Goal: Information Seeking & Learning: Compare options

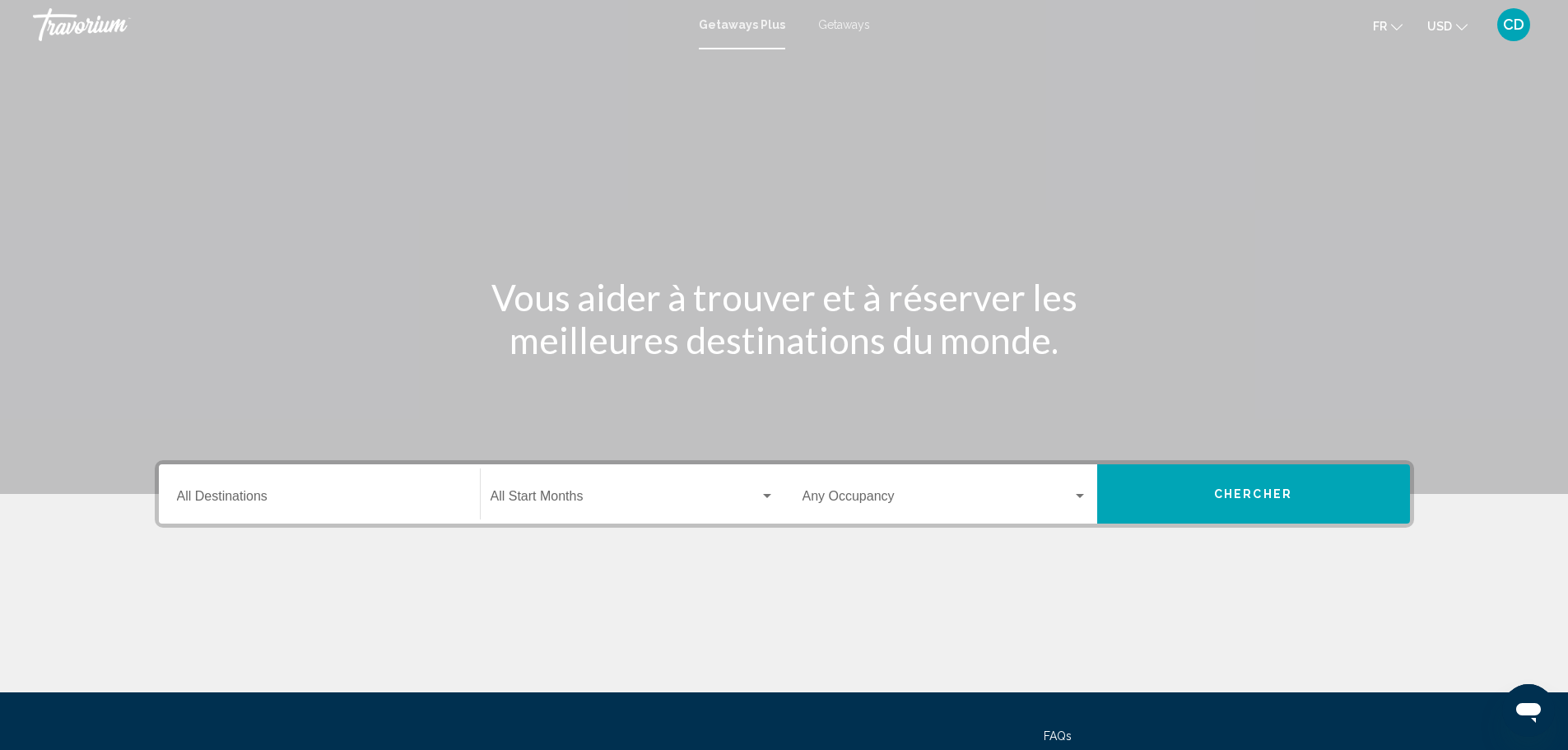
click at [1252, 488] on span "Chercher" at bounding box center [1253, 494] width 78 height 13
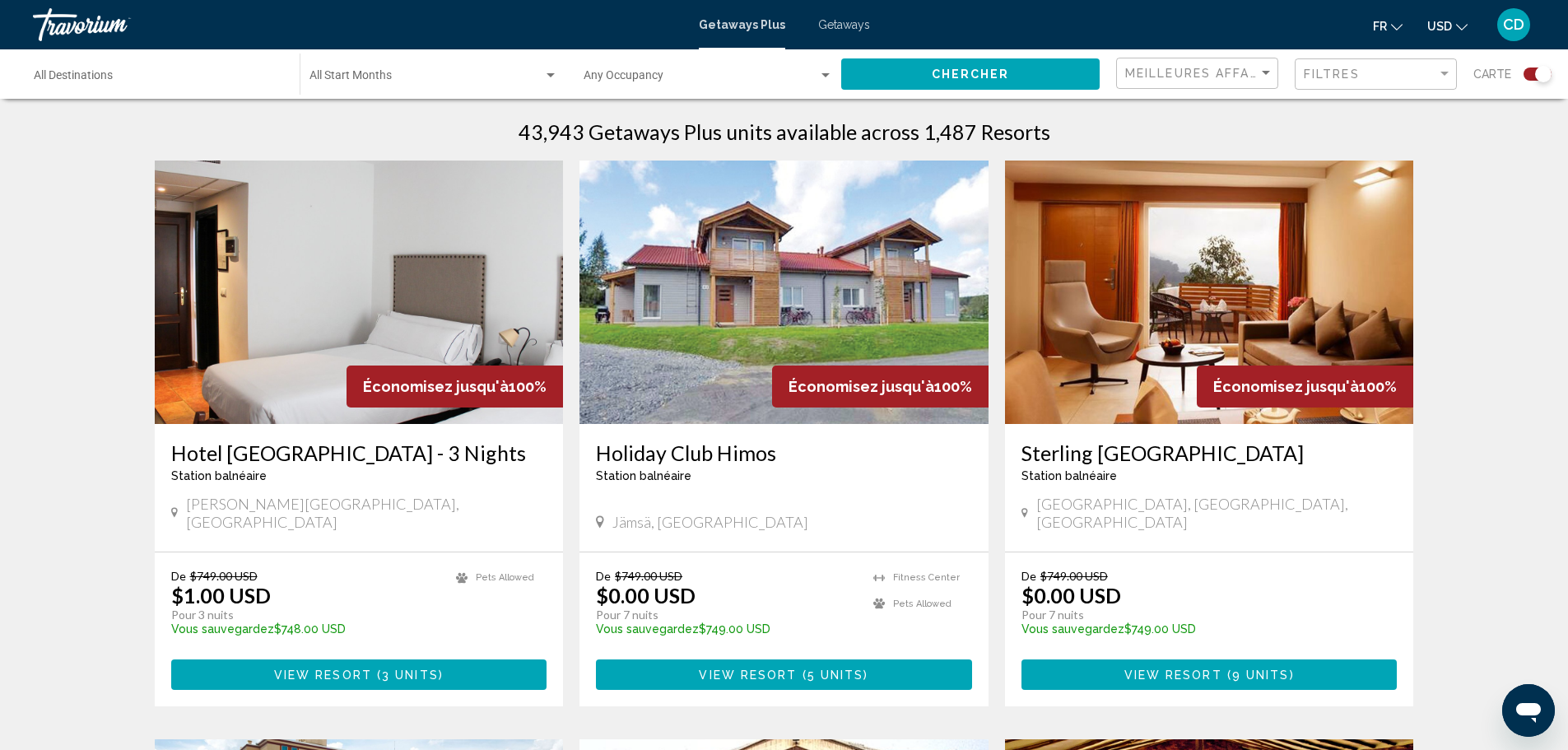
scroll to position [494, 0]
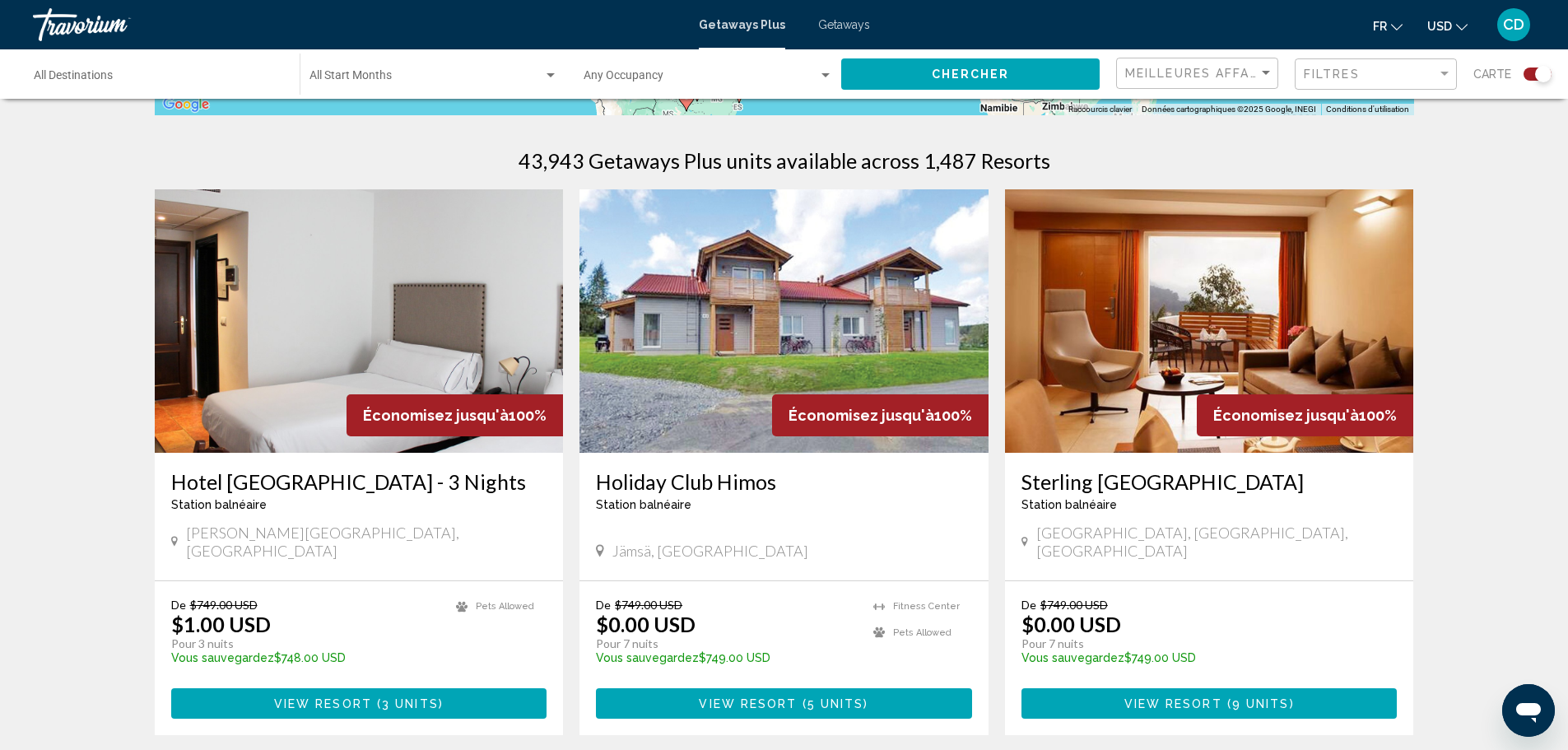
click at [830, 313] on img "Main content" at bounding box center [784, 320] width 409 height 263
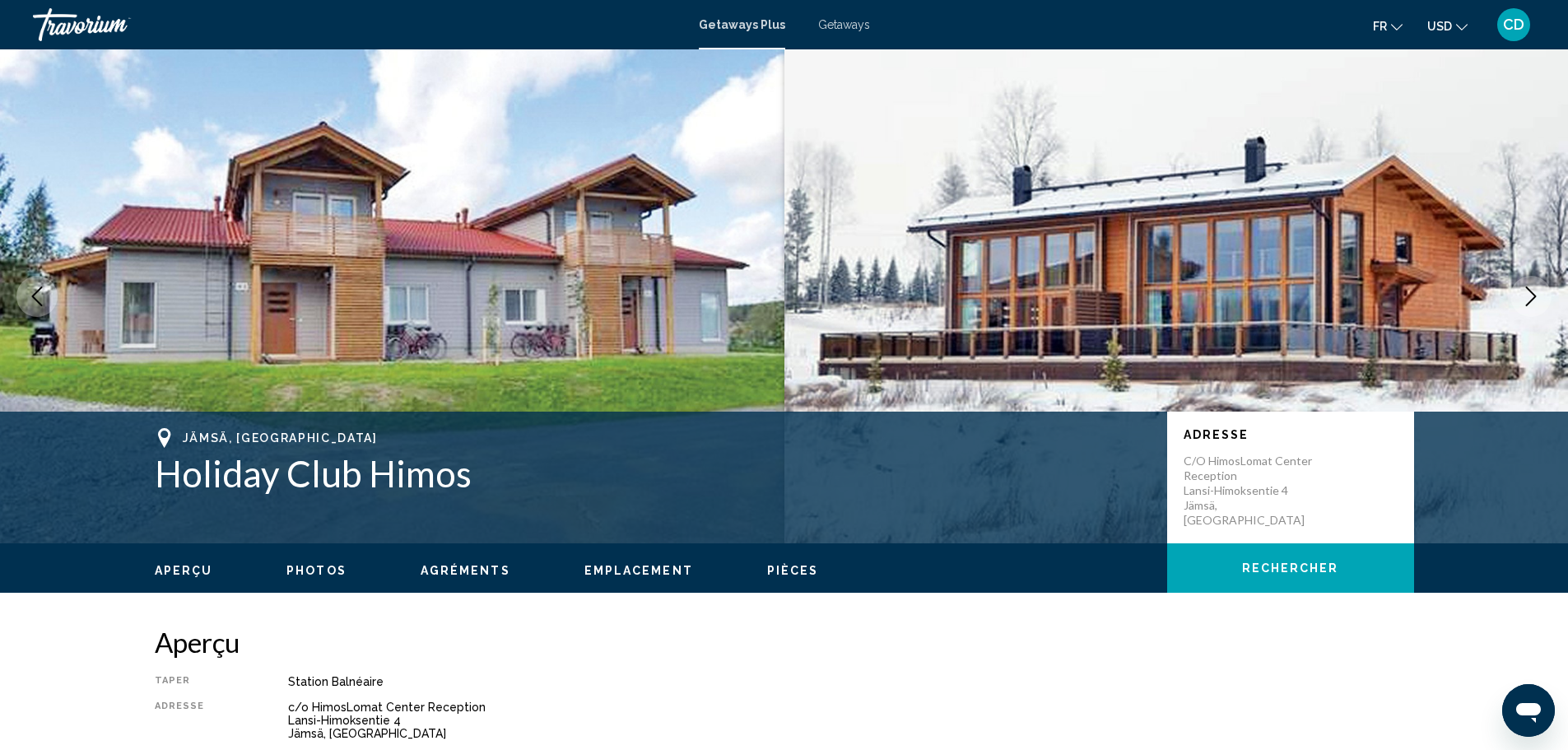
click at [1528, 281] on button "Next image" at bounding box center [1531, 296] width 41 height 41
click at [1527, 292] on icon "Next image" at bounding box center [1531, 296] width 20 height 20
click at [1528, 299] on icon "Next image" at bounding box center [1531, 296] width 20 height 20
drag, startPoint x: 1531, startPoint y: 293, endPoint x: 1517, endPoint y: 289, distance: 14.6
click at [1529, 293] on icon "Next image" at bounding box center [1531, 296] width 20 height 20
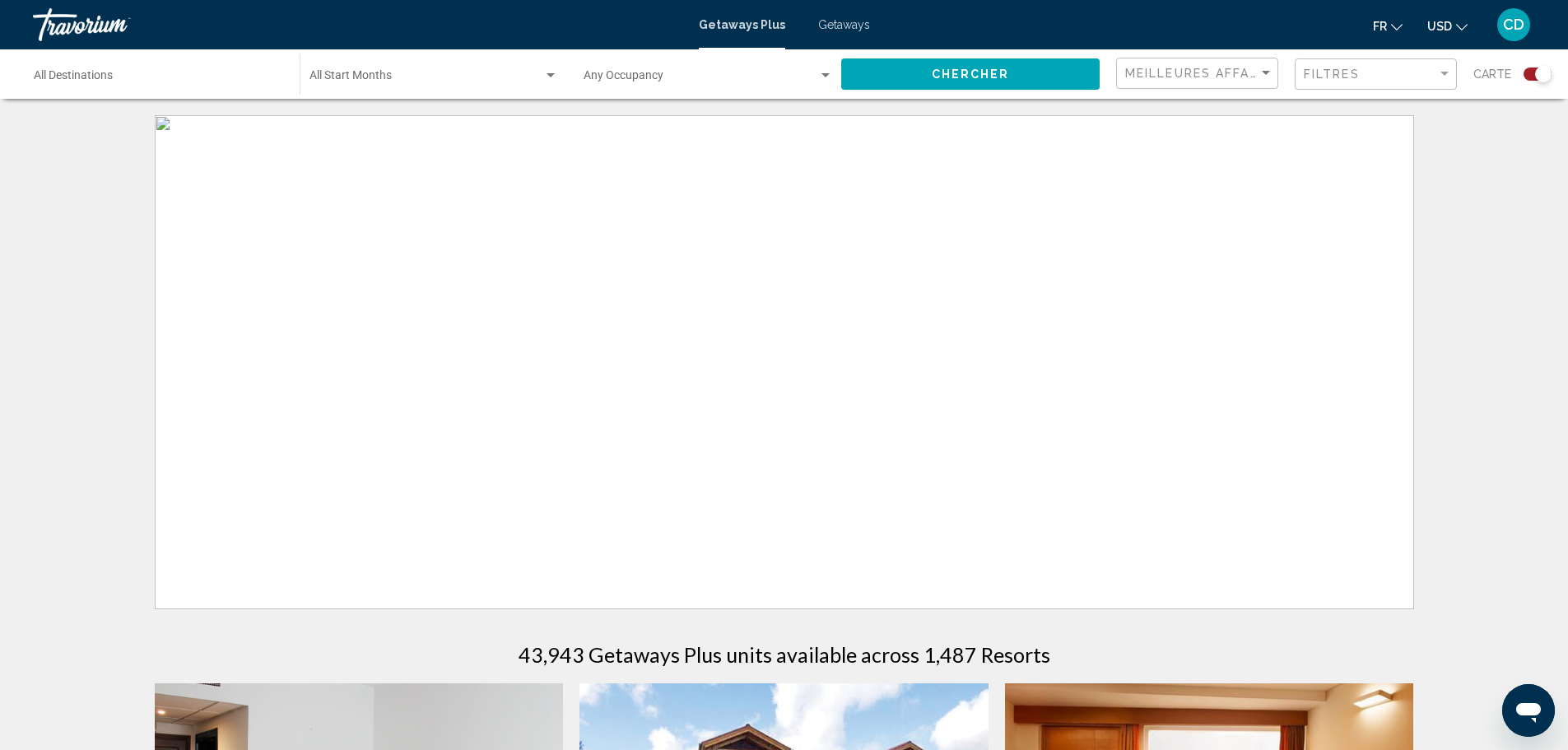
click at [1014, 71] on button "Chercher" at bounding box center [971, 74] width 259 height 30
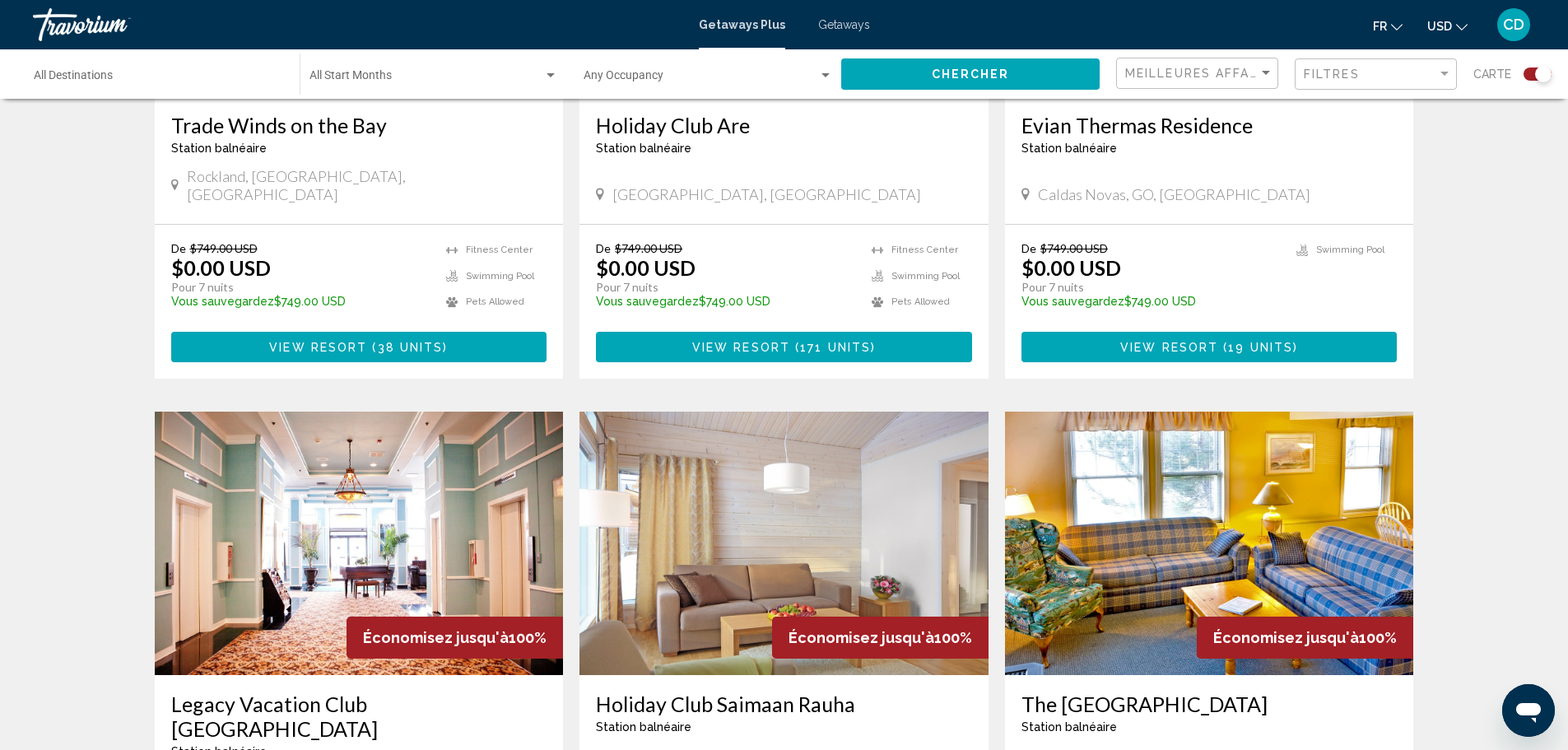
scroll to position [2140, 0]
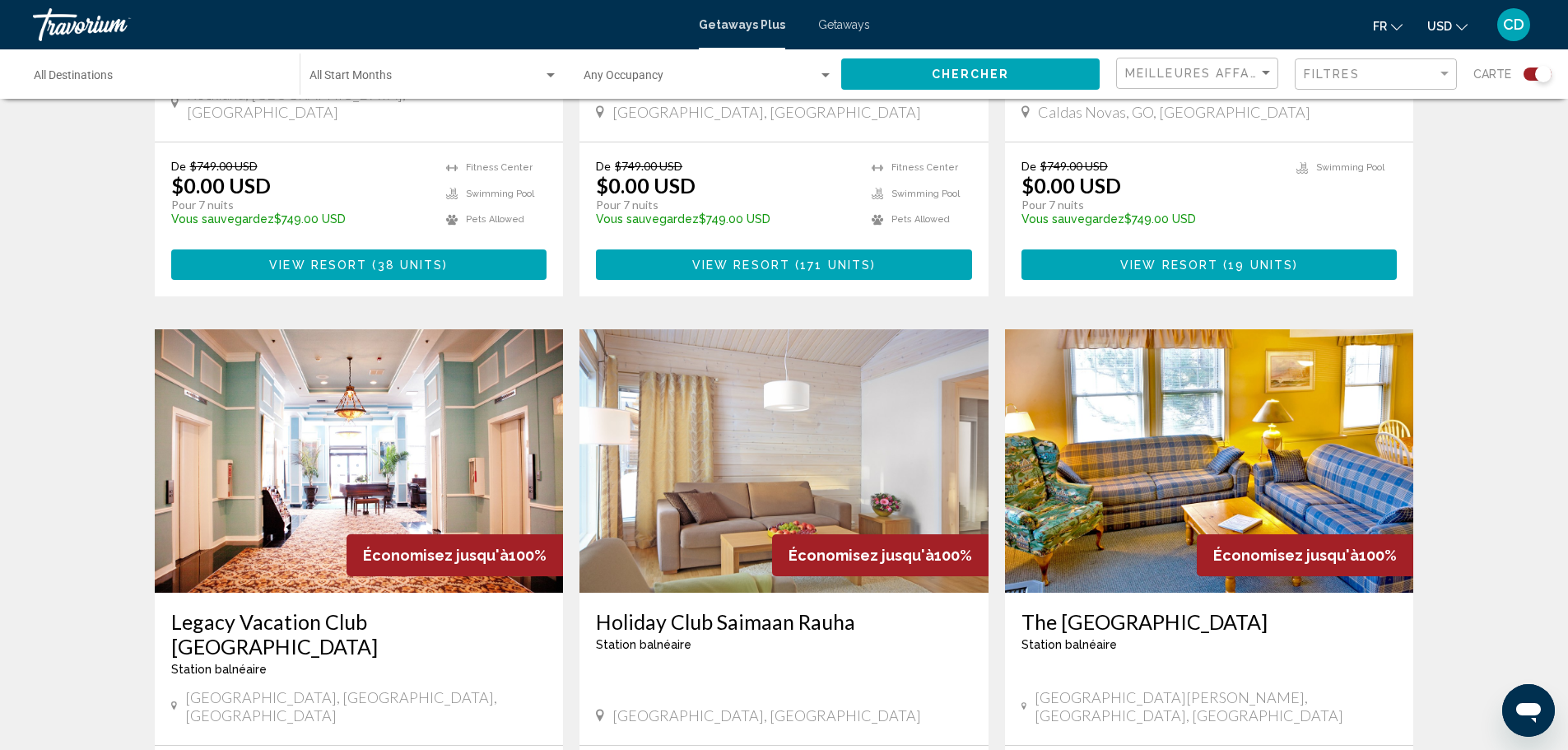
click at [910, 372] on img "Main content" at bounding box center [784, 460] width 409 height 263
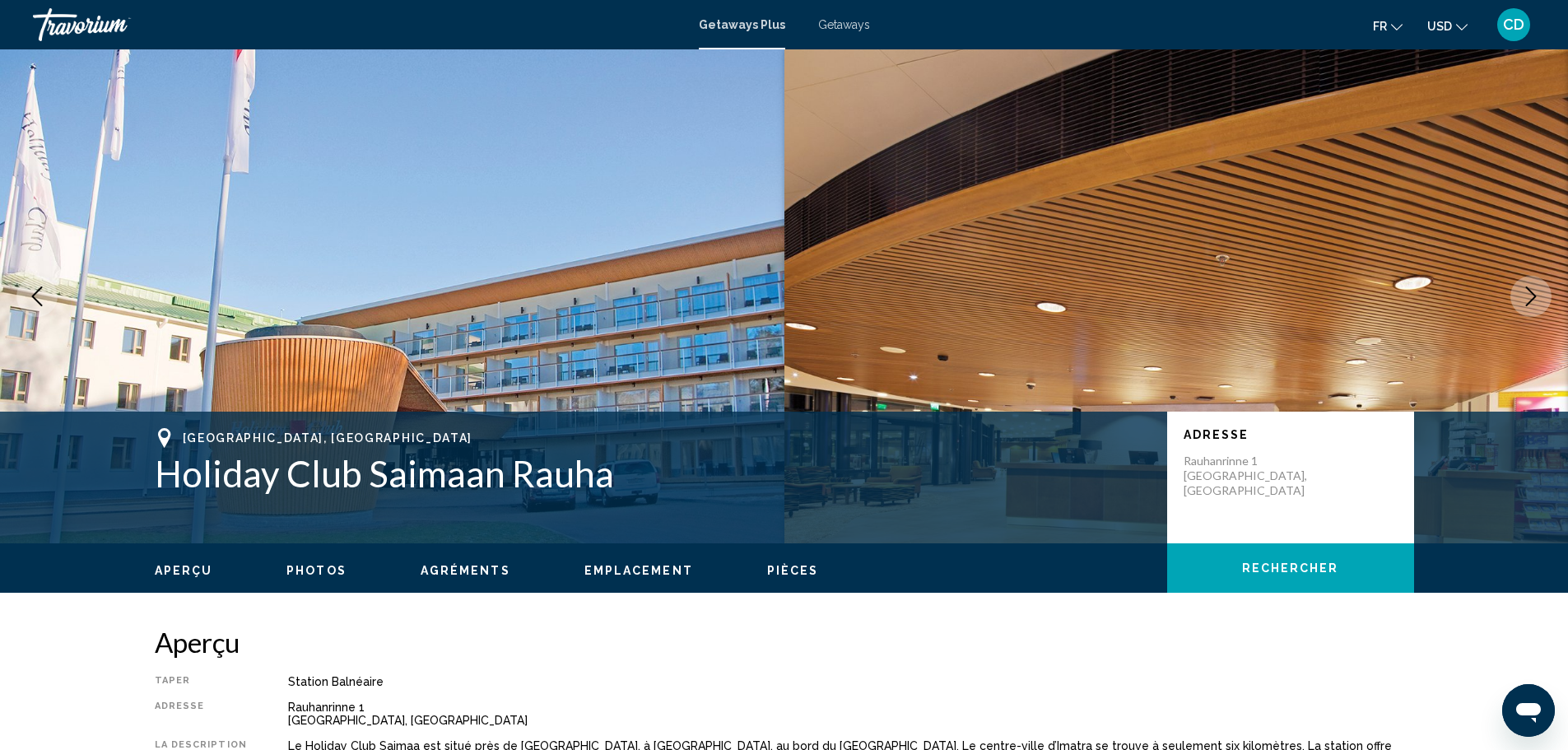
click at [1527, 290] on icon "Next image" at bounding box center [1531, 296] width 20 height 20
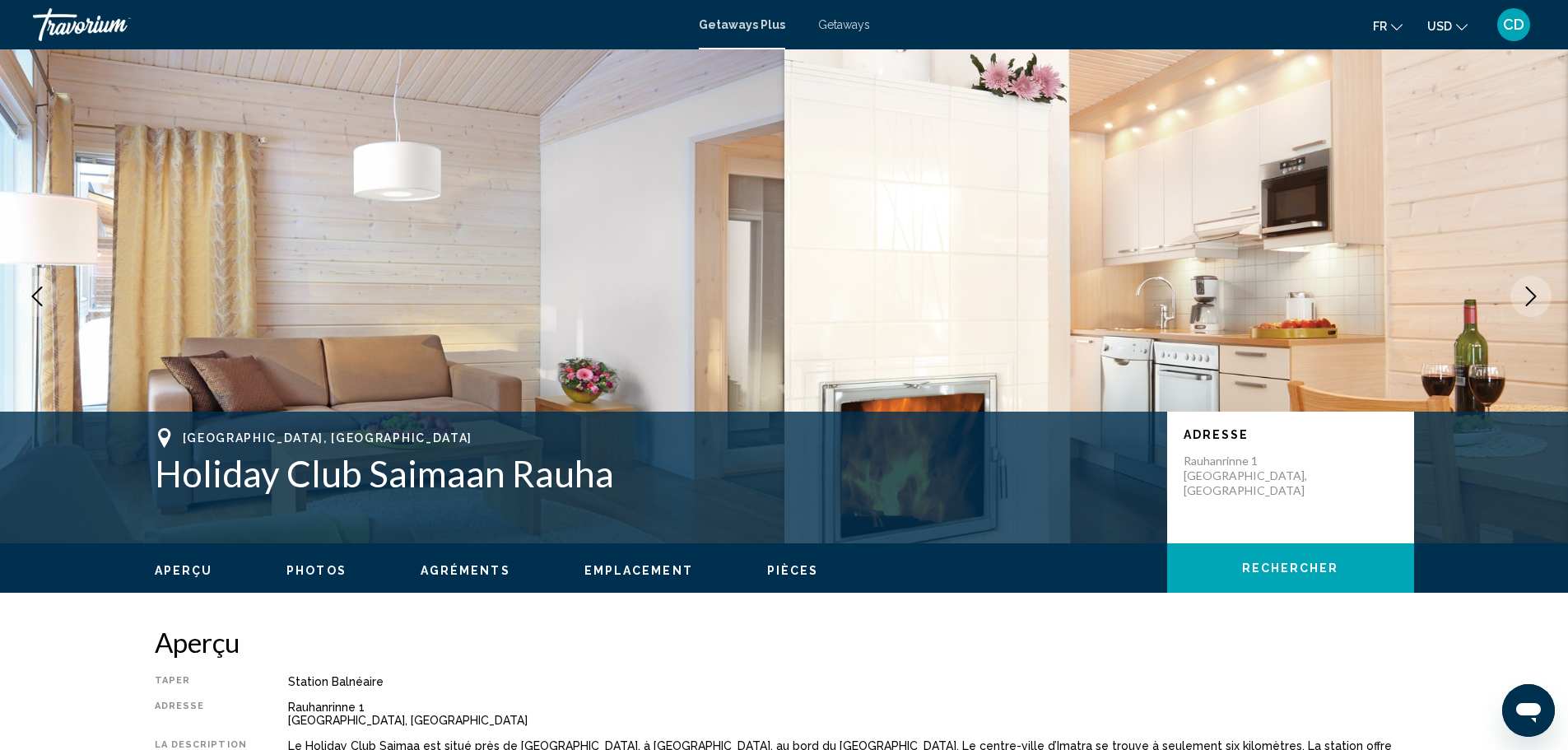
click at [1537, 293] on icon "Next image" at bounding box center [1531, 296] width 20 height 20
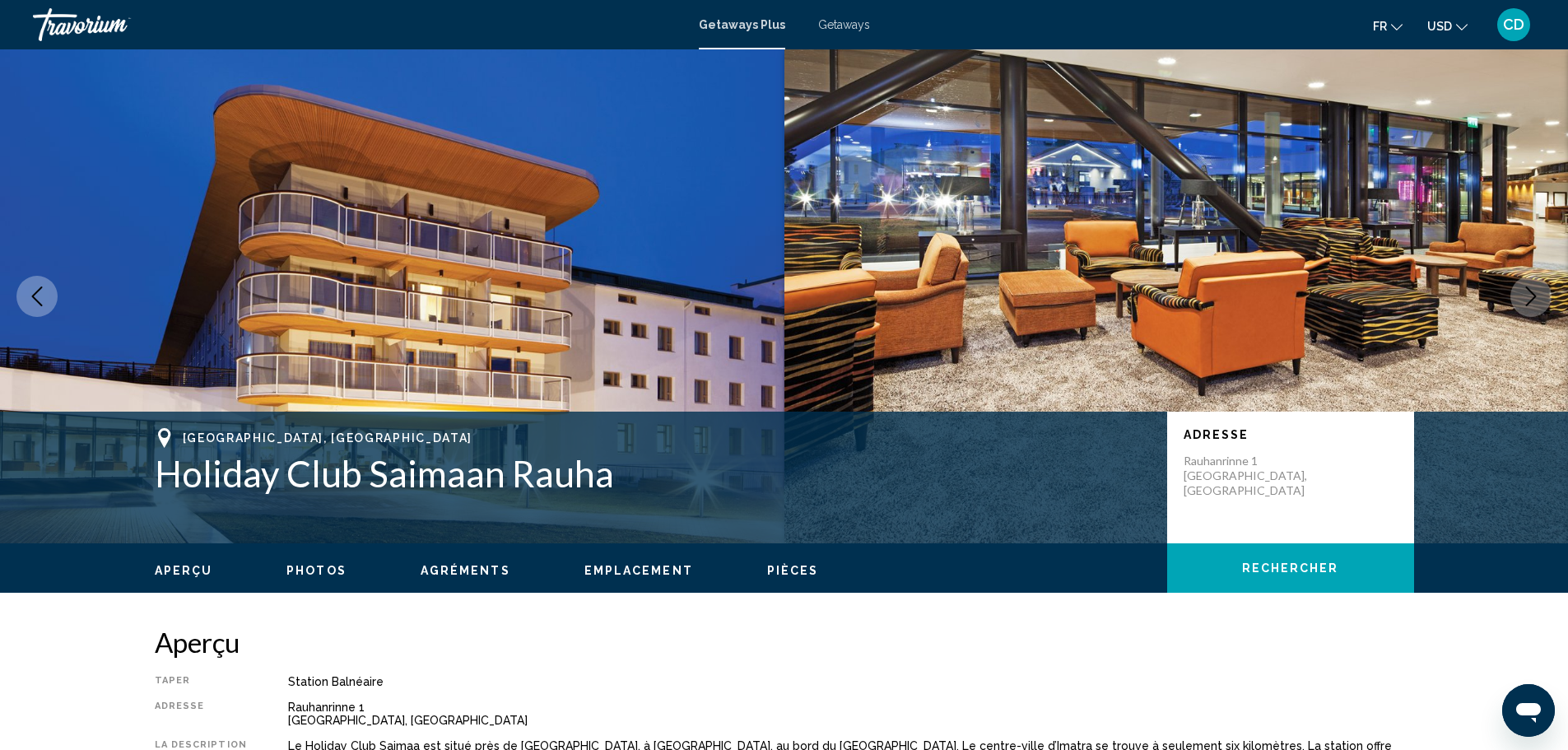
click at [1539, 293] on icon "Next image" at bounding box center [1531, 296] width 20 height 20
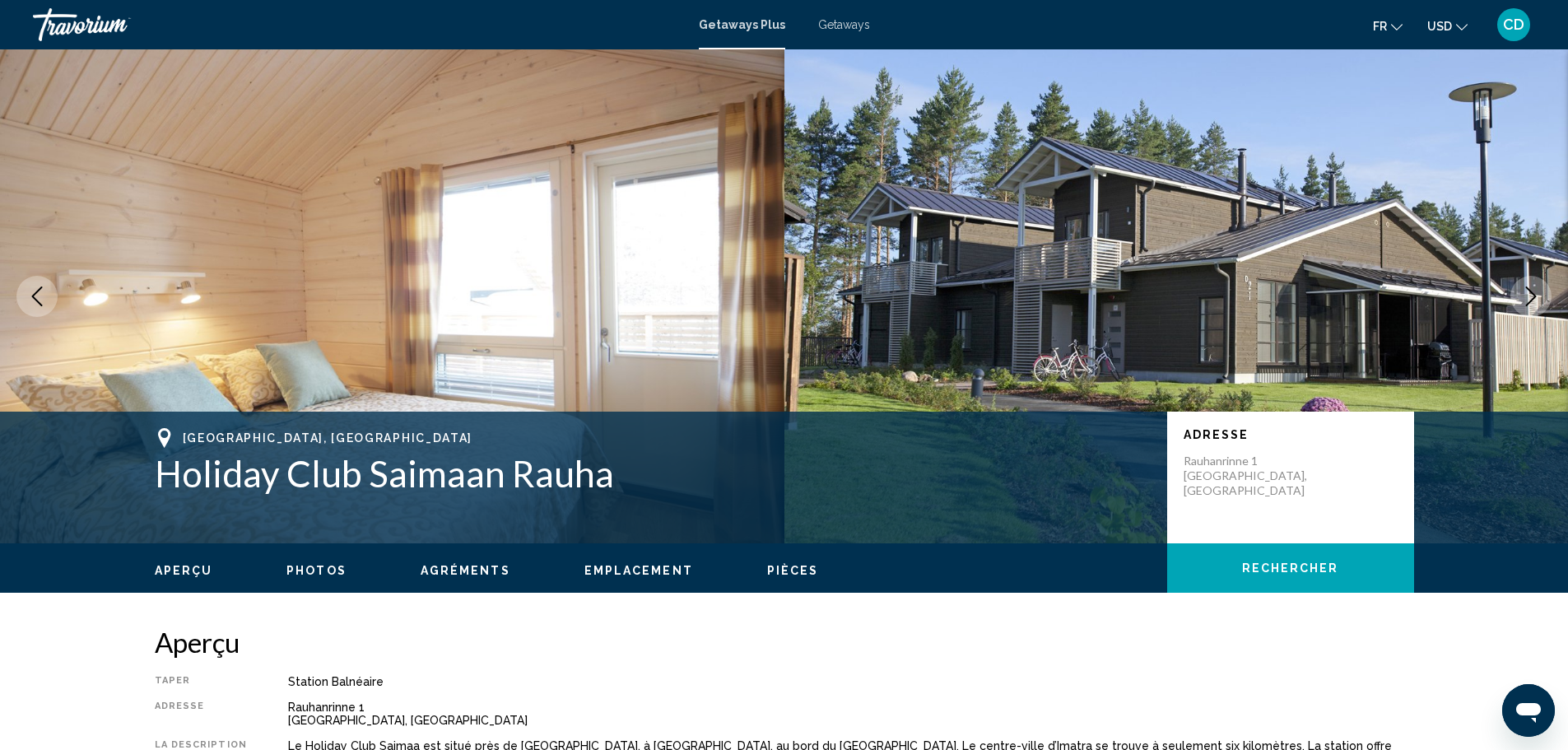
click at [1539, 293] on icon "Next image" at bounding box center [1531, 296] width 20 height 20
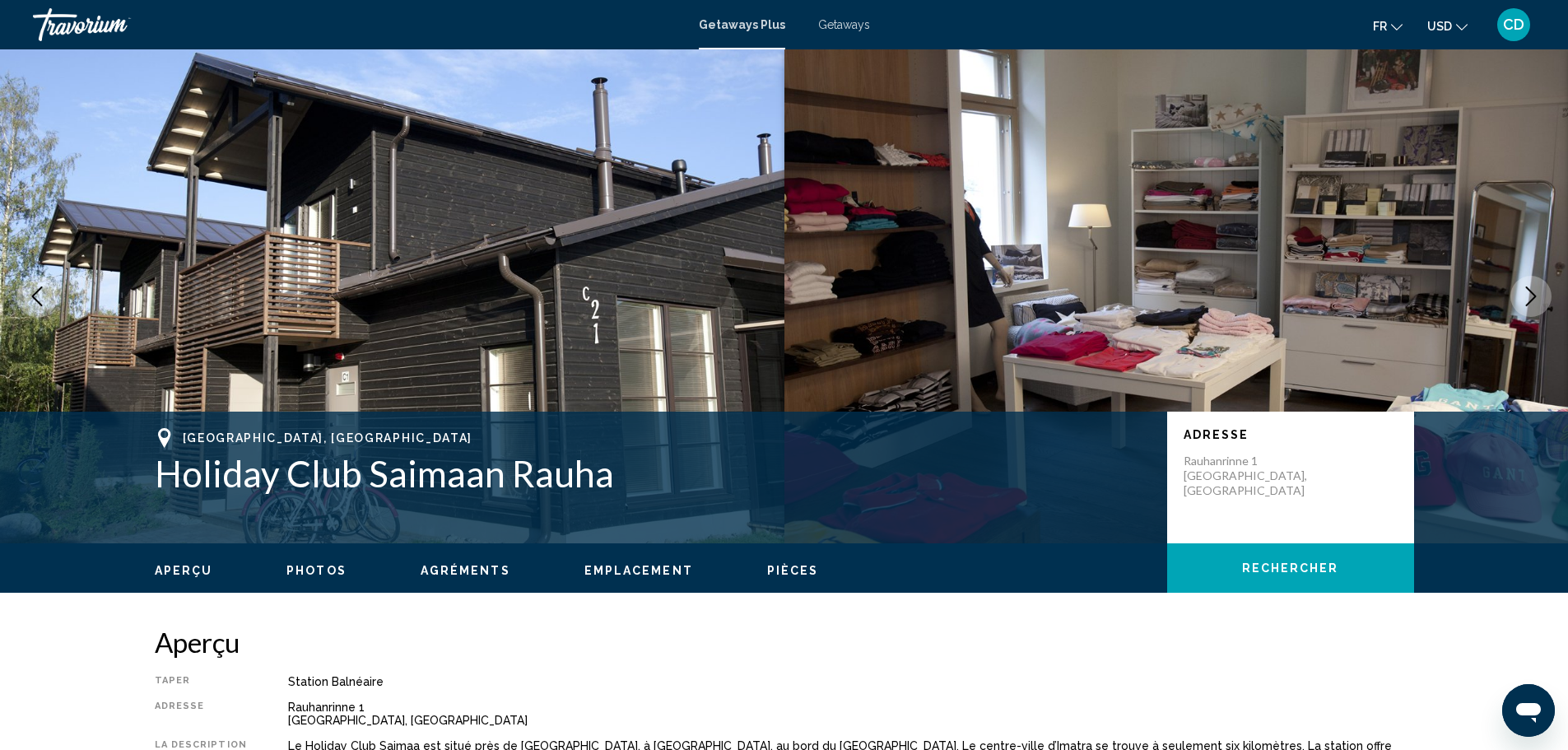
click at [1539, 293] on icon "Next image" at bounding box center [1531, 296] width 20 height 20
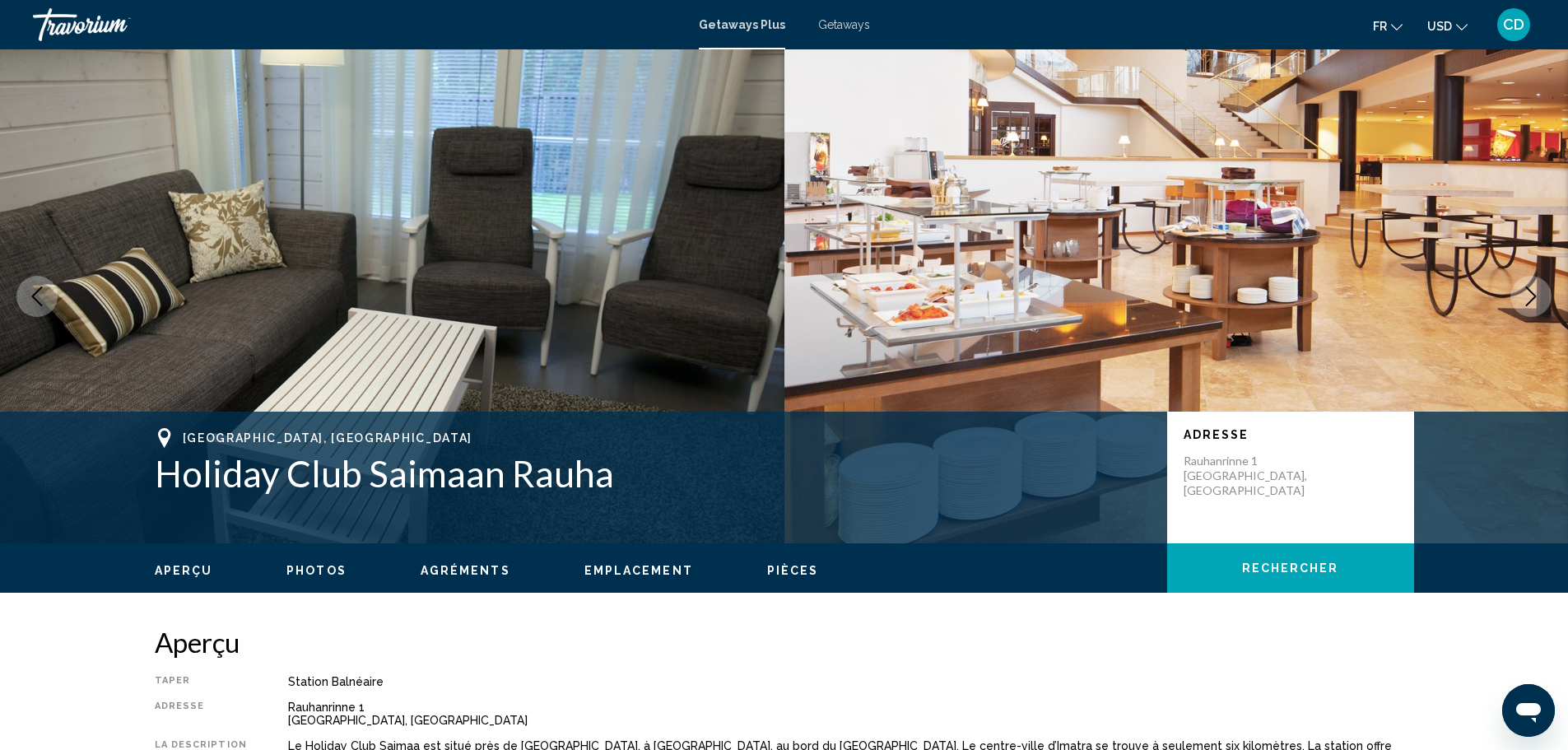
click at [1539, 293] on icon "Next image" at bounding box center [1531, 296] width 20 height 20
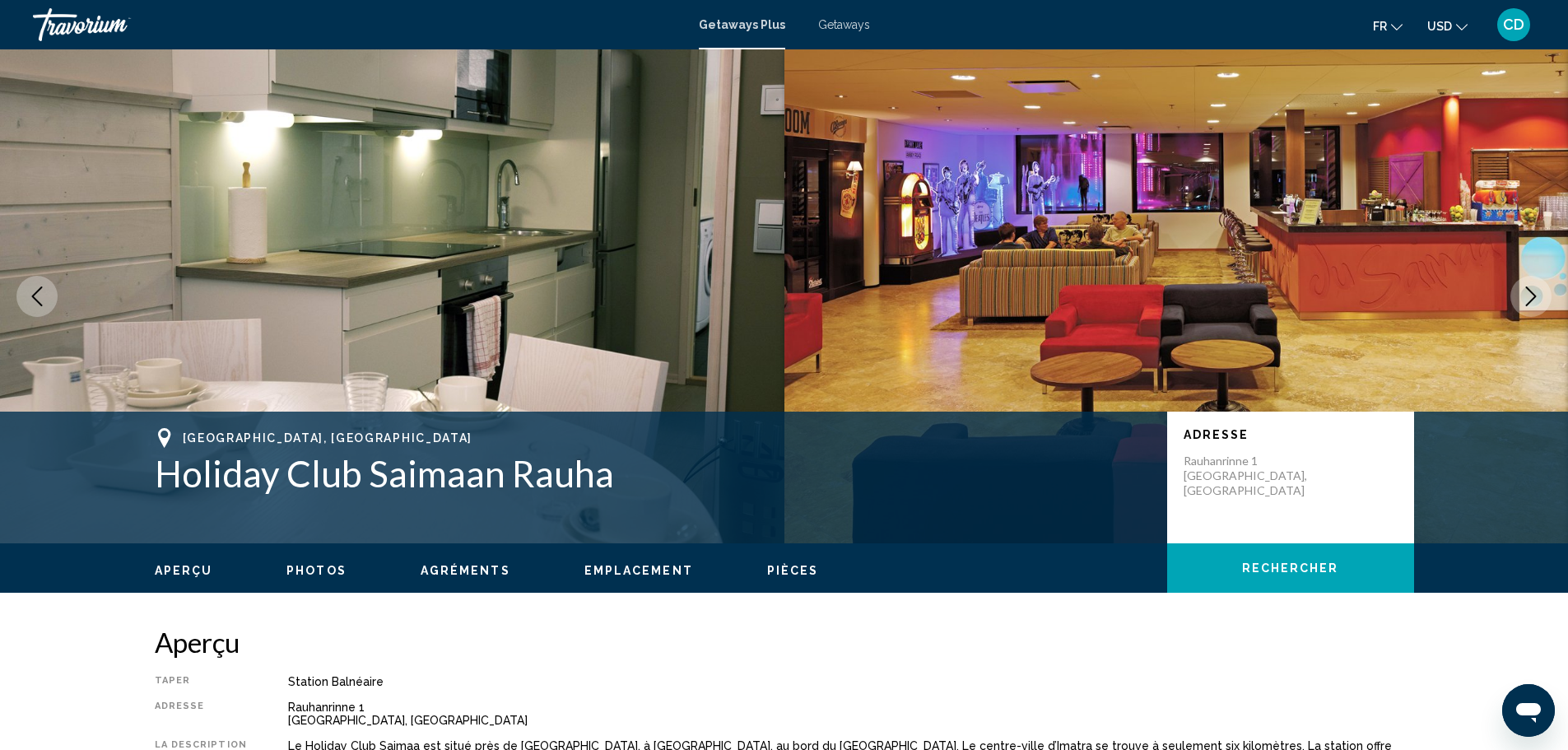
click at [1539, 293] on icon "Next image" at bounding box center [1531, 296] width 20 height 20
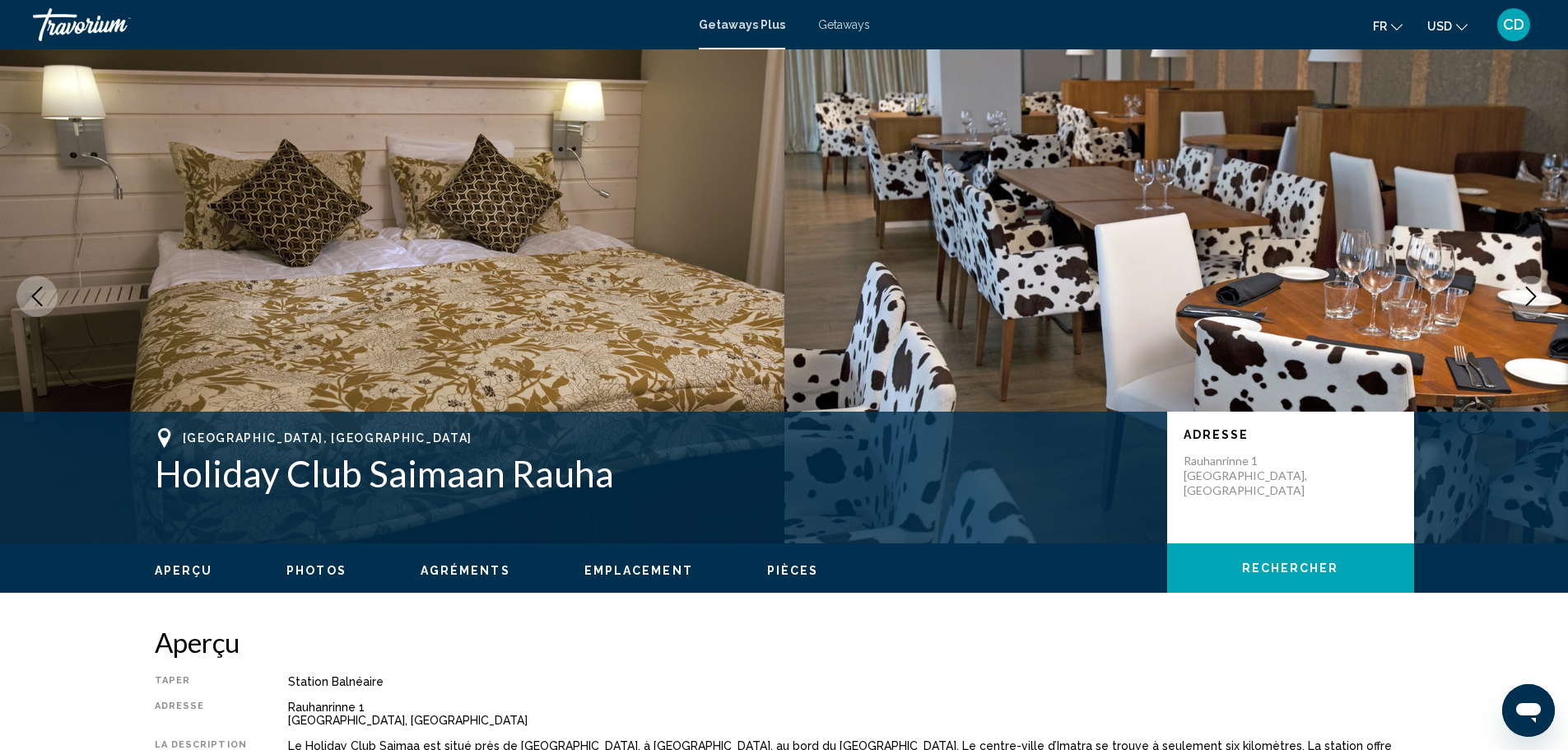
click at [1539, 293] on icon "Next image" at bounding box center [1531, 296] width 20 height 20
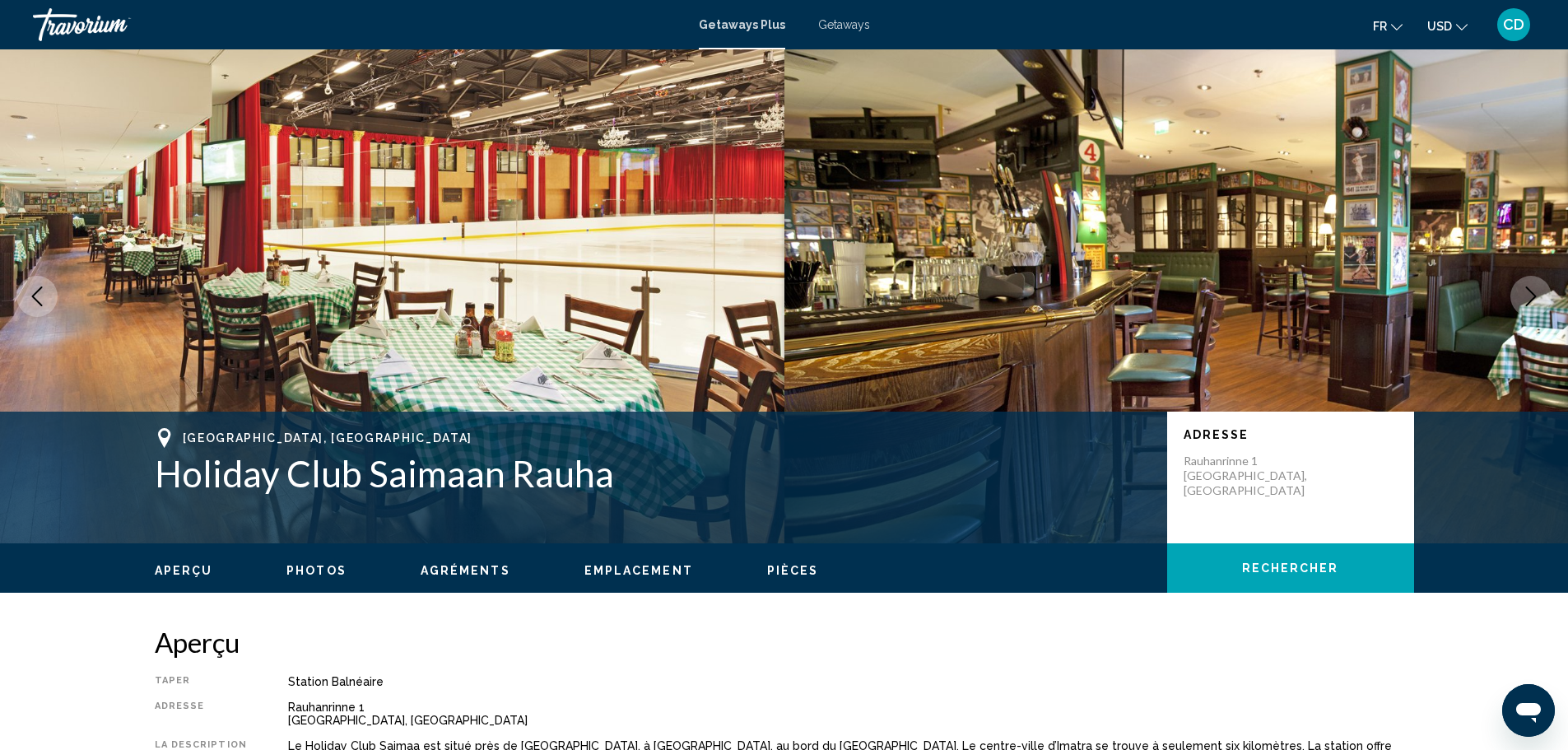
click at [1539, 293] on icon "Next image" at bounding box center [1531, 296] width 20 height 20
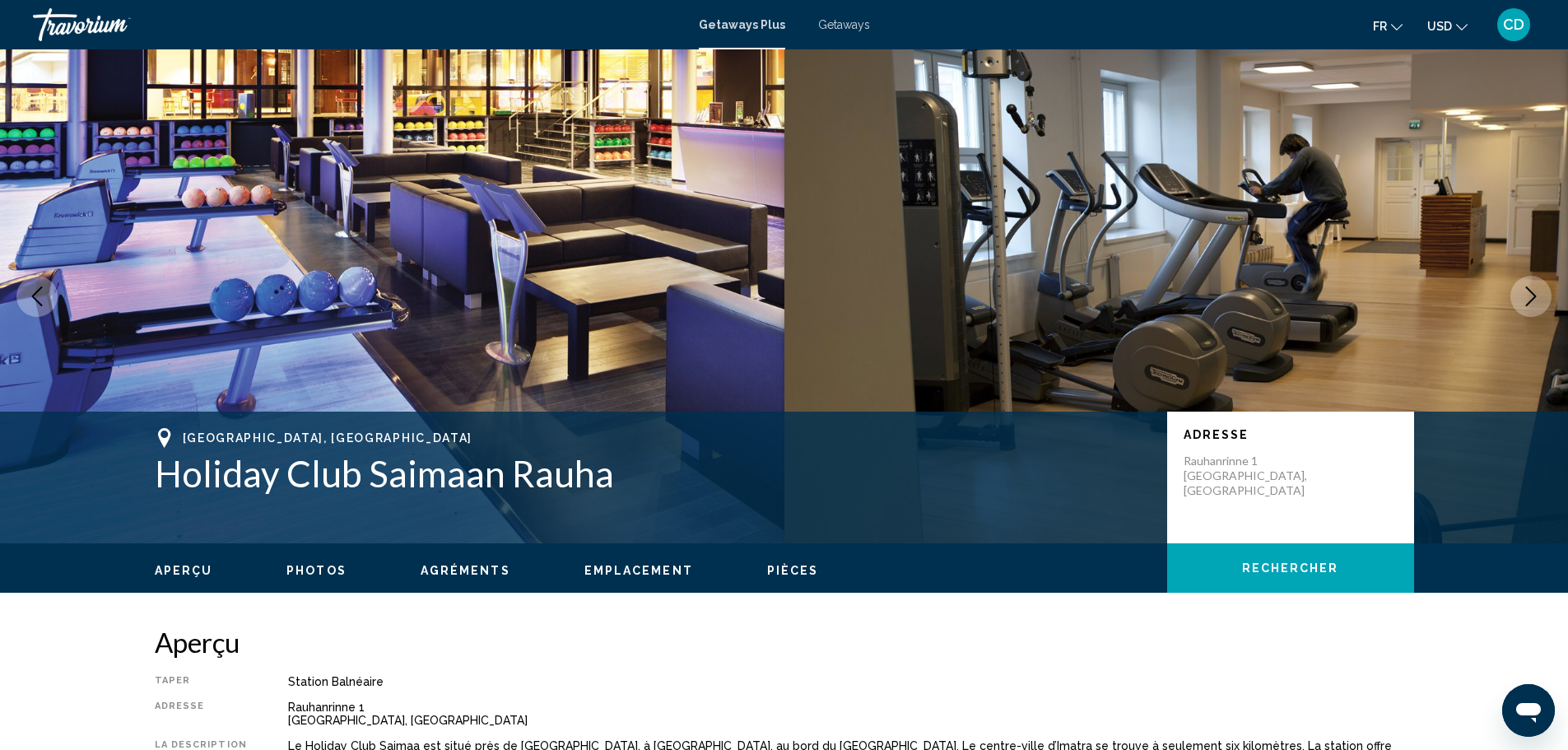
click at [1539, 293] on icon "Next image" at bounding box center [1531, 296] width 20 height 20
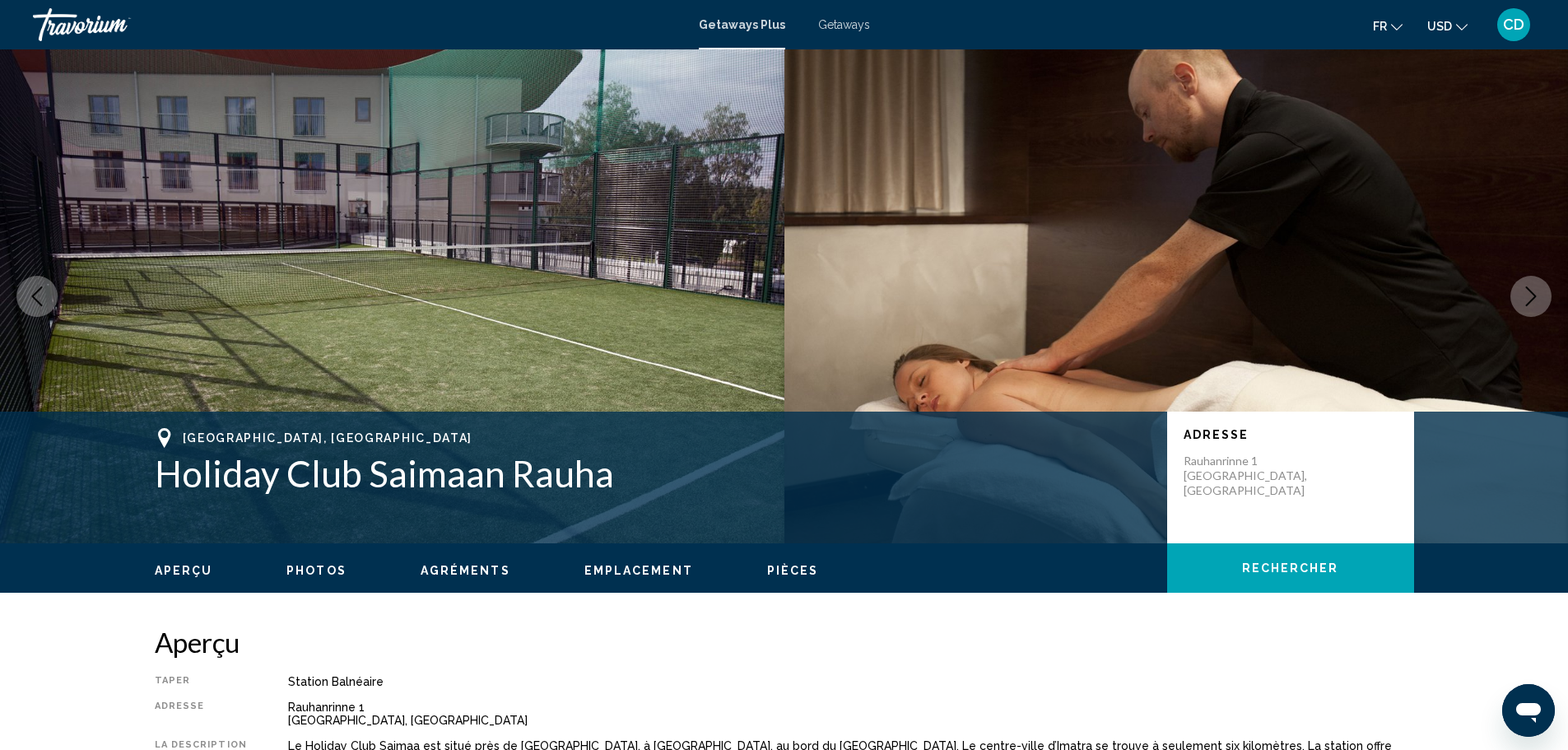
click at [1537, 293] on icon "Next image" at bounding box center [1531, 296] width 20 height 20
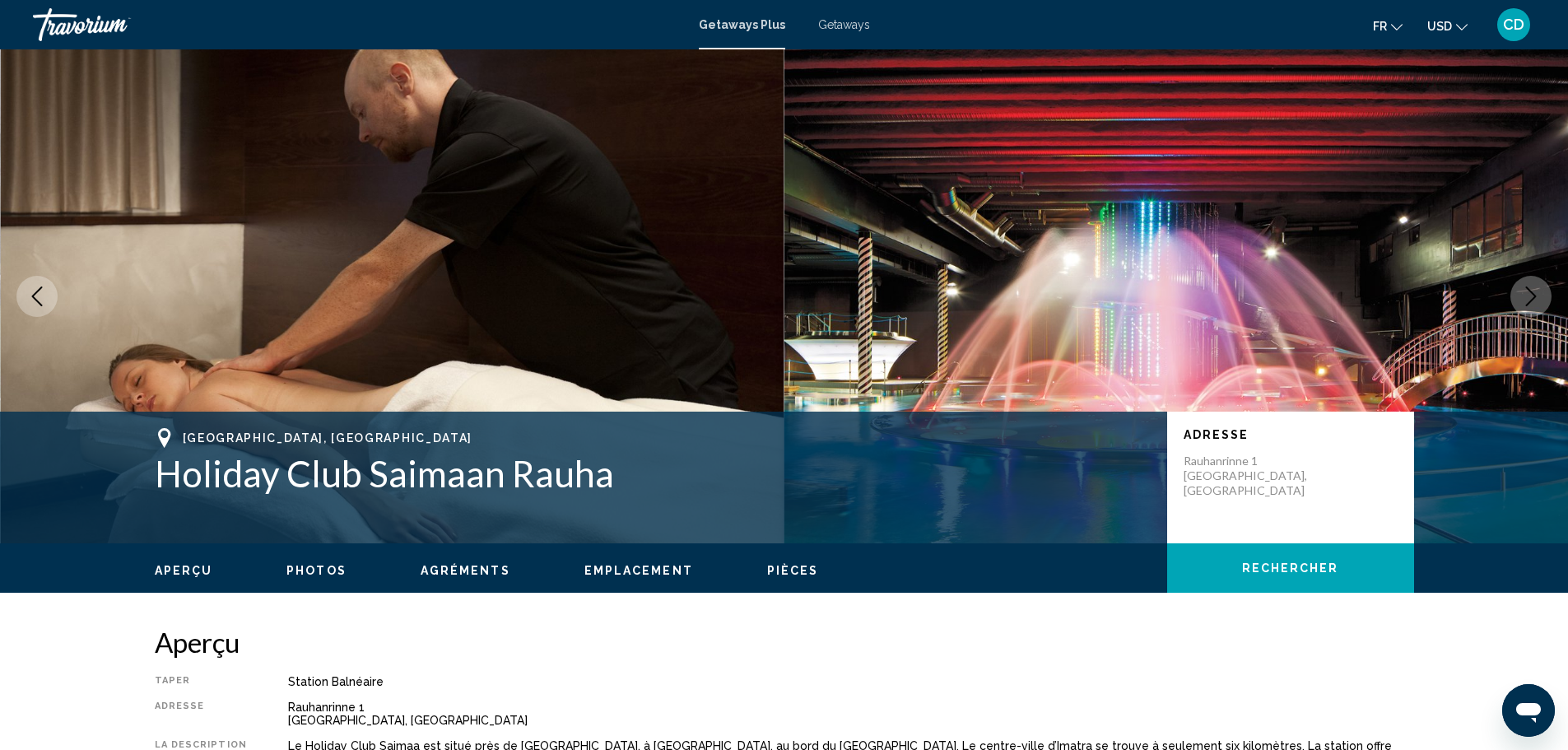
click at [1537, 293] on icon "Next image" at bounding box center [1531, 296] width 20 height 20
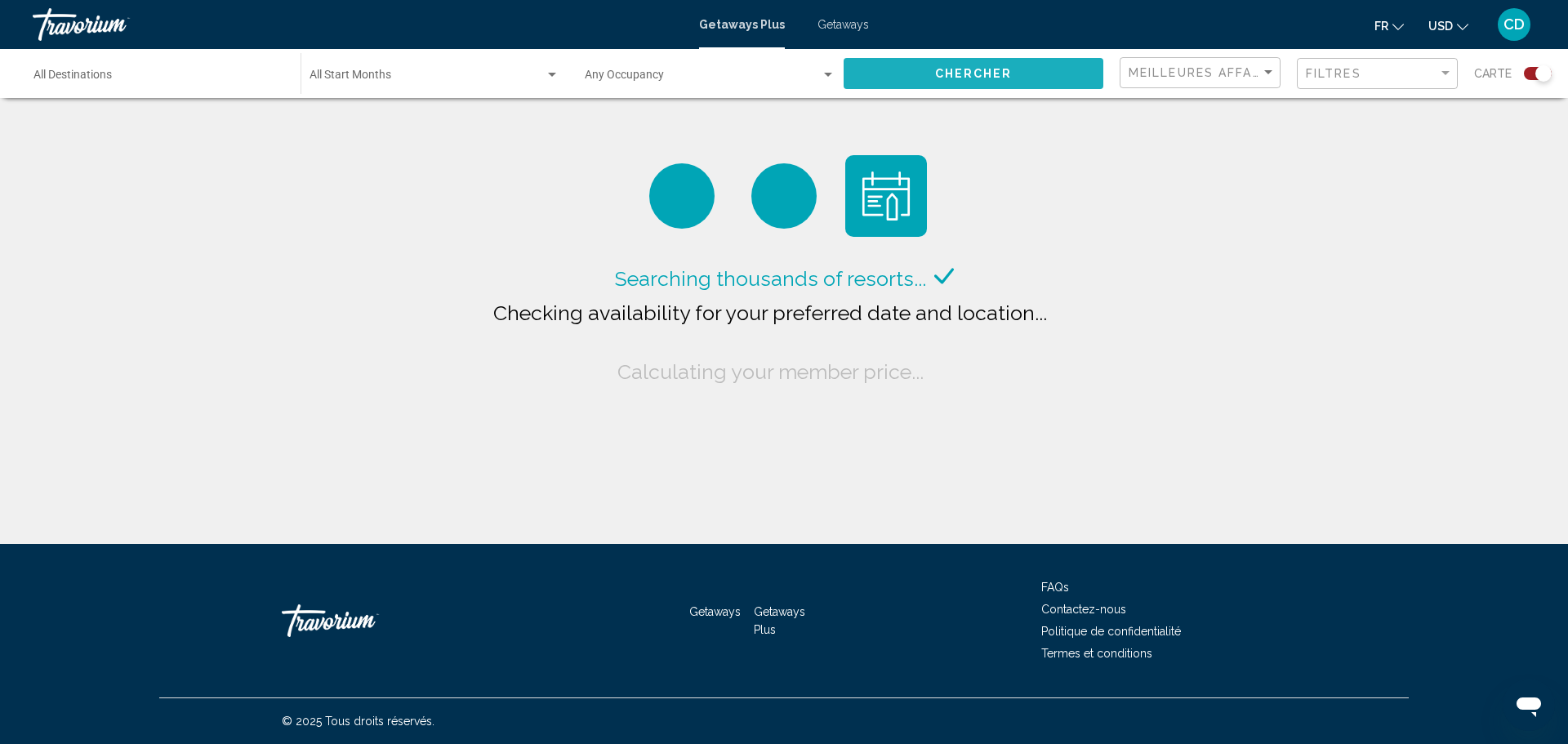
click at [996, 81] on button "Chercher" at bounding box center [974, 73] width 260 height 30
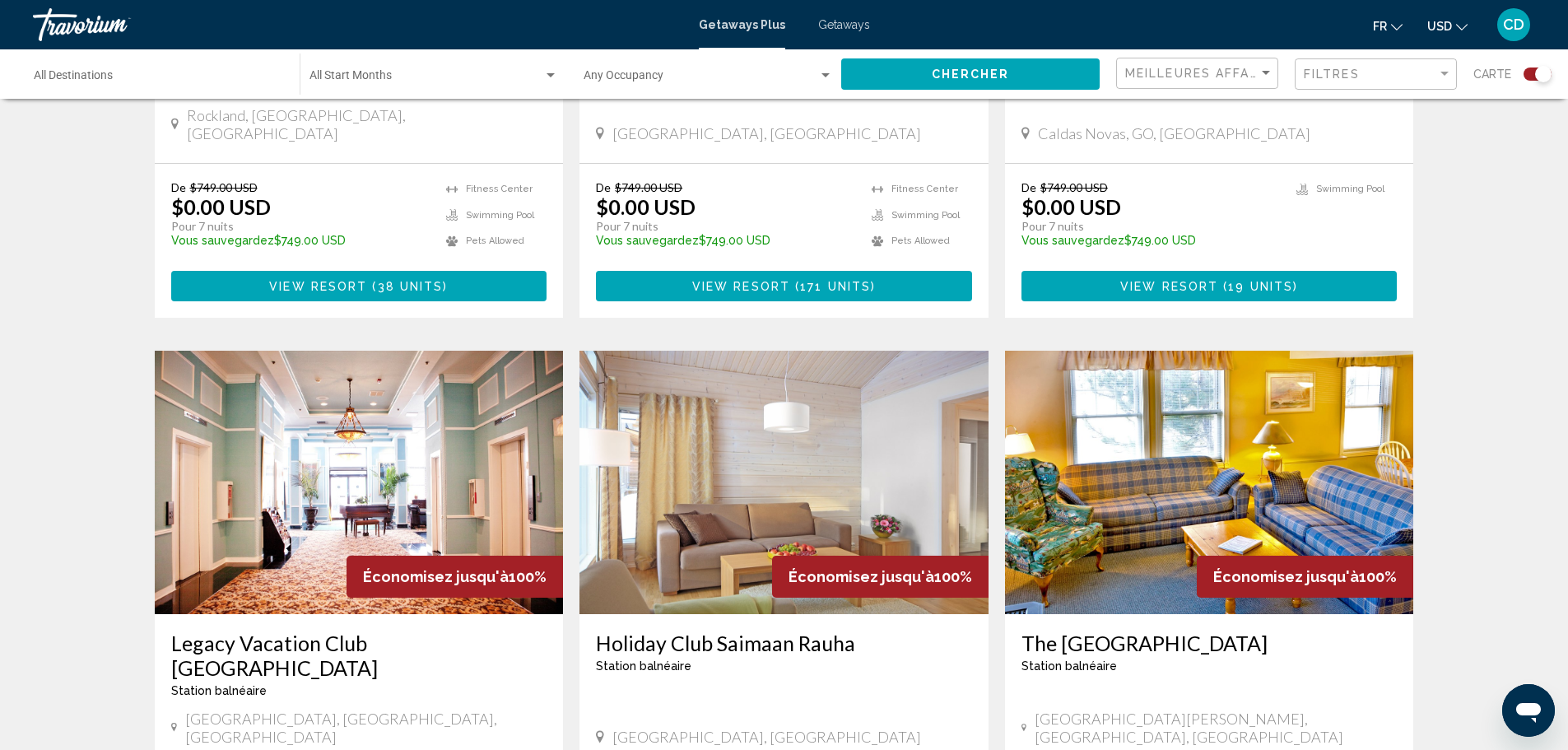
scroll to position [2140, 0]
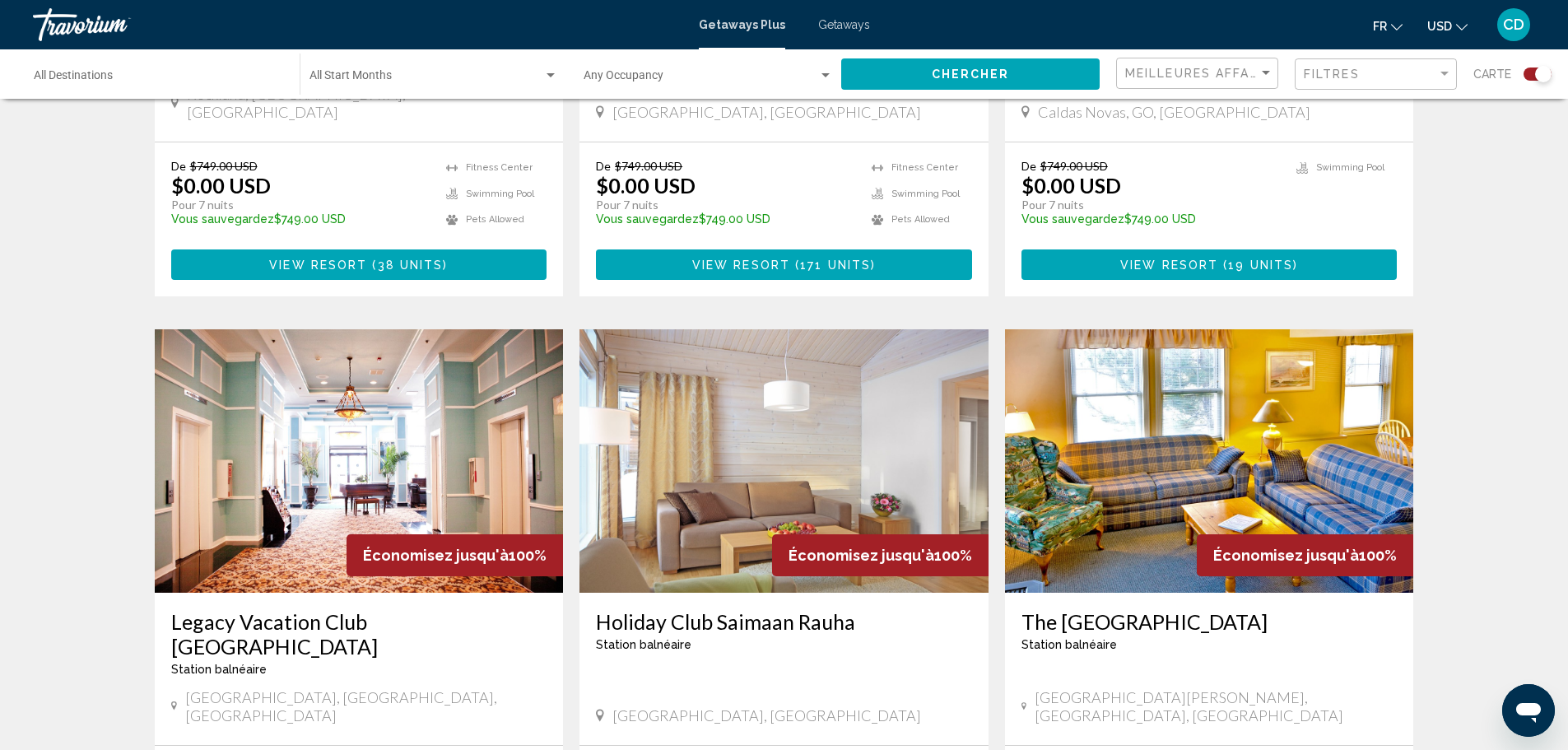
click at [495, 380] on img "Main content" at bounding box center [359, 460] width 409 height 263
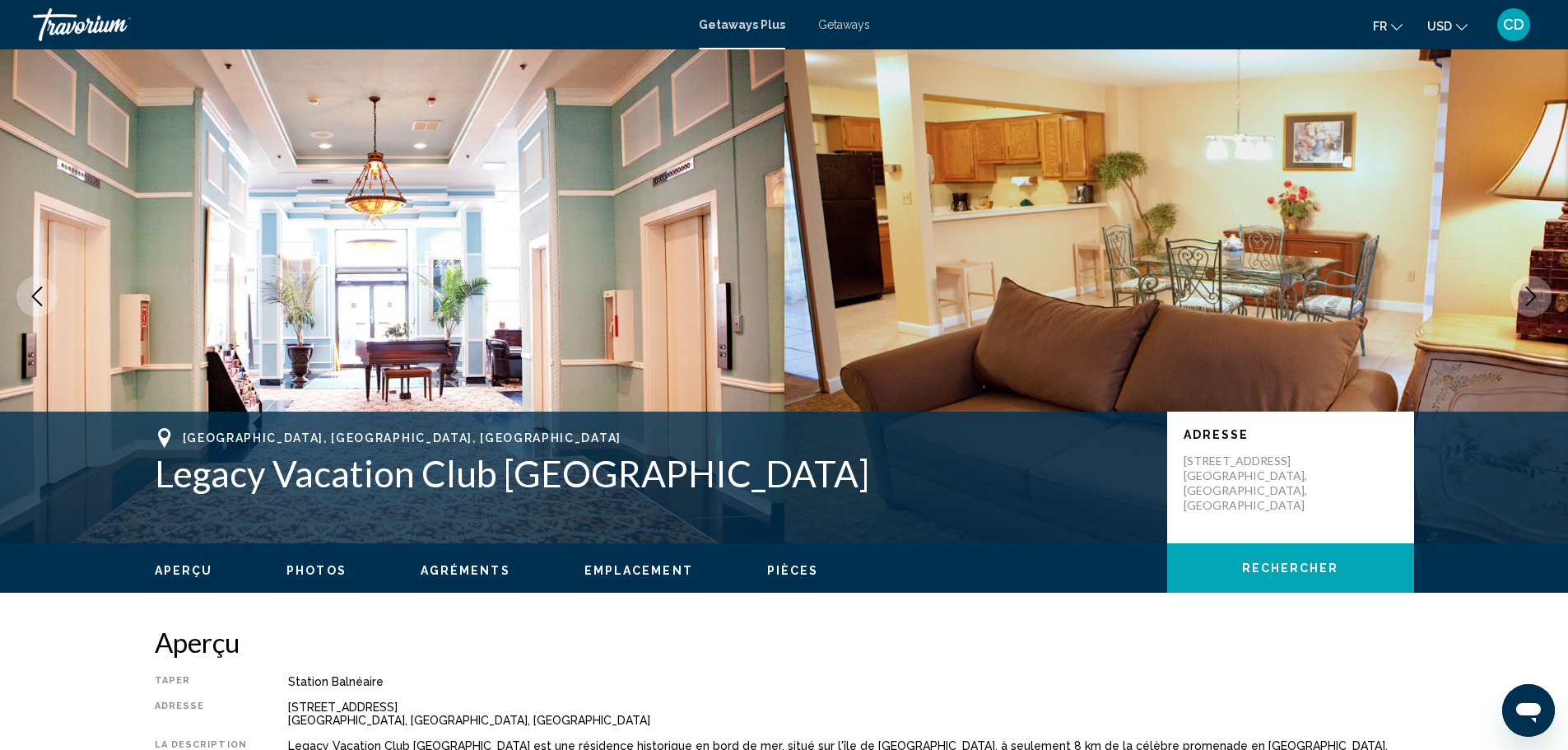
click at [1457, 249] on img "Main content" at bounding box center [1177, 296] width 784 height 494
click at [1537, 295] on icon "Next image" at bounding box center [1531, 296] width 20 height 20
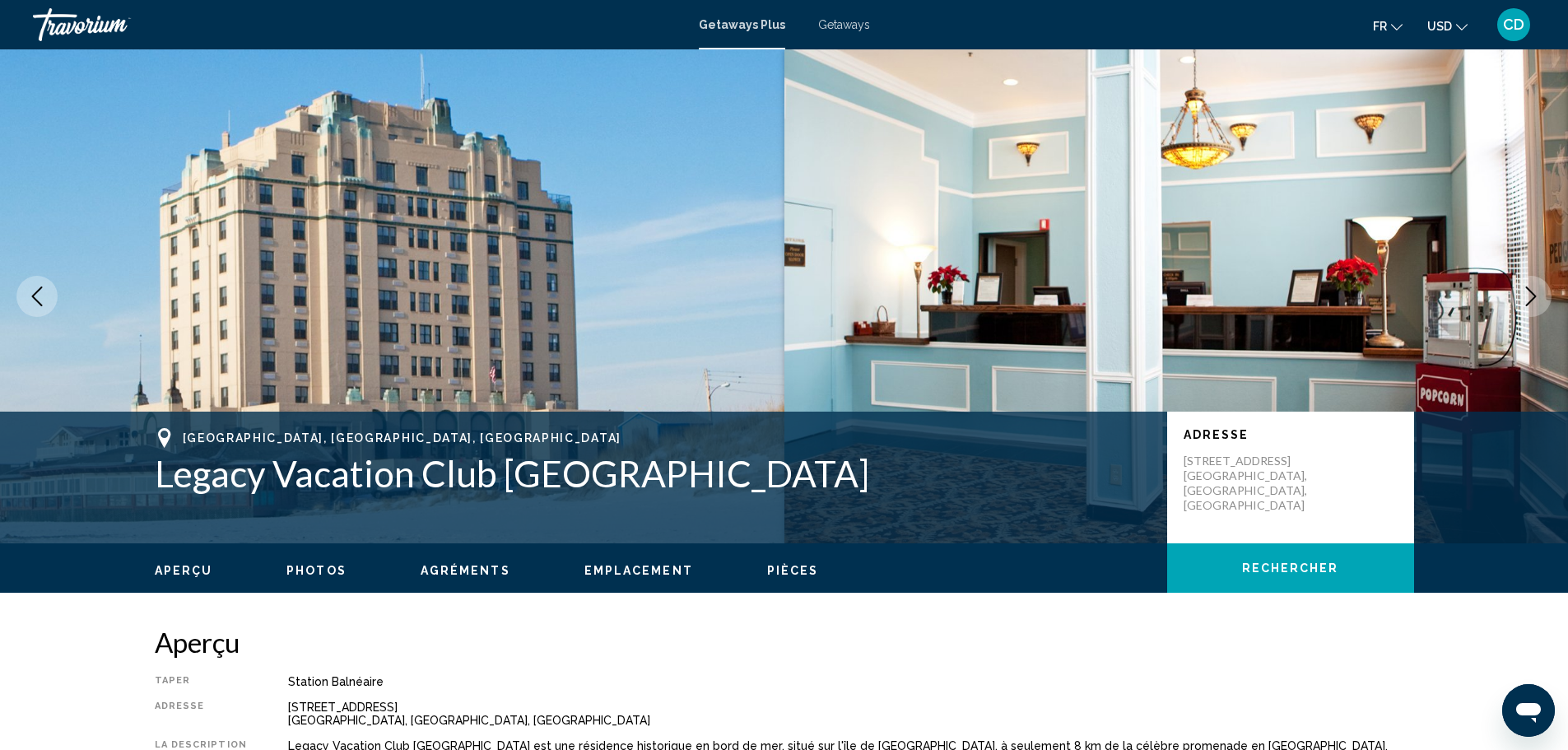
click at [1531, 289] on icon "Next image" at bounding box center [1531, 296] width 20 height 20
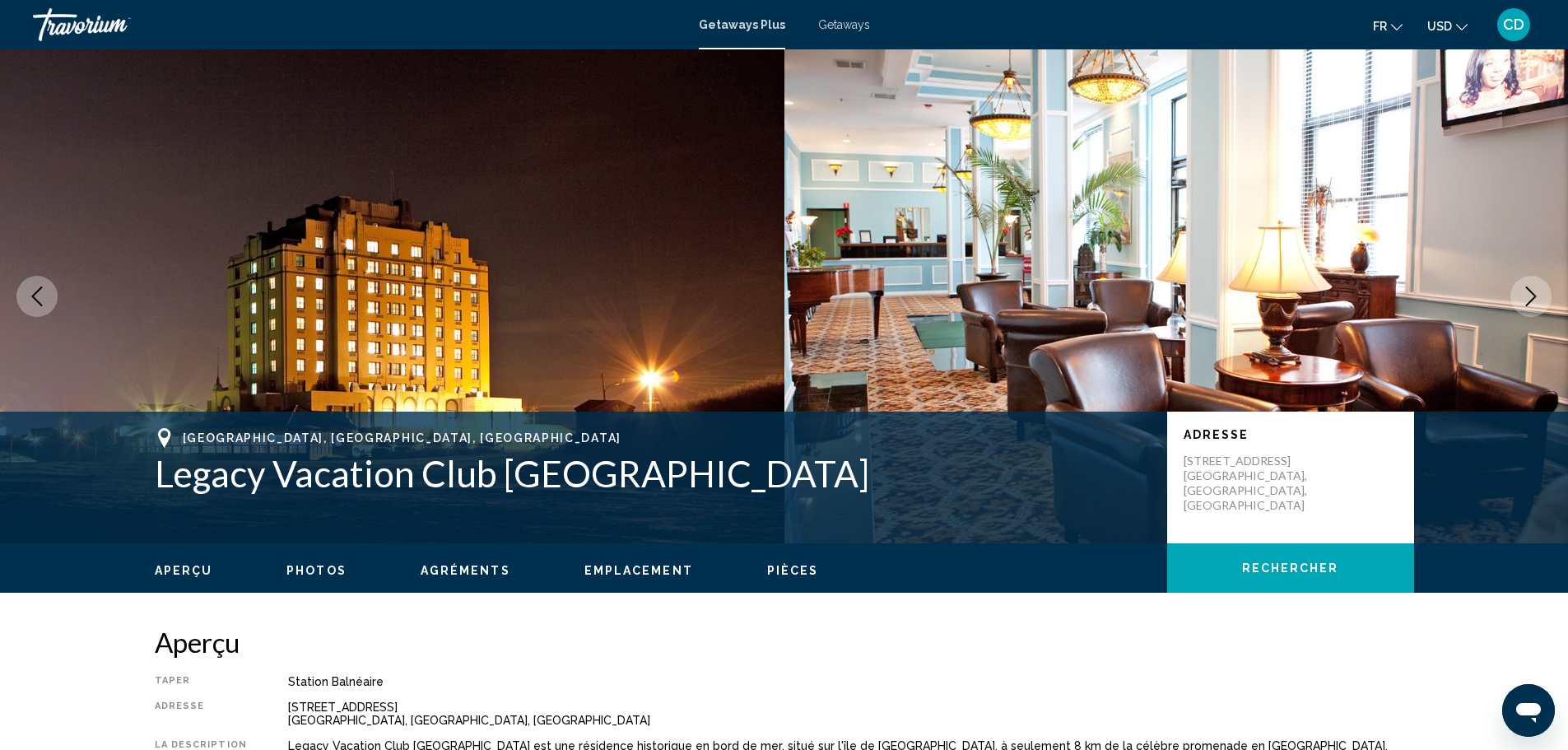
click at [1531, 289] on icon "Next image" at bounding box center [1531, 296] width 20 height 20
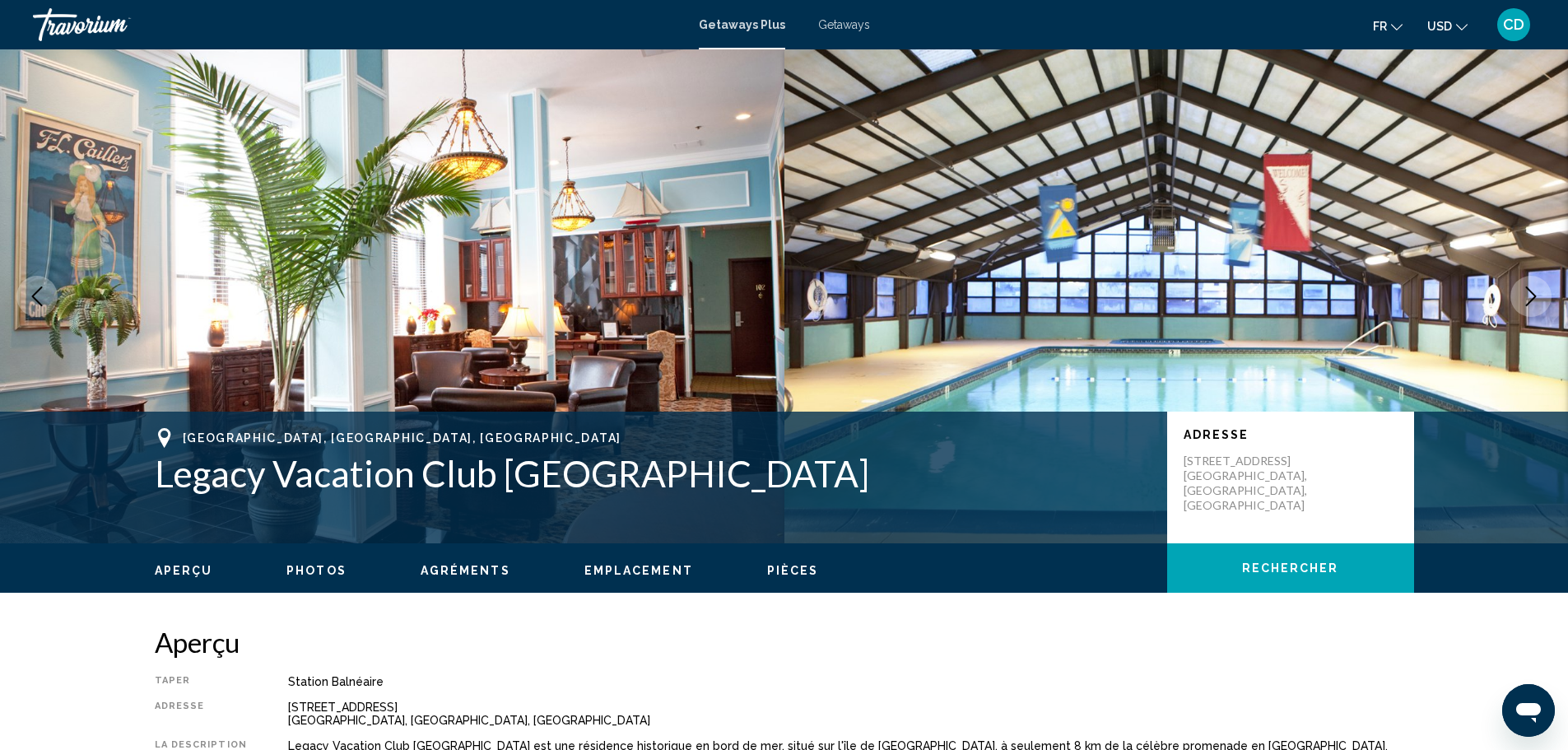
click at [1531, 289] on icon "Next image" at bounding box center [1531, 296] width 20 height 20
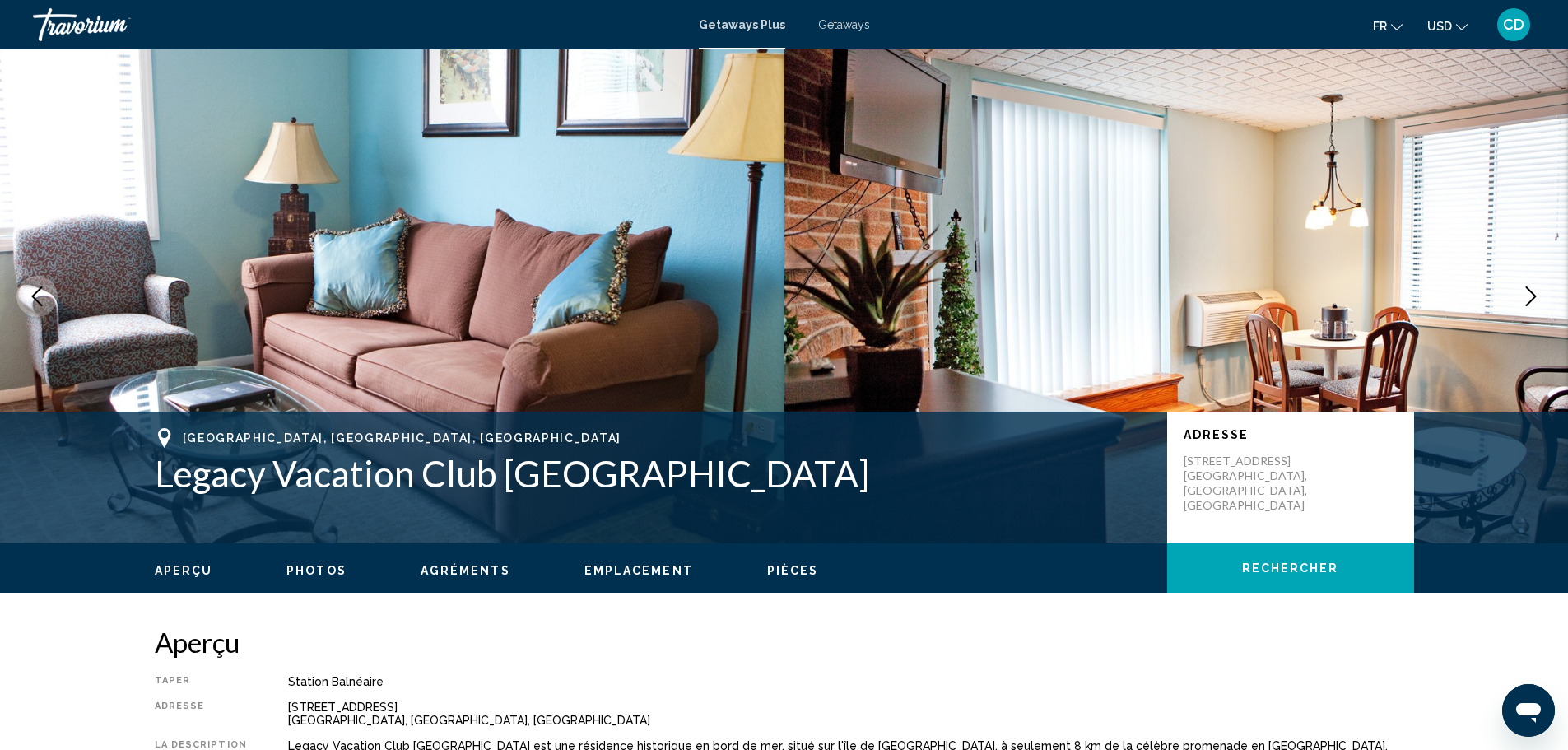
click at [1531, 289] on icon "Next image" at bounding box center [1531, 296] width 20 height 20
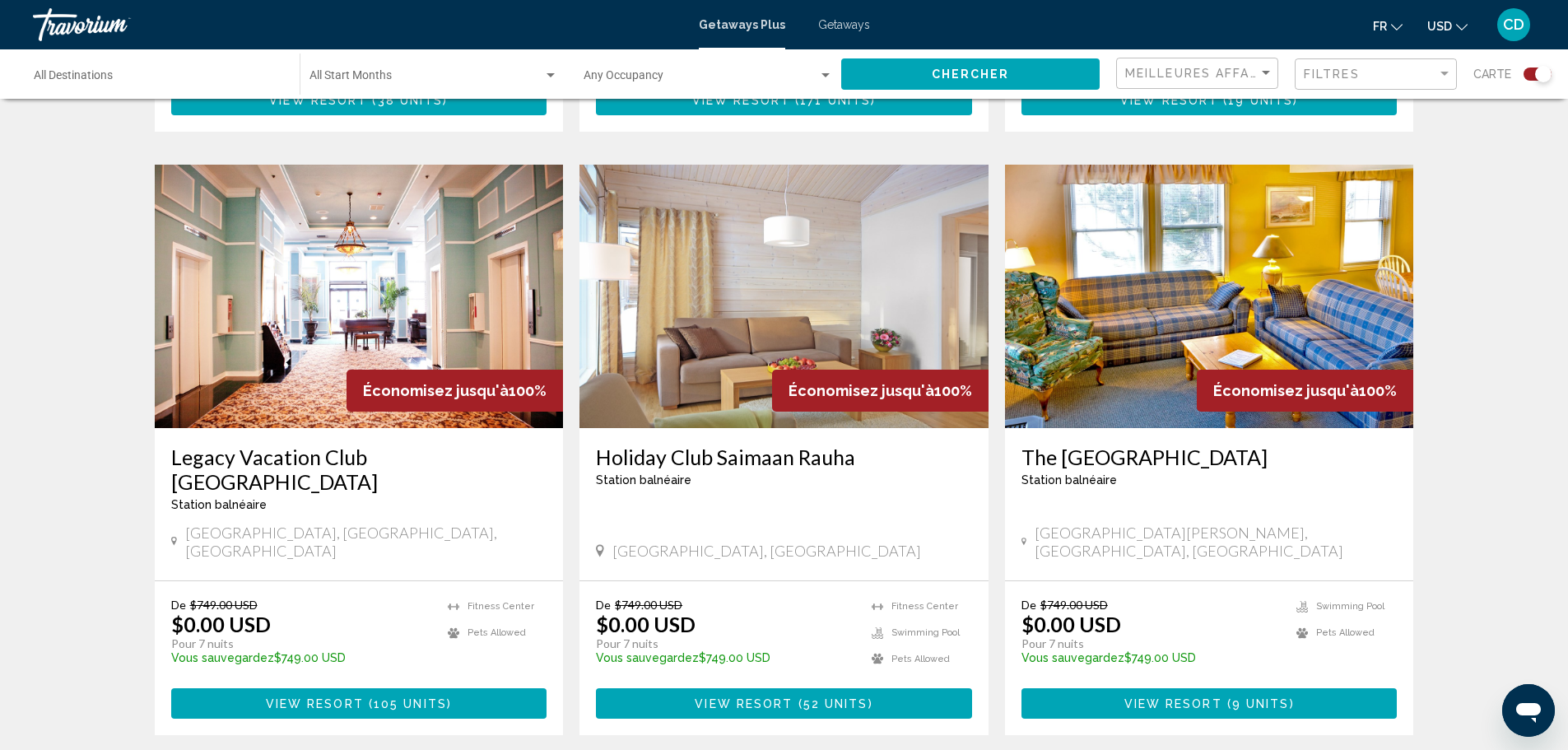
scroll to position [2469, 0]
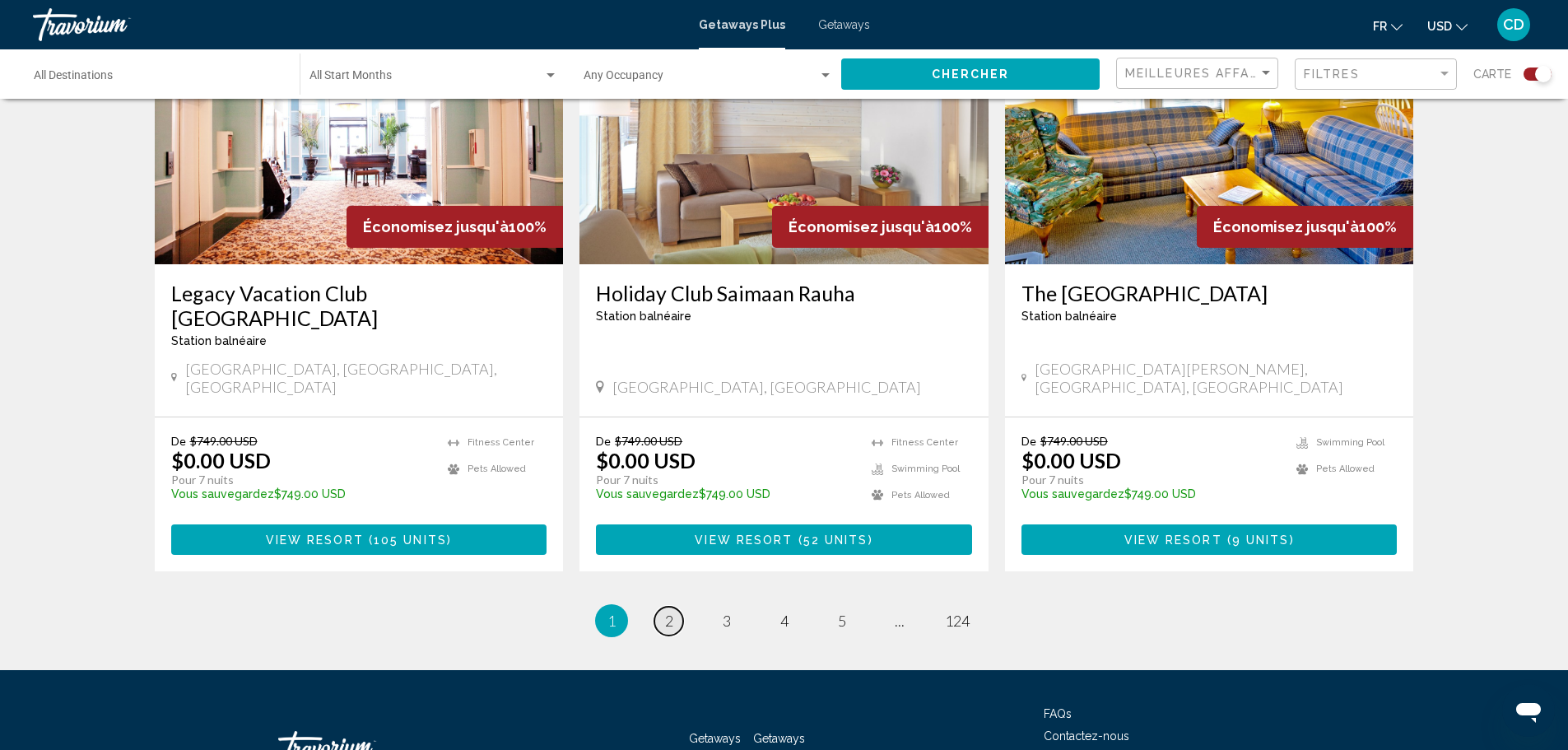
click at [670, 612] on span "2" at bounding box center [669, 621] width 8 height 18
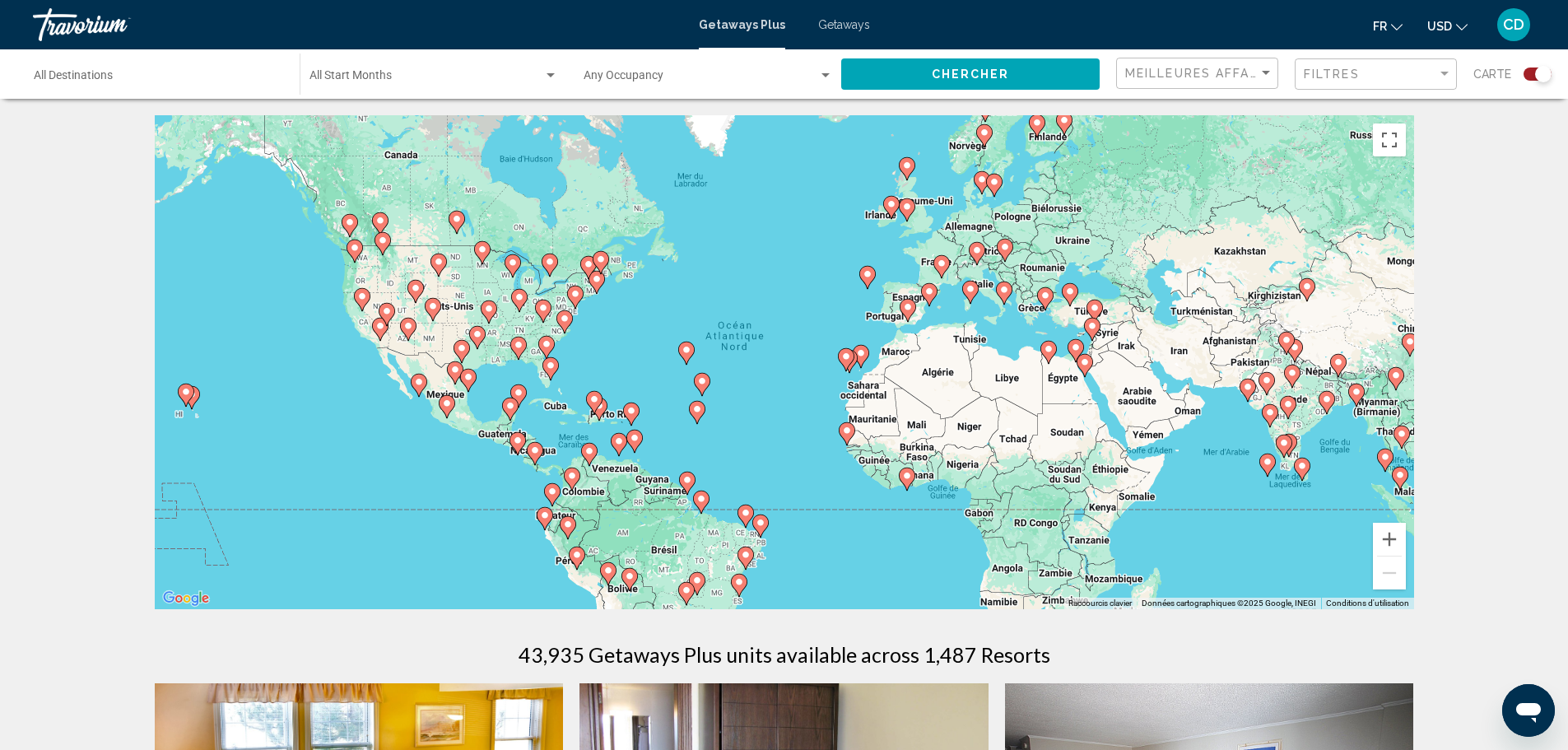
click at [938, 264] on image "Main content" at bounding box center [941, 263] width 10 height 10
type input "**********"
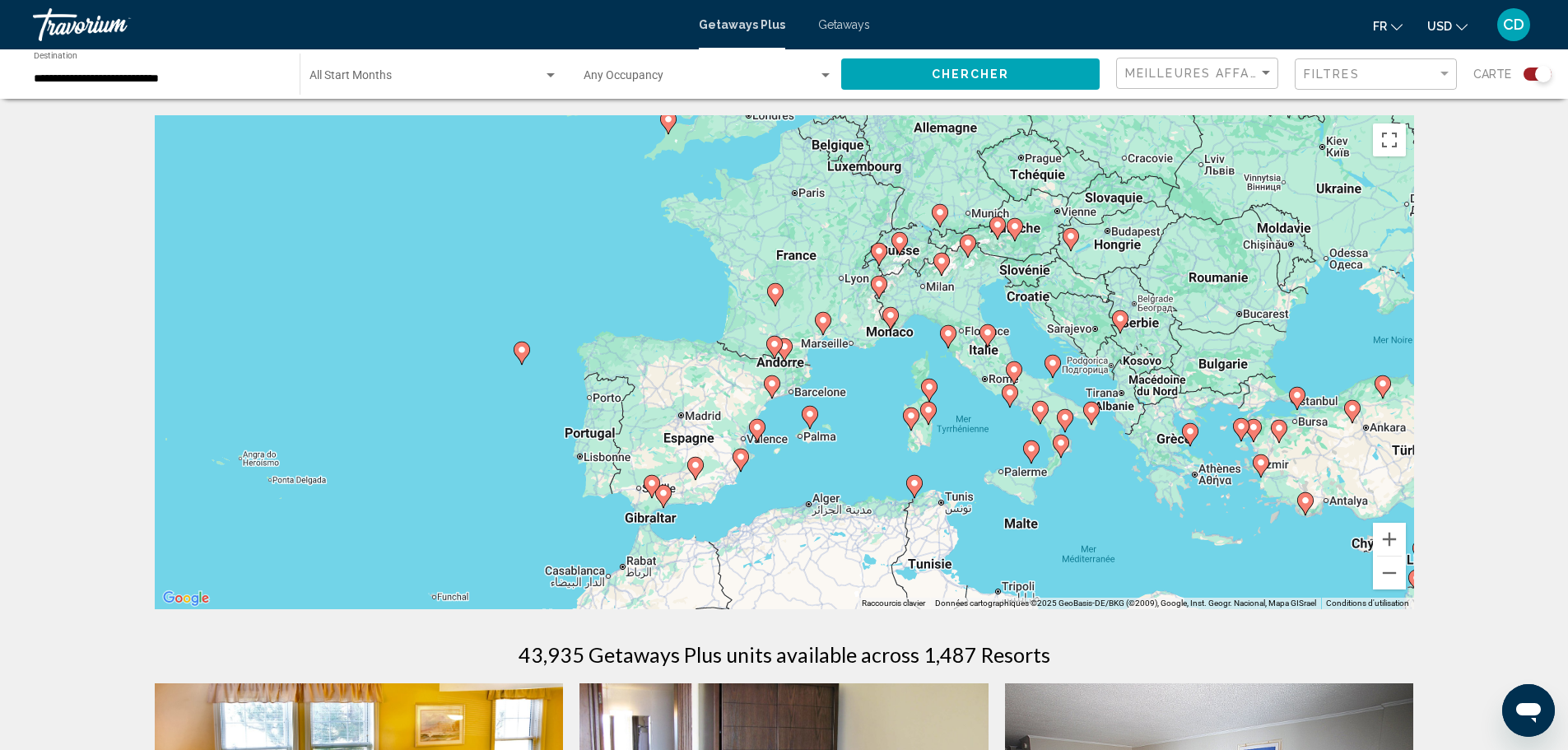
click at [979, 359] on div "Pour activer le glissement avec le clavier, appuyez sur Alt+Entrée. Une fois ce…" at bounding box center [784, 362] width 1260 height 494
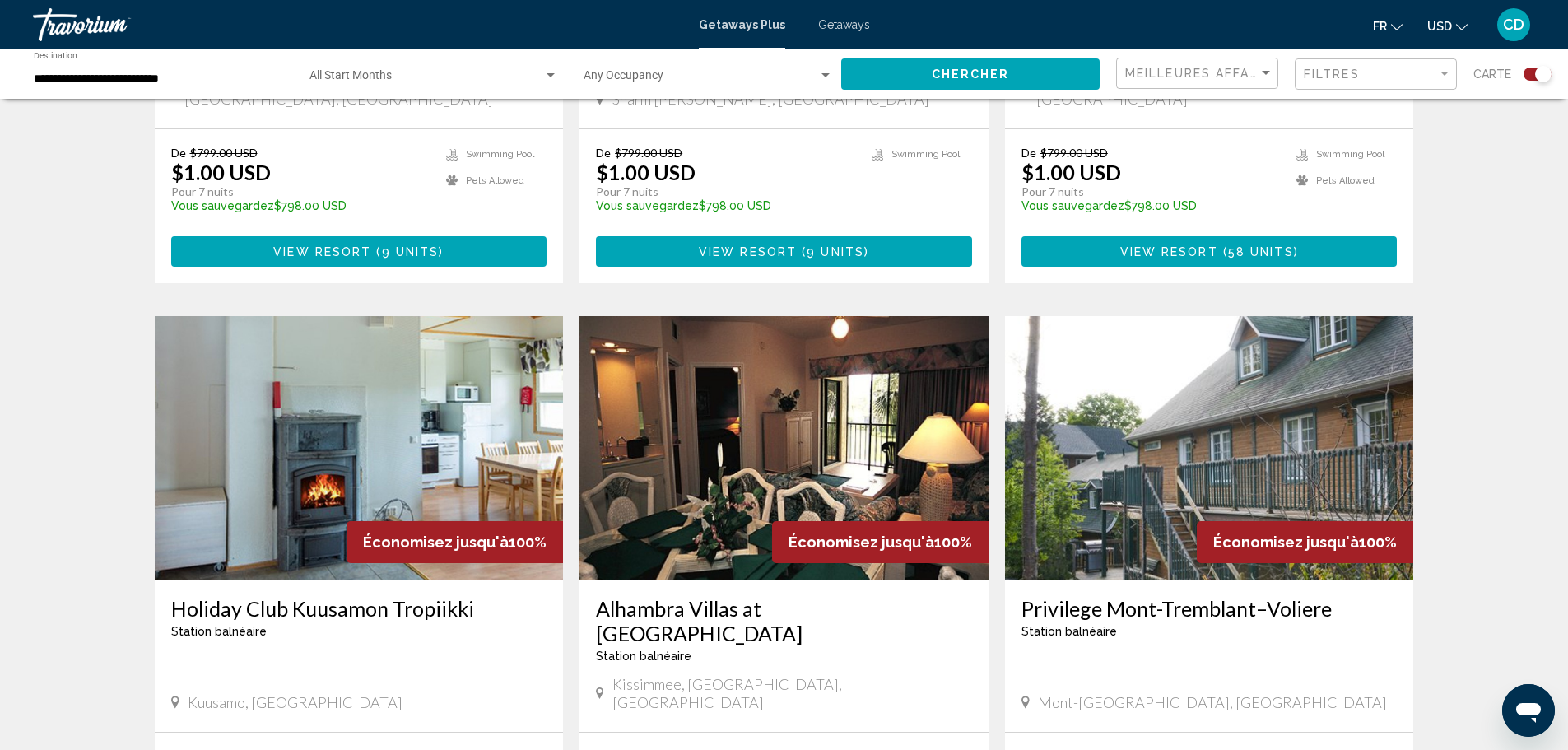
scroll to position [988, 0]
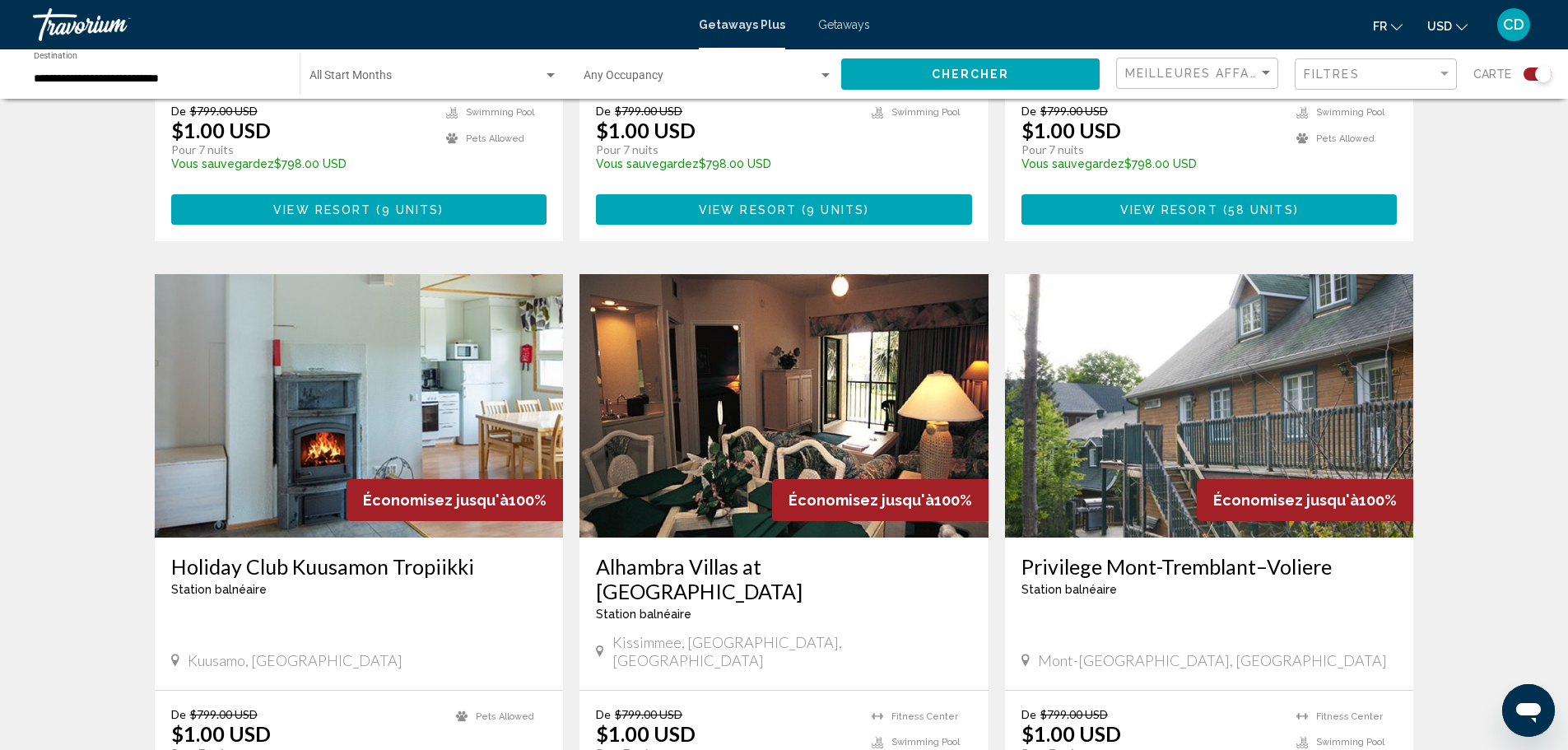
click at [1331, 392] on img "Main content" at bounding box center [1209, 405] width 409 height 263
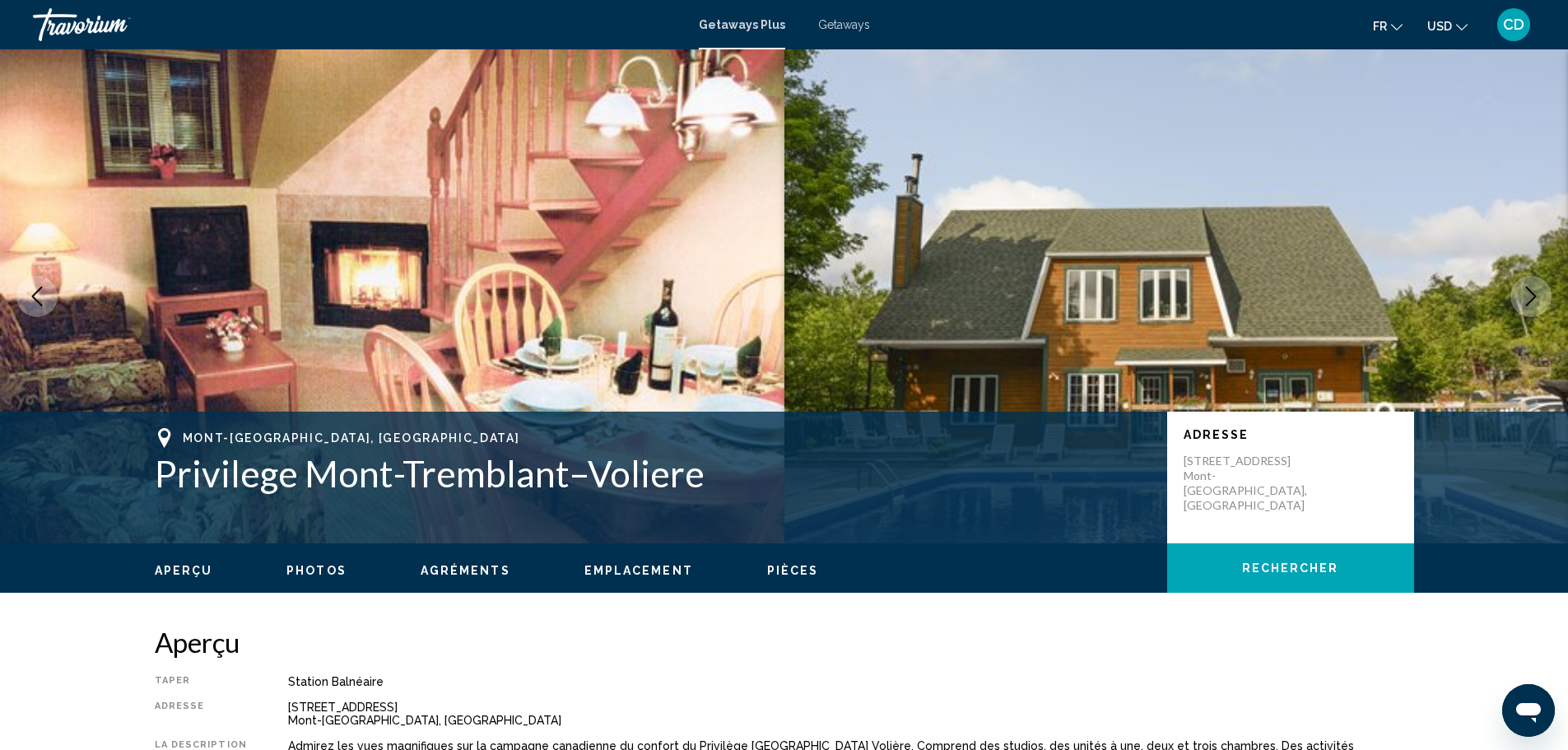
click at [1531, 292] on icon "Next image" at bounding box center [1531, 296] width 11 height 20
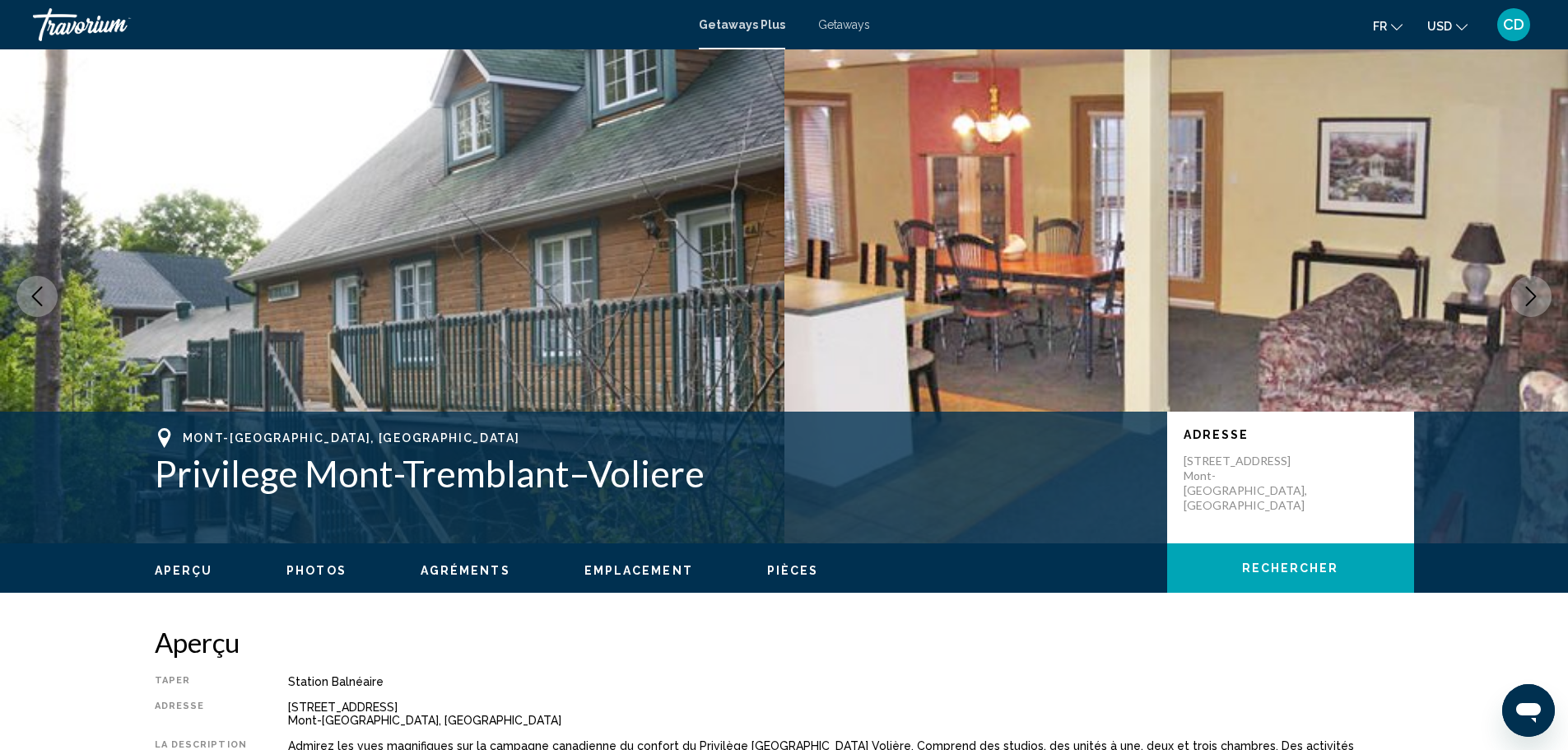
click at [1531, 292] on icon "Next image" at bounding box center [1531, 296] width 11 height 20
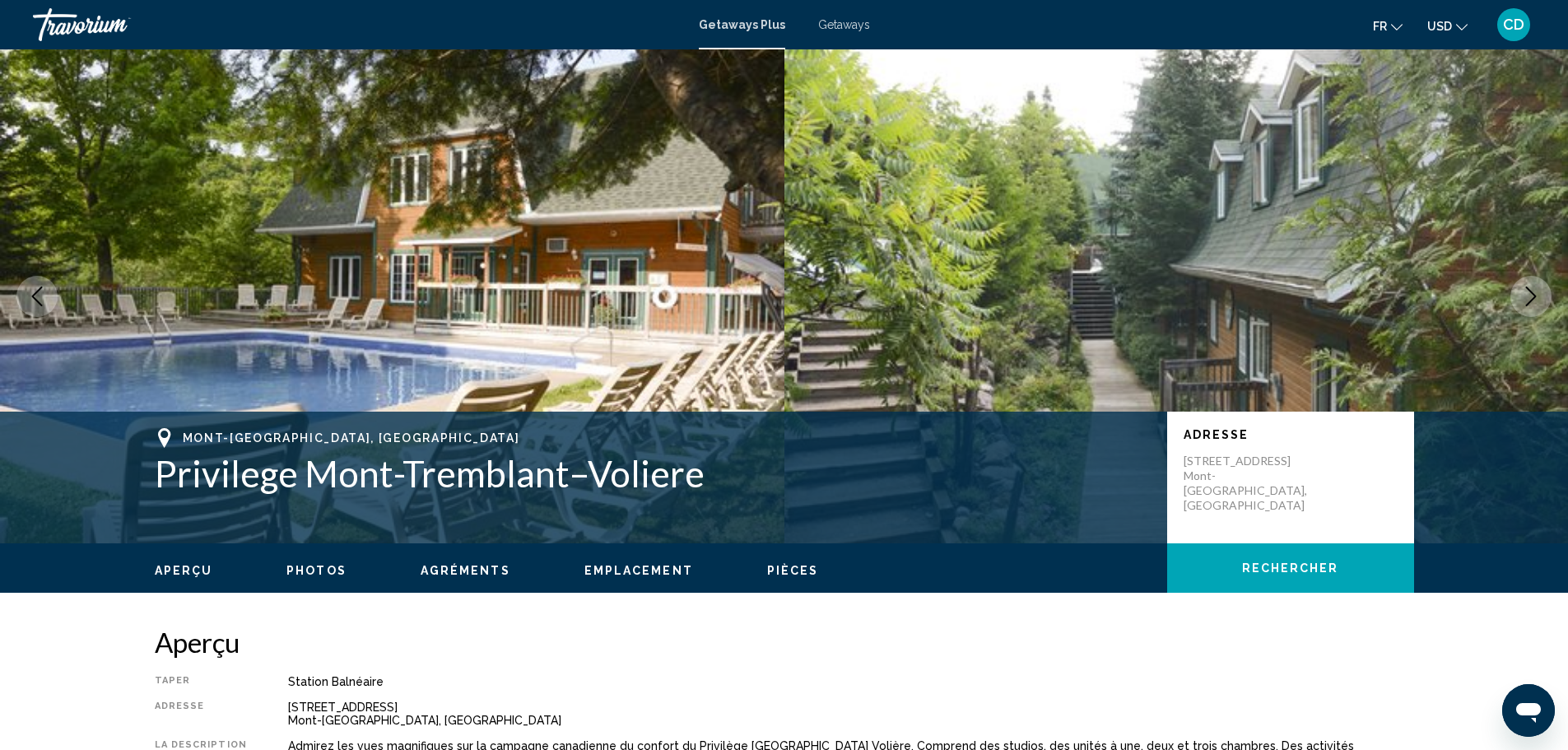
click at [1529, 292] on icon "Next image" at bounding box center [1531, 296] width 20 height 20
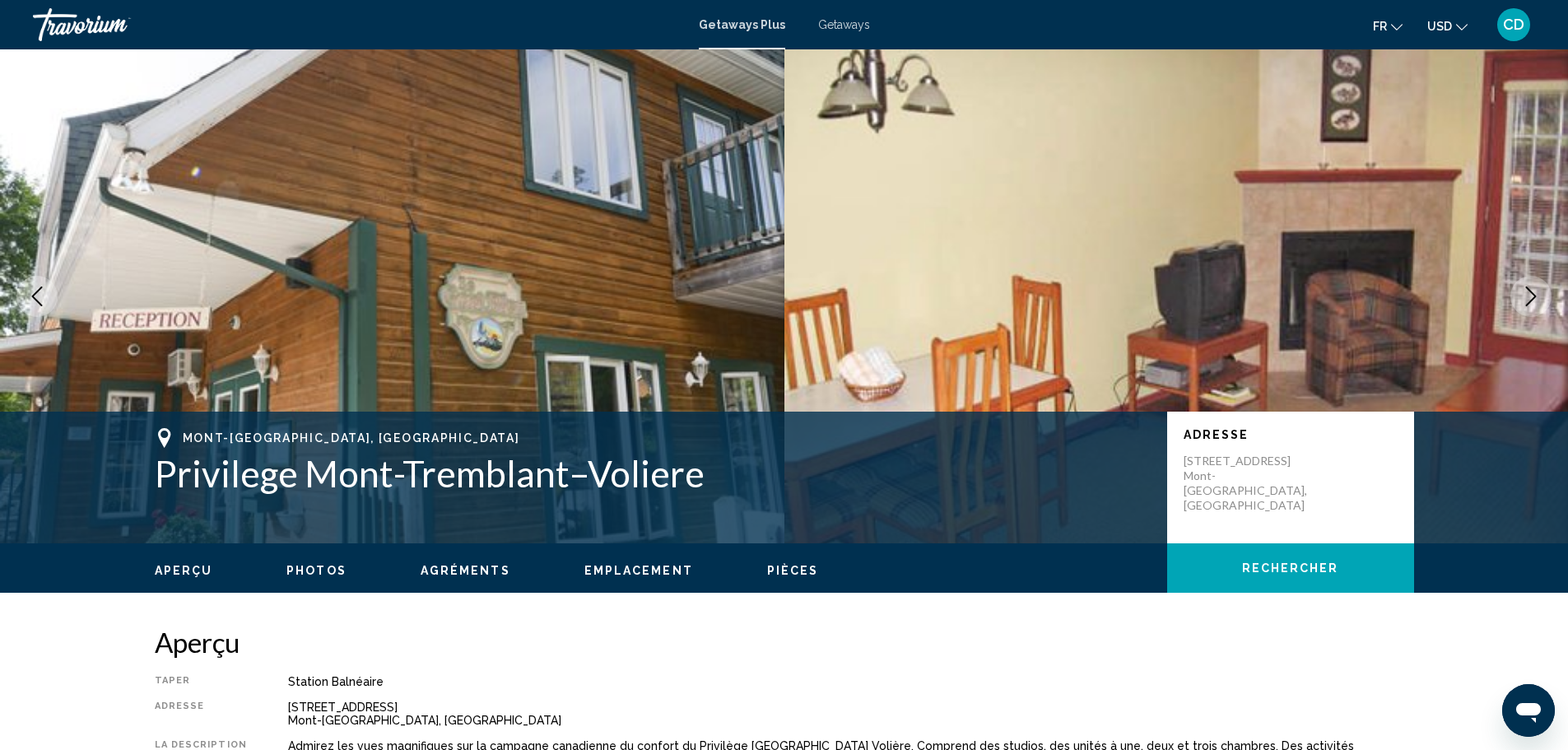
click at [1528, 291] on icon "Next image" at bounding box center [1531, 296] width 20 height 20
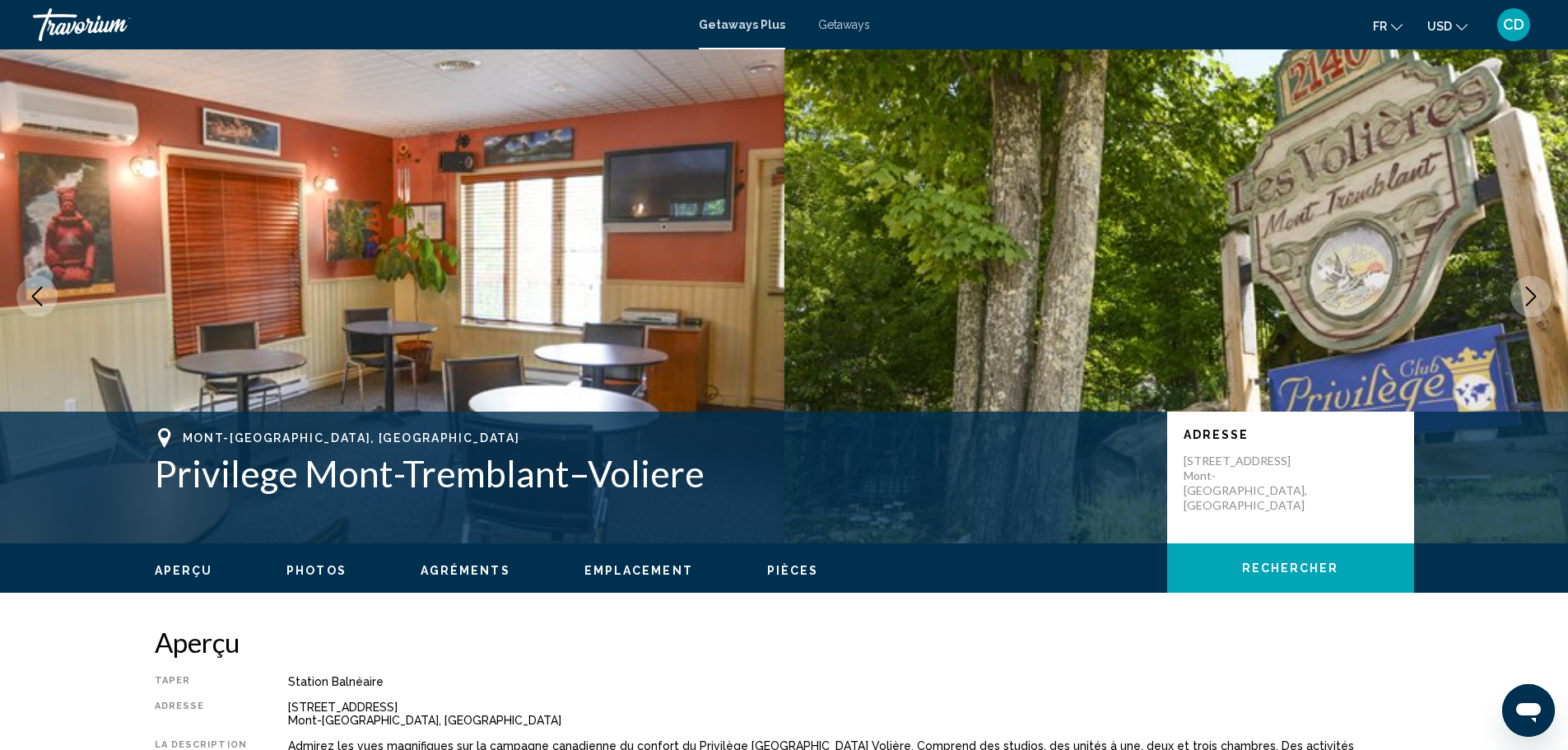
click at [1528, 291] on icon "Next image" at bounding box center [1531, 296] width 20 height 20
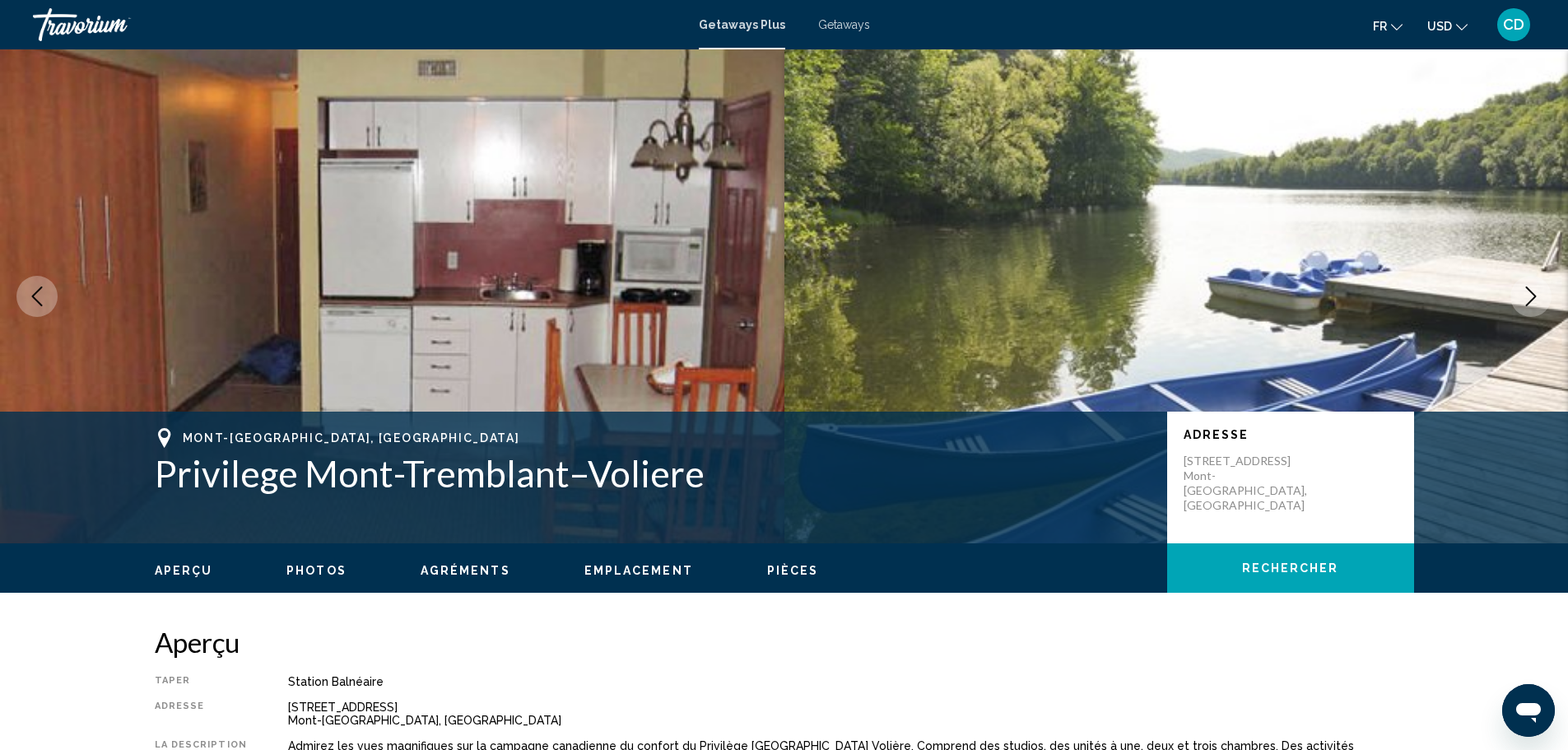
click at [1524, 290] on icon "Next image" at bounding box center [1531, 296] width 20 height 20
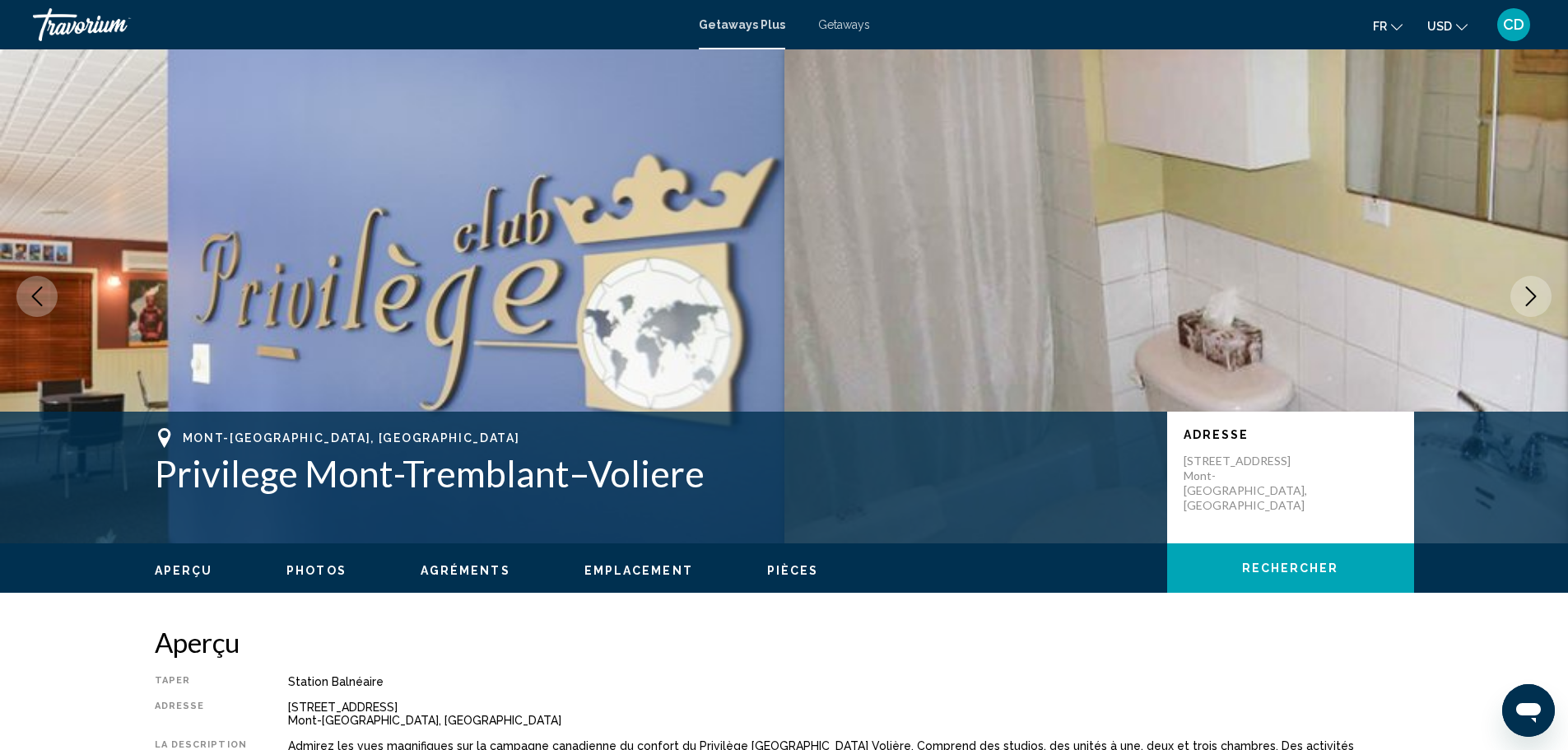
click at [1523, 300] on icon "Next image" at bounding box center [1531, 296] width 20 height 20
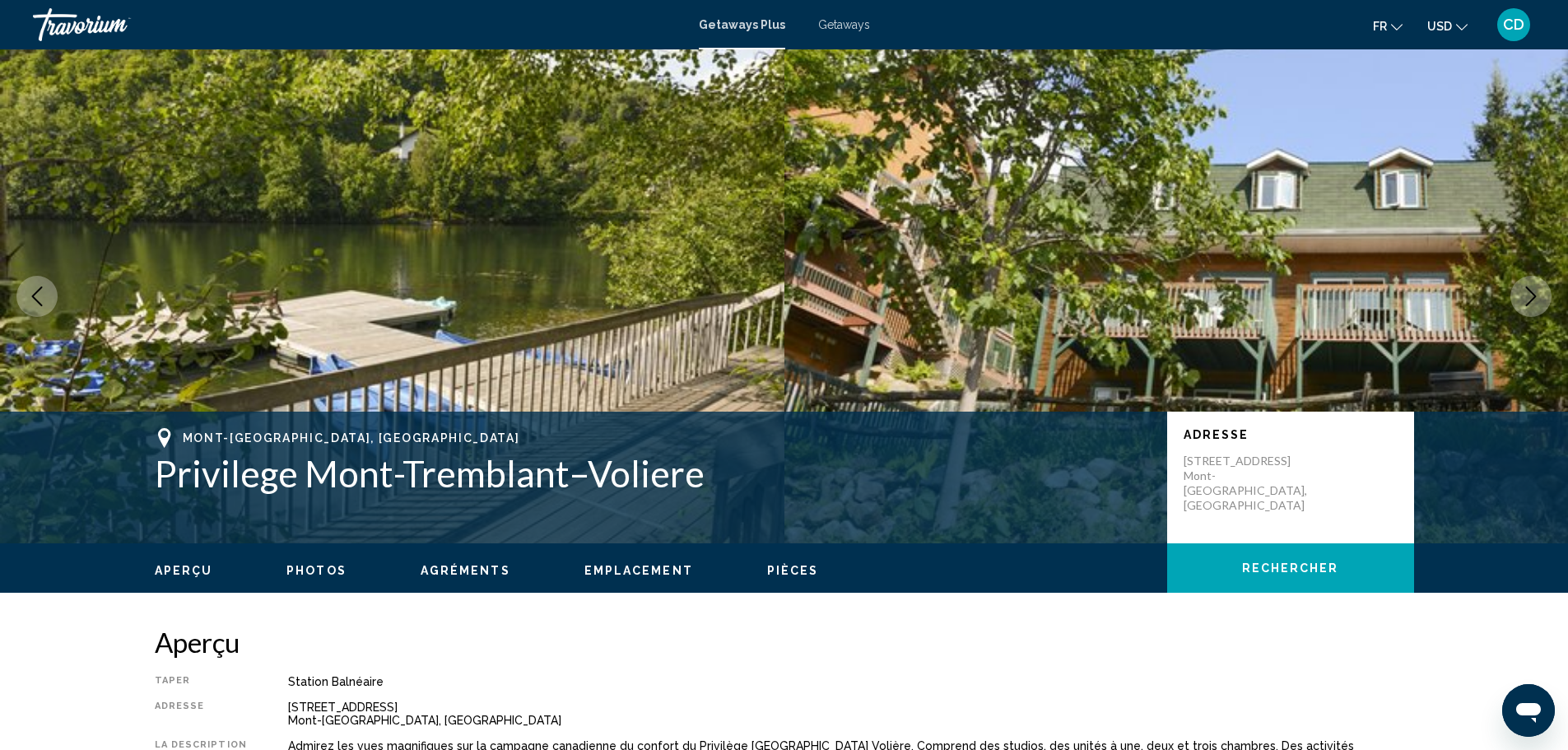
click at [1523, 300] on icon "Next image" at bounding box center [1531, 296] width 20 height 20
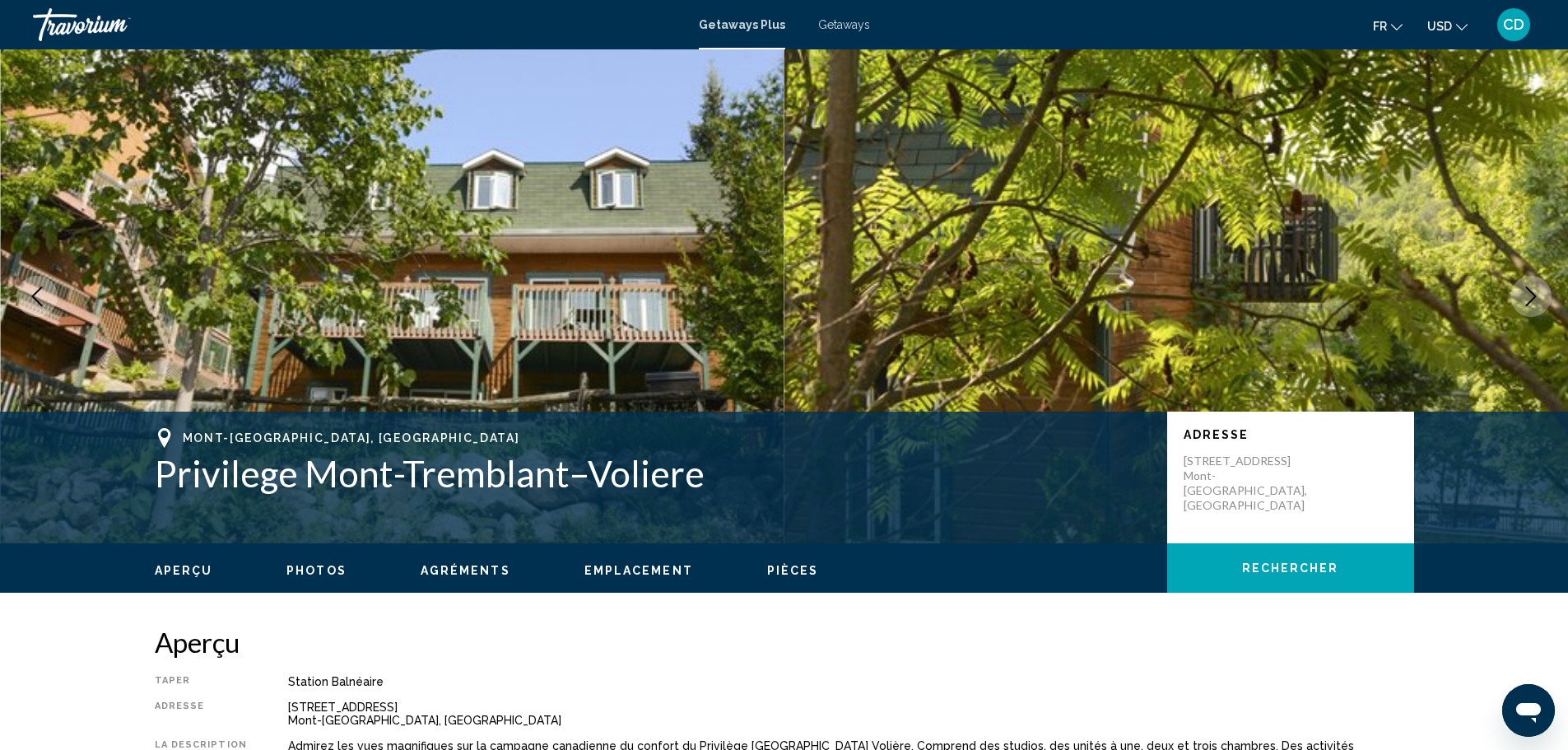
click at [1523, 300] on icon "Next image" at bounding box center [1531, 296] width 20 height 20
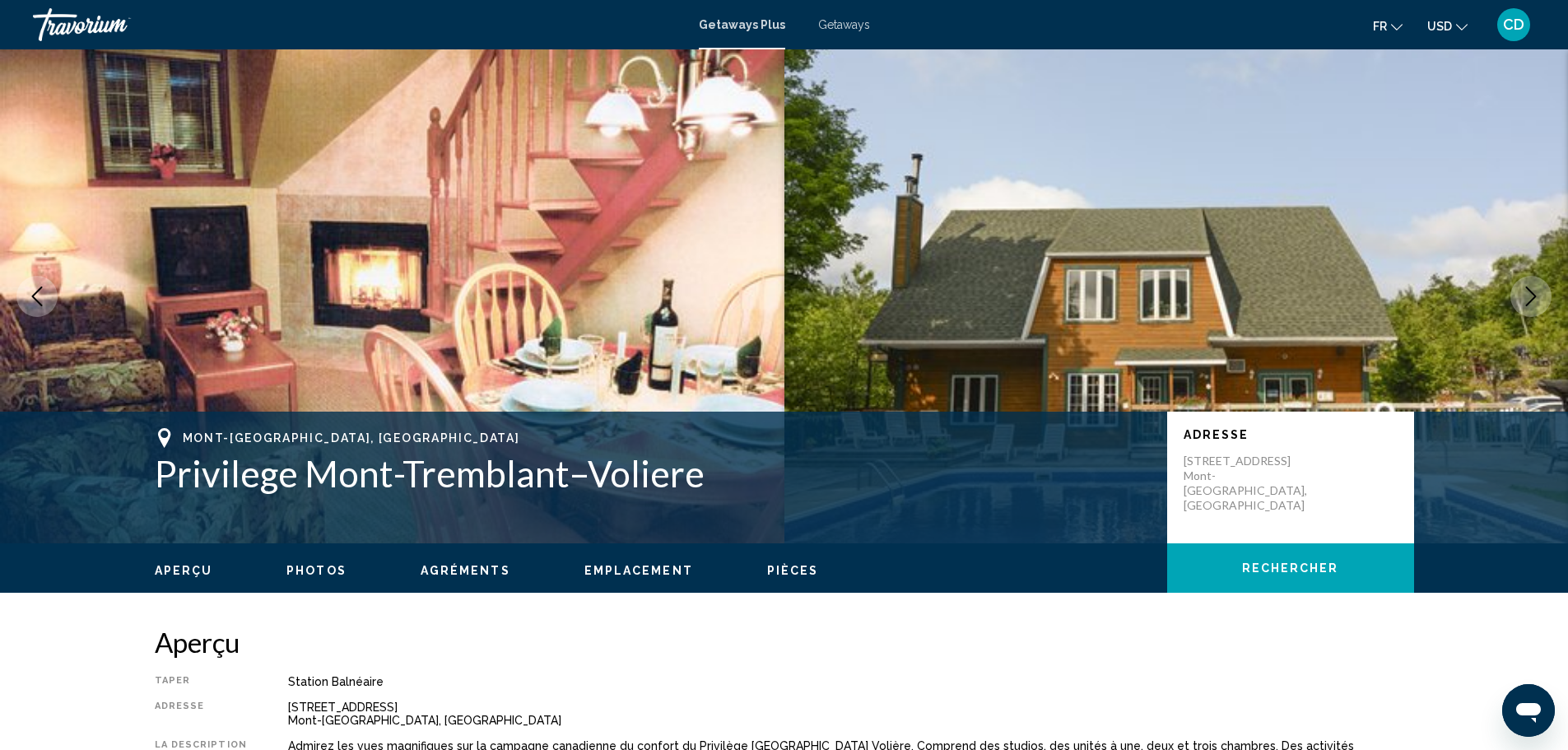
click at [1523, 300] on icon "Next image" at bounding box center [1531, 296] width 20 height 20
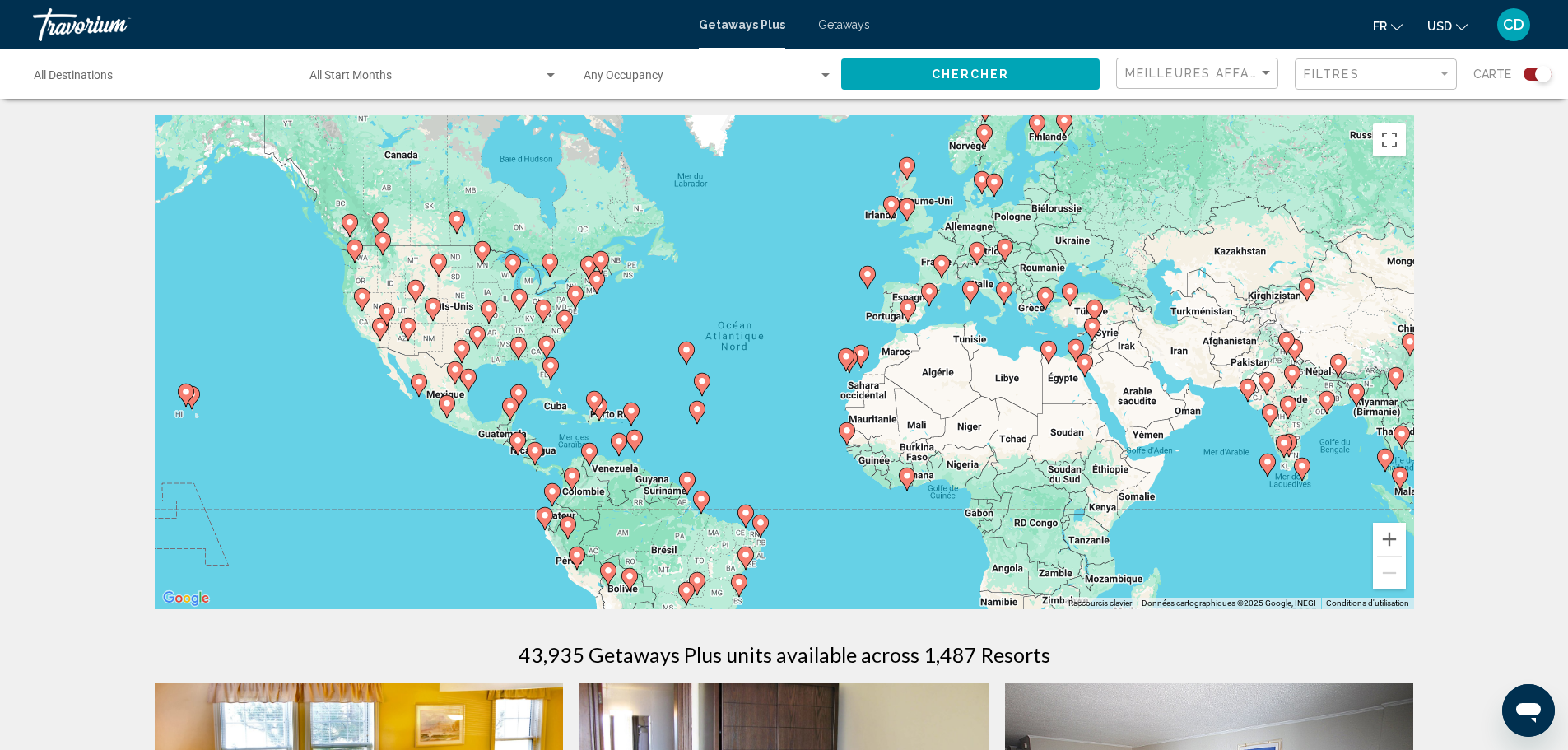
click at [946, 253] on div "Pour activer le glissement avec le clavier, appuyez sur Alt+Entrée. Une fois ce…" at bounding box center [784, 362] width 1260 height 494
click at [942, 257] on icon "Main content" at bounding box center [940, 267] width 15 height 21
type input "**********"
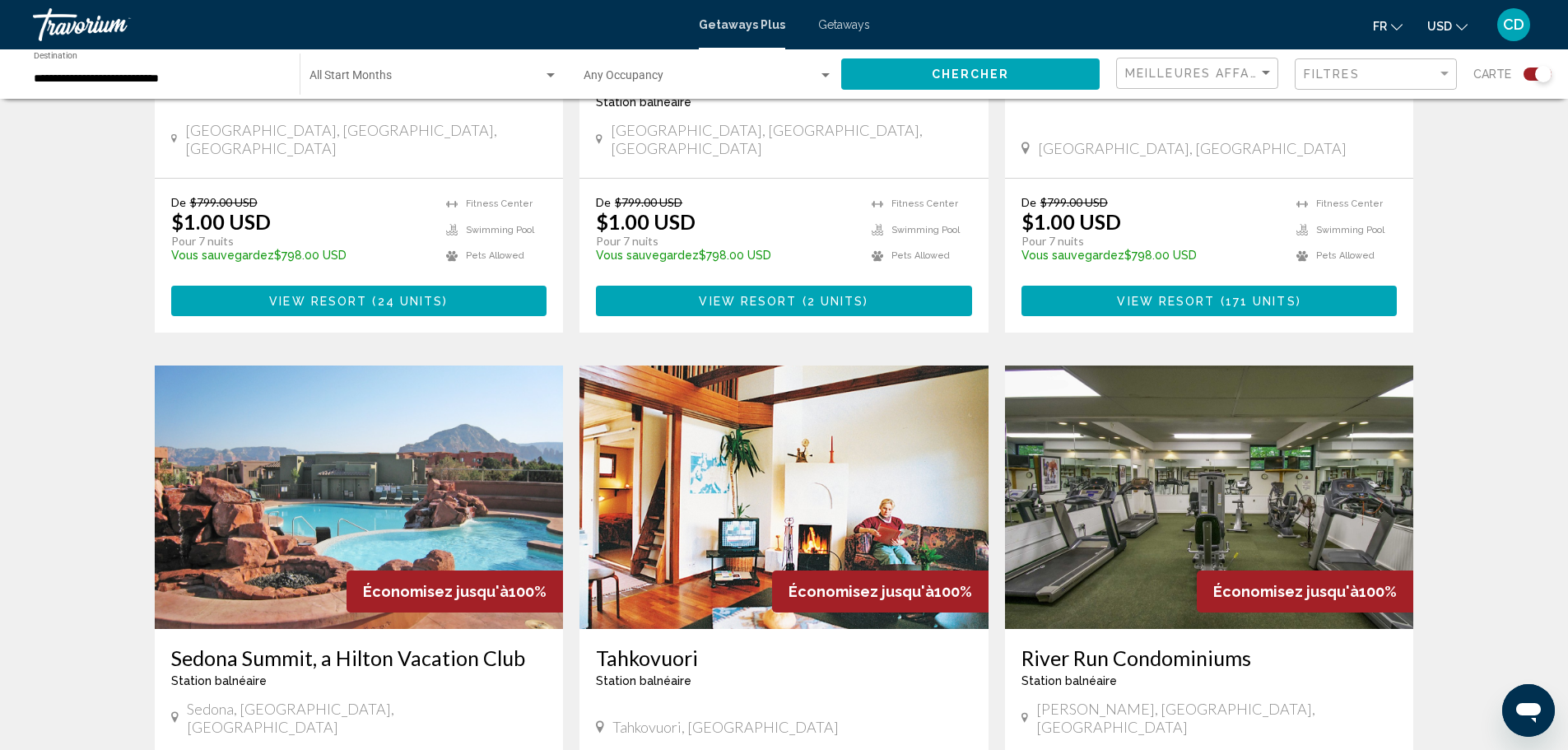
scroll to position [2140, 0]
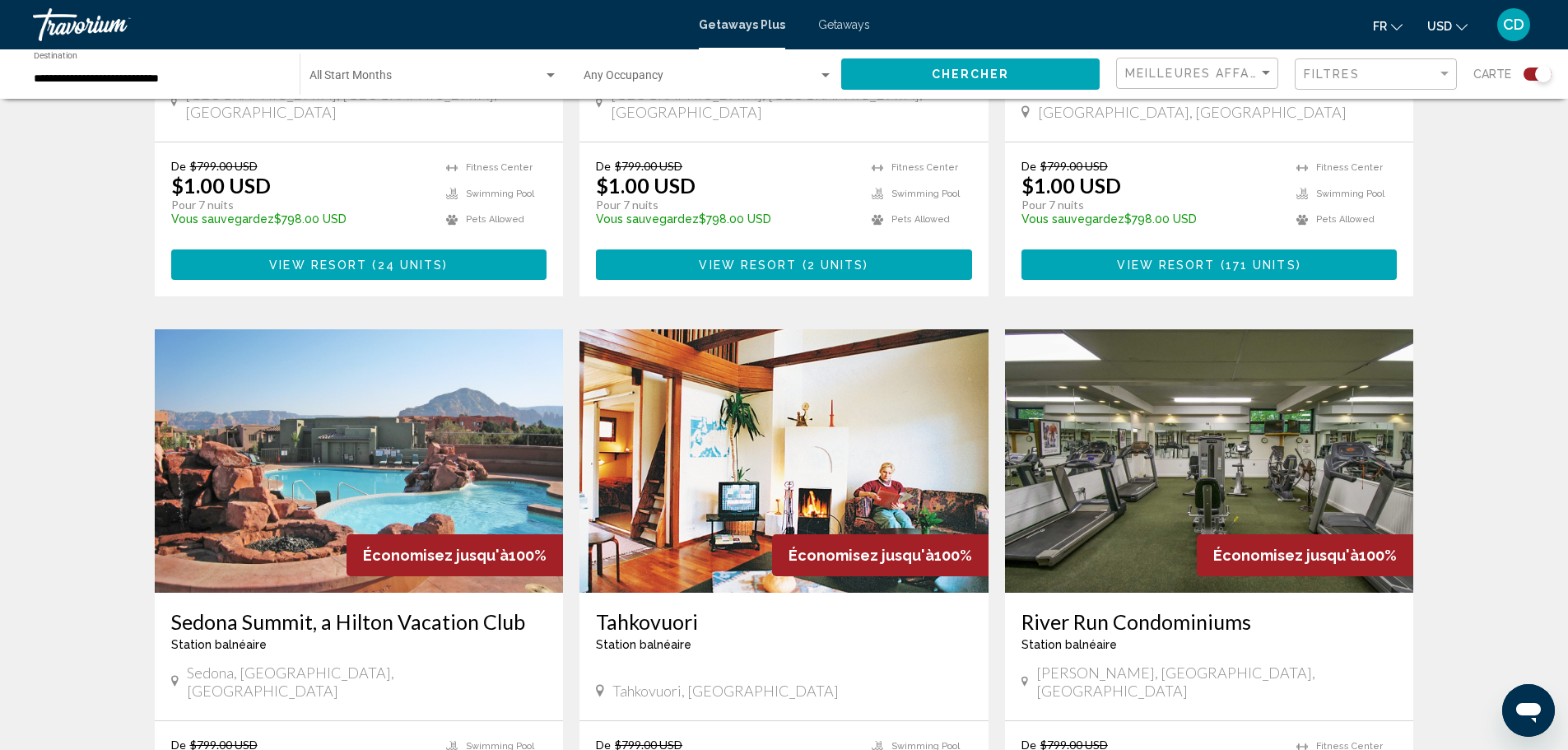
click at [488, 367] on img "Main content" at bounding box center [359, 460] width 409 height 263
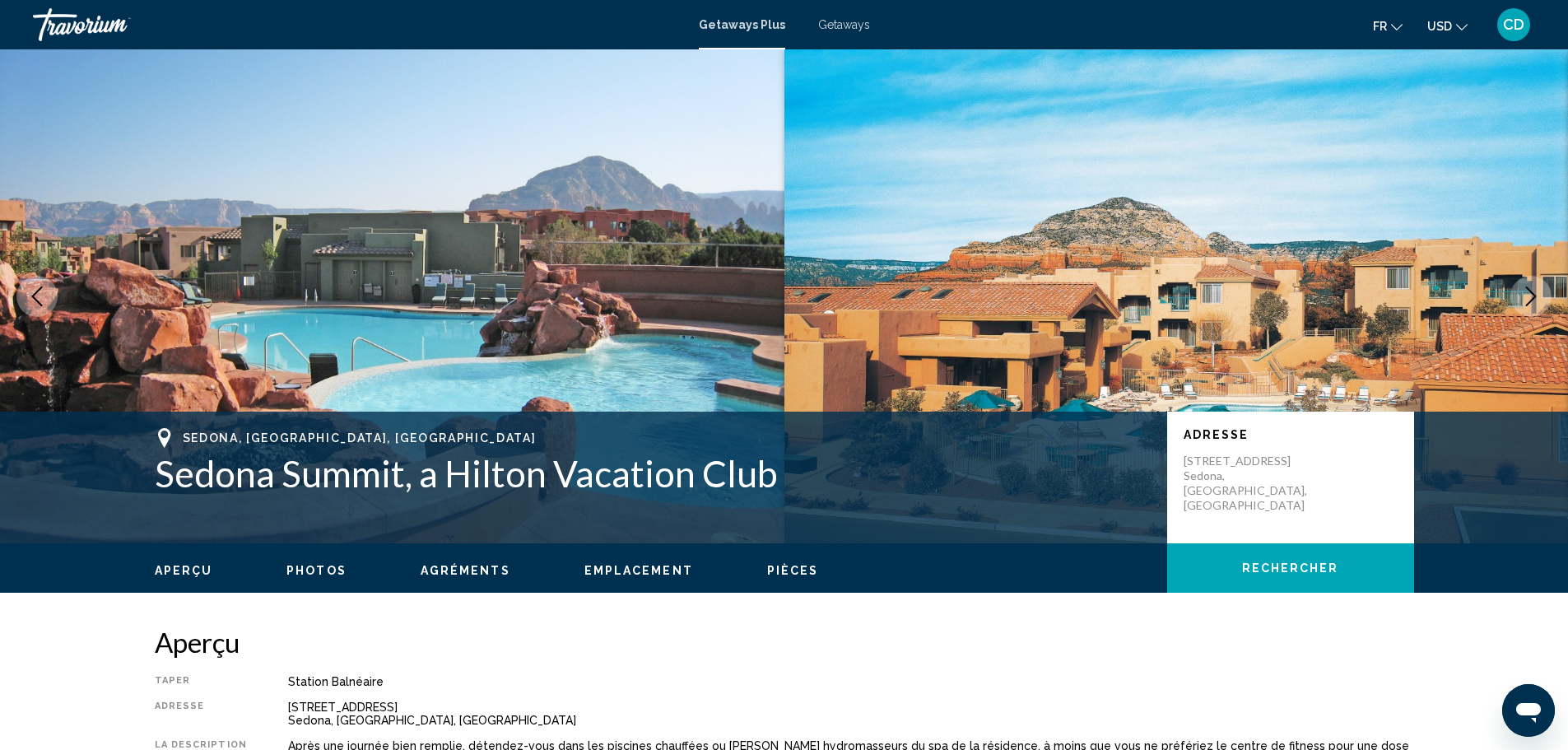
click at [1519, 285] on button "Next image" at bounding box center [1531, 296] width 41 height 41
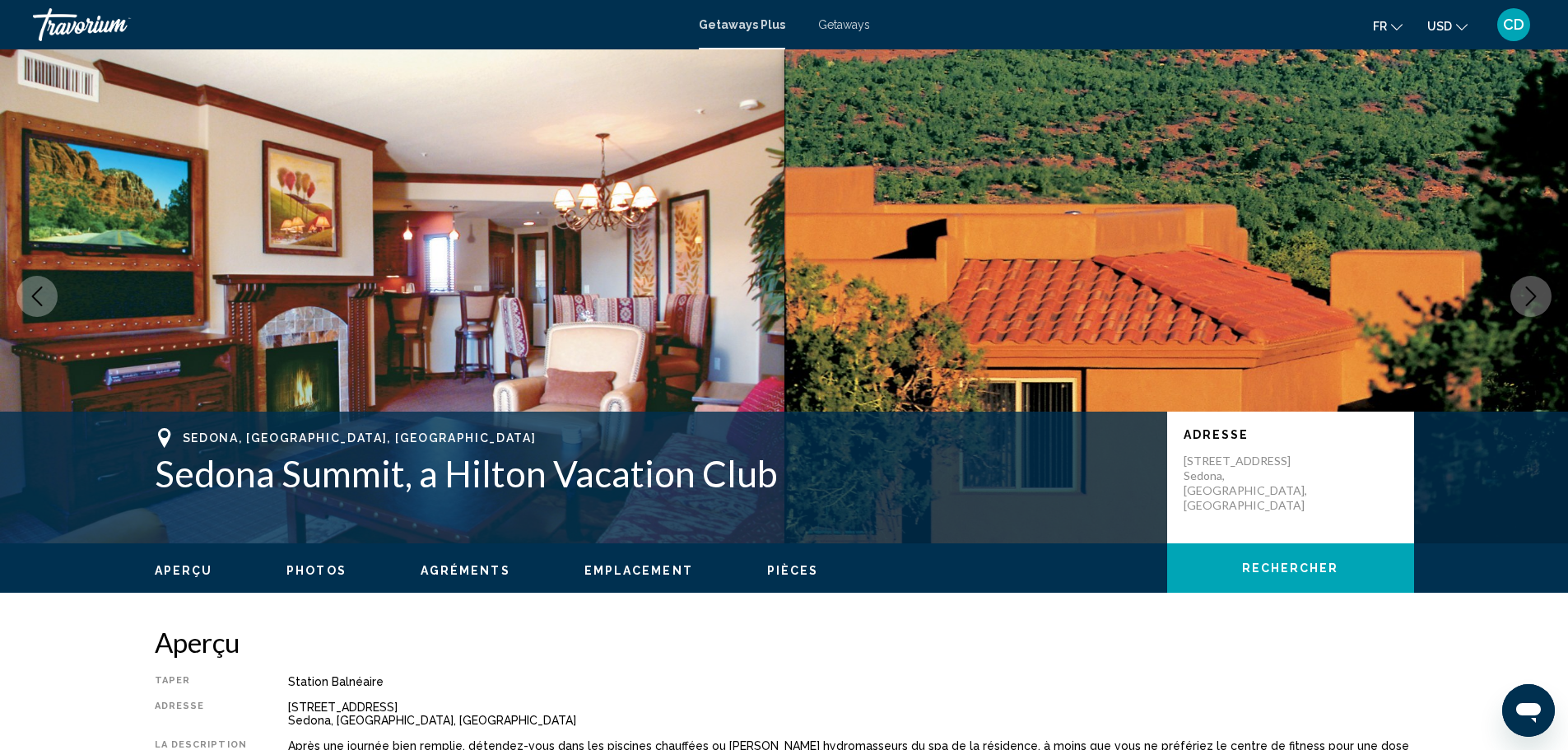
click at [1528, 292] on icon "Next image" at bounding box center [1531, 296] width 20 height 20
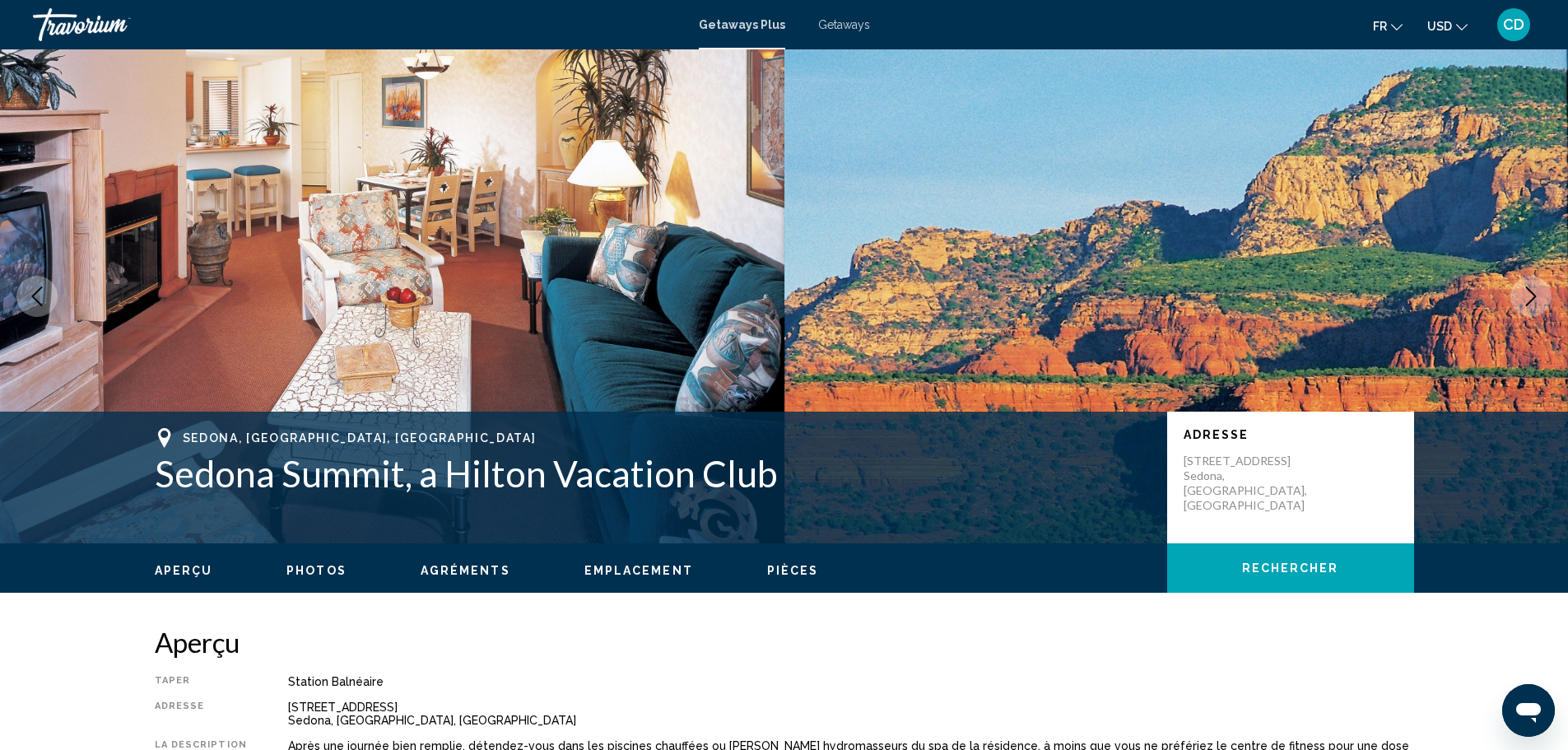
click at [1528, 292] on icon "Next image" at bounding box center [1531, 296] width 20 height 20
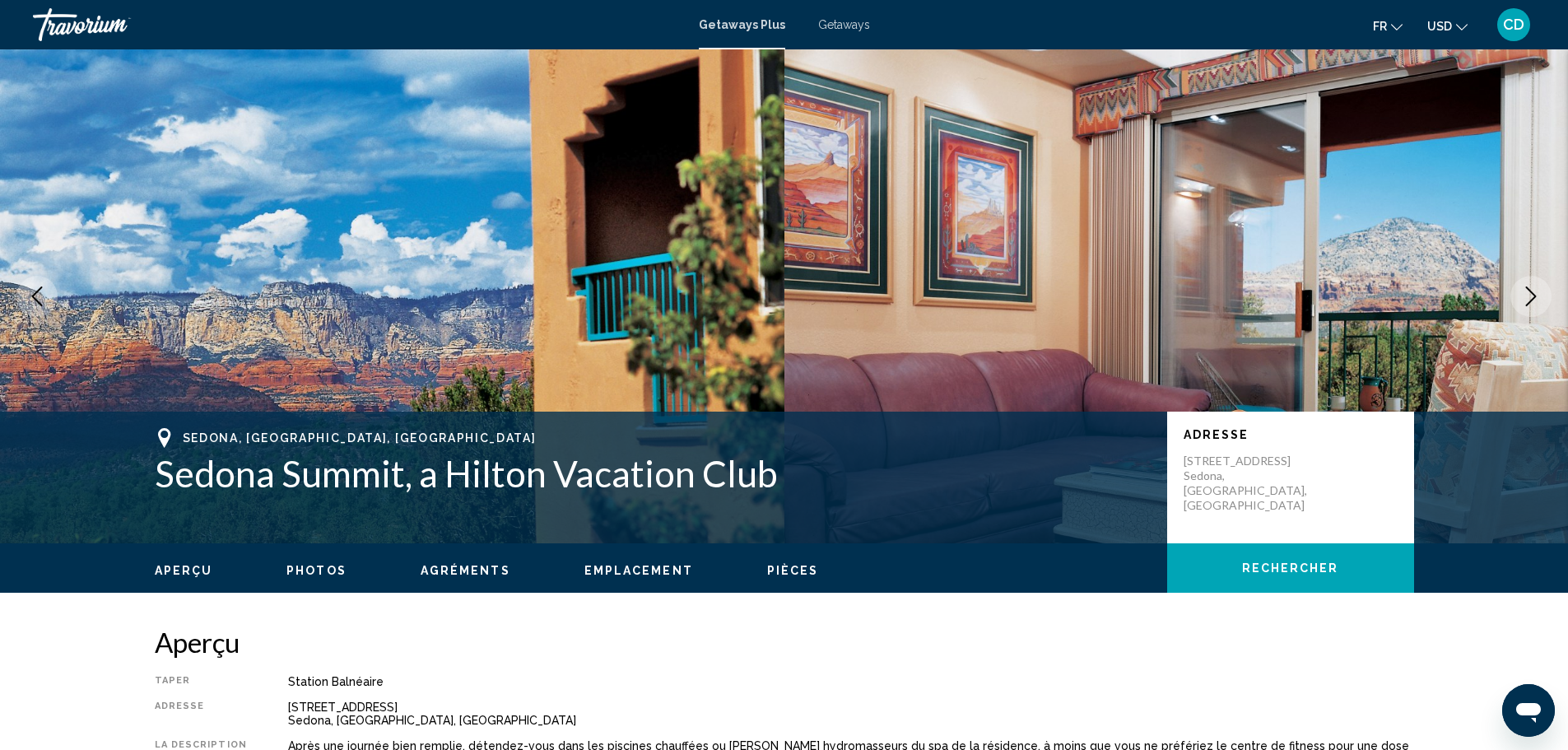
click at [1528, 292] on icon "Next image" at bounding box center [1531, 296] width 20 height 20
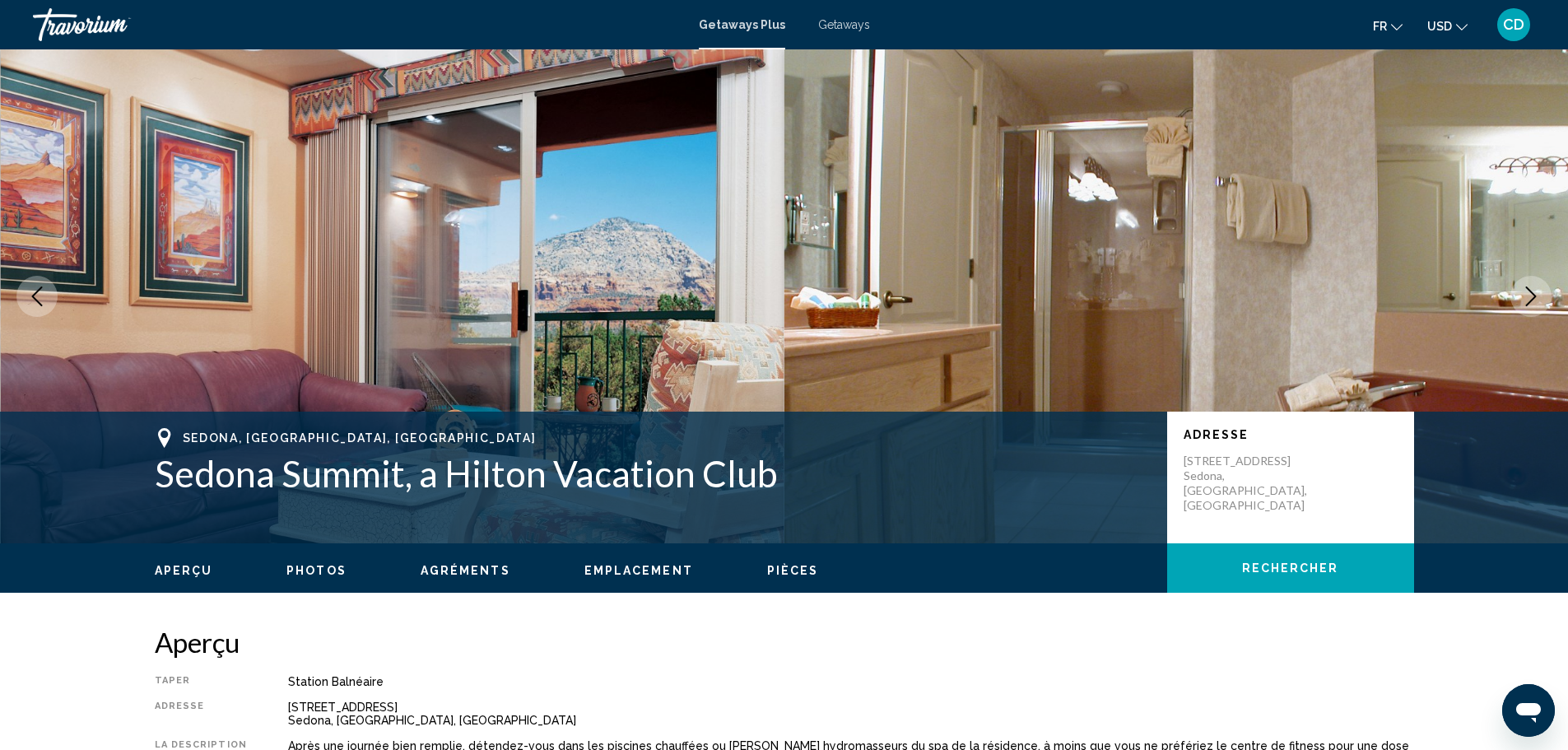
click at [1528, 292] on icon "Next image" at bounding box center [1531, 296] width 20 height 20
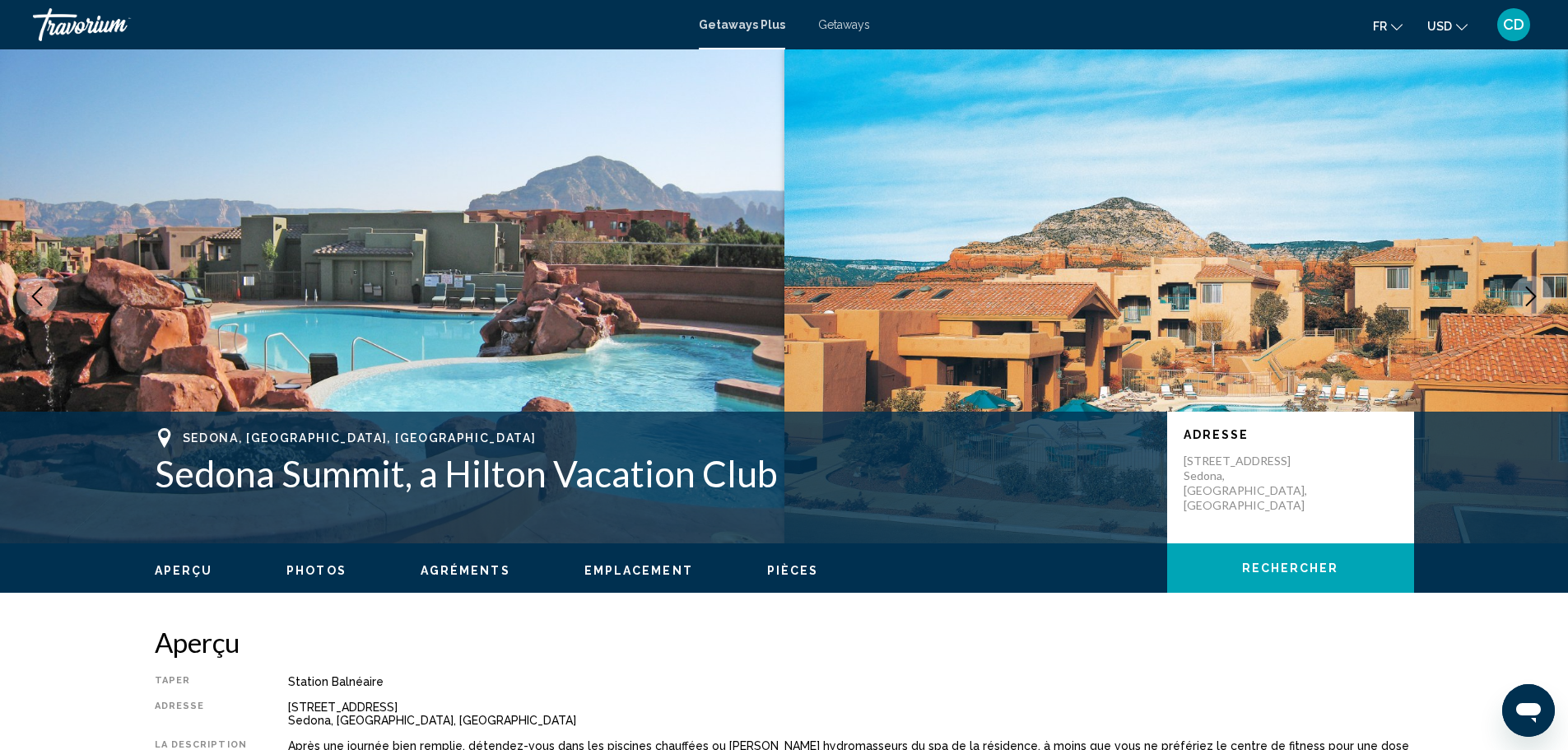
click at [1528, 292] on icon "Next image" at bounding box center [1531, 296] width 20 height 20
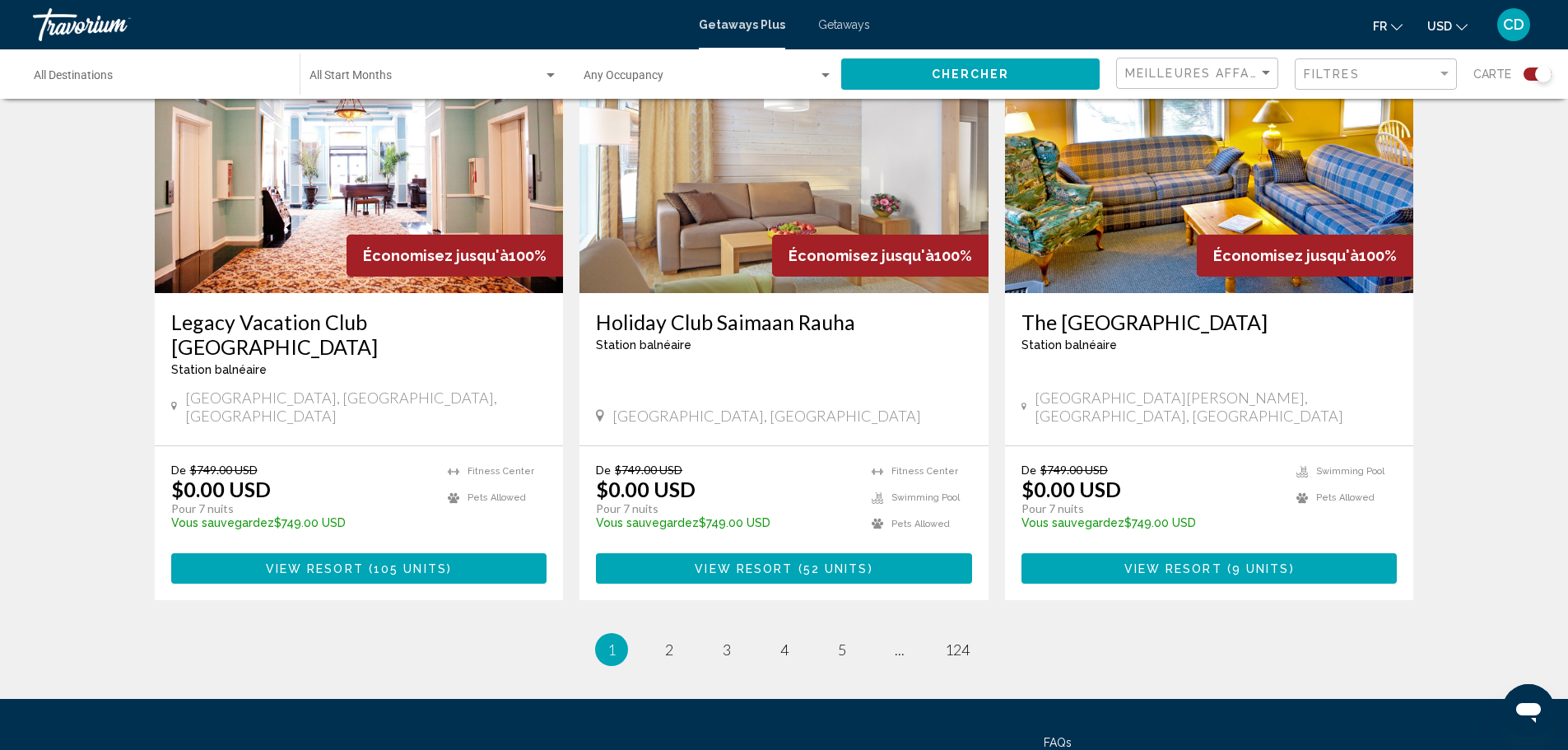
scroll to position [2469, 0]
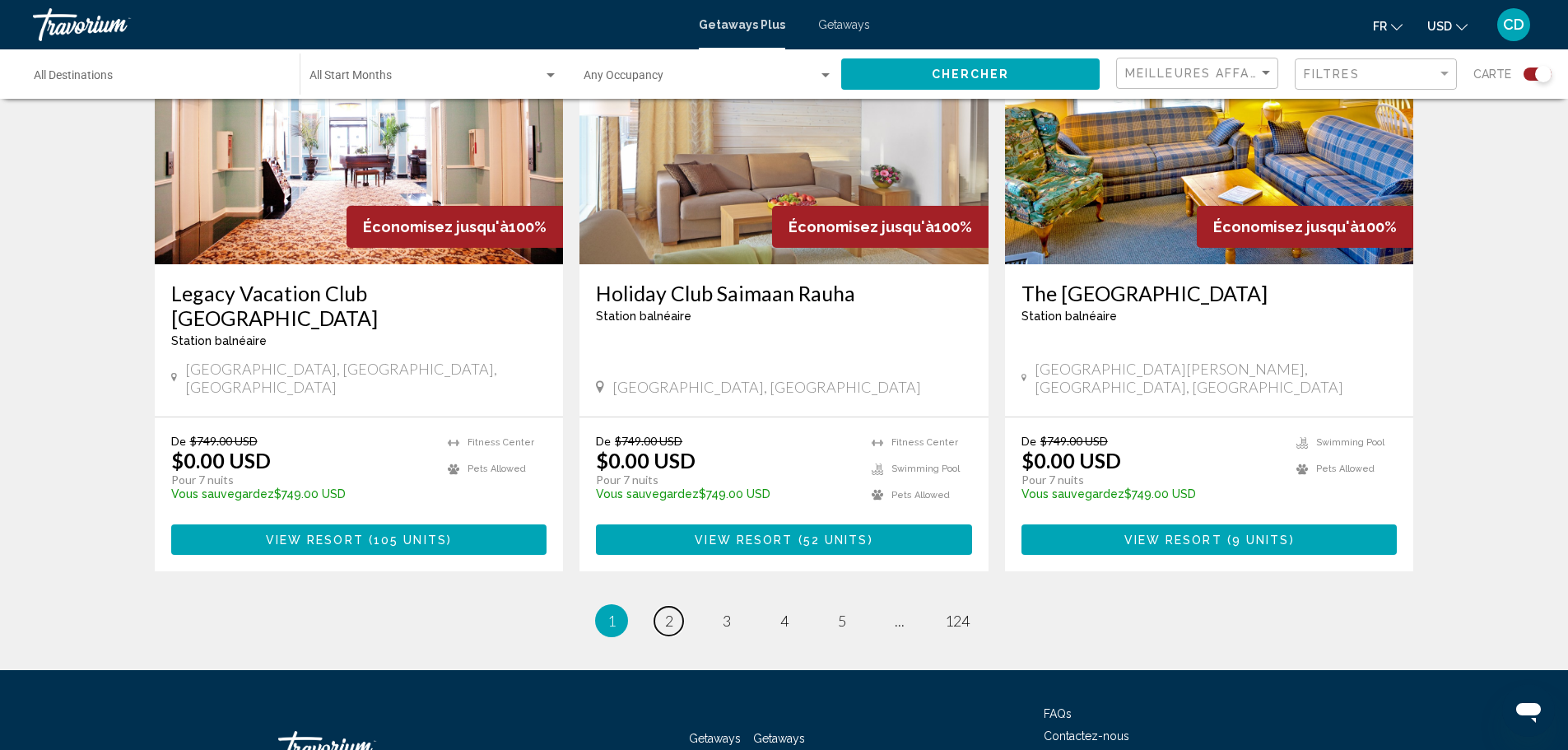
click at [665, 612] on span "2" at bounding box center [669, 621] width 8 height 18
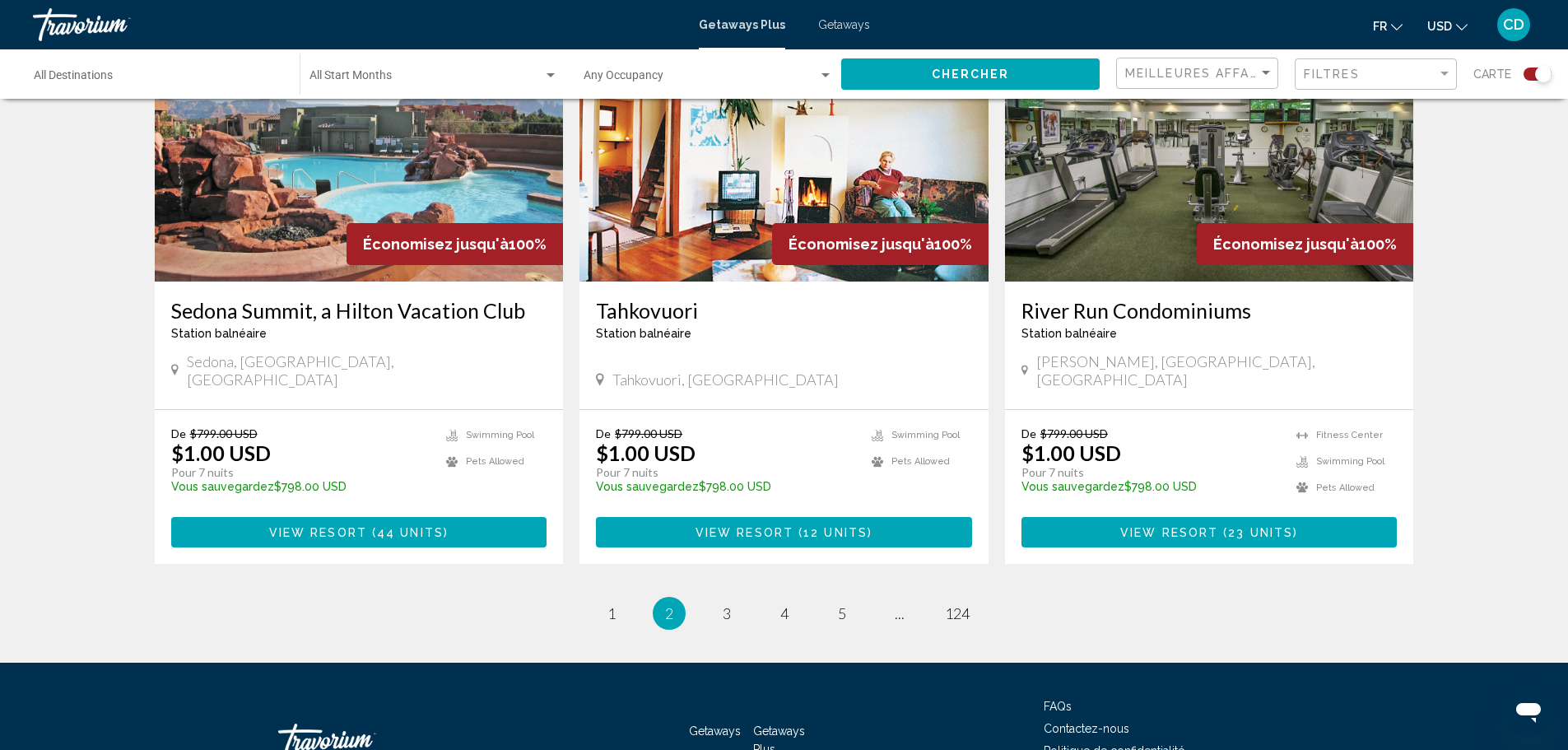
scroll to position [2469, 0]
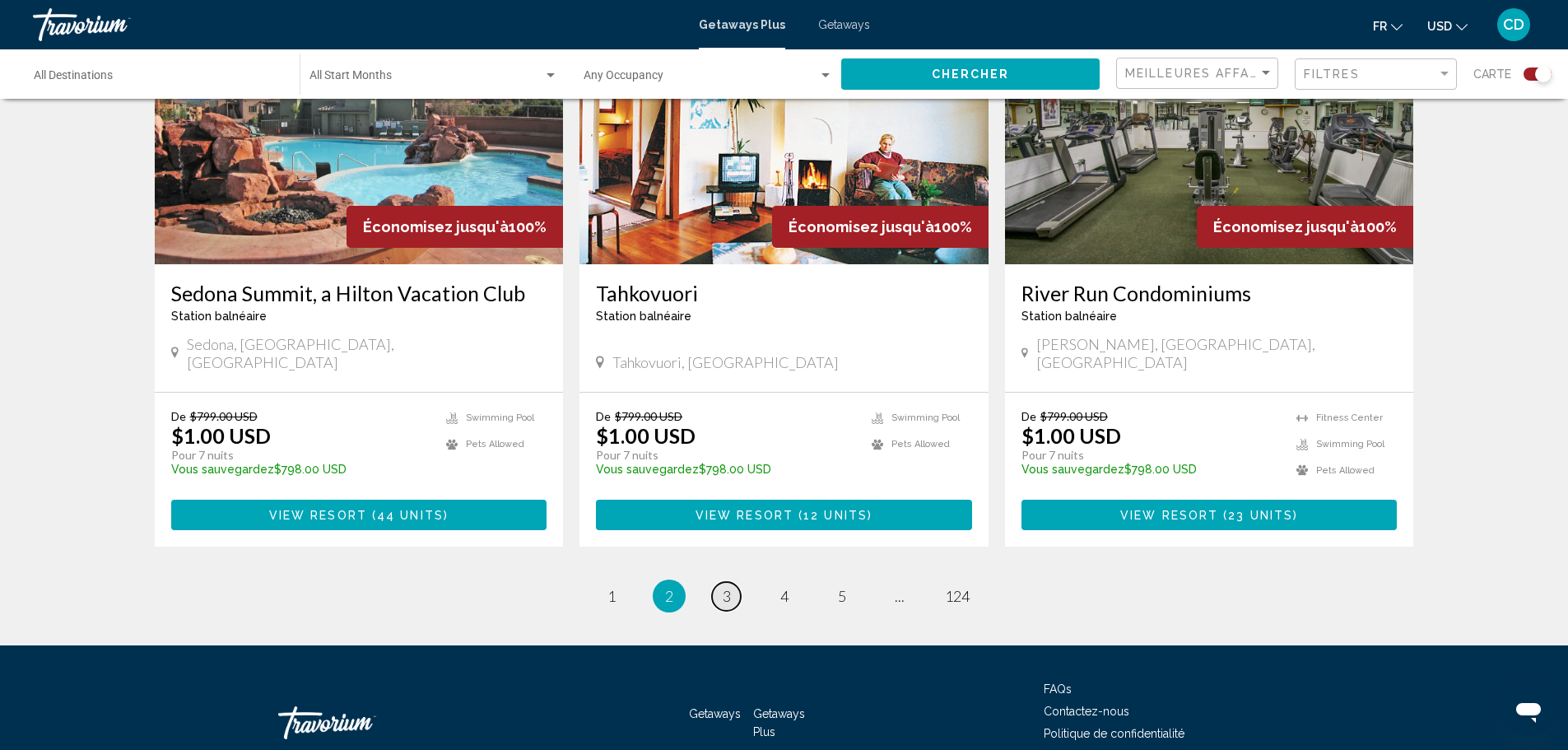
click at [719, 582] on link "page 3" at bounding box center [727, 597] width 29 height 29
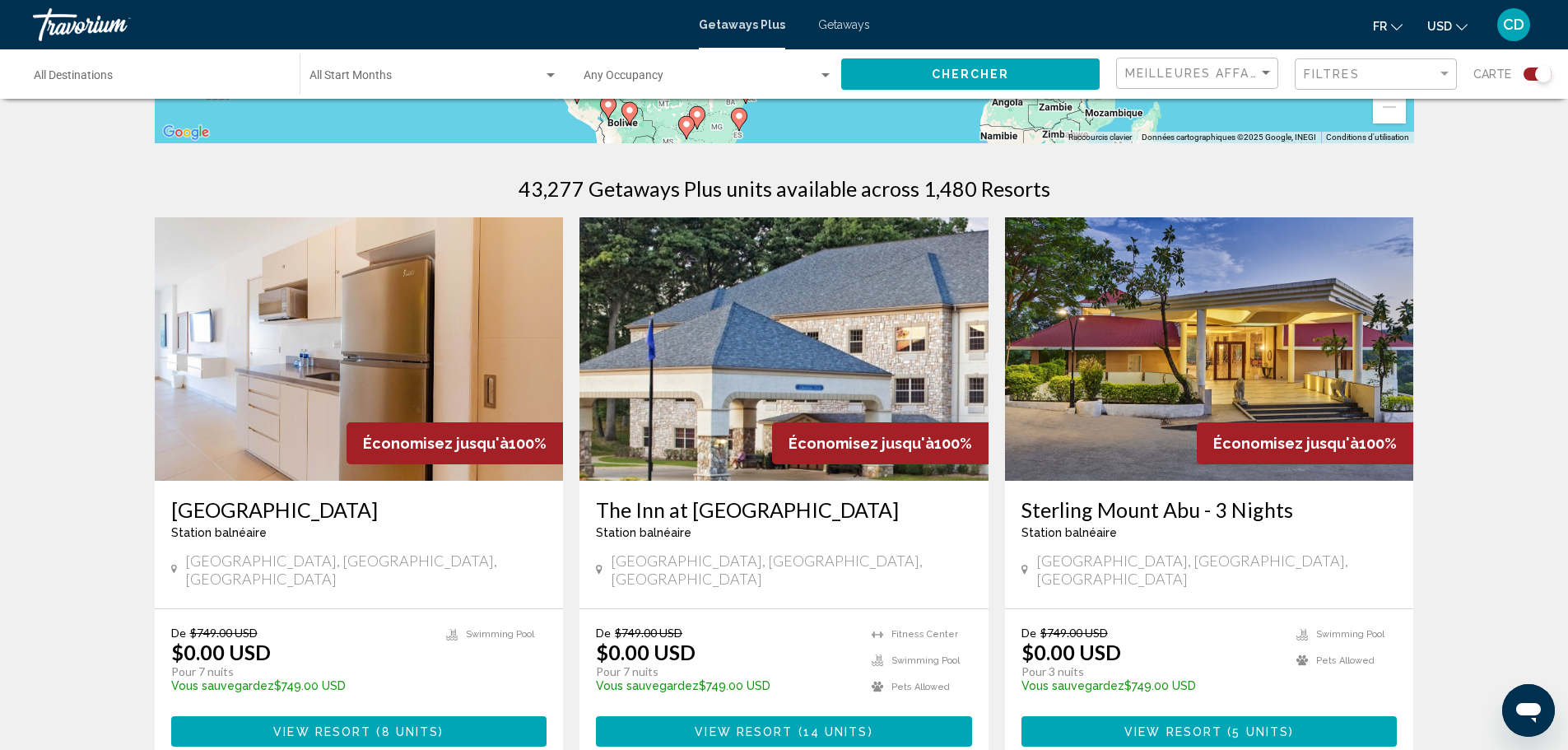
scroll to position [494, 0]
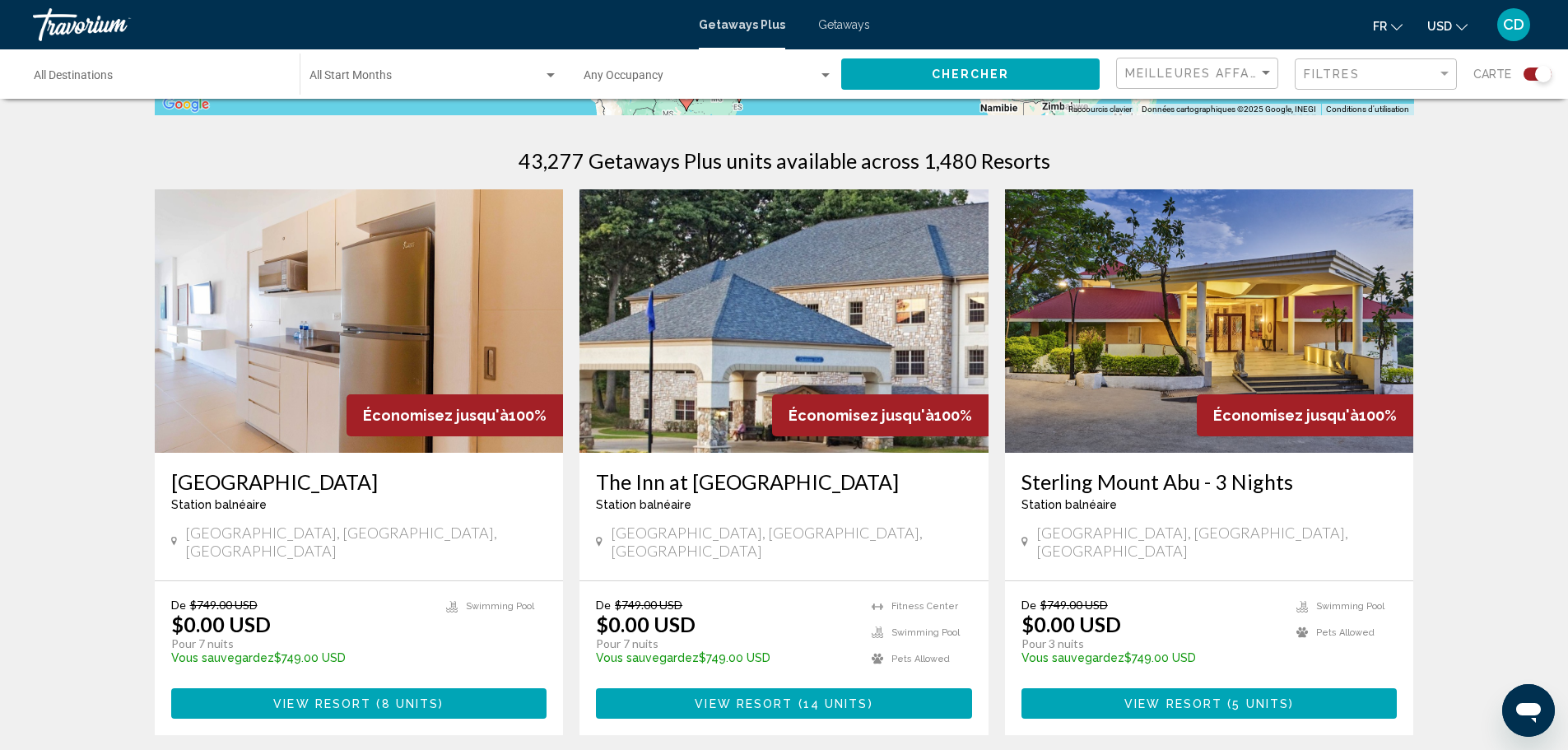
click at [931, 333] on img "Main content" at bounding box center [784, 320] width 409 height 263
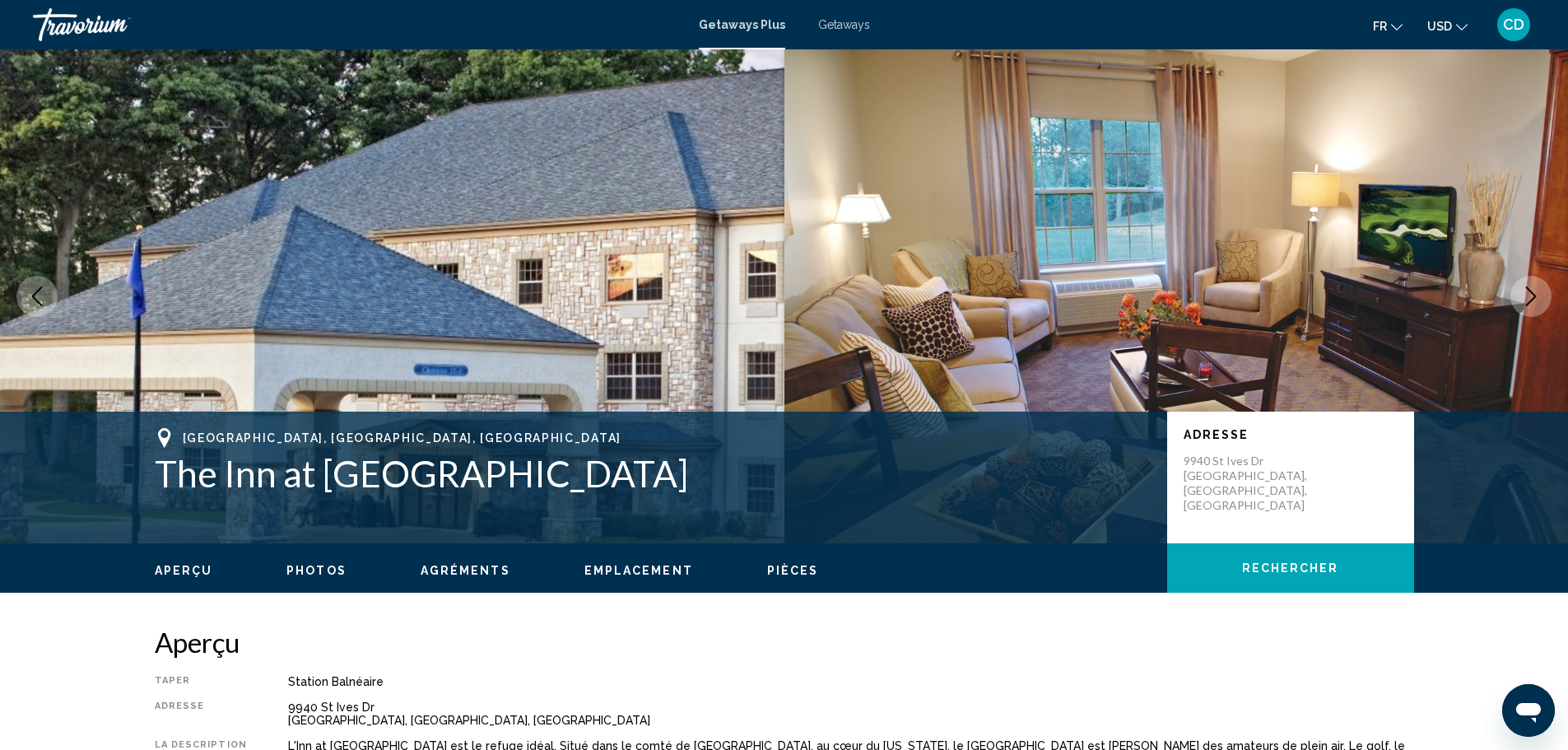
click at [1534, 297] on icon "Next image" at bounding box center [1531, 296] width 11 height 20
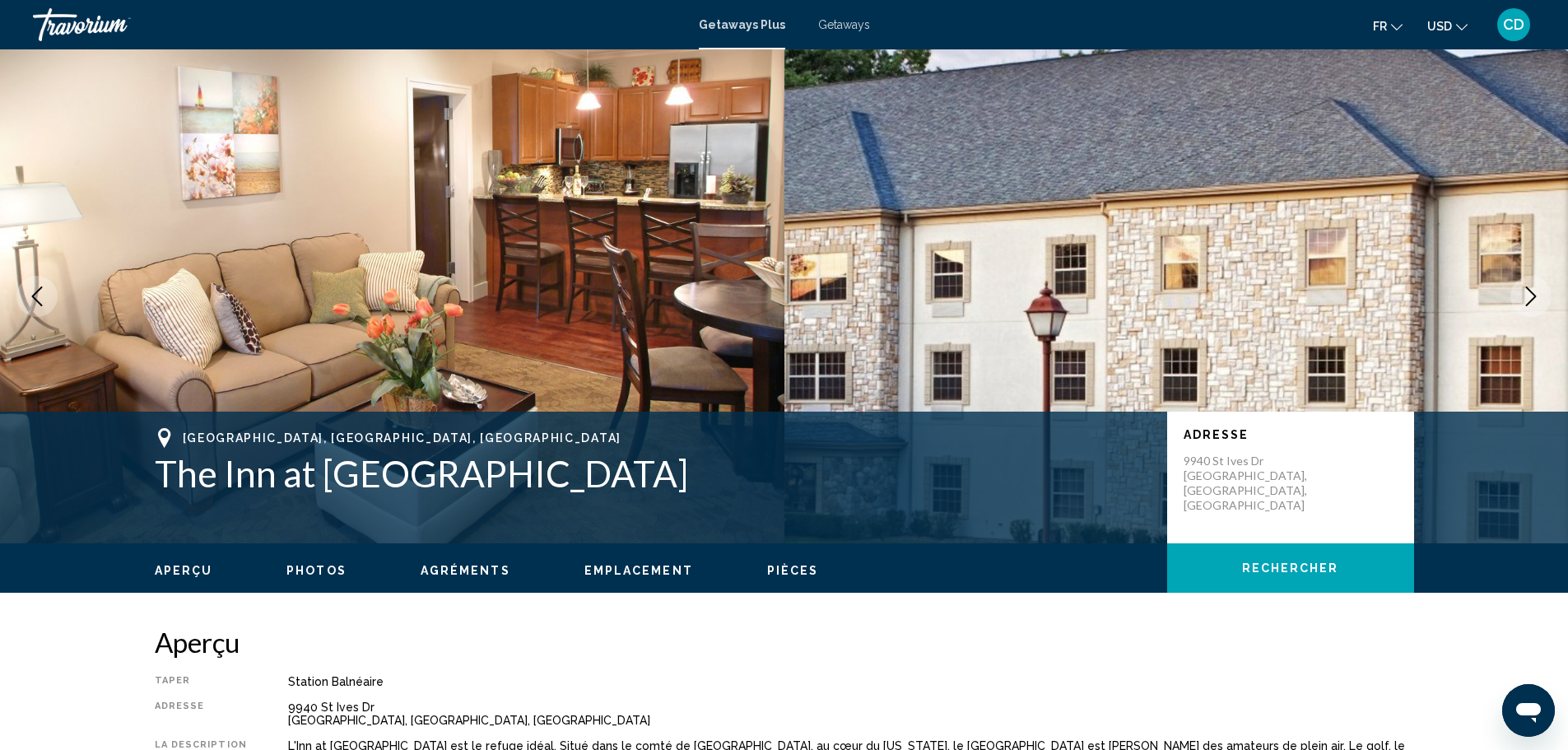
click at [1530, 295] on icon "Next image" at bounding box center [1531, 296] width 20 height 20
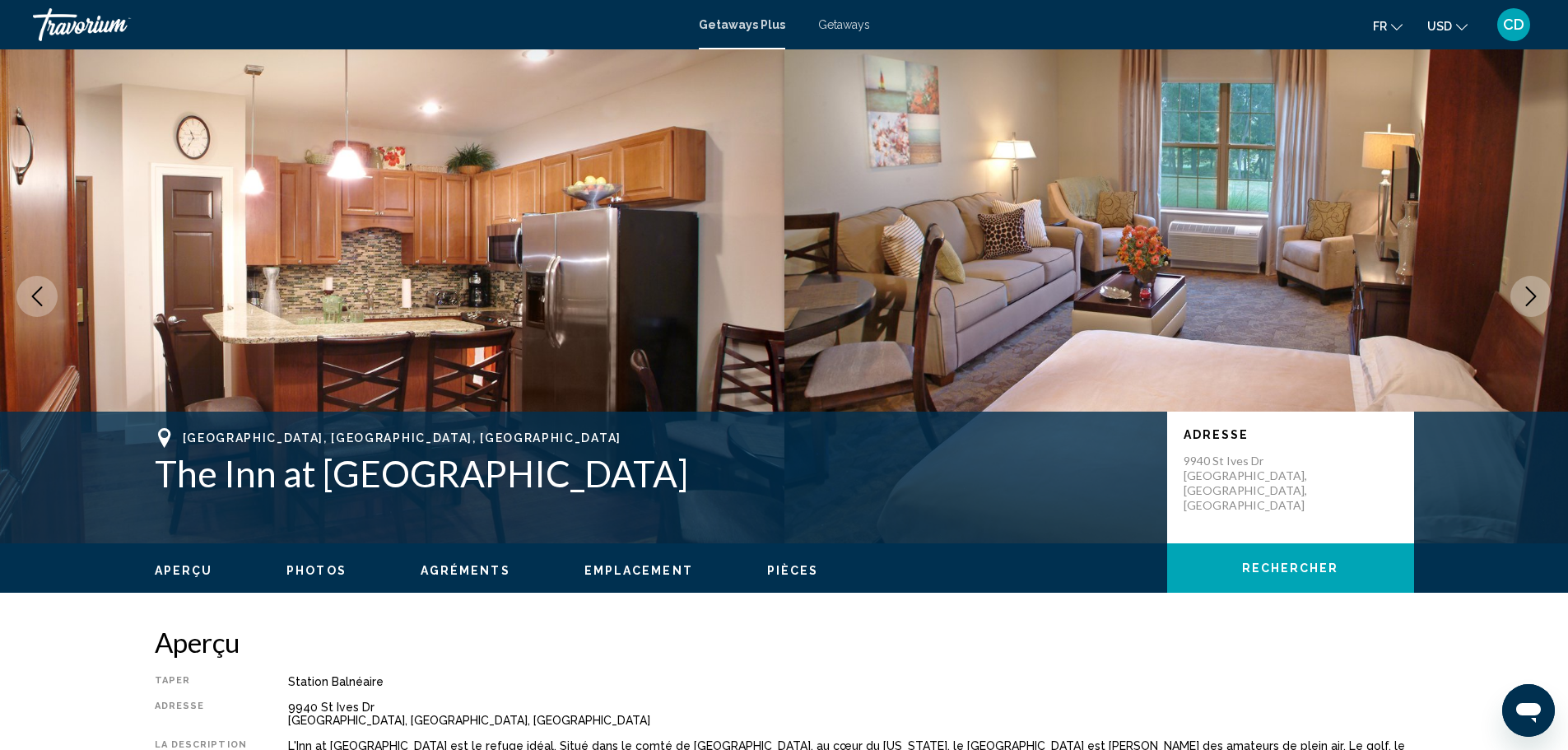
click at [1534, 287] on icon "Next image" at bounding box center [1531, 296] width 20 height 20
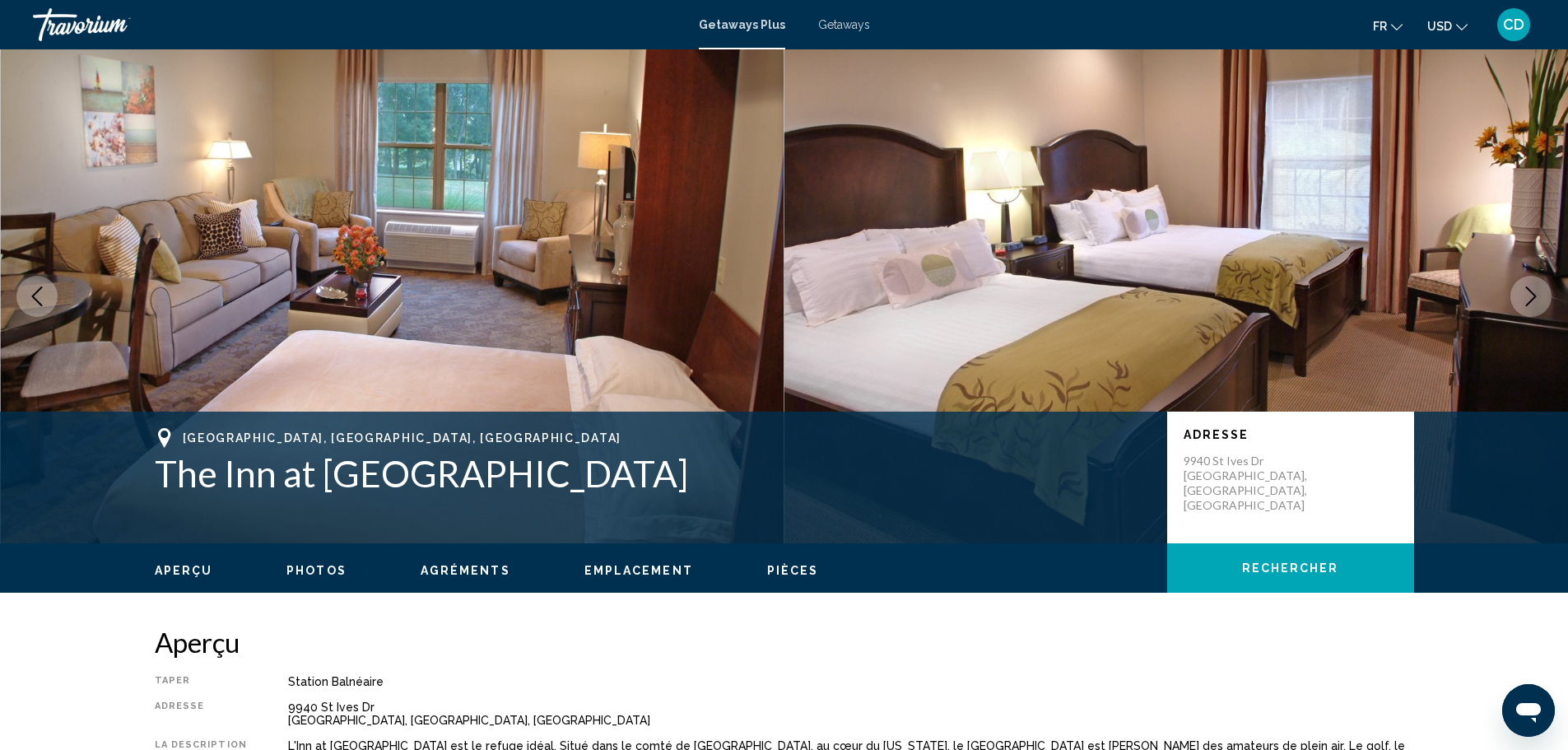
click at [1526, 291] on icon "Next image" at bounding box center [1531, 296] width 20 height 20
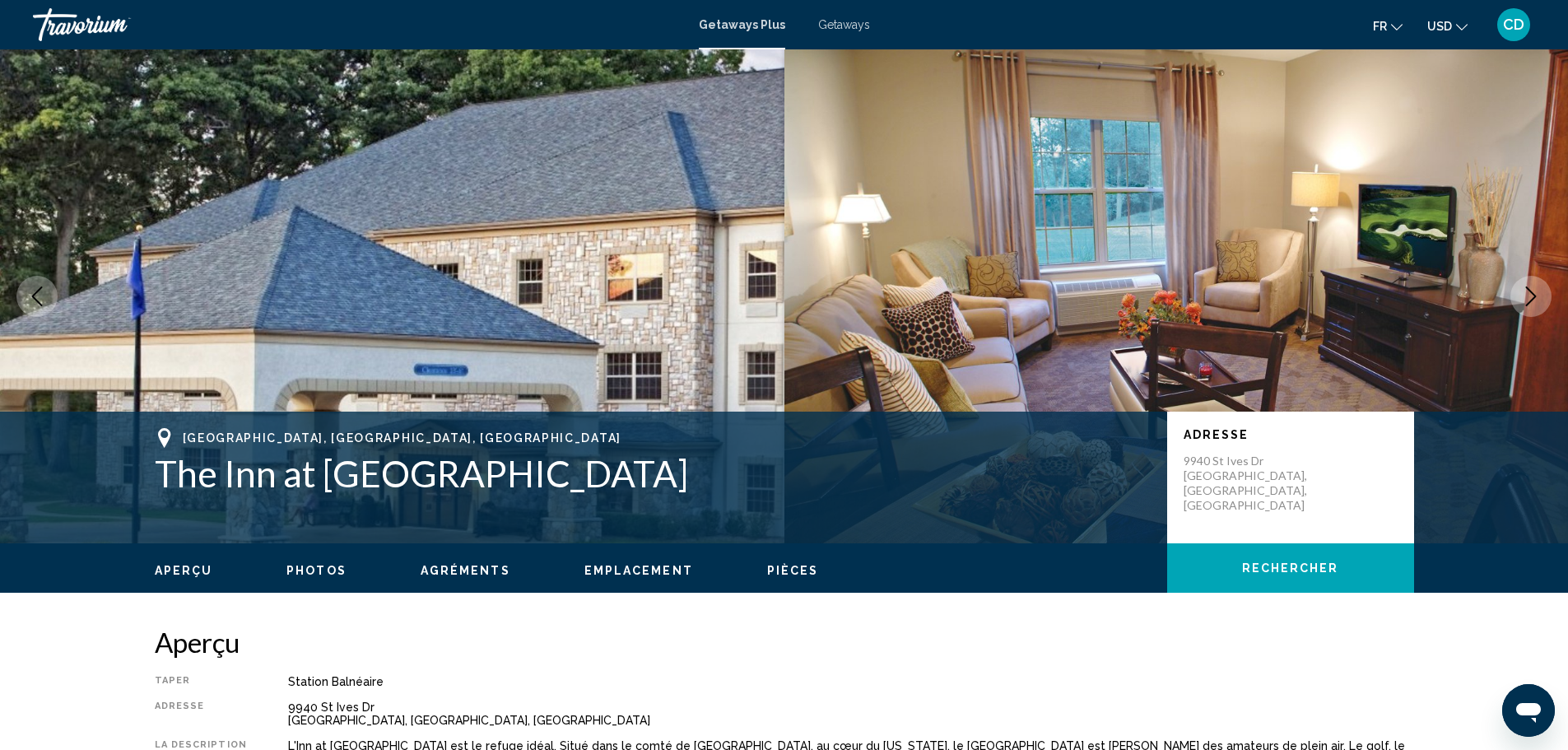
click at [1526, 291] on icon "Next image" at bounding box center [1531, 296] width 20 height 20
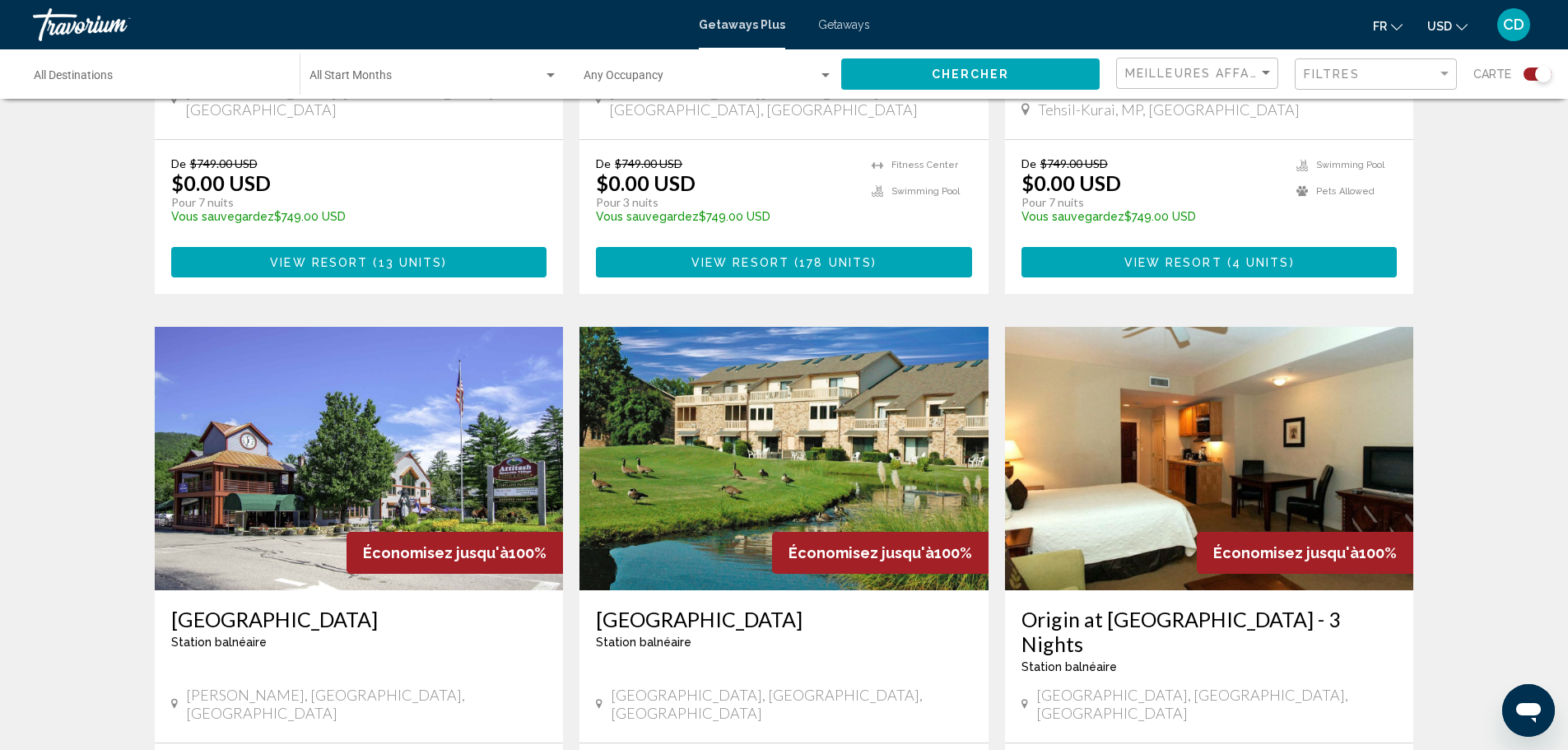
scroll to position [2140, 0]
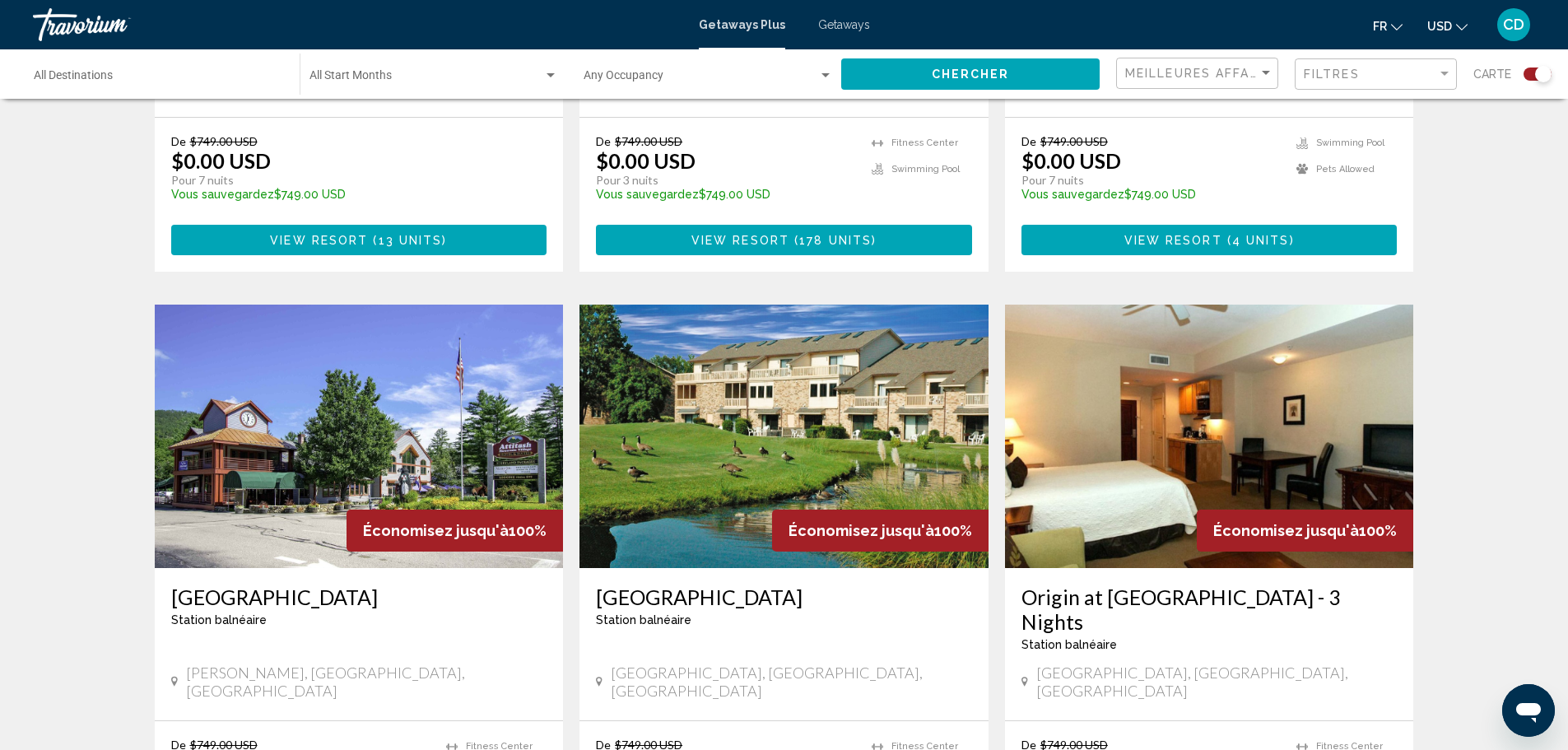
click at [820, 327] on img "Main content" at bounding box center [784, 436] width 409 height 263
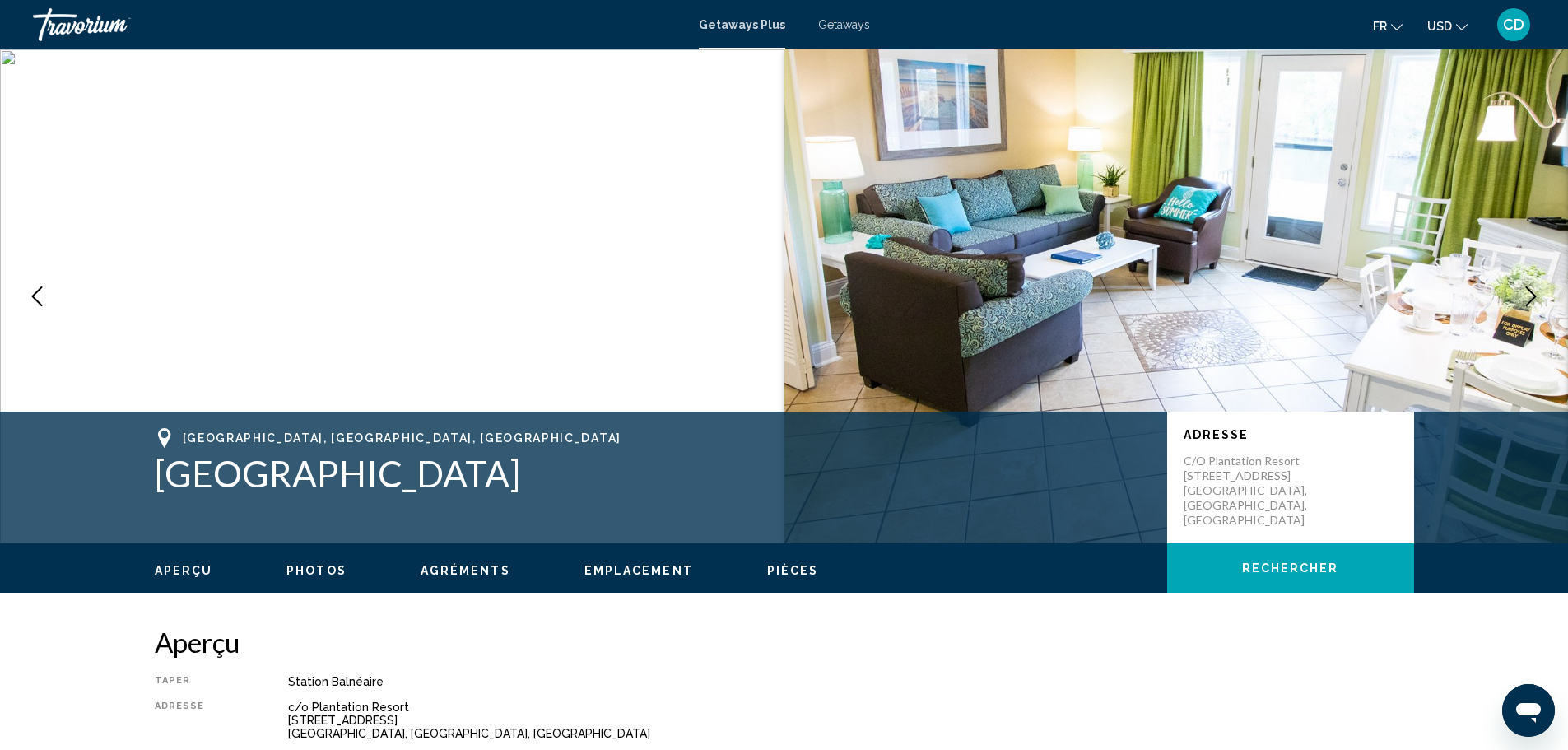
click at [1537, 215] on img "Main content" at bounding box center [1177, 296] width 784 height 494
click at [1566, 237] on img "Main content" at bounding box center [1177, 296] width 784 height 494
click at [1128, 271] on img "Main content" at bounding box center [1177, 296] width 784 height 494
click at [525, 240] on img "Main content" at bounding box center [392, 296] width 784 height 494
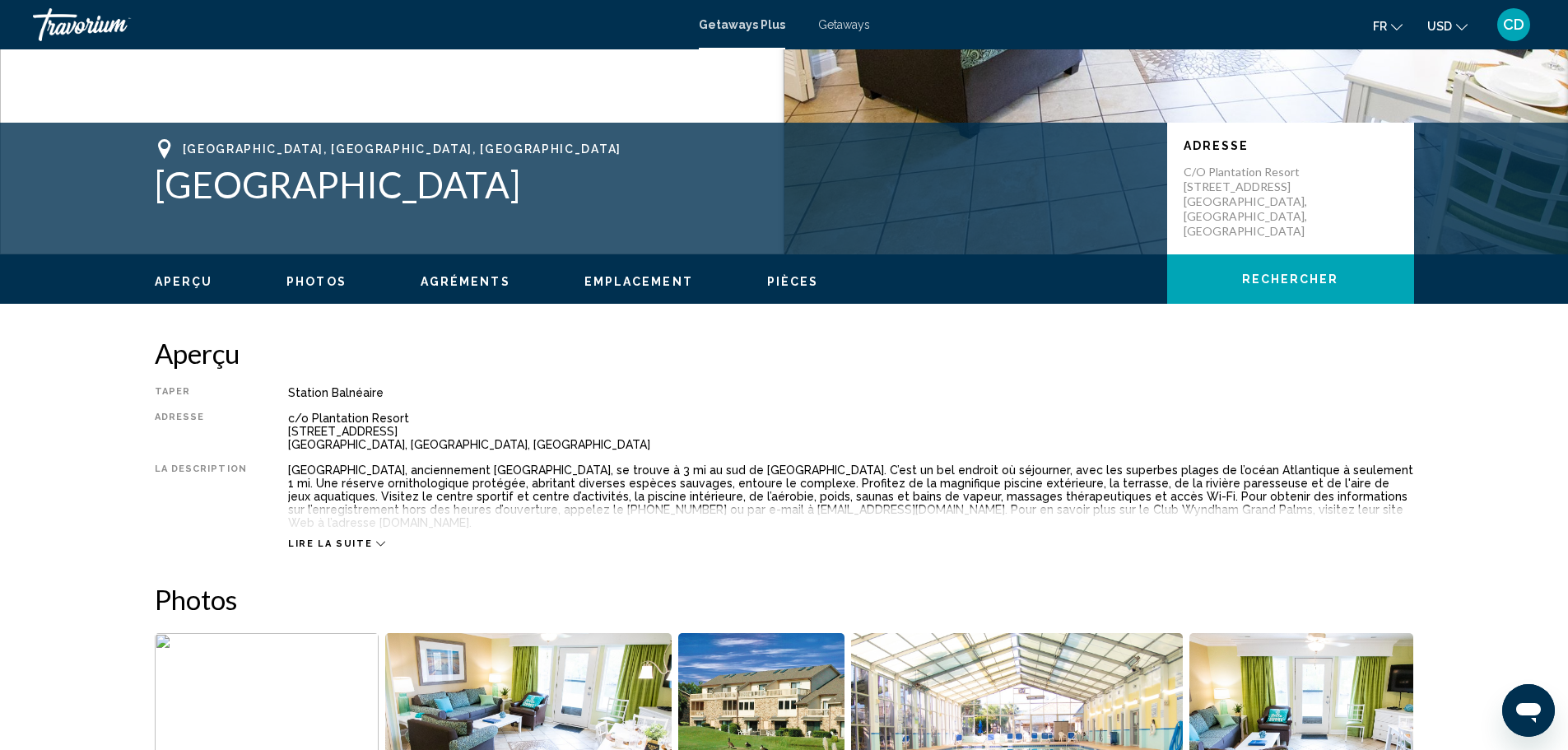
scroll to position [163, 0]
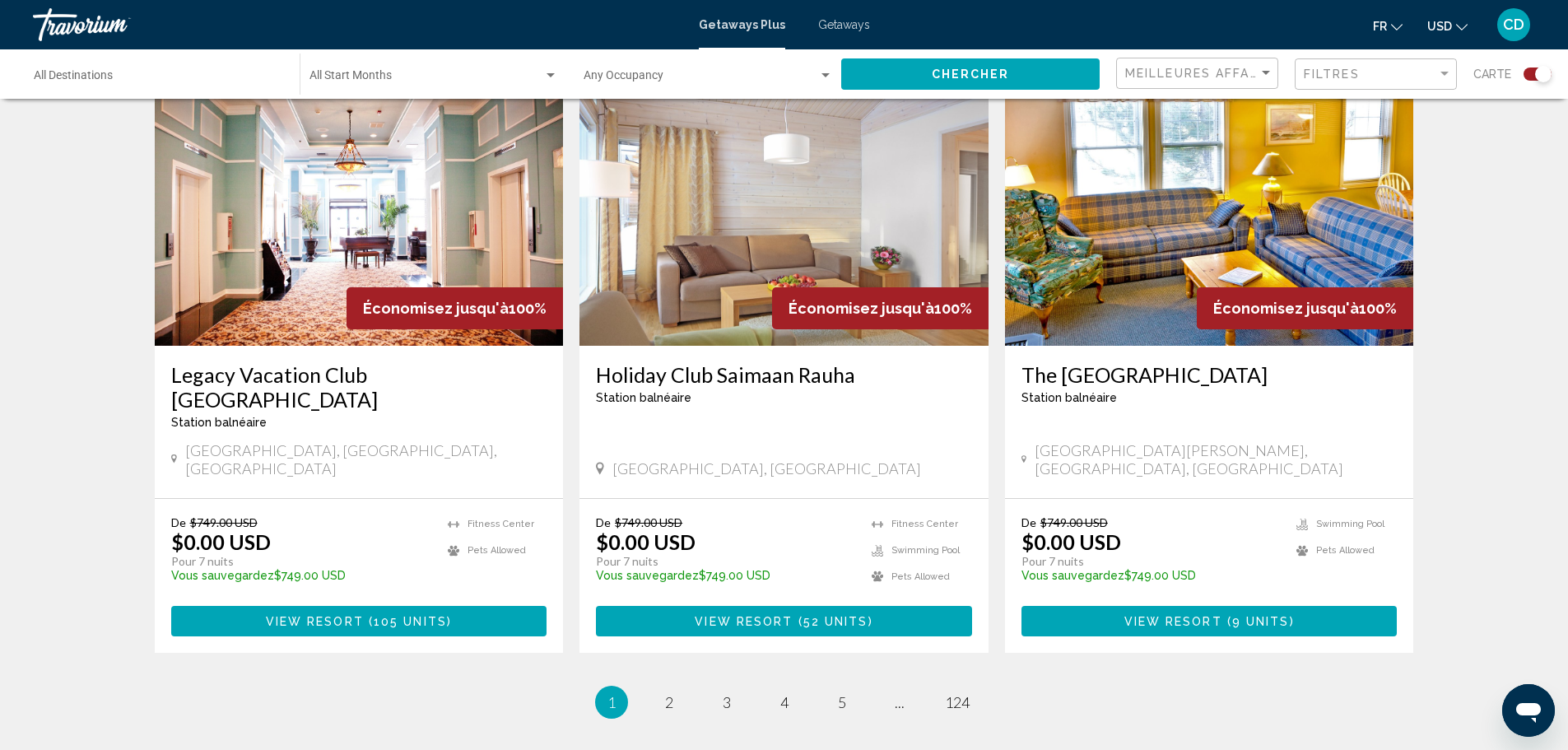
scroll to position [2469, 0]
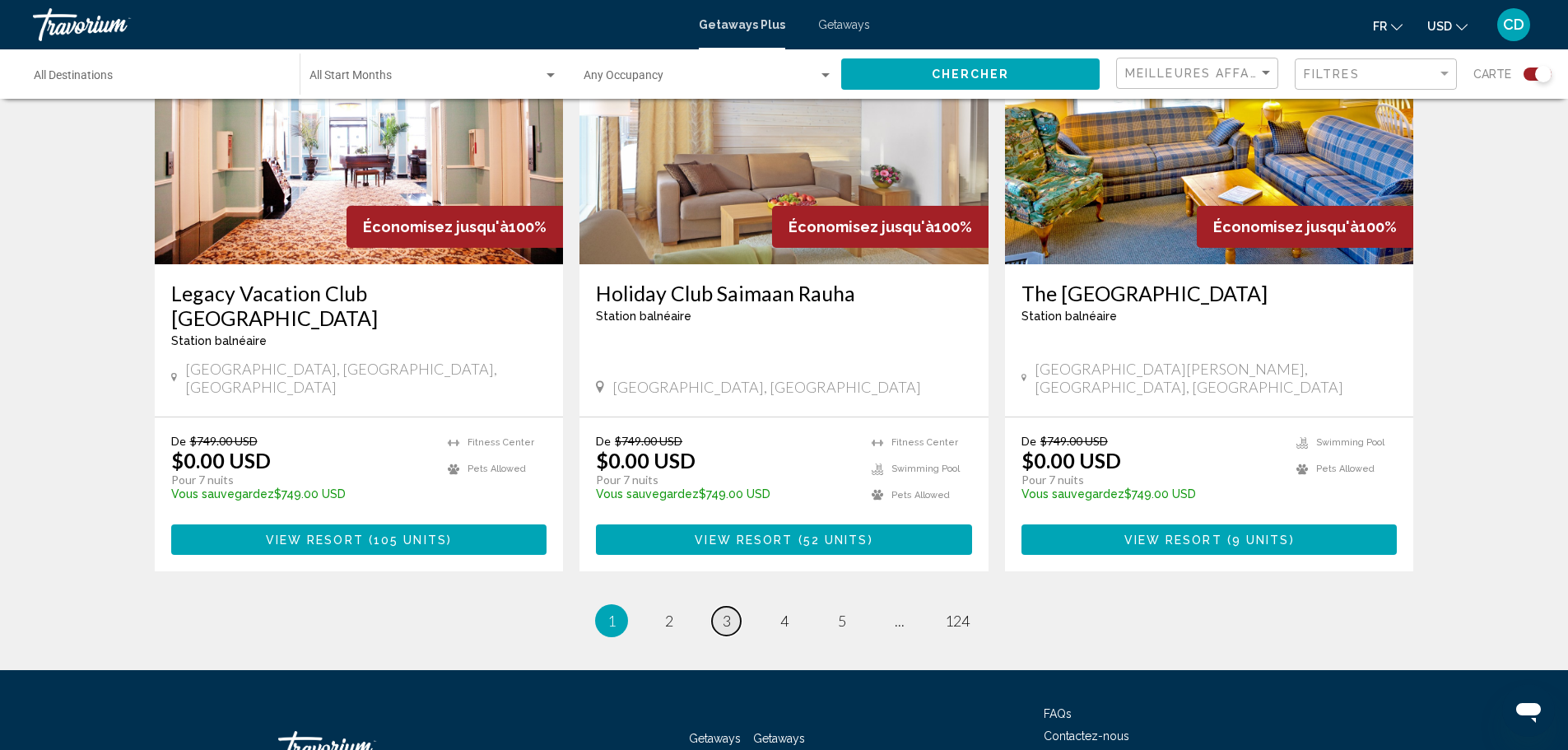
click at [726, 612] on span "3" at bounding box center [727, 621] width 8 height 18
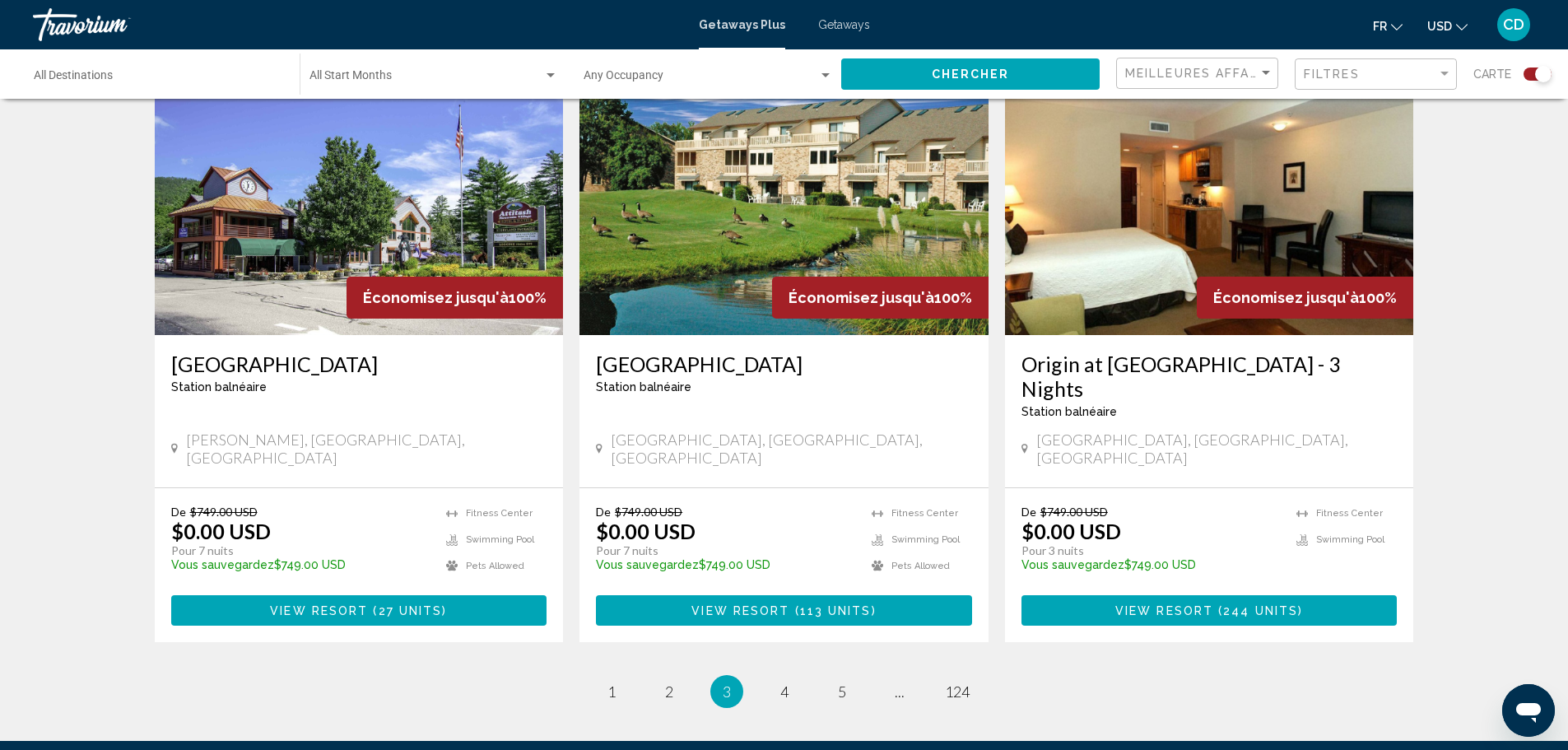
scroll to position [2387, 0]
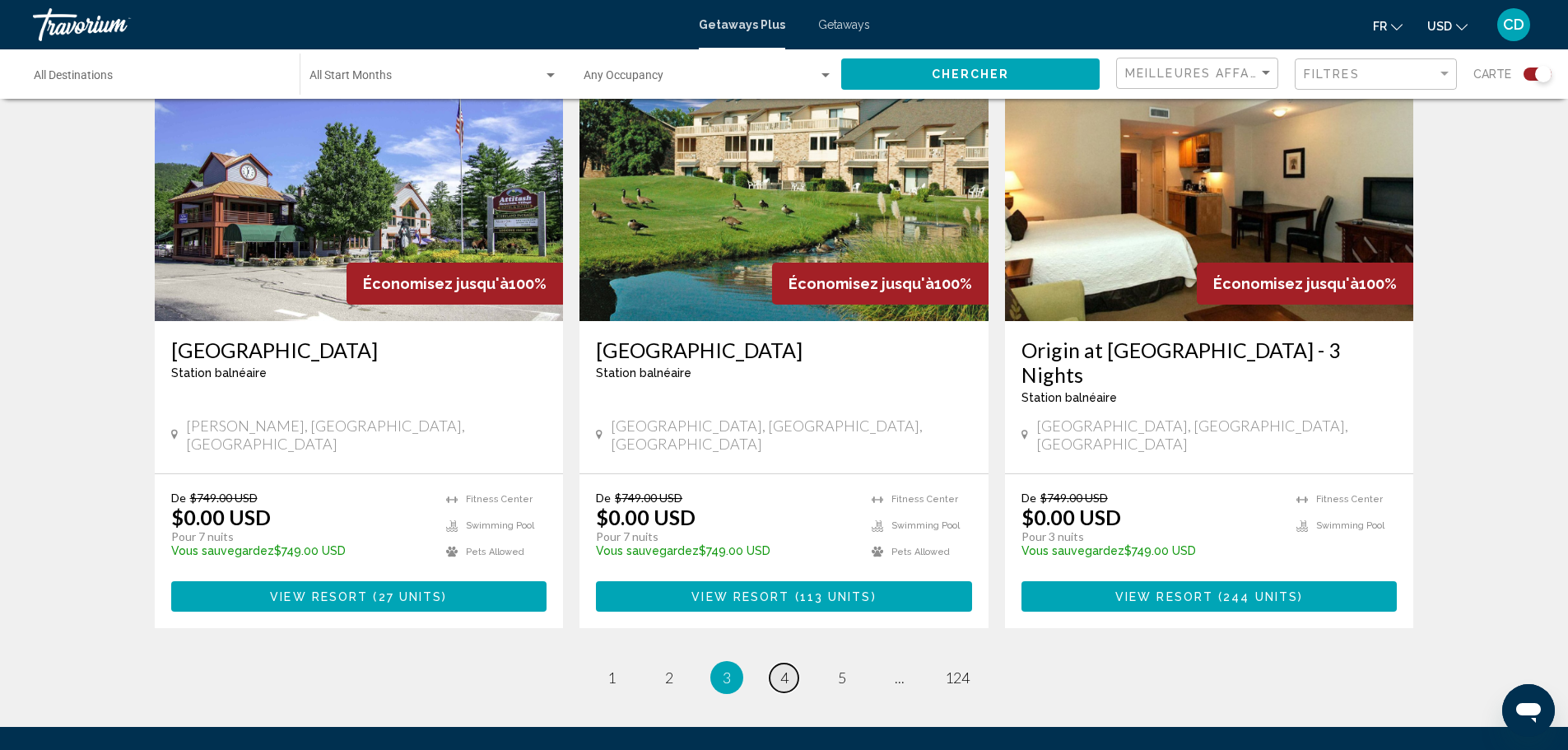
click at [786, 669] on span "4" at bounding box center [784, 678] width 8 height 18
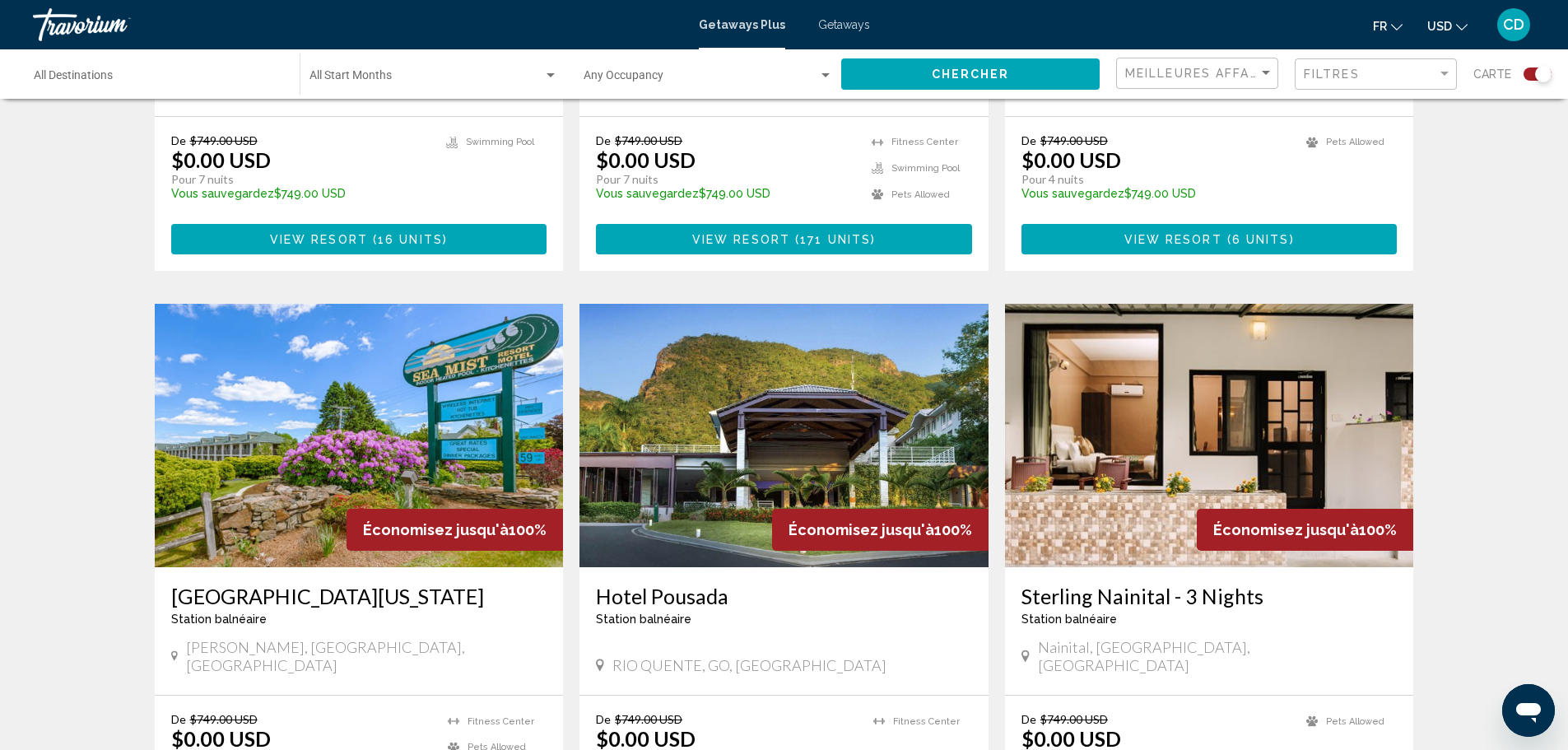
scroll to position [988, 0]
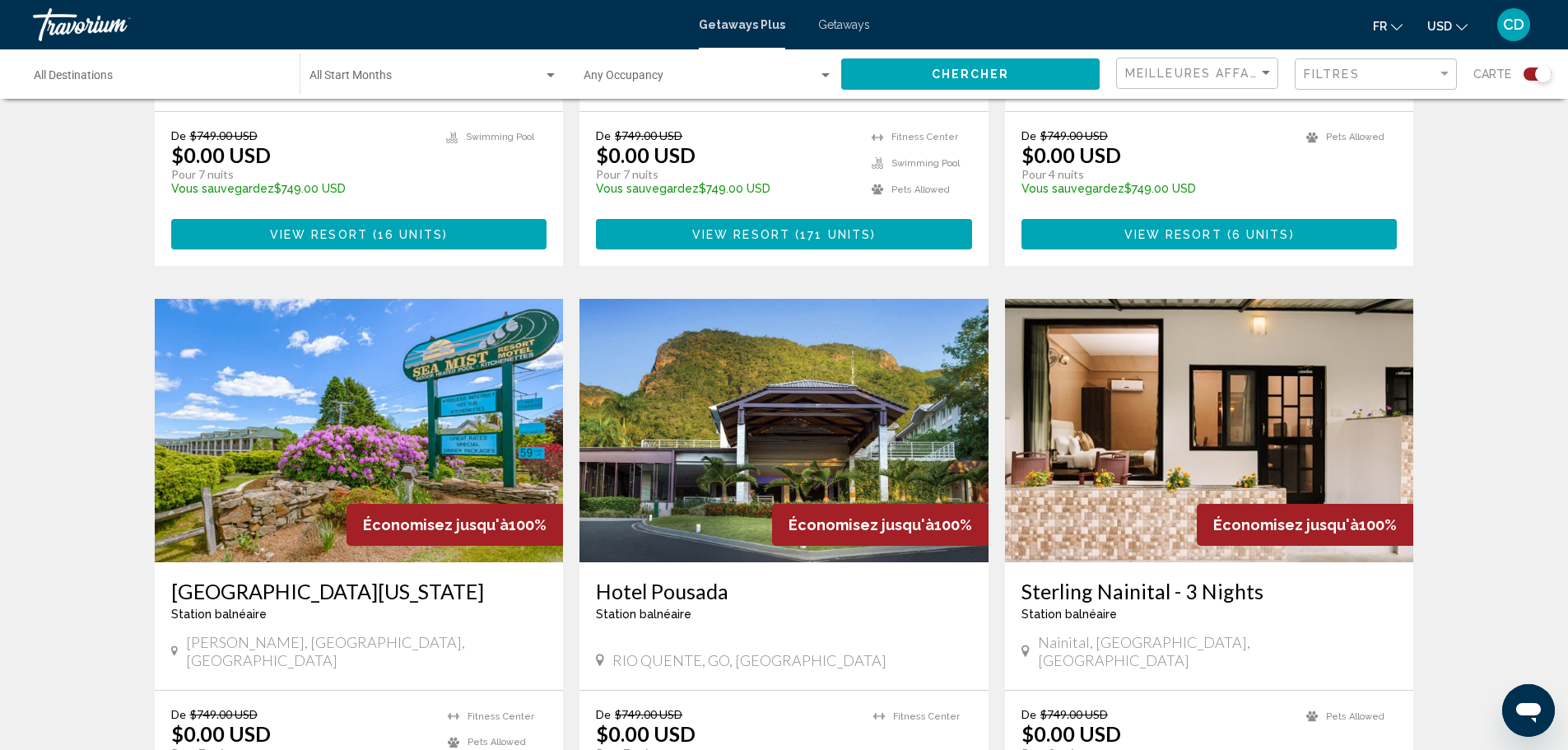
click at [502, 380] on img "Main content" at bounding box center [359, 430] width 409 height 263
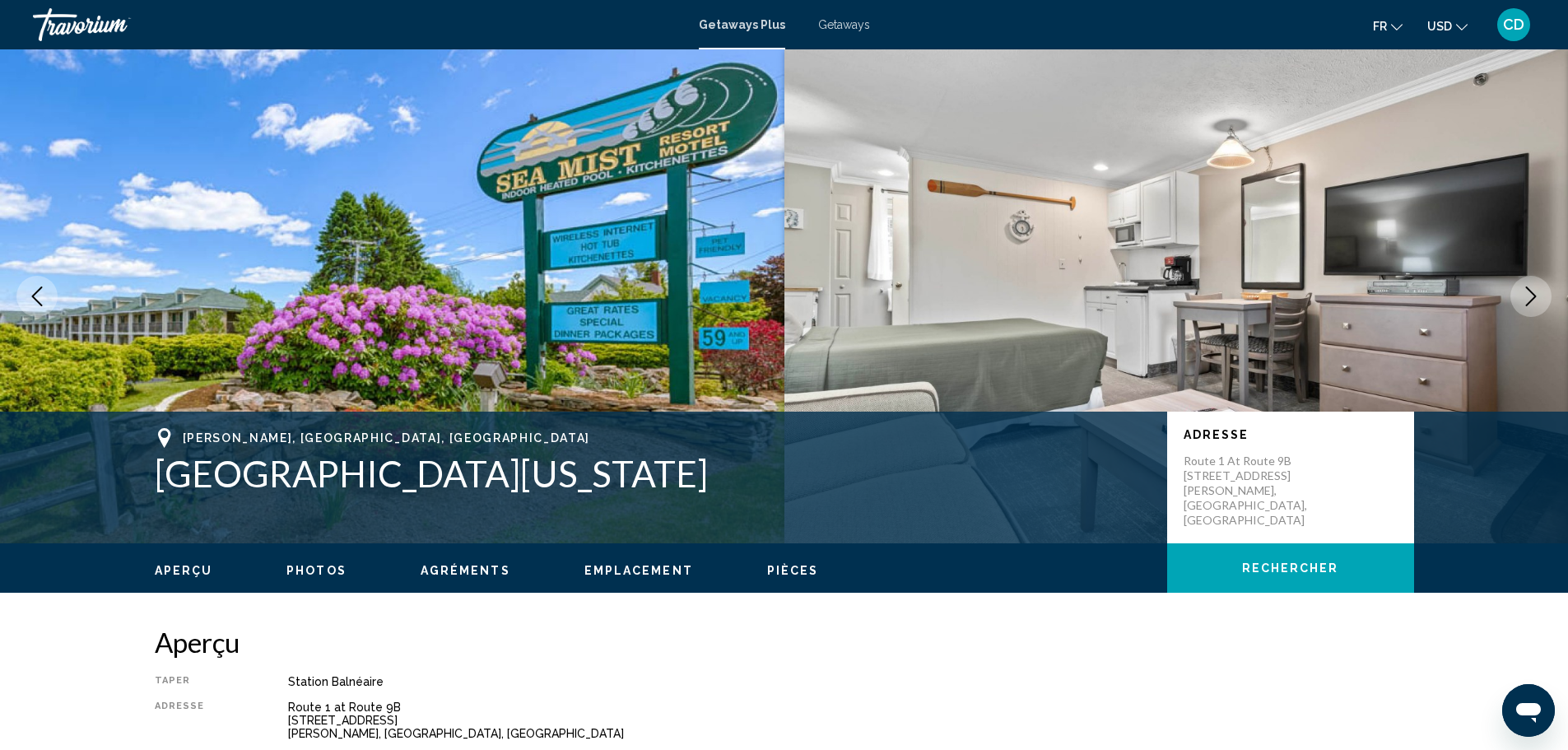
click at [1517, 299] on button "Next image" at bounding box center [1531, 296] width 41 height 41
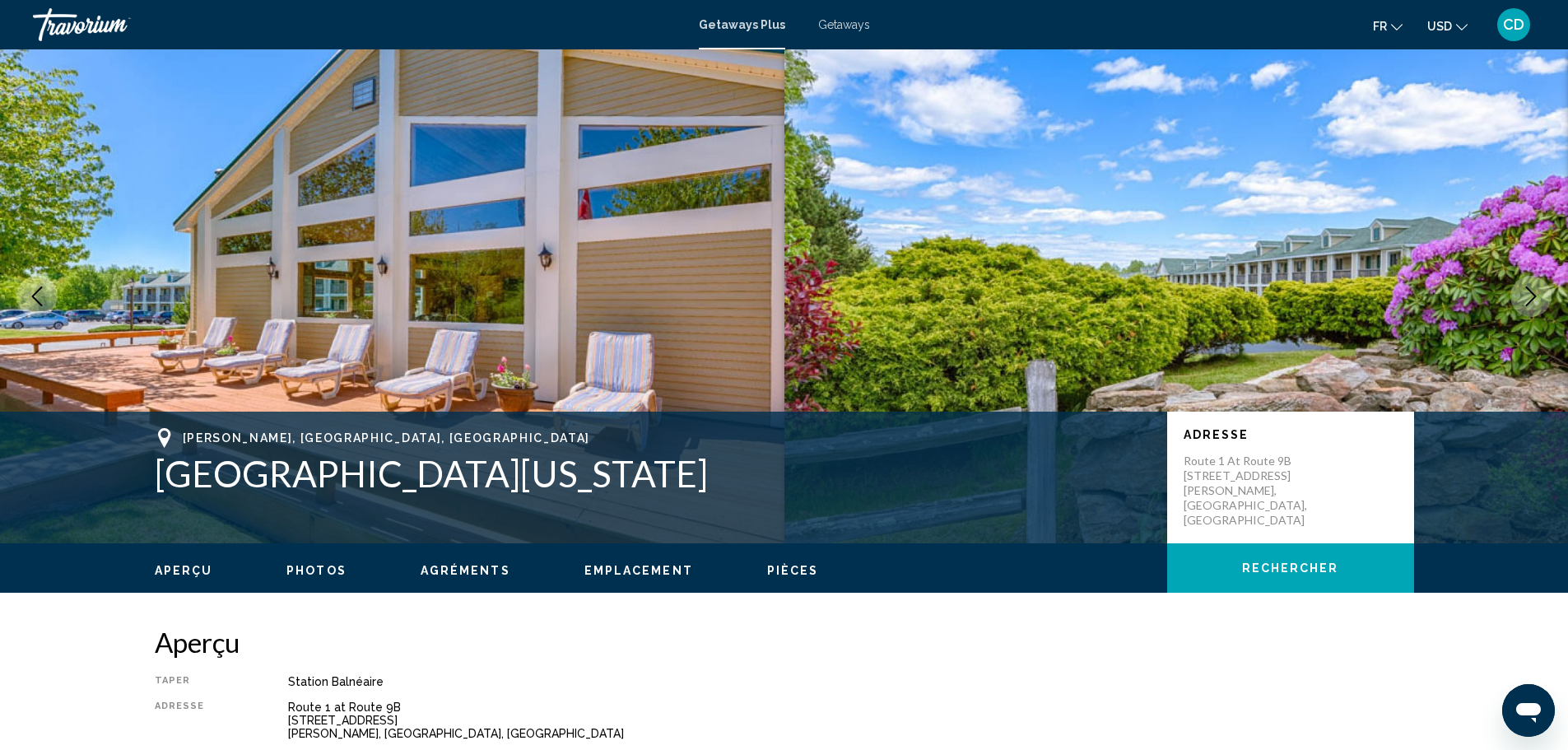
click at [1530, 280] on button "Next image" at bounding box center [1531, 296] width 41 height 41
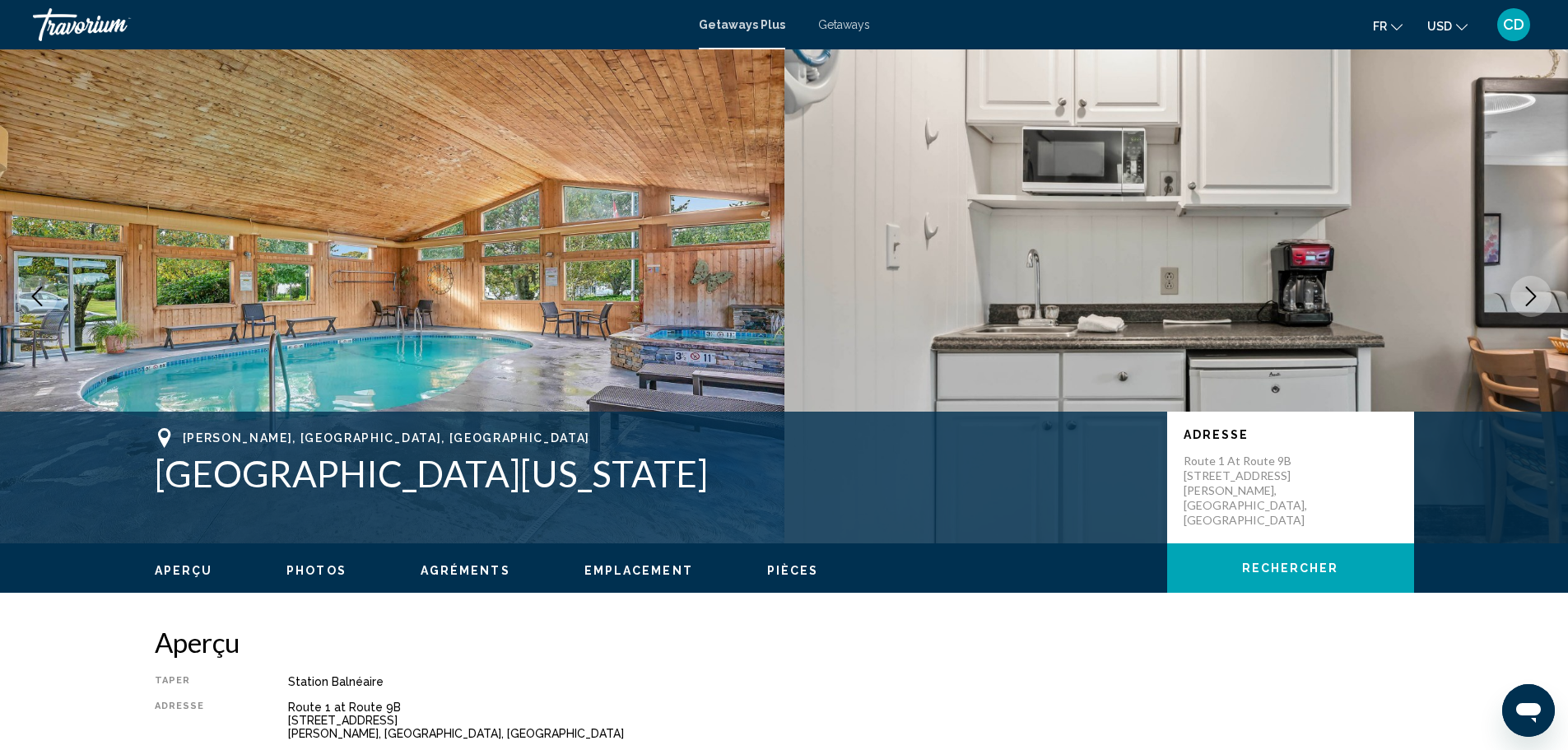
click at [1523, 286] on icon "Next image" at bounding box center [1531, 296] width 20 height 20
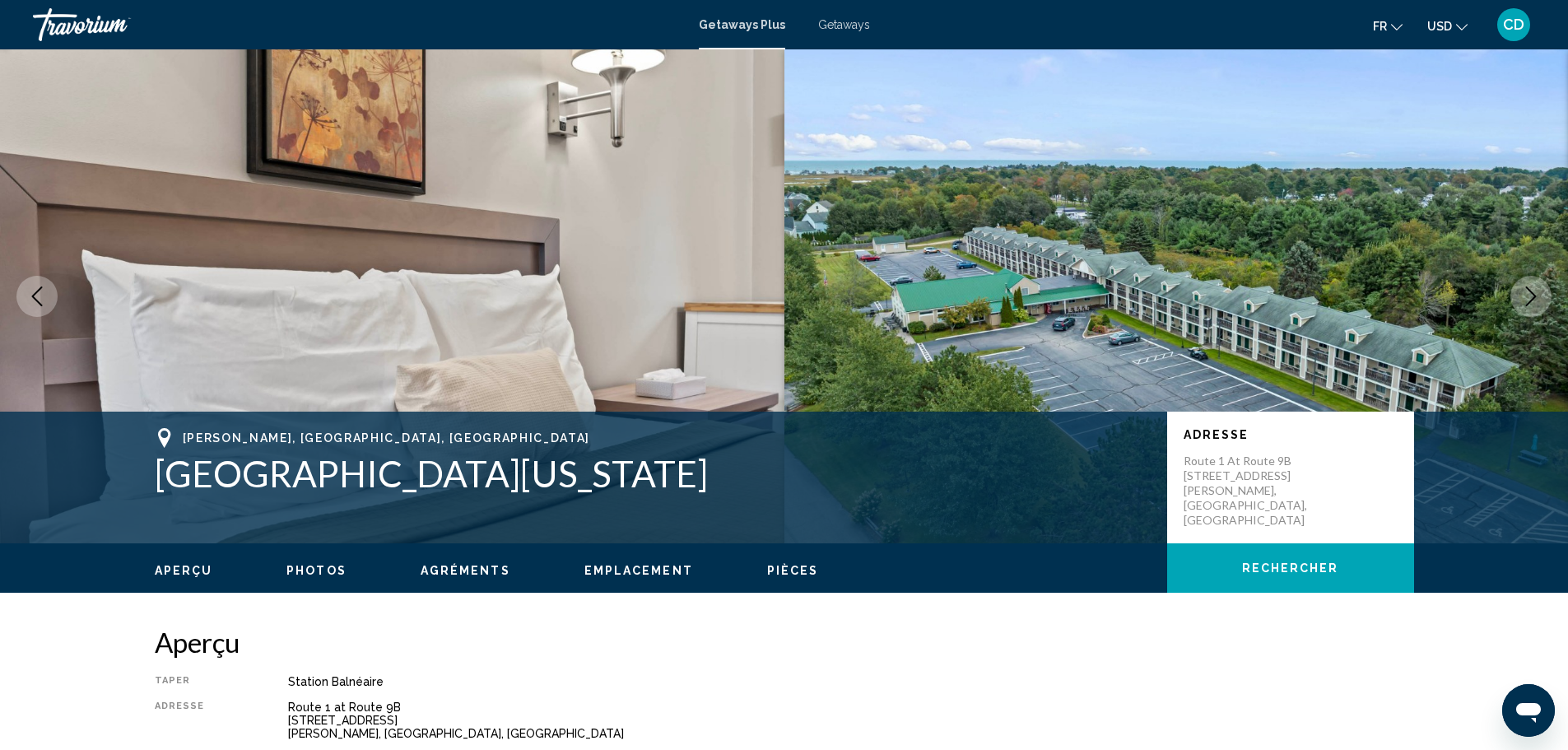
click at [1521, 296] on icon "Next image" at bounding box center [1531, 296] width 20 height 20
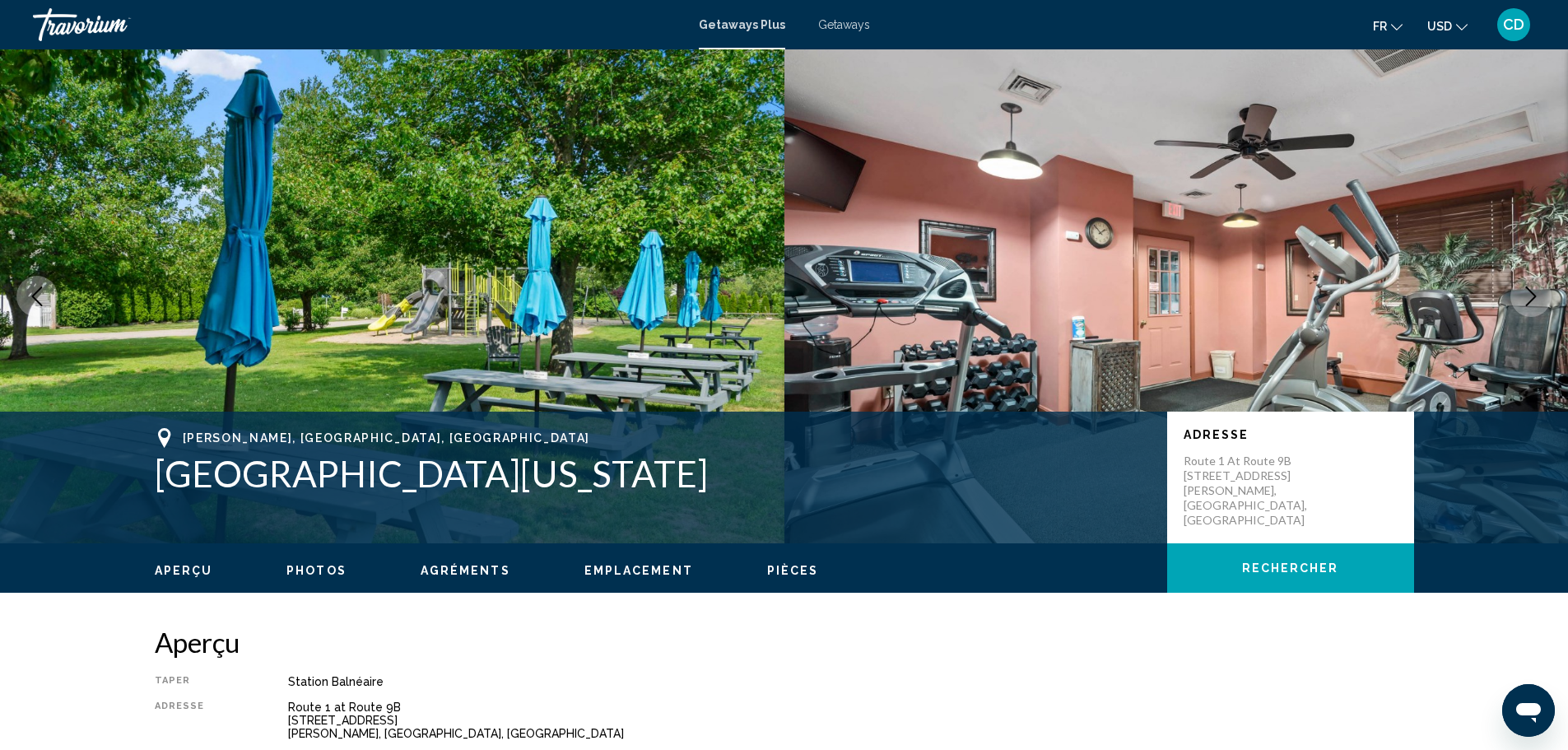
click at [1521, 296] on icon "Next image" at bounding box center [1531, 296] width 20 height 20
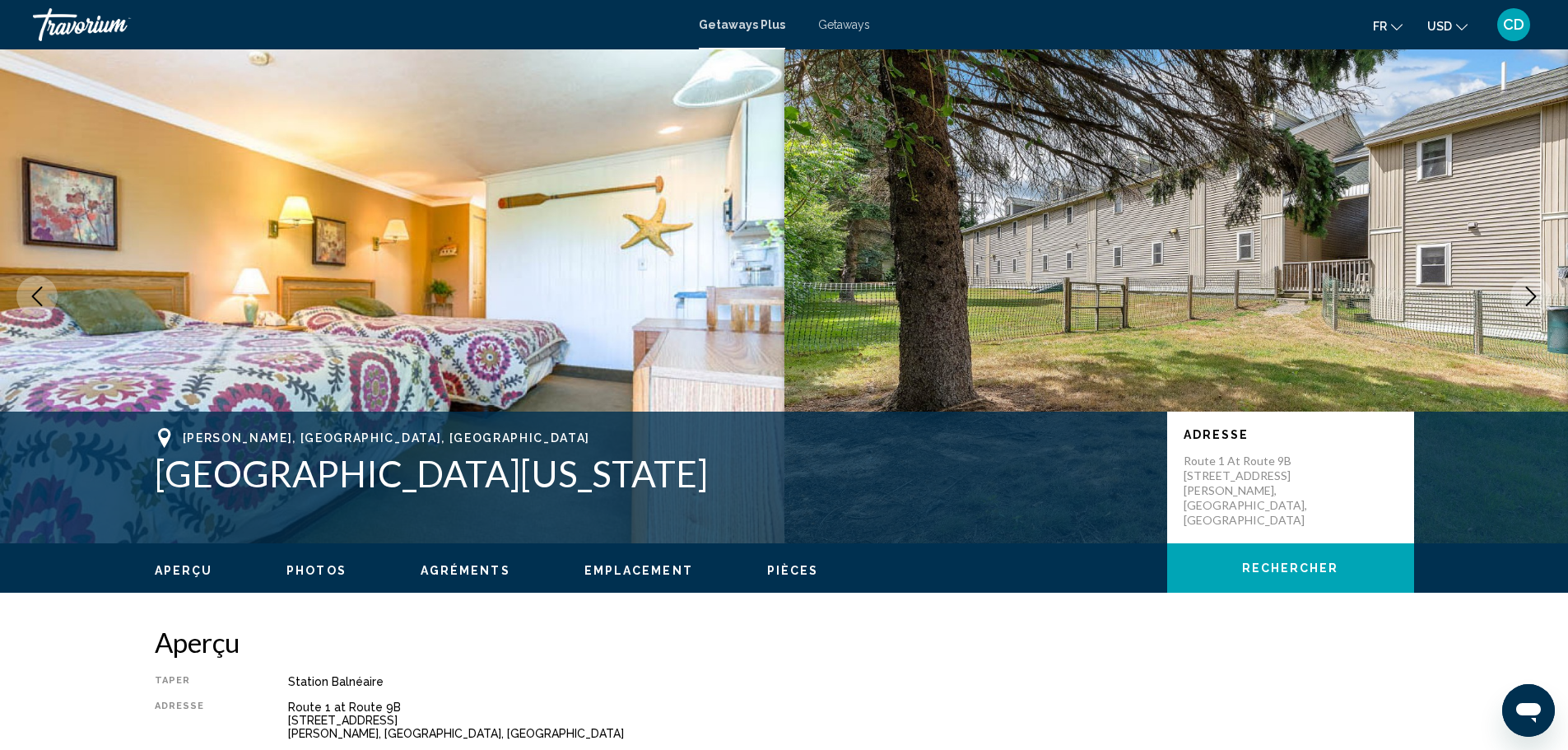
click at [1521, 296] on icon "Next image" at bounding box center [1531, 296] width 20 height 20
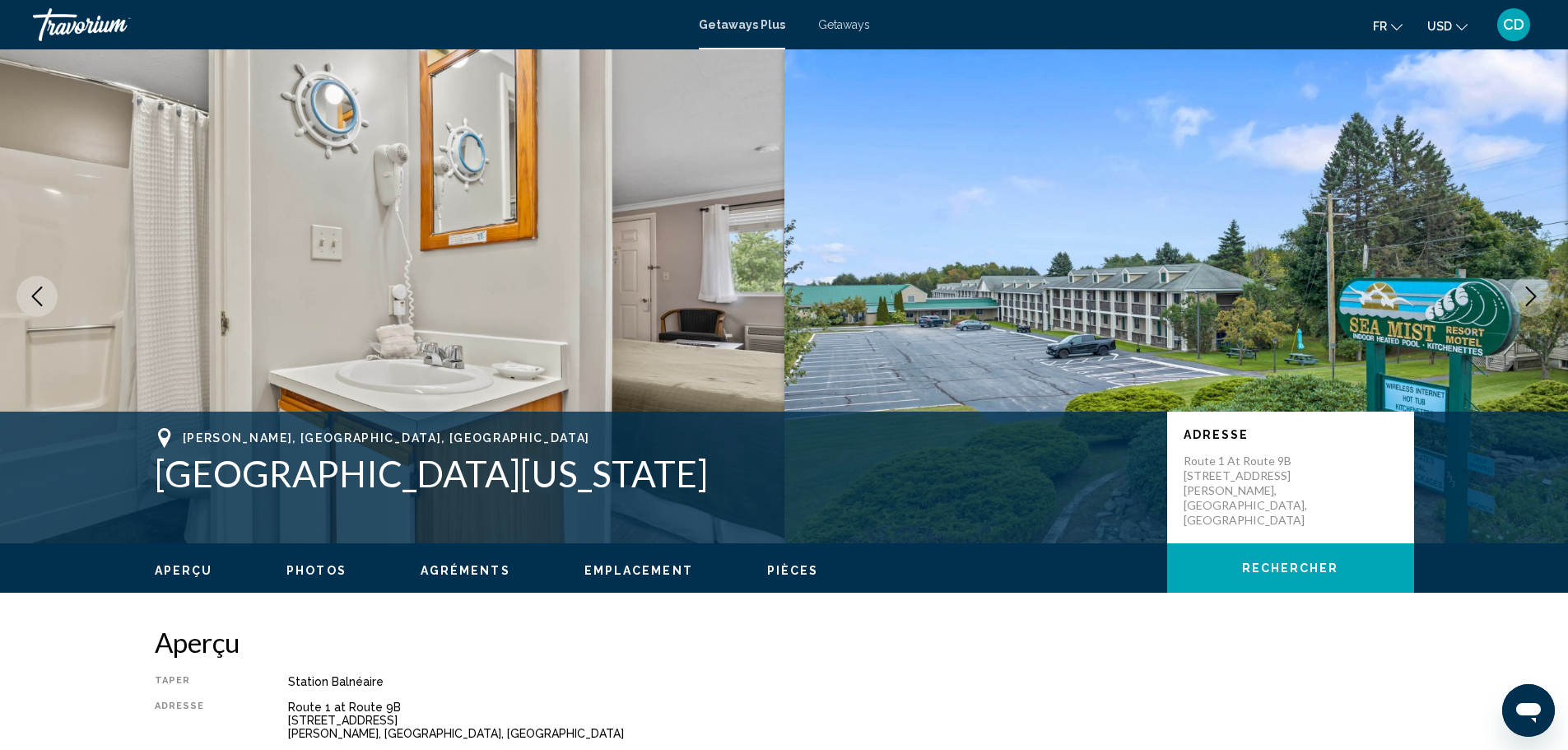
click at [1521, 296] on icon "Next image" at bounding box center [1531, 296] width 20 height 20
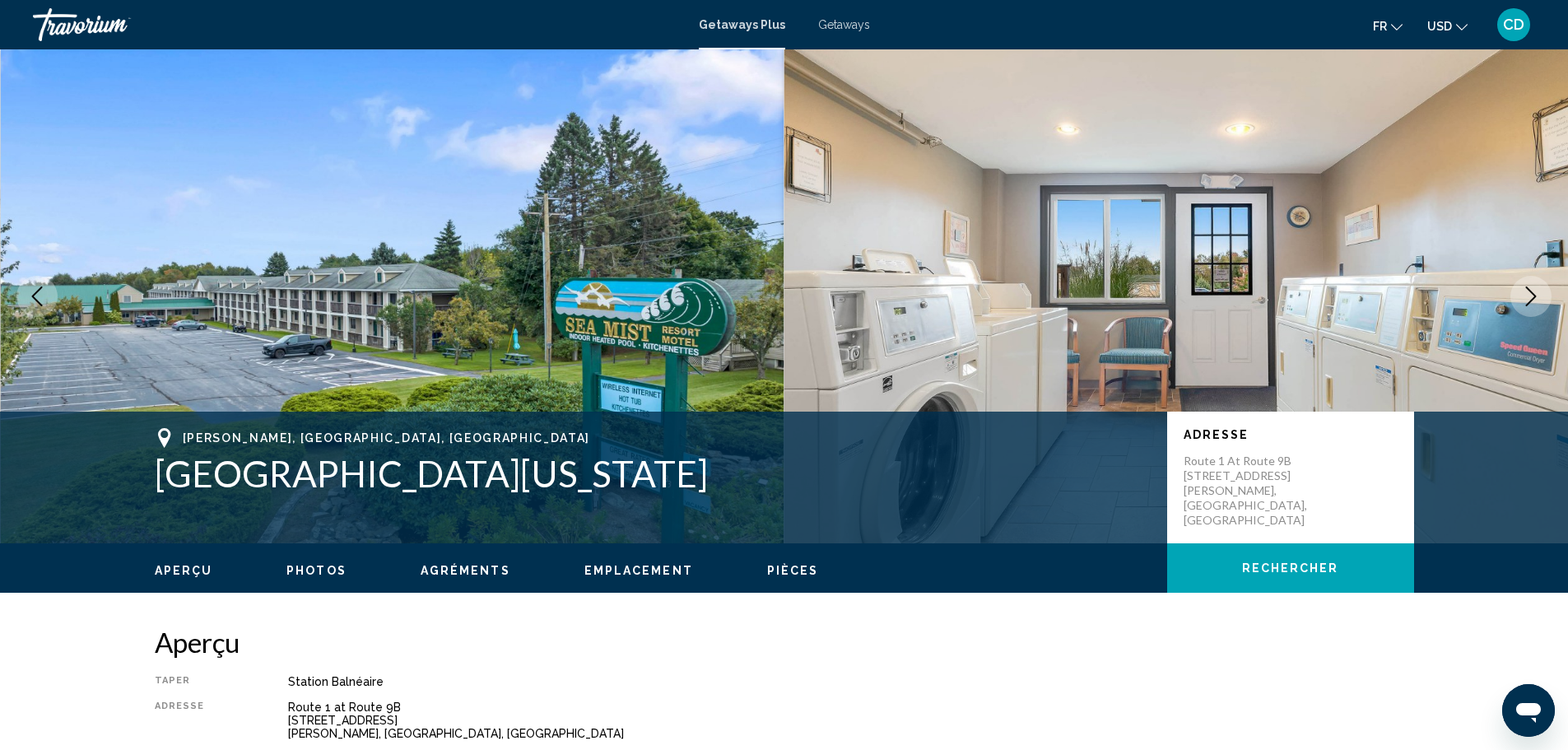
click at [1521, 296] on icon "Next image" at bounding box center [1531, 296] width 20 height 20
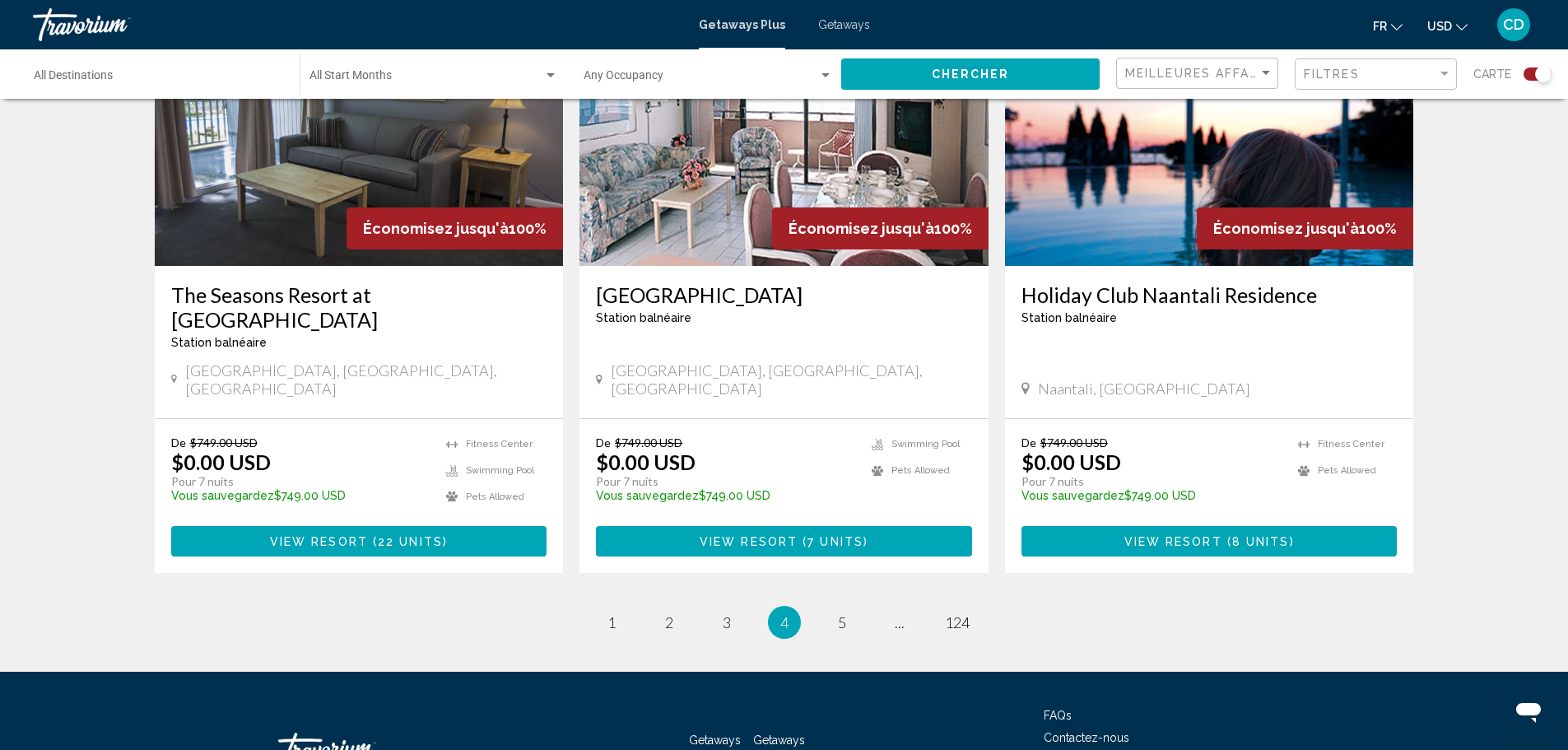
scroll to position [2469, 0]
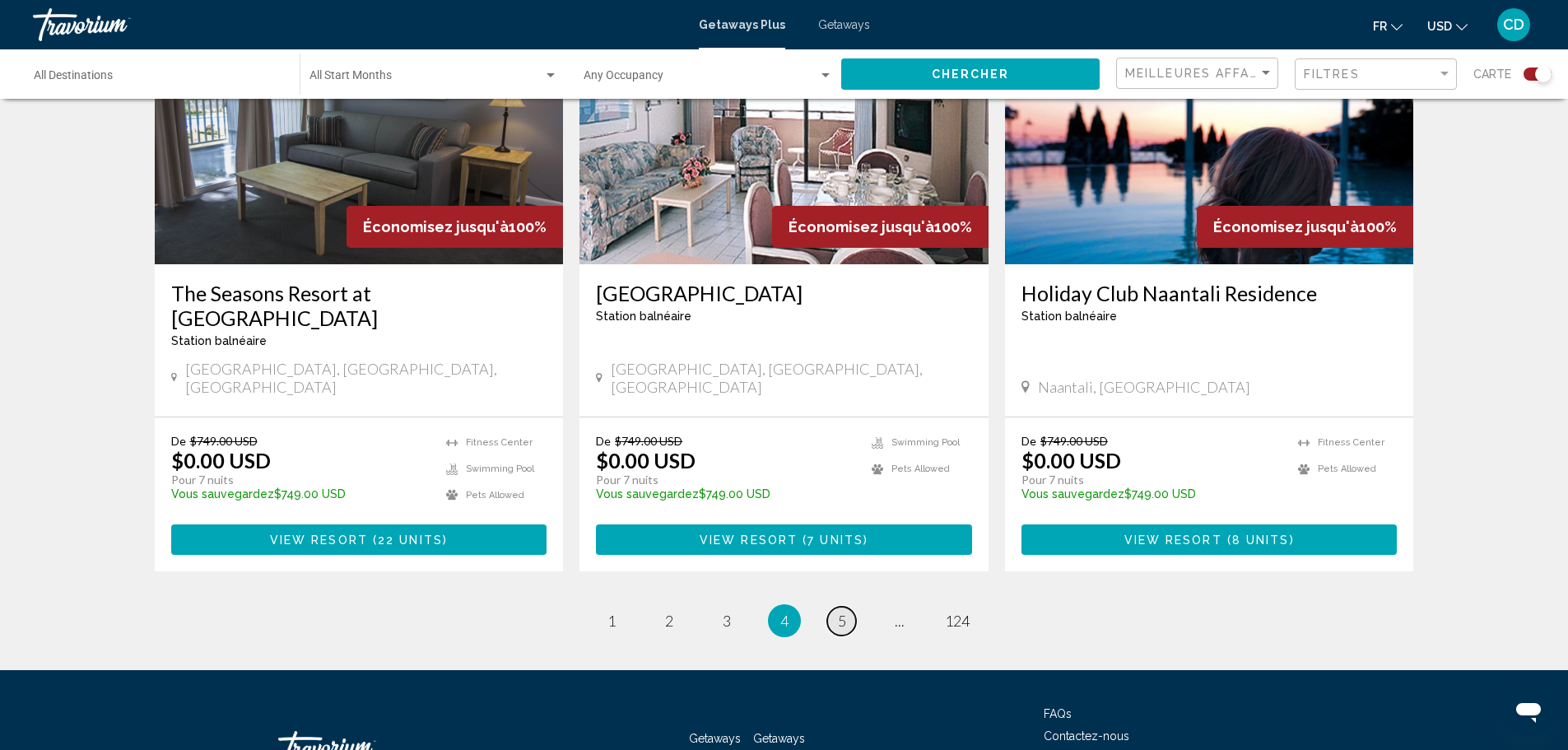
click at [844, 612] on span "5" at bounding box center [841, 621] width 8 height 18
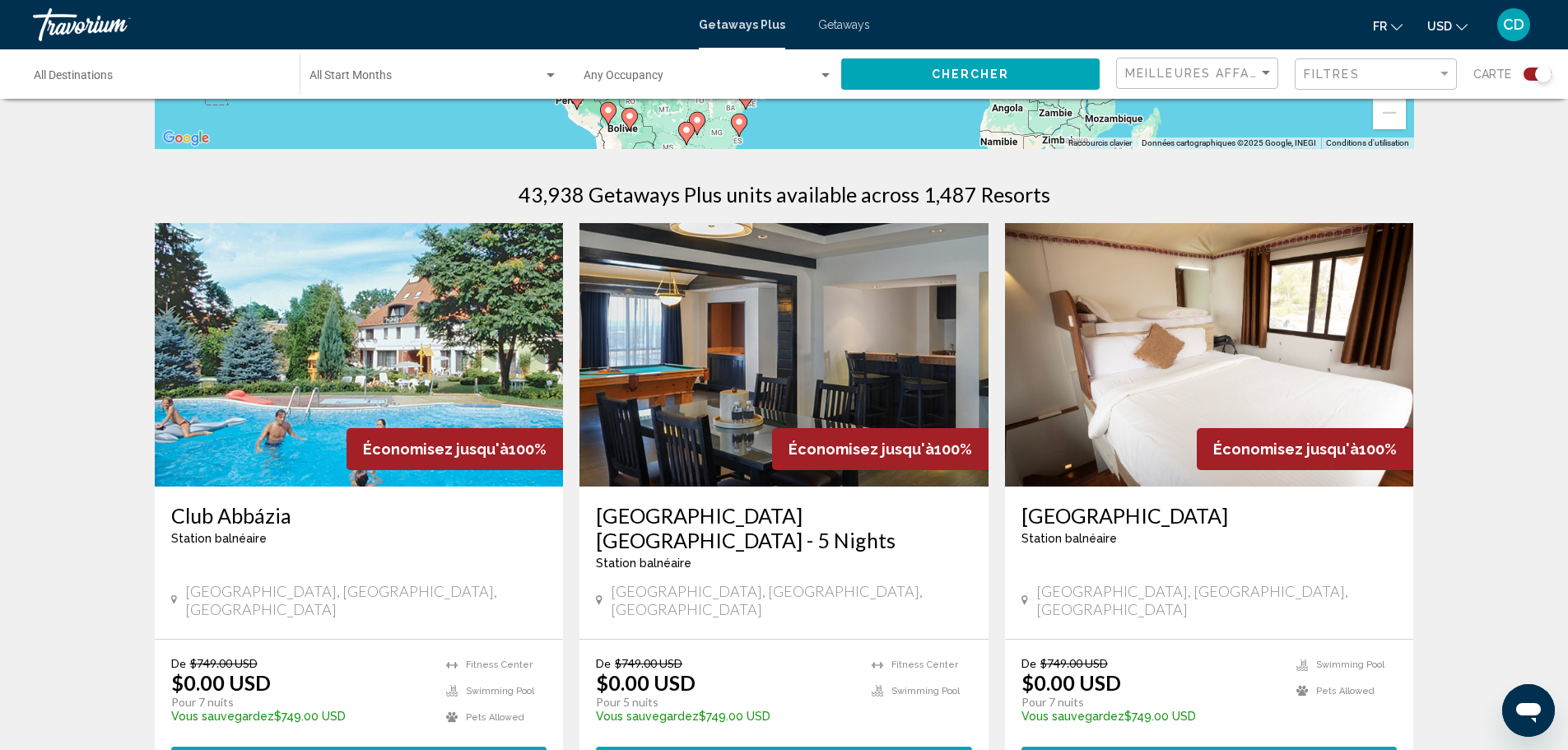
scroll to position [494, 0]
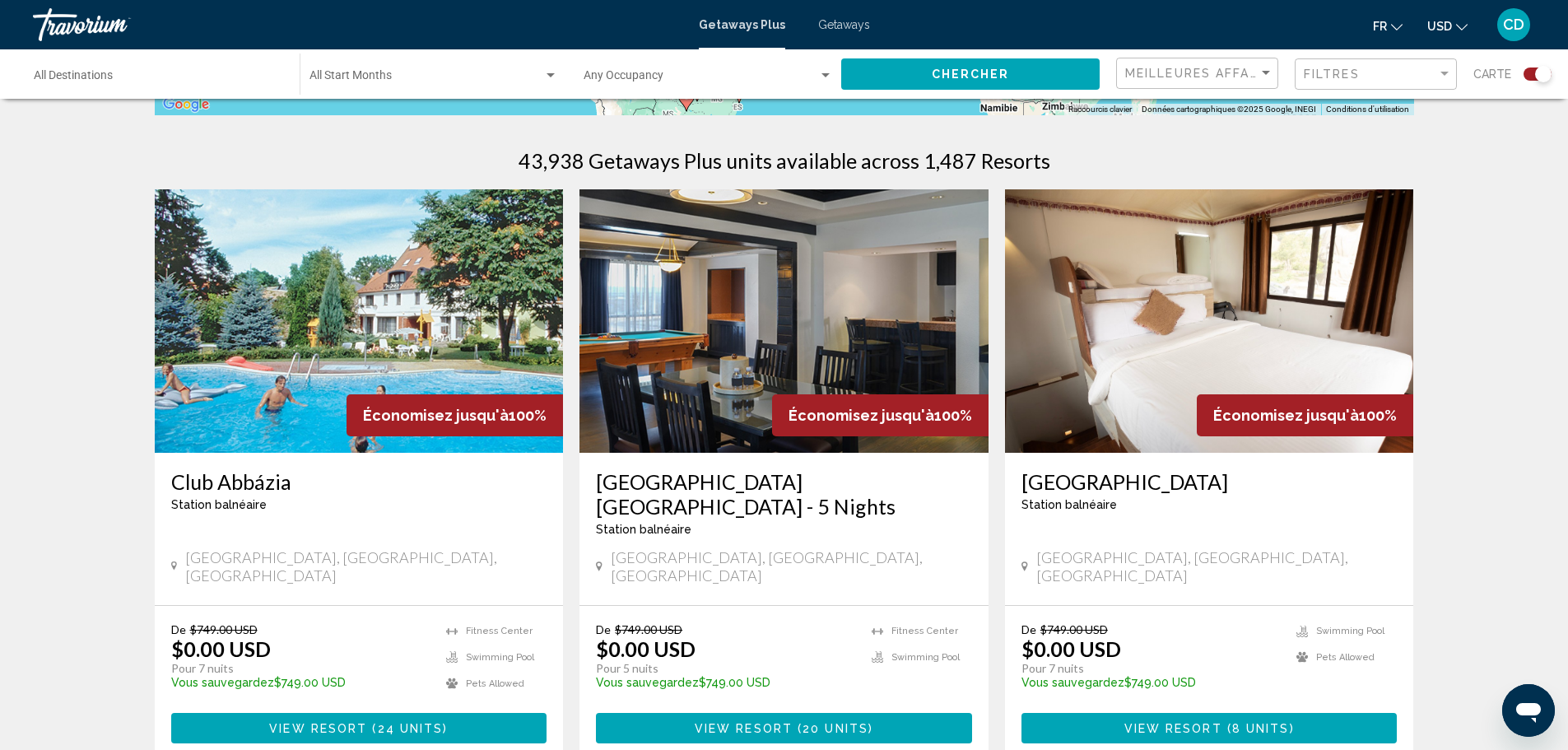
click at [436, 329] on img "Main content" at bounding box center [359, 320] width 409 height 263
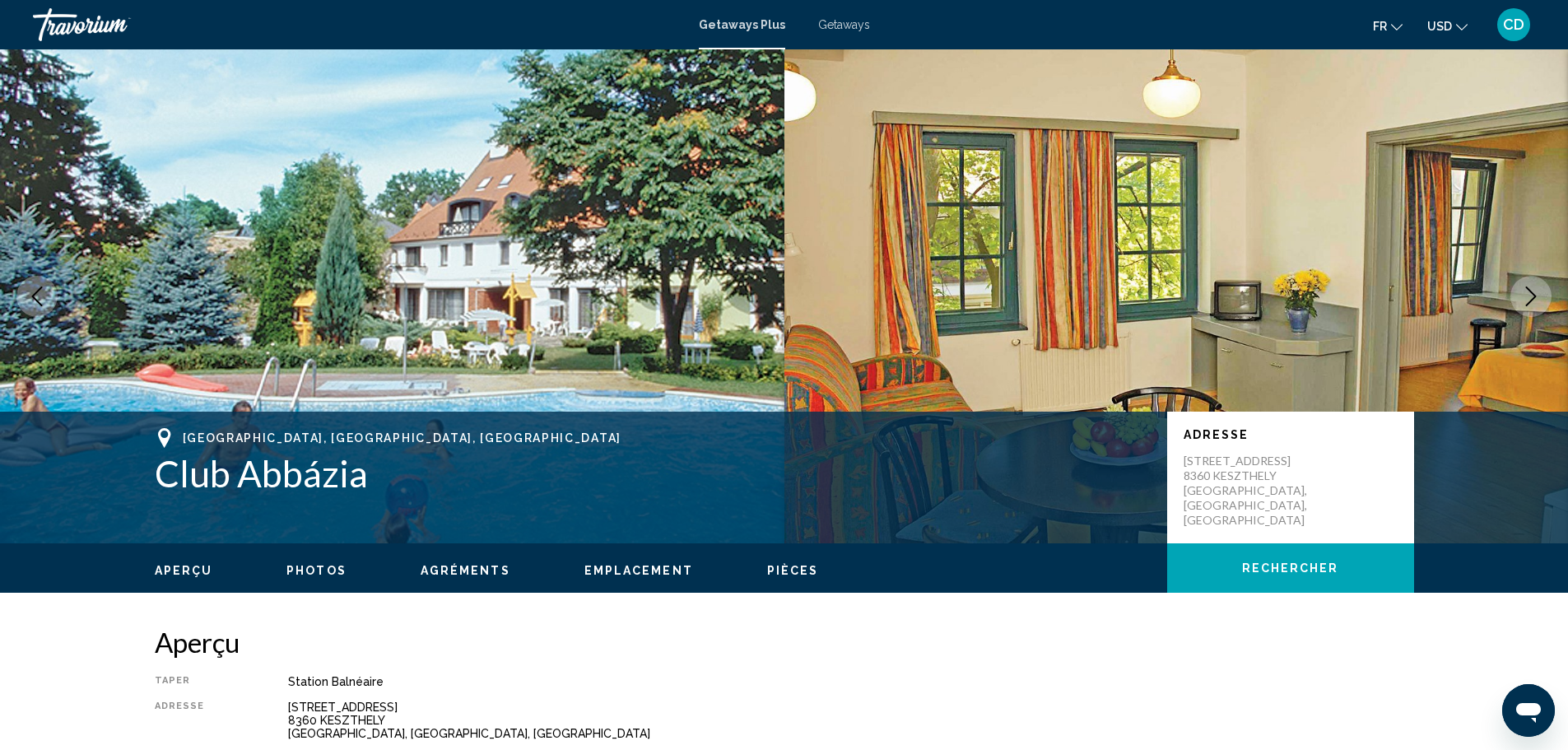
click at [1523, 290] on icon "Next image" at bounding box center [1531, 296] width 20 height 20
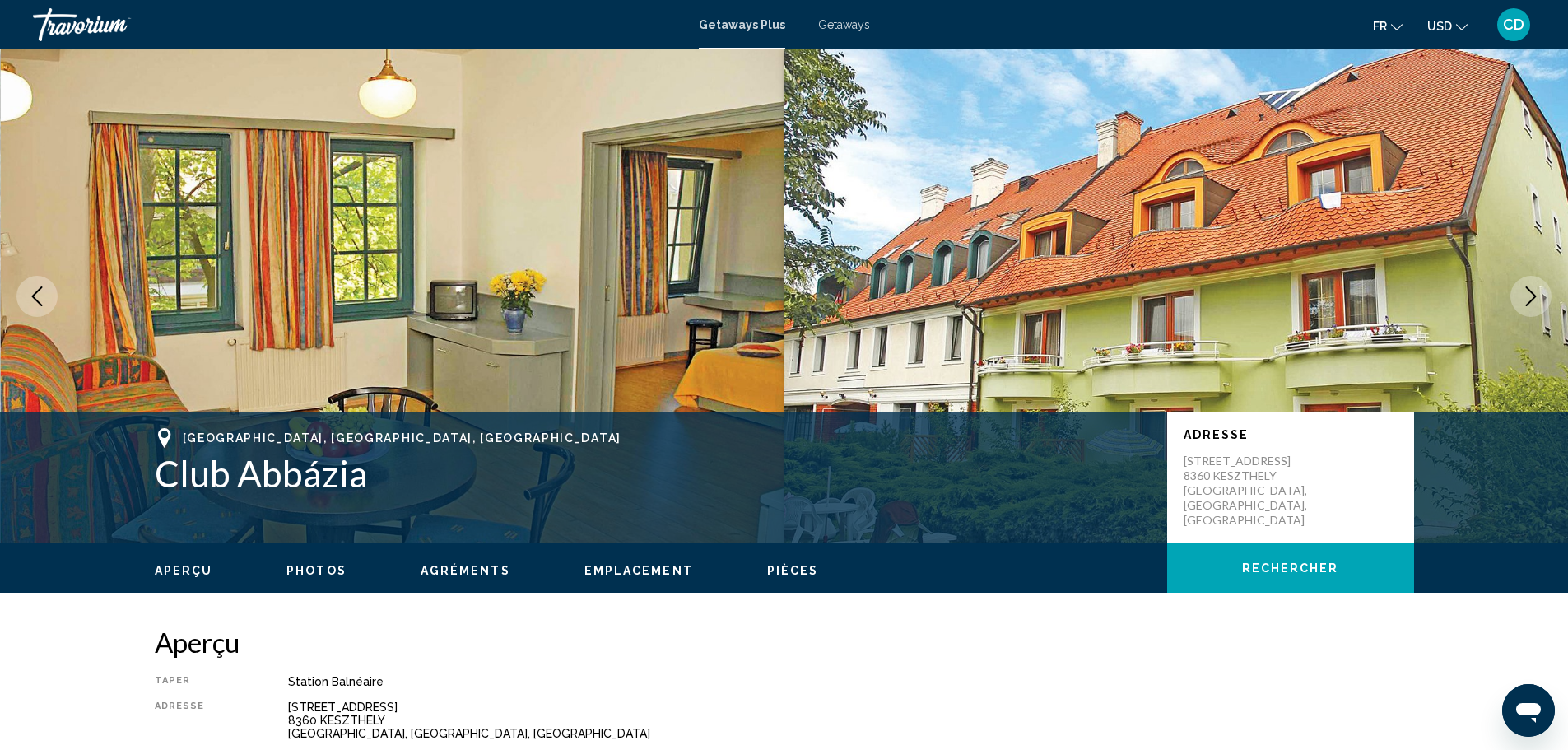
click at [1525, 291] on icon "Next image" at bounding box center [1531, 296] width 20 height 20
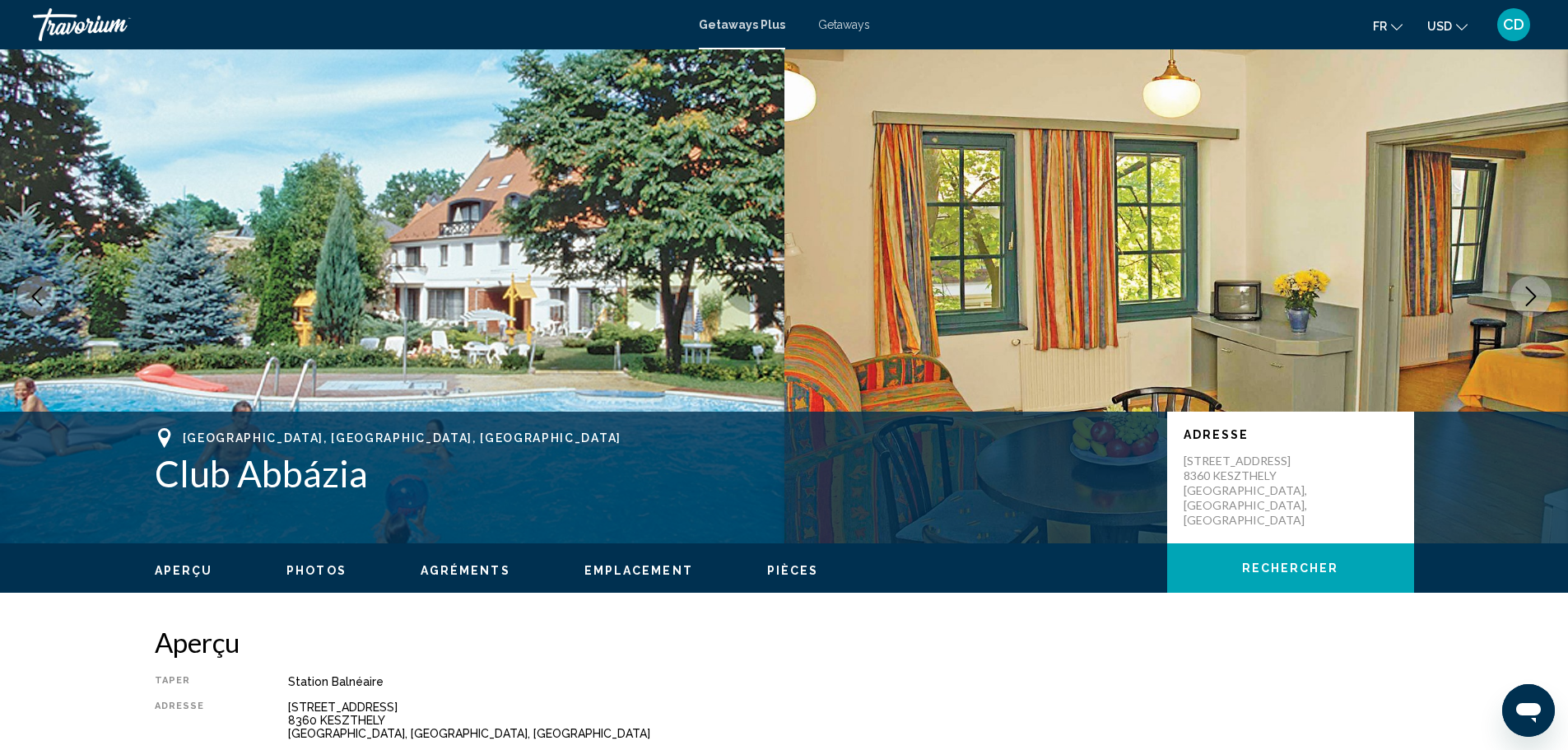
click at [1525, 291] on icon "Next image" at bounding box center [1531, 296] width 20 height 20
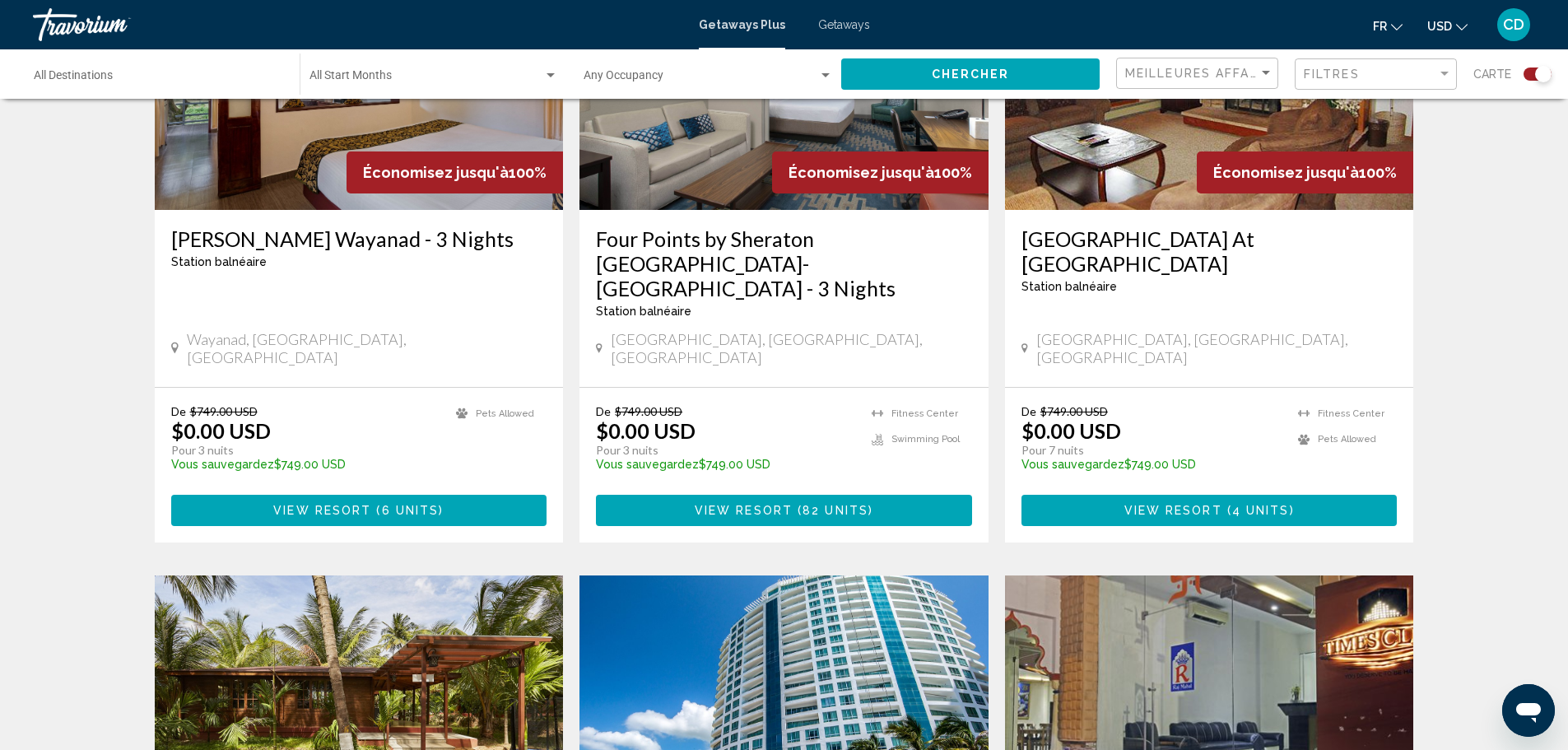
scroll to position [1564, 0]
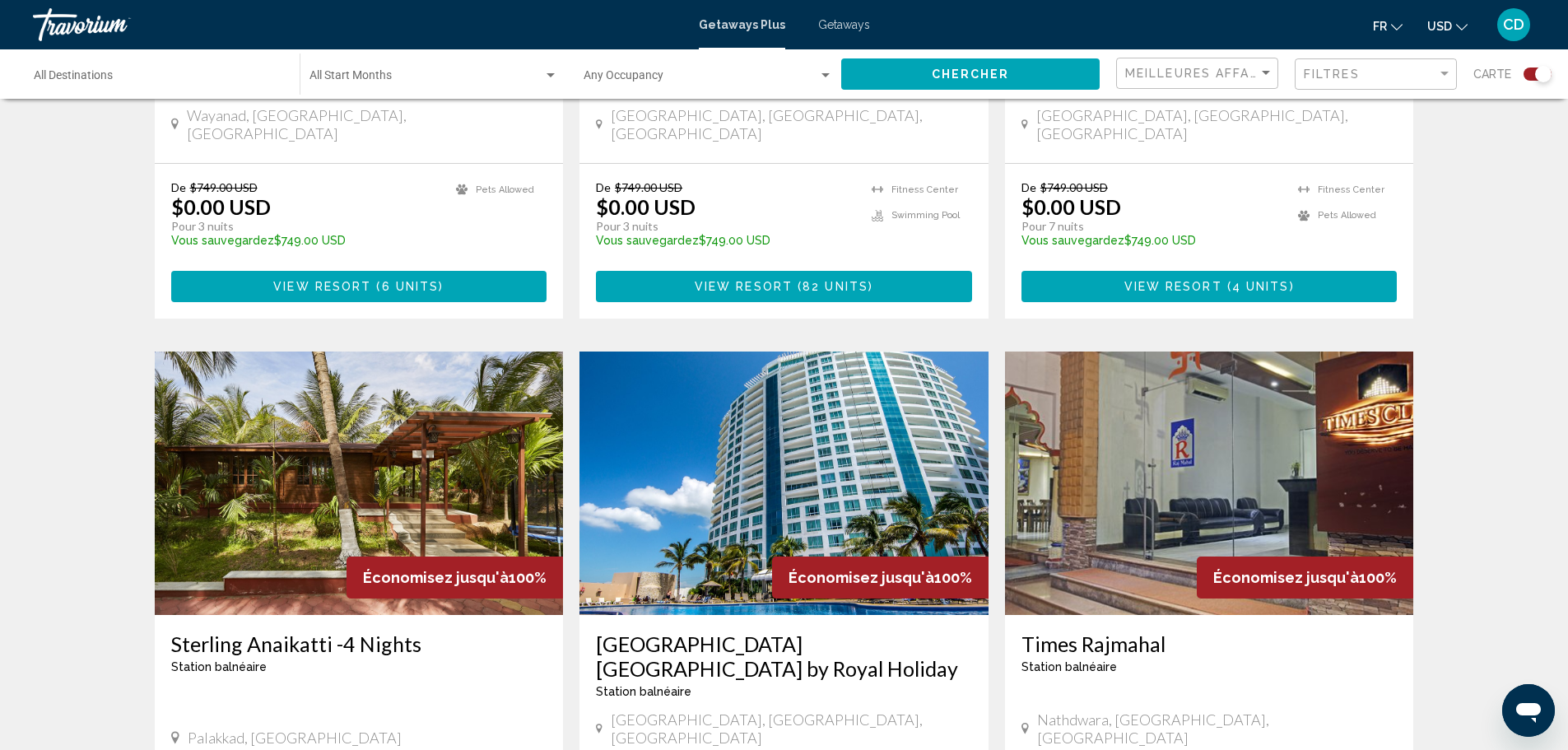
click at [812, 403] on img "Main content" at bounding box center [784, 482] width 409 height 263
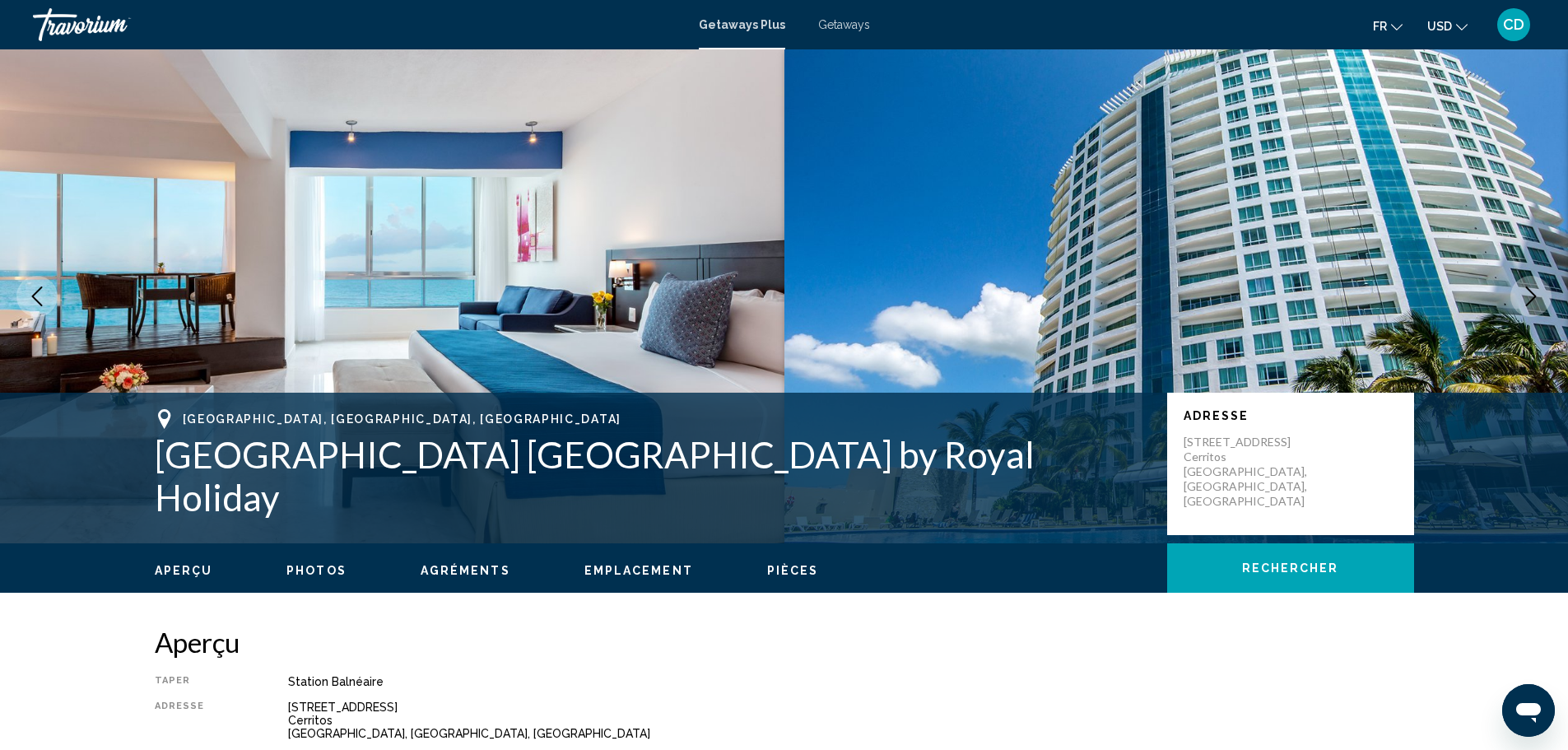
click at [1530, 292] on icon "Next image" at bounding box center [1531, 296] width 11 height 20
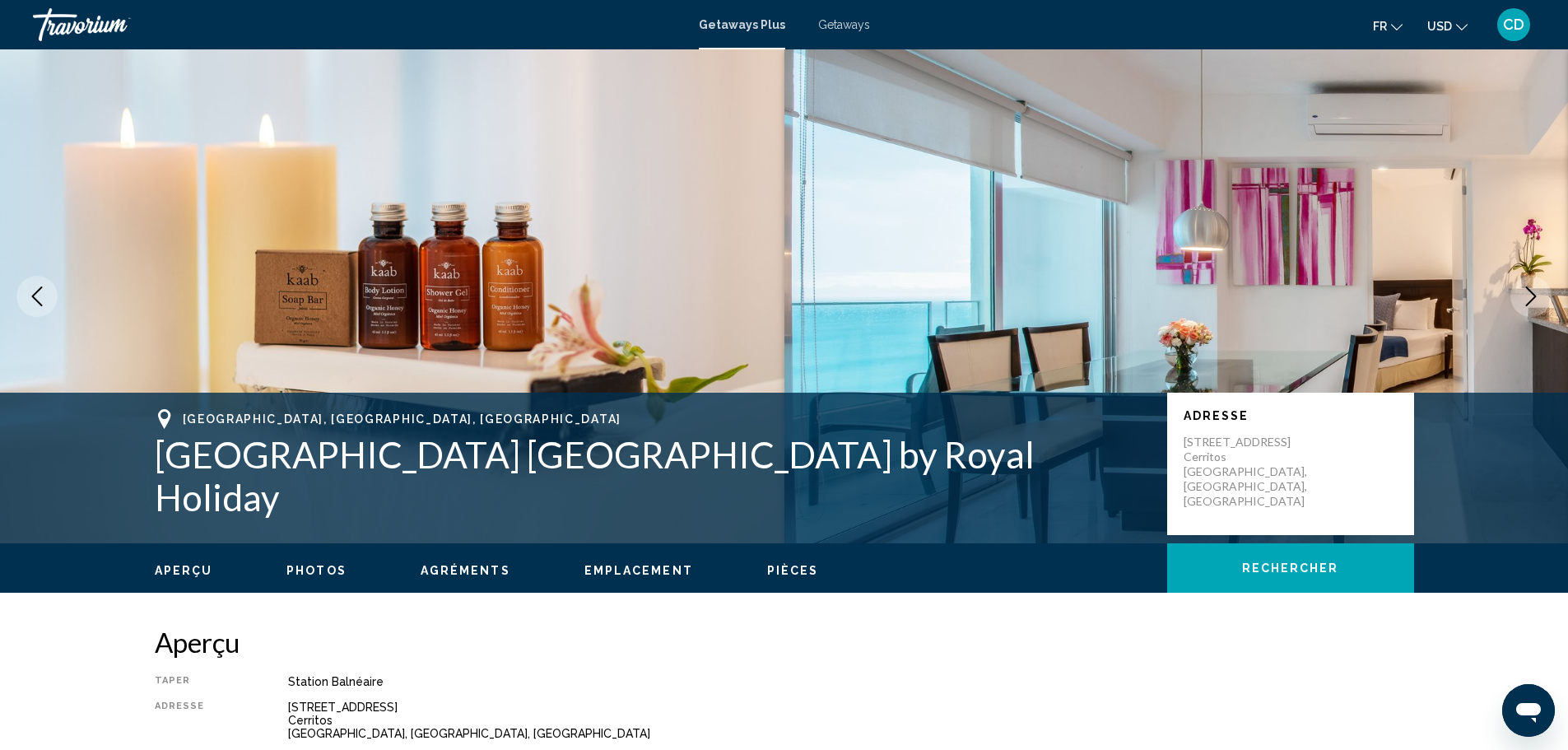
click at [1522, 295] on icon "Next image" at bounding box center [1531, 296] width 20 height 20
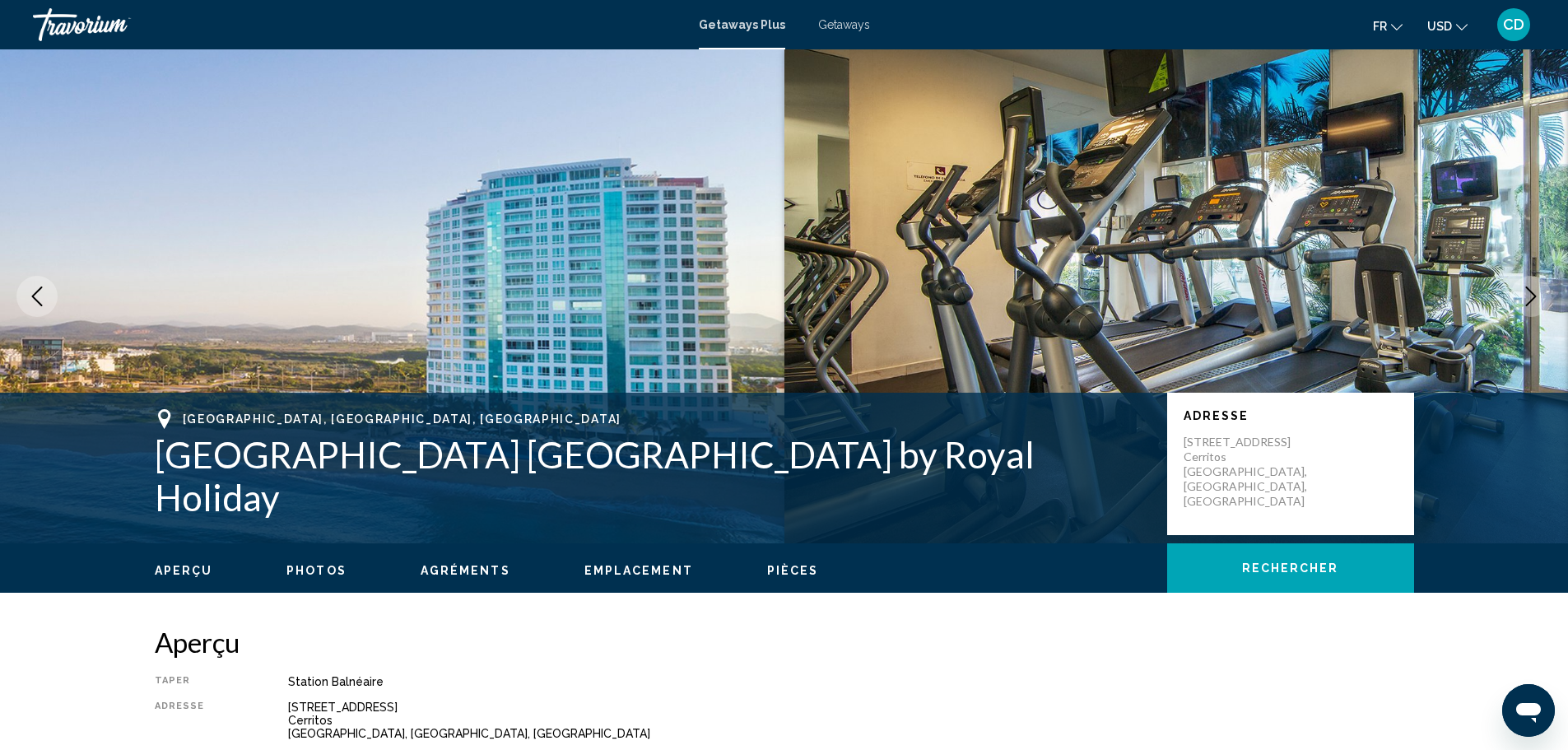
click at [1522, 295] on icon "Next image" at bounding box center [1531, 296] width 20 height 20
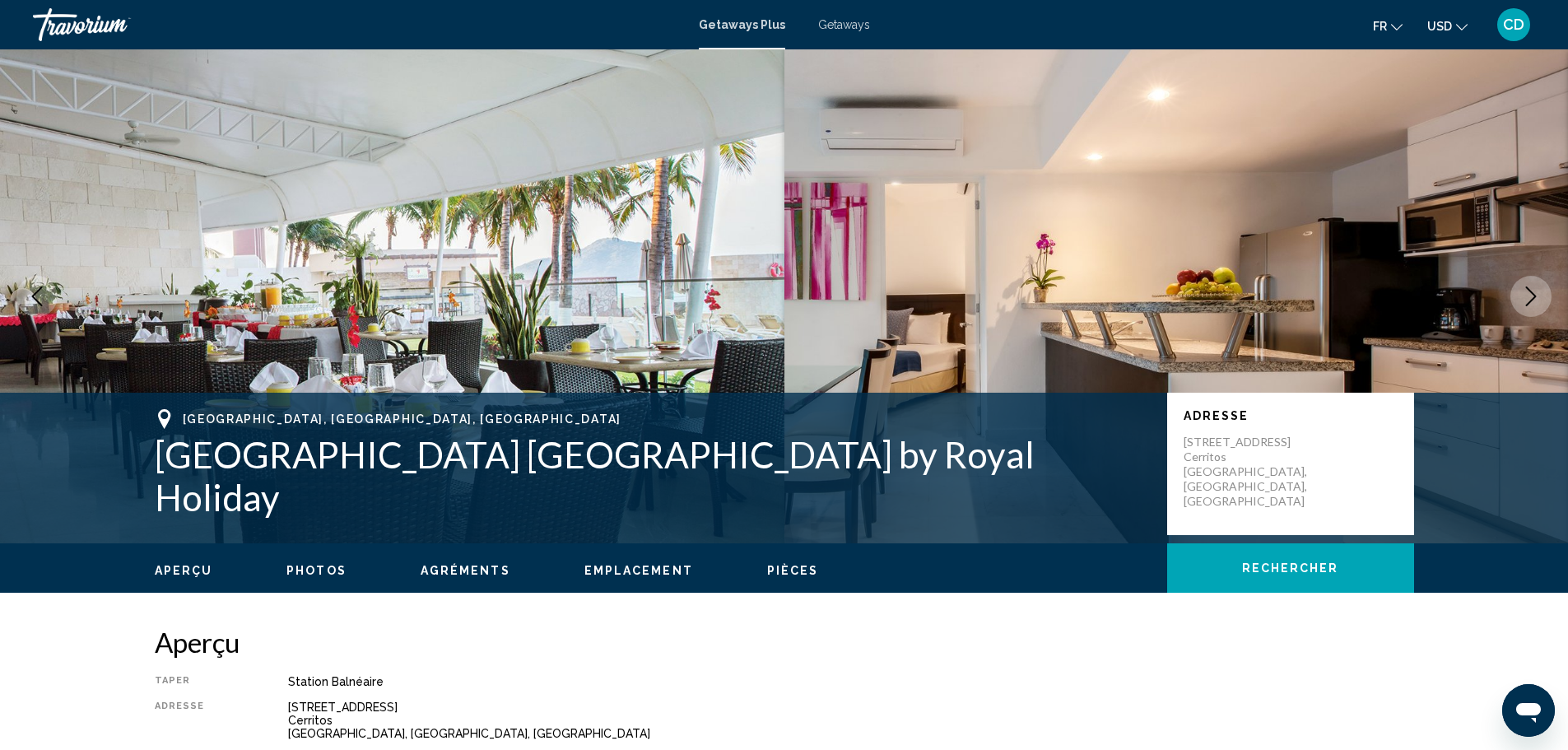
click at [1521, 295] on icon "Next image" at bounding box center [1531, 296] width 20 height 20
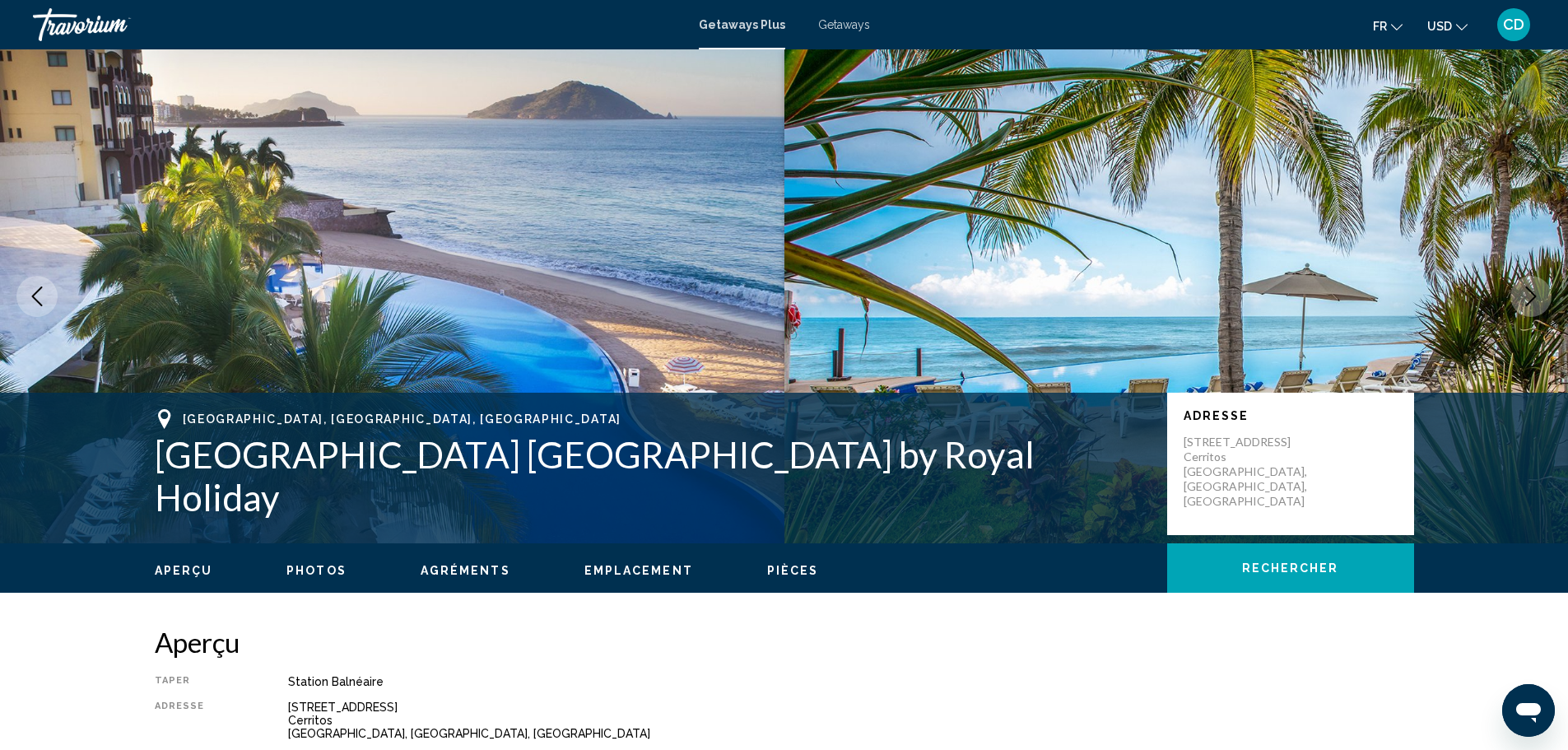
click at [1521, 295] on icon "Next image" at bounding box center [1531, 296] width 20 height 20
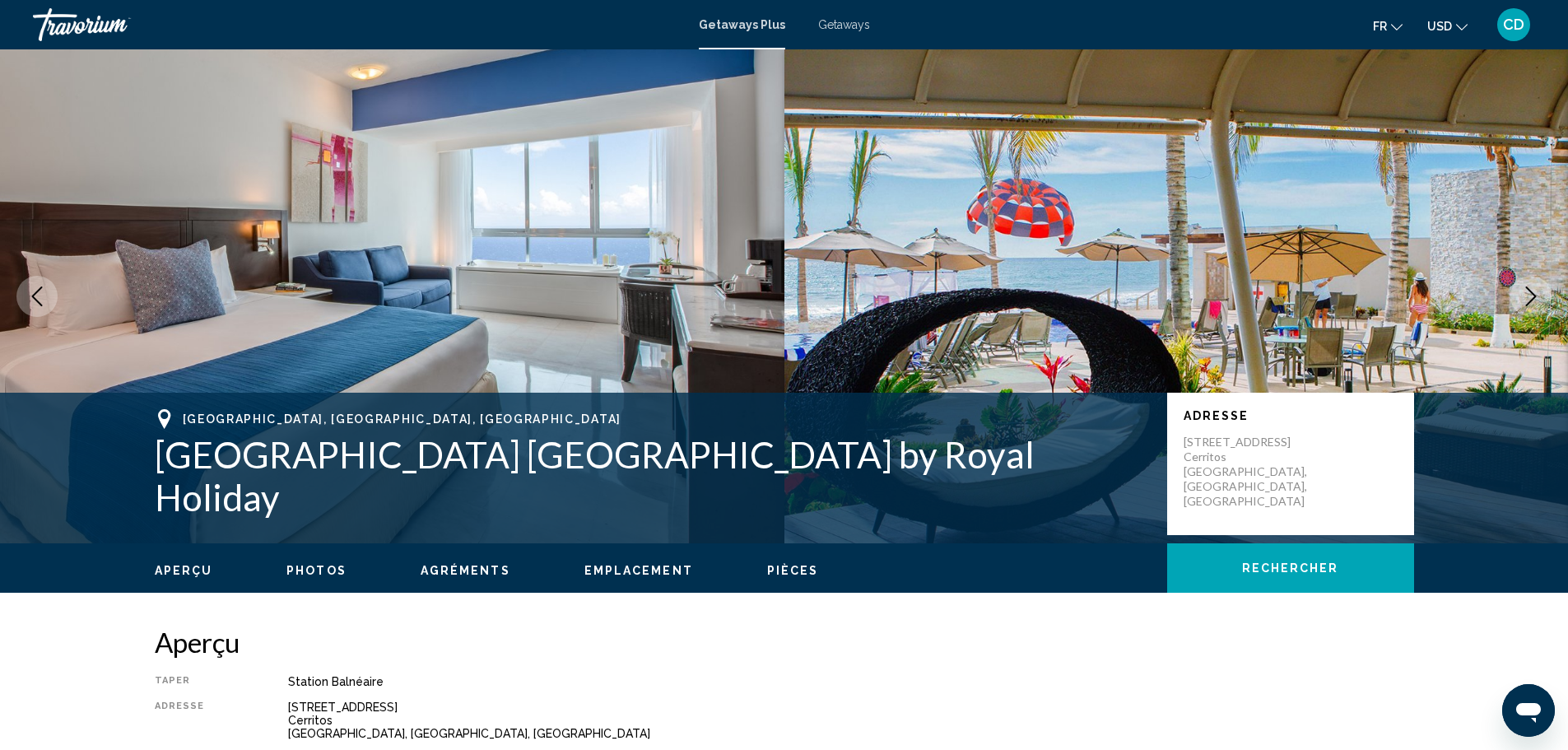
click at [1521, 295] on icon "Next image" at bounding box center [1531, 296] width 20 height 20
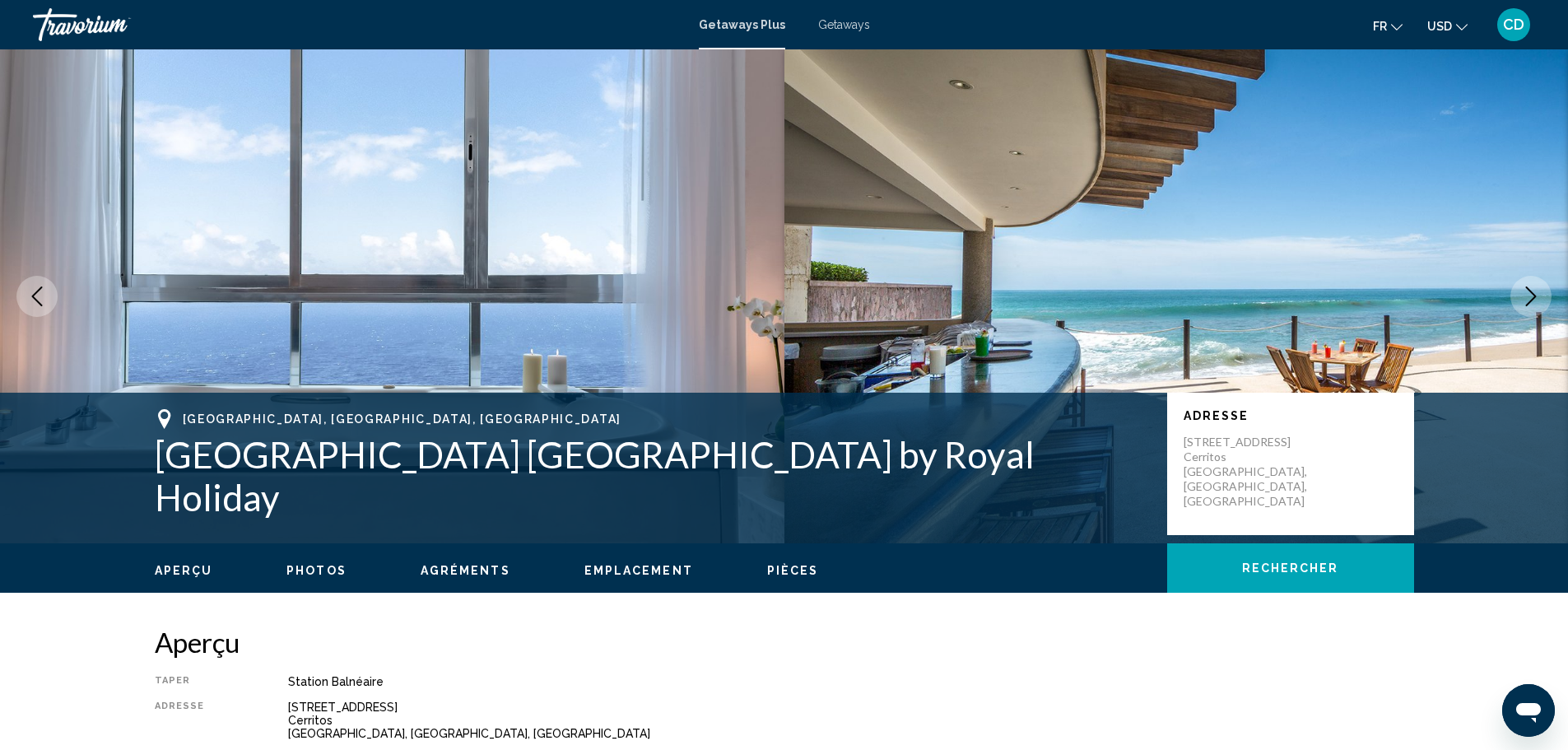
click at [1521, 295] on icon "Next image" at bounding box center [1531, 296] width 20 height 20
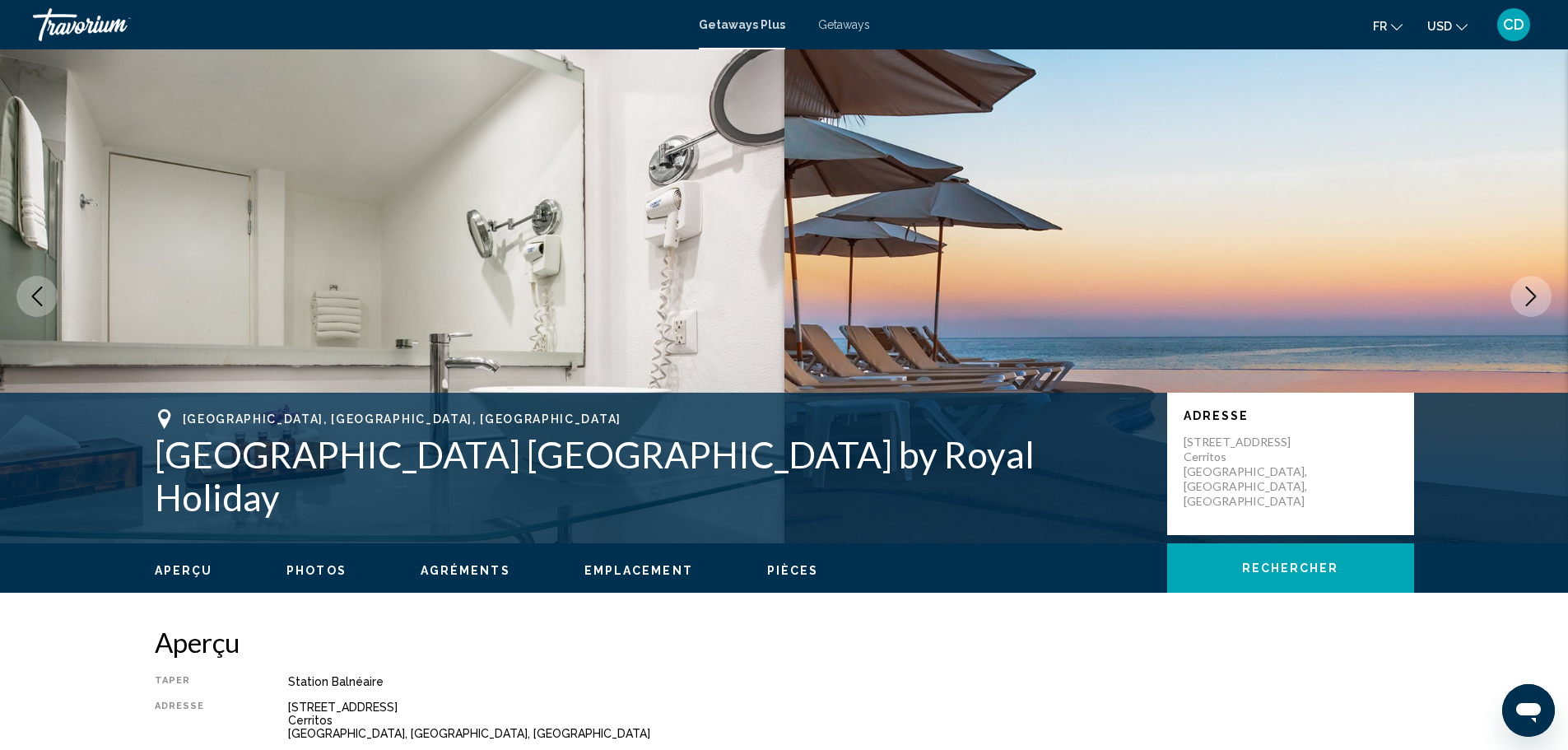
click at [1521, 295] on icon "Next image" at bounding box center [1531, 296] width 20 height 20
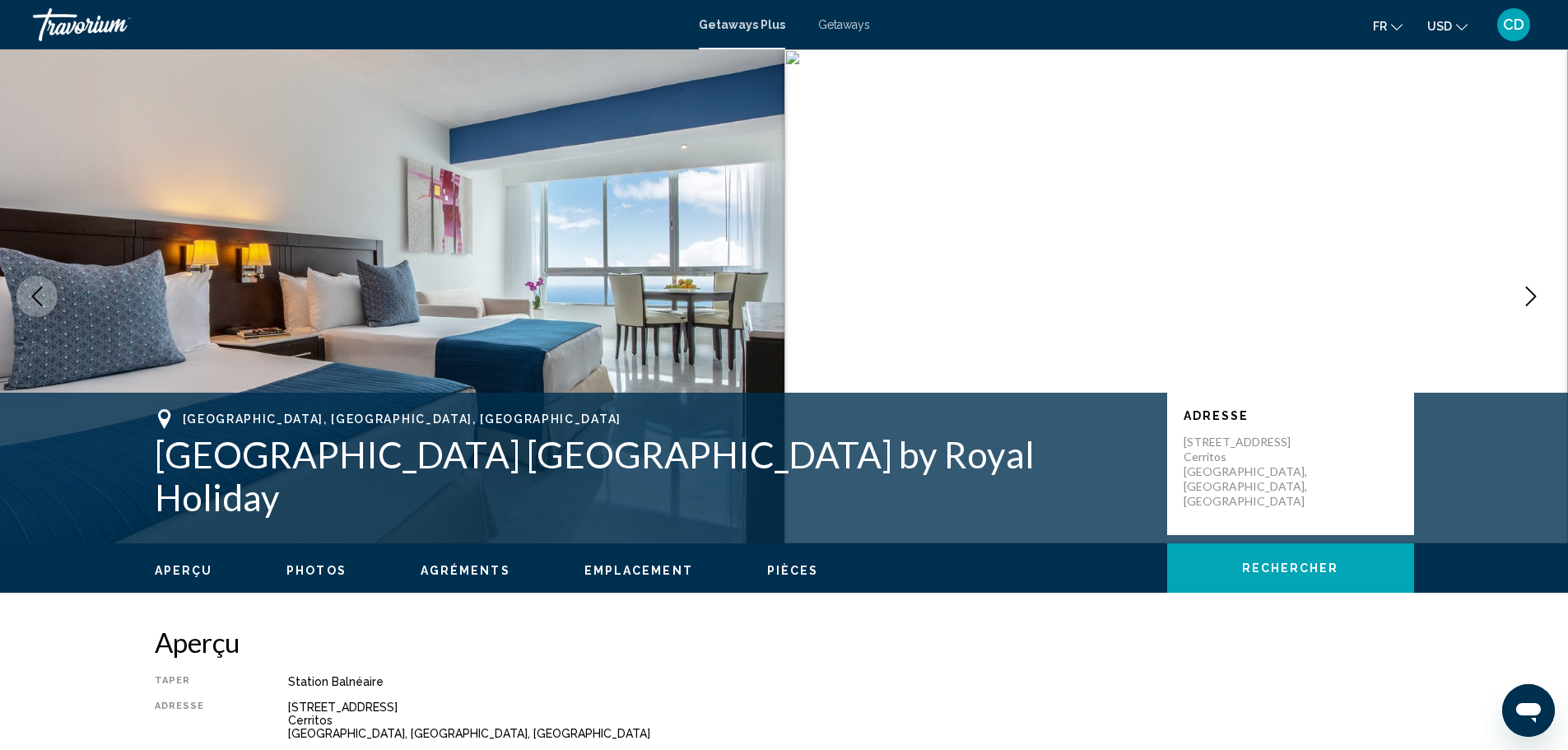
click at [1540, 293] on button "Next image" at bounding box center [1531, 296] width 41 height 41
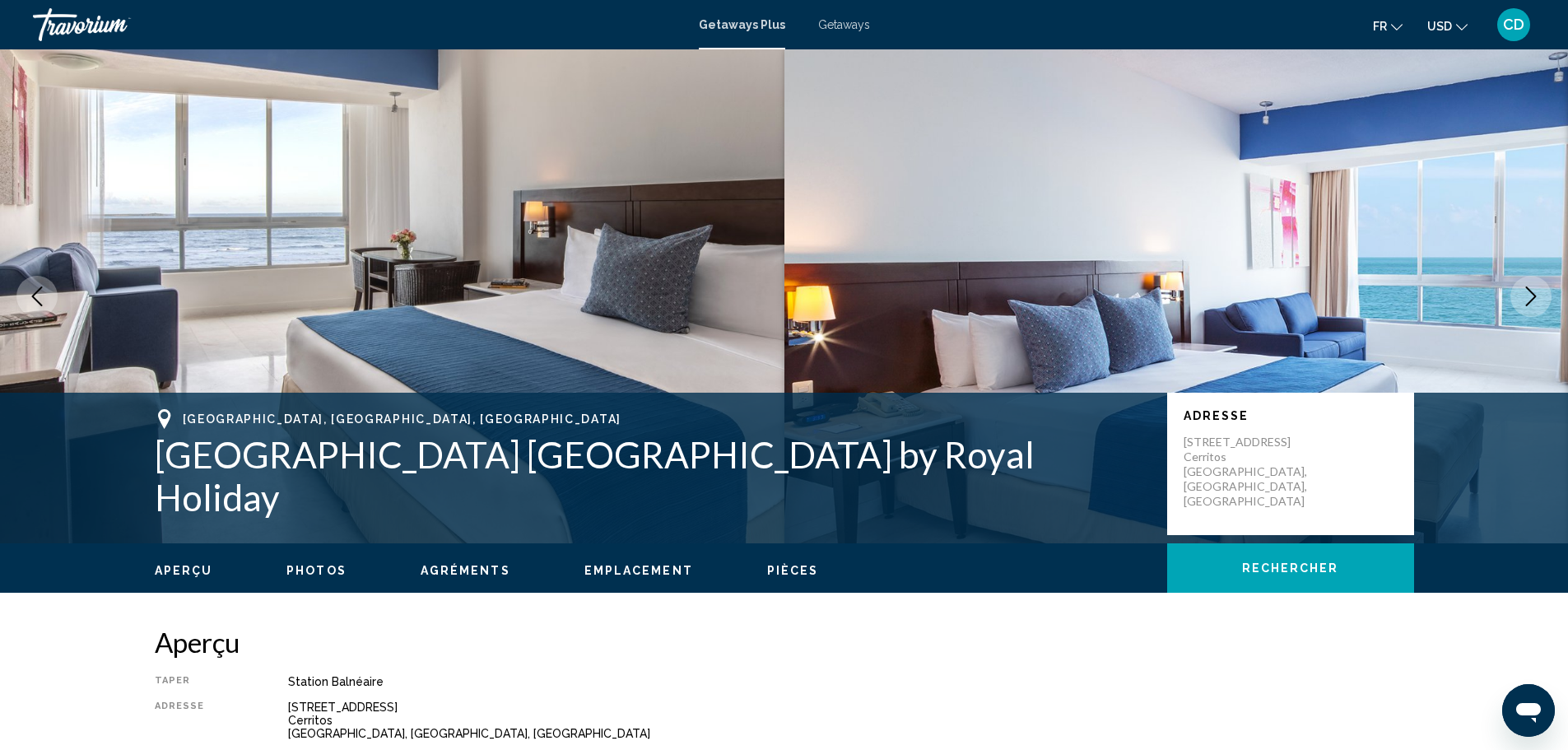
click at [1527, 293] on icon "Next image" at bounding box center [1531, 296] width 20 height 20
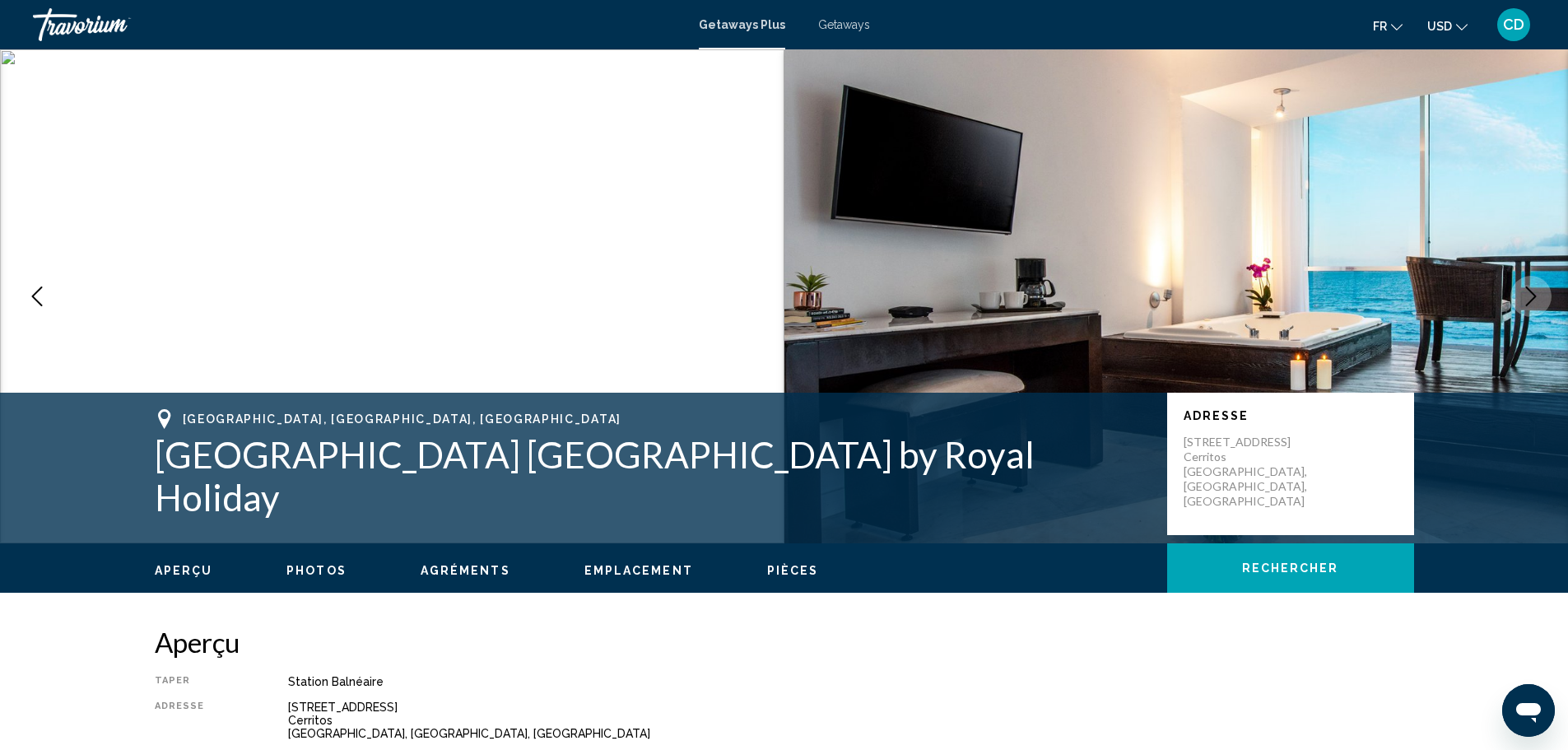
click at [1527, 293] on icon "Next image" at bounding box center [1531, 296] width 20 height 20
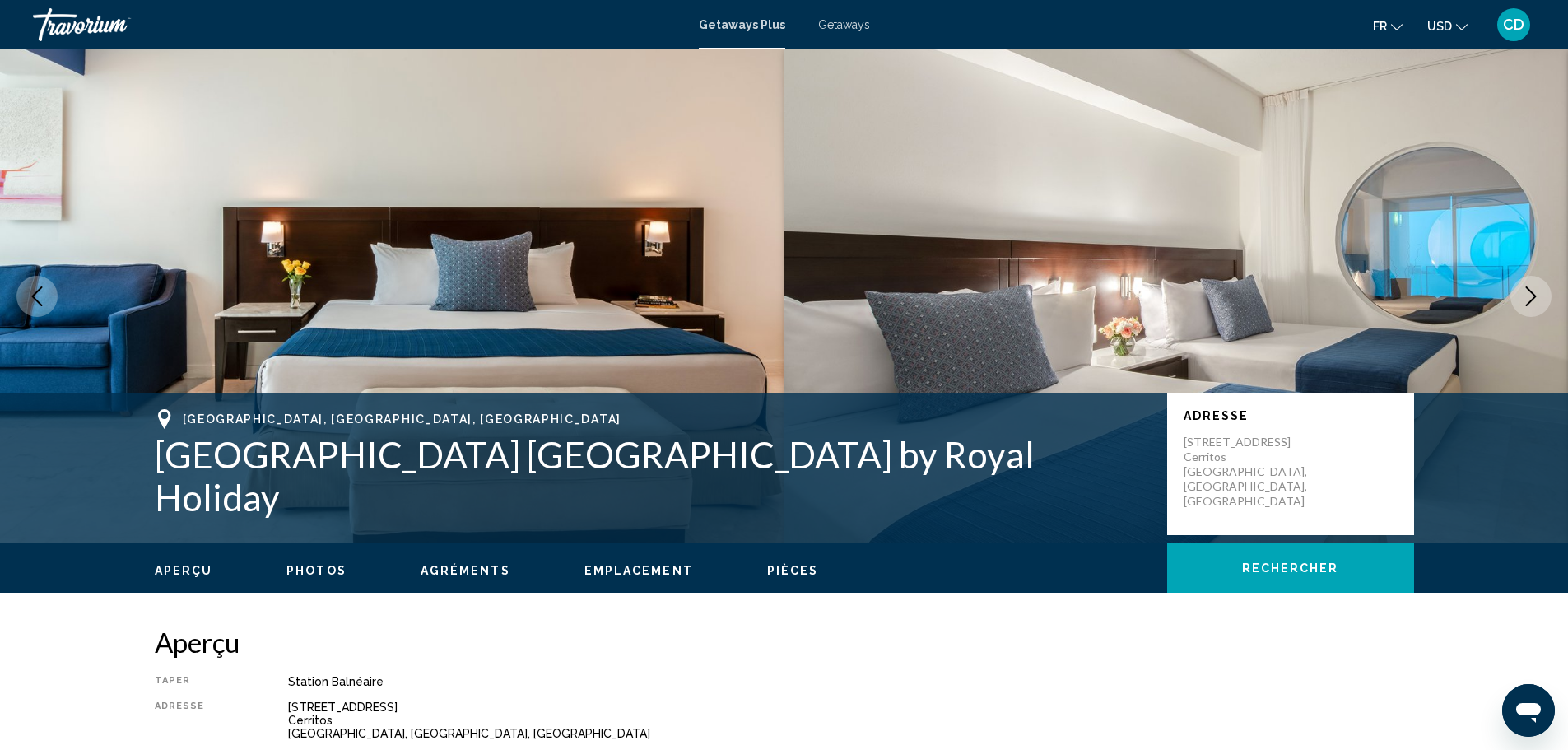
click at [1527, 293] on icon "Next image" at bounding box center [1531, 296] width 20 height 20
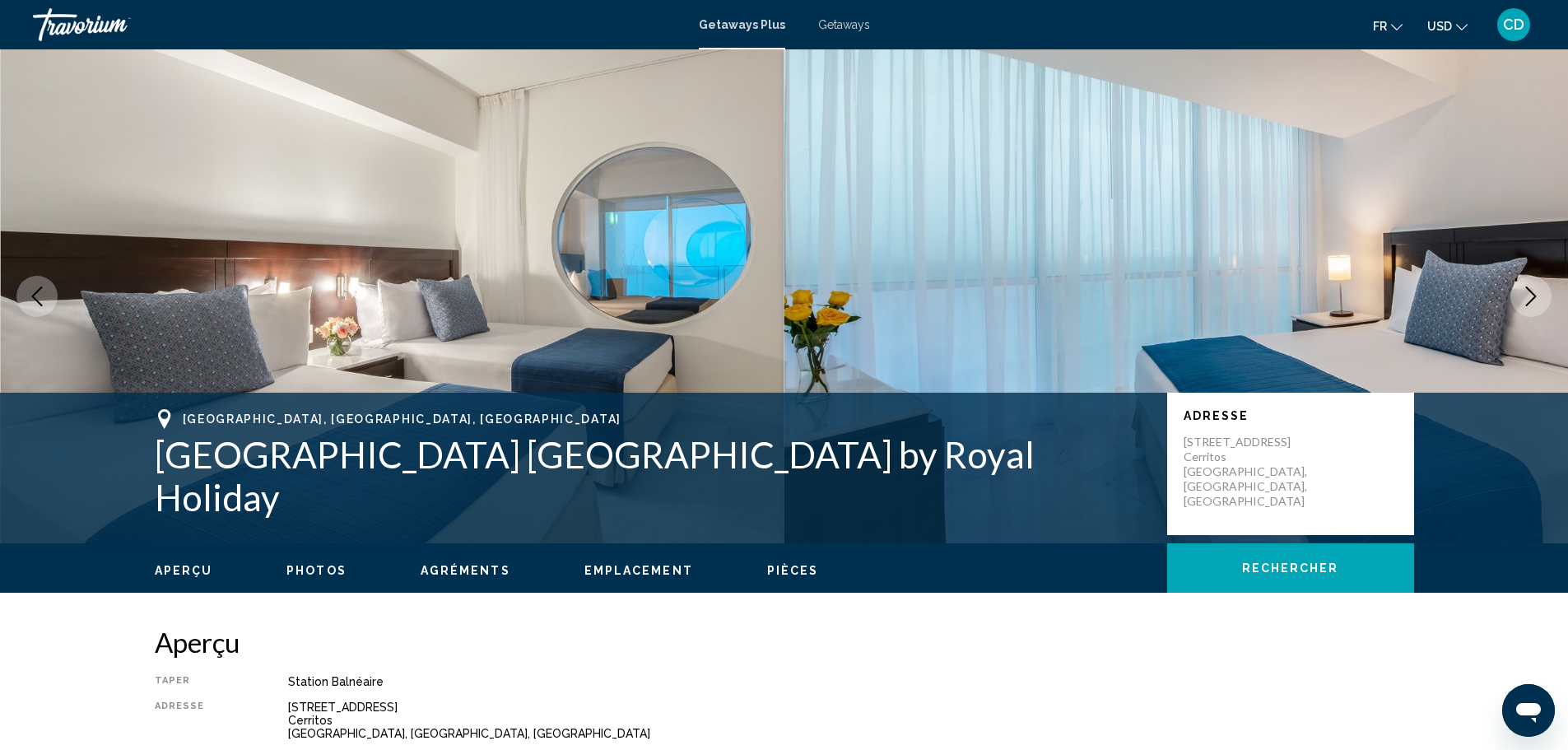
click at [1527, 293] on icon "Next image" at bounding box center [1531, 296] width 20 height 20
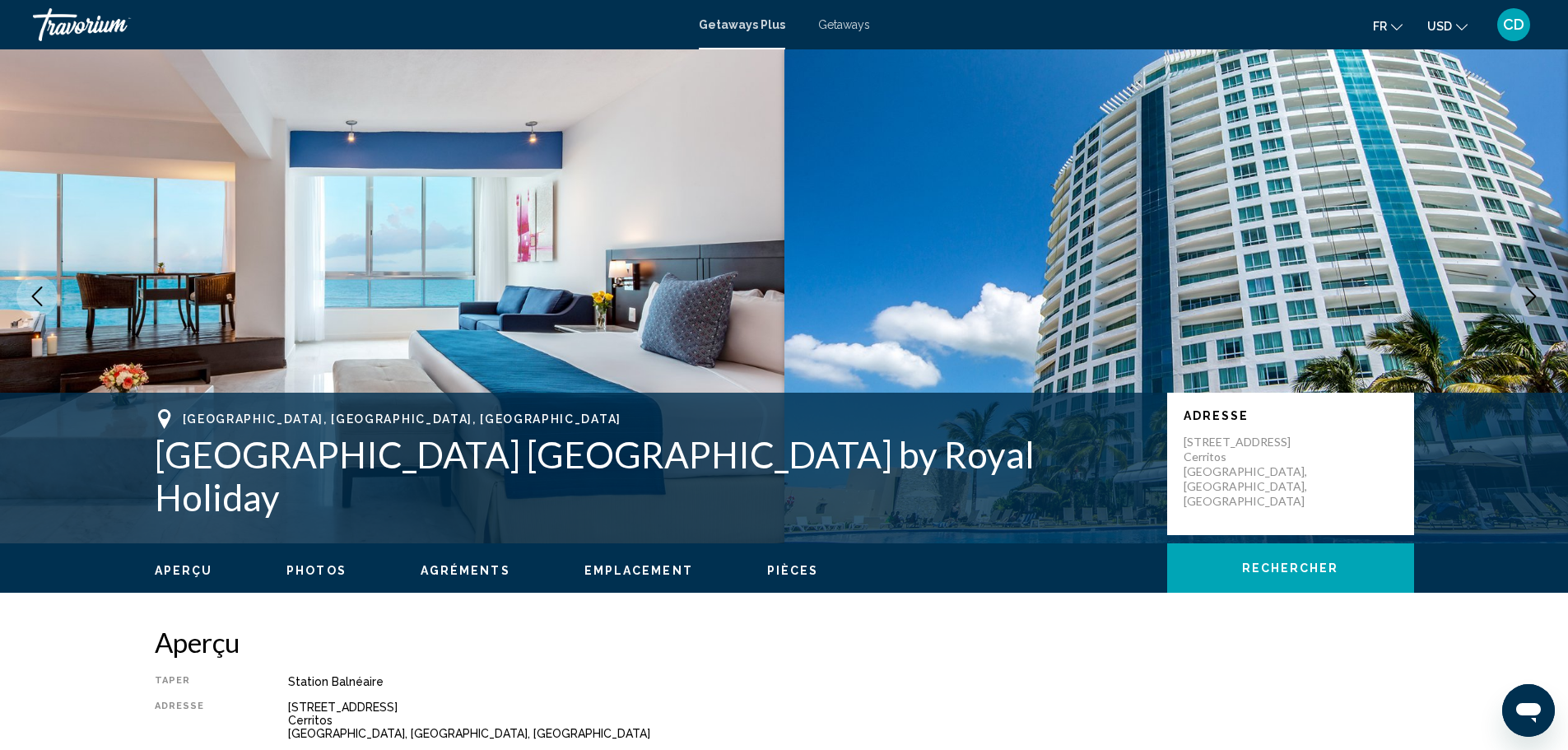
click at [1527, 293] on icon "Next image" at bounding box center [1531, 296] width 20 height 20
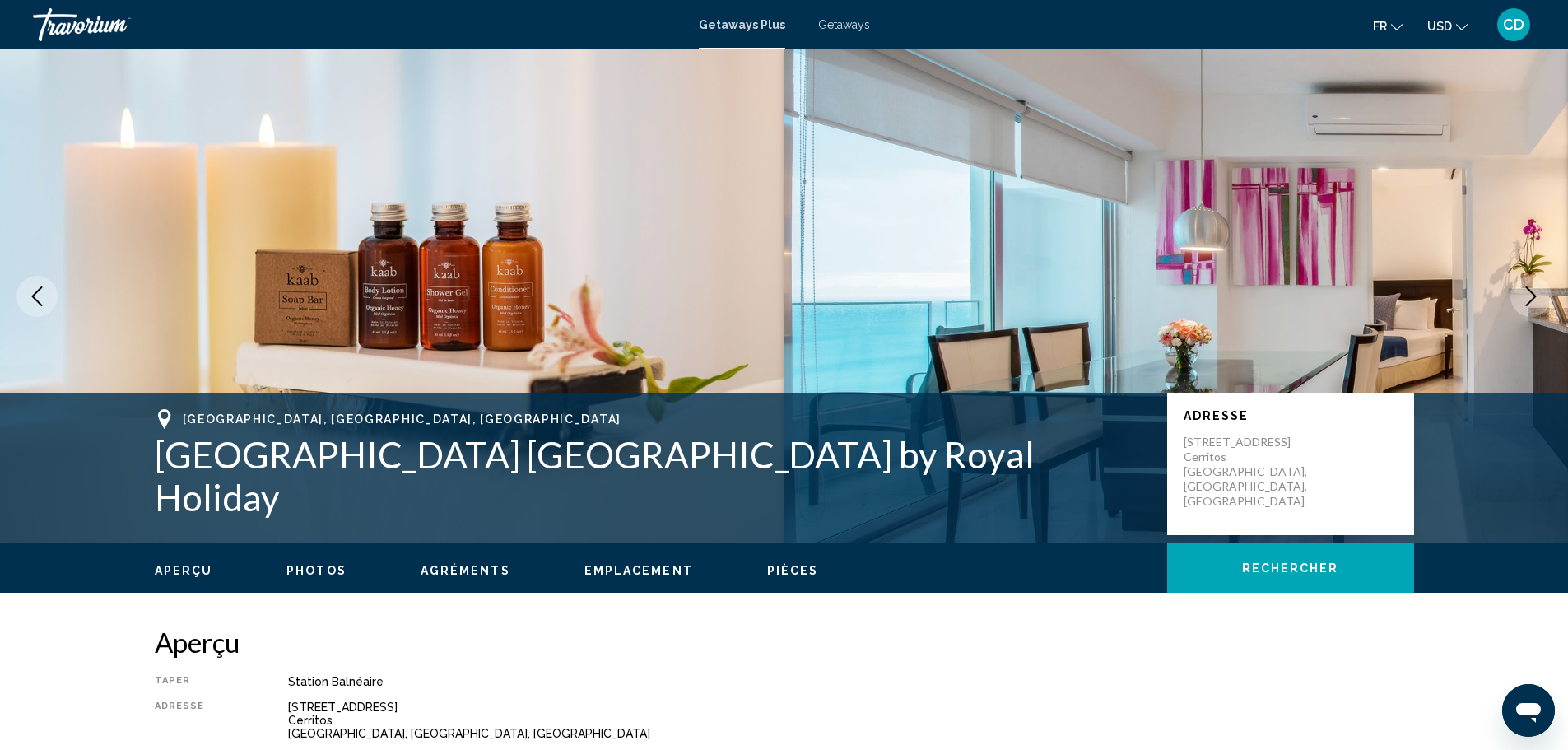
click at [1527, 293] on icon "Next image" at bounding box center [1531, 296] width 20 height 20
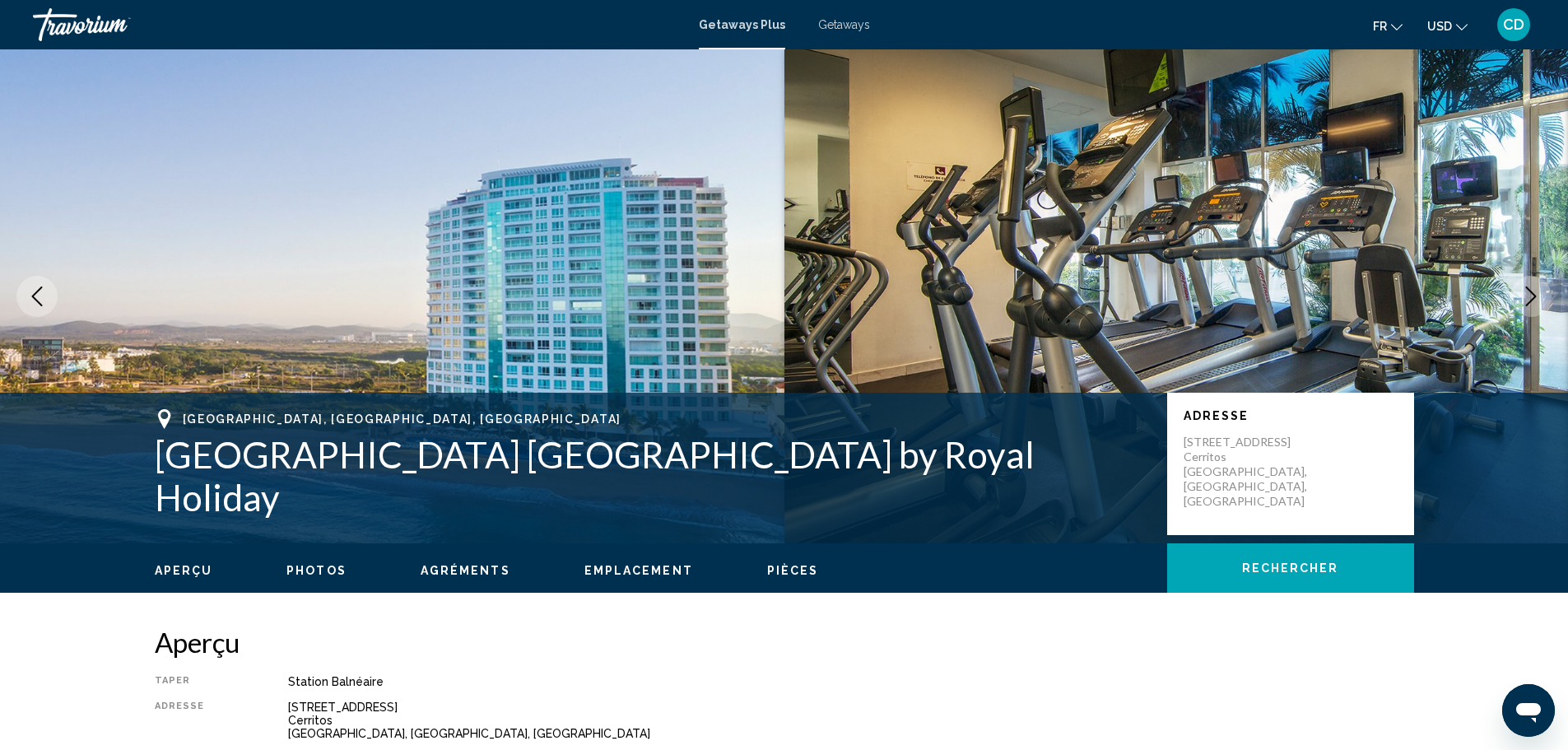
click at [1527, 293] on icon "Next image" at bounding box center [1531, 296] width 20 height 20
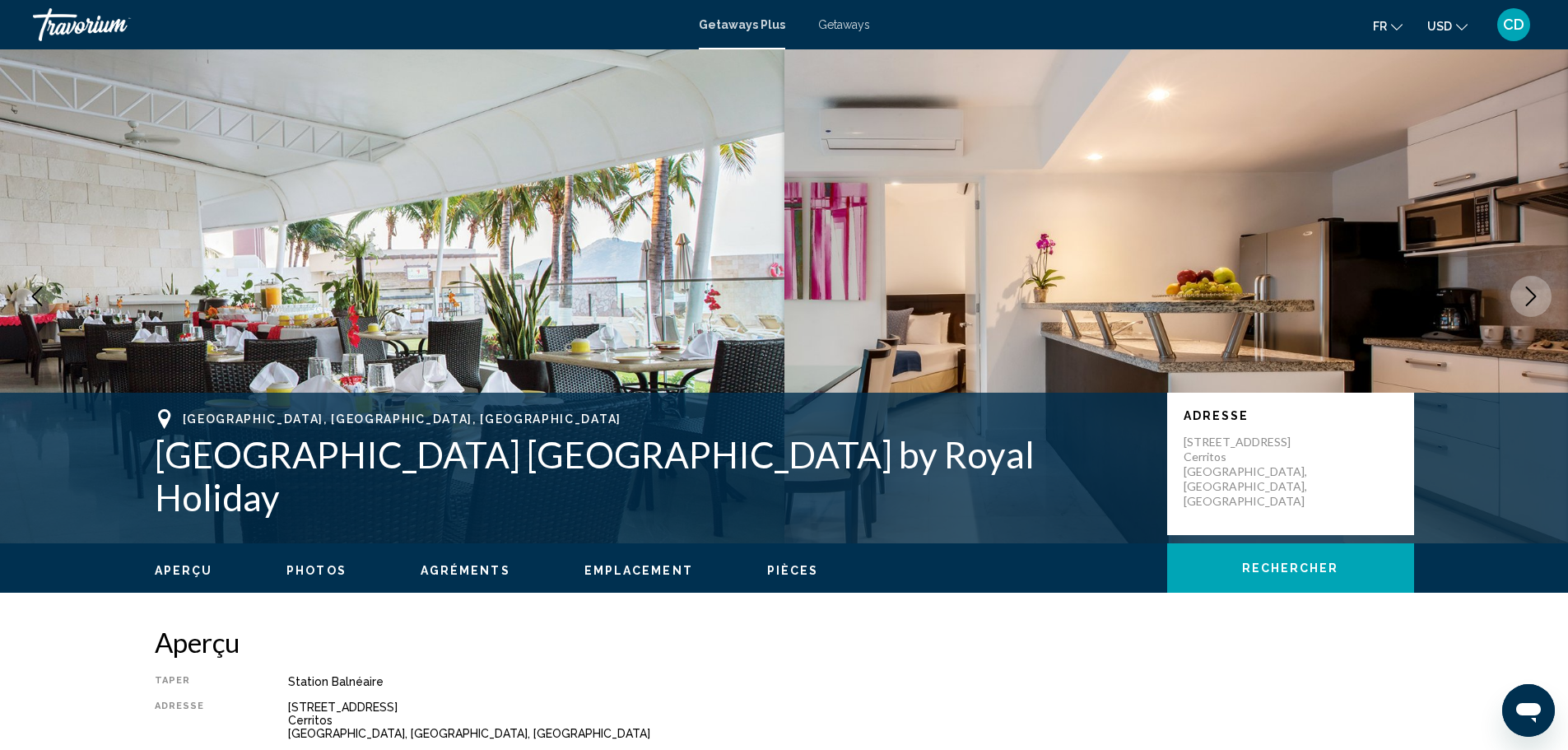
click at [1543, 290] on button "Next image" at bounding box center [1531, 296] width 41 height 41
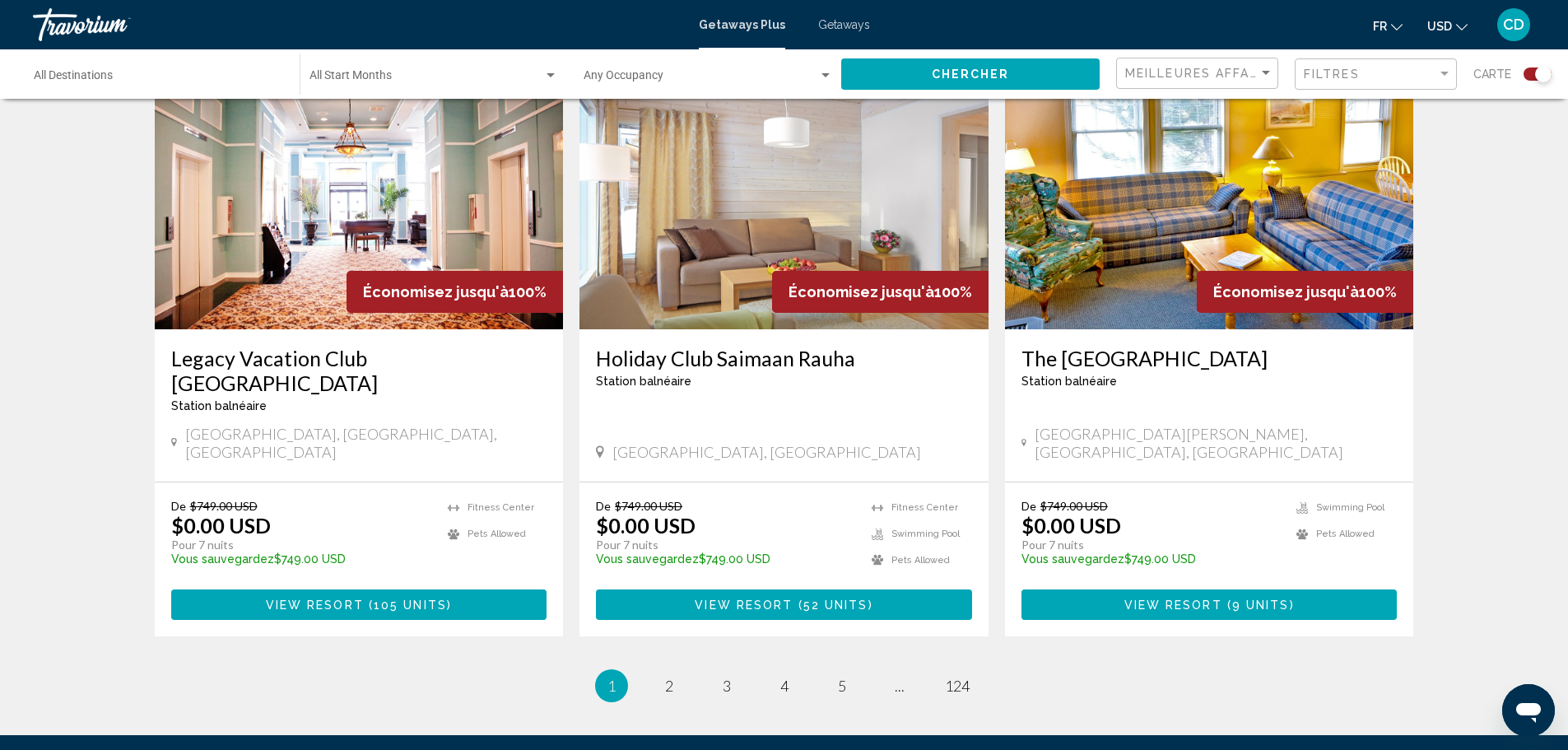
scroll to position [2469, 0]
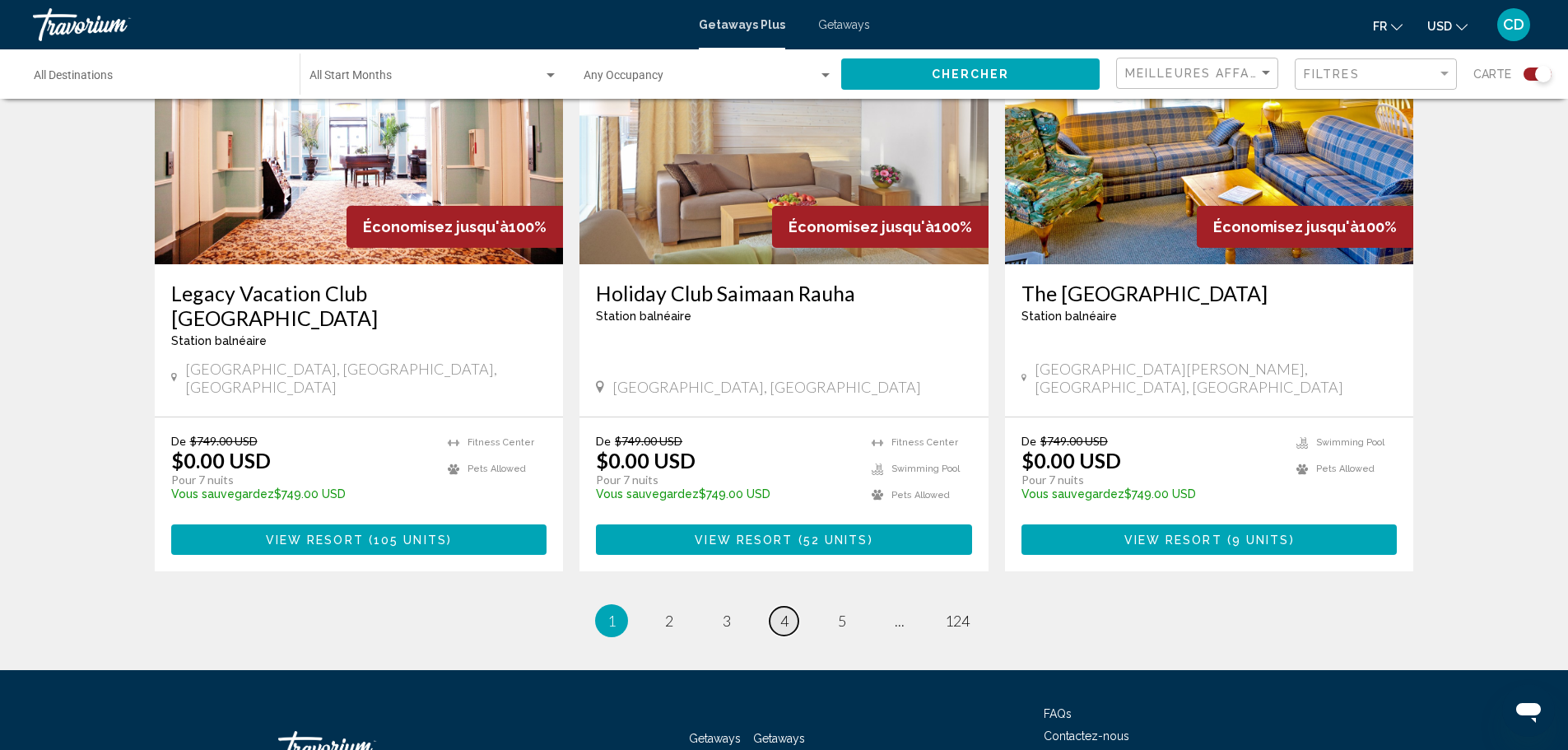
click at [782, 612] on span "4" at bounding box center [784, 621] width 8 height 18
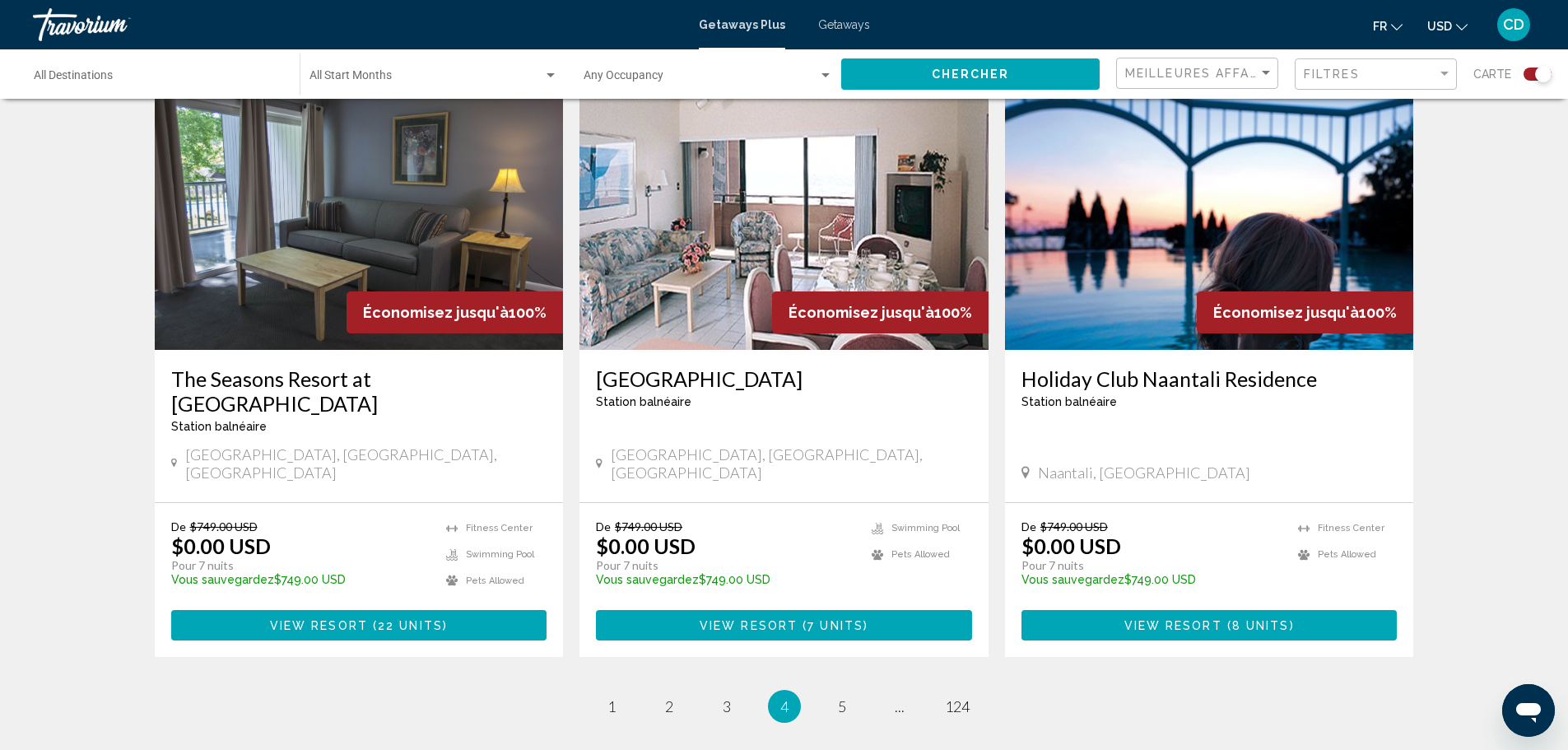
scroll to position [2386, 0]
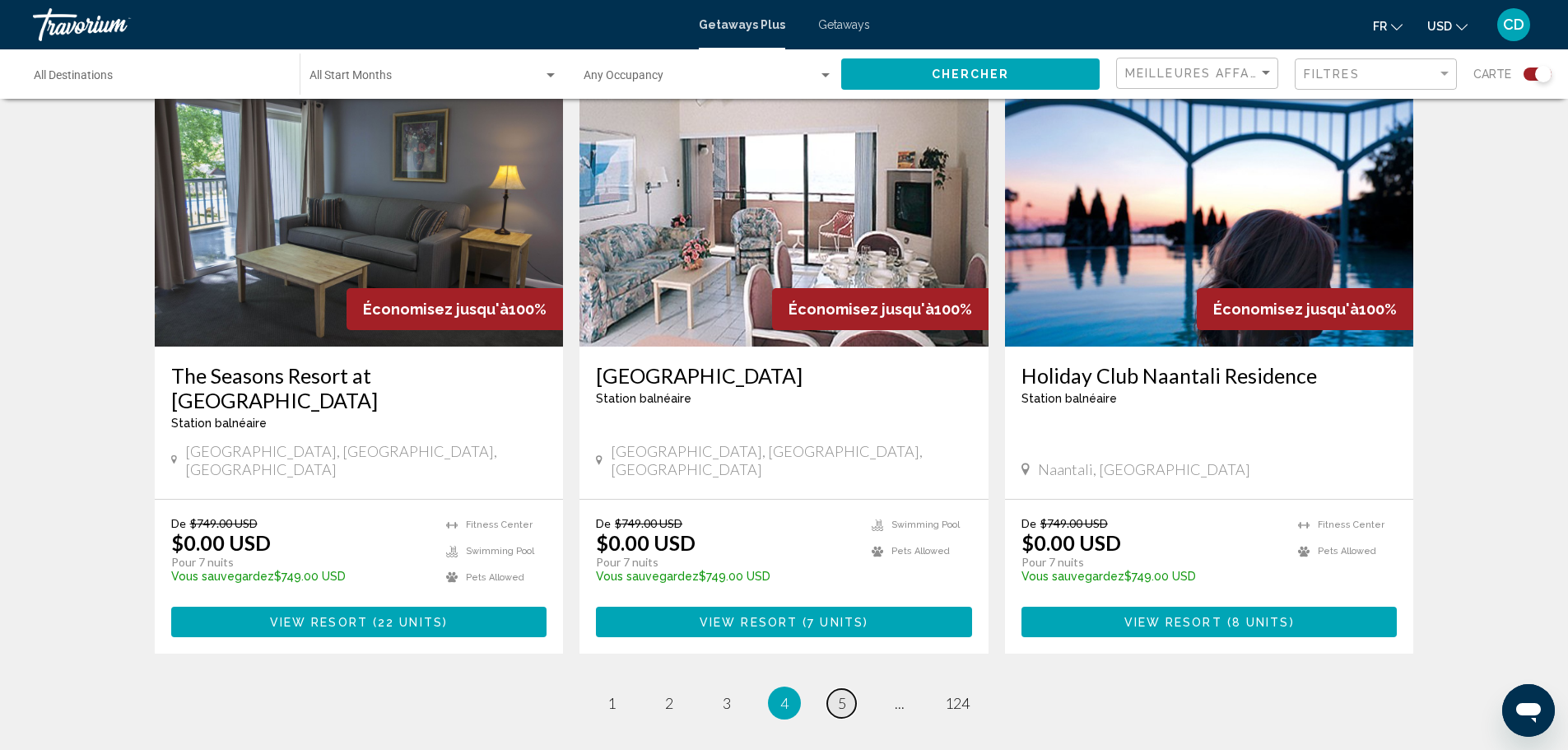
click at [840, 694] on span "5" at bounding box center [841, 703] width 8 height 18
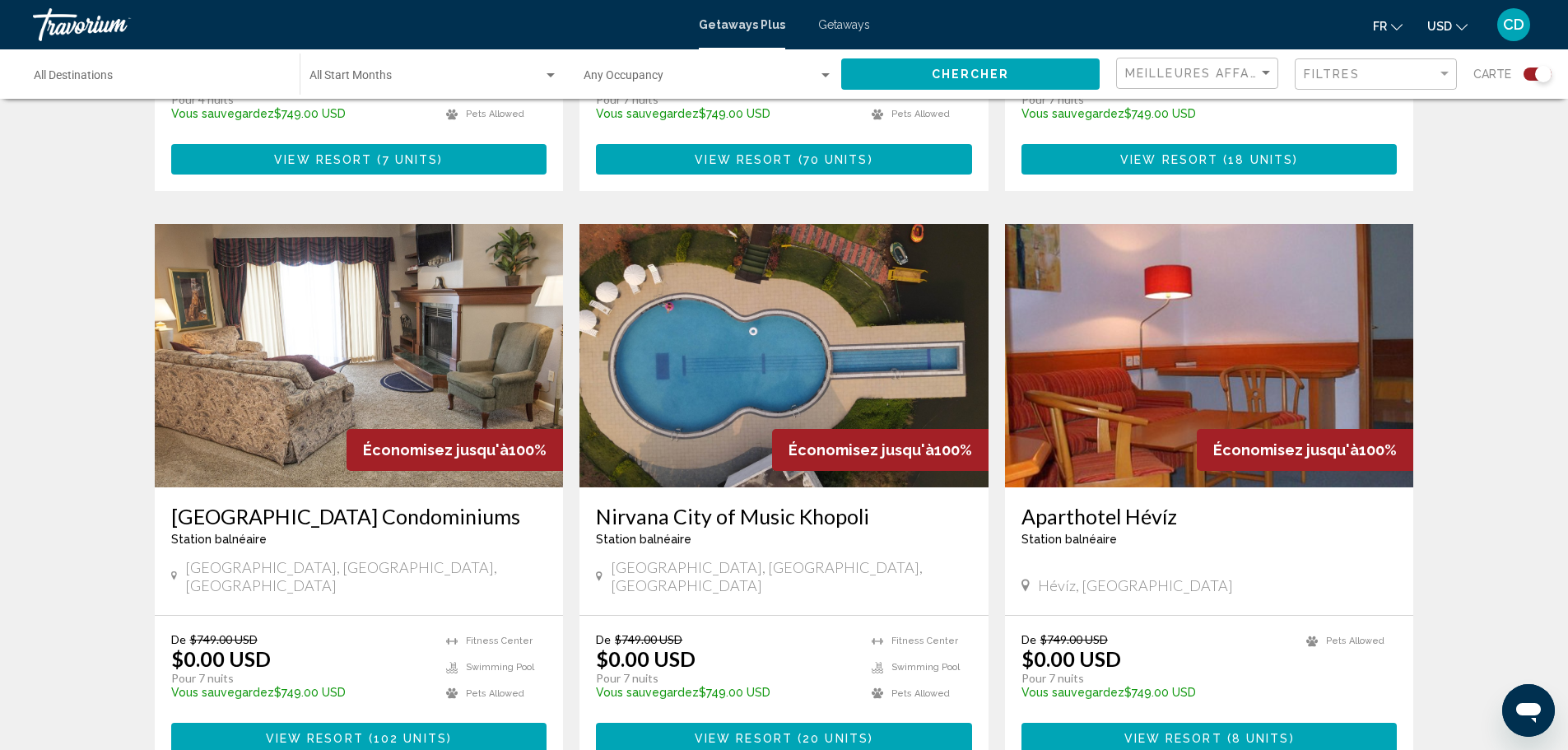
scroll to position [2305, 0]
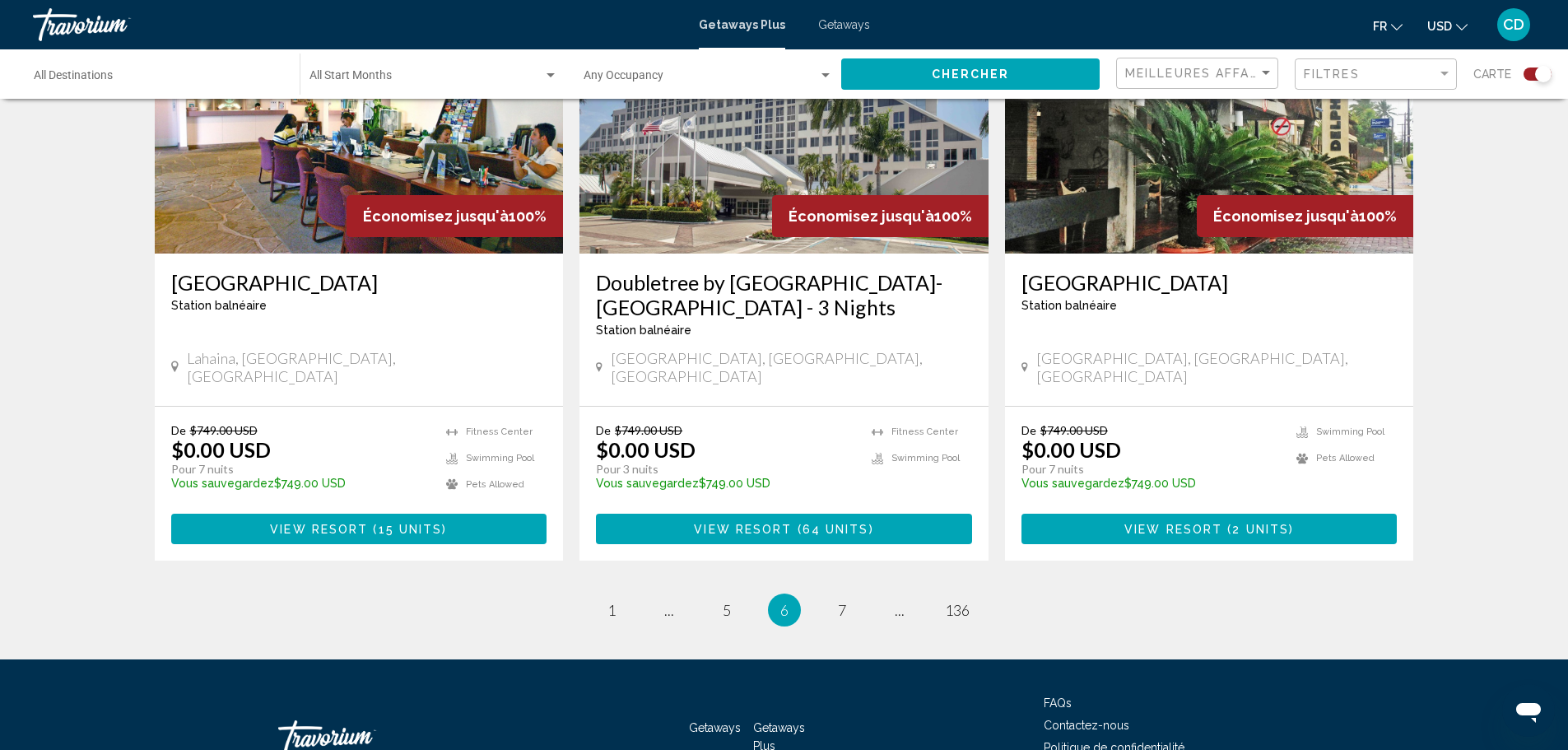
scroll to position [2482, 0]
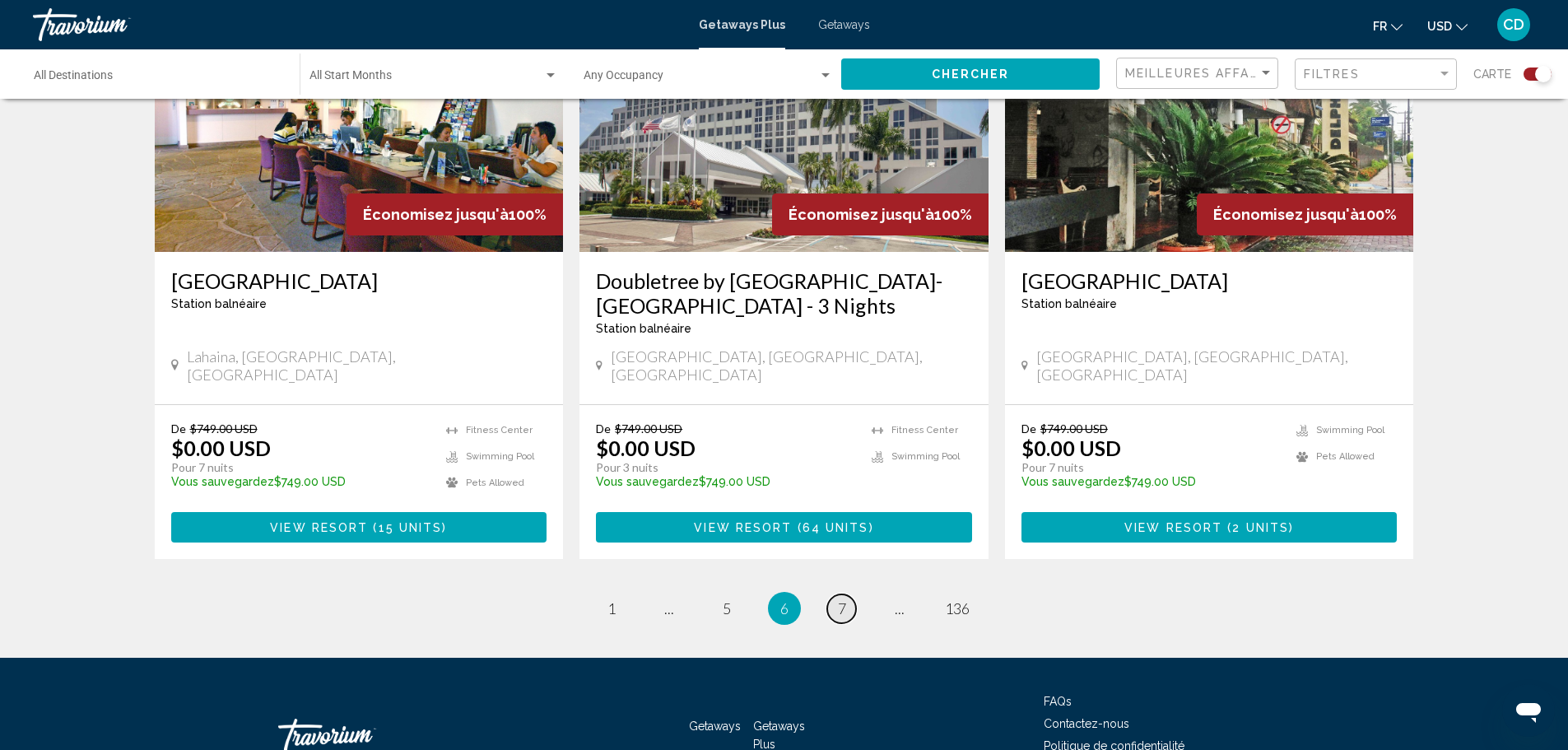
click at [843, 599] on span "7" at bounding box center [841, 608] width 8 height 18
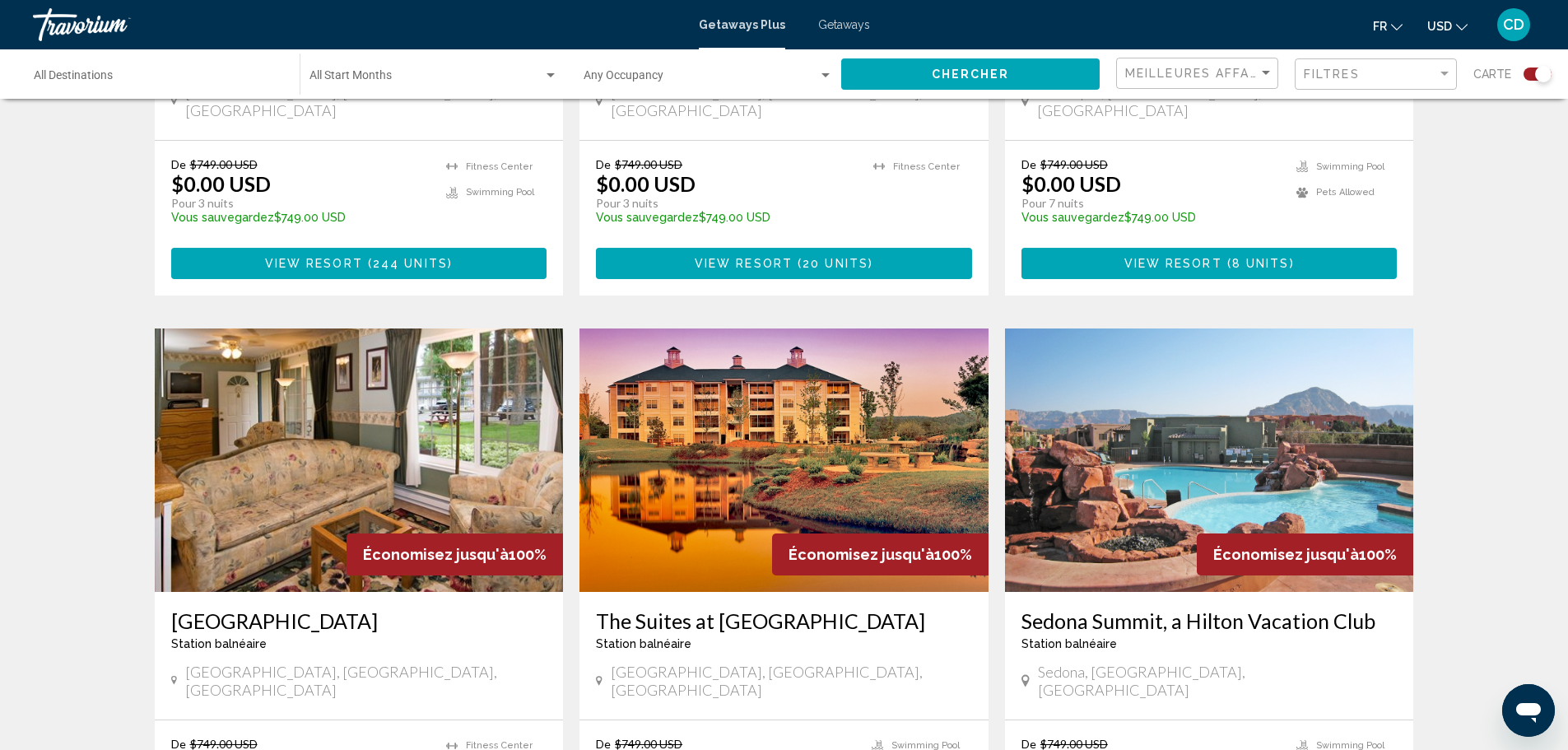
scroll to position [1564, 0]
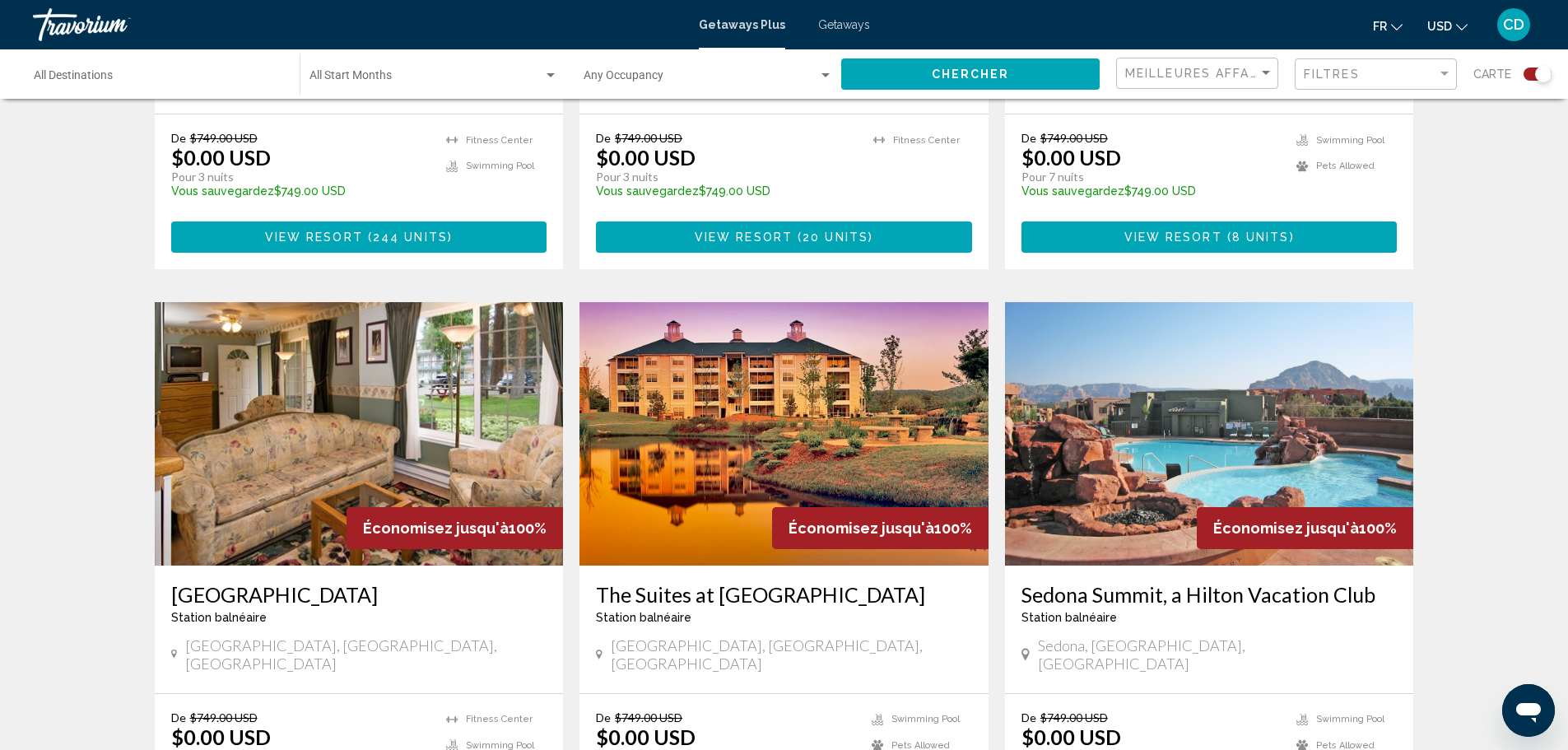
click at [1252, 375] on img "Main content" at bounding box center [1209, 433] width 409 height 263
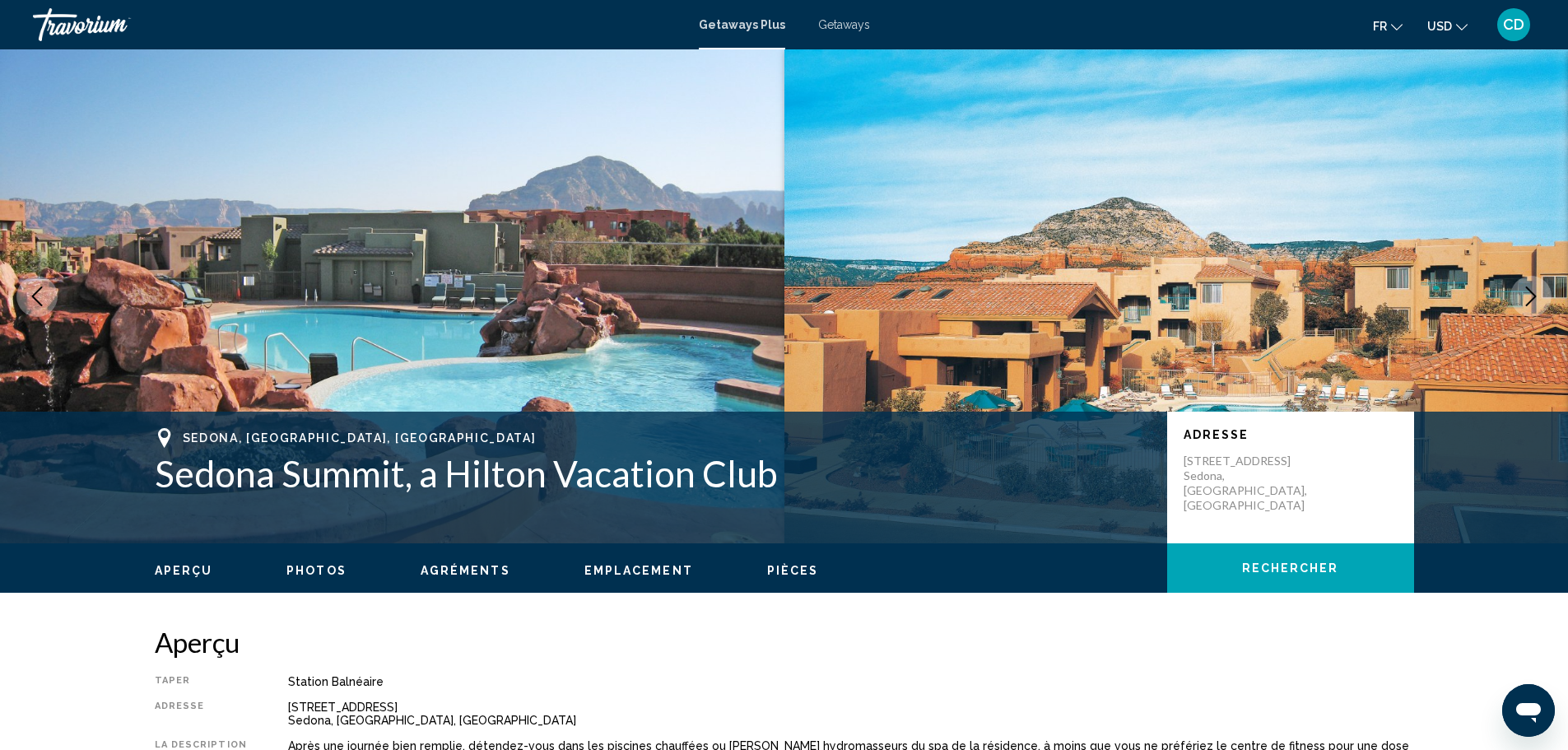
click at [1540, 297] on button "Next image" at bounding box center [1531, 296] width 41 height 41
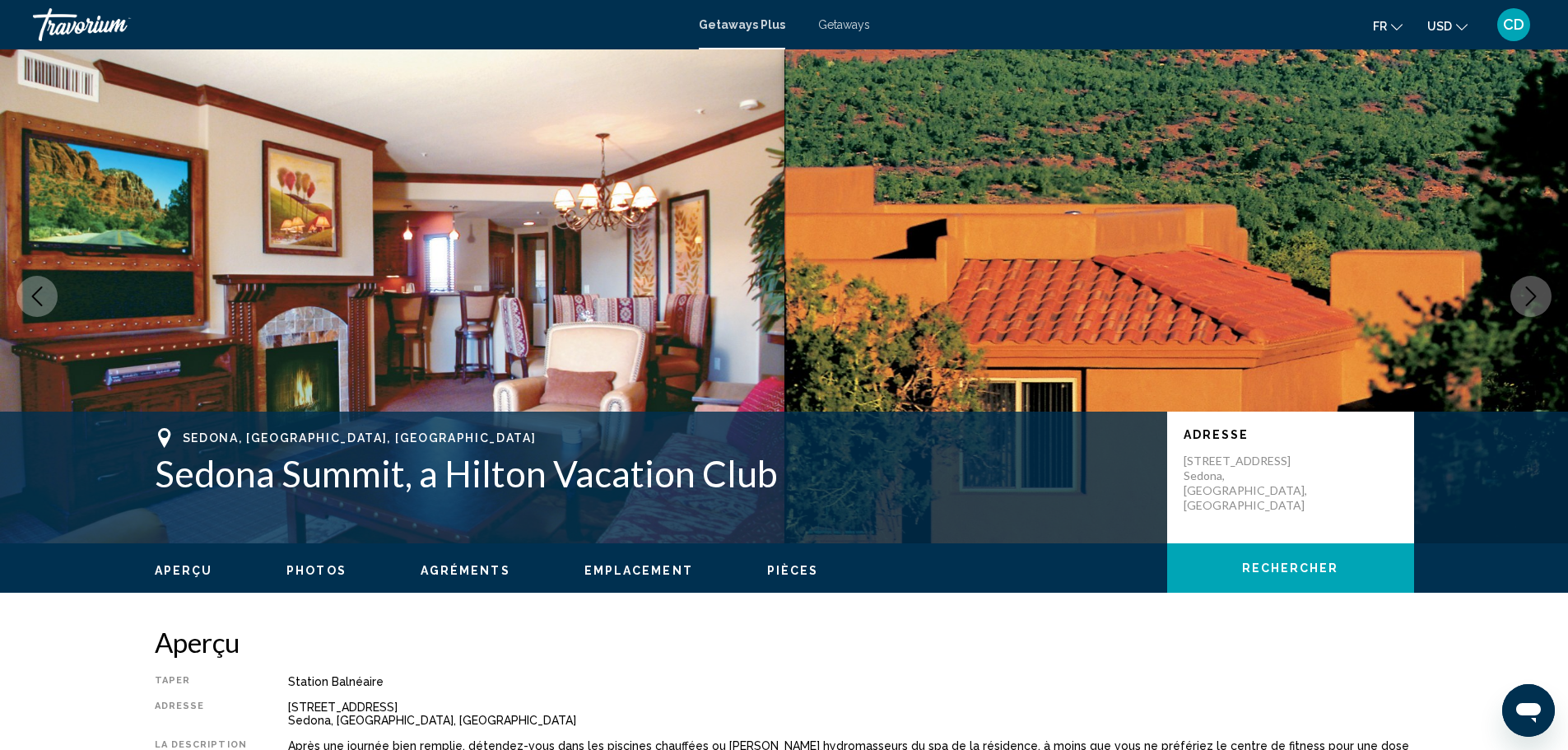
click at [1526, 294] on icon "Next image" at bounding box center [1531, 296] width 20 height 20
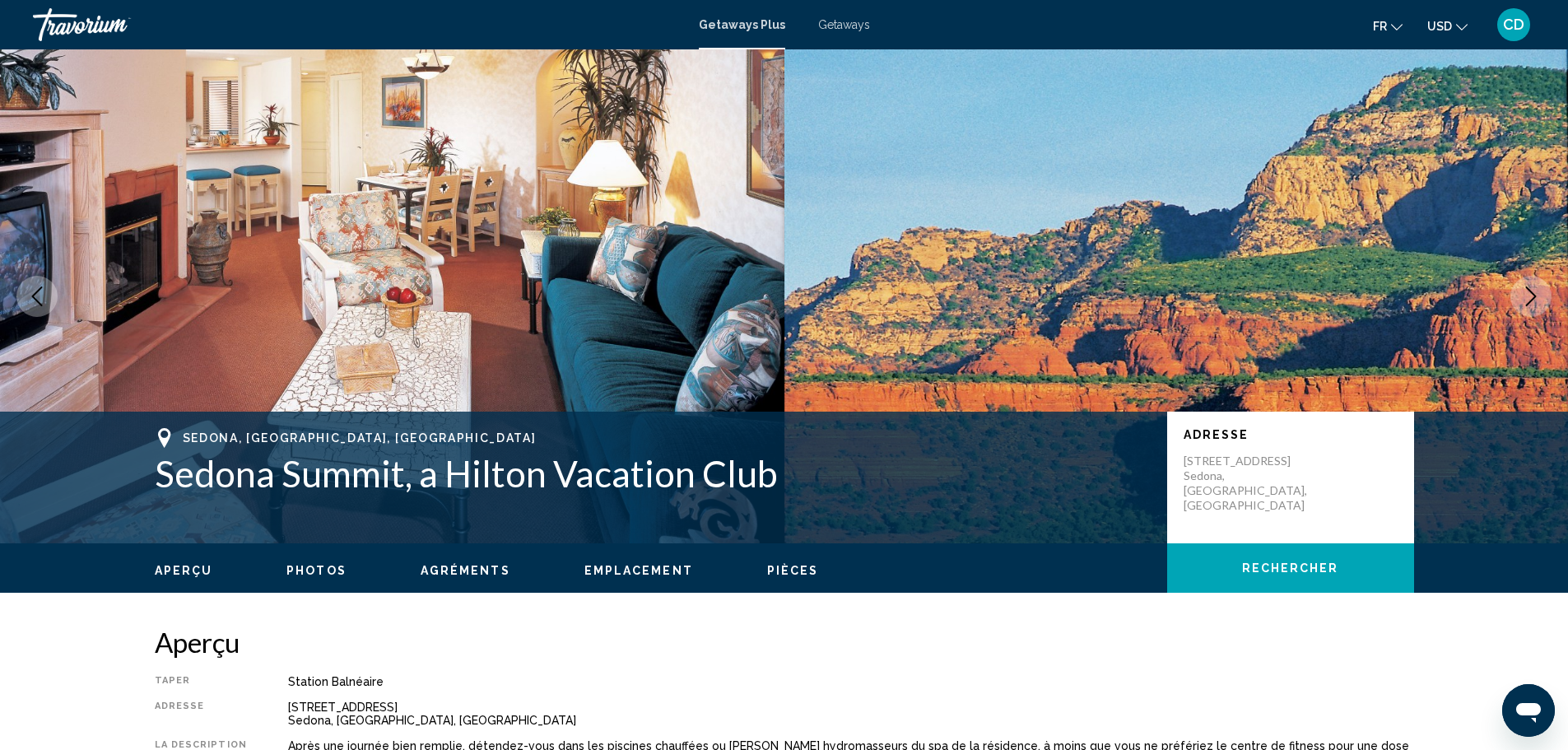
click at [1523, 294] on icon "Next image" at bounding box center [1531, 296] width 20 height 20
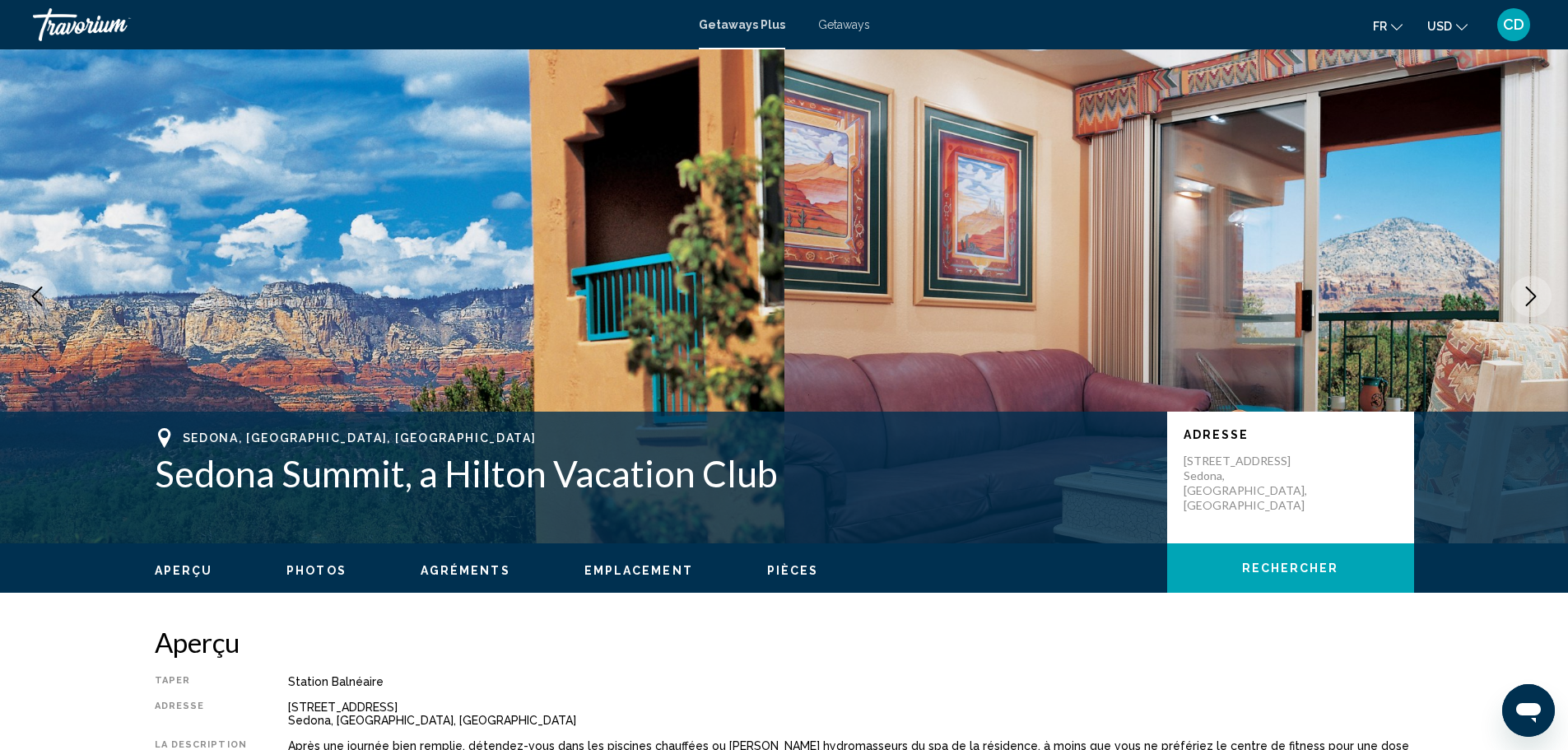
click at [1525, 286] on button "Next image" at bounding box center [1531, 296] width 41 height 41
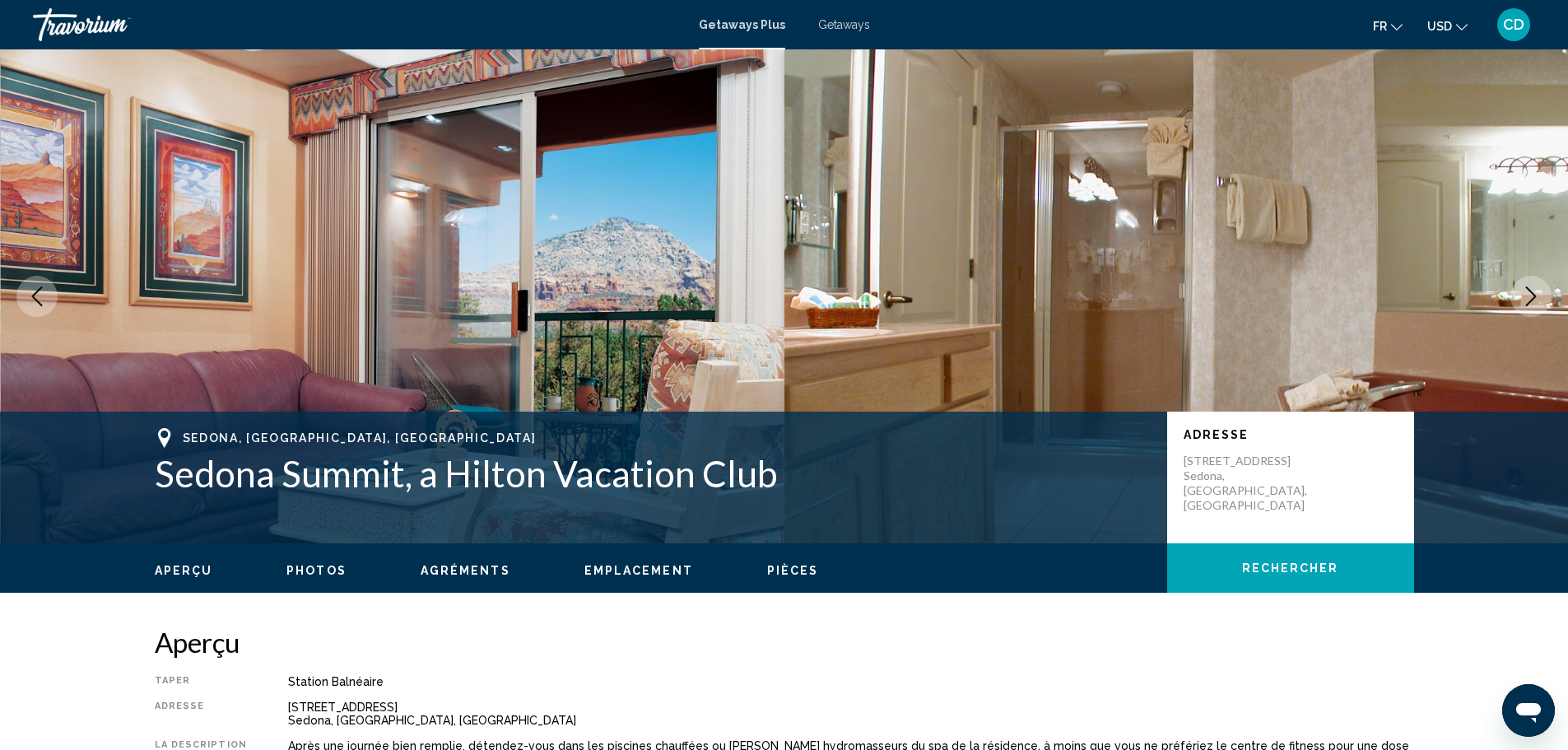
click at [1527, 286] on icon "Next image" at bounding box center [1531, 296] width 20 height 20
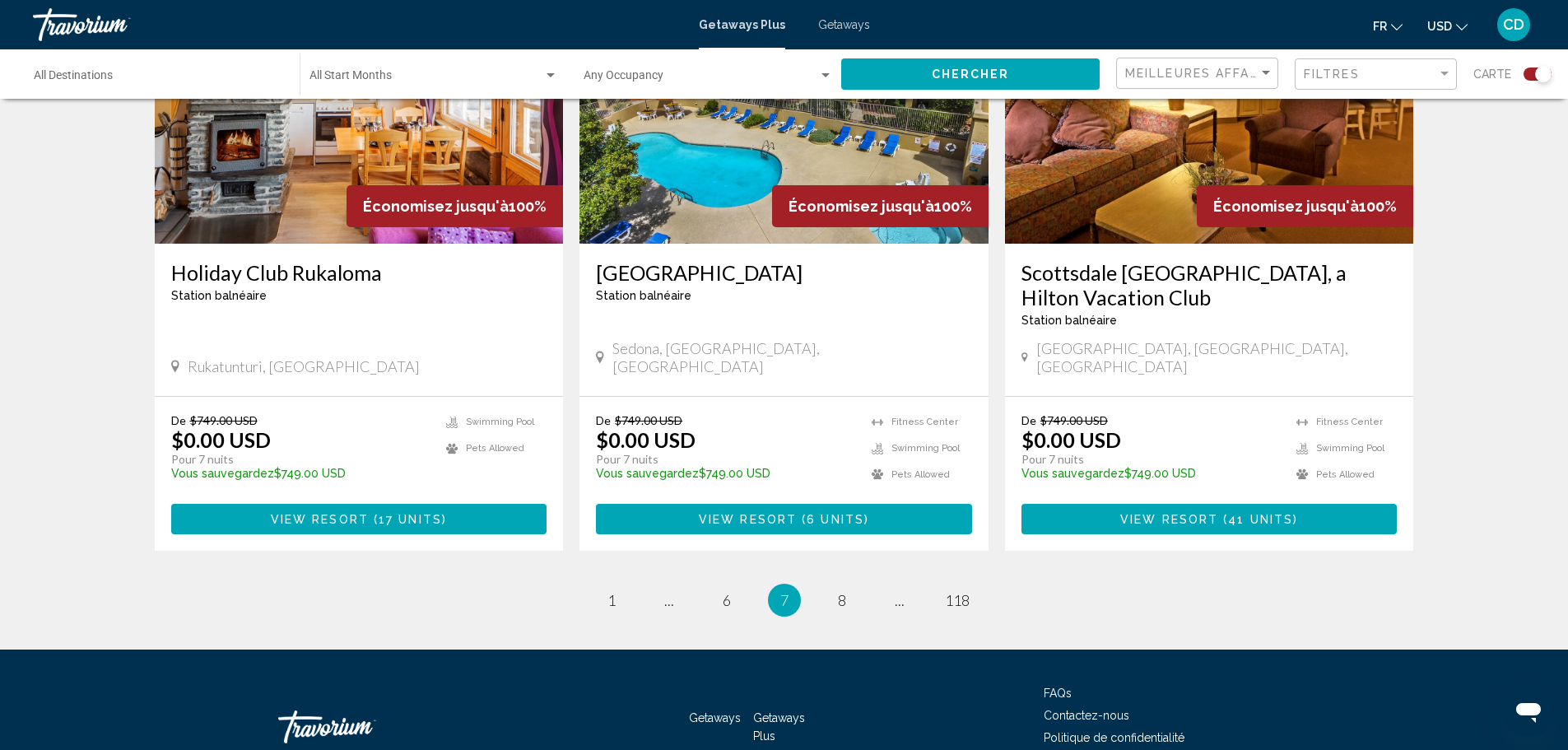
scroll to position [2469, 0]
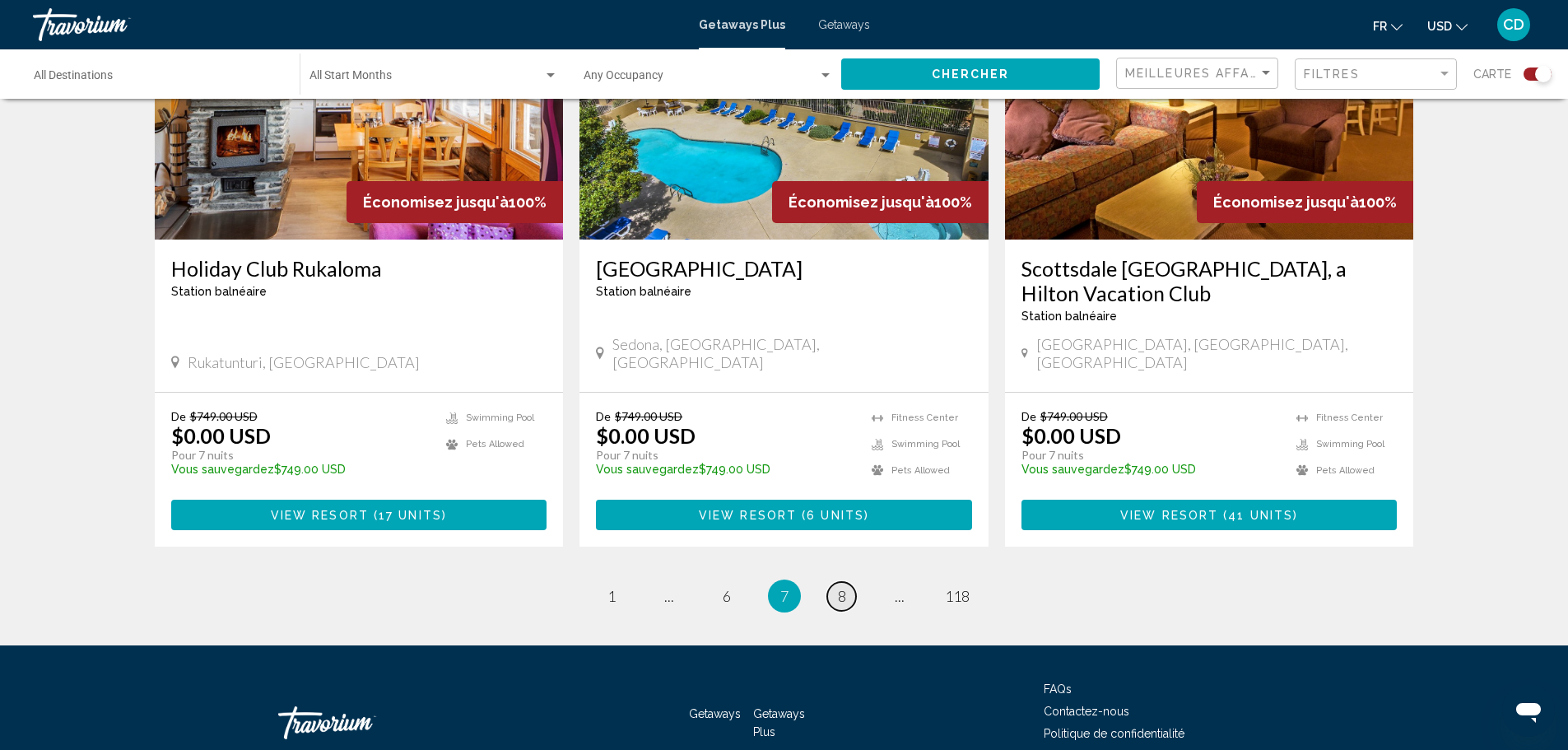
click at [839, 587] on span "8" at bounding box center [841, 596] width 8 height 18
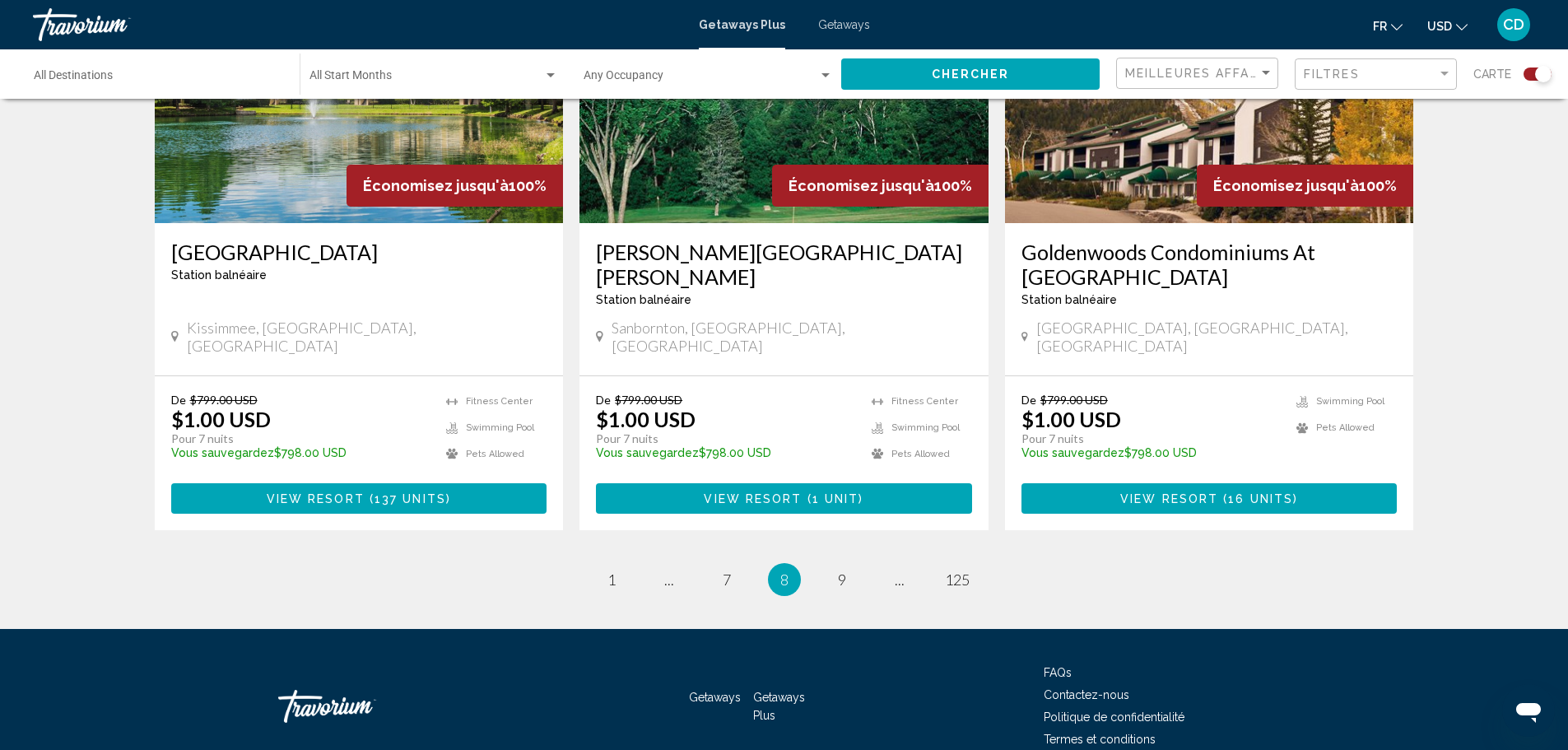
scroll to position [2493, 0]
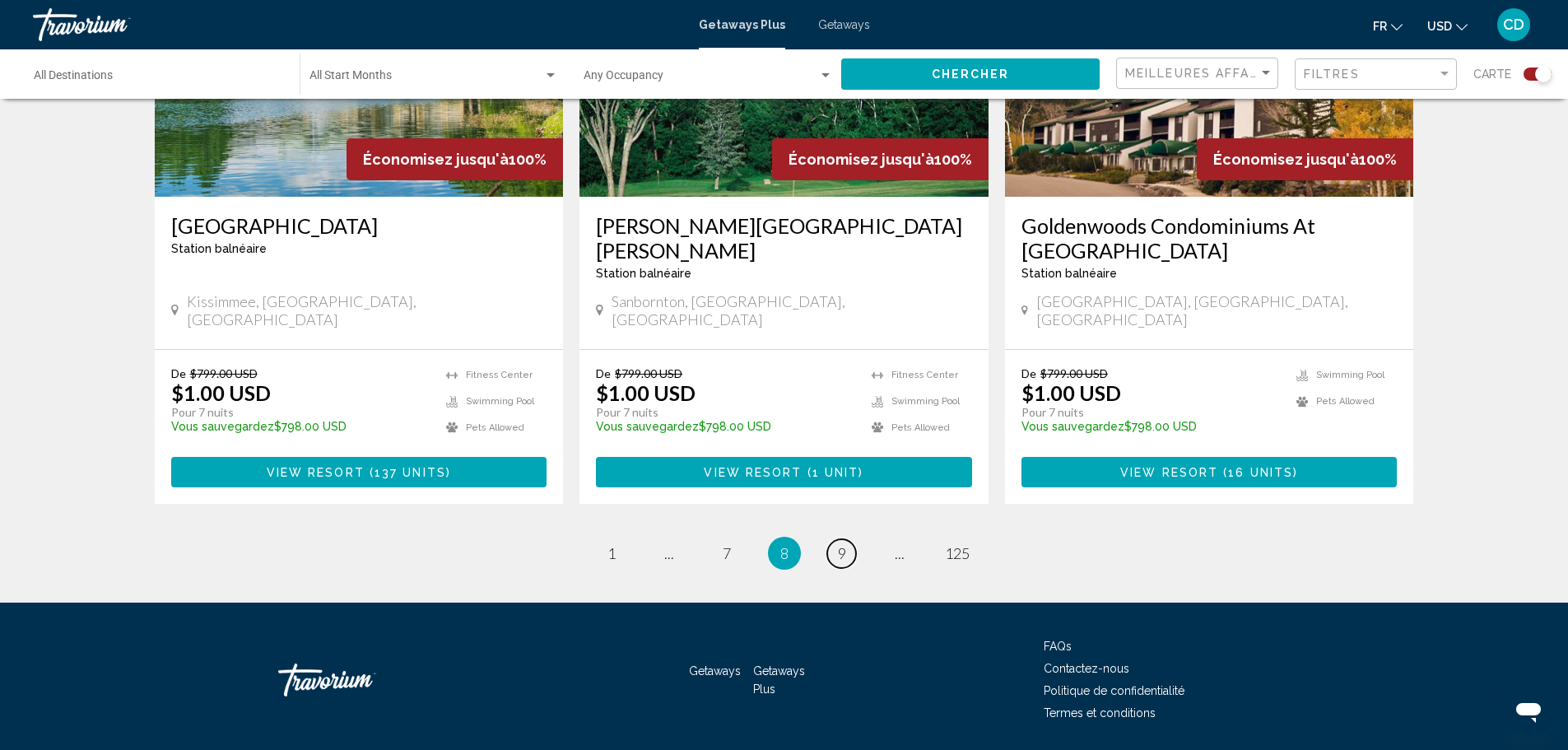
drag, startPoint x: 846, startPoint y: 505, endPoint x: 855, endPoint y: 507, distance: 9.2
click at [847, 540] on link "page 9" at bounding box center [841, 554] width 29 height 29
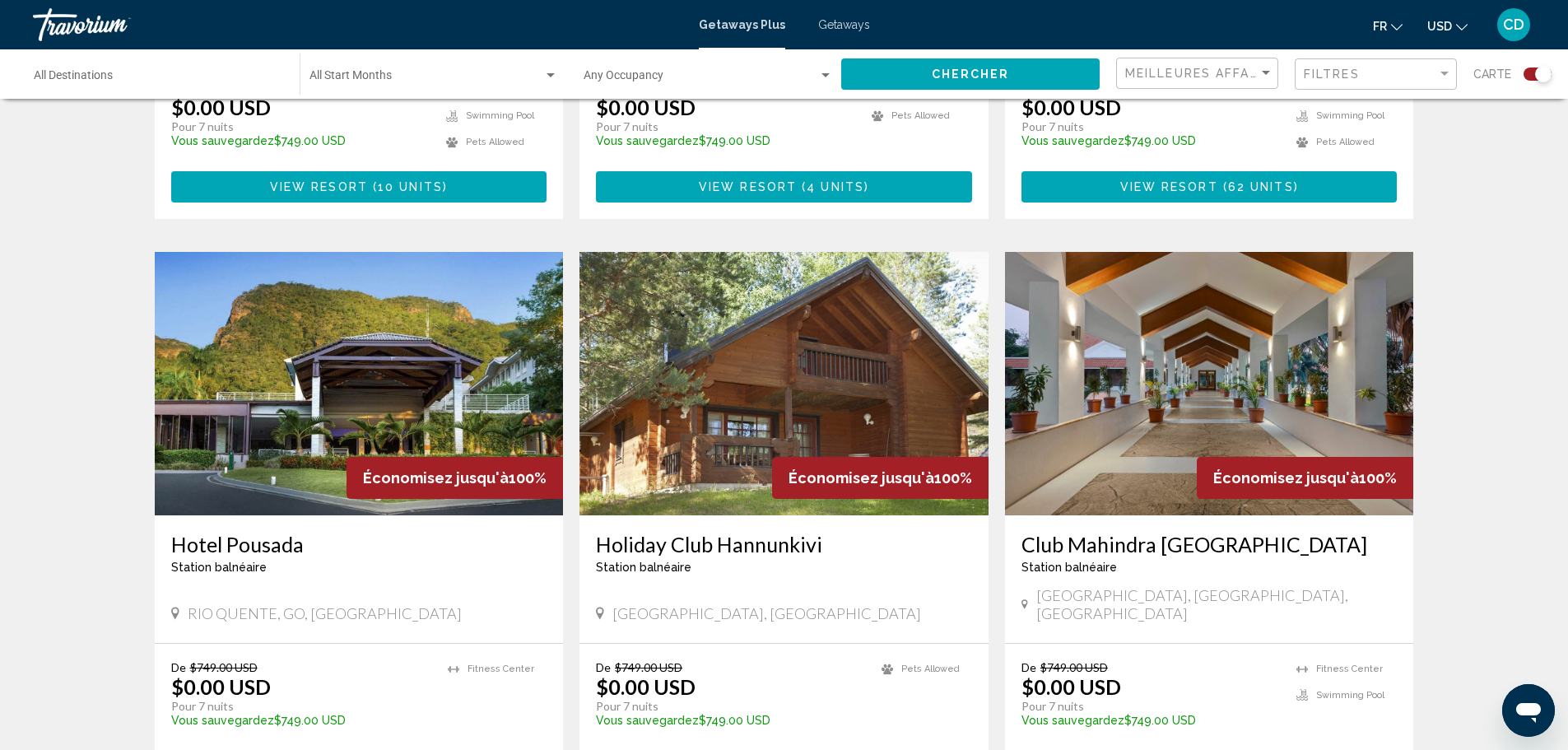
scroll to position [1564, 0]
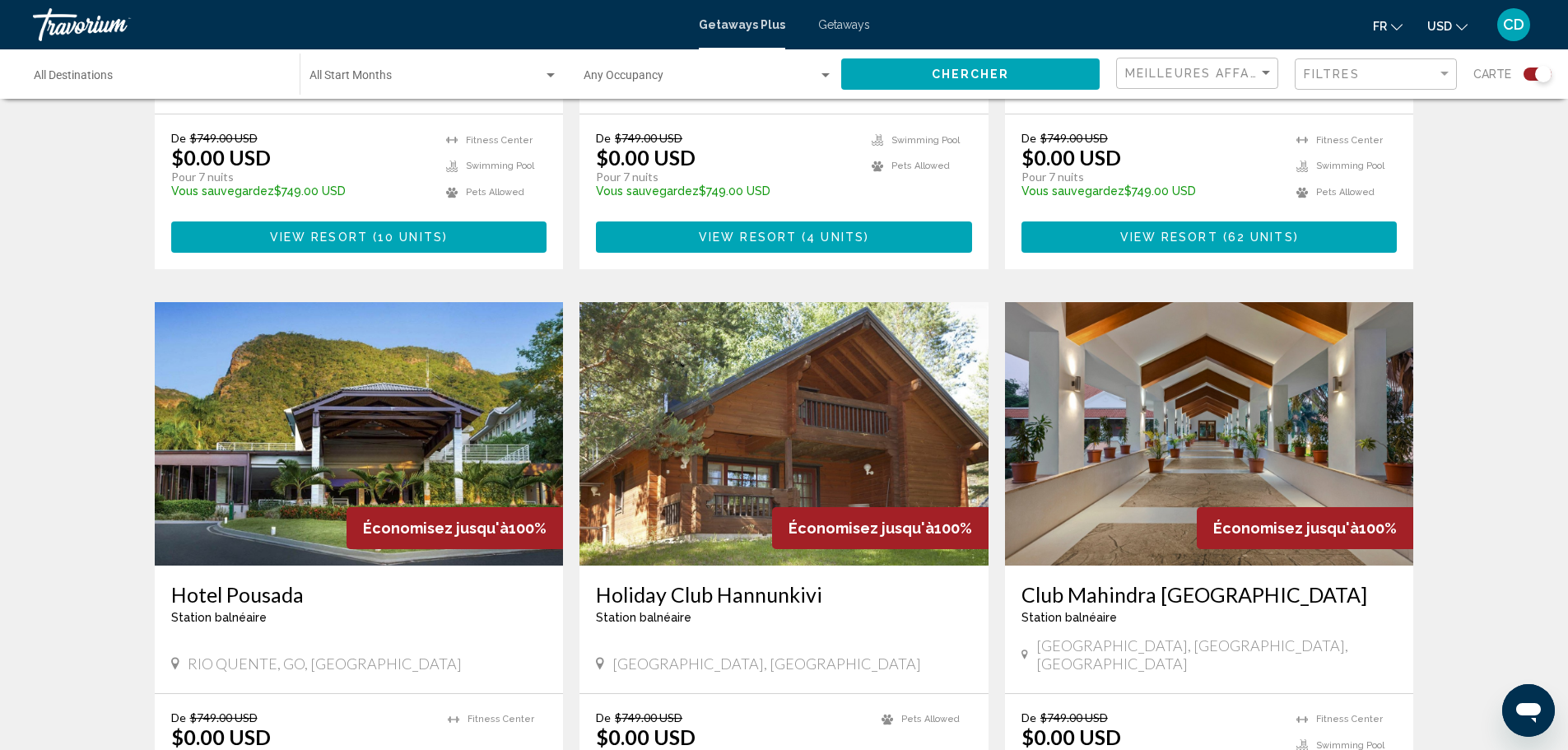
click at [752, 388] on img "Main content" at bounding box center [784, 433] width 409 height 263
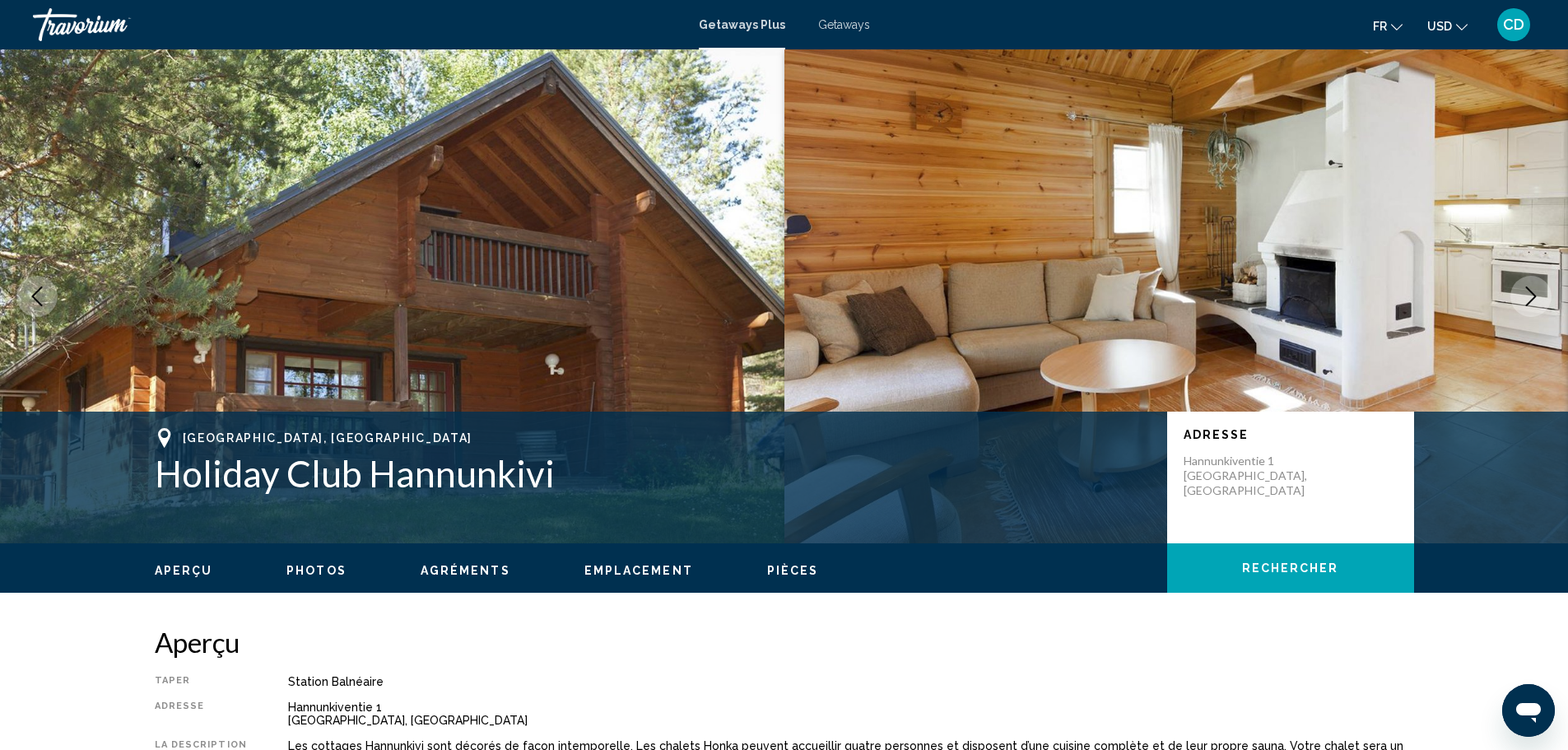
click at [1530, 291] on icon "Next image" at bounding box center [1531, 296] width 11 height 20
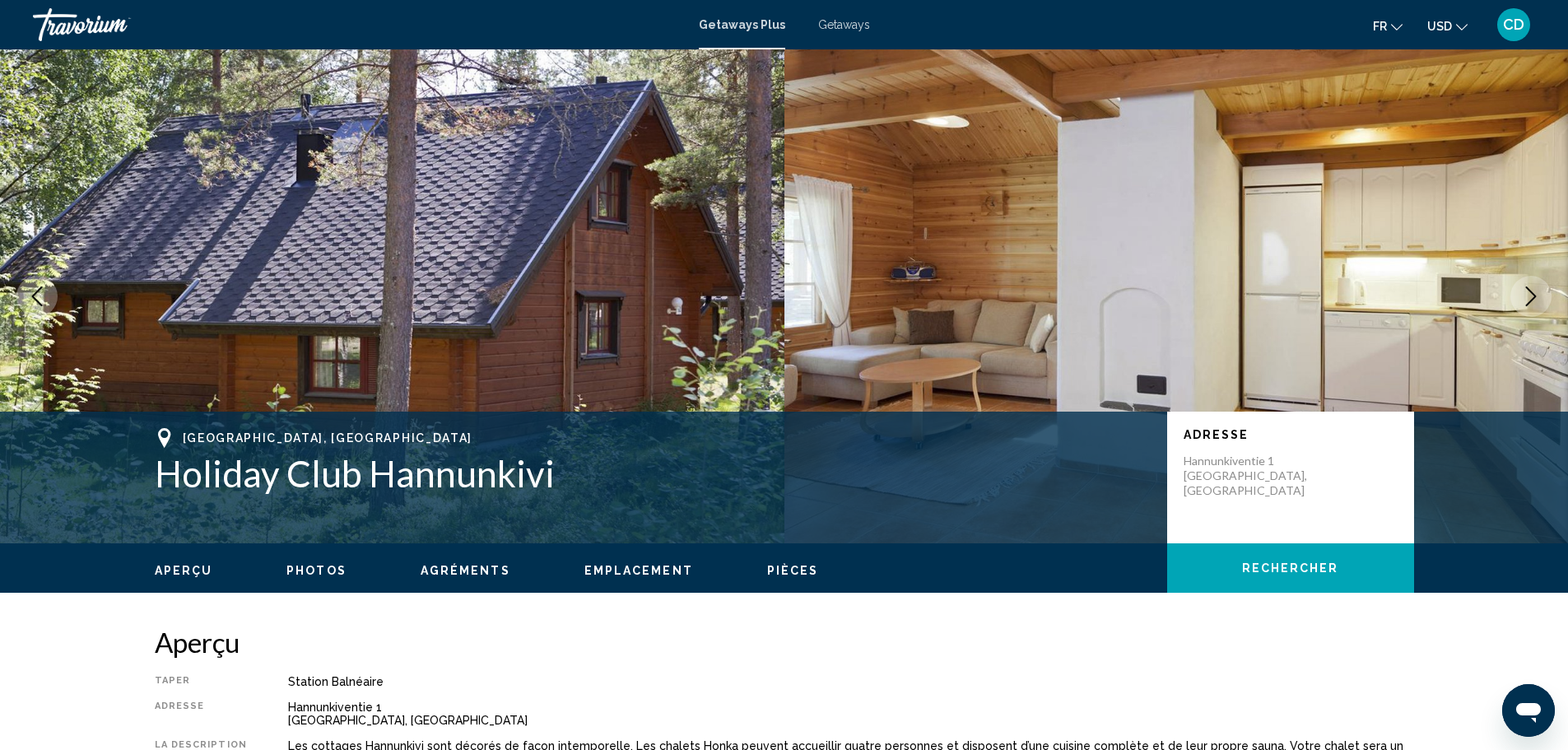
click at [1517, 291] on button "Next image" at bounding box center [1531, 296] width 41 height 41
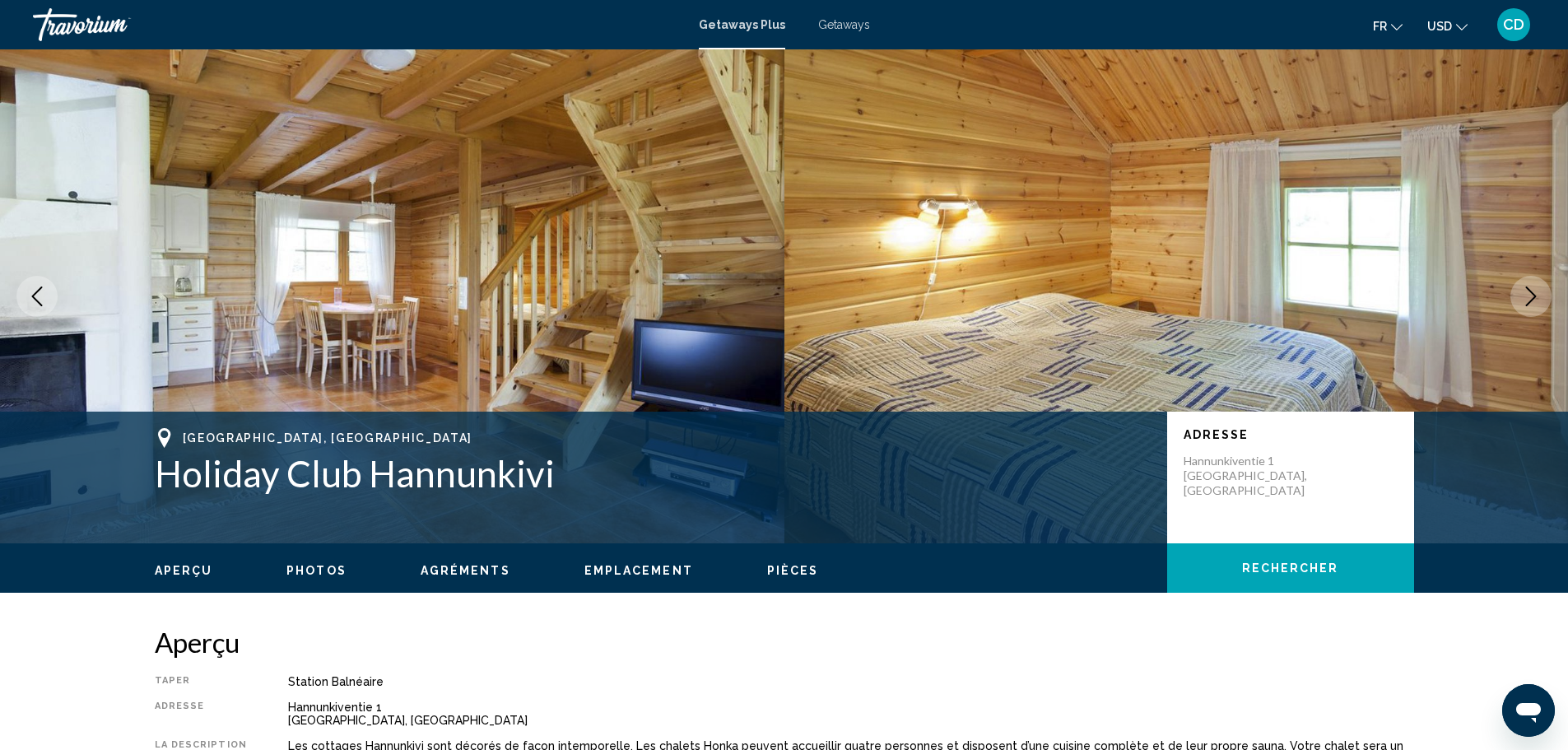
click at [1516, 292] on button "Next image" at bounding box center [1531, 296] width 41 height 41
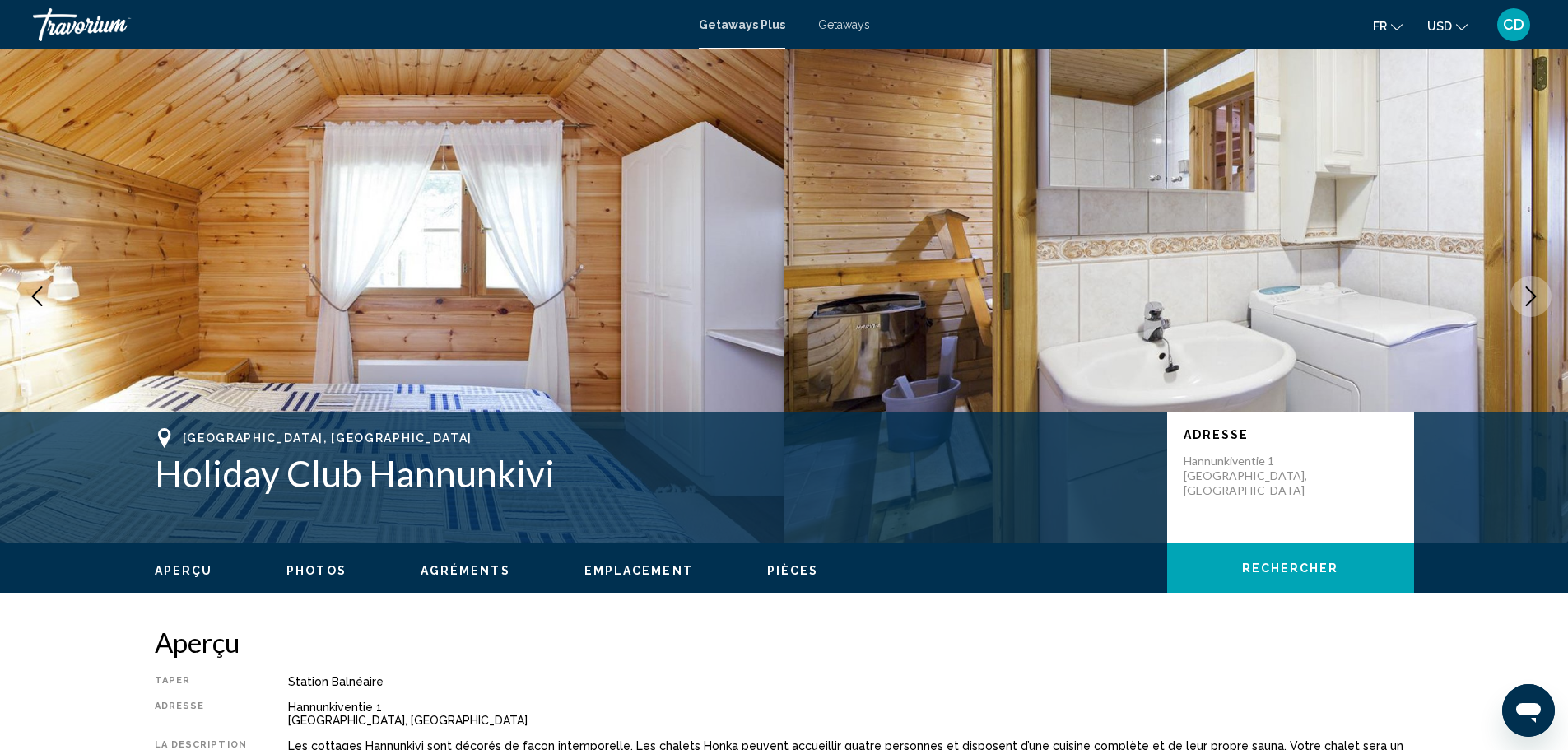
click at [1516, 292] on button "Next image" at bounding box center [1531, 296] width 41 height 41
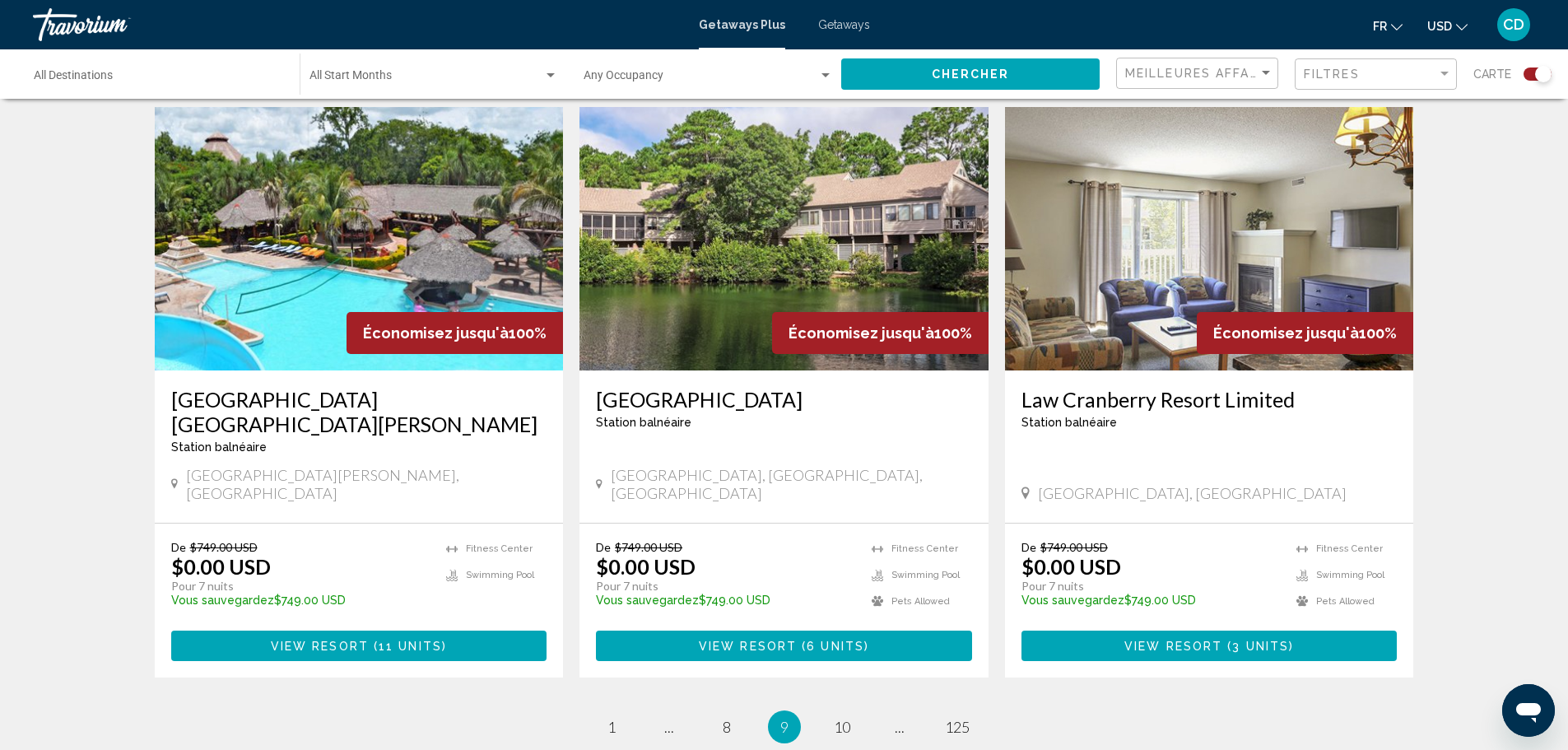
scroll to position [2387, 0]
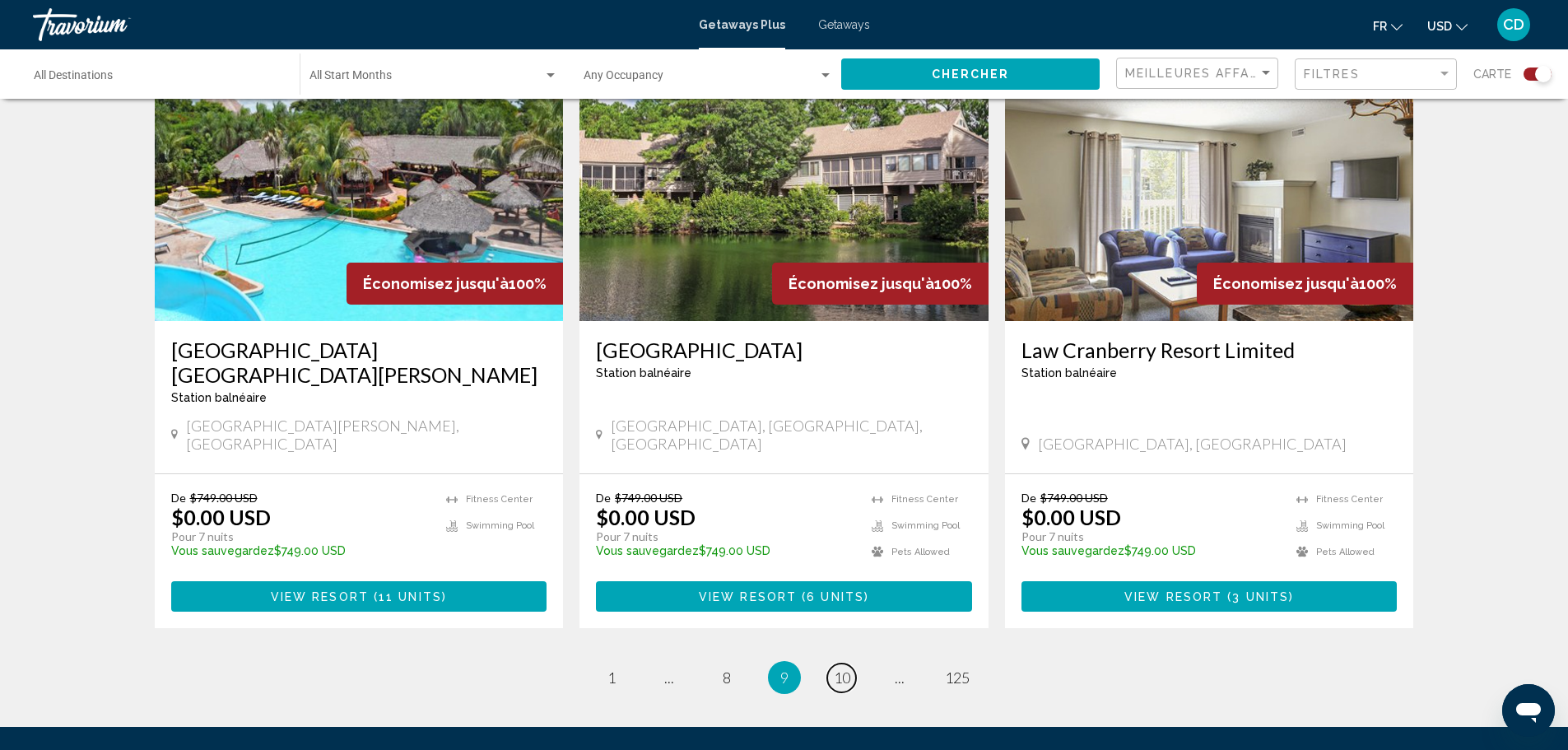
click at [839, 669] on span "10" at bounding box center [841, 678] width 16 height 18
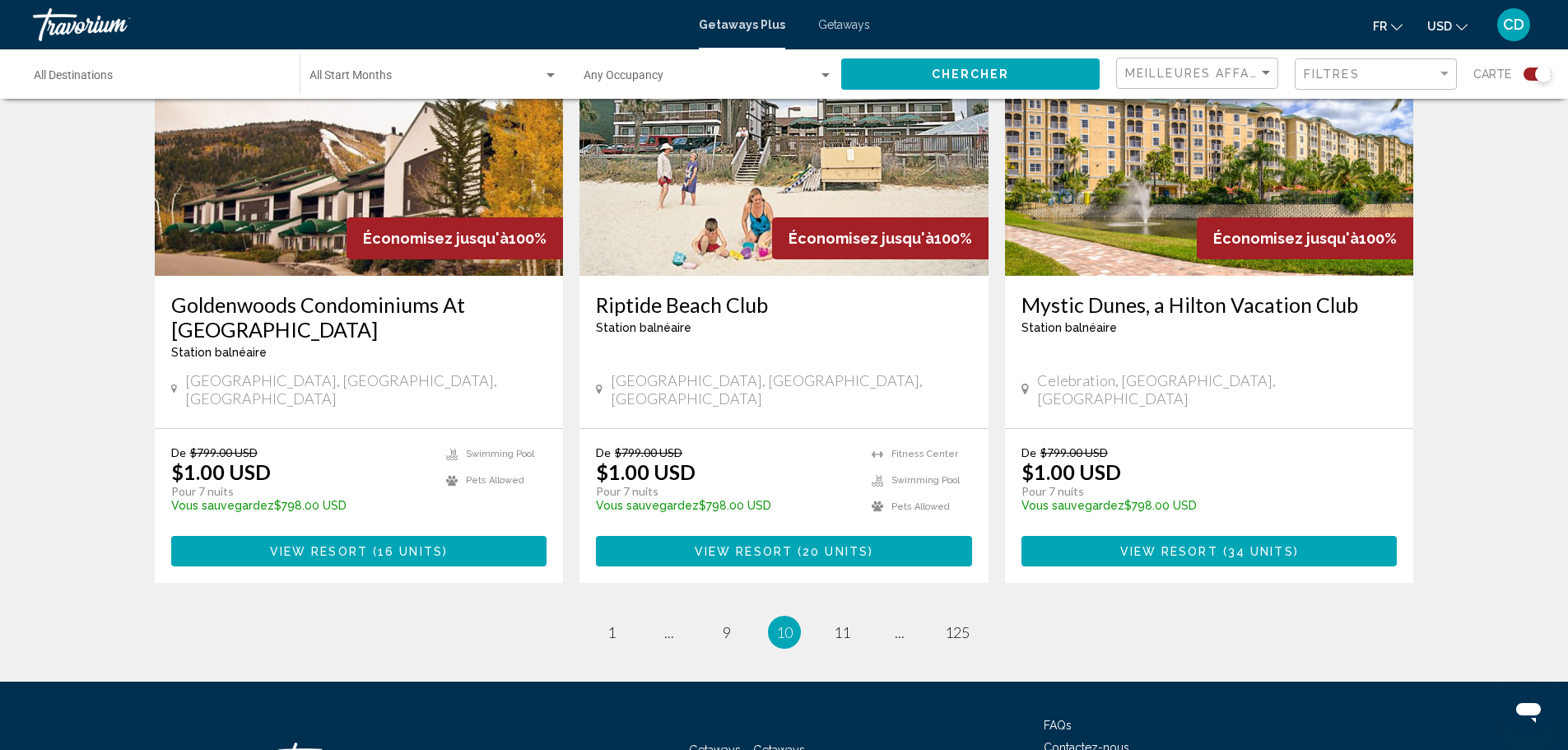
scroll to position [2518, 0]
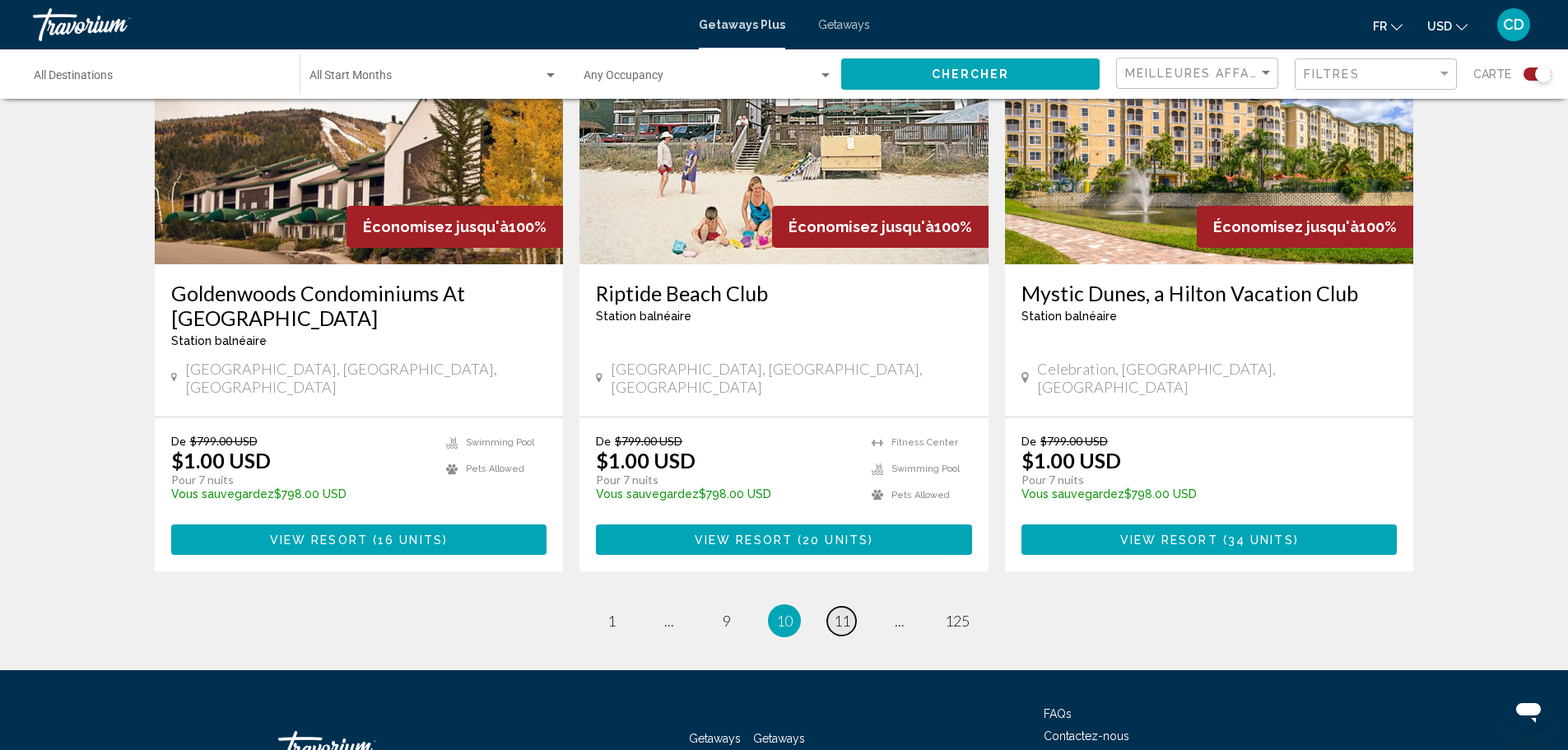
click at [849, 612] on span "11" at bounding box center [841, 621] width 16 height 18
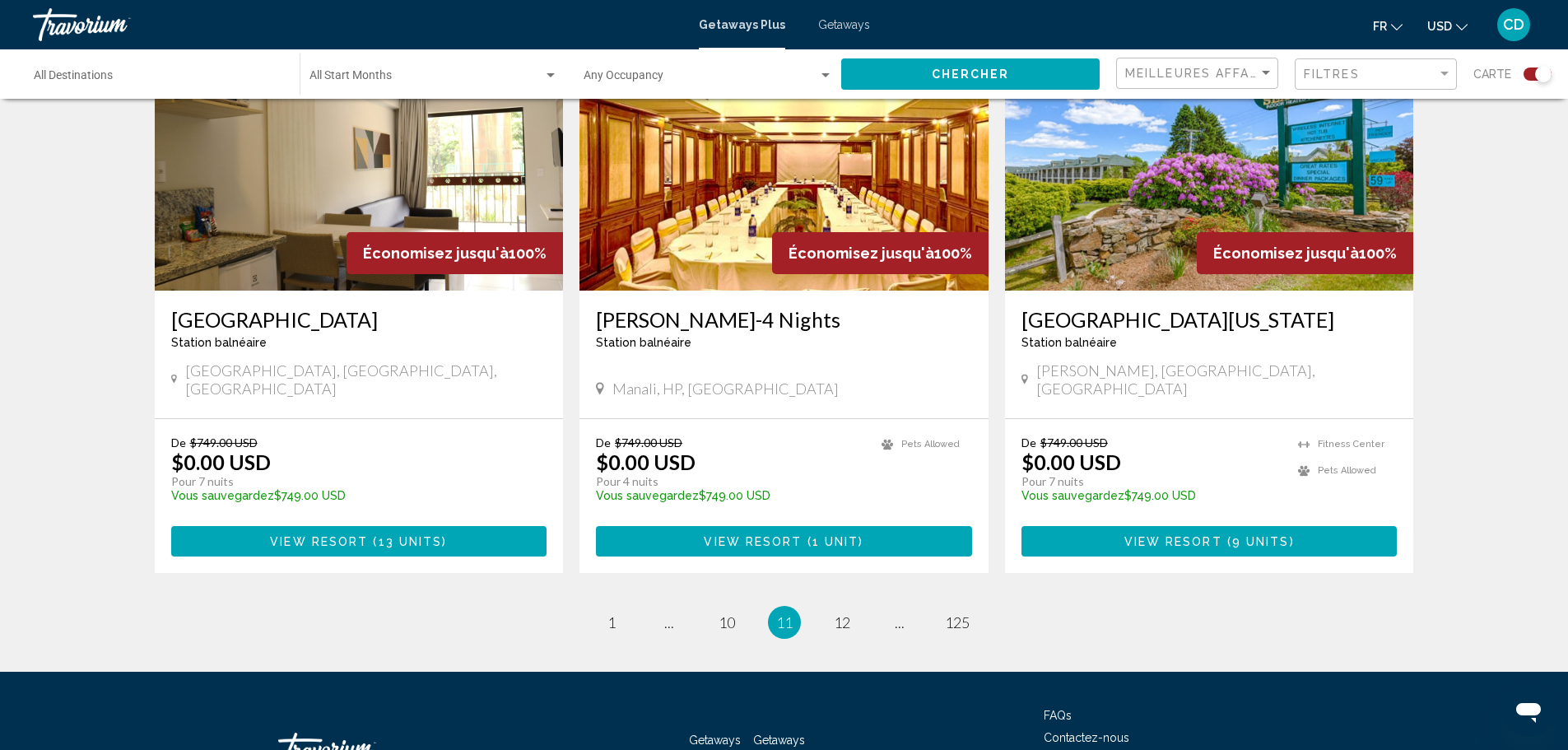
scroll to position [2469, 0]
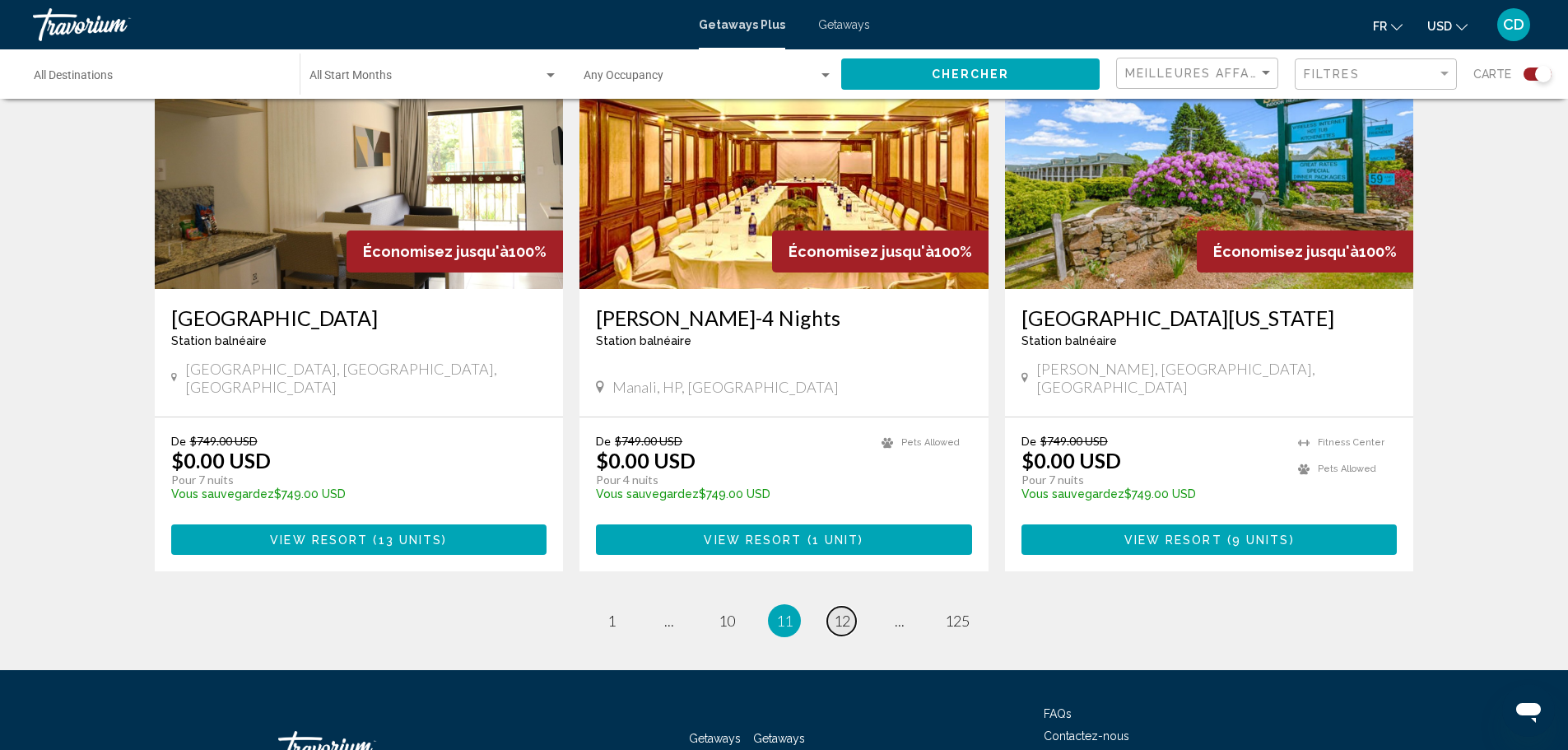
click at [844, 612] on span "12" at bounding box center [841, 621] width 16 height 18
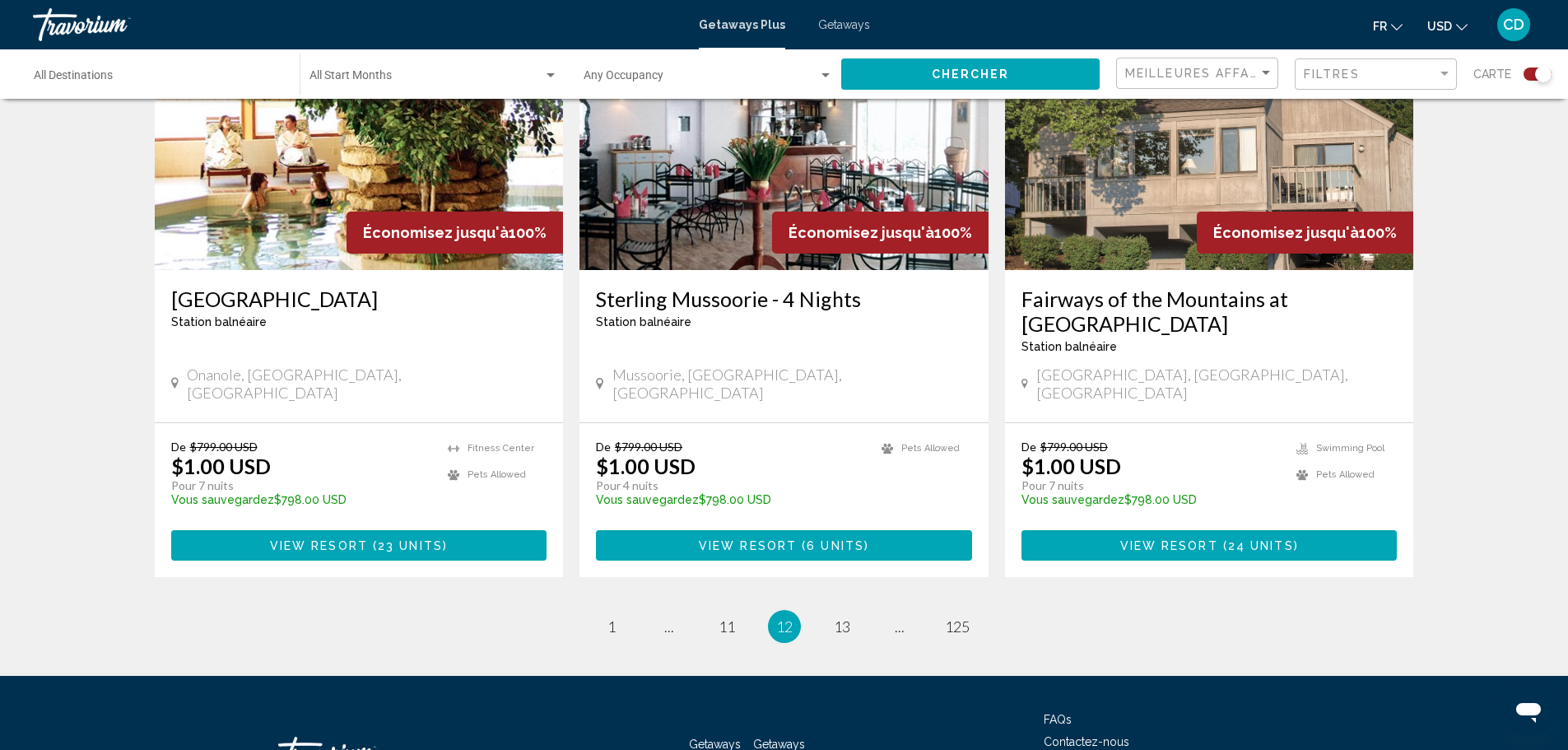
scroll to position [2470, 0]
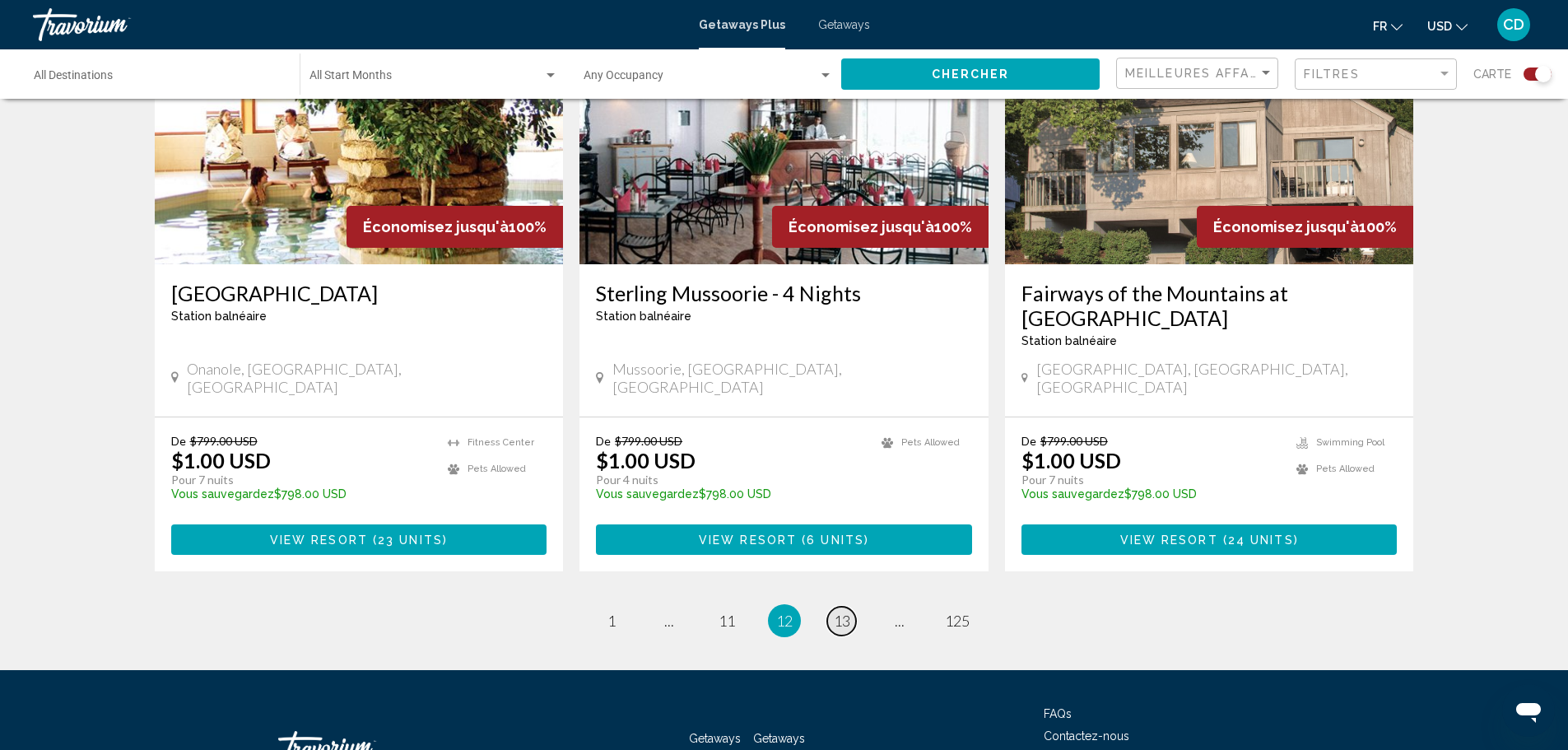
click at [841, 612] on span "13" at bounding box center [841, 621] width 16 height 18
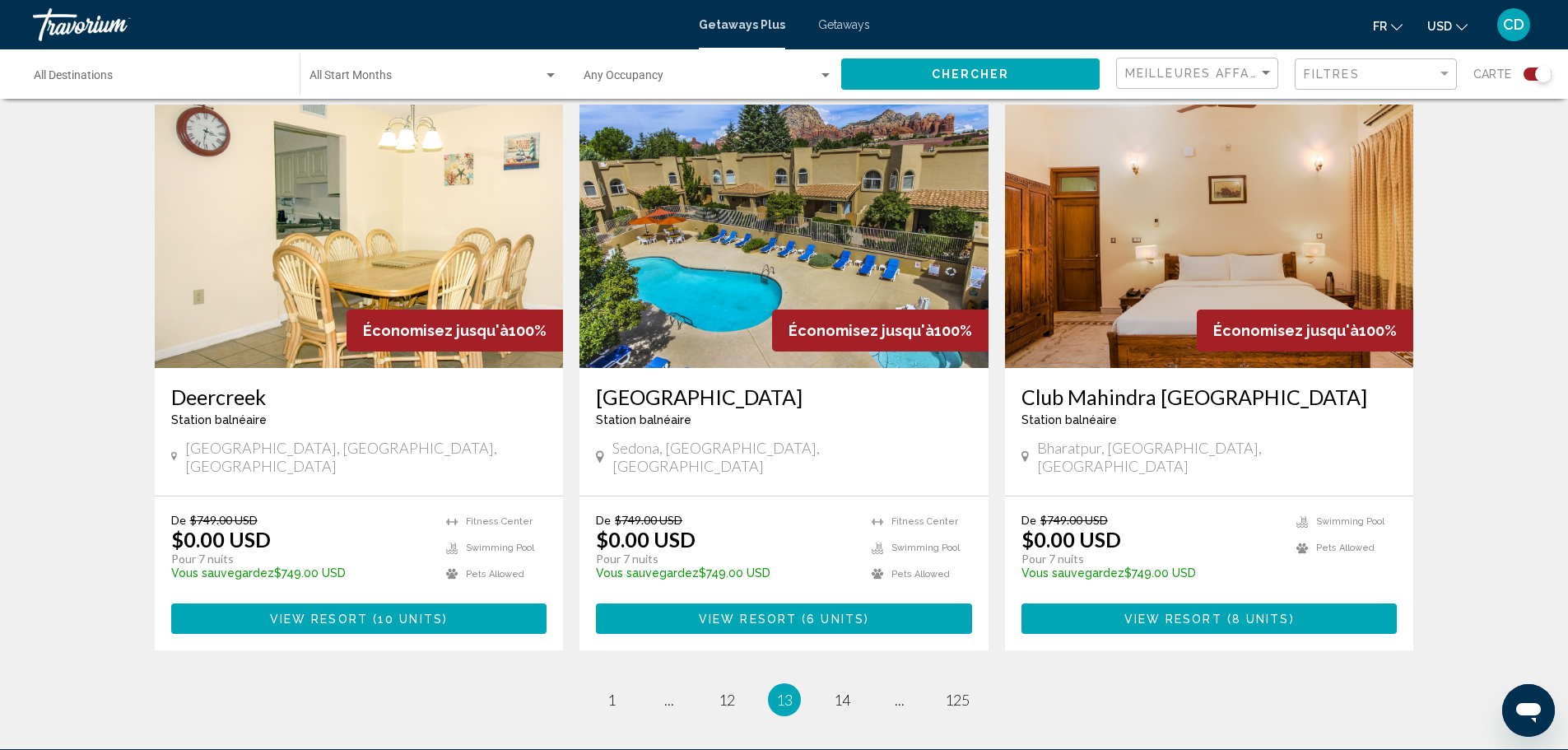
scroll to position [2444, 0]
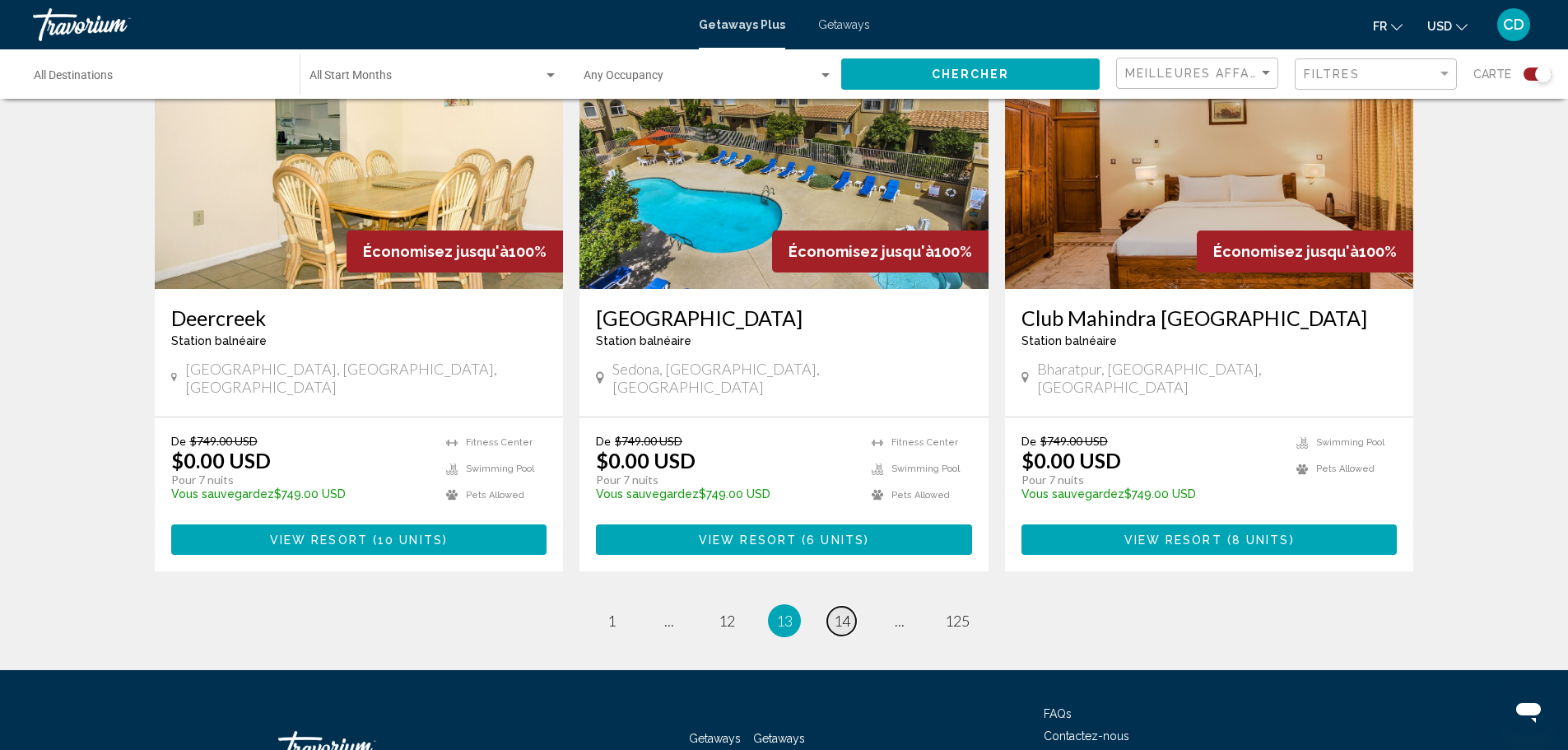
click at [841, 612] on span "14" at bounding box center [841, 621] width 16 height 18
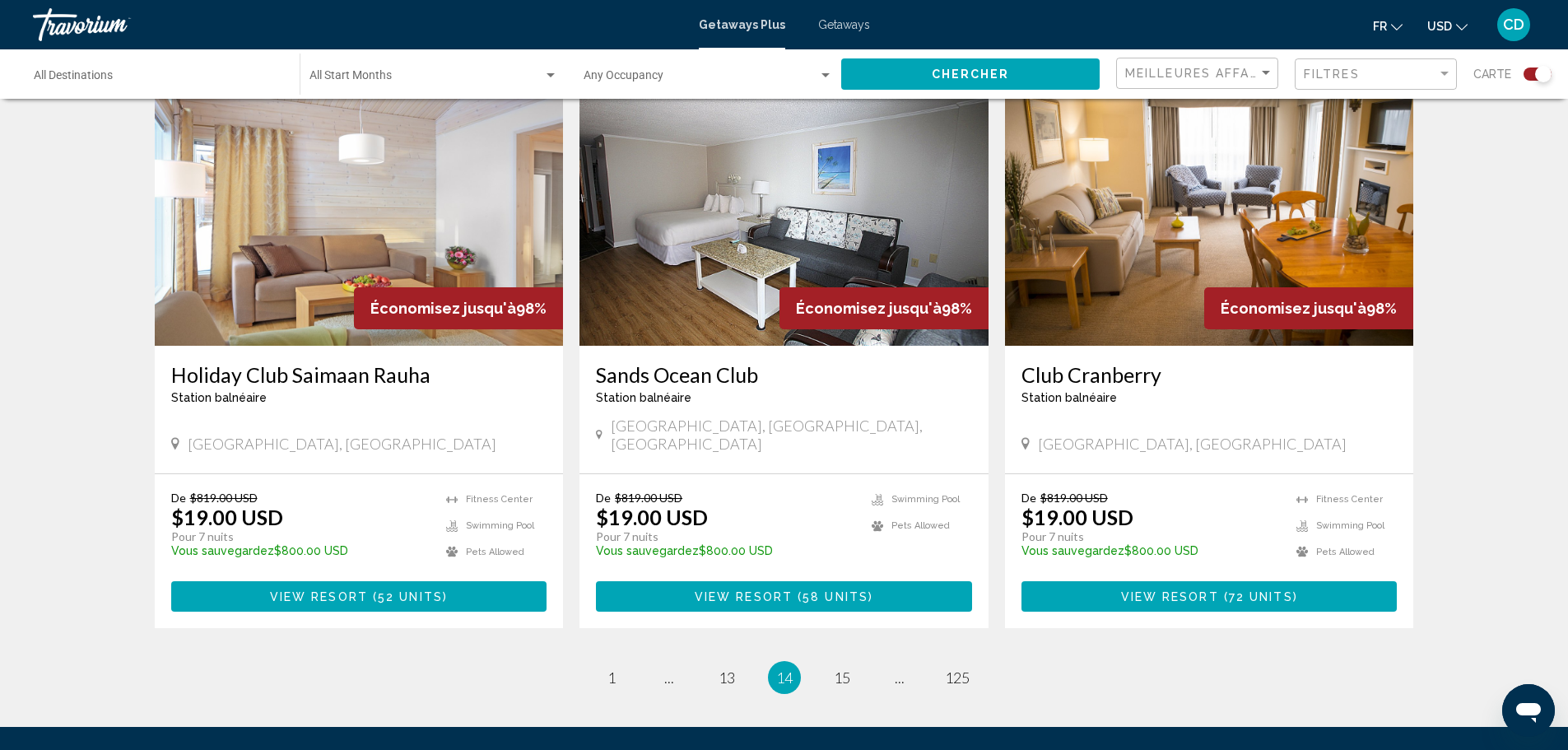
scroll to position [2444, 0]
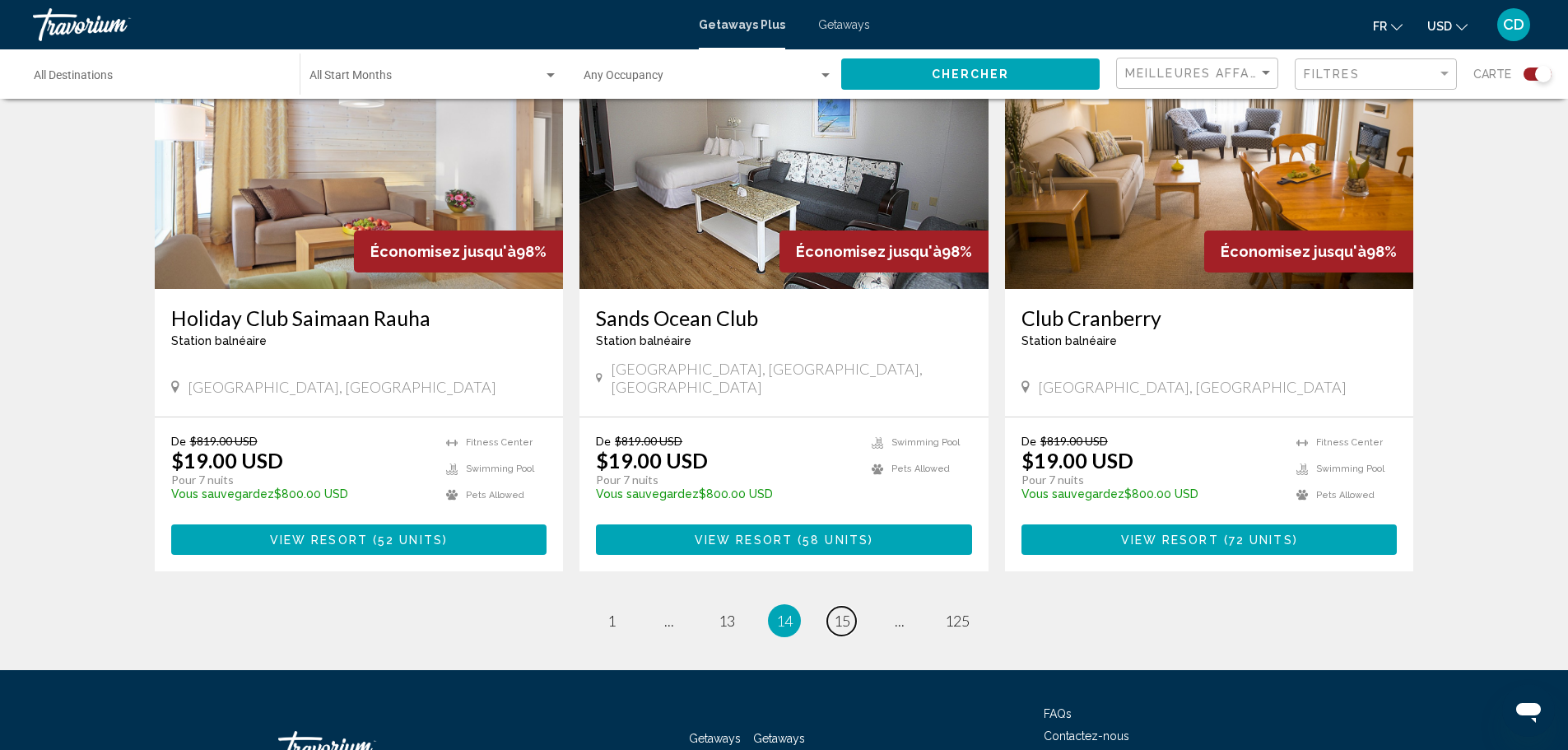
click at [845, 612] on span "15" at bounding box center [841, 621] width 16 height 18
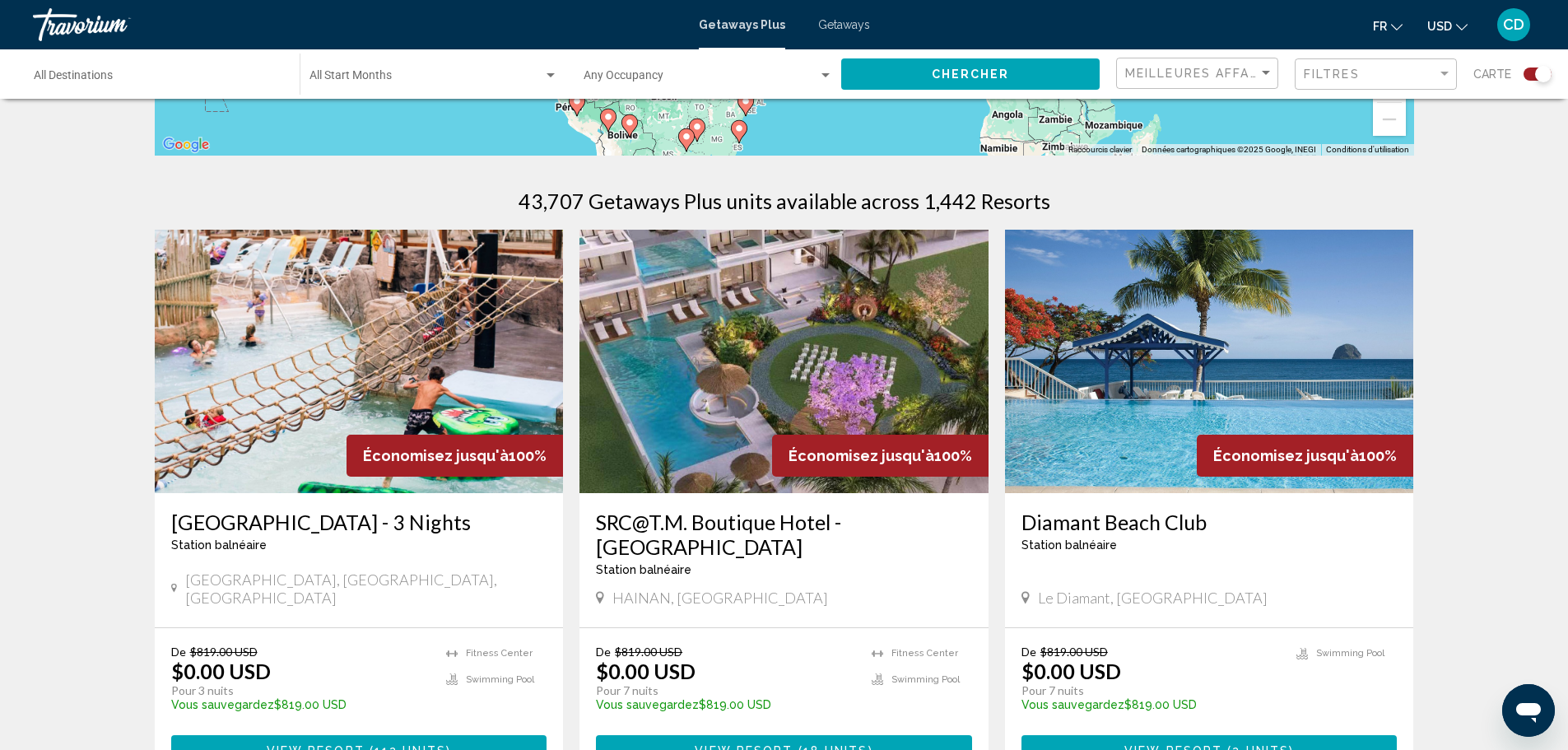
scroll to position [494, 0]
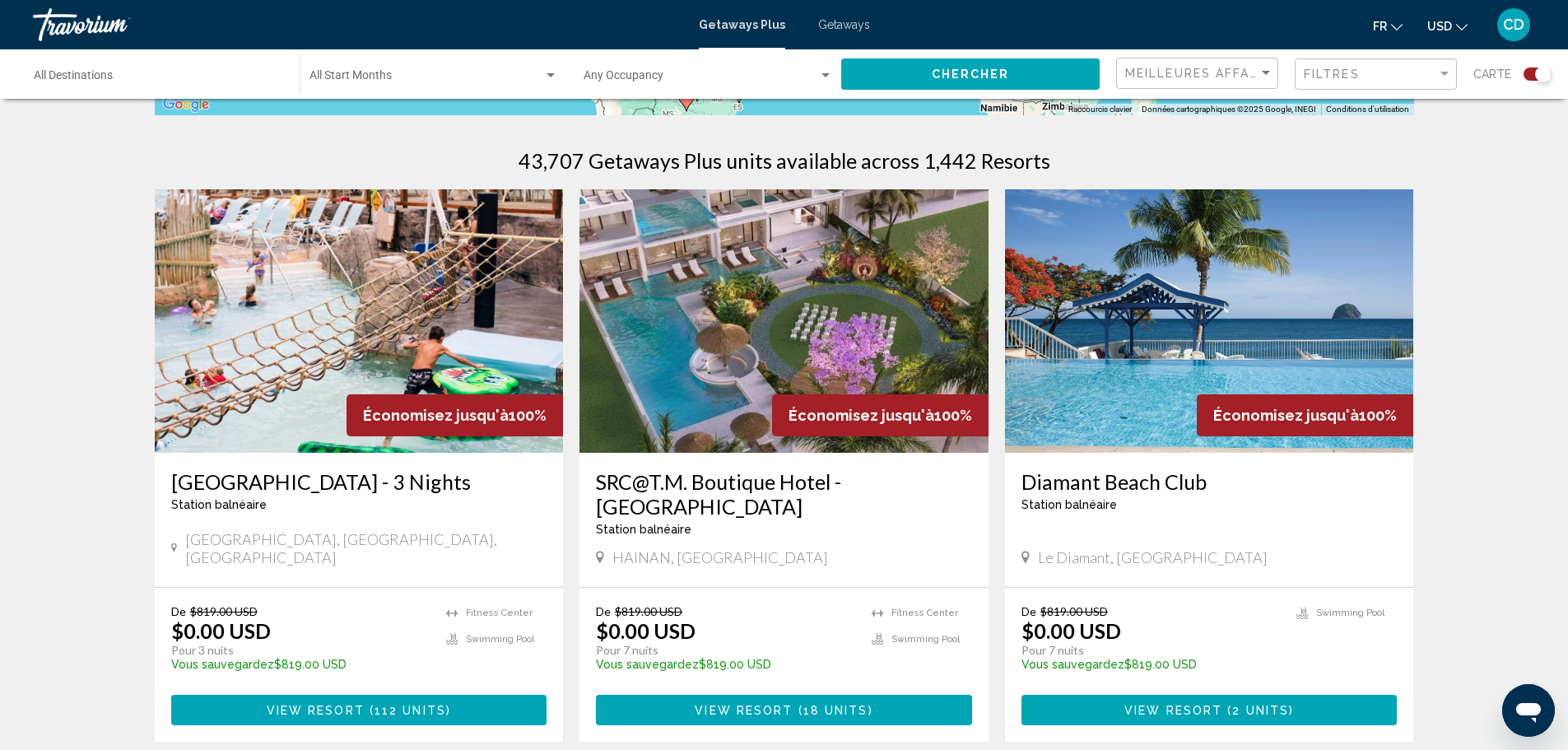
click at [1149, 363] on img "Main content" at bounding box center [1209, 320] width 409 height 263
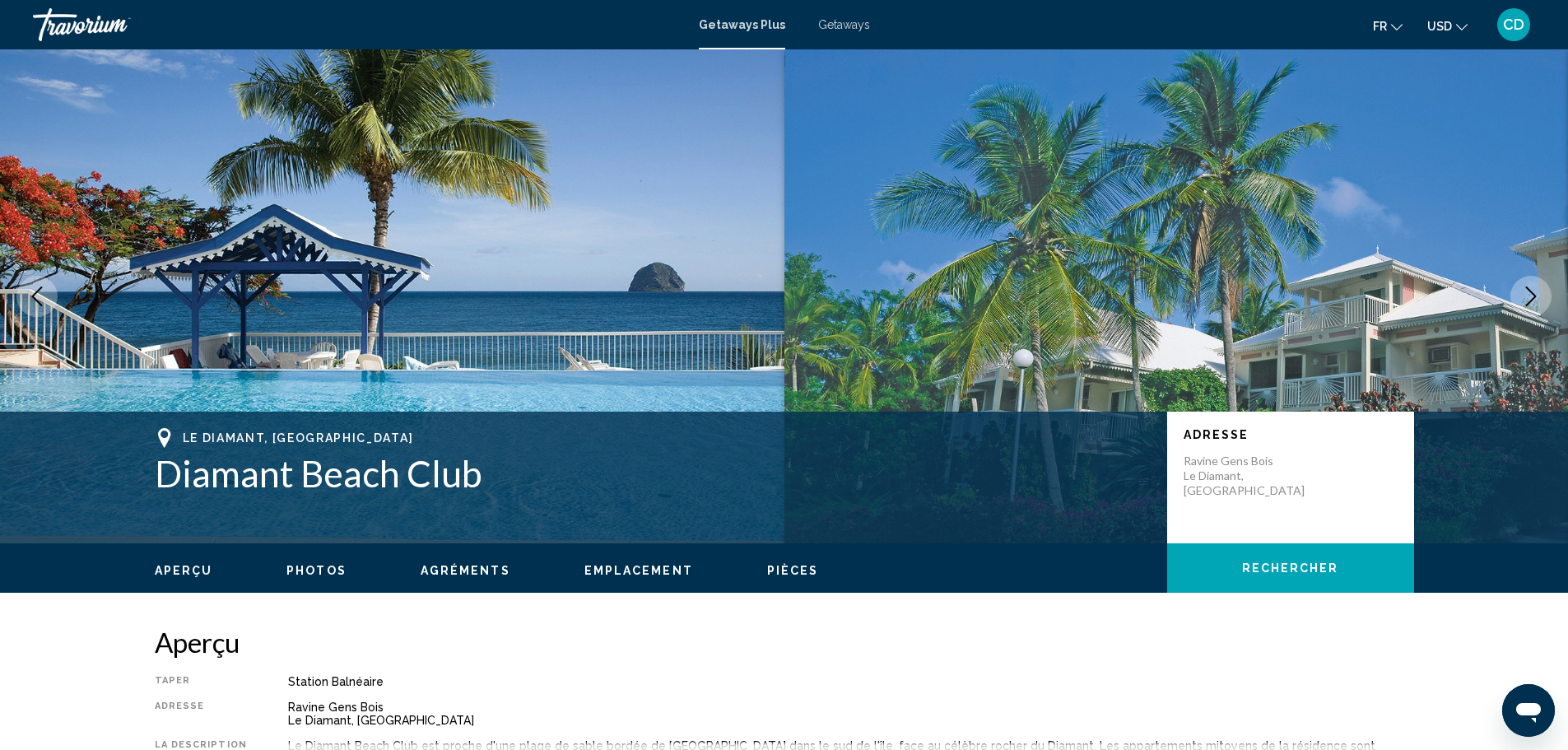
click at [1532, 291] on icon "Next image" at bounding box center [1531, 296] width 20 height 20
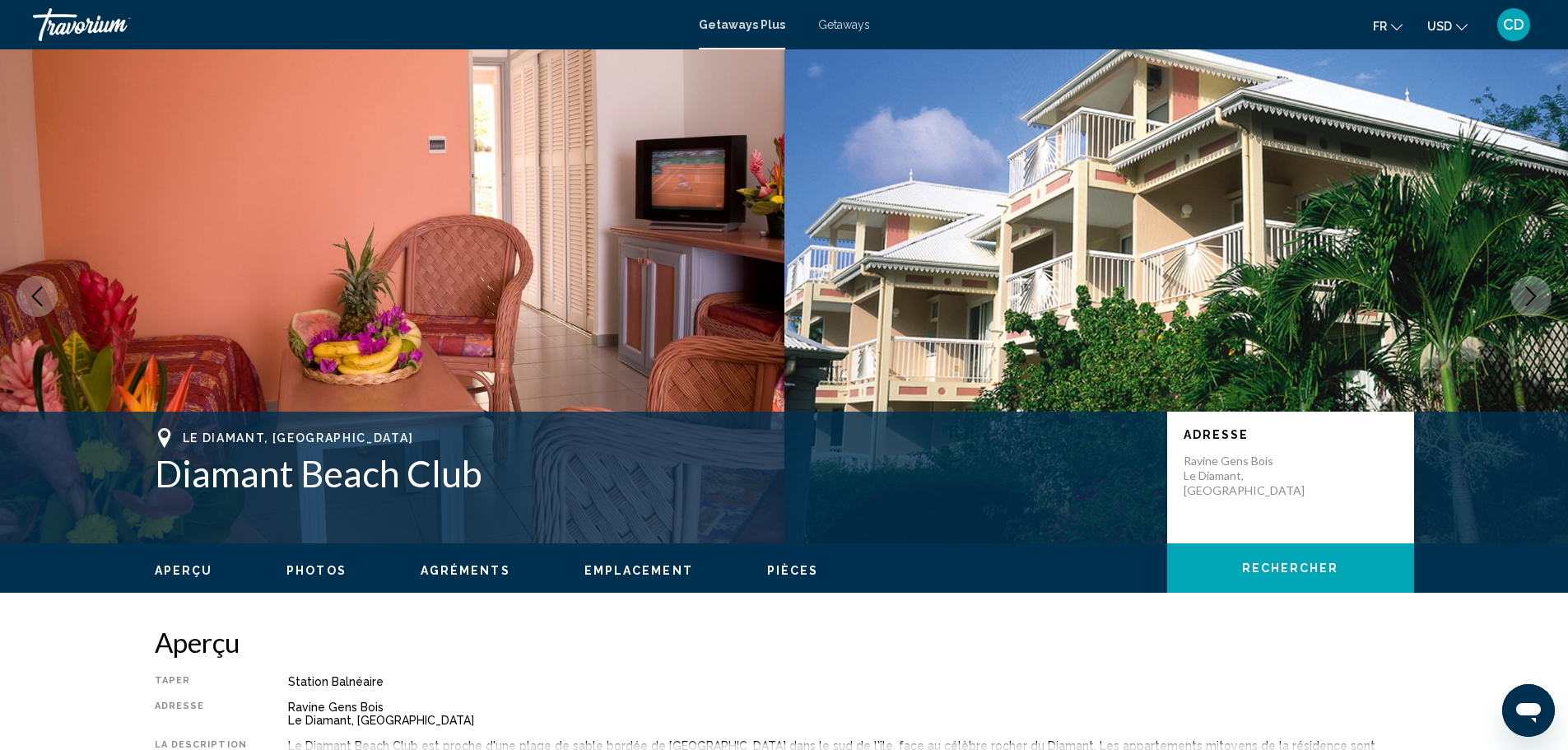
click at [1518, 321] on div "Le Diamant, Martinique Diamant Beach Club Adresse Ravine Gens Bois [GEOGRAPHIC_…" at bounding box center [784, 296] width 1568 height 494
click at [1535, 291] on icon "Next image" at bounding box center [1531, 296] width 20 height 20
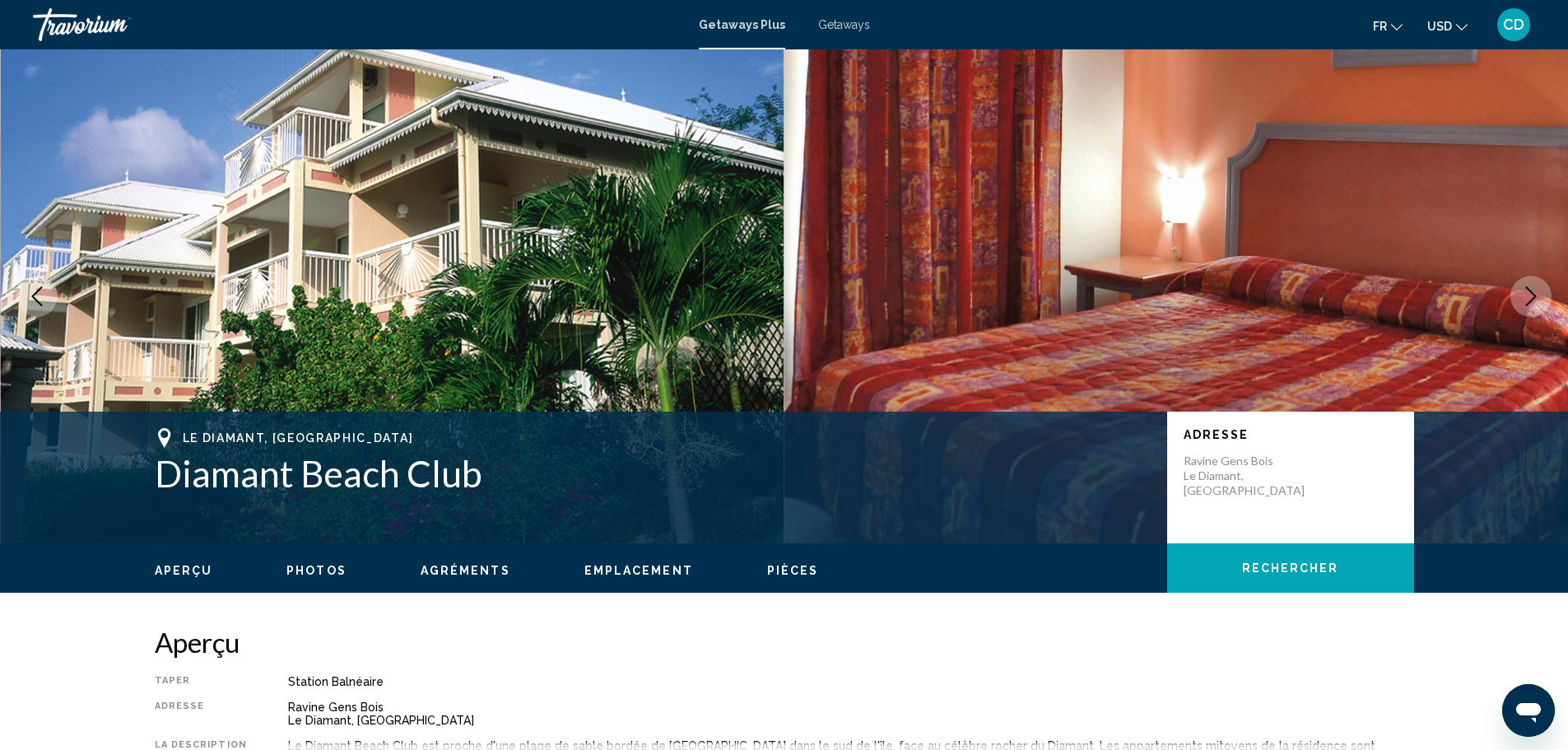
click at [1531, 290] on icon "Next image" at bounding box center [1531, 296] width 20 height 20
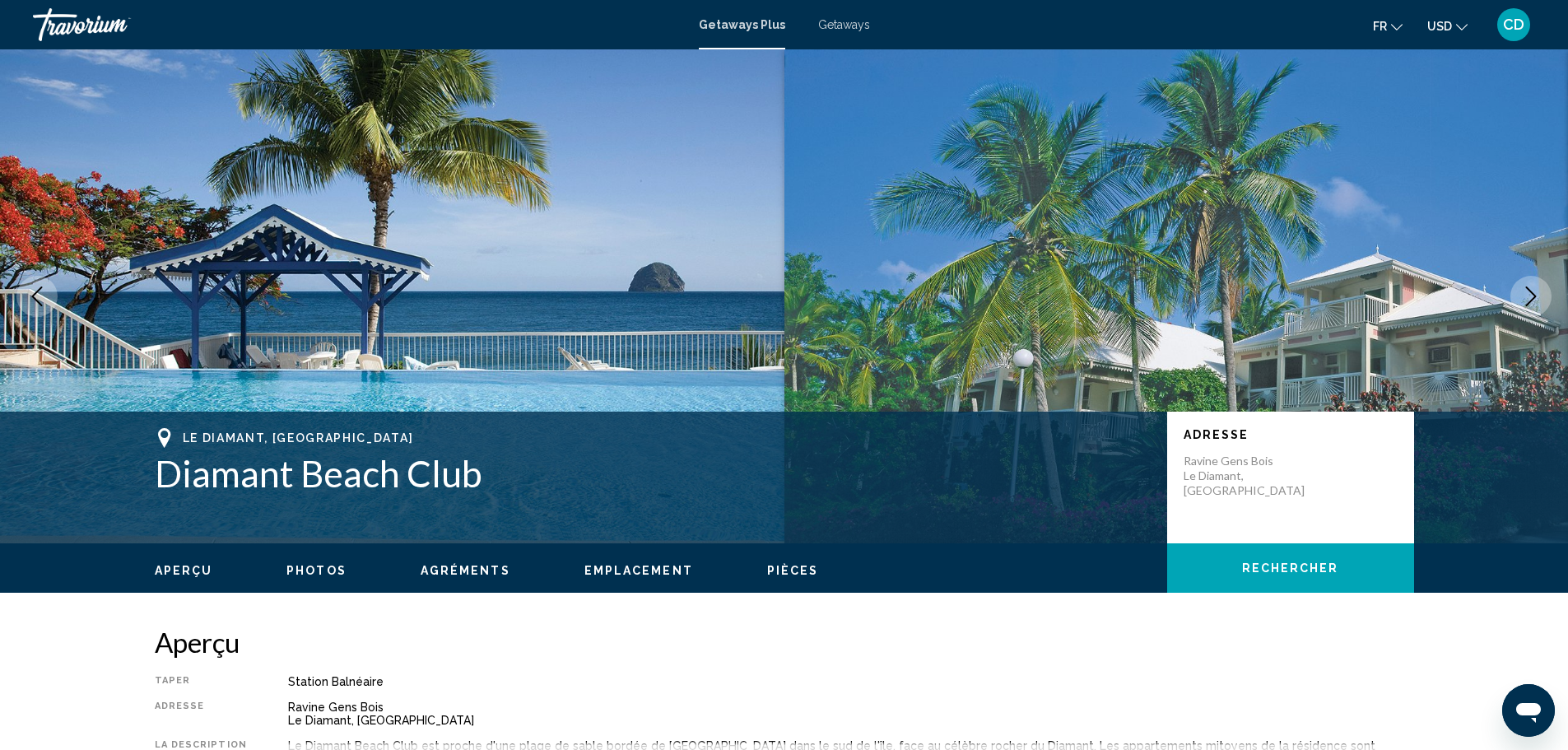
click at [1531, 290] on icon "Next image" at bounding box center [1531, 296] width 20 height 20
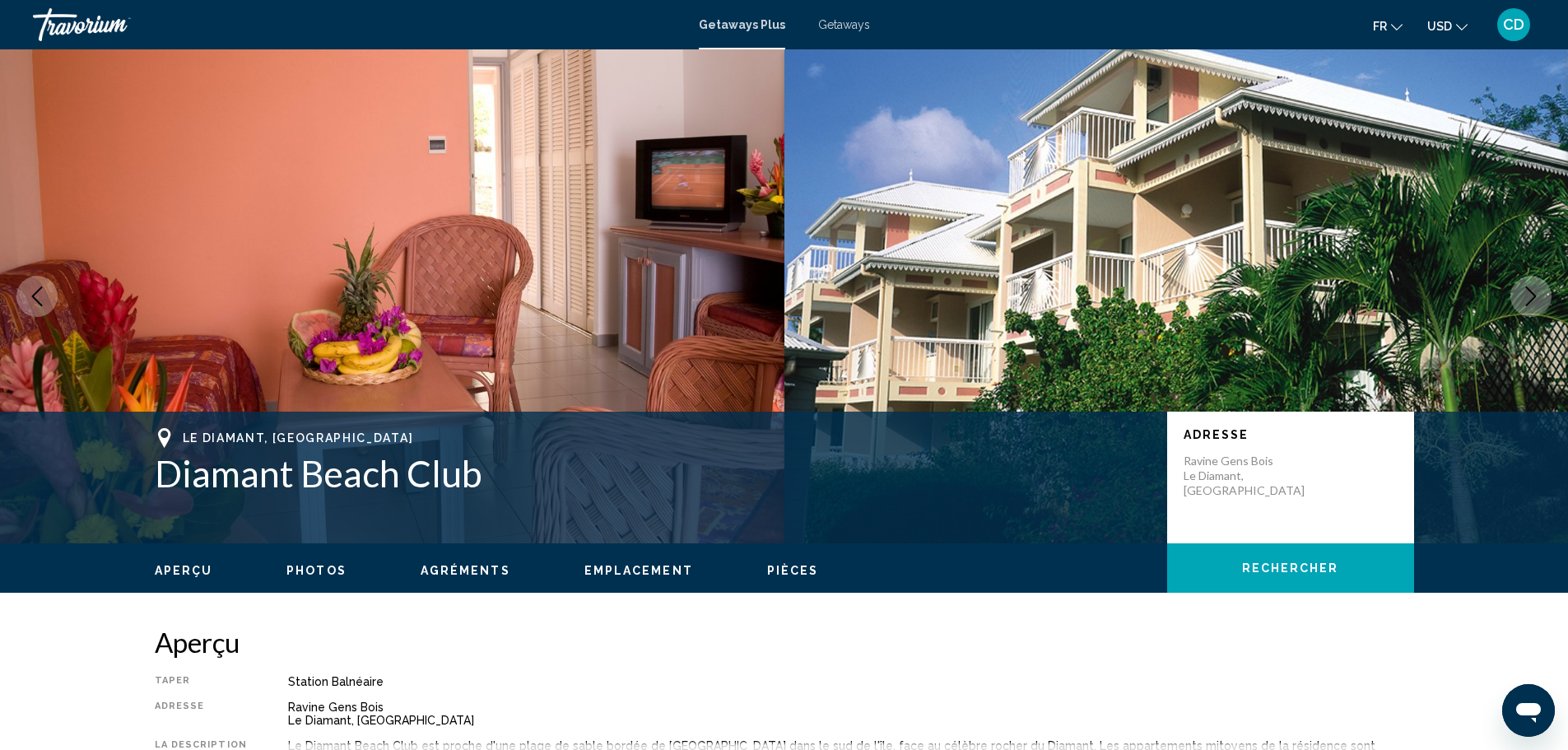
click at [1531, 290] on icon "Next image" at bounding box center [1531, 296] width 20 height 20
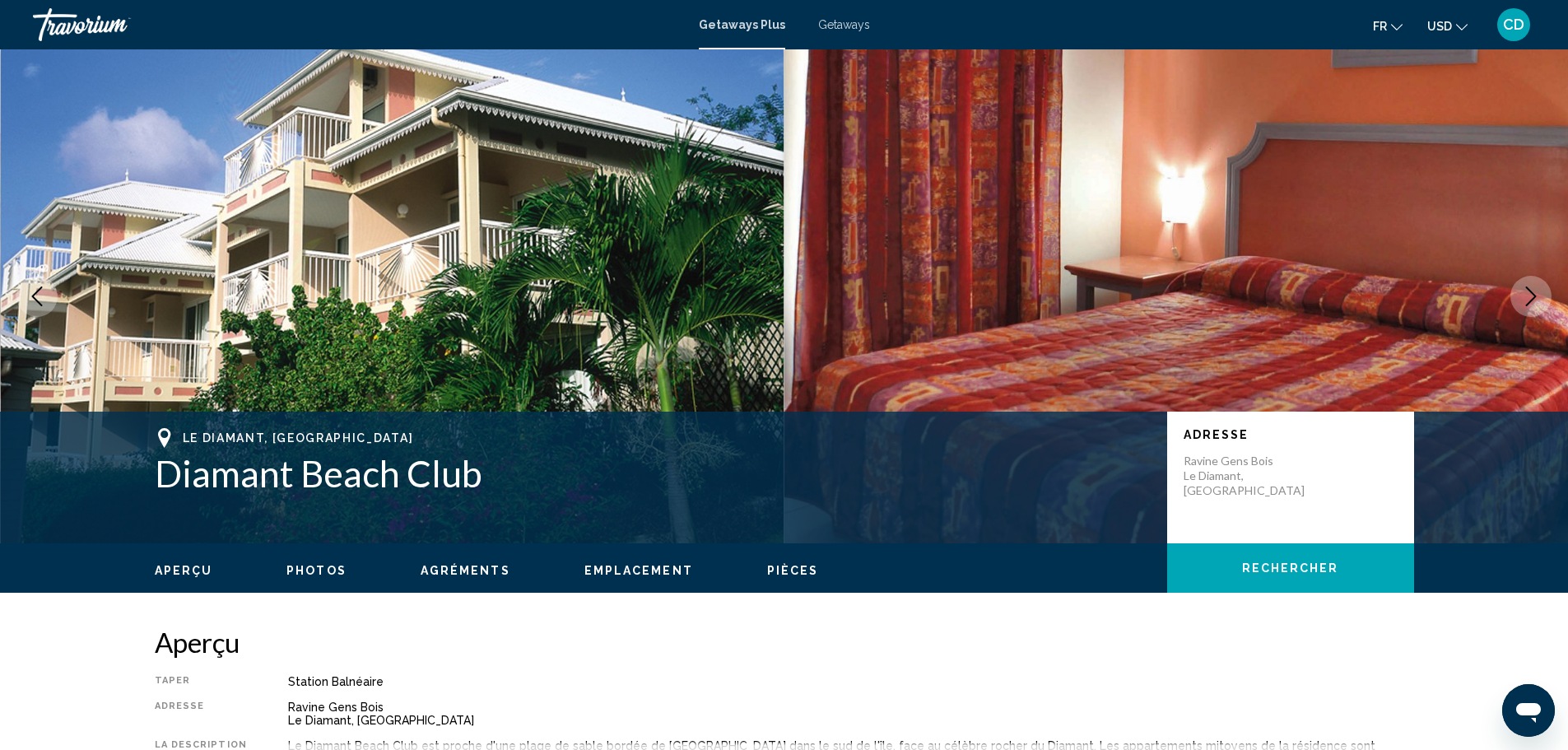
click at [1531, 290] on icon "Next image" at bounding box center [1531, 296] width 20 height 20
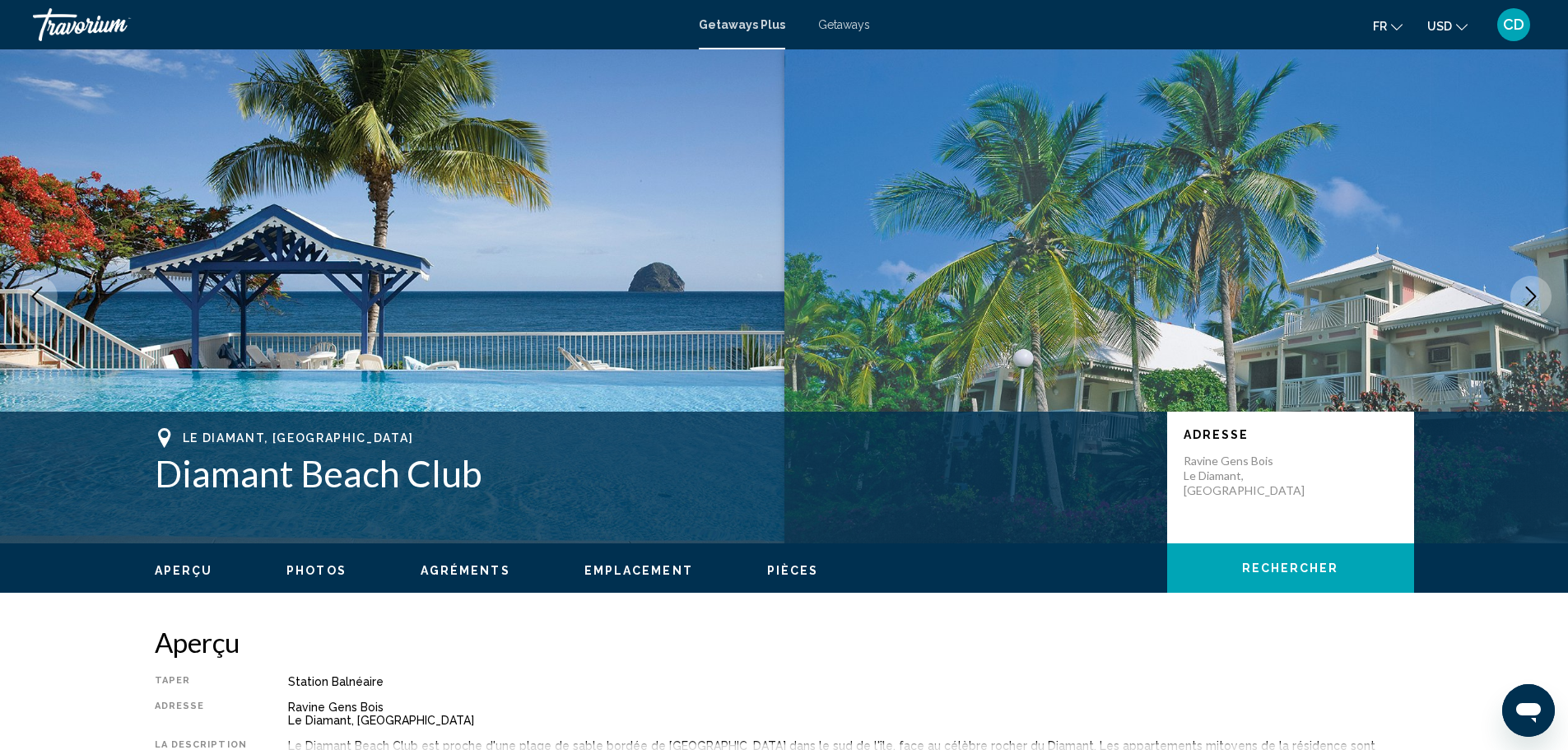
click at [1531, 290] on icon "Next image" at bounding box center [1531, 296] width 20 height 20
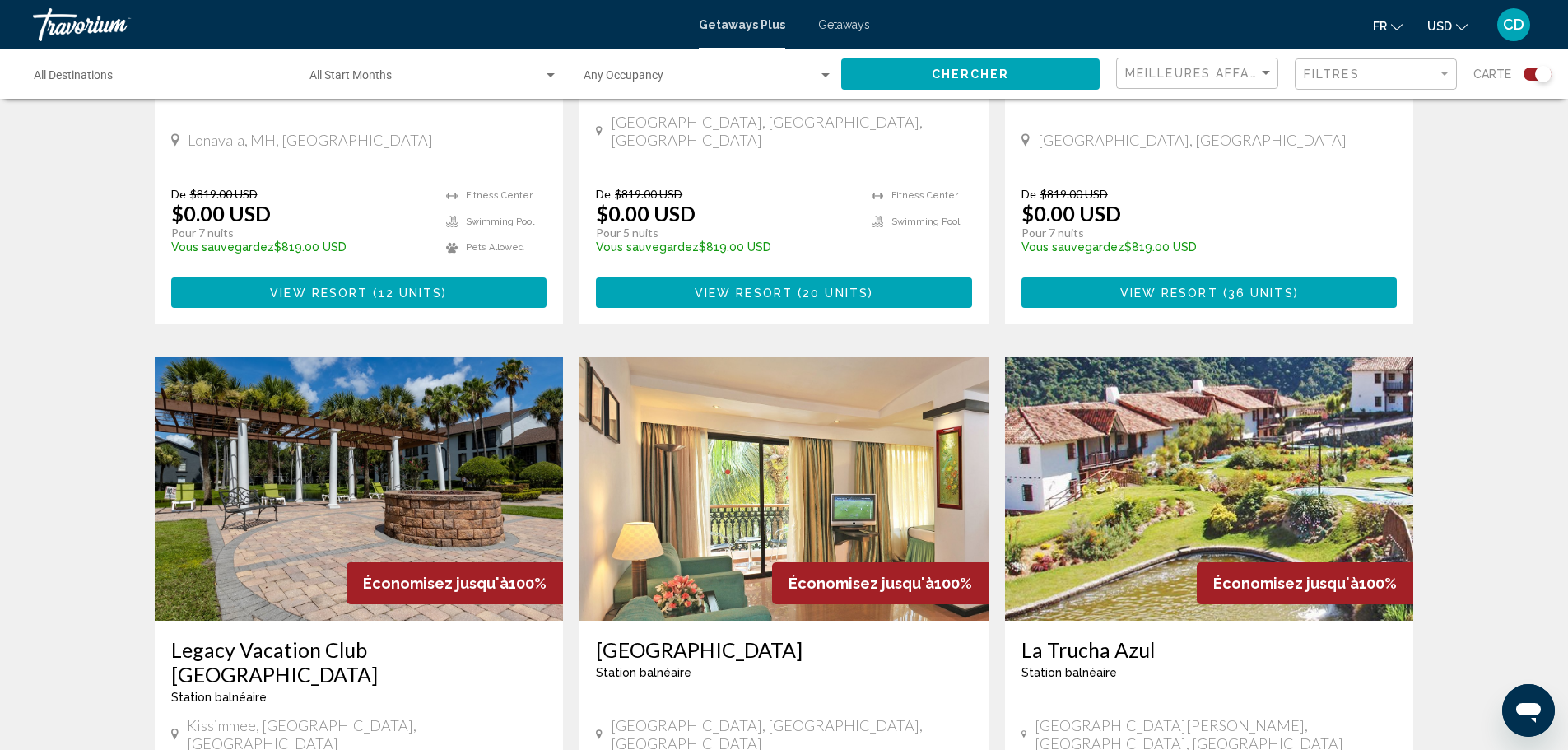
scroll to position [2305, 0]
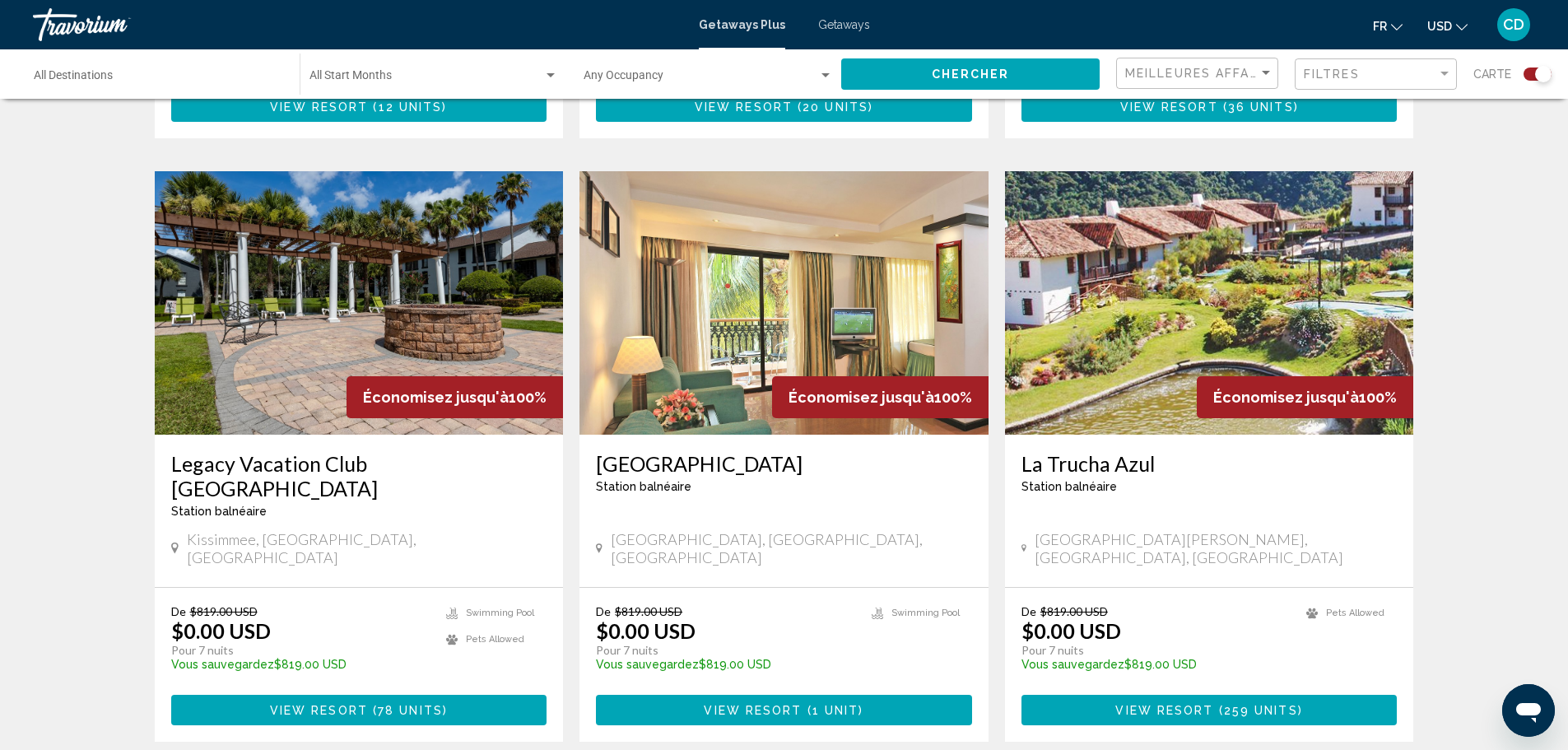
click at [411, 207] on img "Main content" at bounding box center [359, 302] width 409 height 263
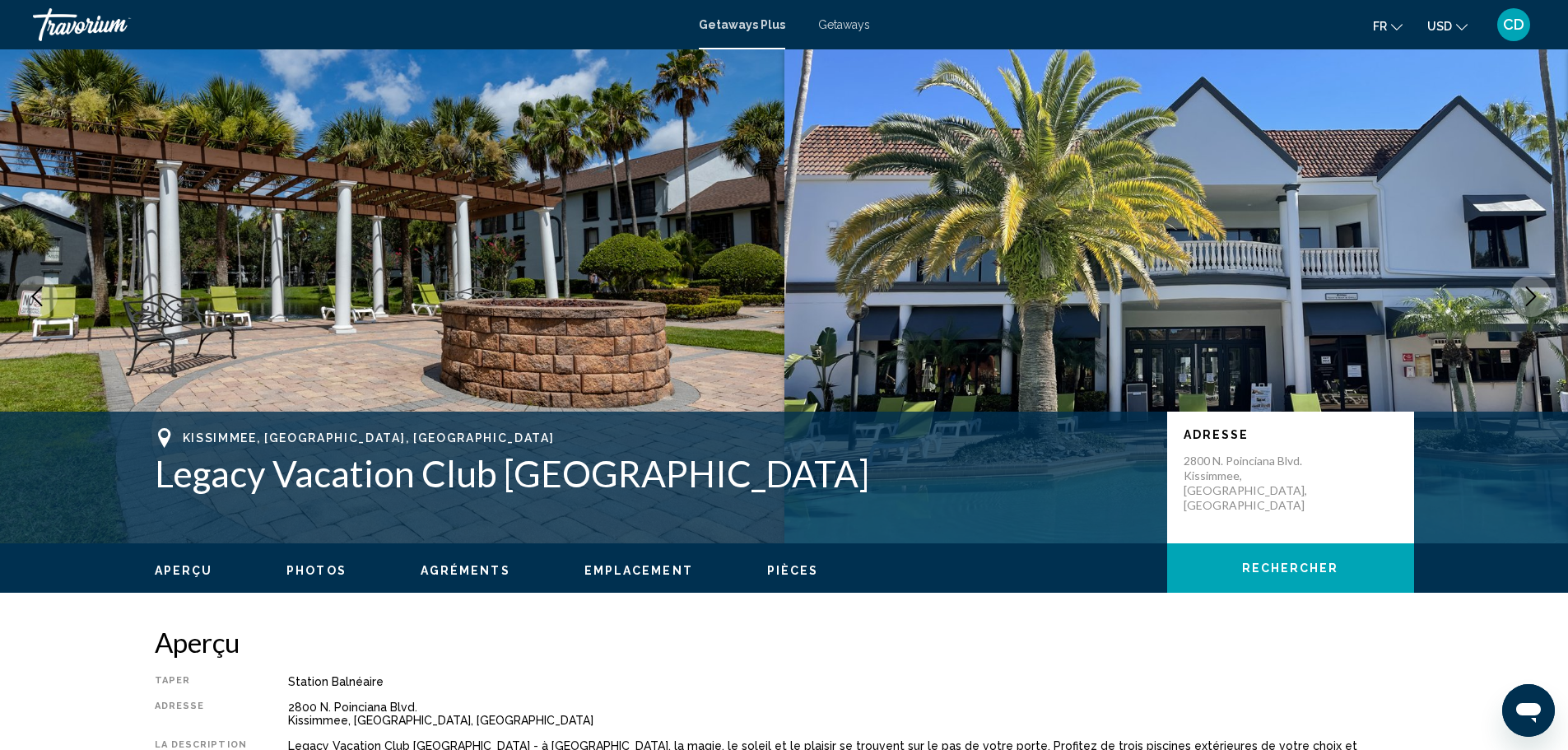
click at [1539, 300] on icon "Next image" at bounding box center [1531, 296] width 20 height 20
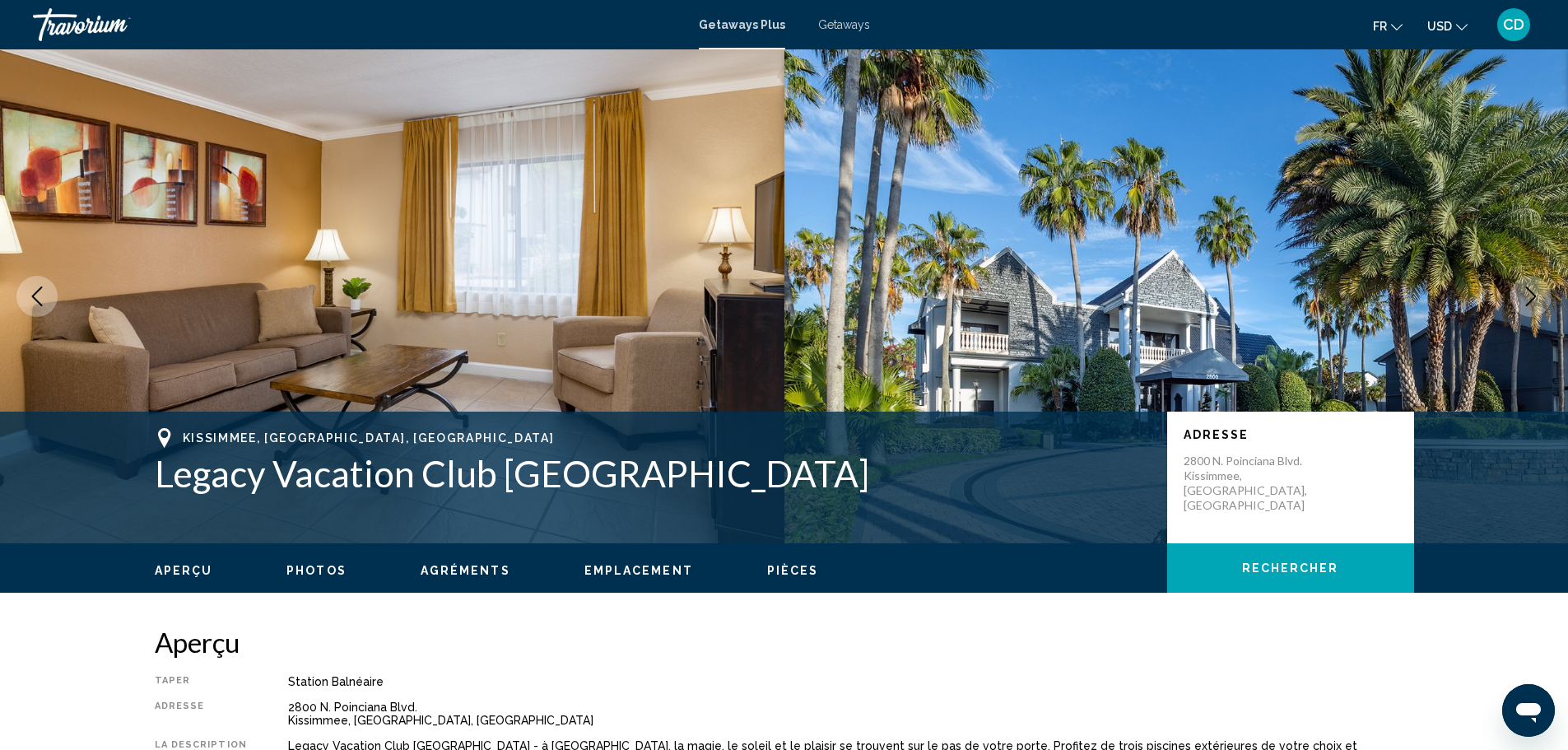
click at [1539, 300] on icon "Next image" at bounding box center [1531, 296] width 20 height 20
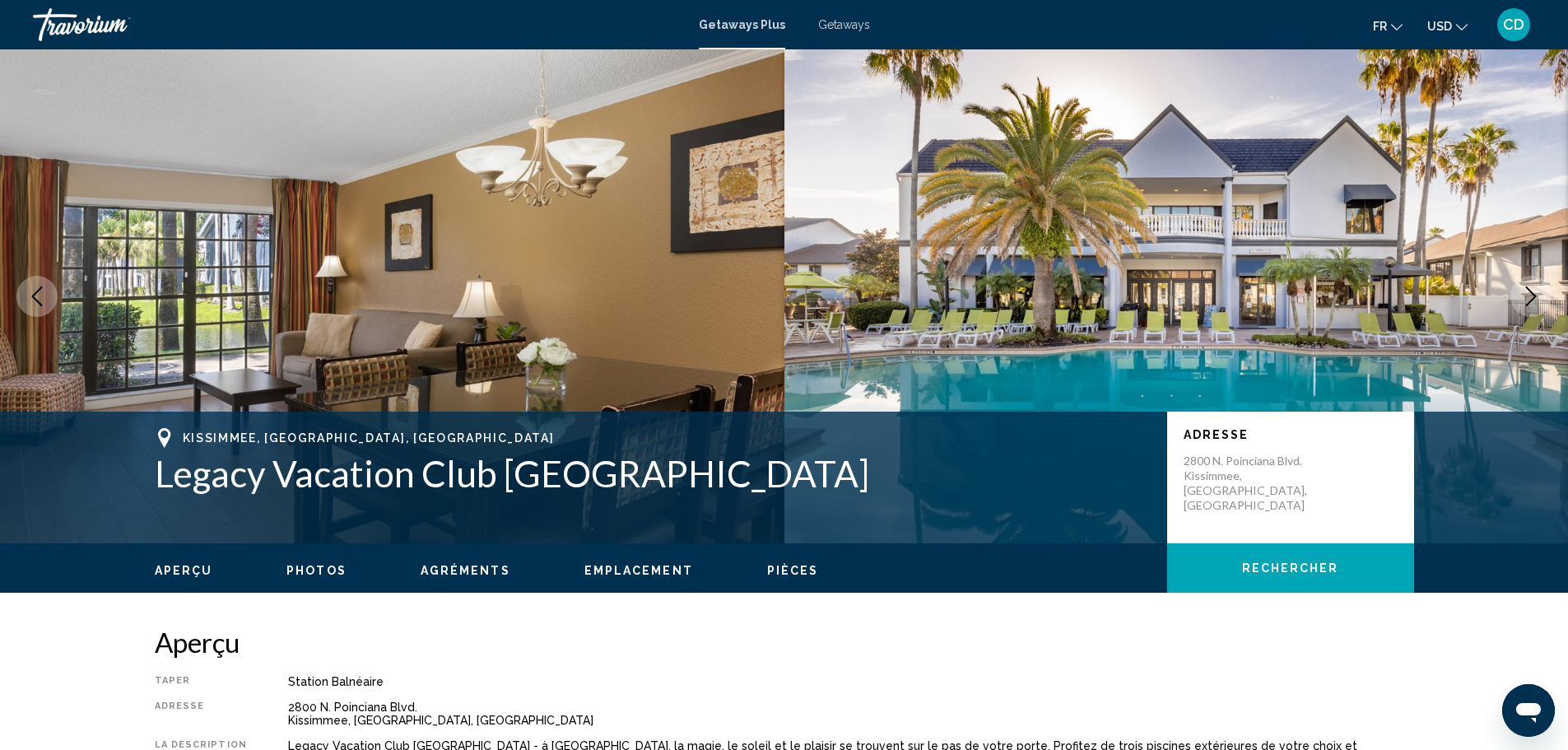
click at [1539, 300] on icon "Next image" at bounding box center [1531, 296] width 20 height 20
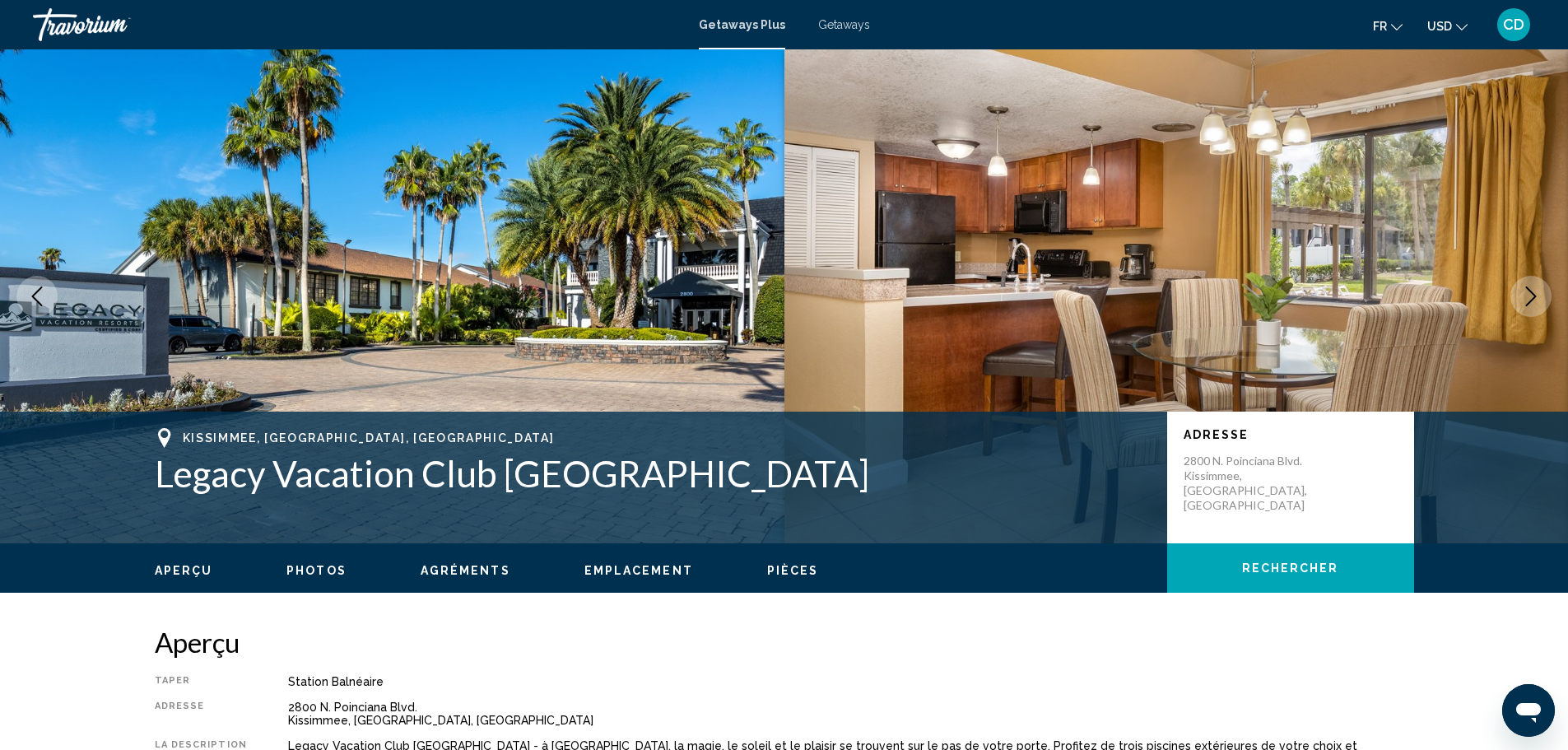
click at [1539, 300] on icon "Next image" at bounding box center [1531, 296] width 20 height 20
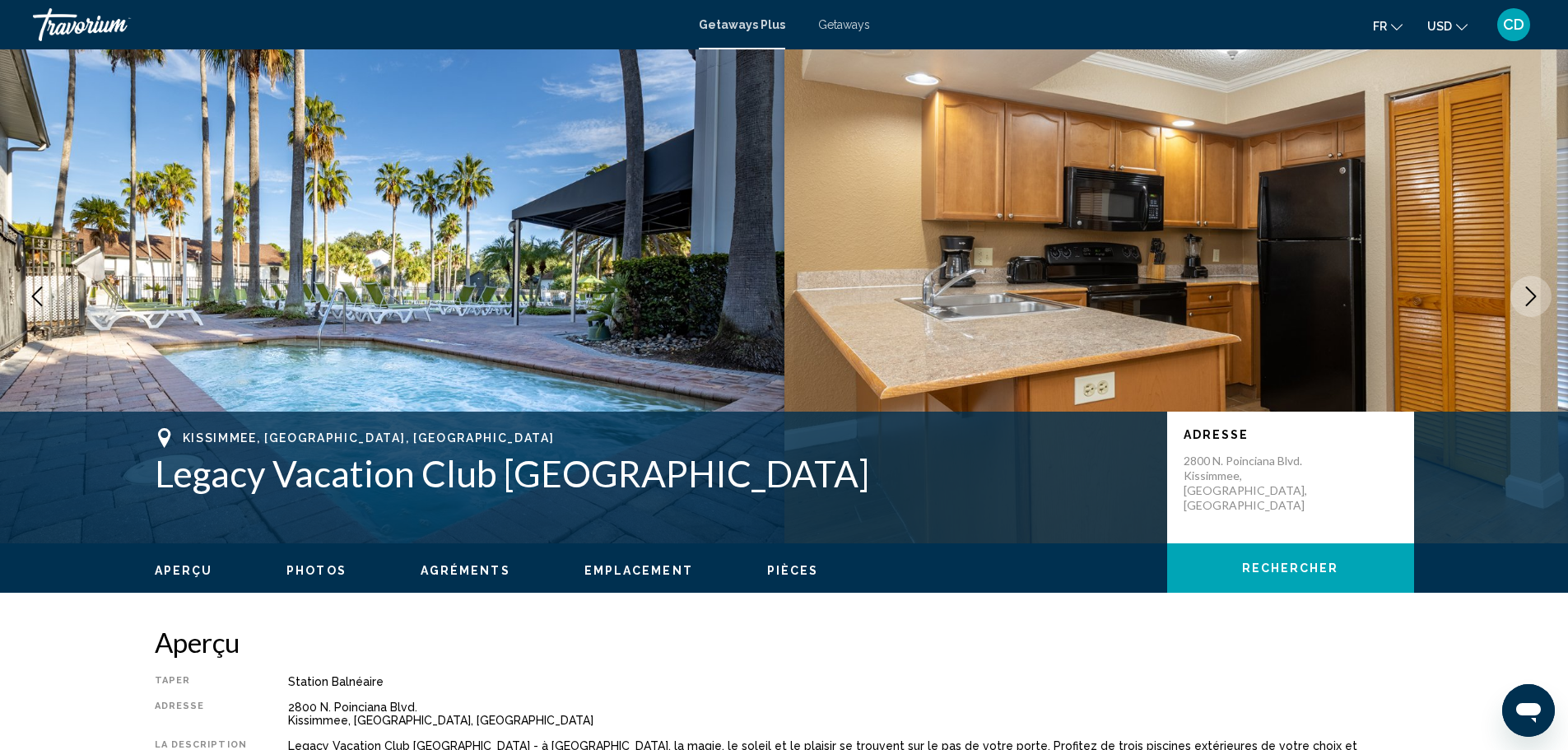
click at [1539, 300] on icon "Next image" at bounding box center [1531, 296] width 20 height 20
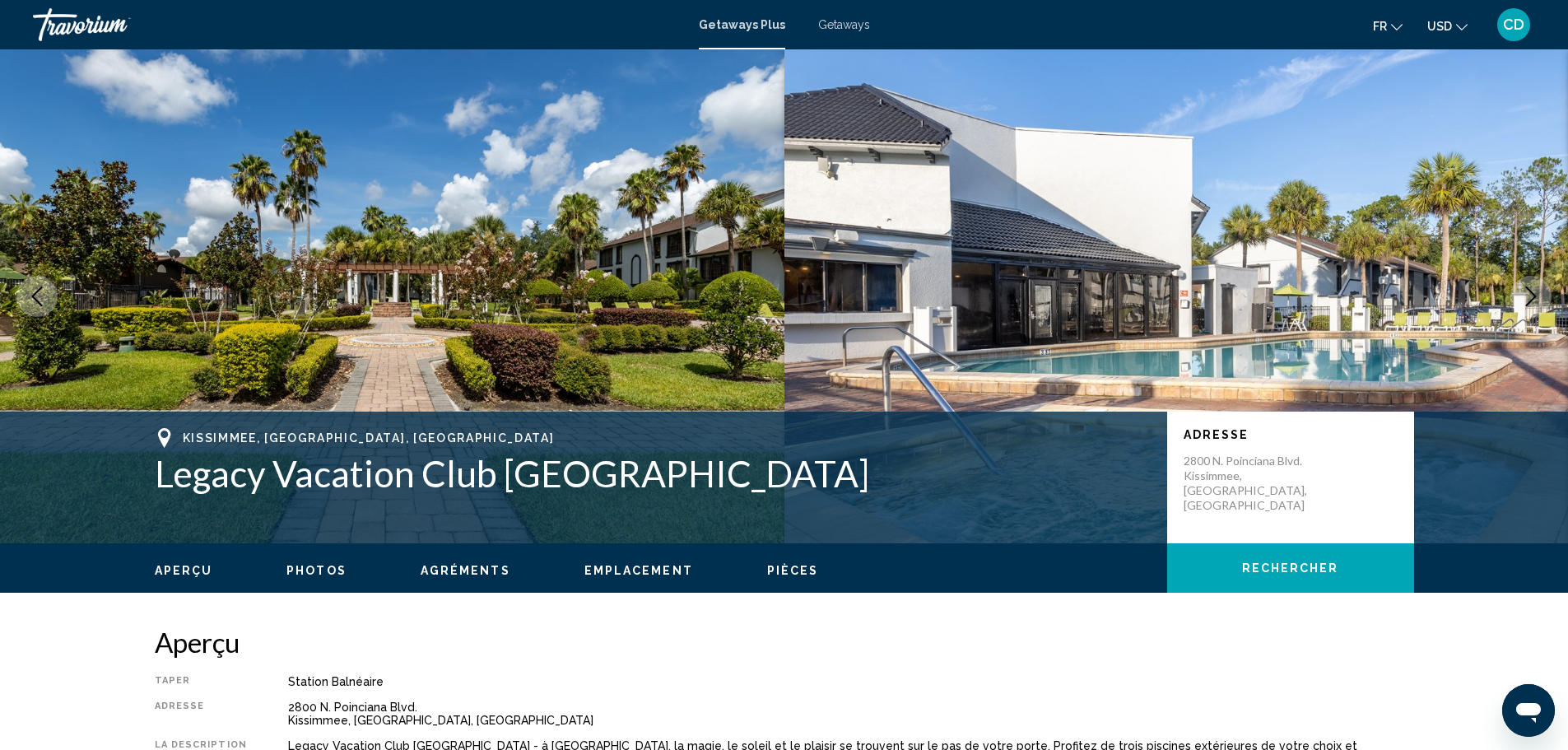
click at [1539, 300] on icon "Next image" at bounding box center [1531, 296] width 20 height 20
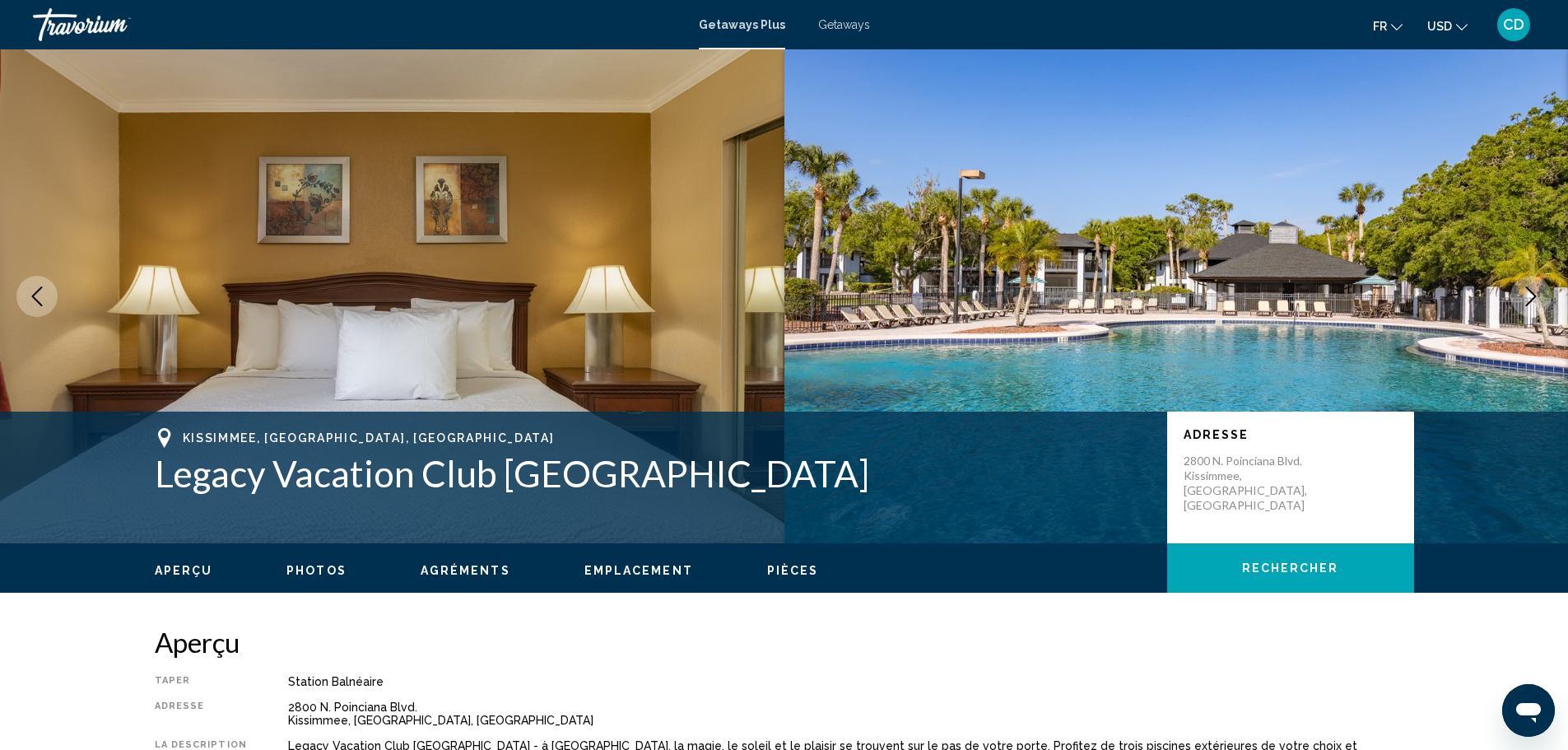
click at [1541, 300] on button "Next image" at bounding box center [1531, 296] width 41 height 41
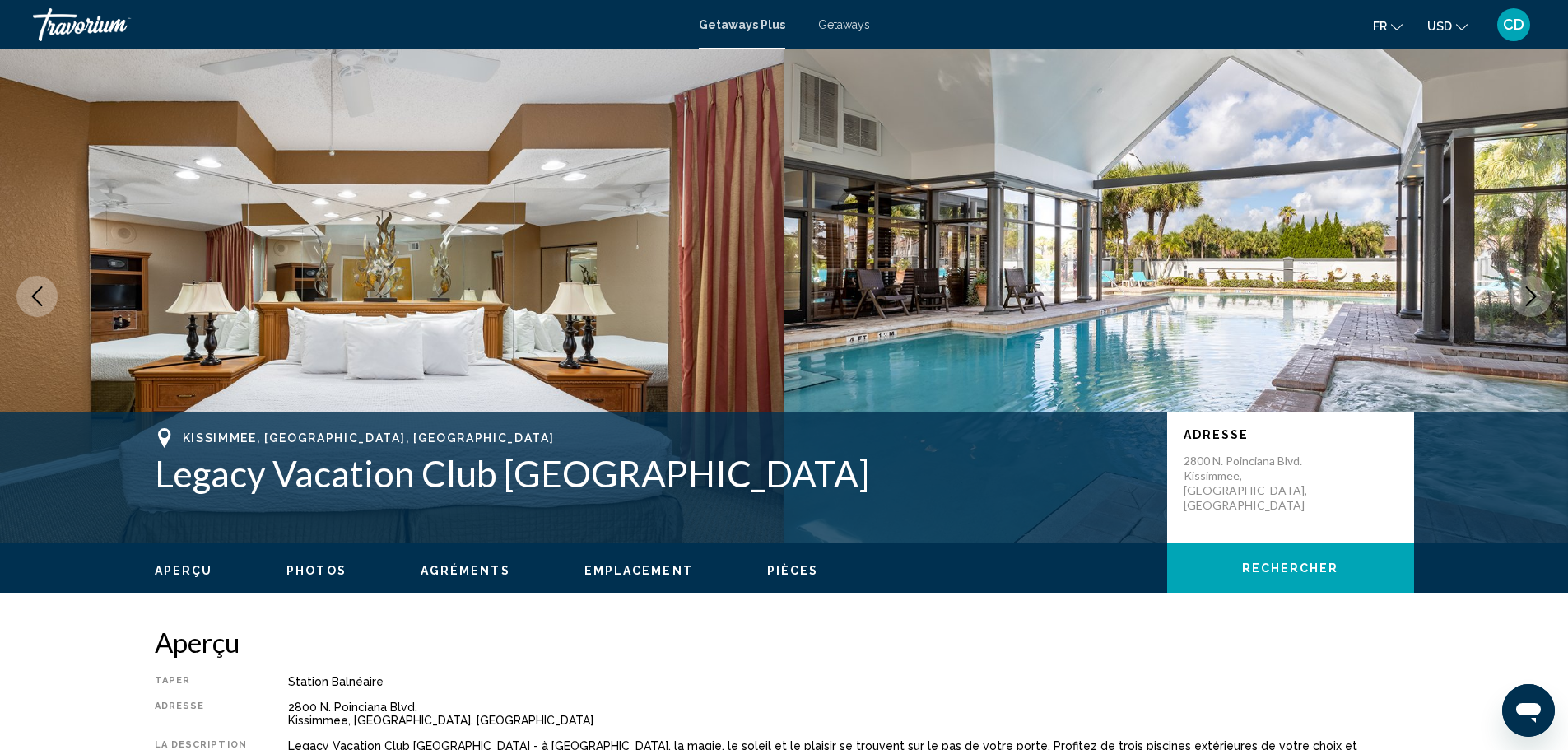
click at [1541, 300] on button "Next image" at bounding box center [1531, 296] width 41 height 41
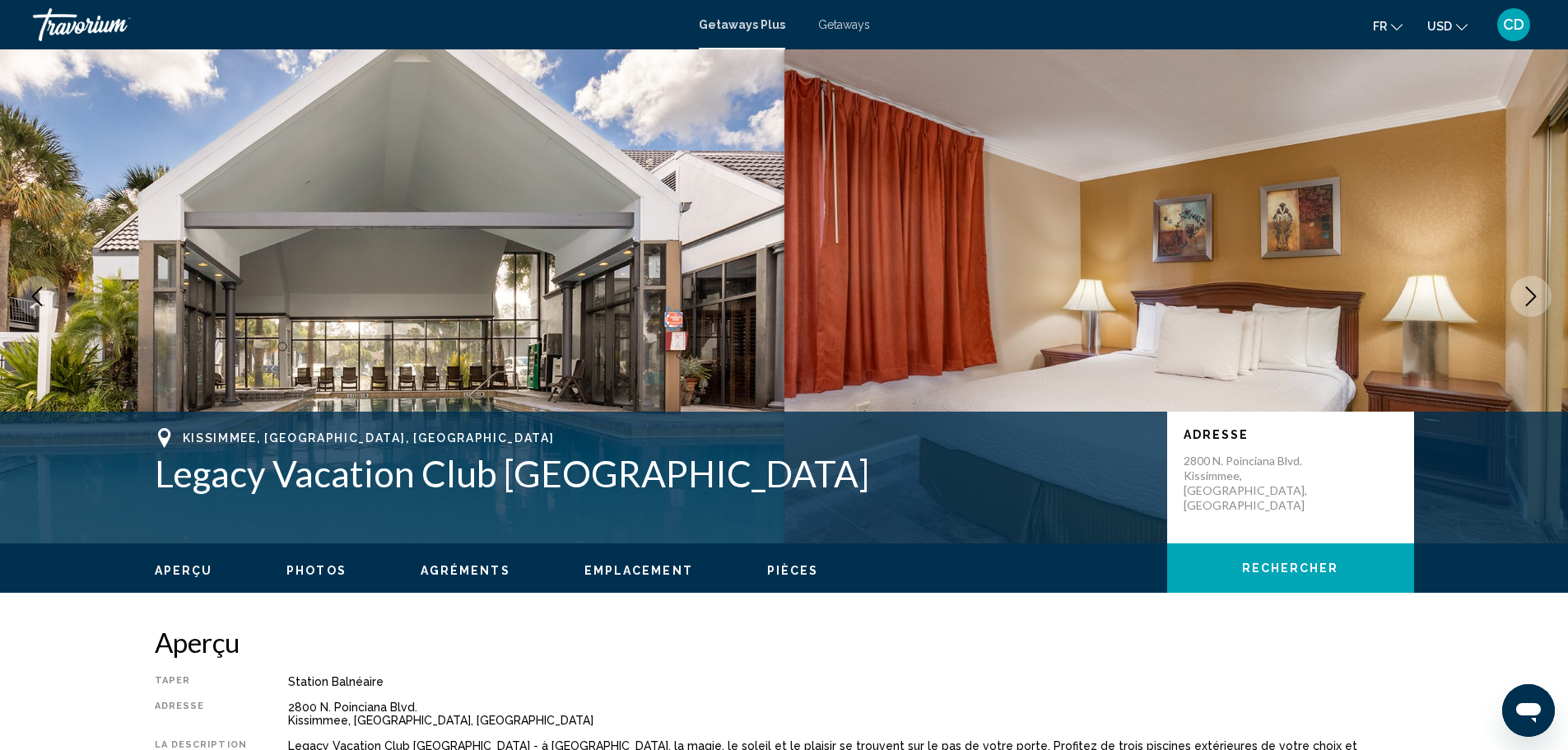
click at [1541, 300] on button "Next image" at bounding box center [1531, 296] width 41 height 41
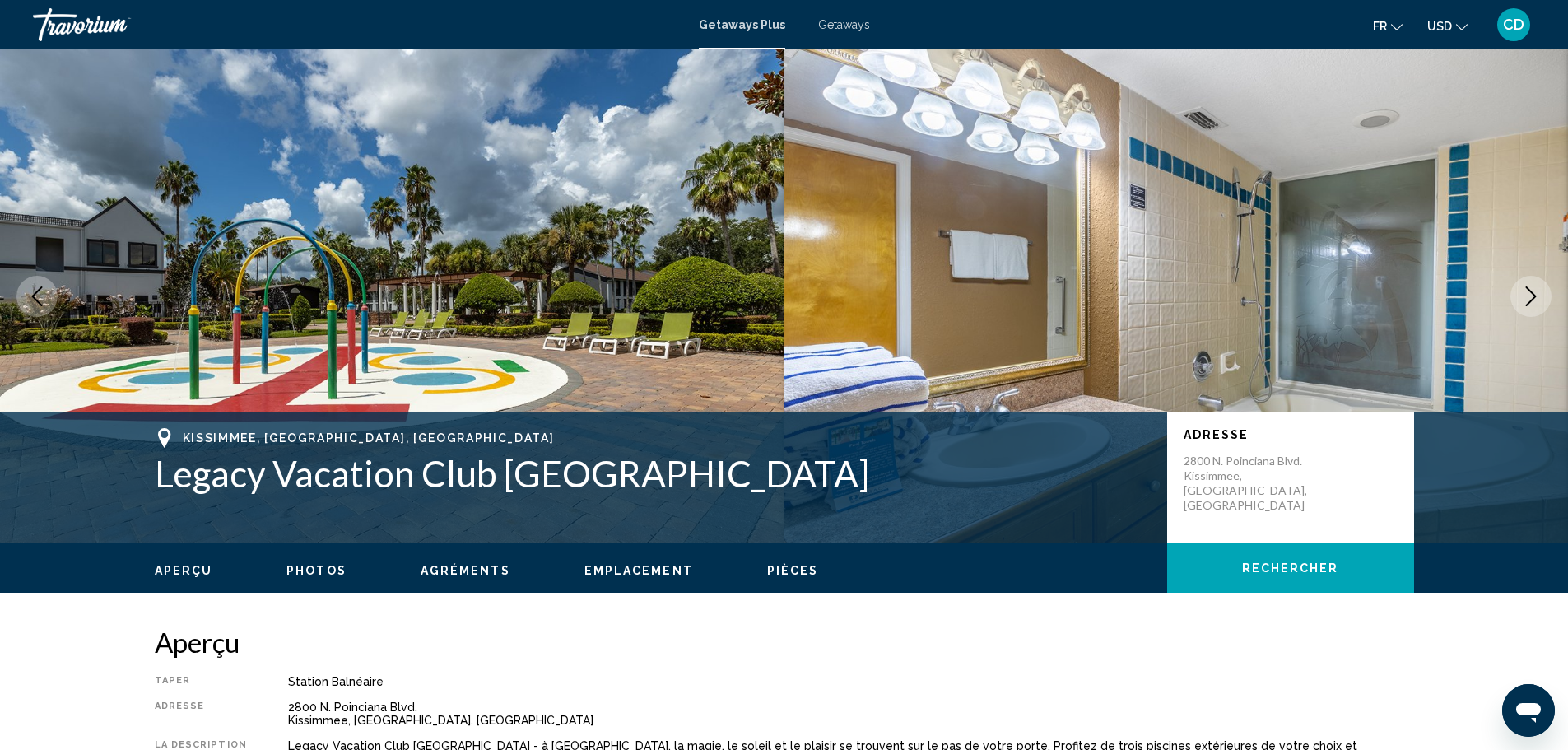
click at [1541, 300] on button "Next image" at bounding box center [1531, 296] width 41 height 41
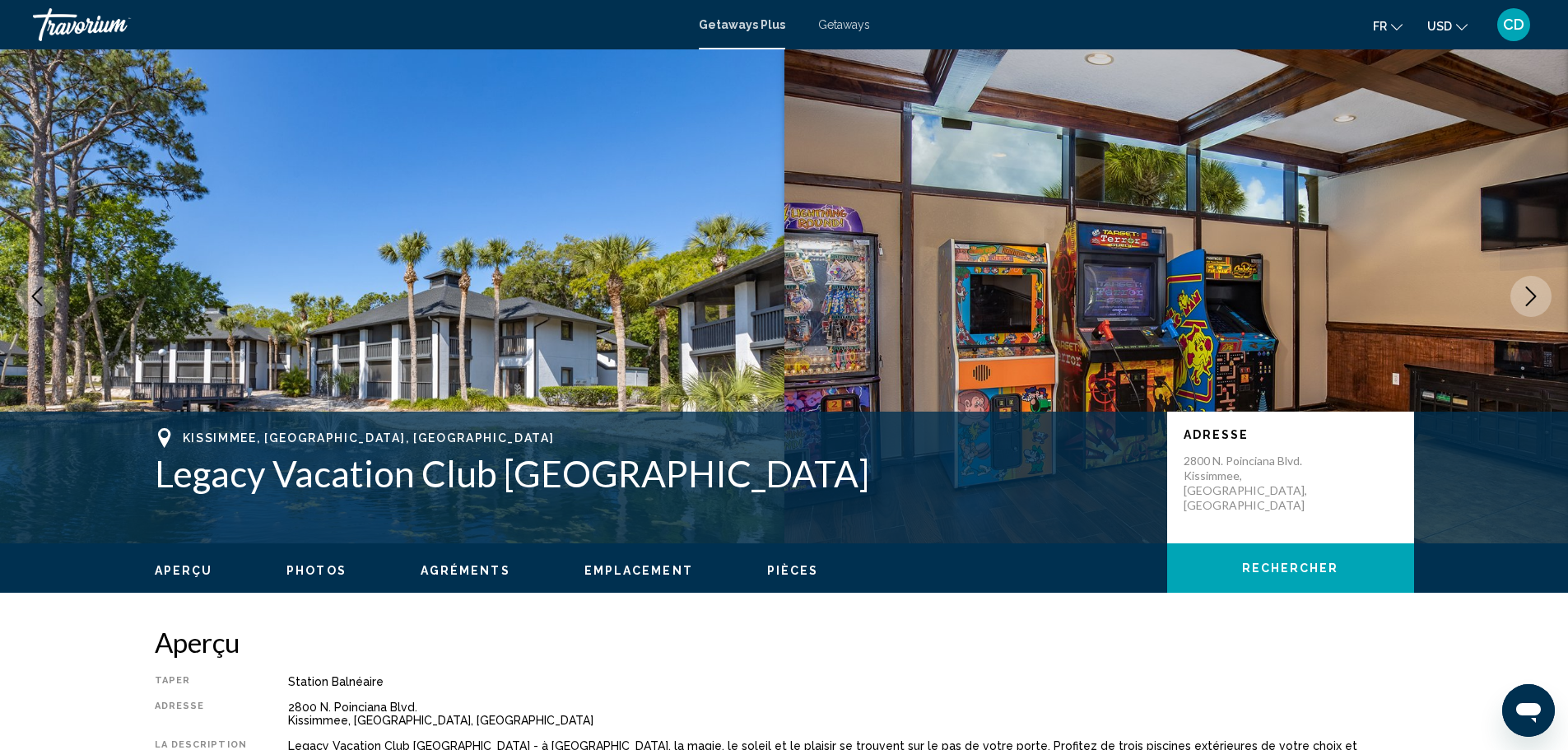
click at [1541, 300] on button "Next image" at bounding box center [1531, 296] width 41 height 41
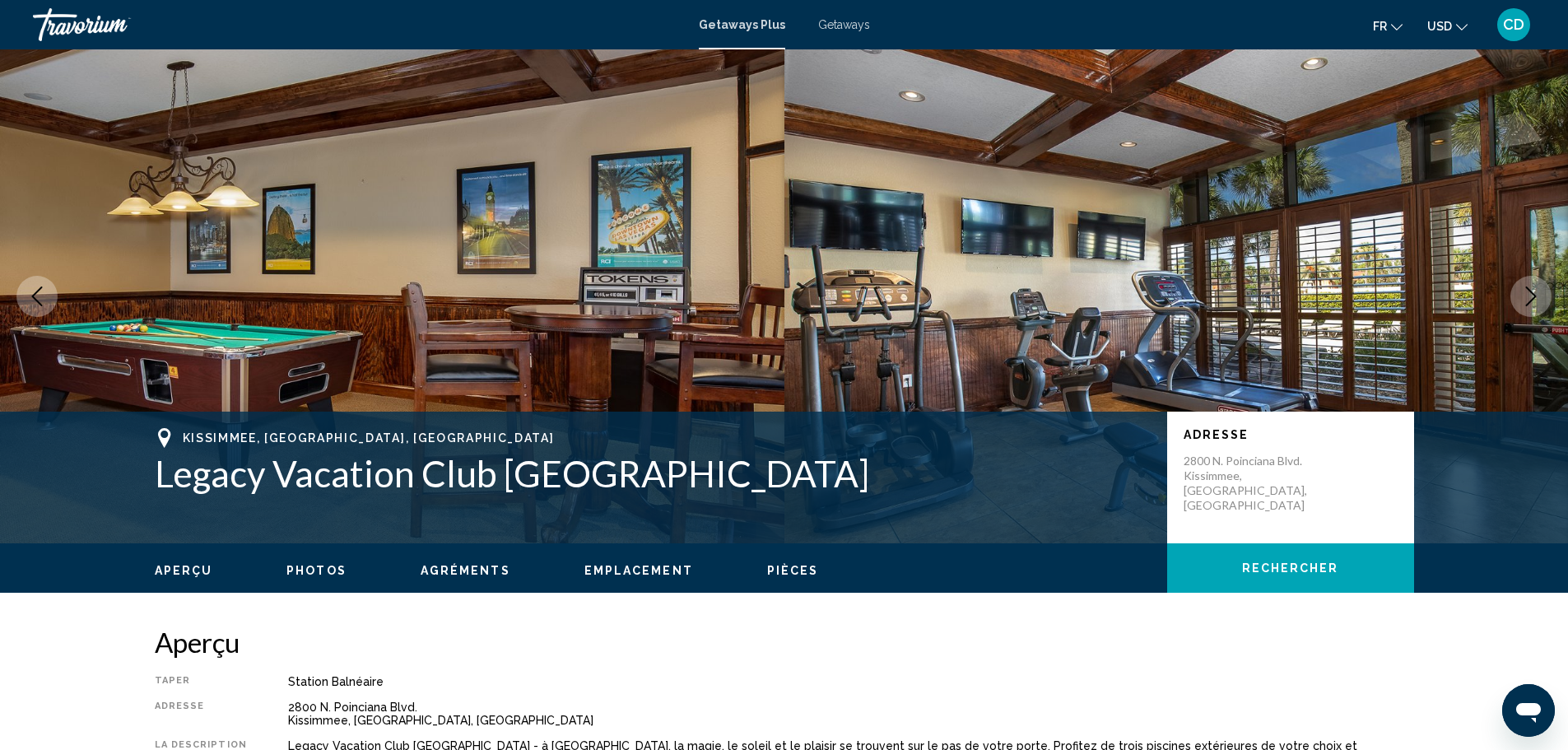
click at [1541, 300] on button "Next image" at bounding box center [1531, 296] width 41 height 41
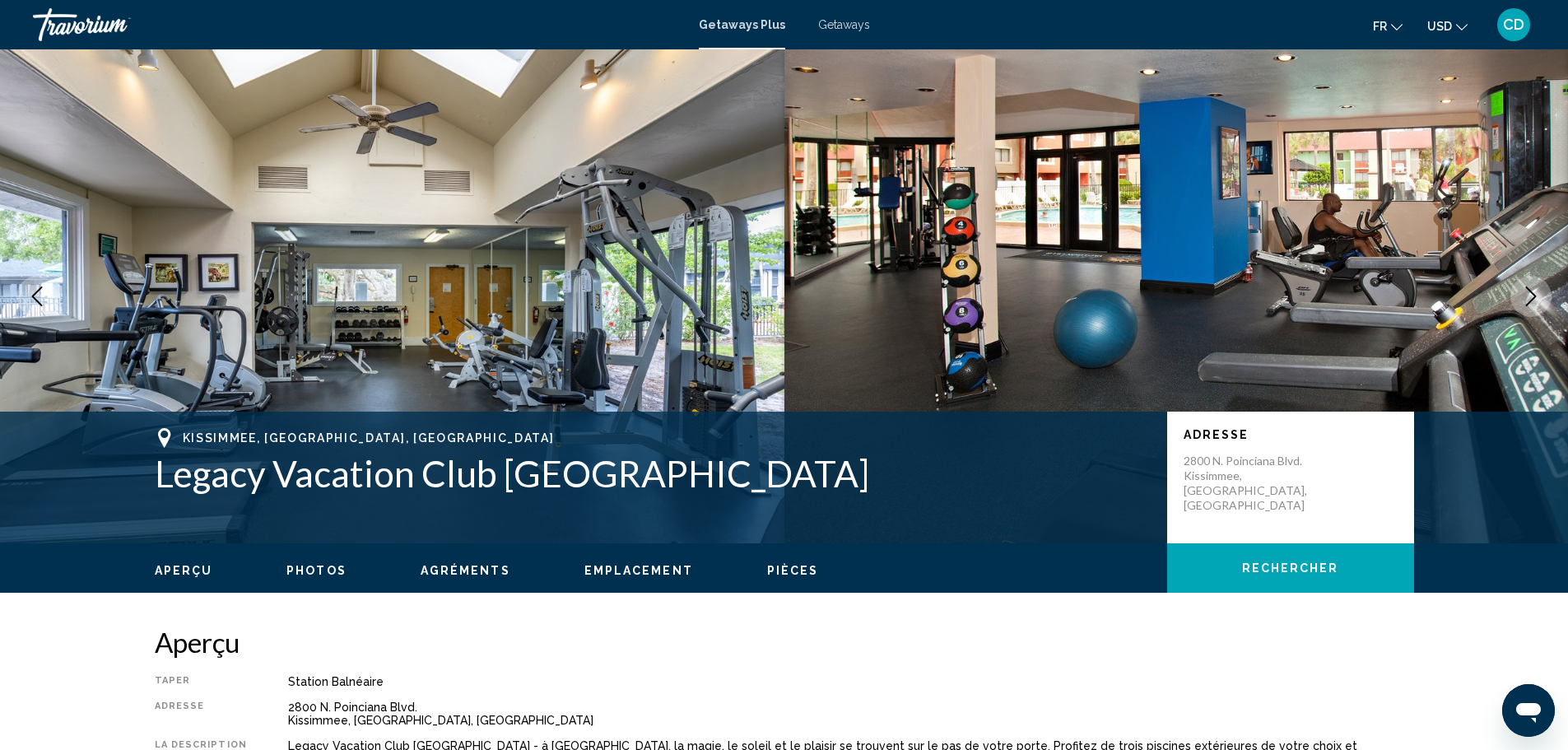
click at [1541, 300] on button "Next image" at bounding box center [1531, 296] width 41 height 41
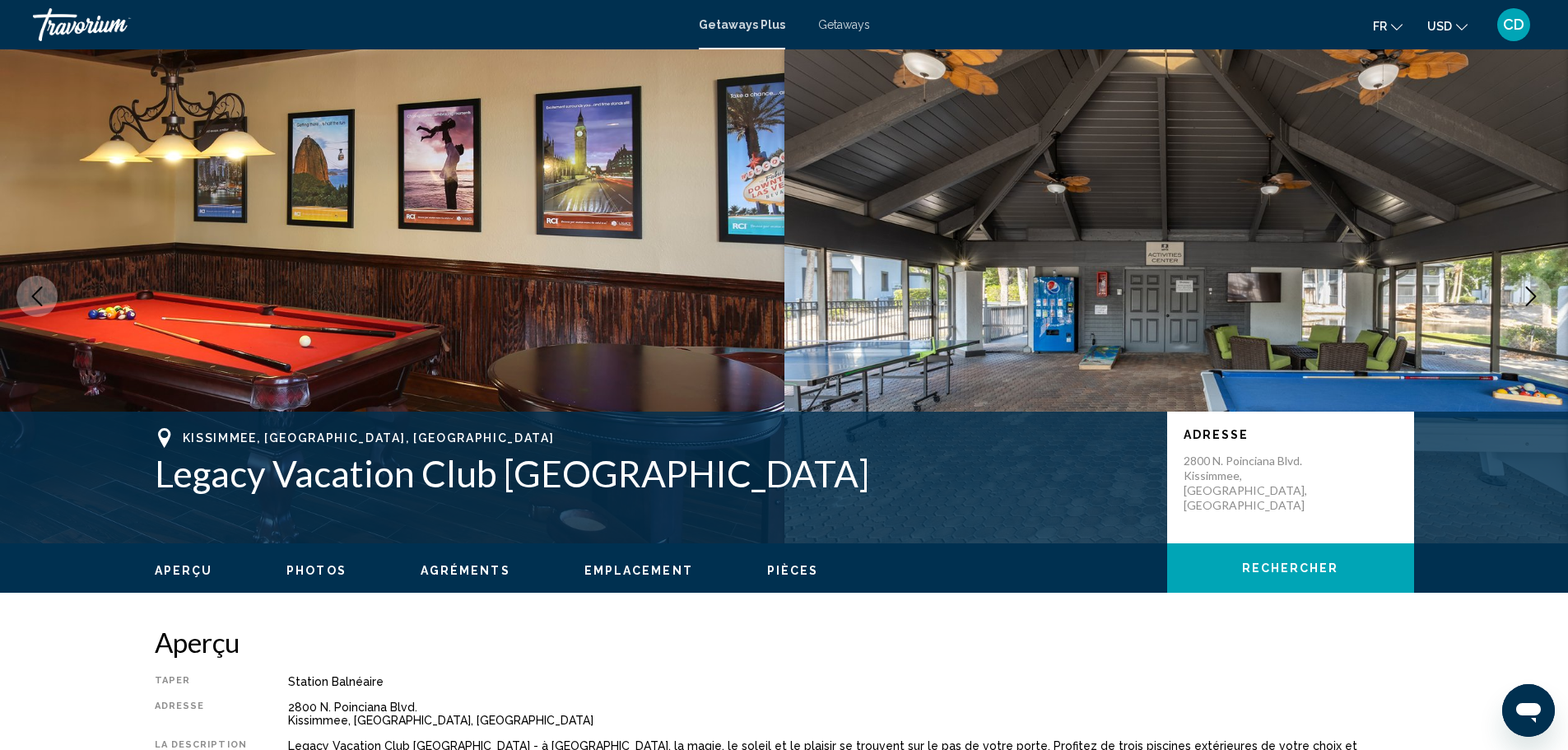
click at [1541, 300] on button "Next image" at bounding box center [1531, 296] width 41 height 41
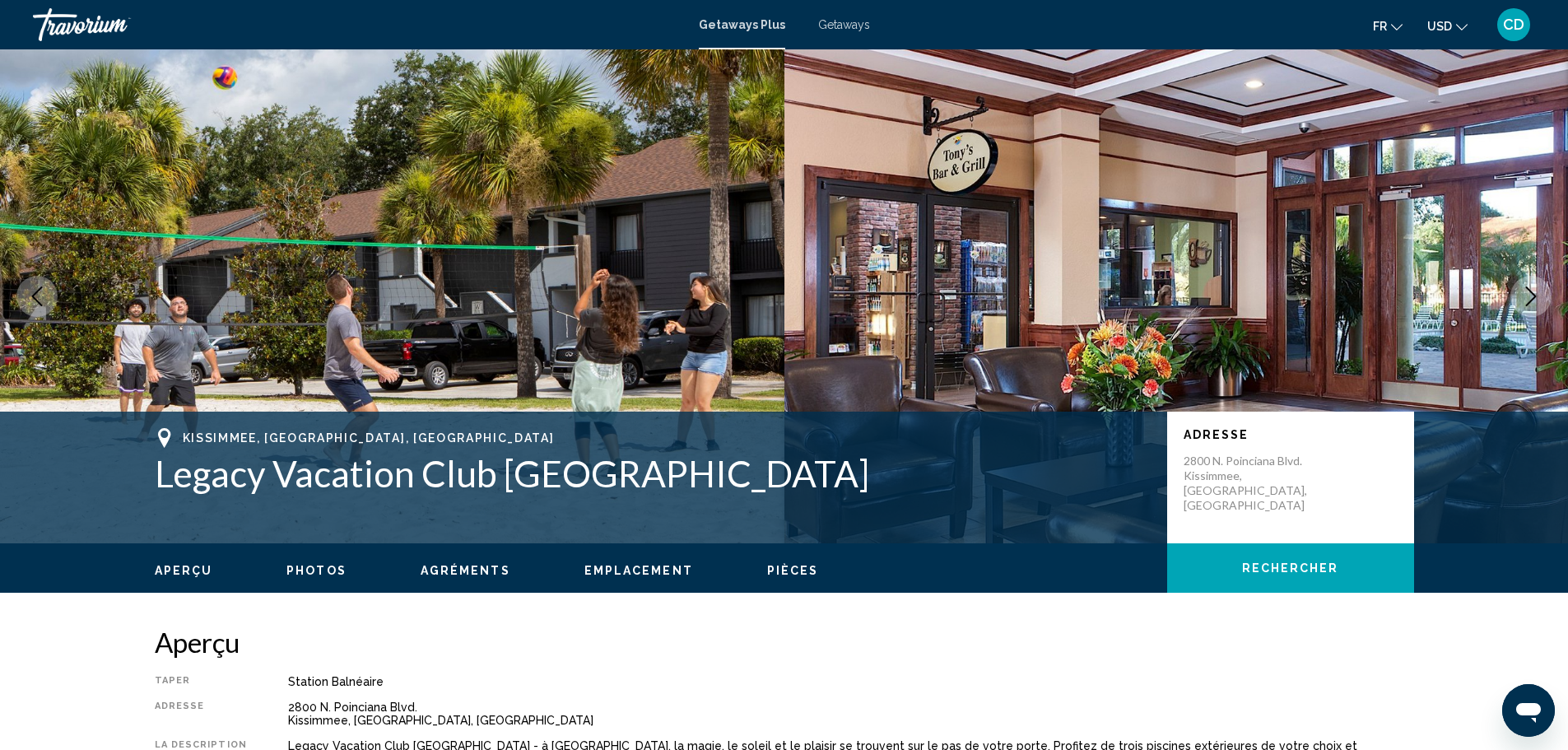
click at [1541, 300] on button "Next image" at bounding box center [1531, 296] width 41 height 41
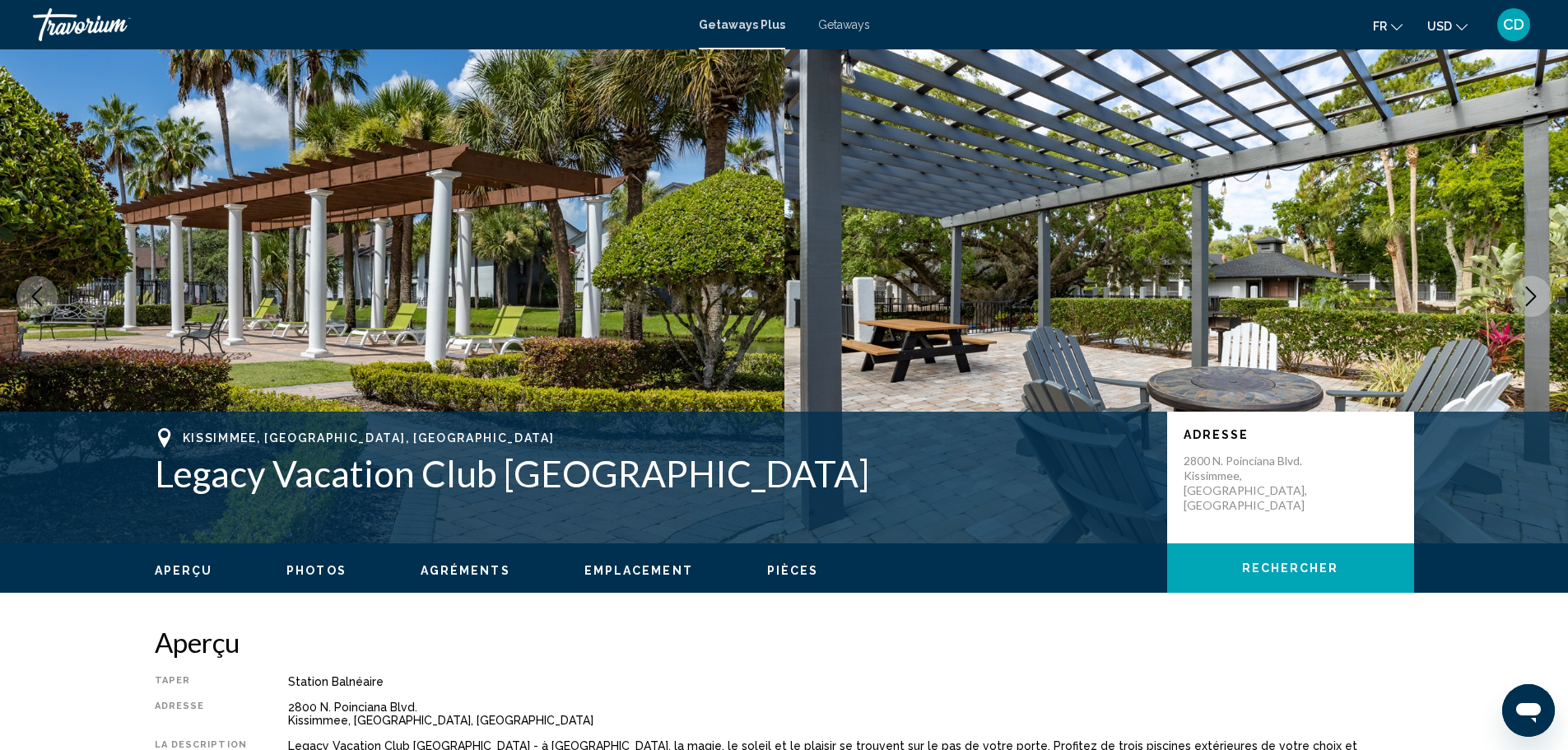
click at [1541, 300] on button "Next image" at bounding box center [1531, 296] width 41 height 41
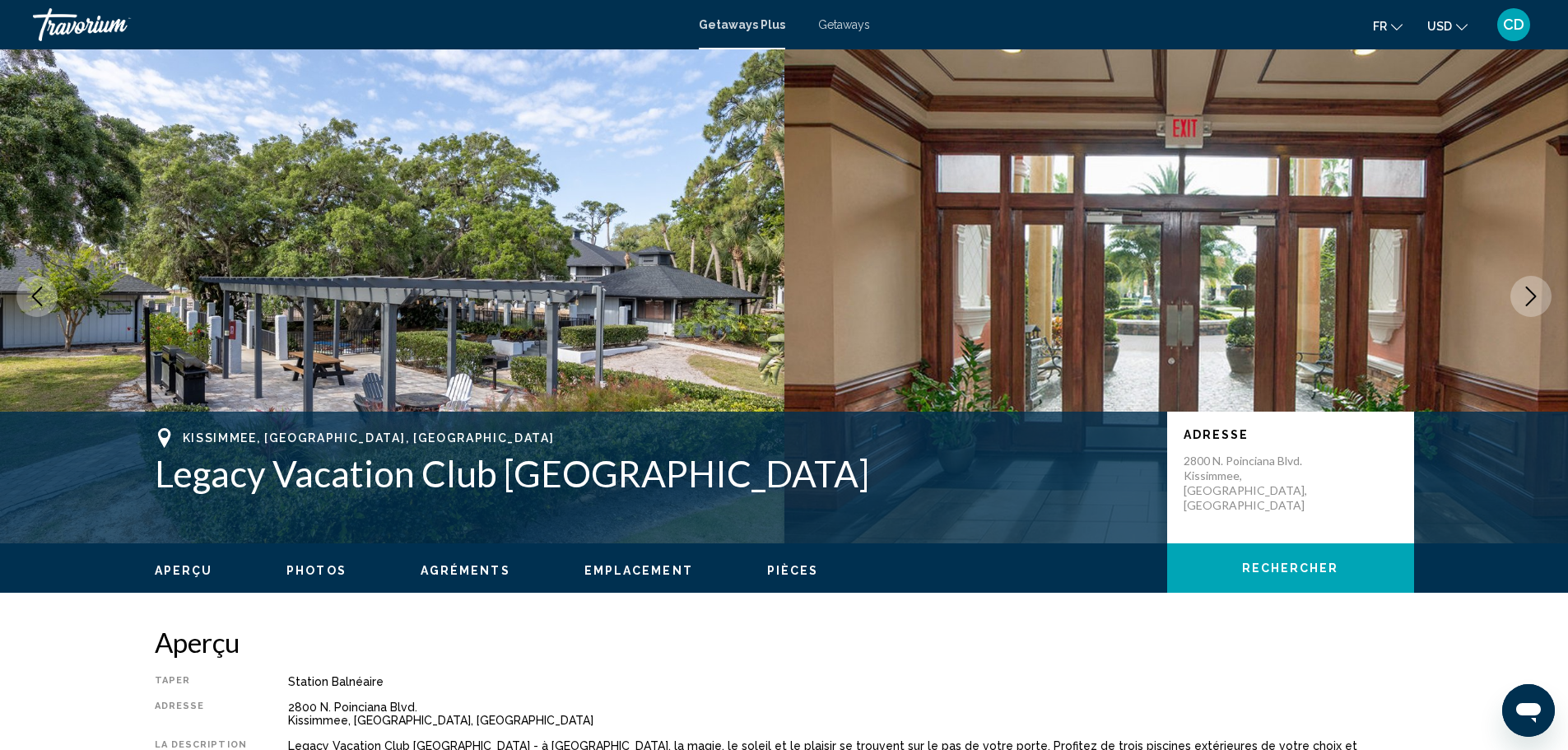
click at [1541, 300] on button "Next image" at bounding box center [1531, 296] width 41 height 41
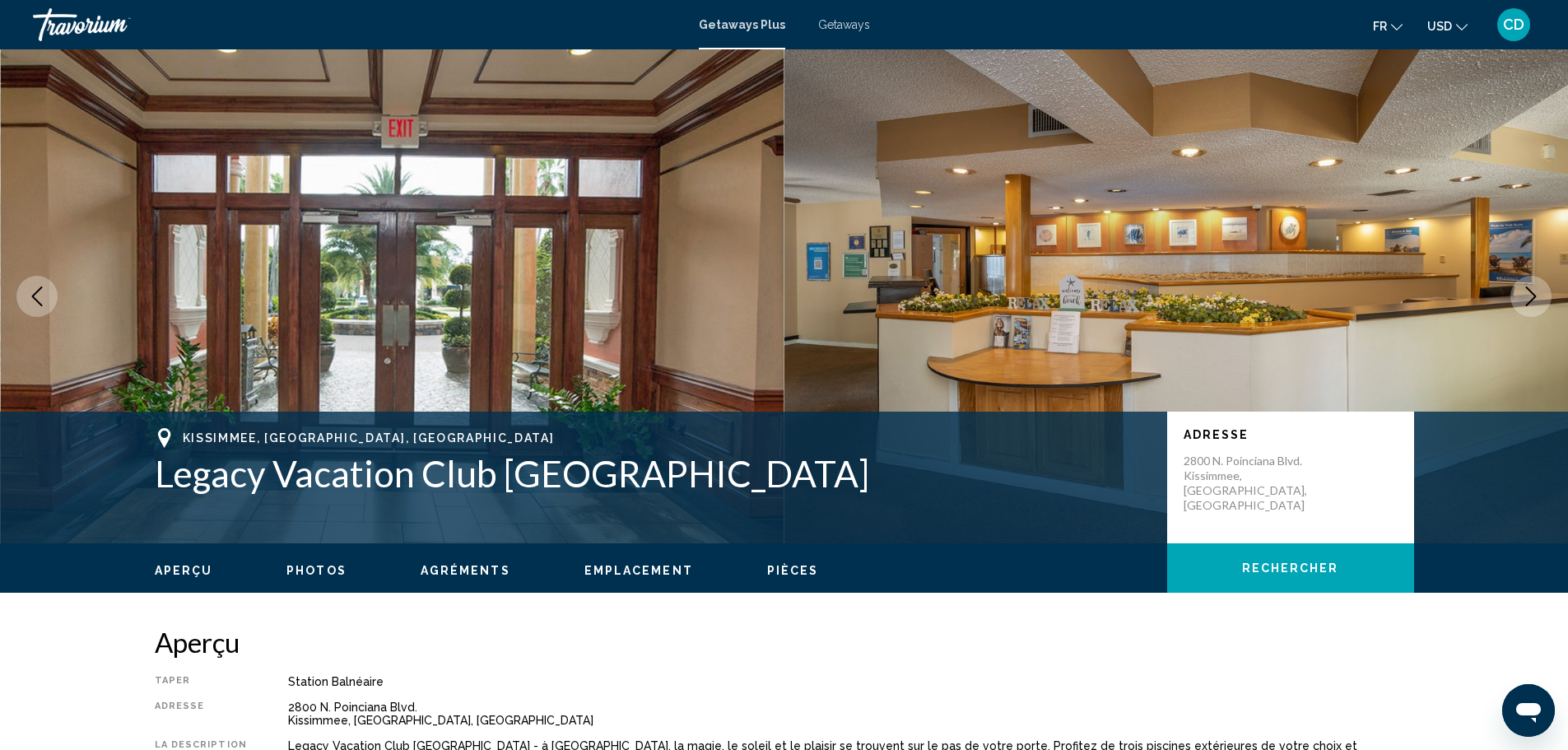
click at [1541, 300] on button "Next image" at bounding box center [1531, 296] width 41 height 41
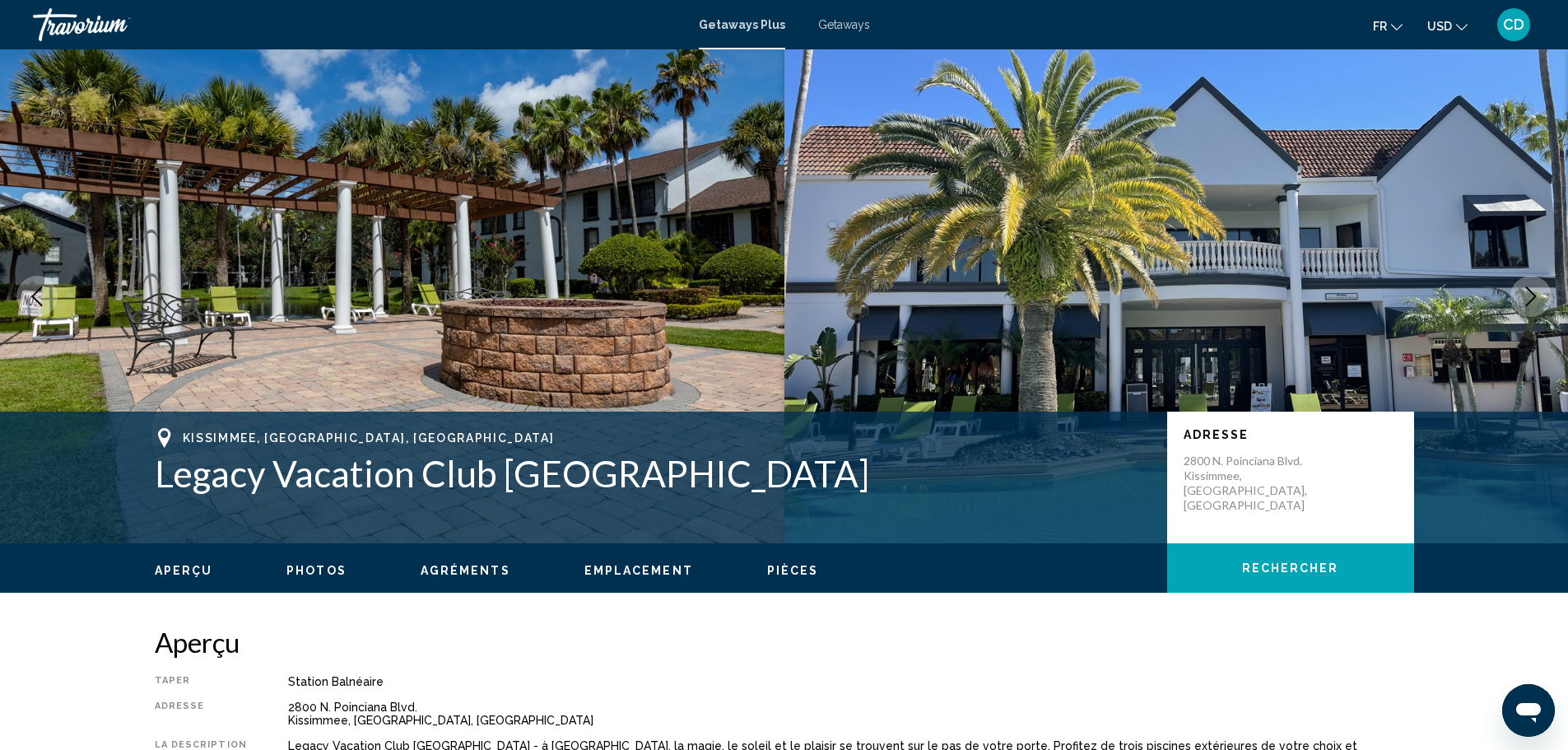
click at [1541, 300] on button "Next image" at bounding box center [1531, 296] width 41 height 41
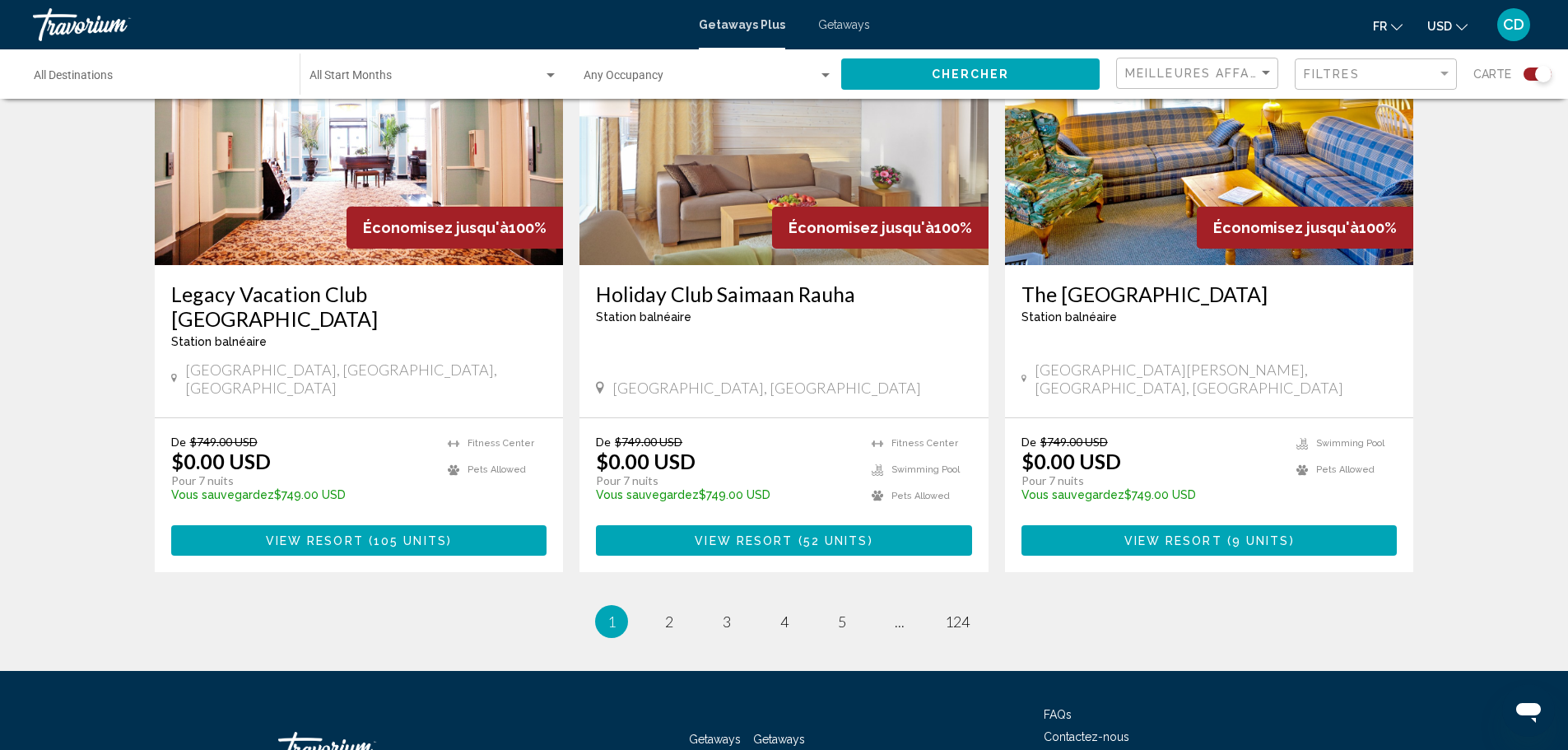
scroll to position [2469, 0]
click at [894, 606] on link "page ..." at bounding box center [899, 621] width 29 height 29
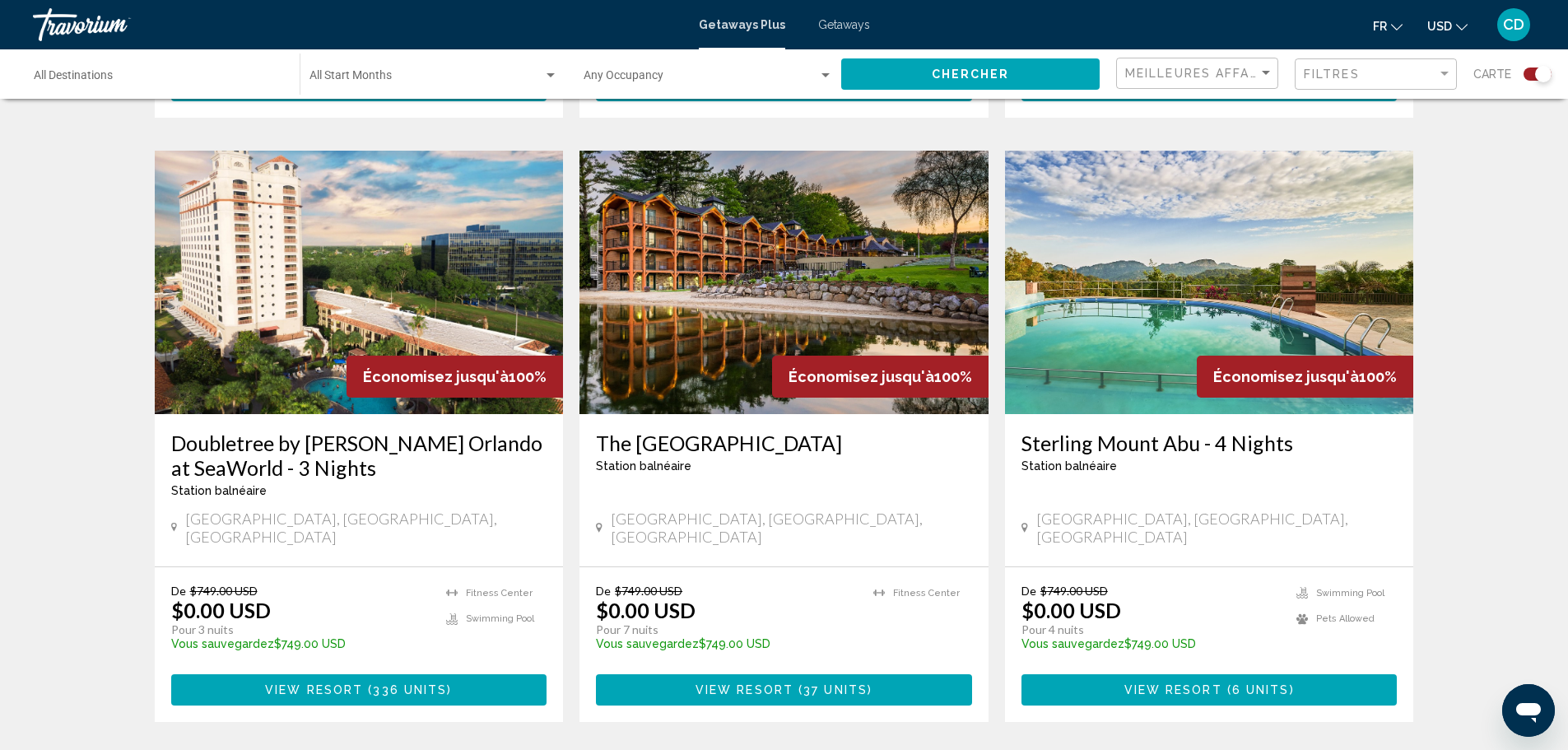
scroll to position [1153, 0]
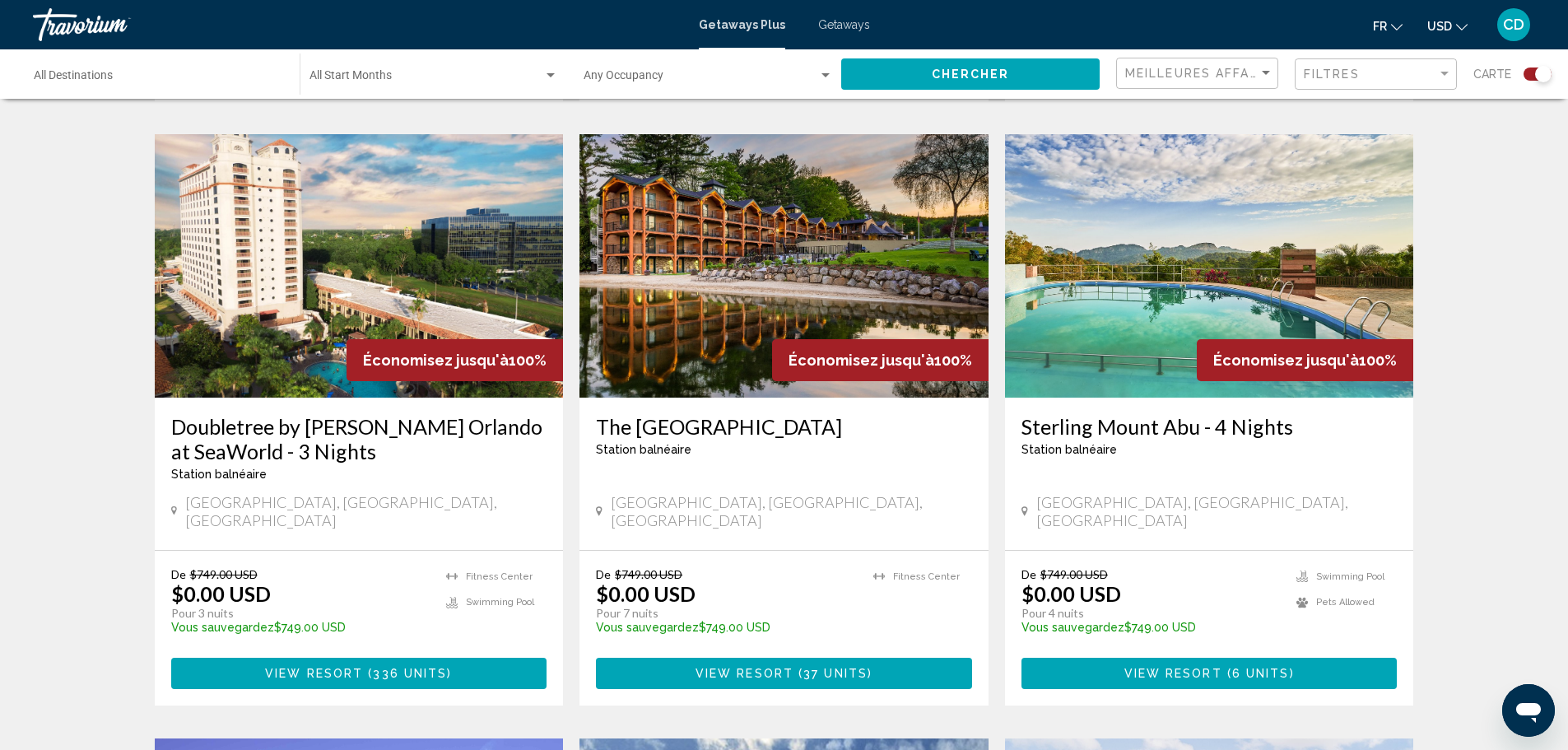
click at [864, 227] on img "Main content" at bounding box center [784, 265] width 409 height 263
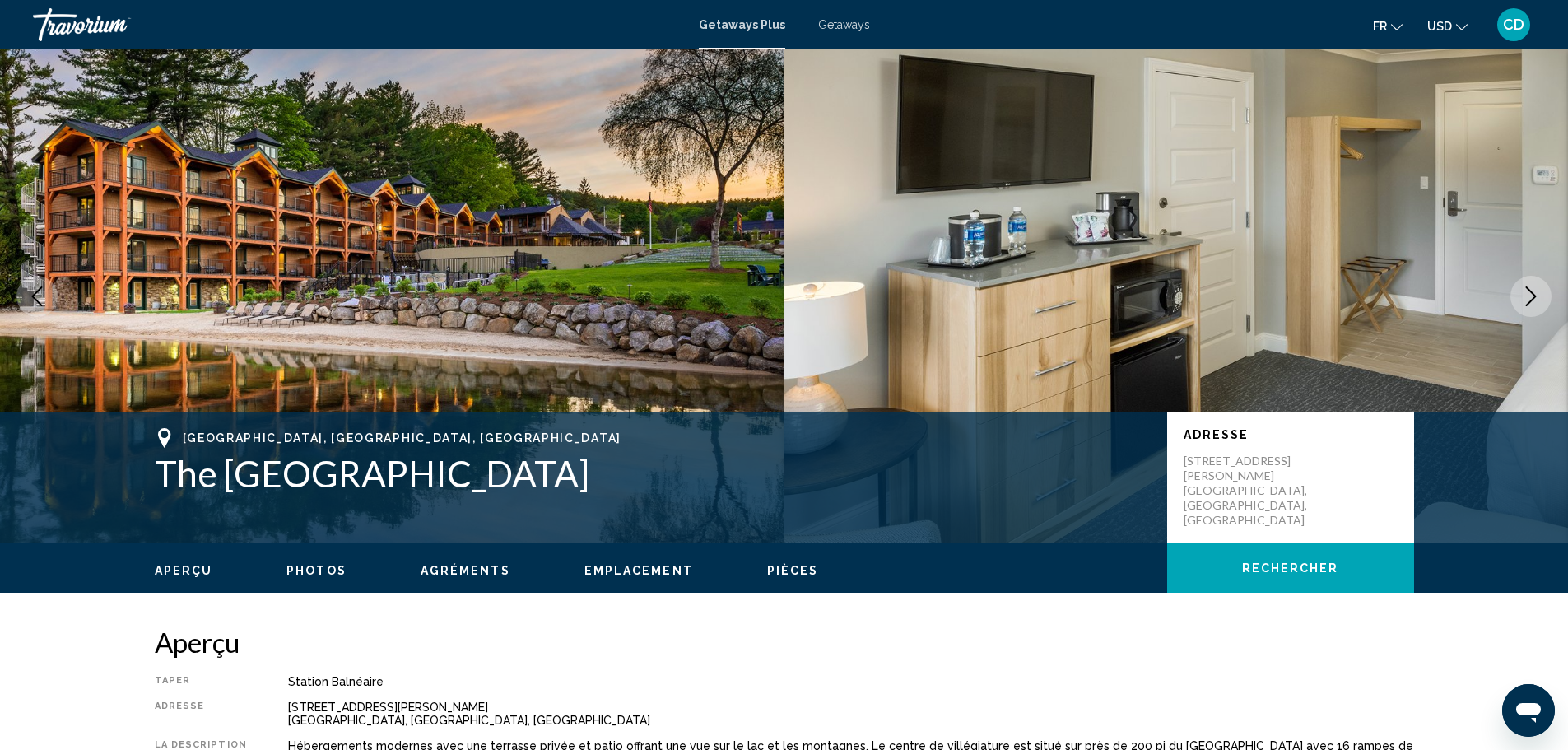
click at [1515, 220] on img "Main content" at bounding box center [1177, 296] width 784 height 494
click at [1532, 289] on icon "Next image" at bounding box center [1531, 296] width 20 height 20
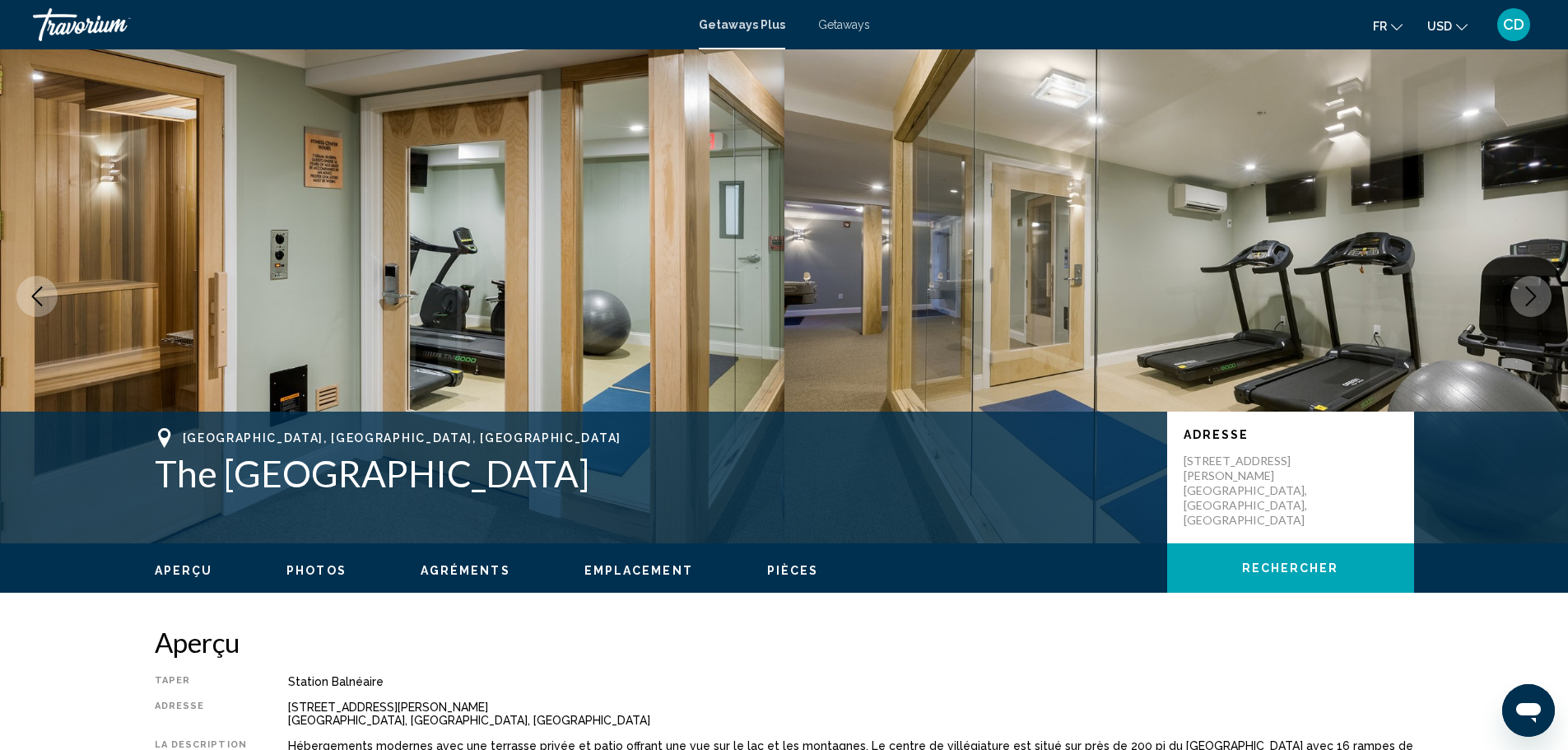
click at [1519, 284] on button "Next image" at bounding box center [1531, 296] width 41 height 41
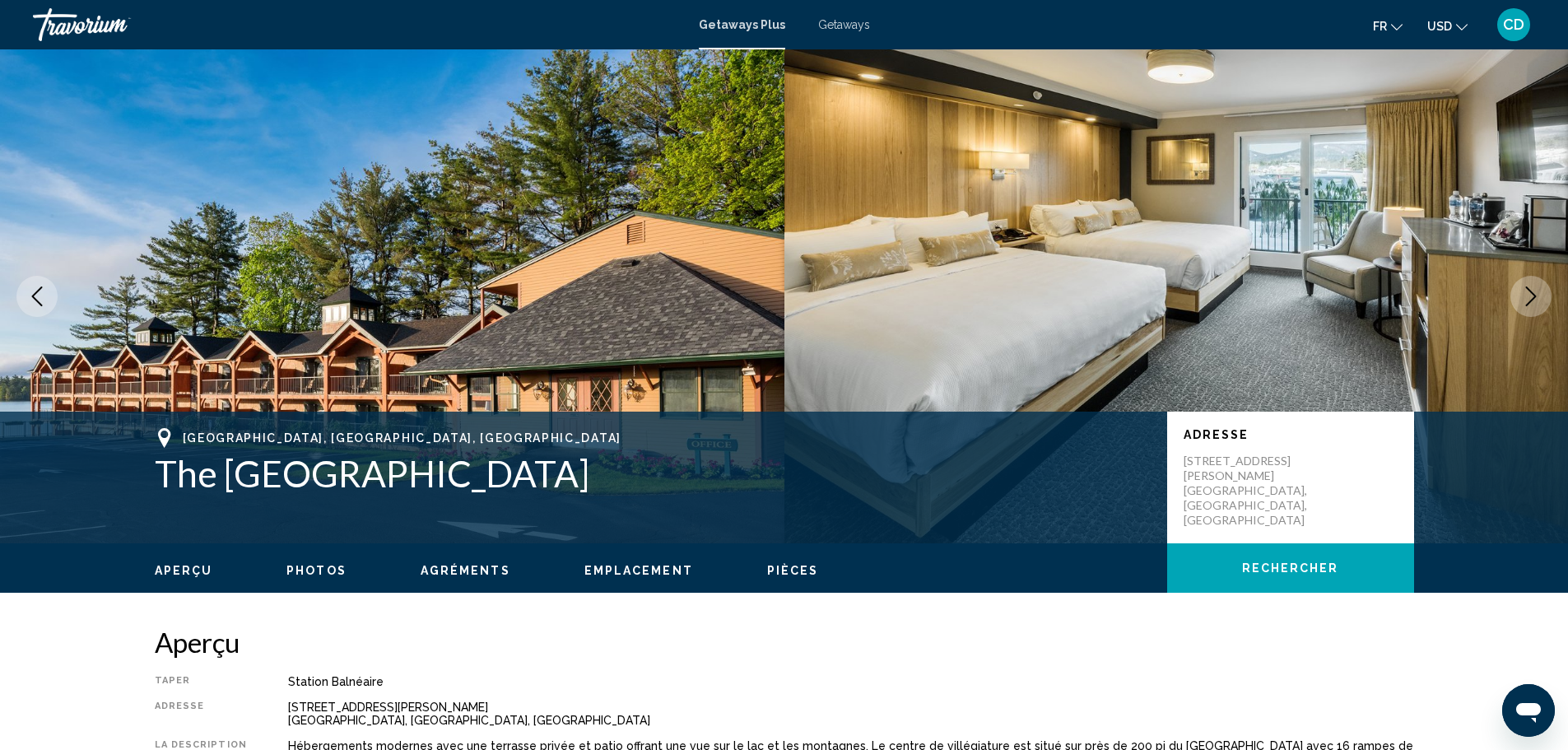
click at [1535, 294] on icon "Next image" at bounding box center [1531, 296] width 20 height 20
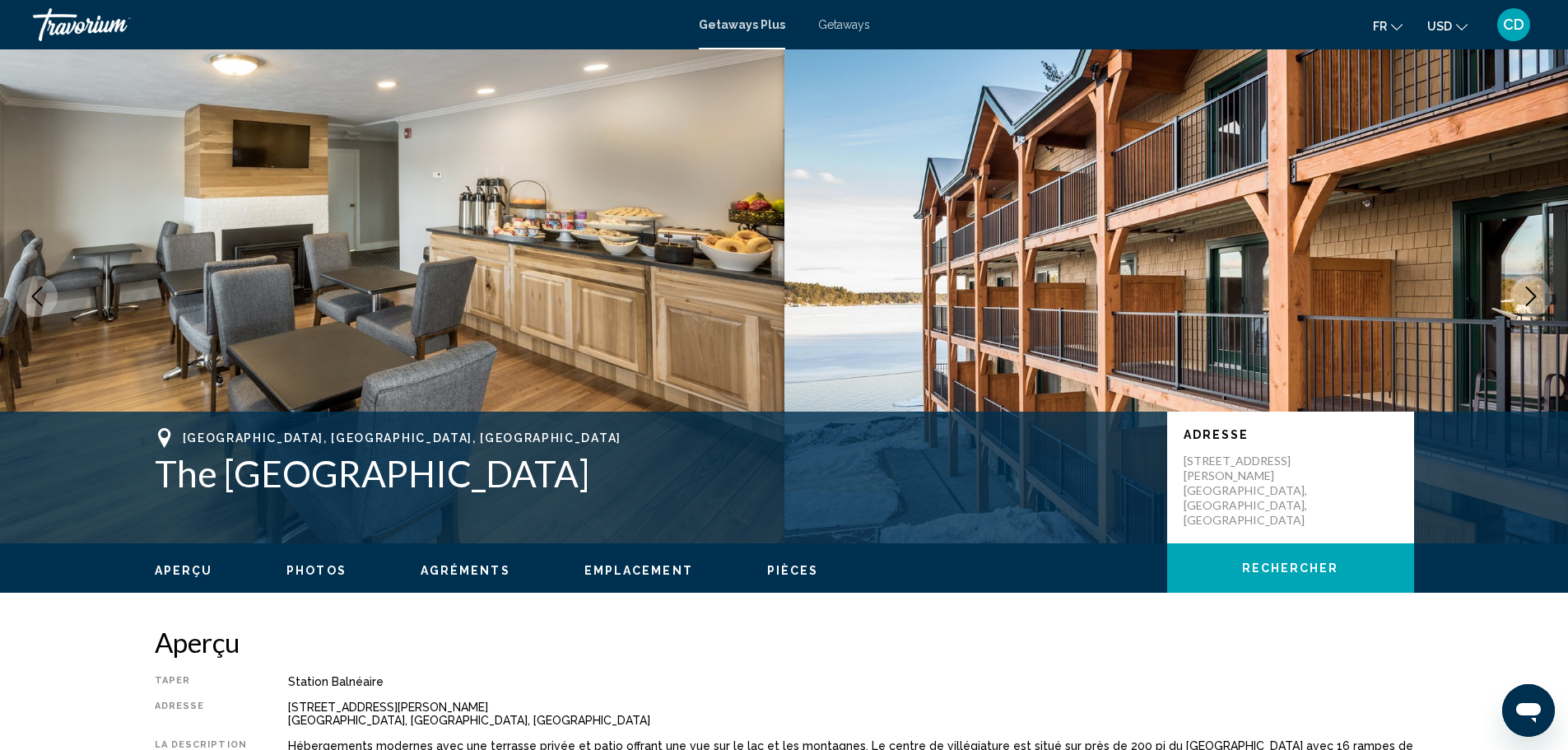
click at [1535, 294] on icon "Next image" at bounding box center [1531, 296] width 20 height 20
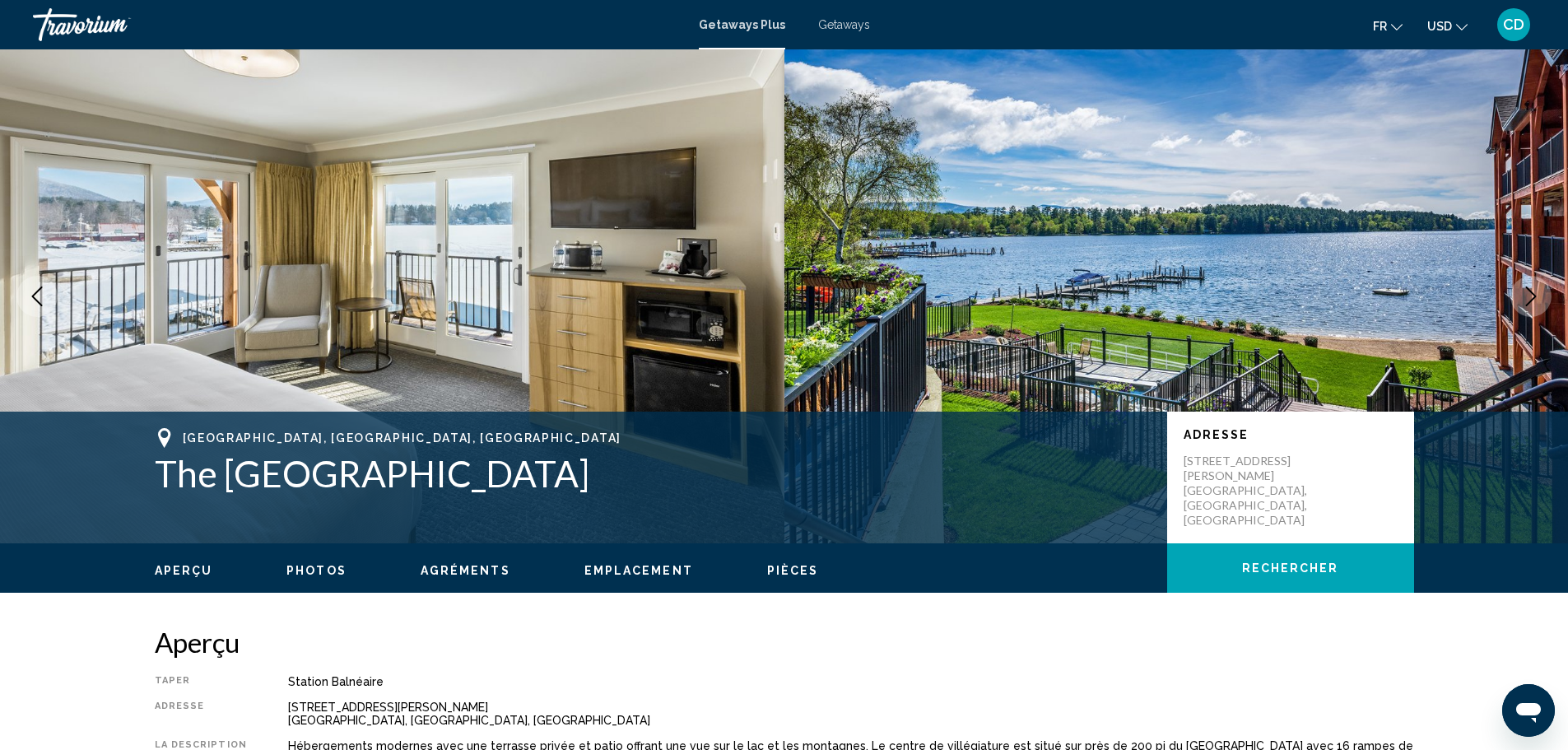
click at [1535, 294] on icon "Next image" at bounding box center [1531, 296] width 20 height 20
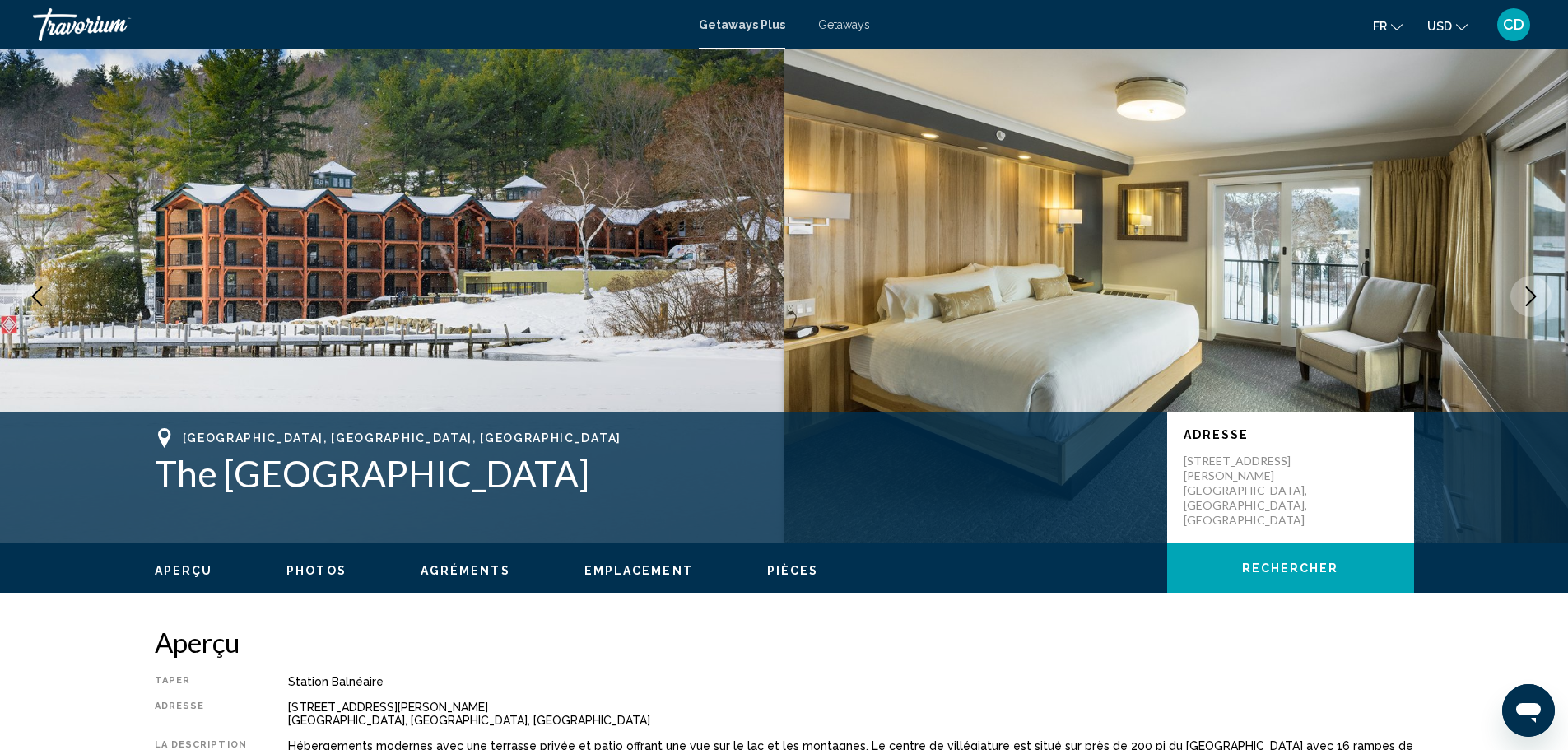
click at [1535, 294] on icon "Next image" at bounding box center [1531, 296] width 20 height 20
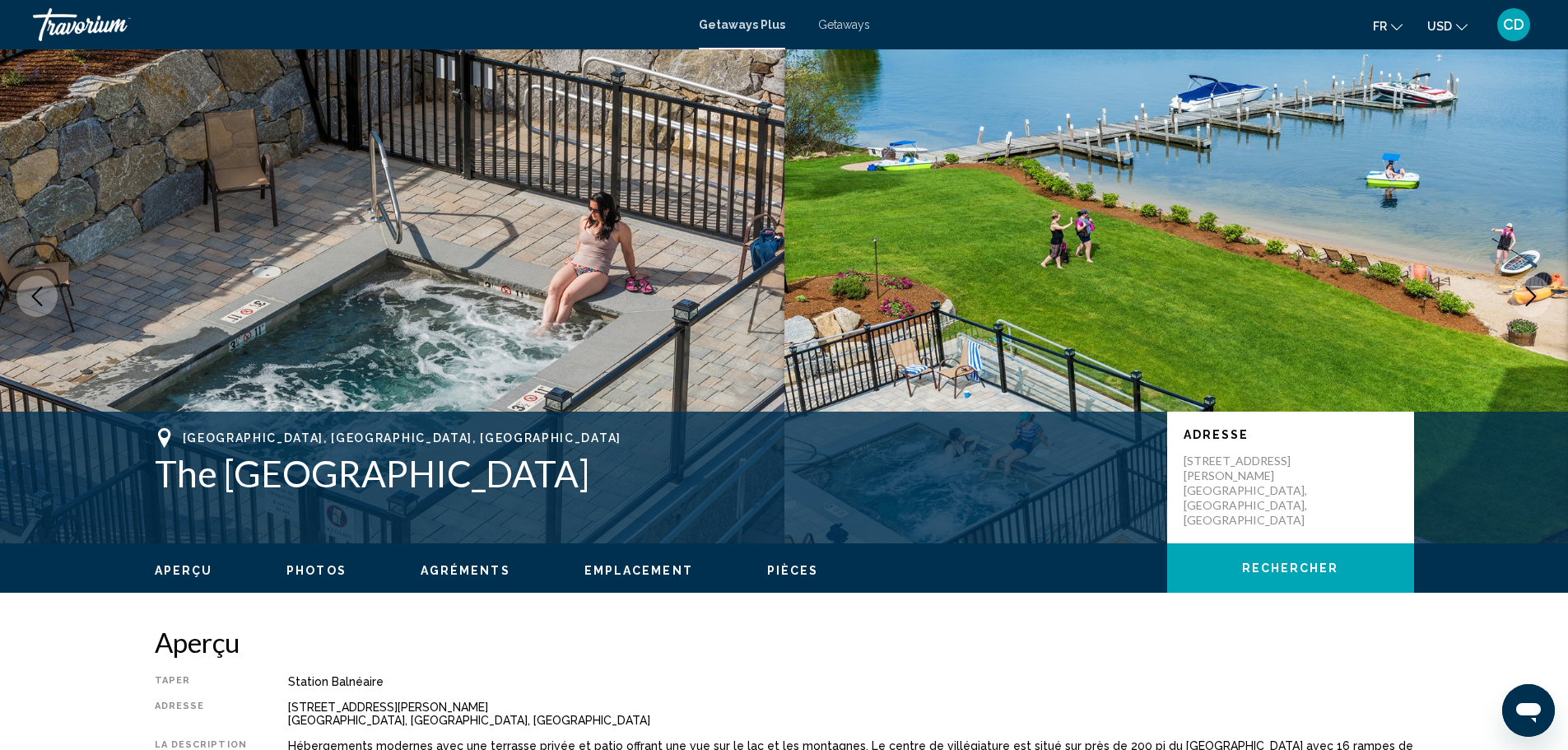
click at [1535, 294] on icon "Next image" at bounding box center [1531, 296] width 20 height 20
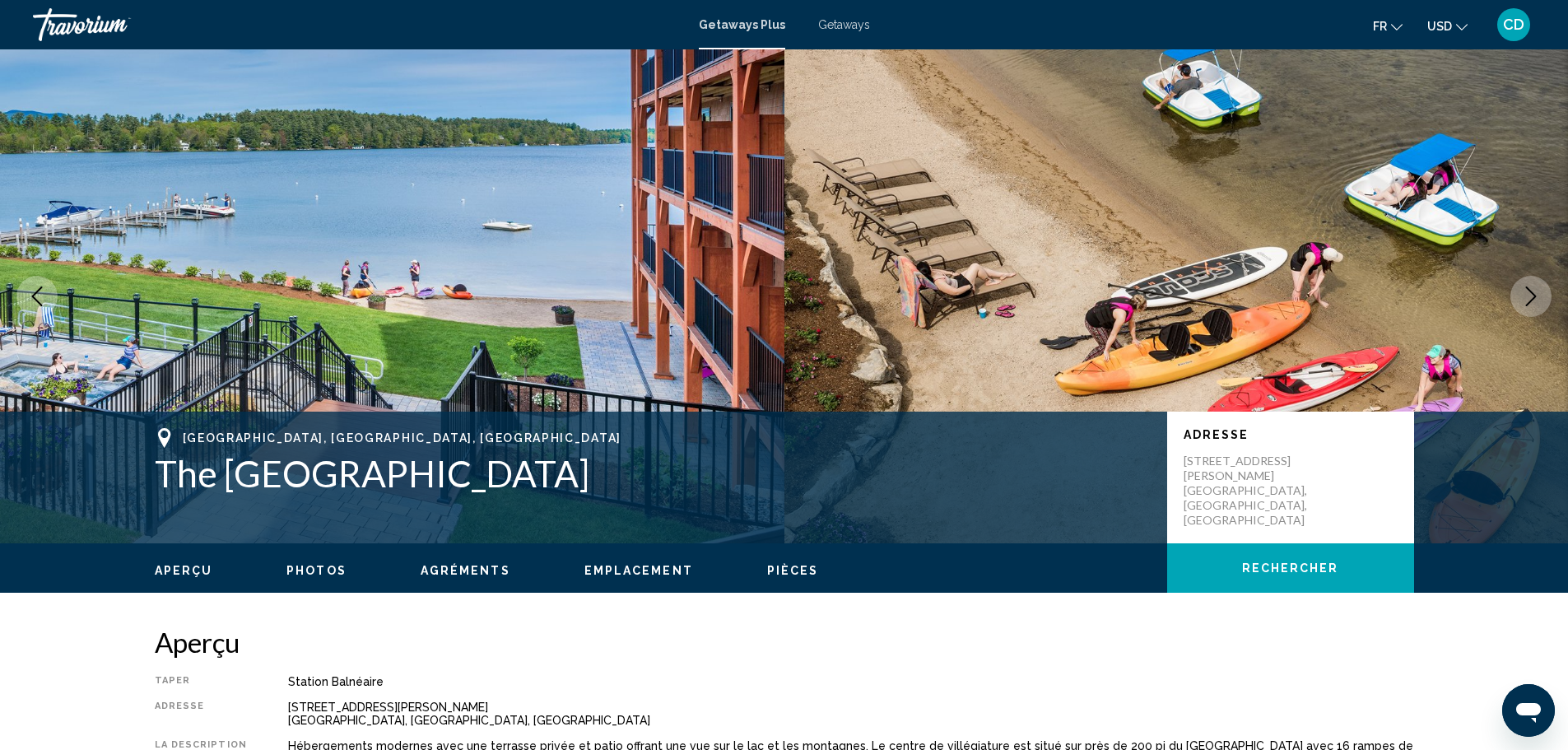
click at [1535, 294] on icon "Next image" at bounding box center [1531, 296] width 20 height 20
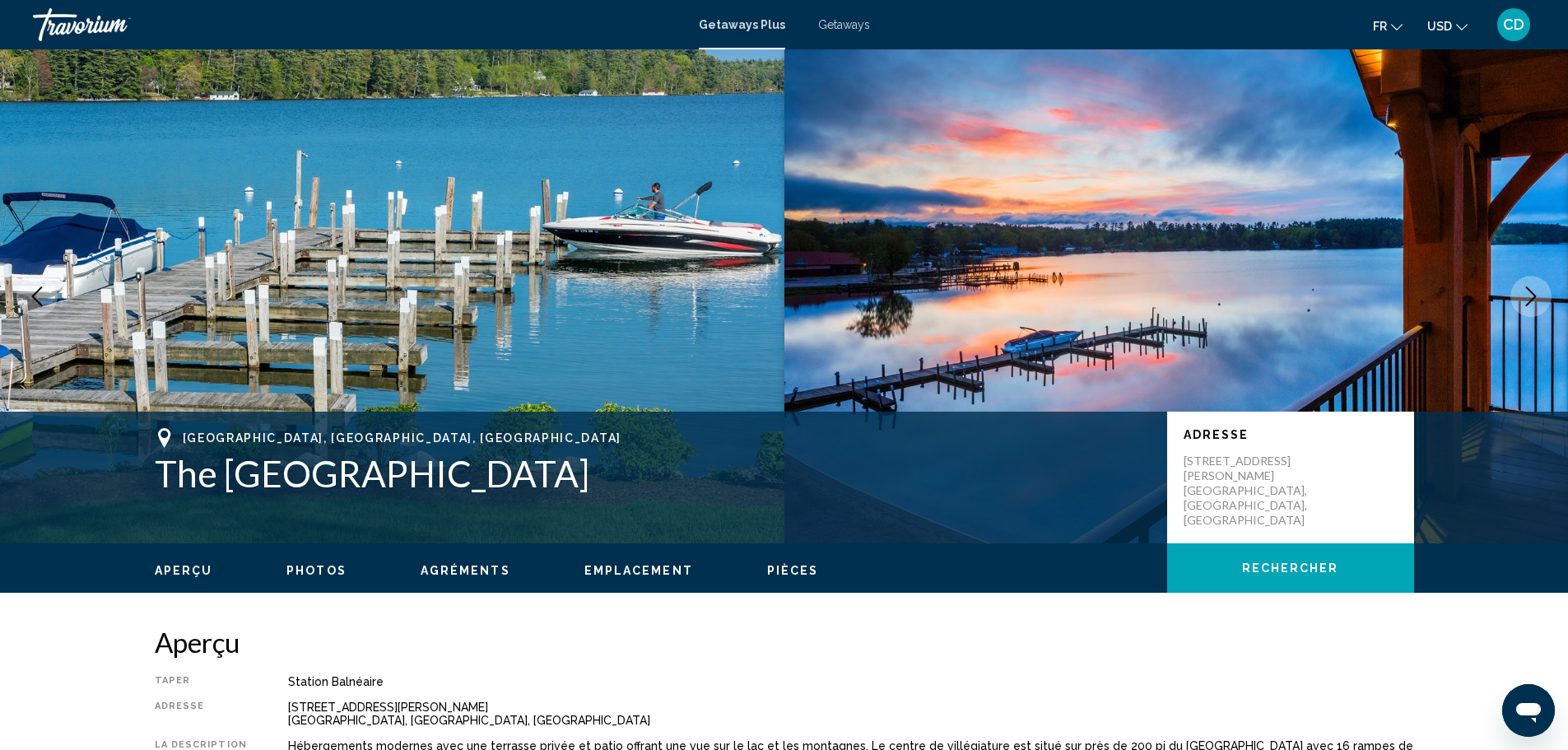
click at [1535, 294] on icon "Next image" at bounding box center [1531, 296] width 20 height 20
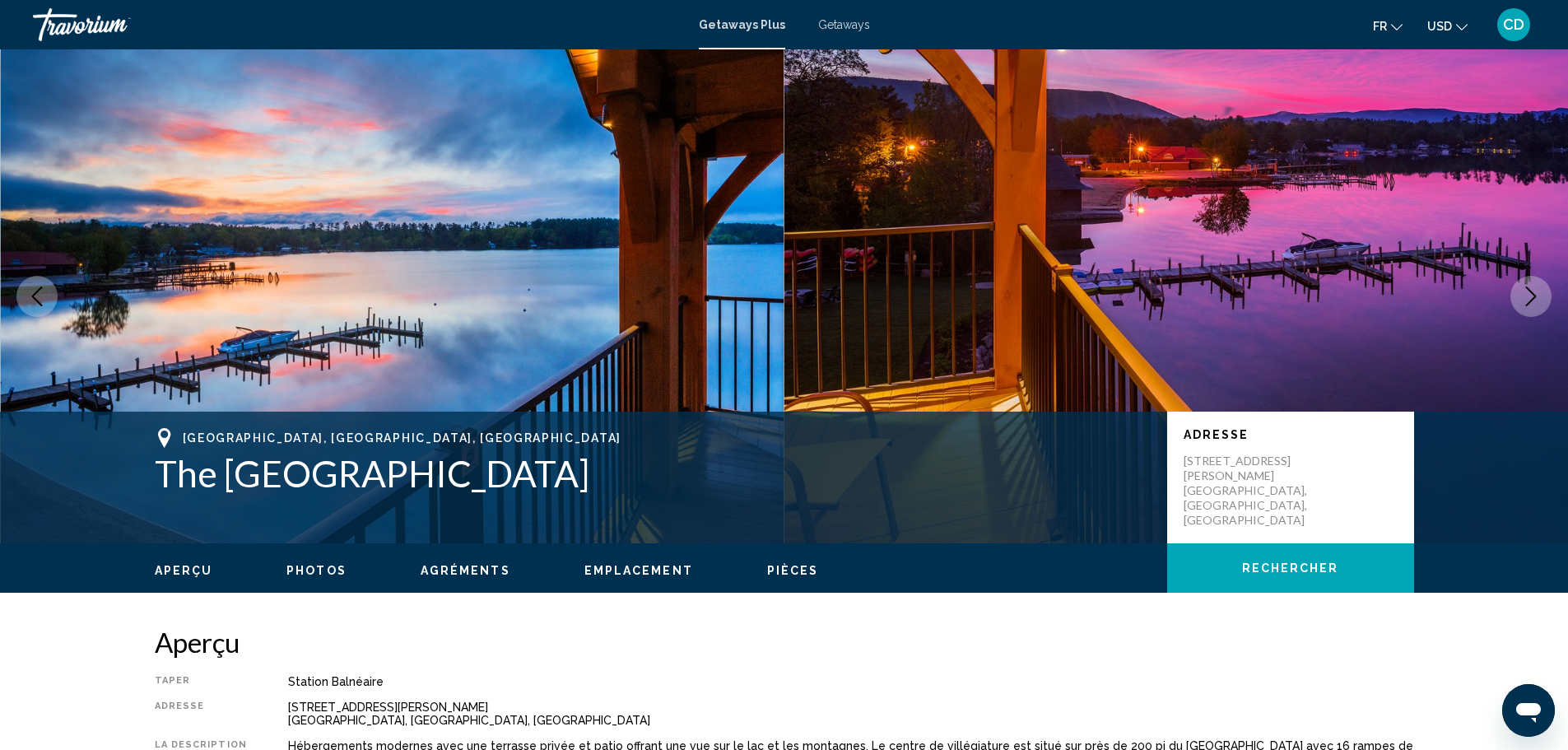
click at [1535, 294] on icon "Next image" at bounding box center [1531, 296] width 20 height 20
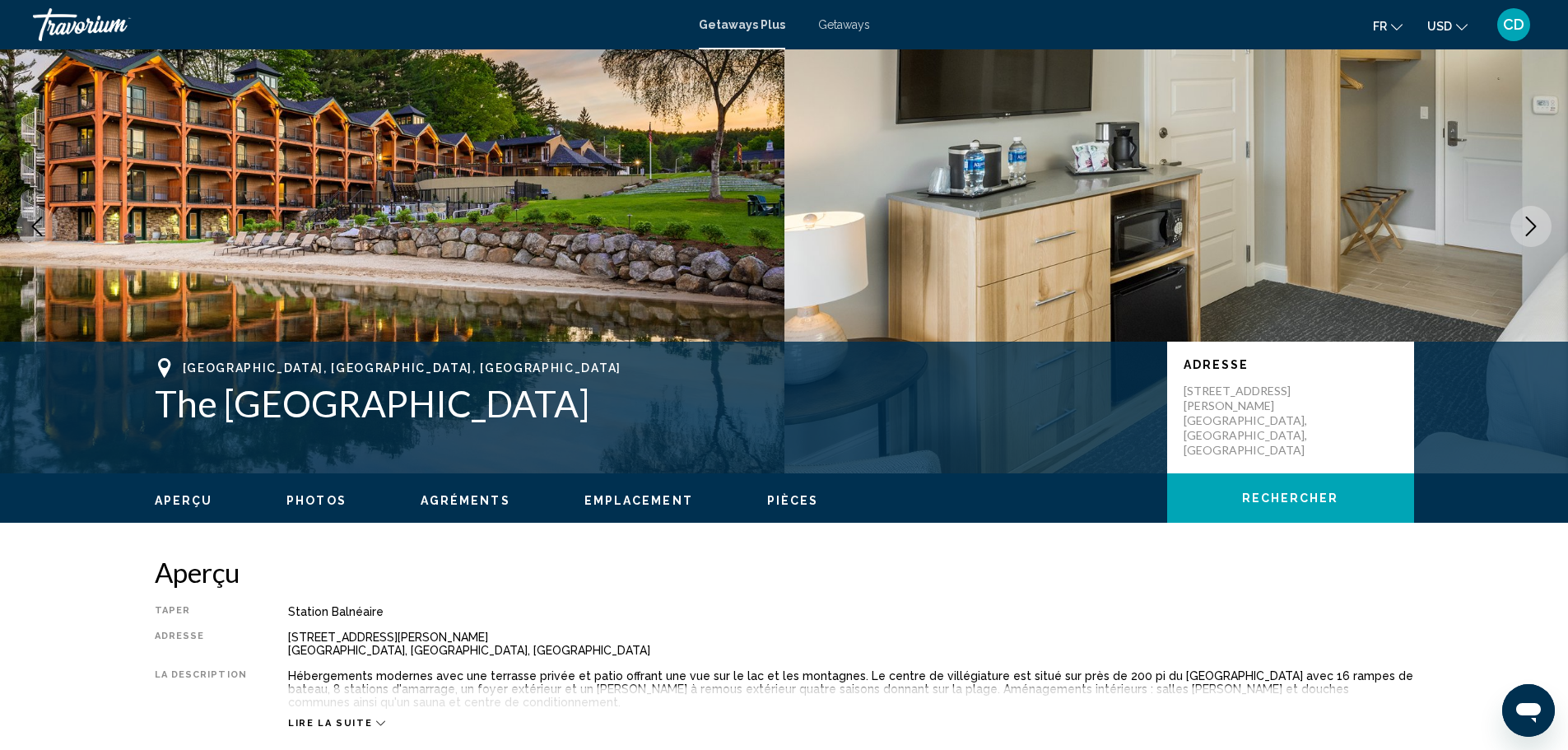
scroll to position [165, 0]
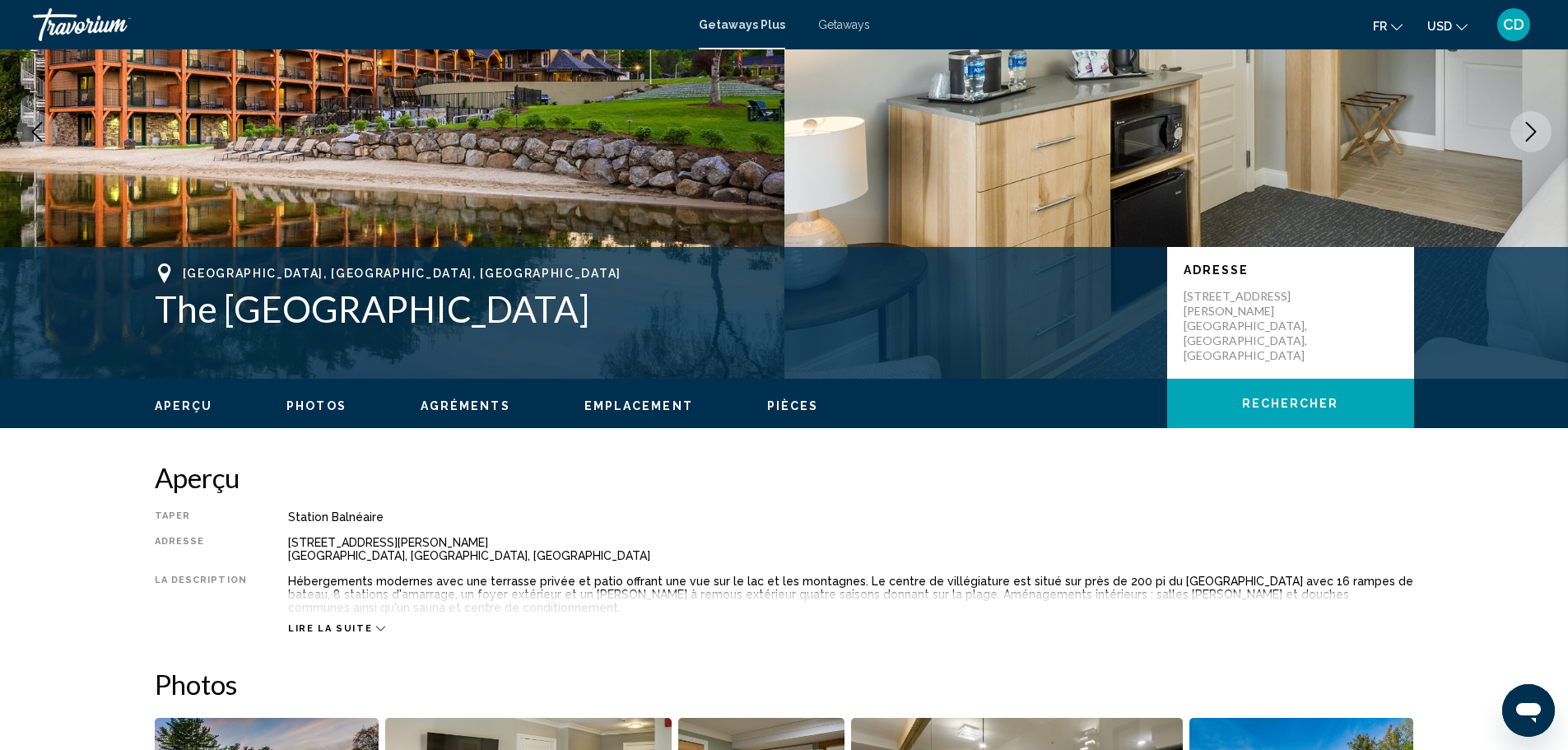
click at [376, 628] on icon "Main content" at bounding box center [381, 630] width 9 height 5
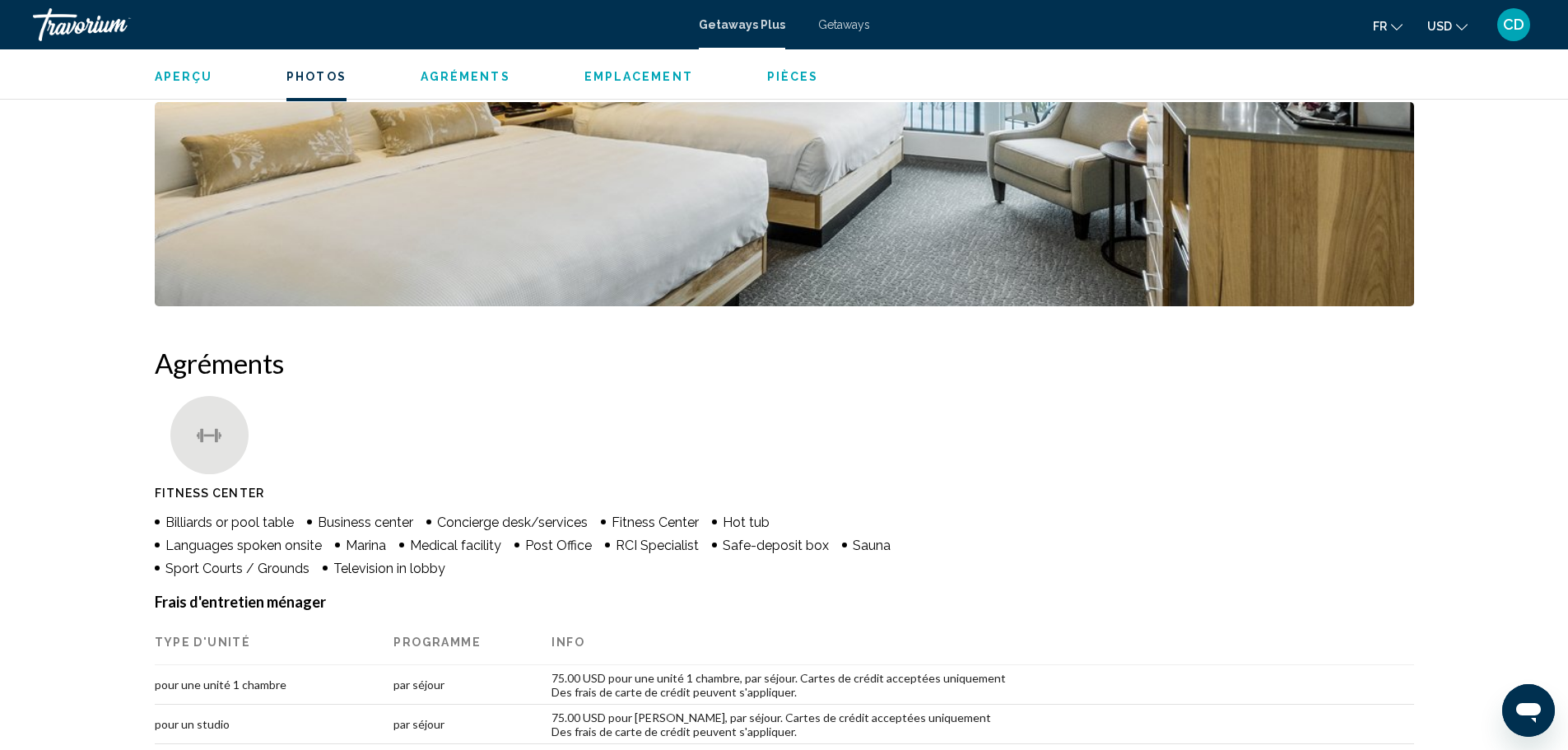
scroll to position [1153, 0]
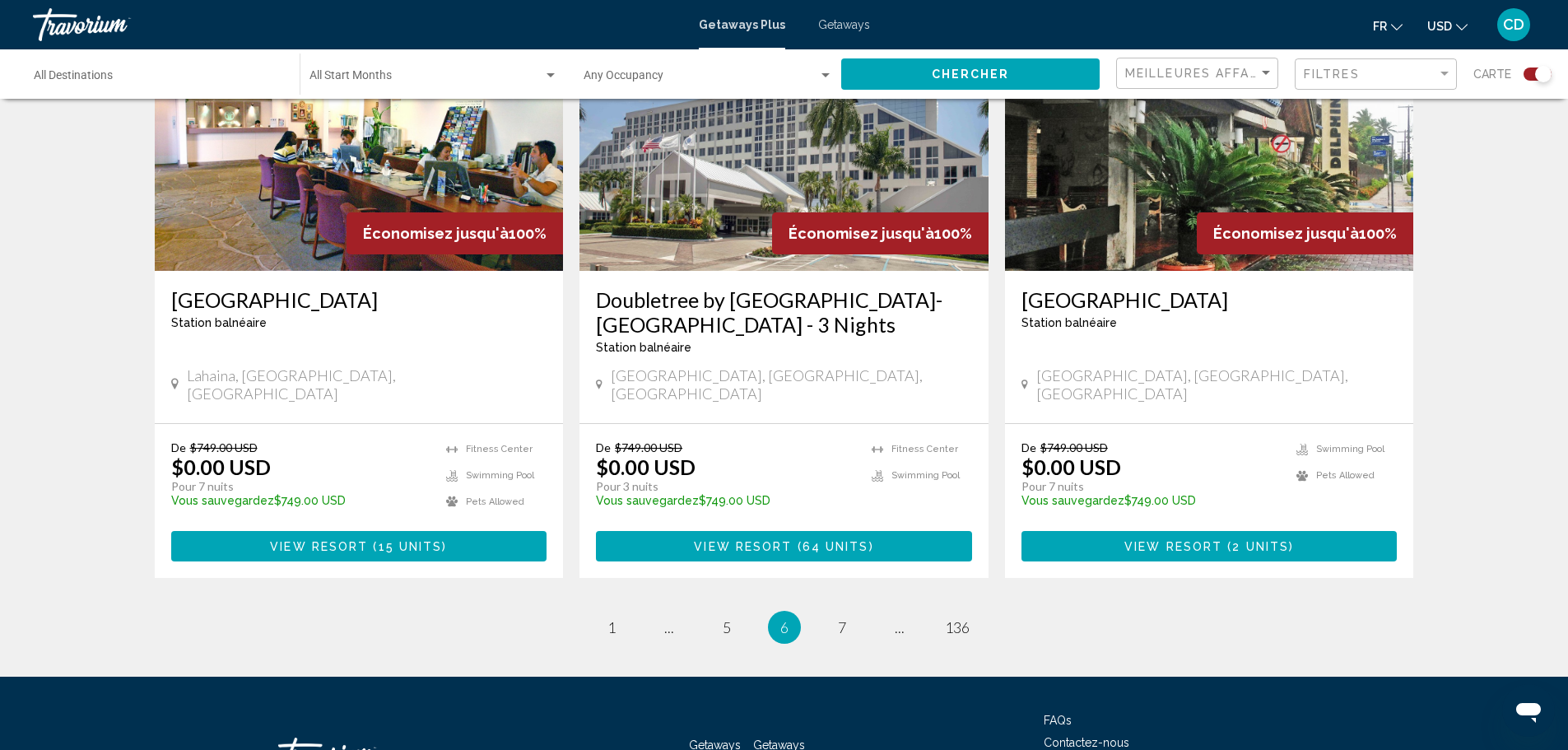
scroll to position [2470, 0]
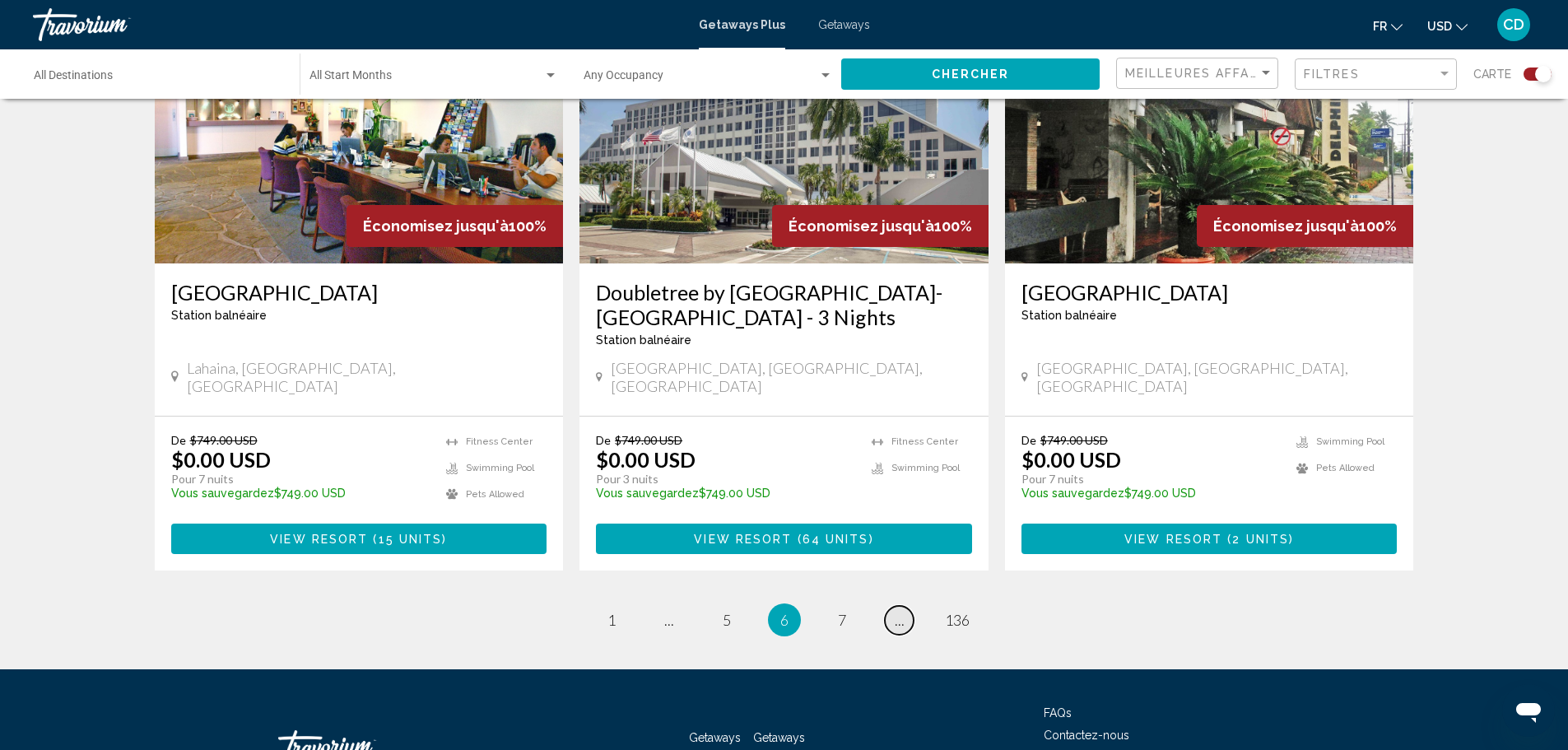
click at [899, 611] on span "..." at bounding box center [899, 620] width 10 height 18
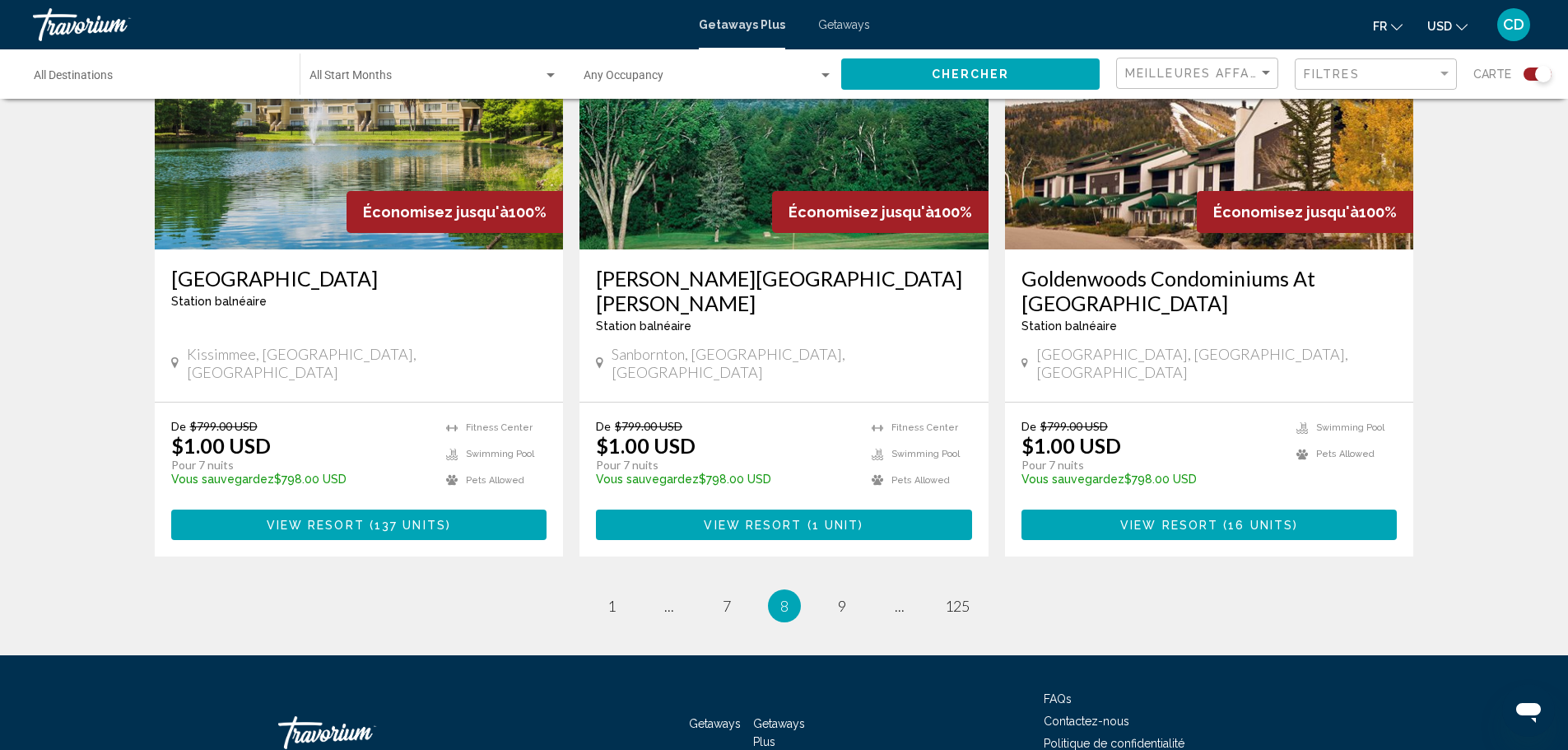
scroll to position [2470, 0]
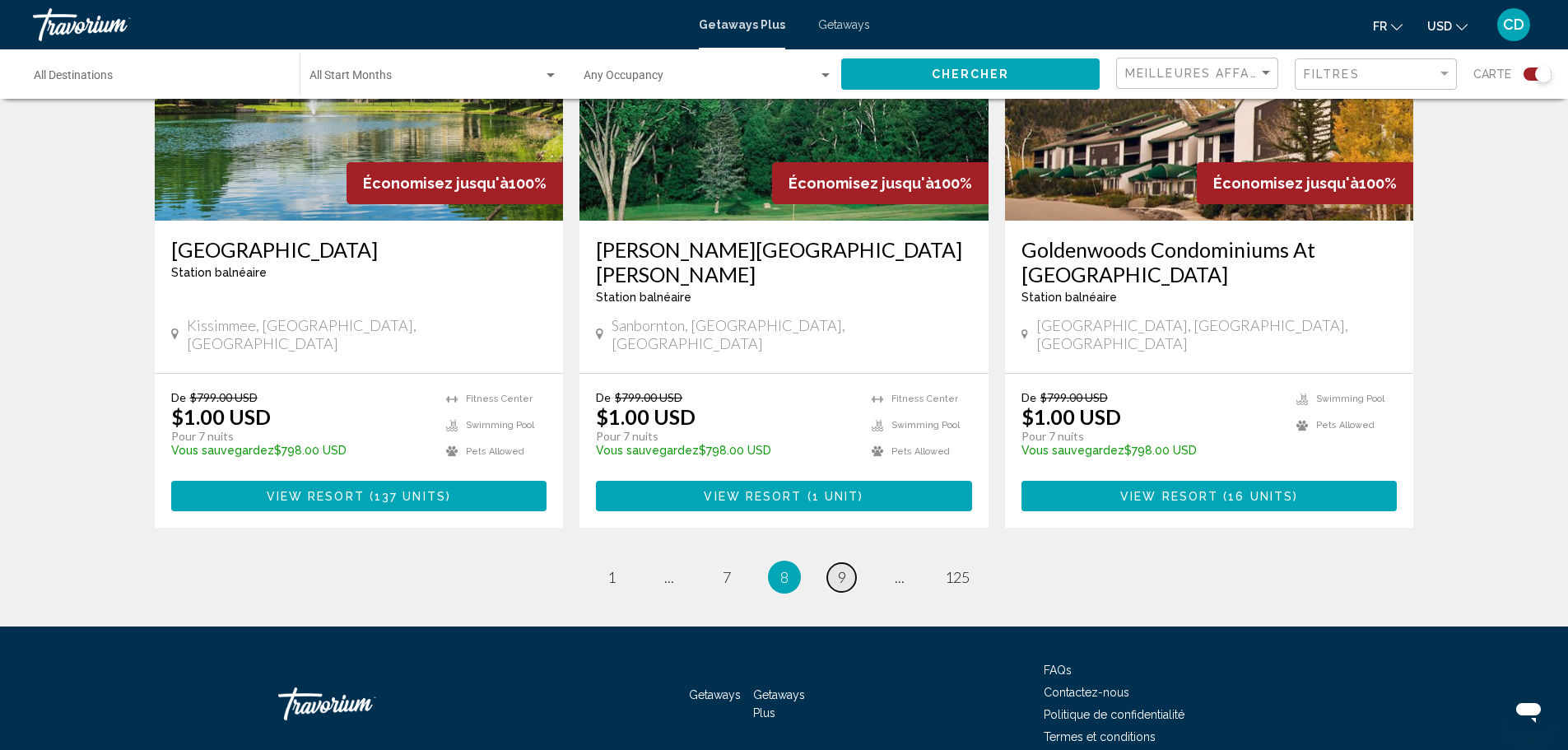
click at [841, 568] on span "9" at bounding box center [841, 577] width 8 height 18
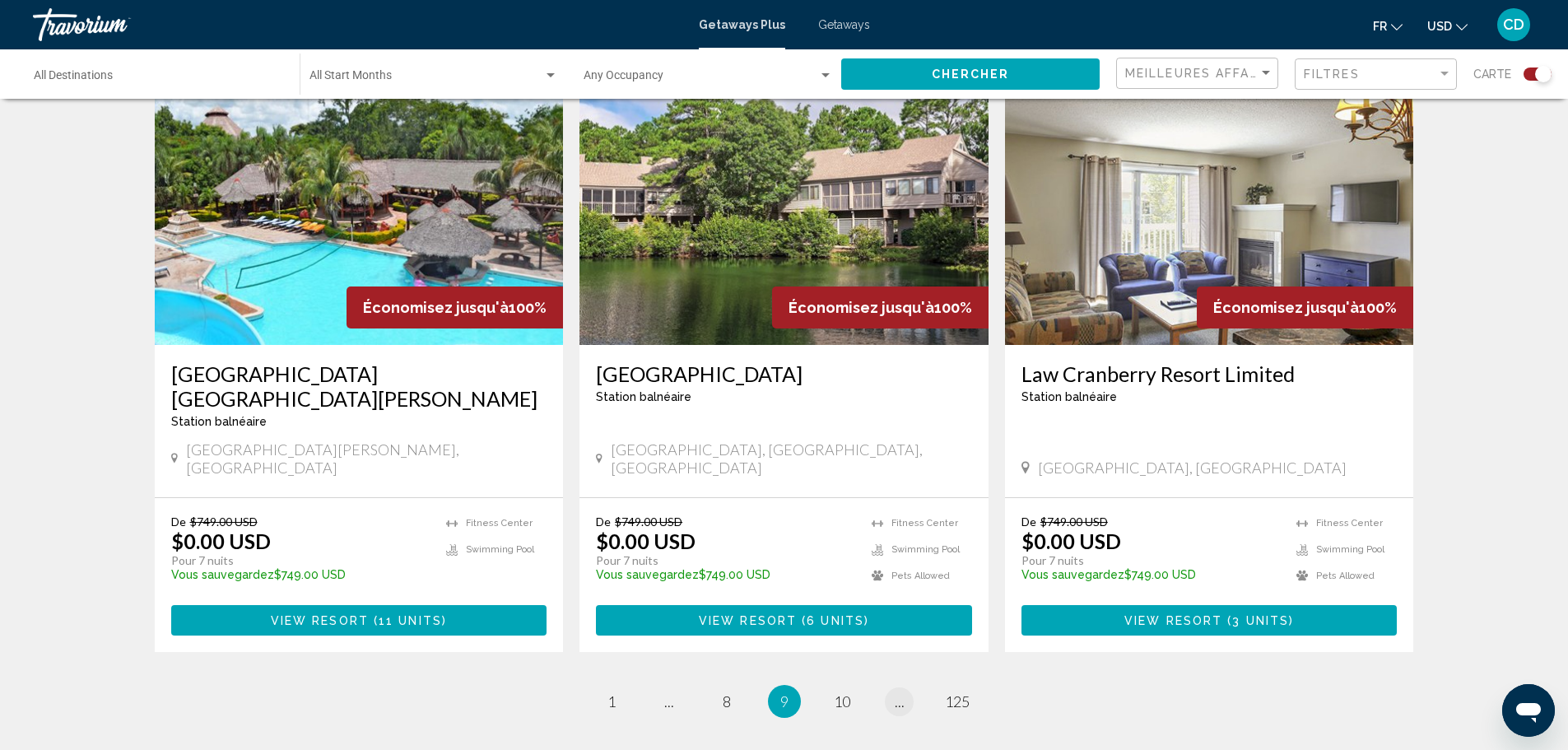
scroll to position [2387, 0]
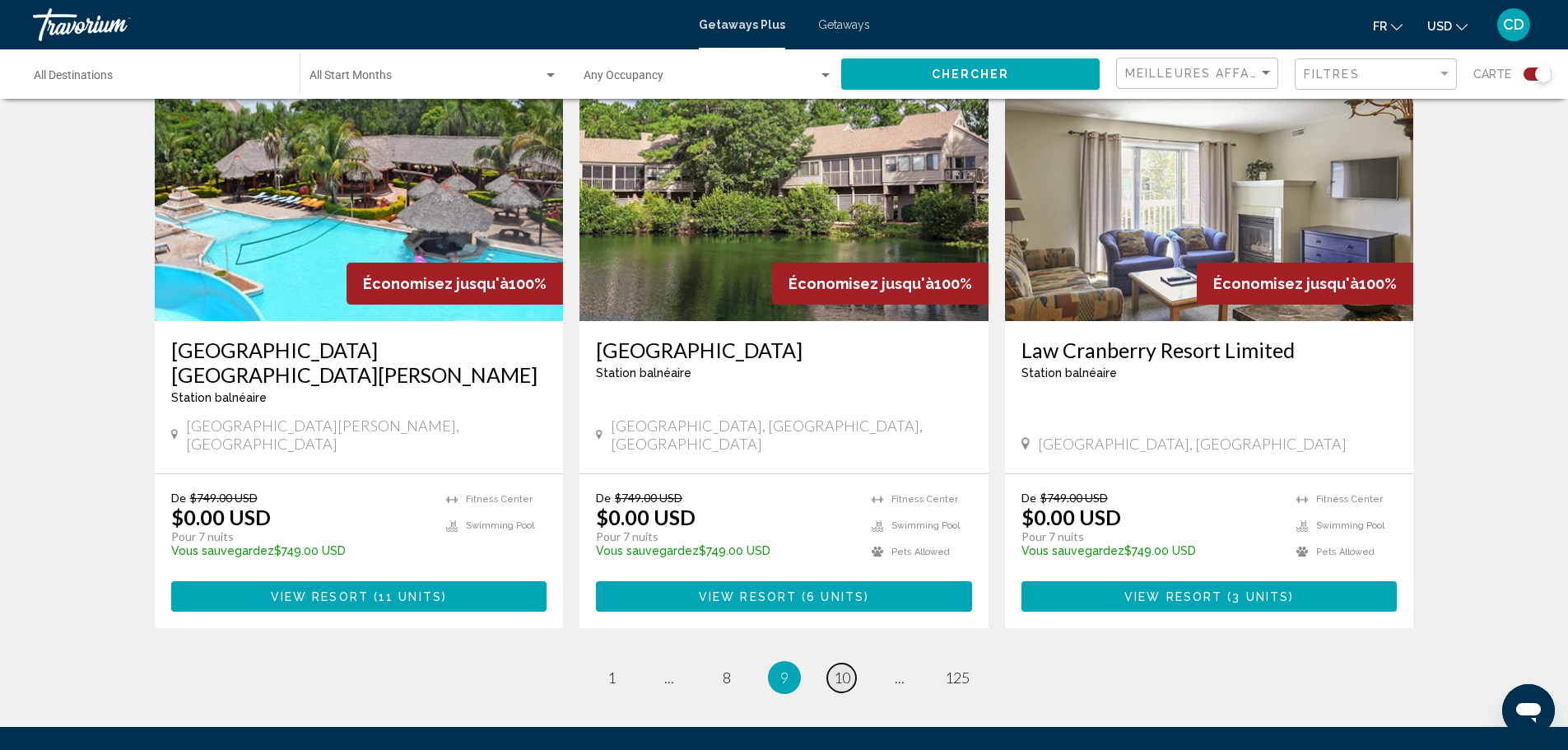
click at [843, 669] on span "10" at bounding box center [841, 678] width 16 height 18
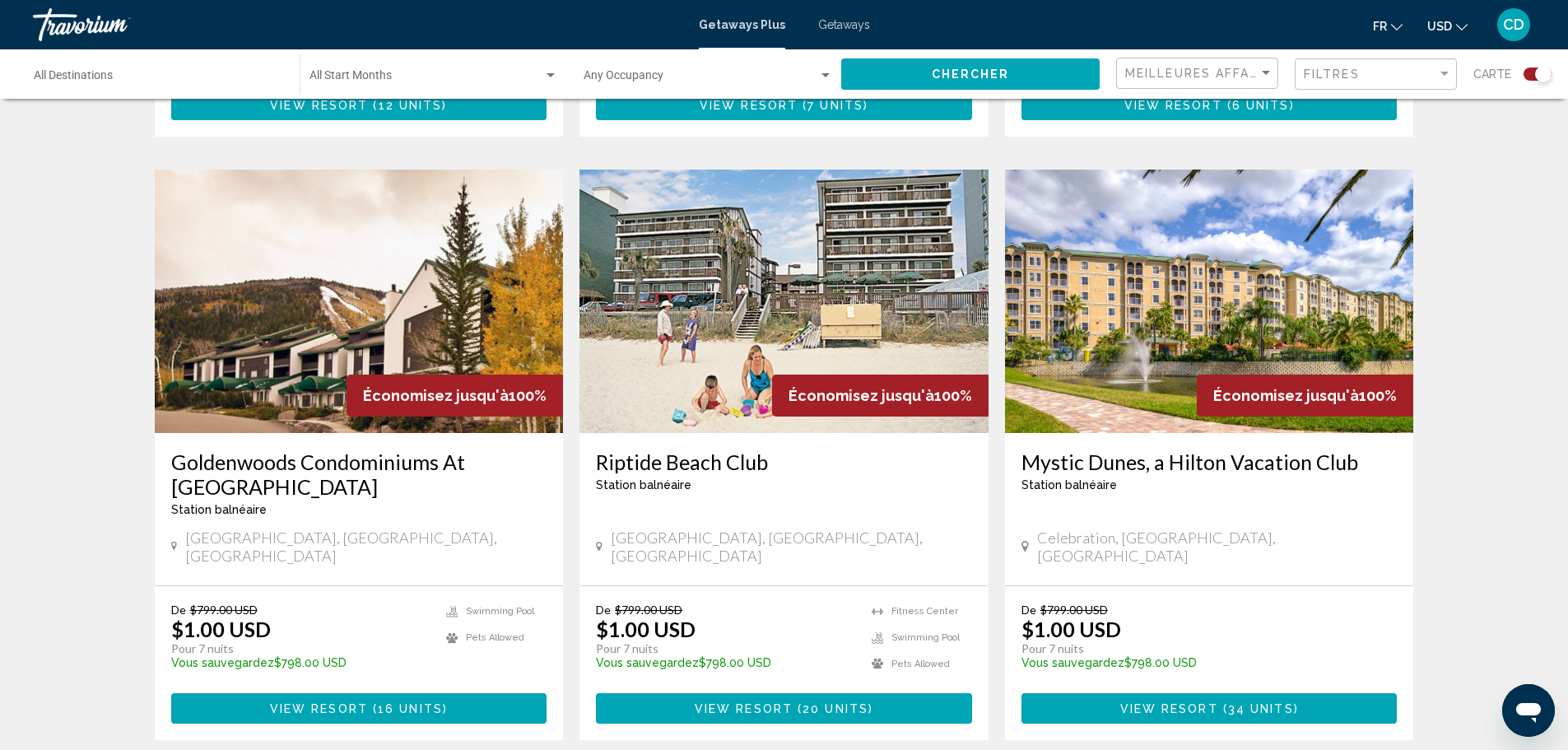
scroll to position [2387, 0]
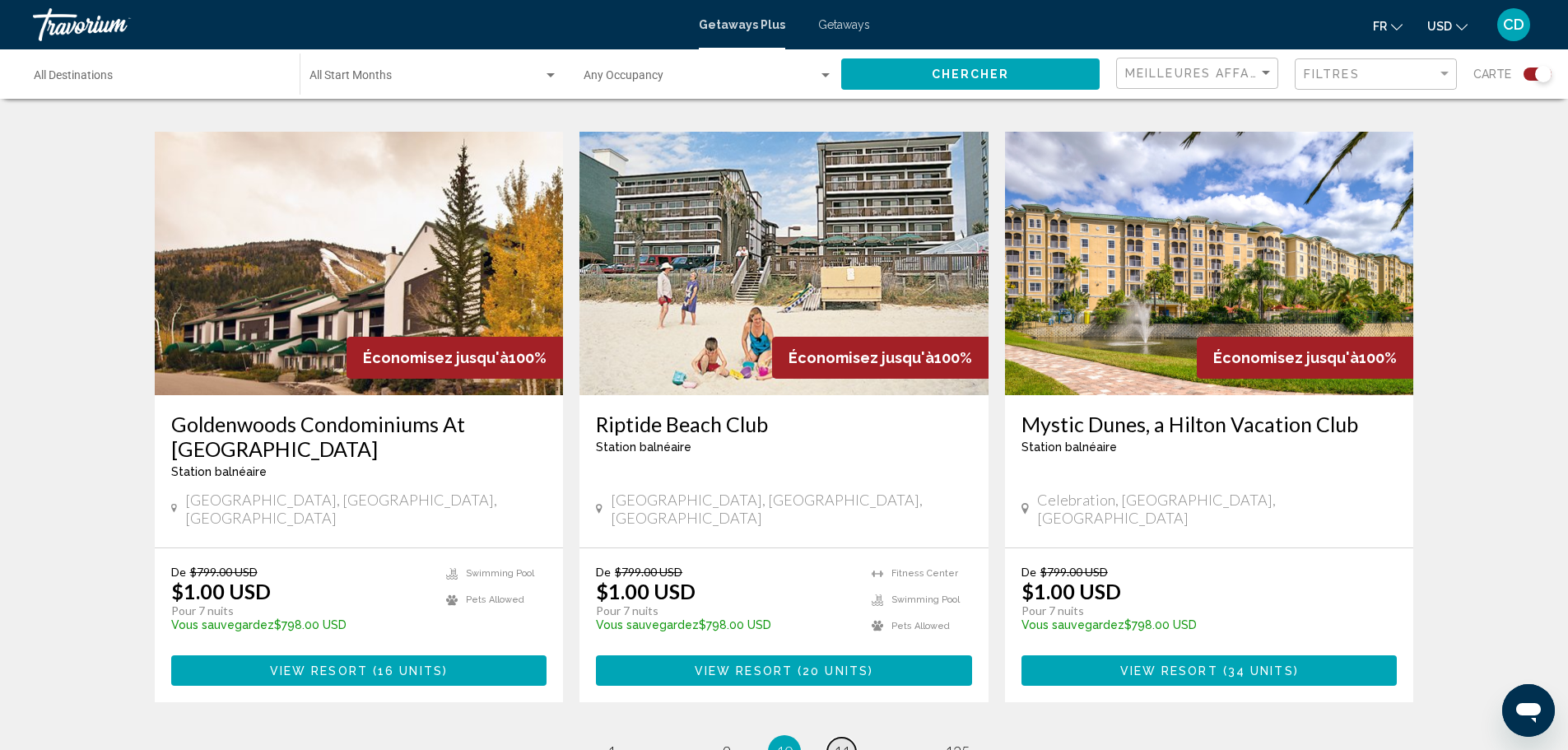
click at [848, 743] on span "11" at bounding box center [841, 752] width 16 height 18
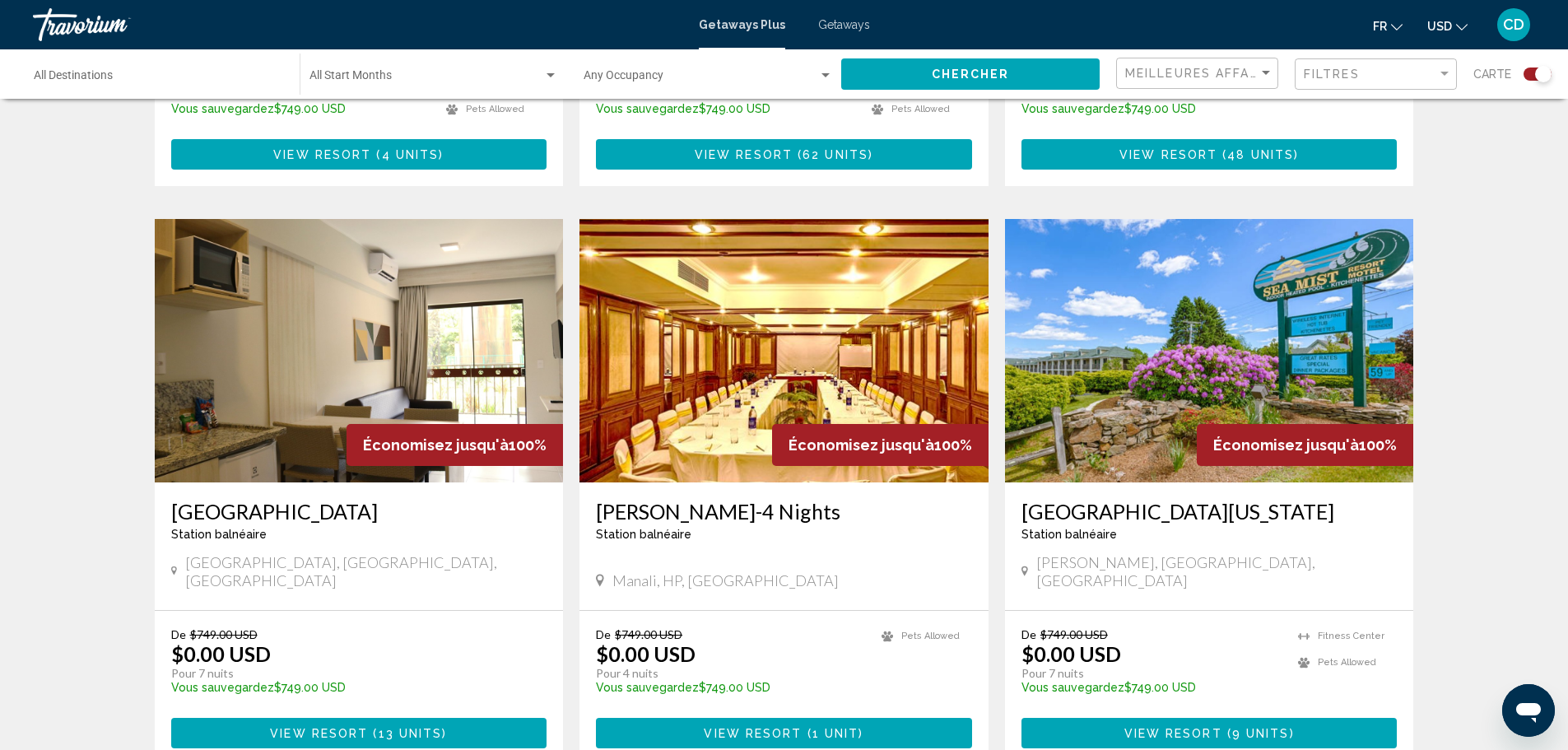
scroll to position [2305, 0]
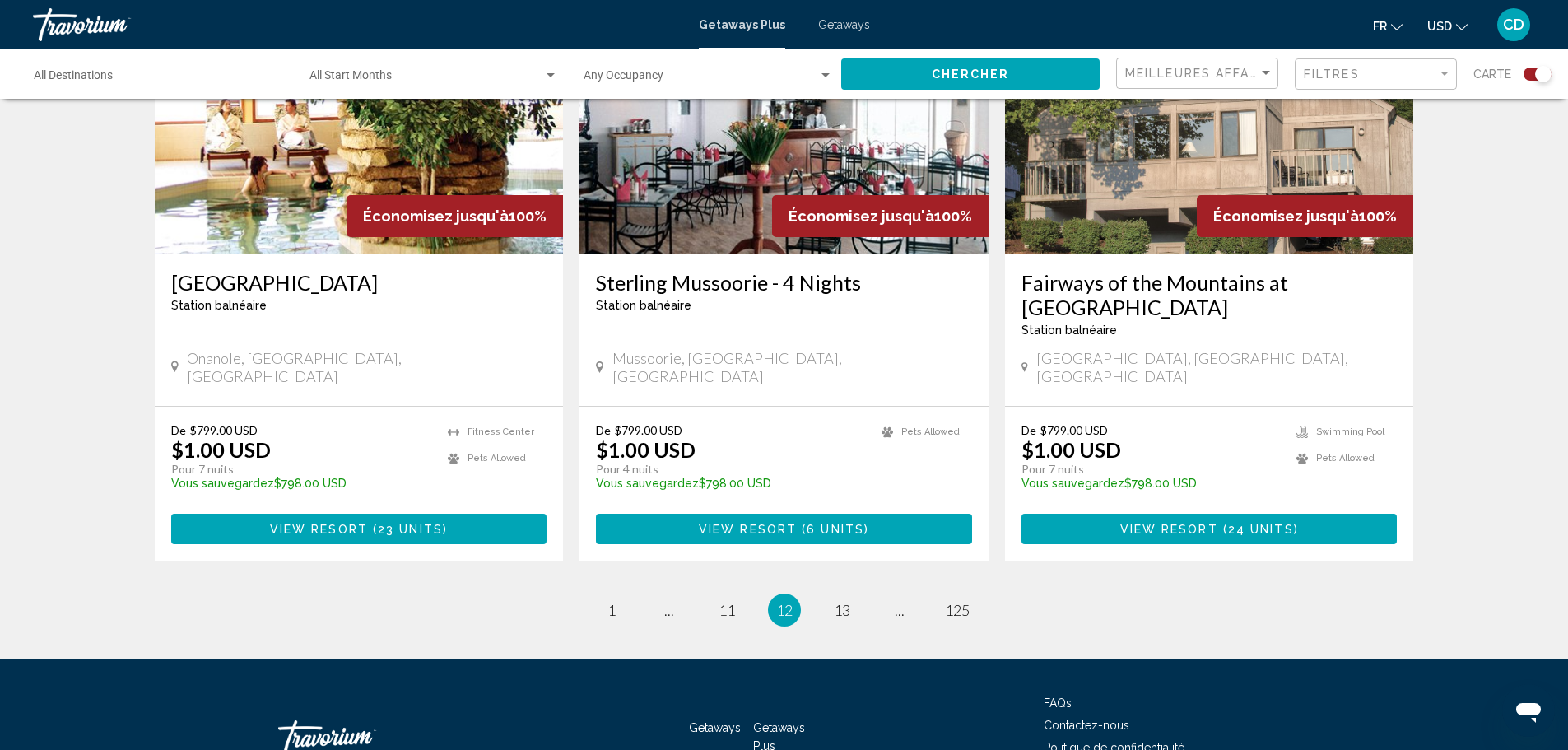
scroll to position [2494, 0]
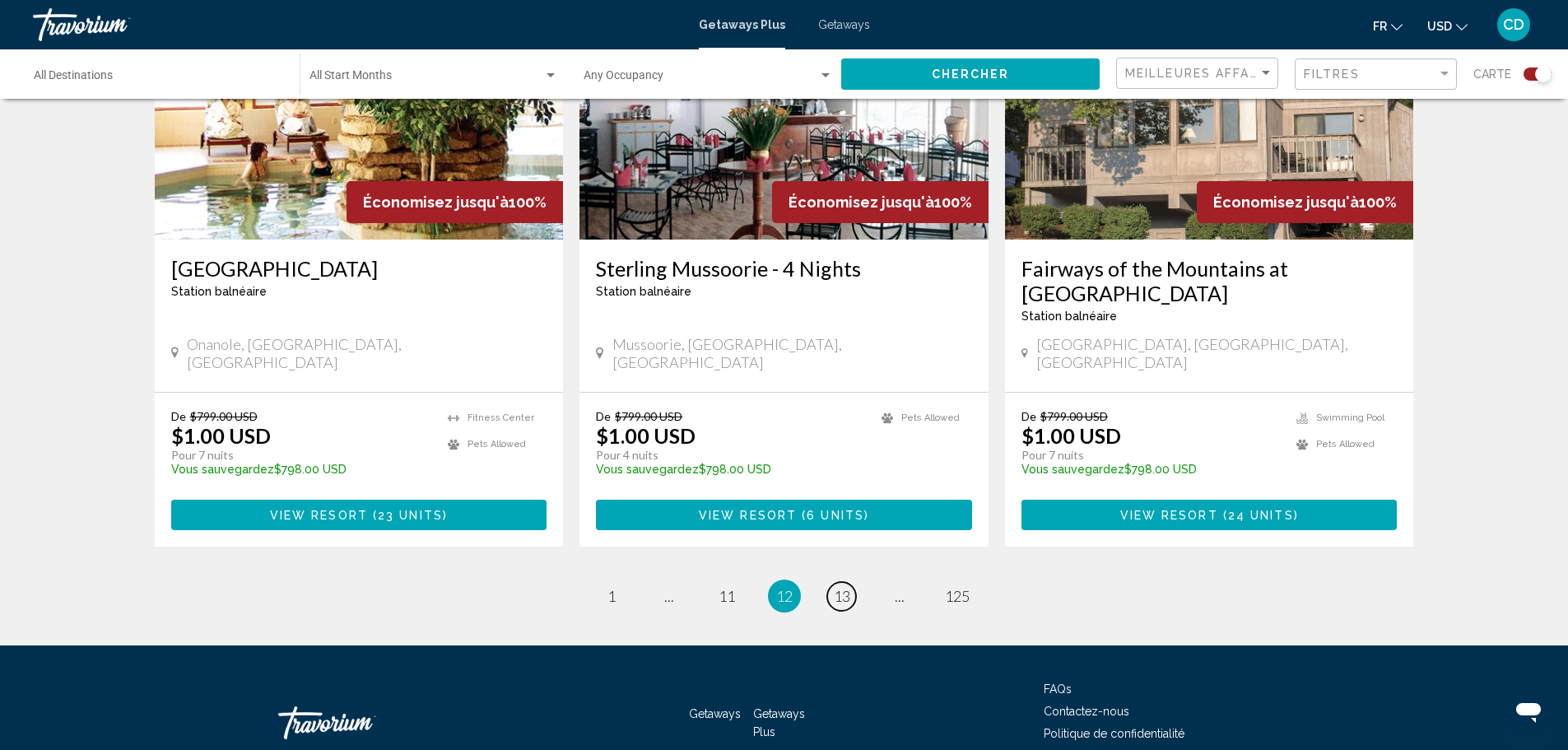
click at [849, 587] on span "13" at bounding box center [841, 596] width 16 height 18
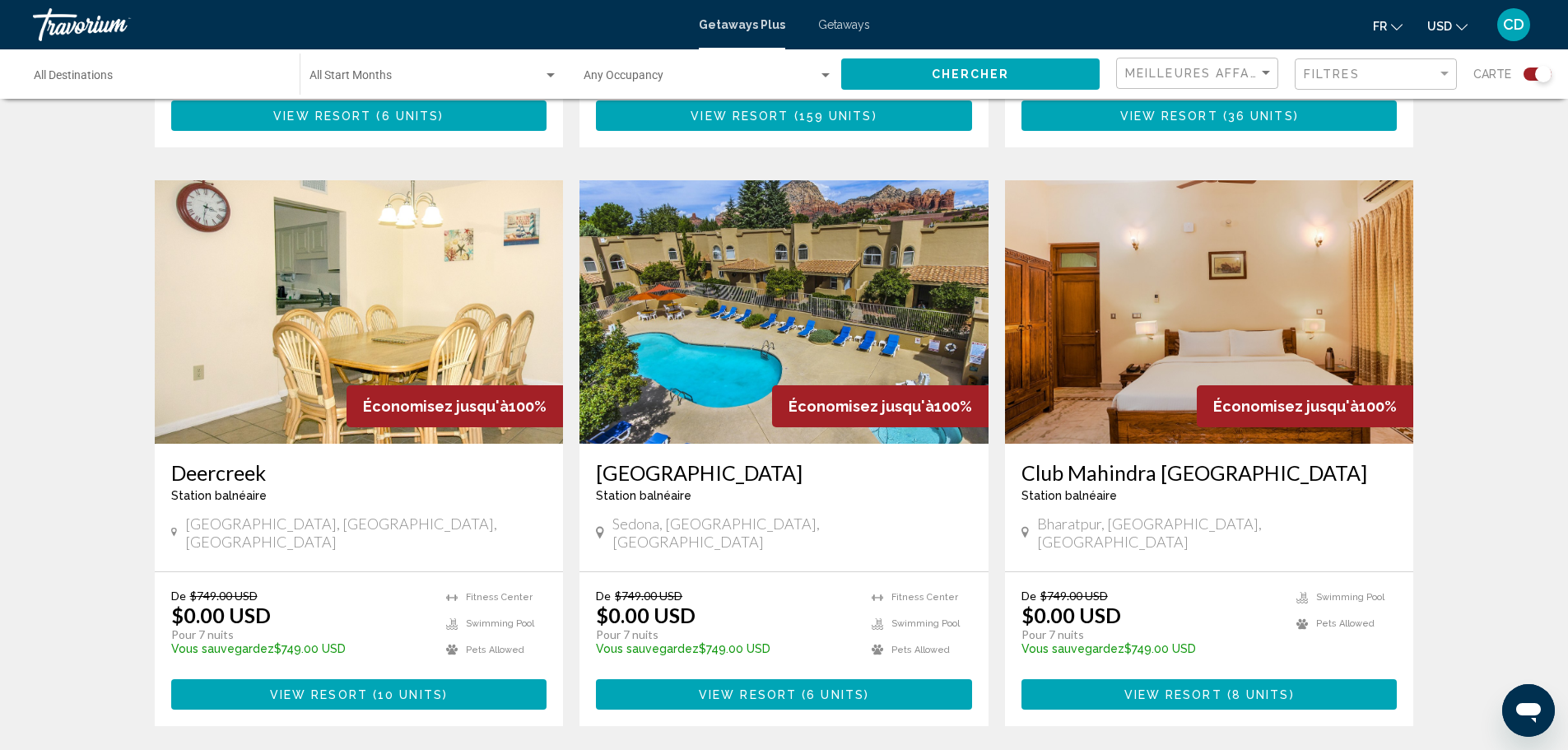
scroll to position [2305, 0]
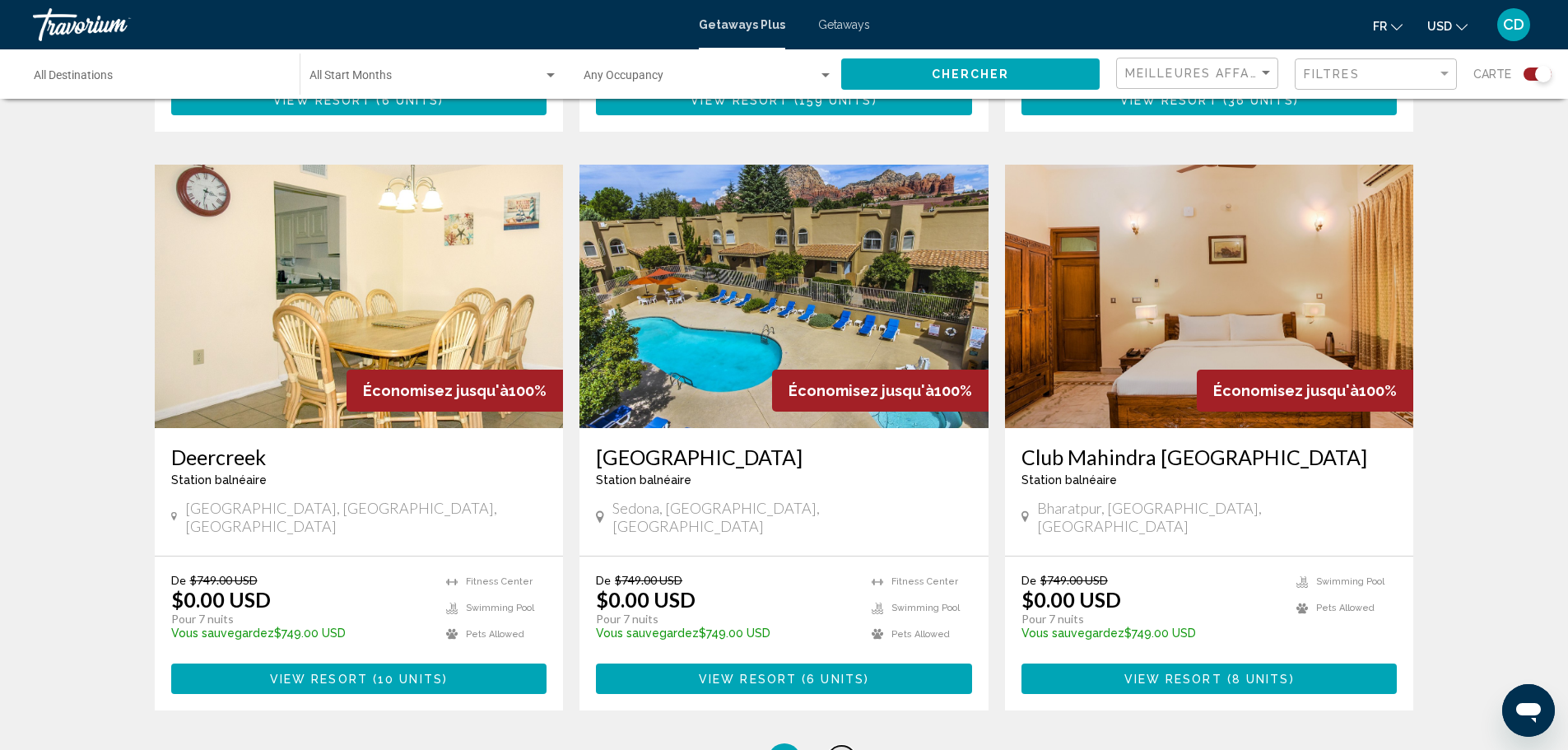
click at [840, 749] on span "14" at bounding box center [841, 760] width 16 height 18
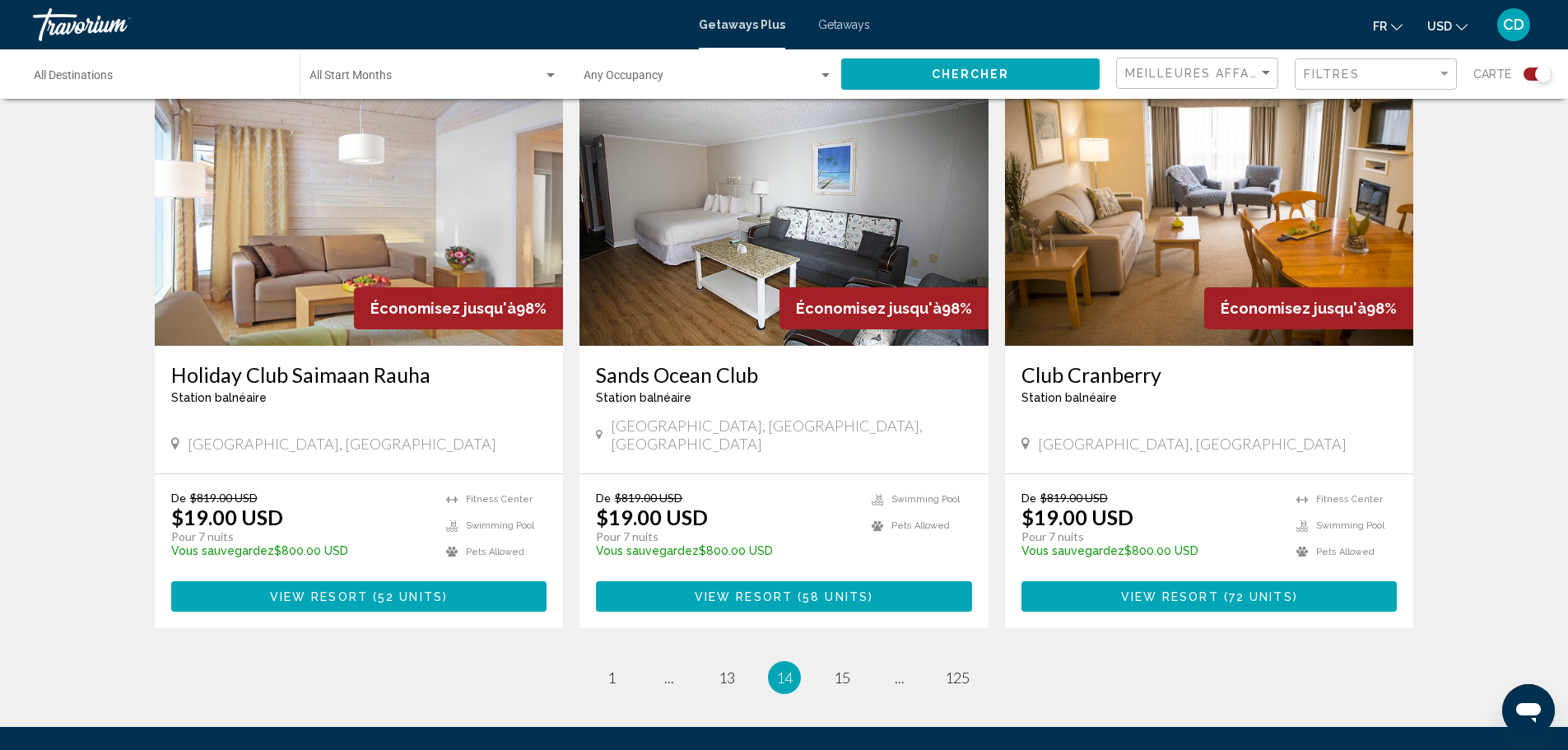
scroll to position [2444, 0]
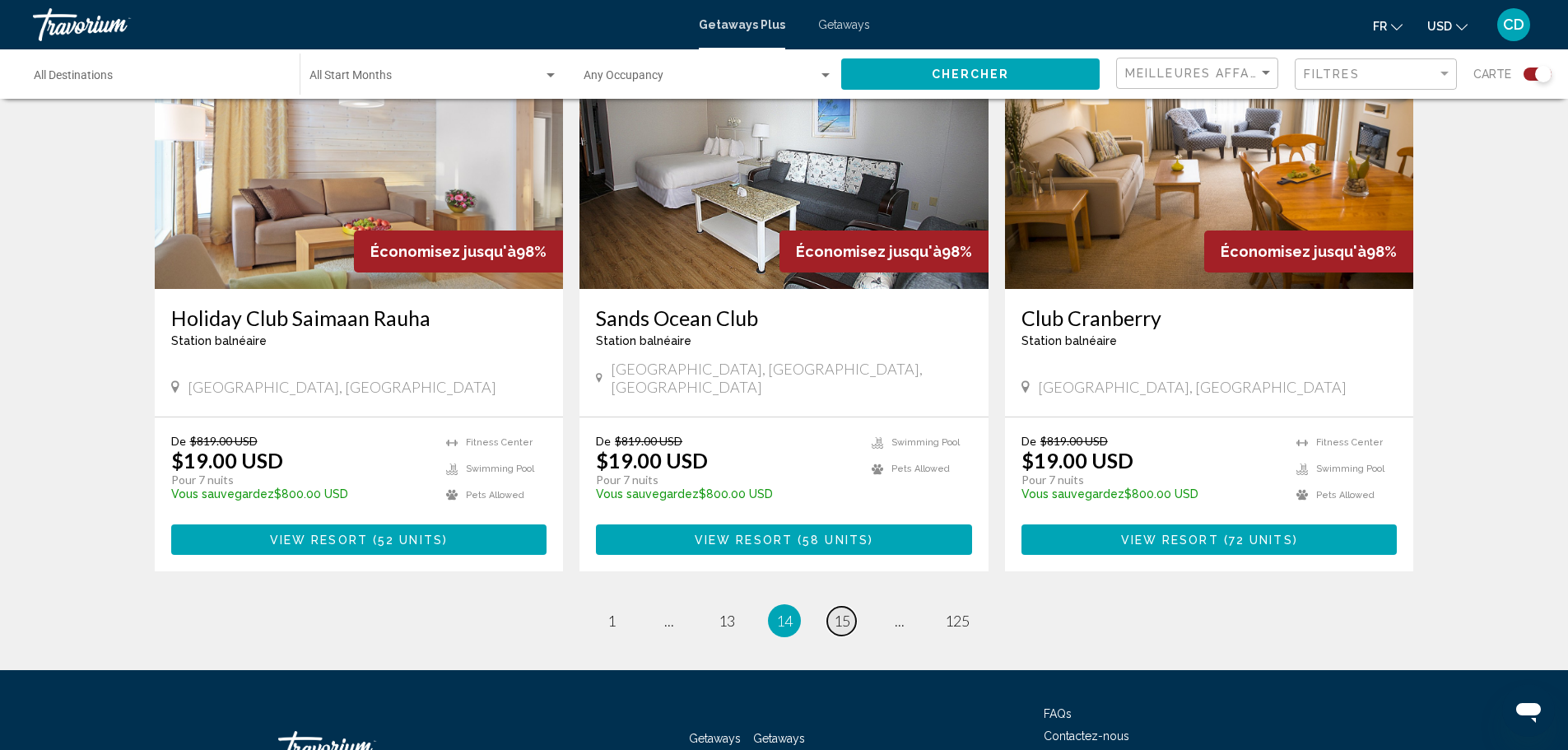
click at [840, 612] on span "15" at bounding box center [841, 621] width 16 height 18
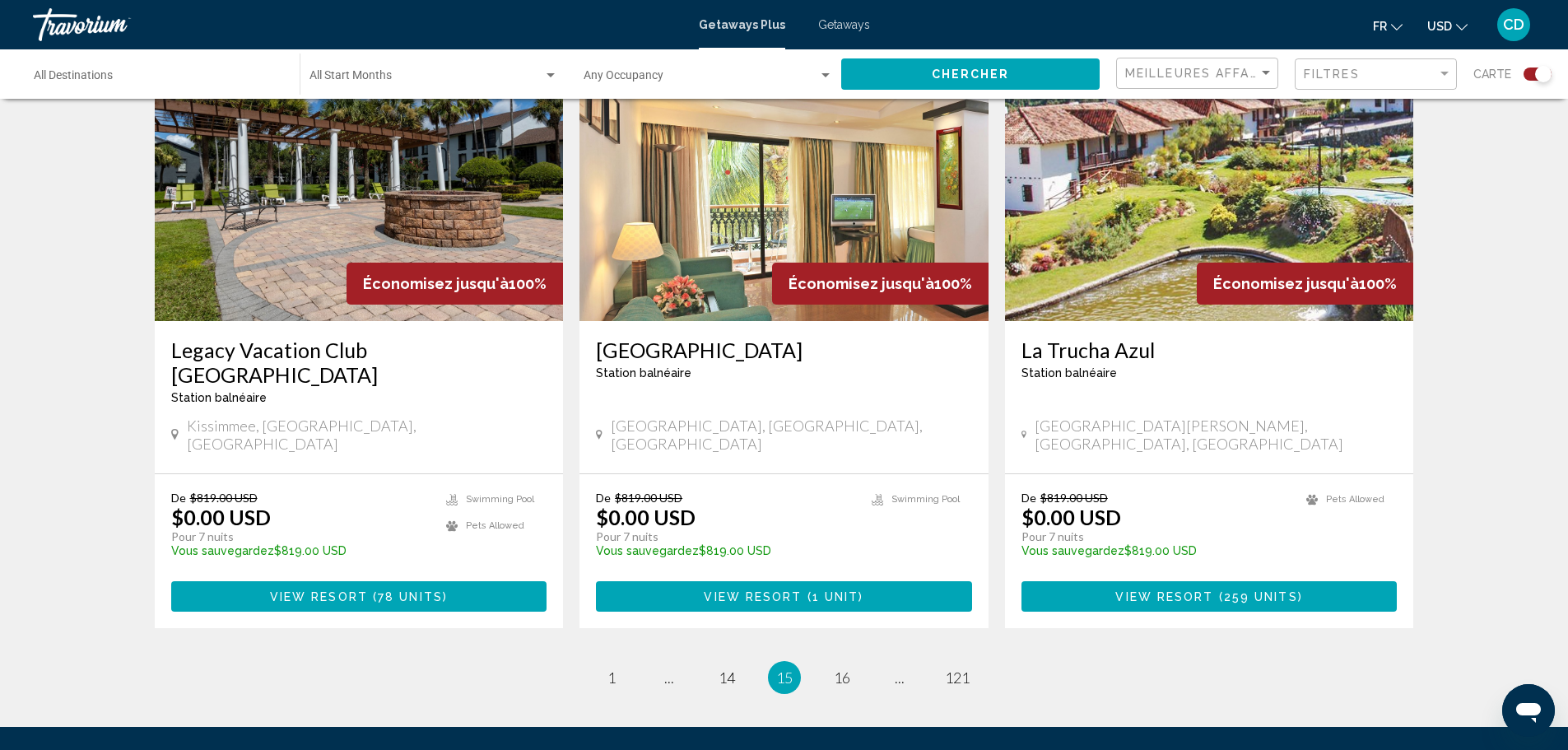
scroll to position [2444, 0]
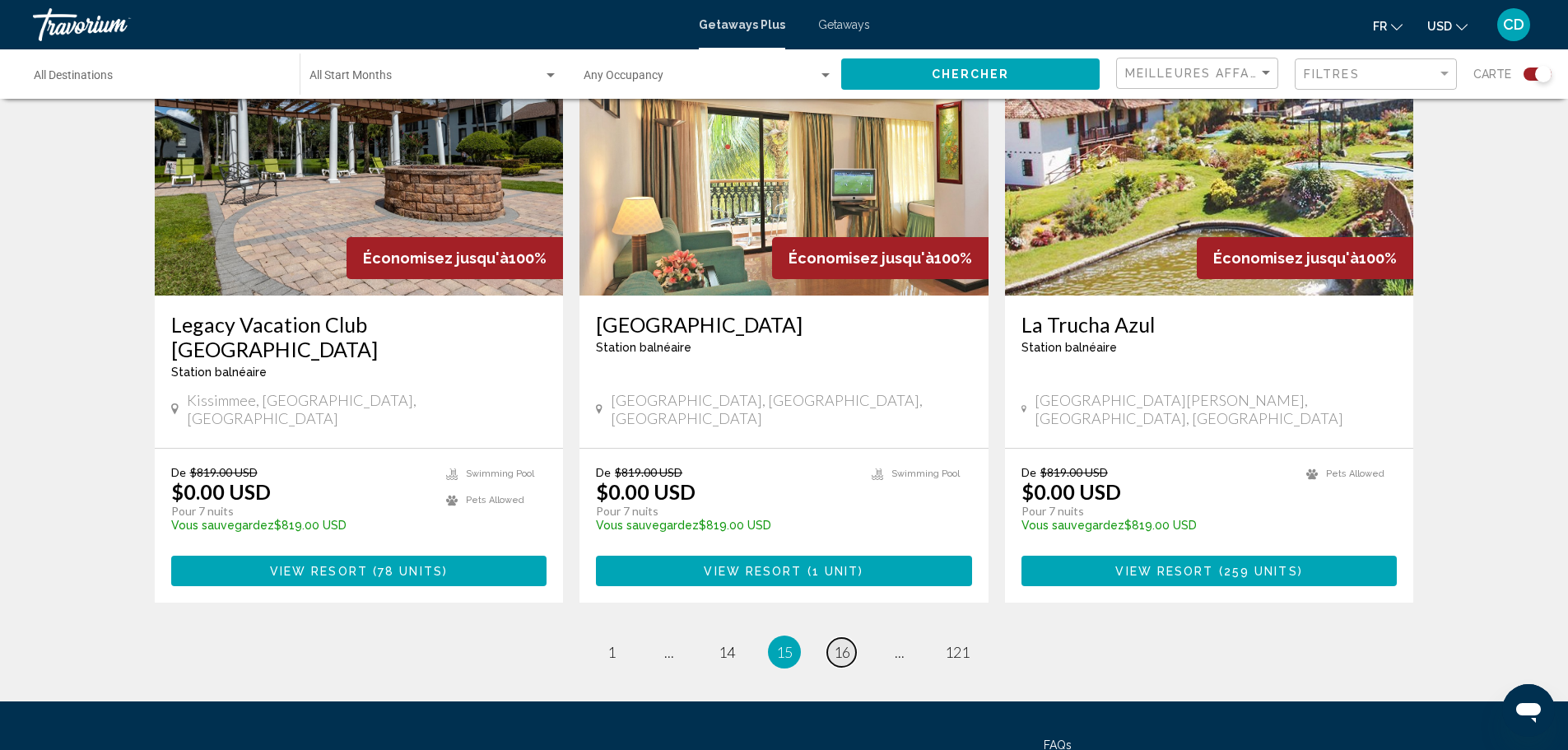
click at [841, 643] on span "16" at bounding box center [841, 652] width 16 height 18
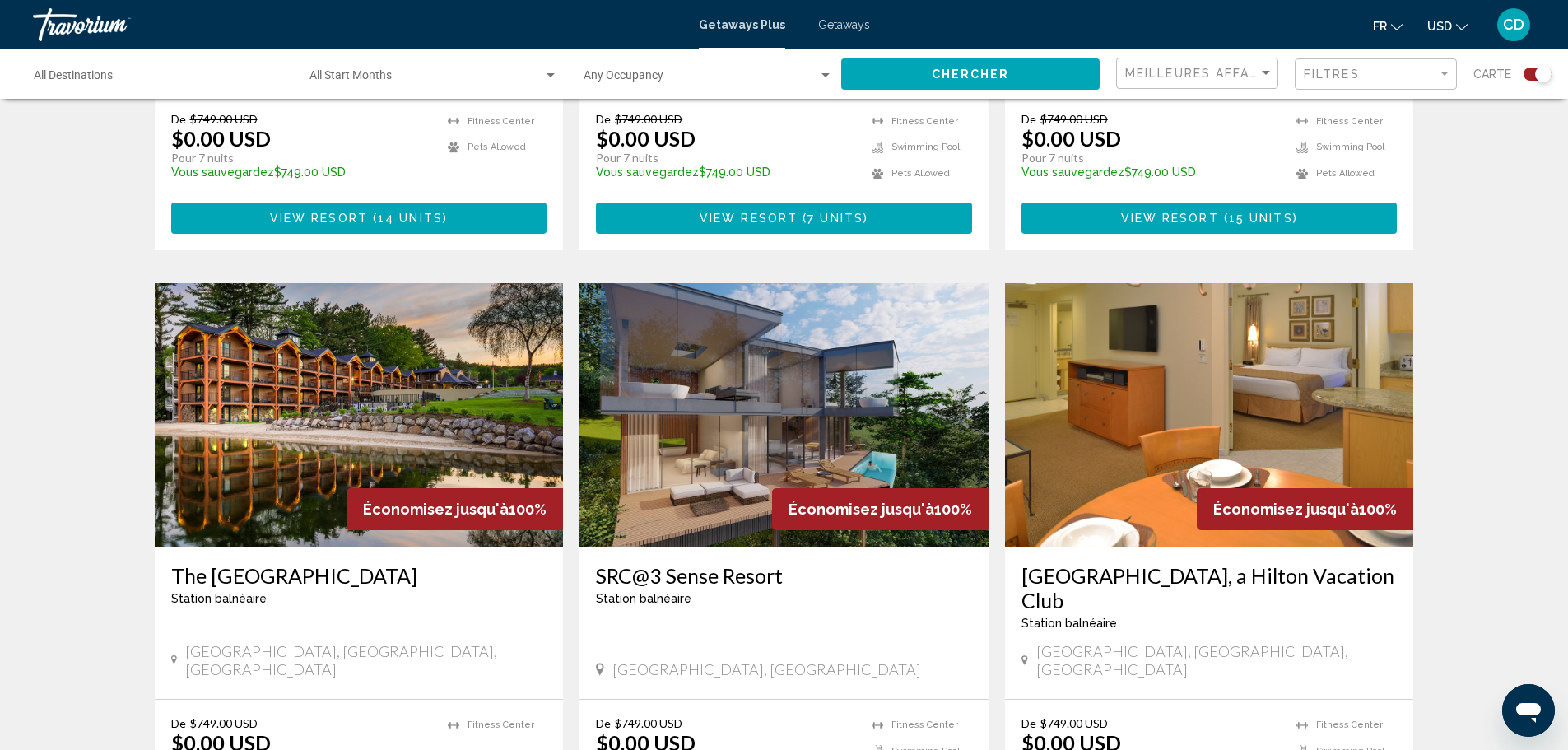
scroll to position [1576, 0]
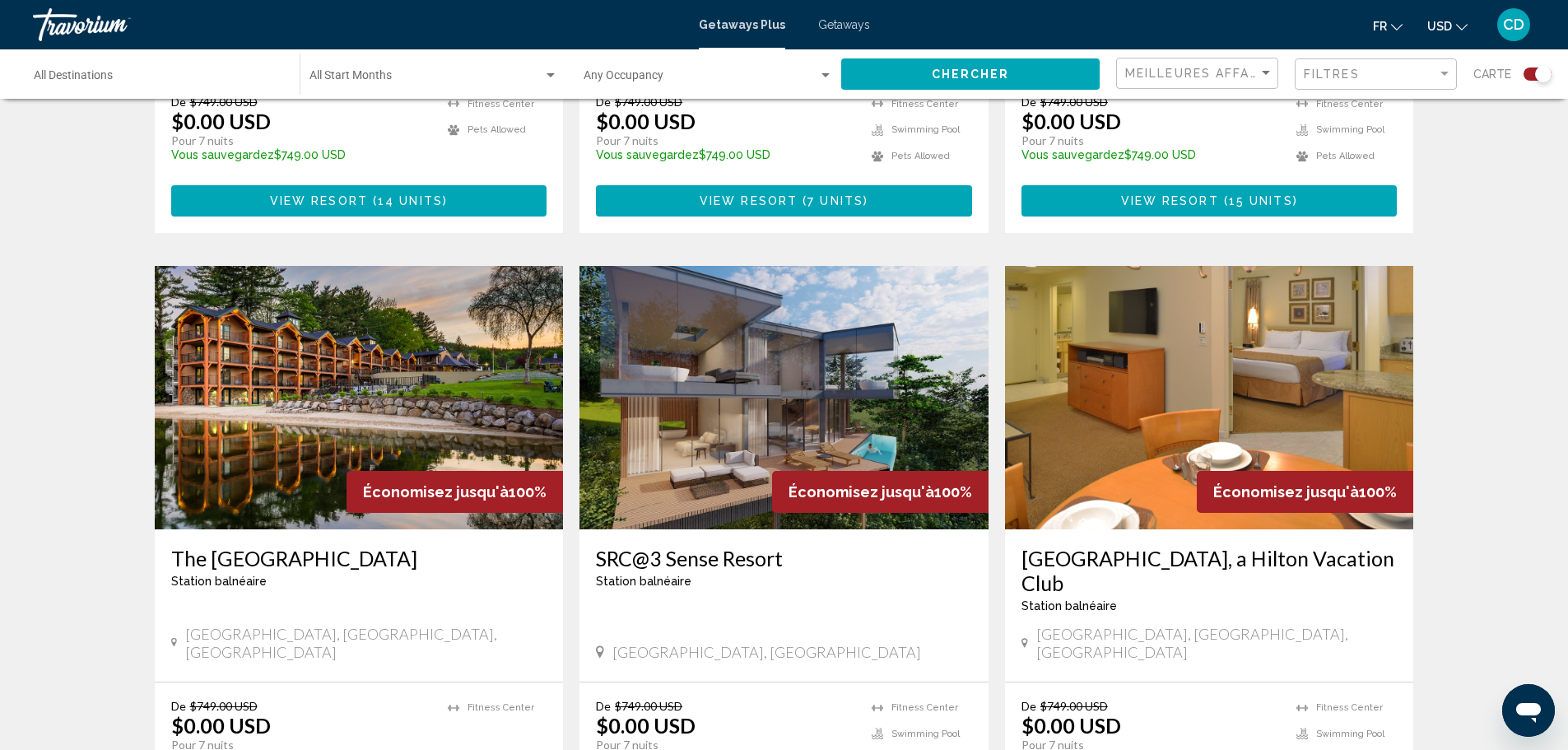
click at [846, 376] on img "Main content" at bounding box center [784, 397] width 409 height 263
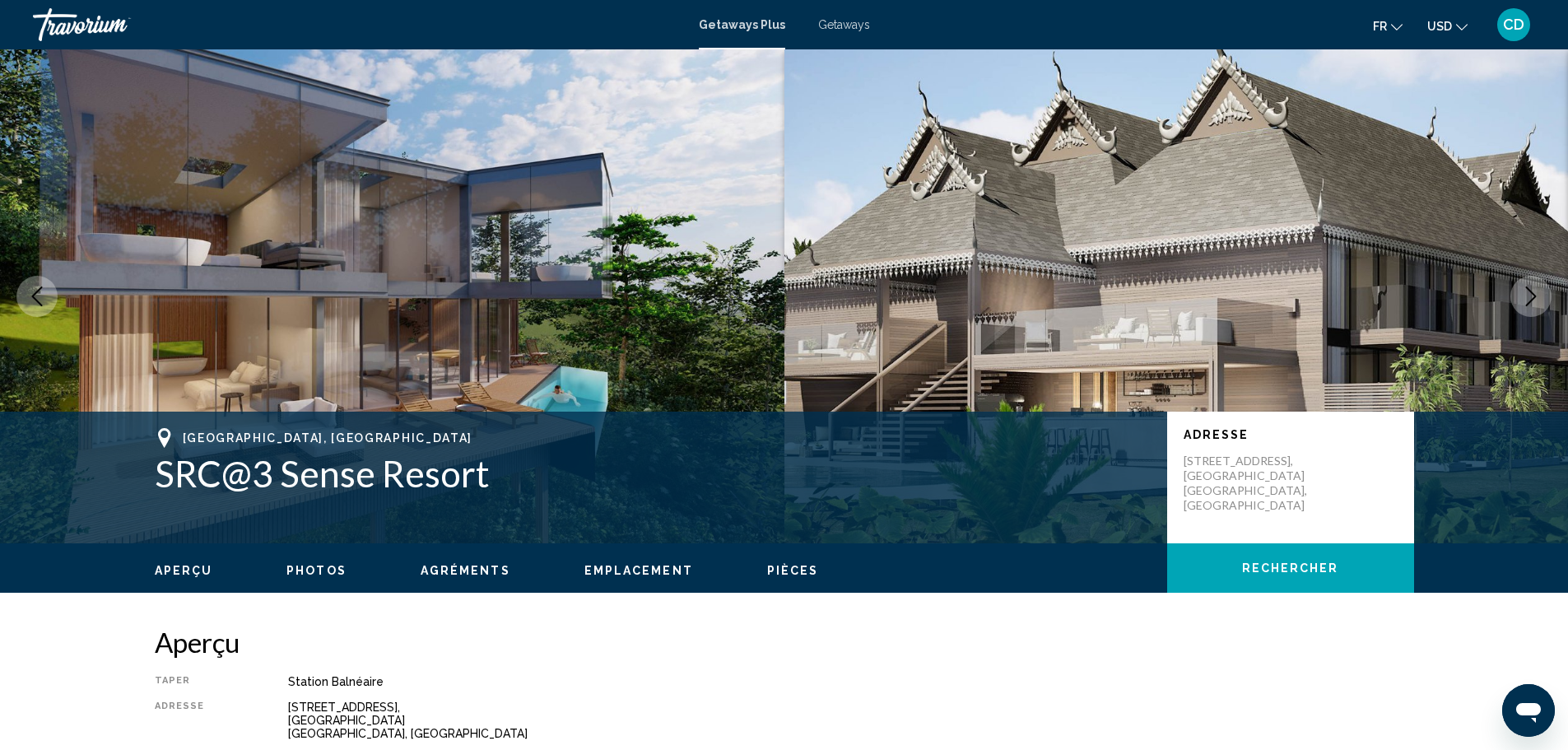
click at [1537, 284] on button "Next image" at bounding box center [1531, 296] width 41 height 41
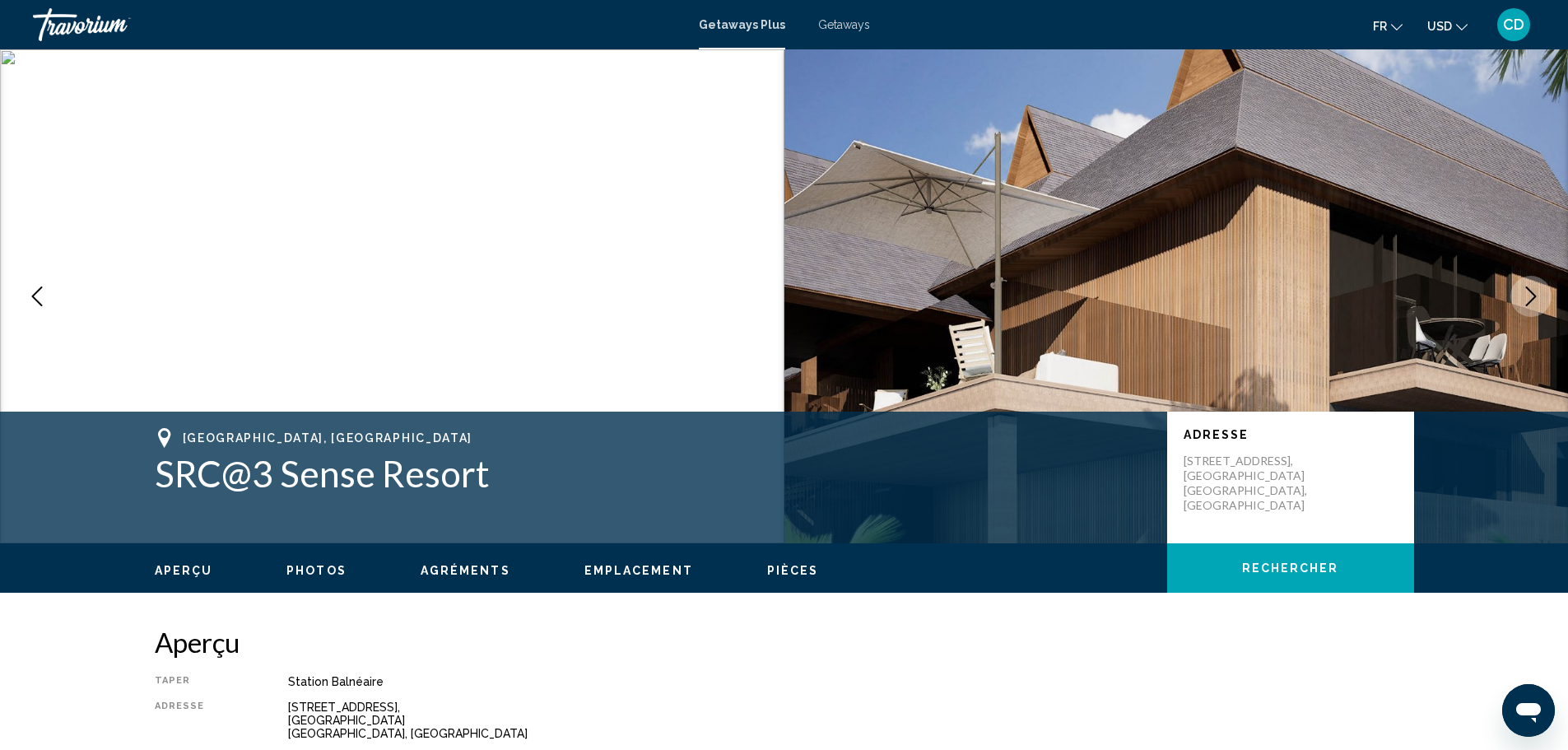
click at [1530, 288] on icon "Next image" at bounding box center [1531, 296] width 20 height 20
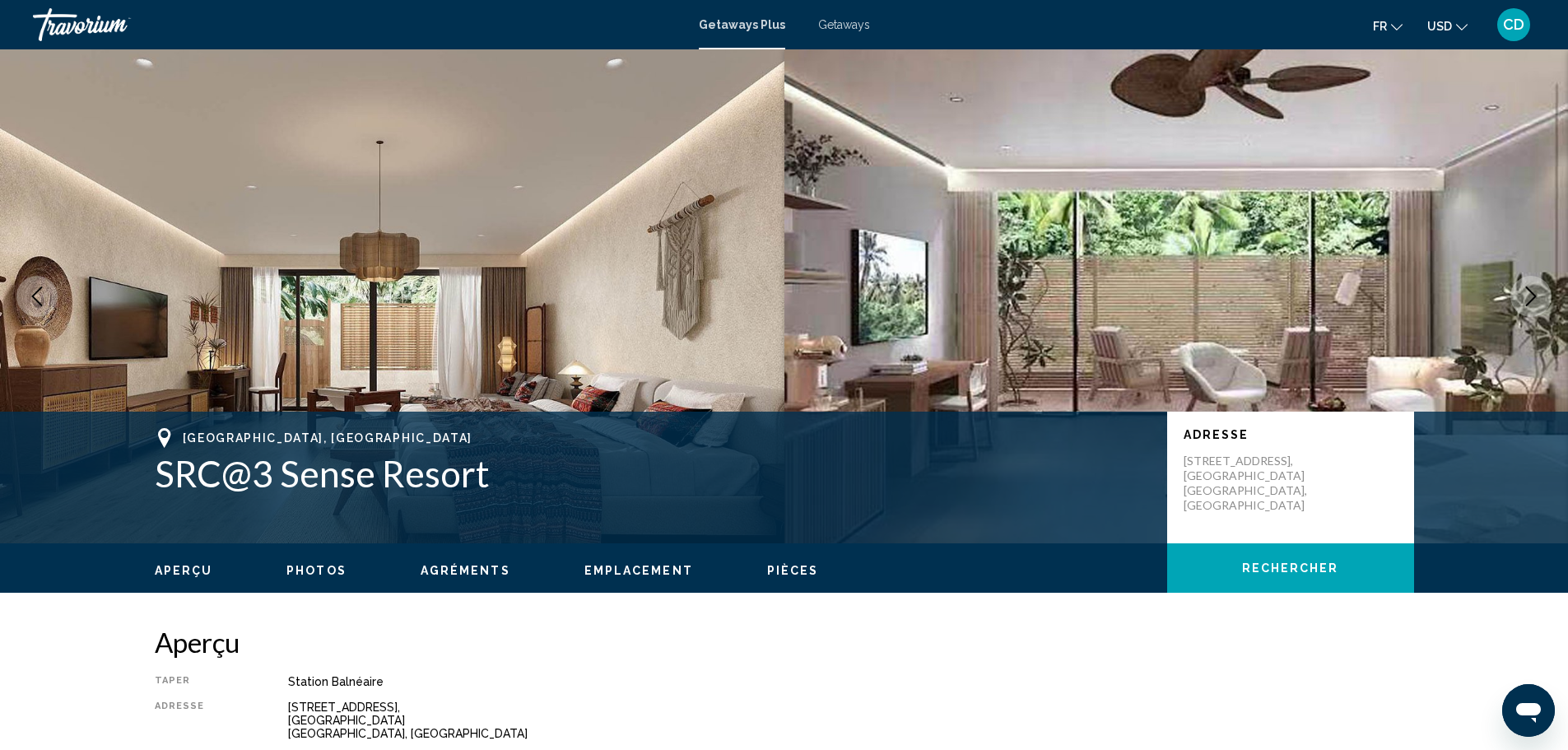
click at [1530, 288] on icon "Next image" at bounding box center [1531, 296] width 20 height 20
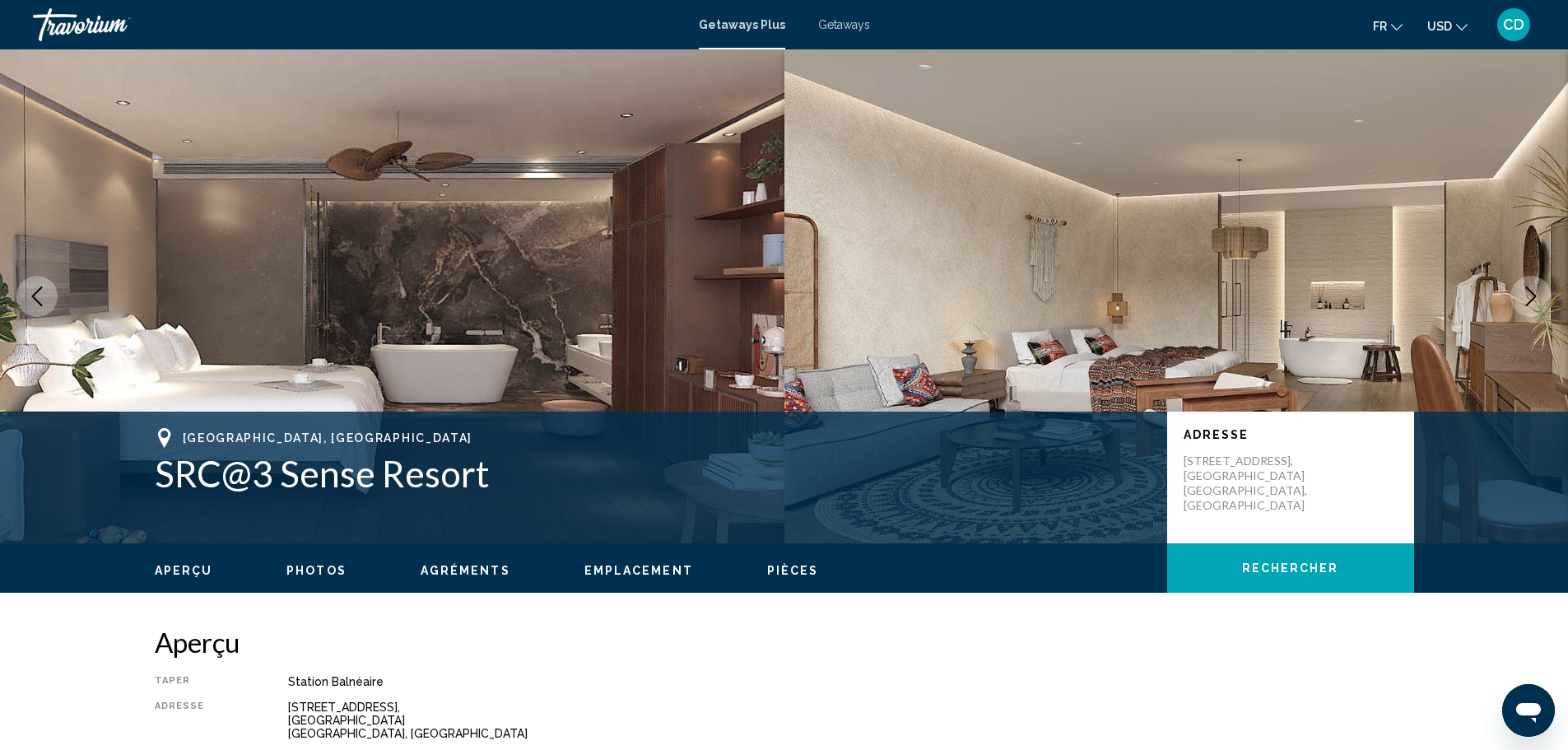
click at [1530, 288] on icon "Next image" at bounding box center [1531, 296] width 20 height 20
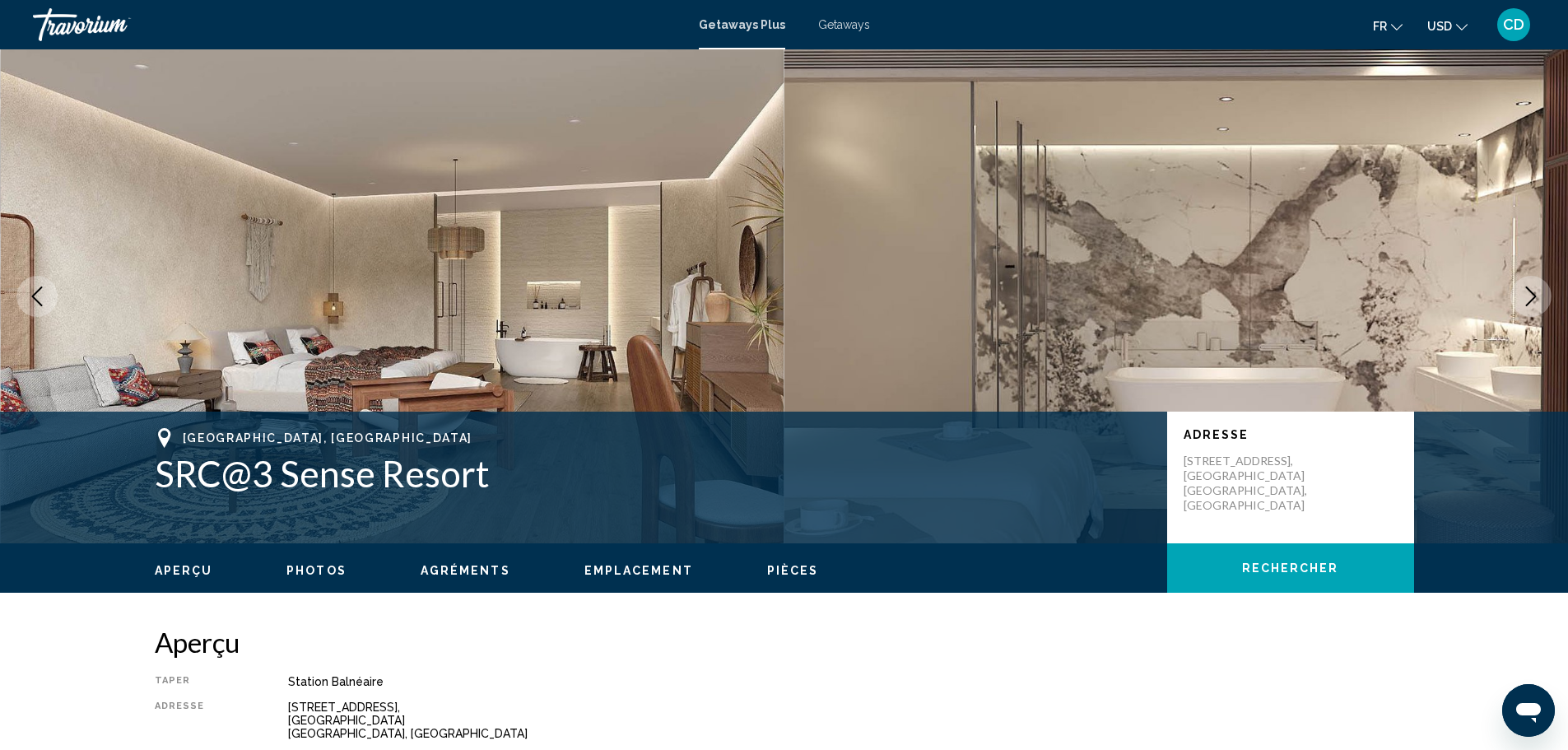
click at [1530, 289] on icon "Next image" at bounding box center [1531, 296] width 20 height 20
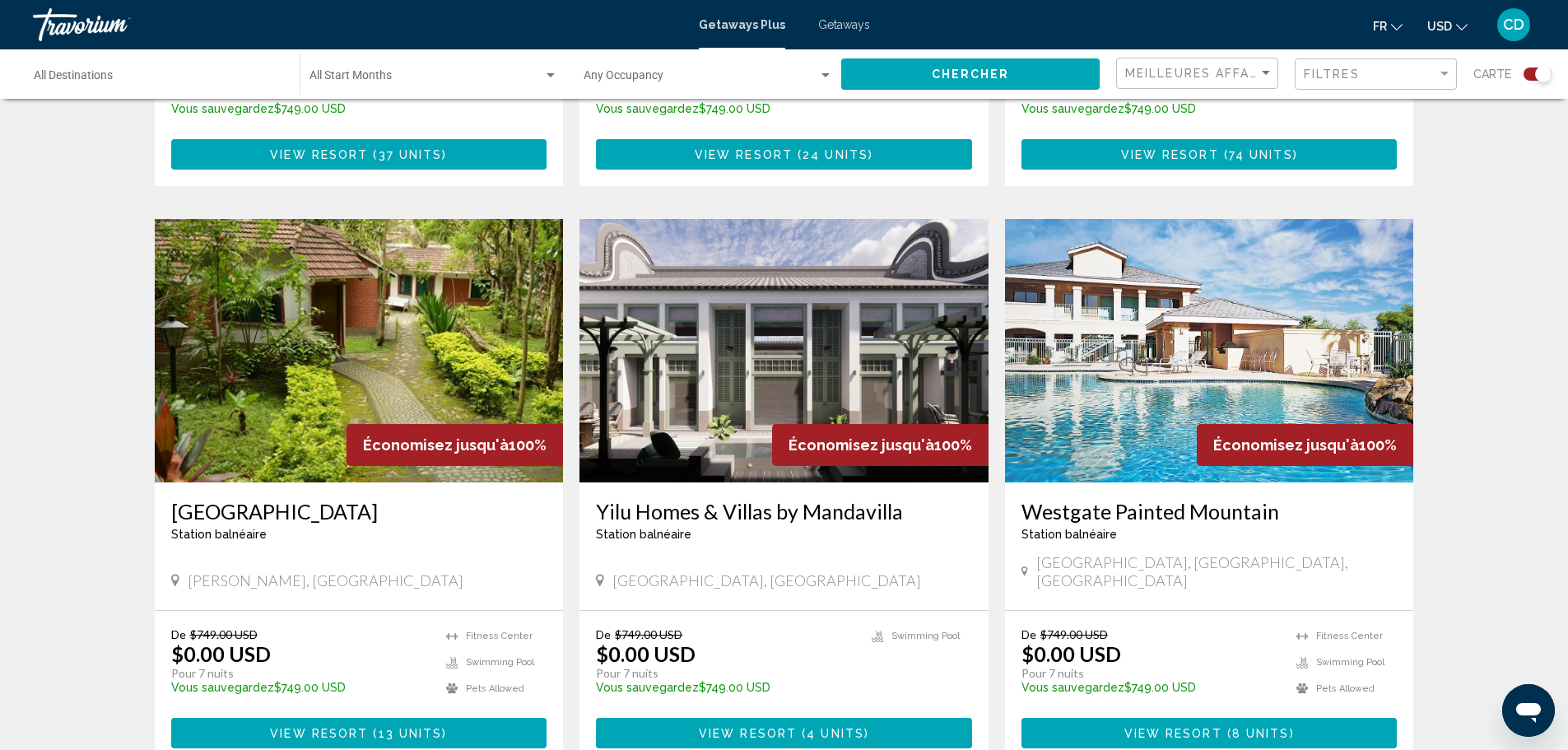
scroll to position [2197, 0]
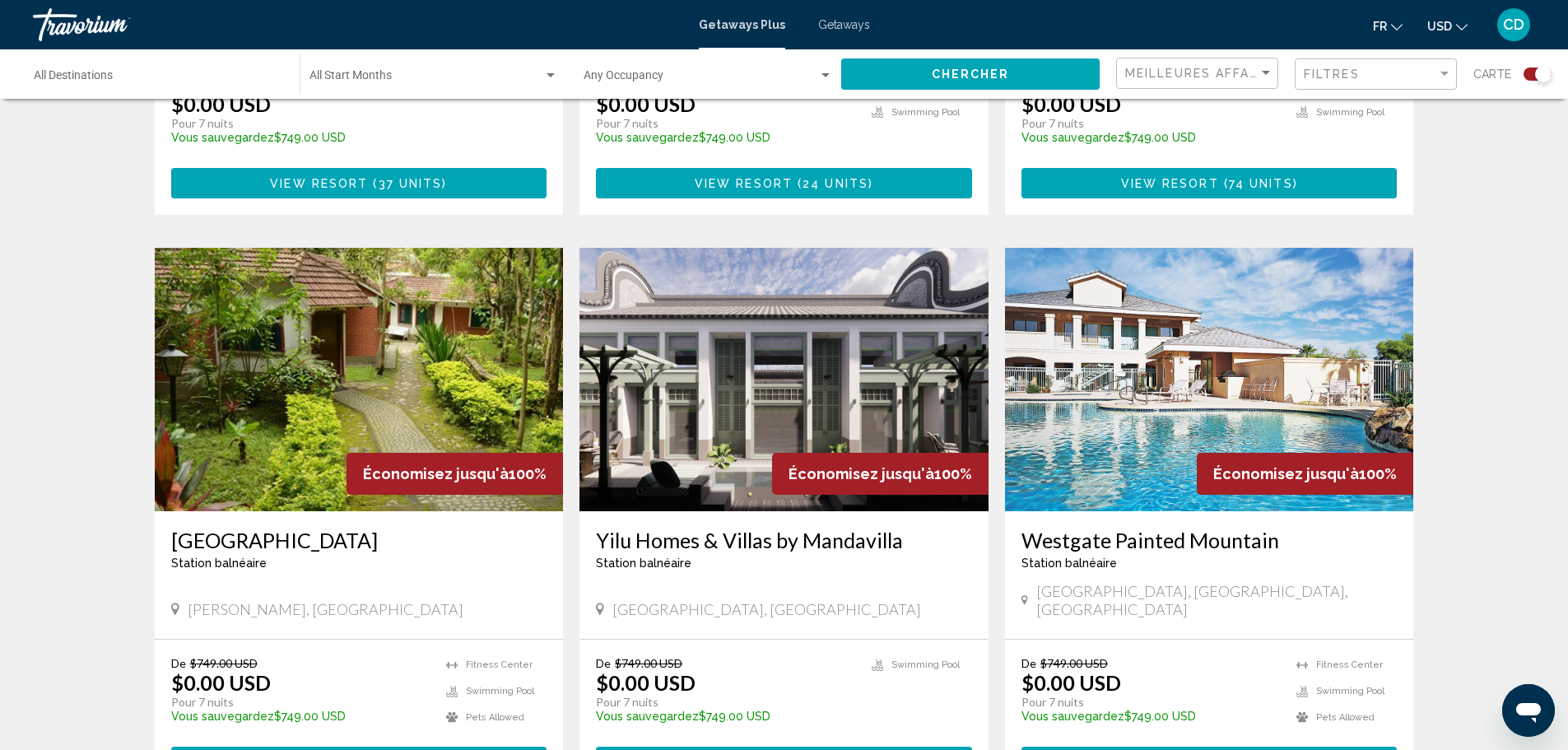
click at [830, 317] on img "Main content" at bounding box center [784, 379] width 409 height 263
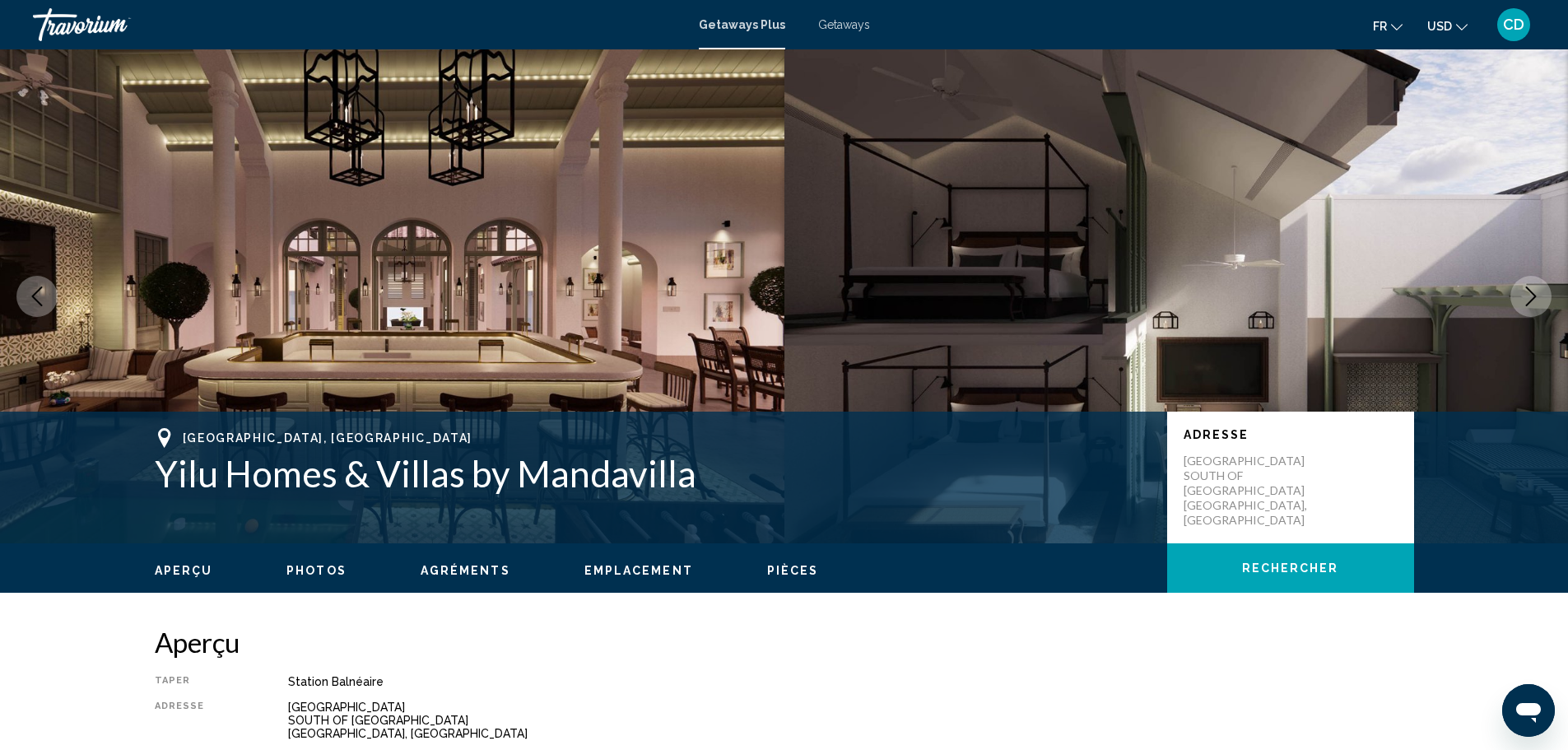
click at [1530, 290] on icon "Next image" at bounding box center [1531, 296] width 20 height 20
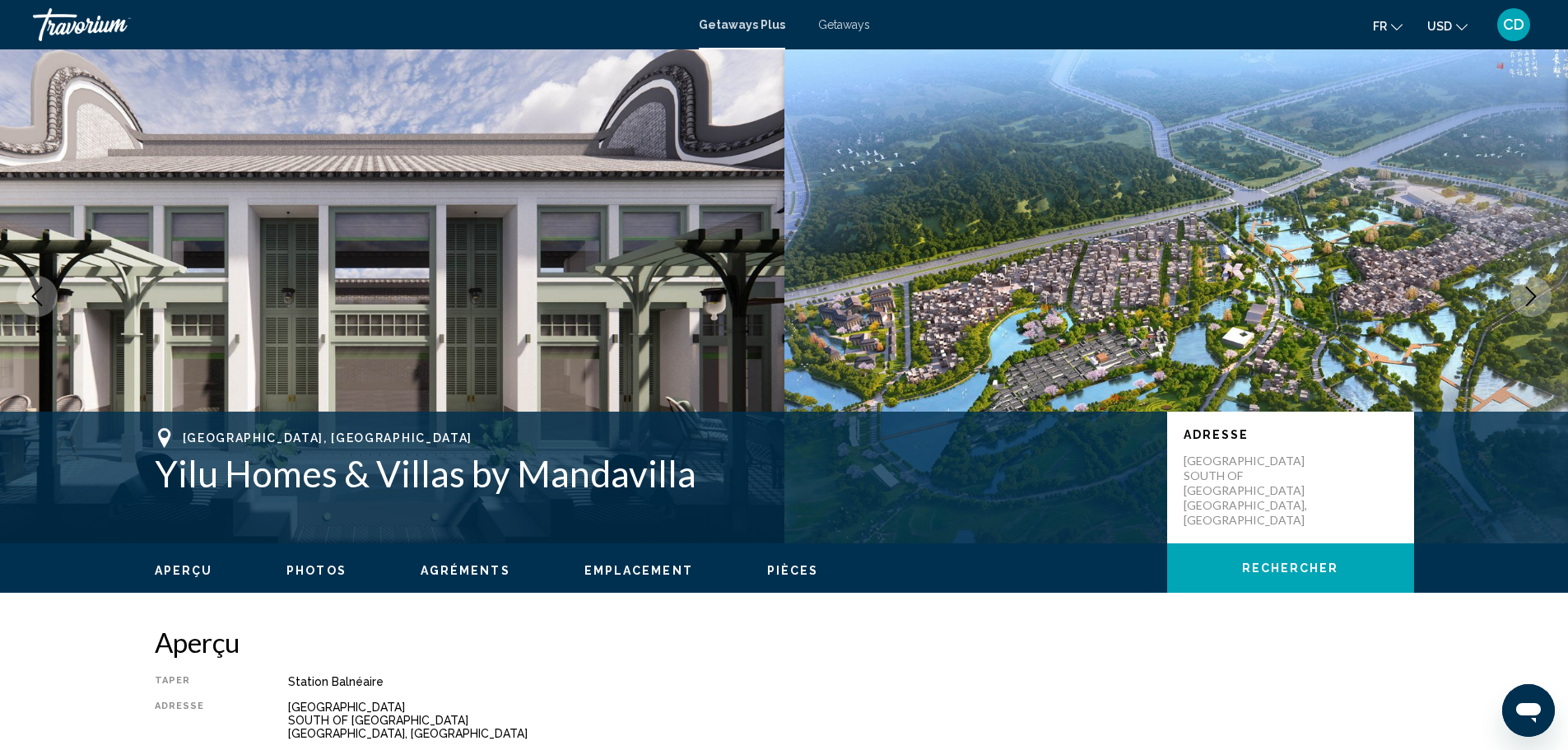
click at [1529, 290] on icon "Next image" at bounding box center [1531, 296] width 11 height 20
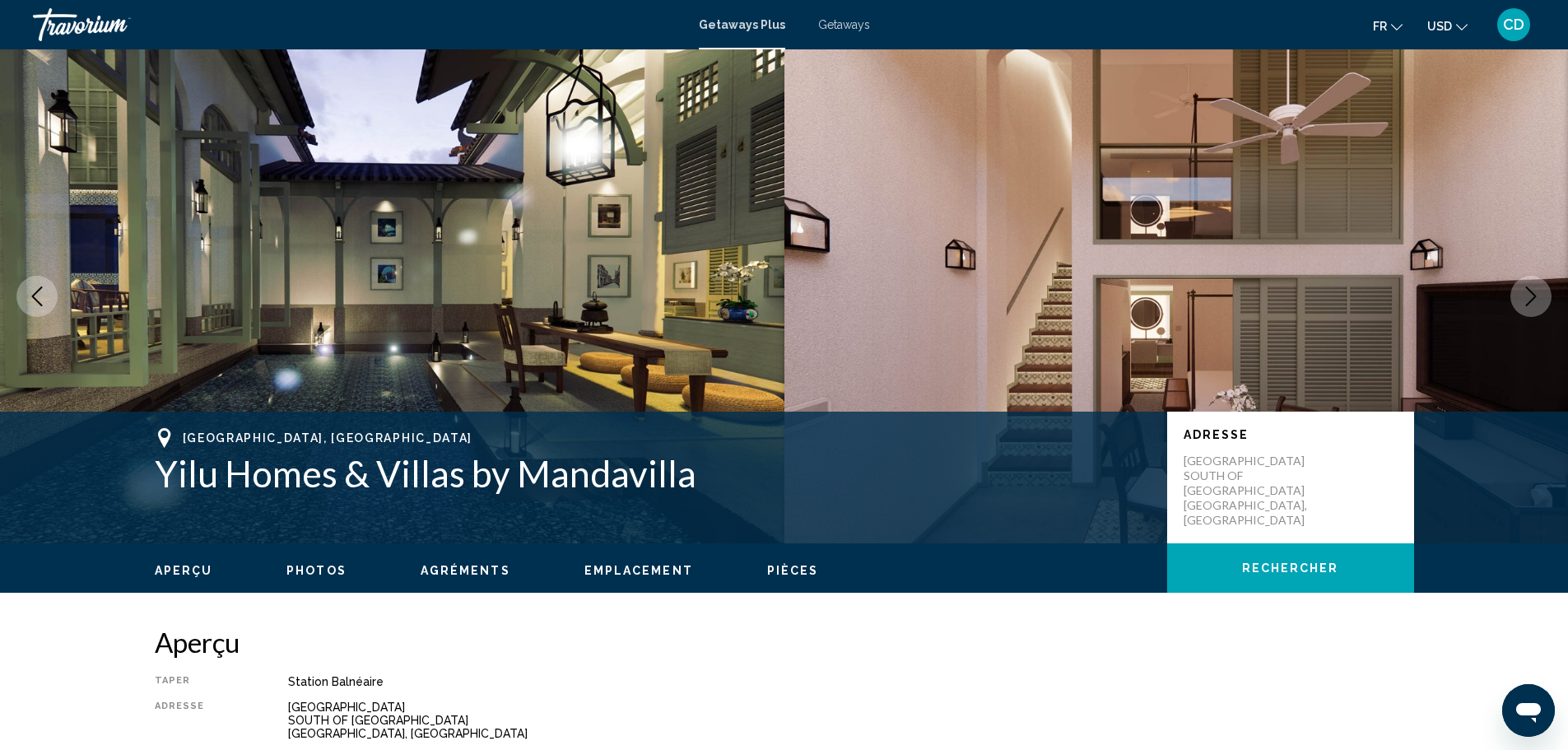
click at [1528, 290] on icon "Next image" at bounding box center [1531, 296] width 20 height 20
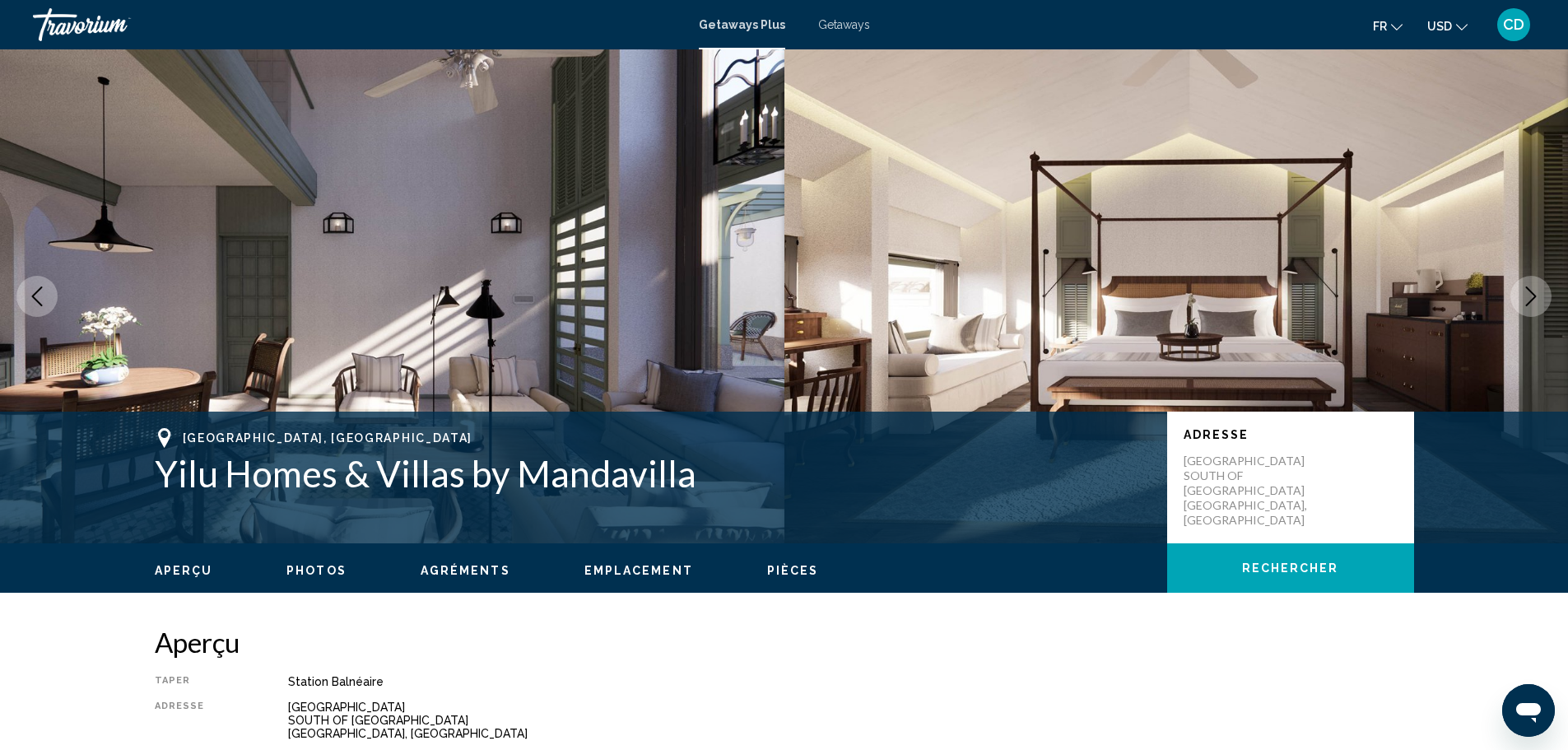
click at [1526, 290] on icon "Next image" at bounding box center [1531, 296] width 20 height 20
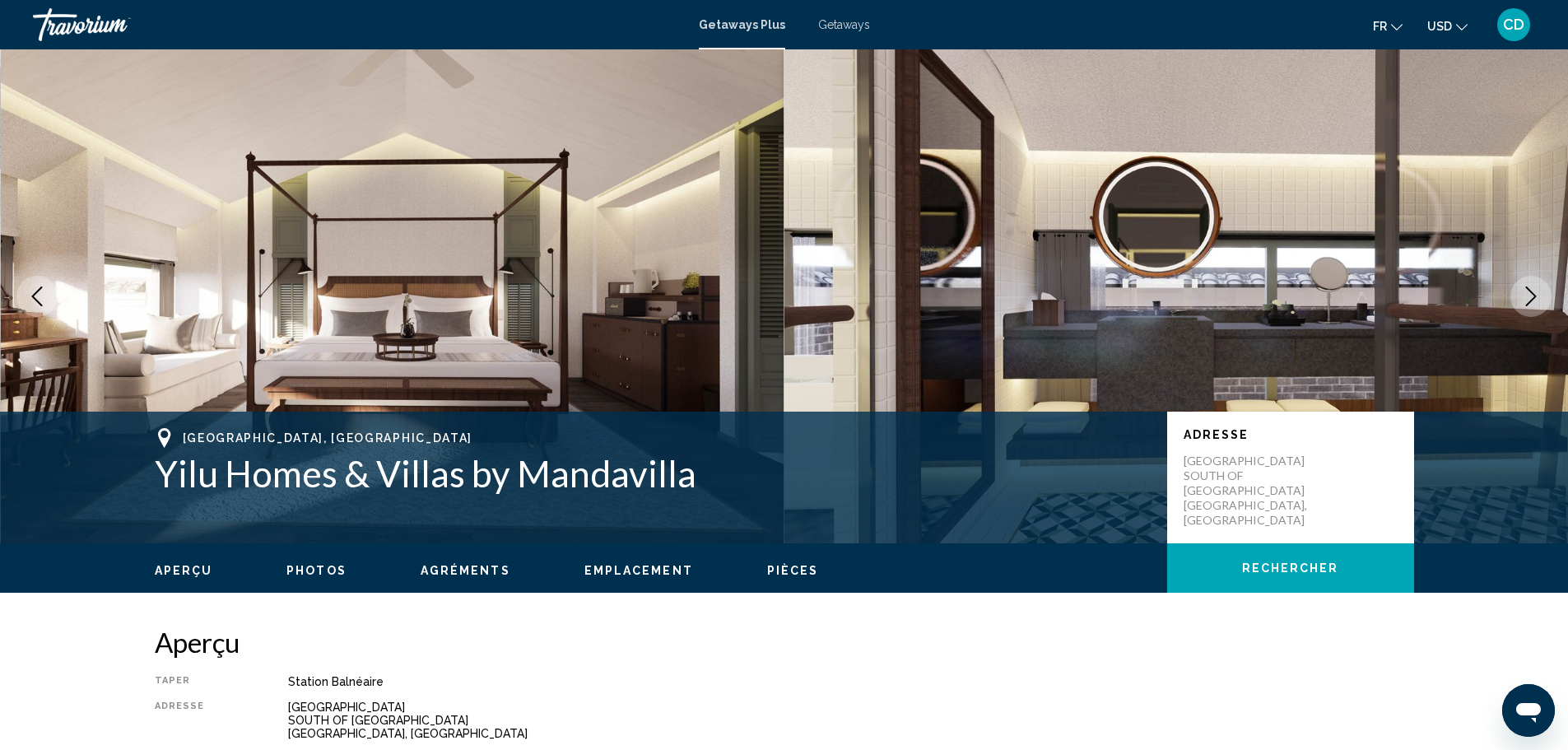
click at [1523, 290] on icon "Next image" at bounding box center [1531, 296] width 20 height 20
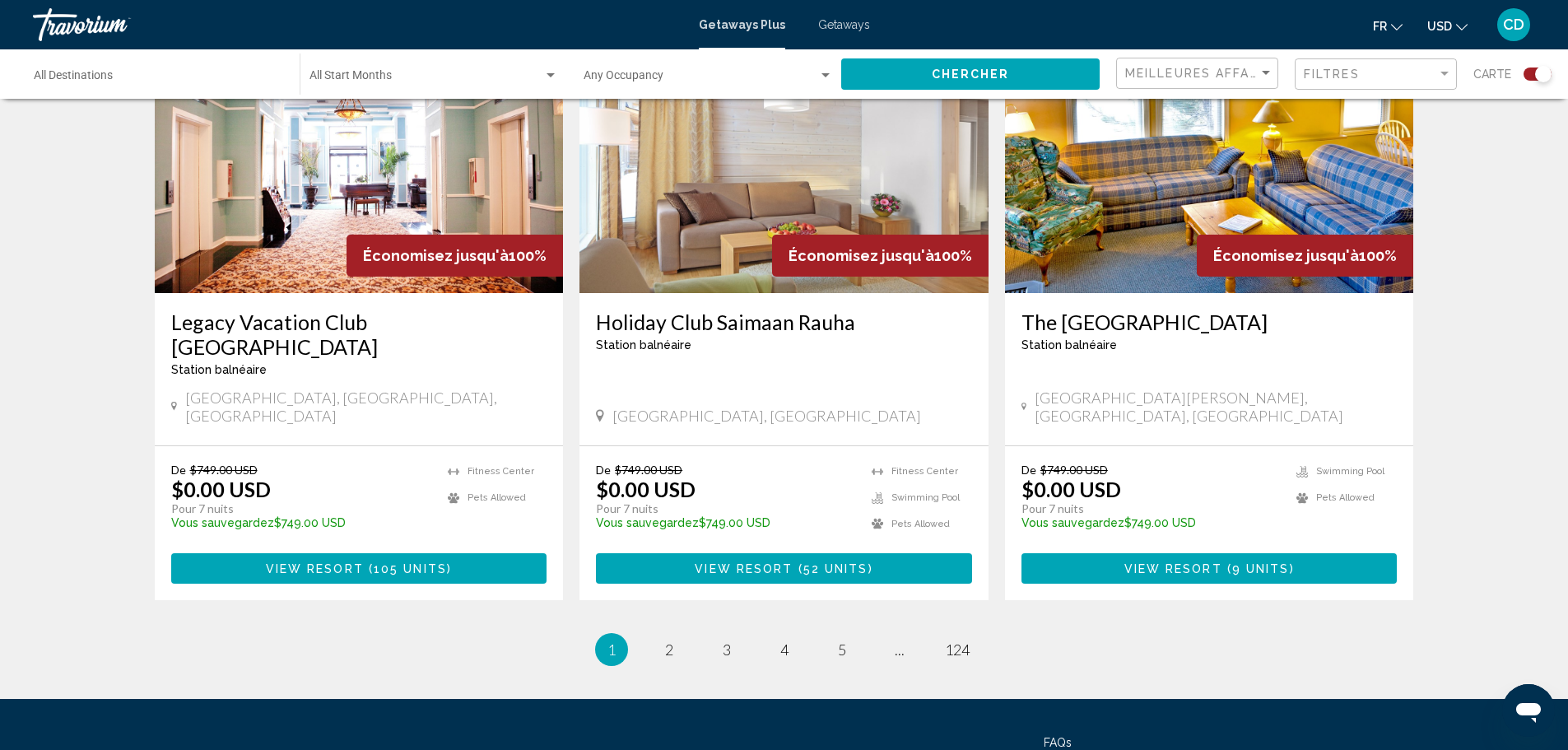
scroll to position [2469, 0]
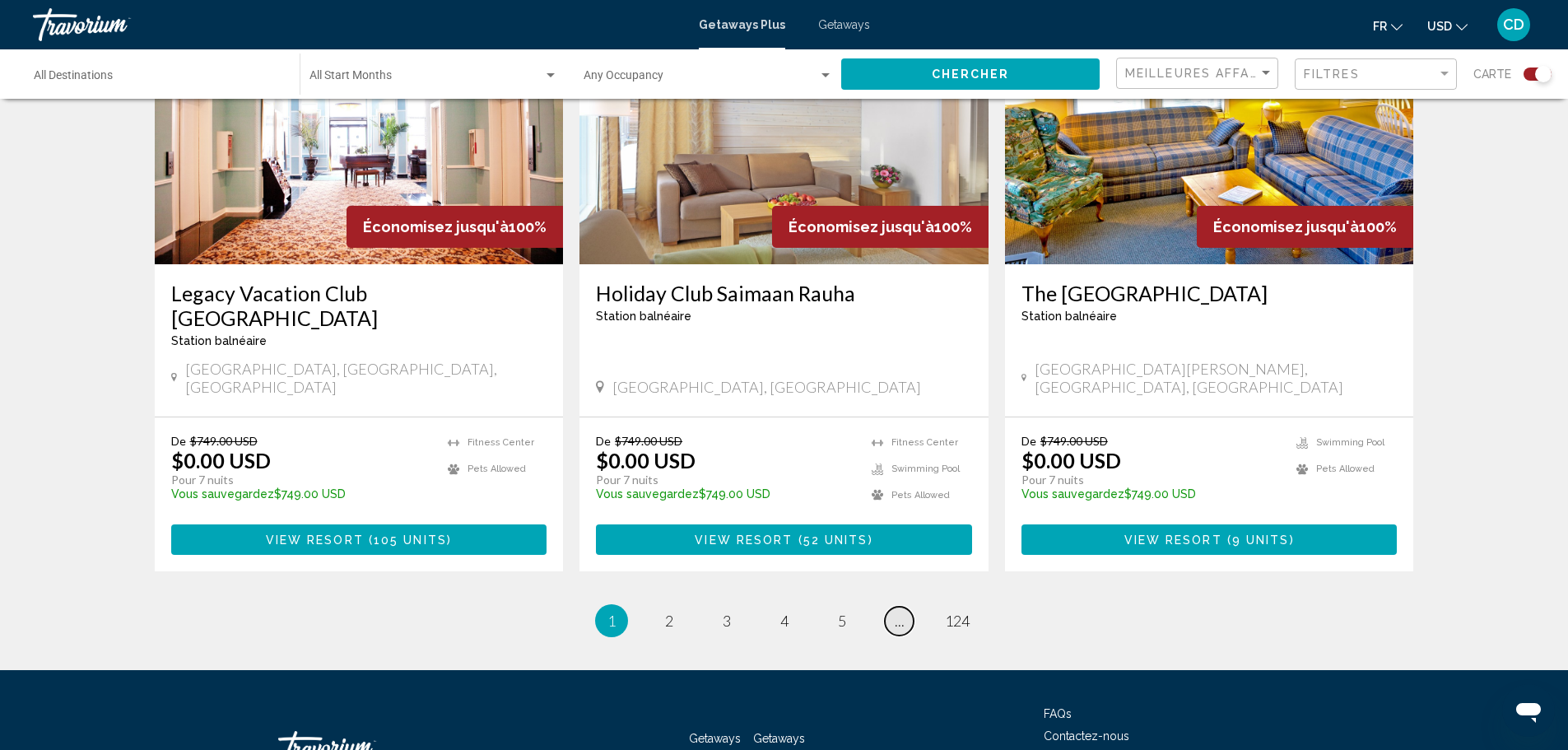
click at [901, 612] on span "..." at bounding box center [899, 621] width 10 height 18
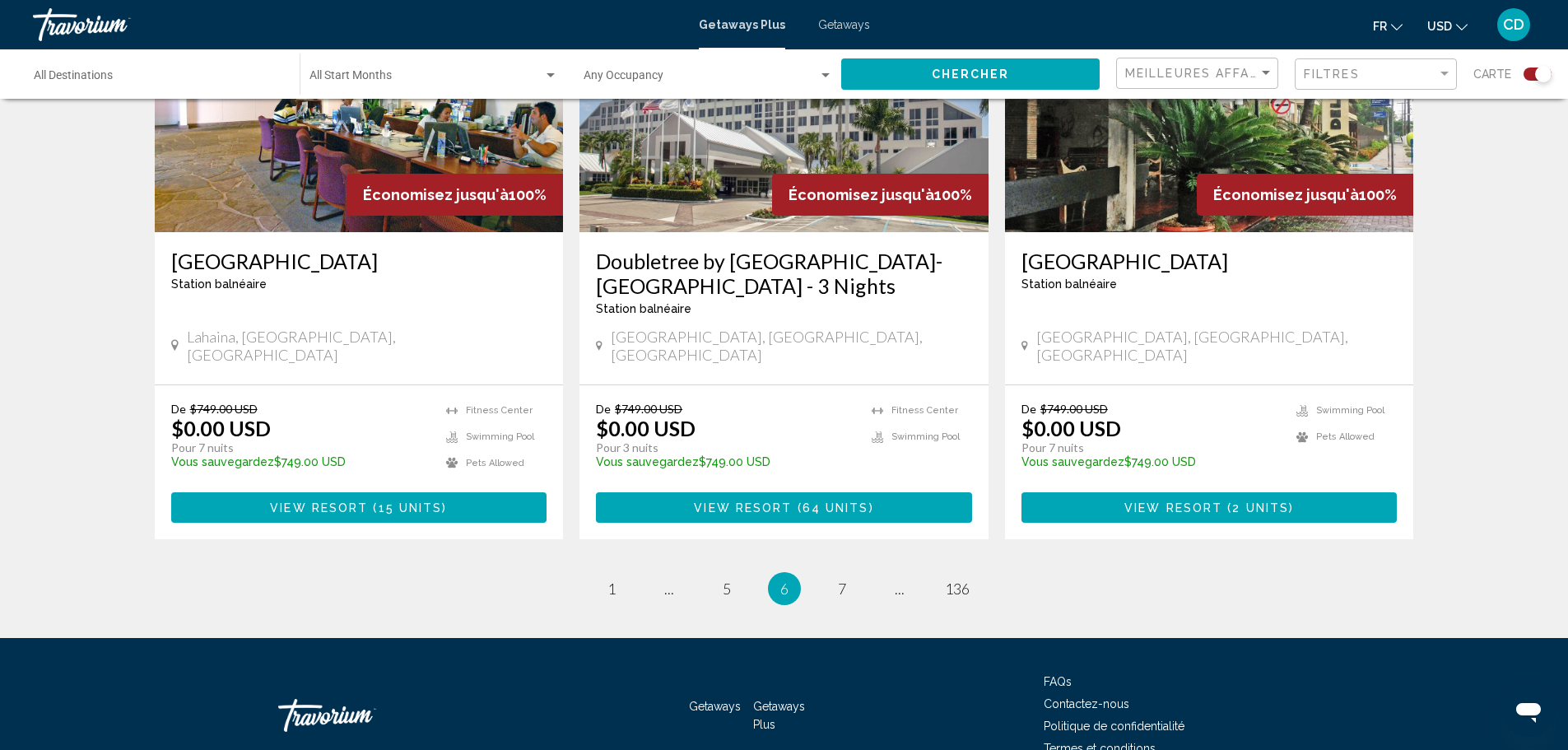
scroll to position [2518, 0]
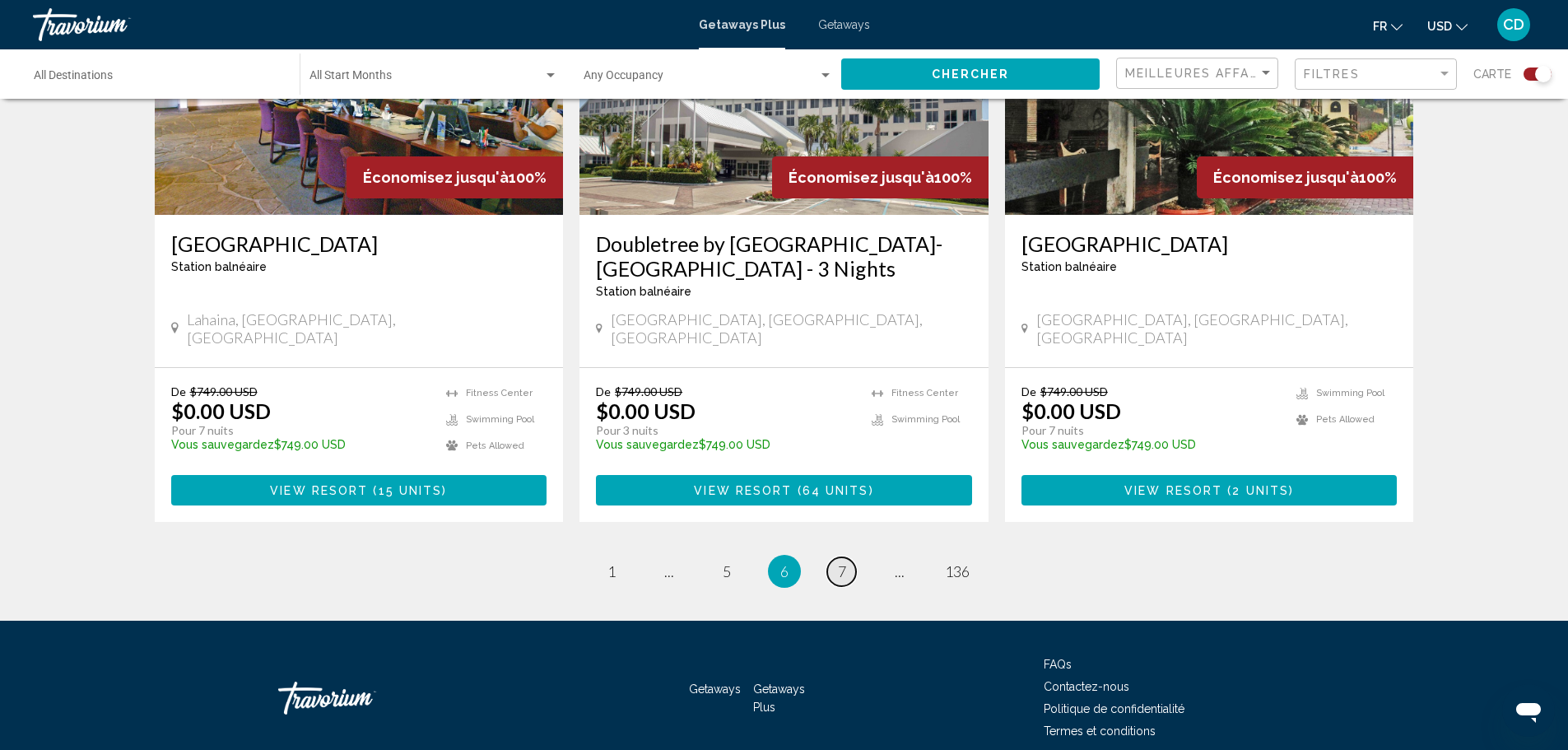
click at [841, 563] on span "7" at bounding box center [841, 572] width 8 height 18
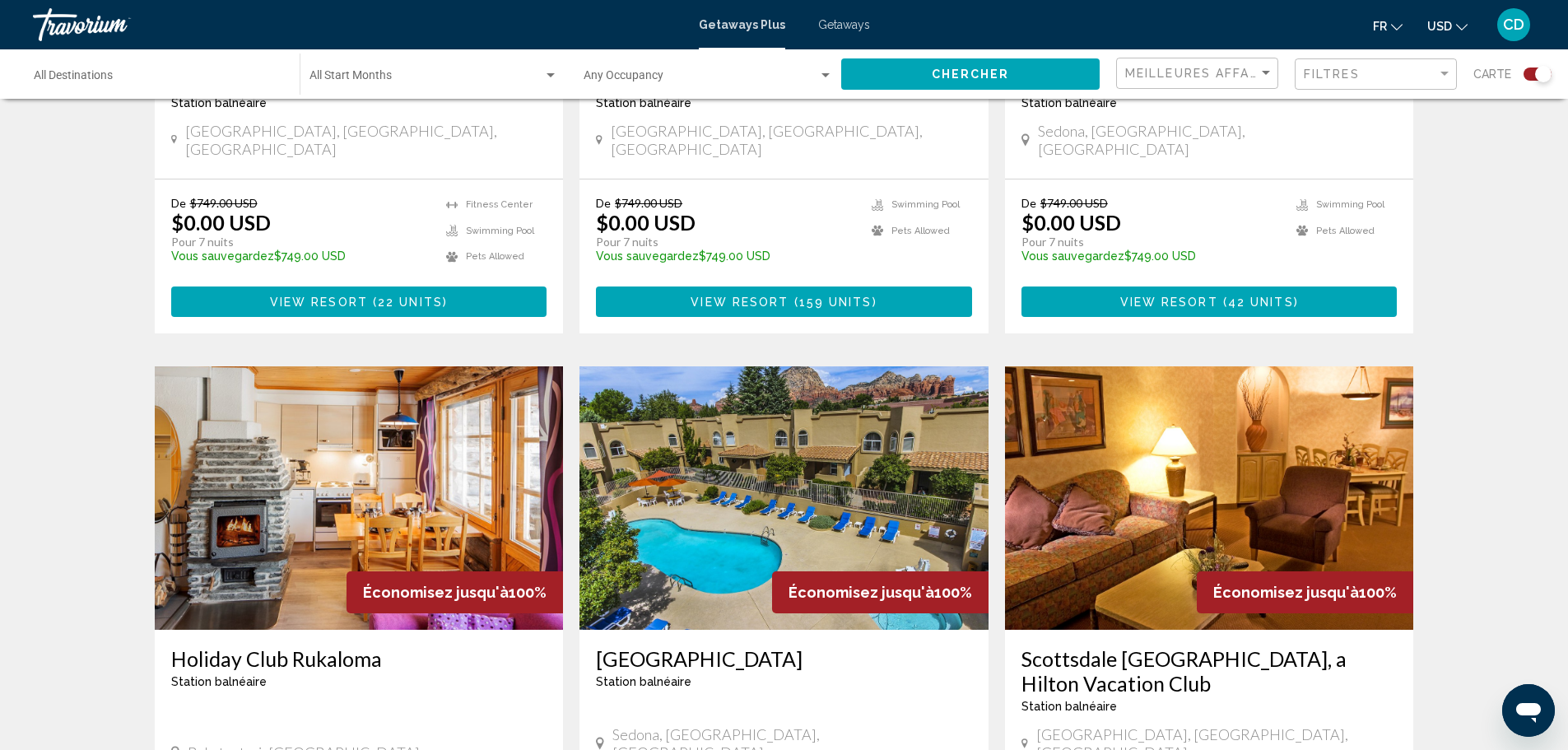
scroll to position [2469, 0]
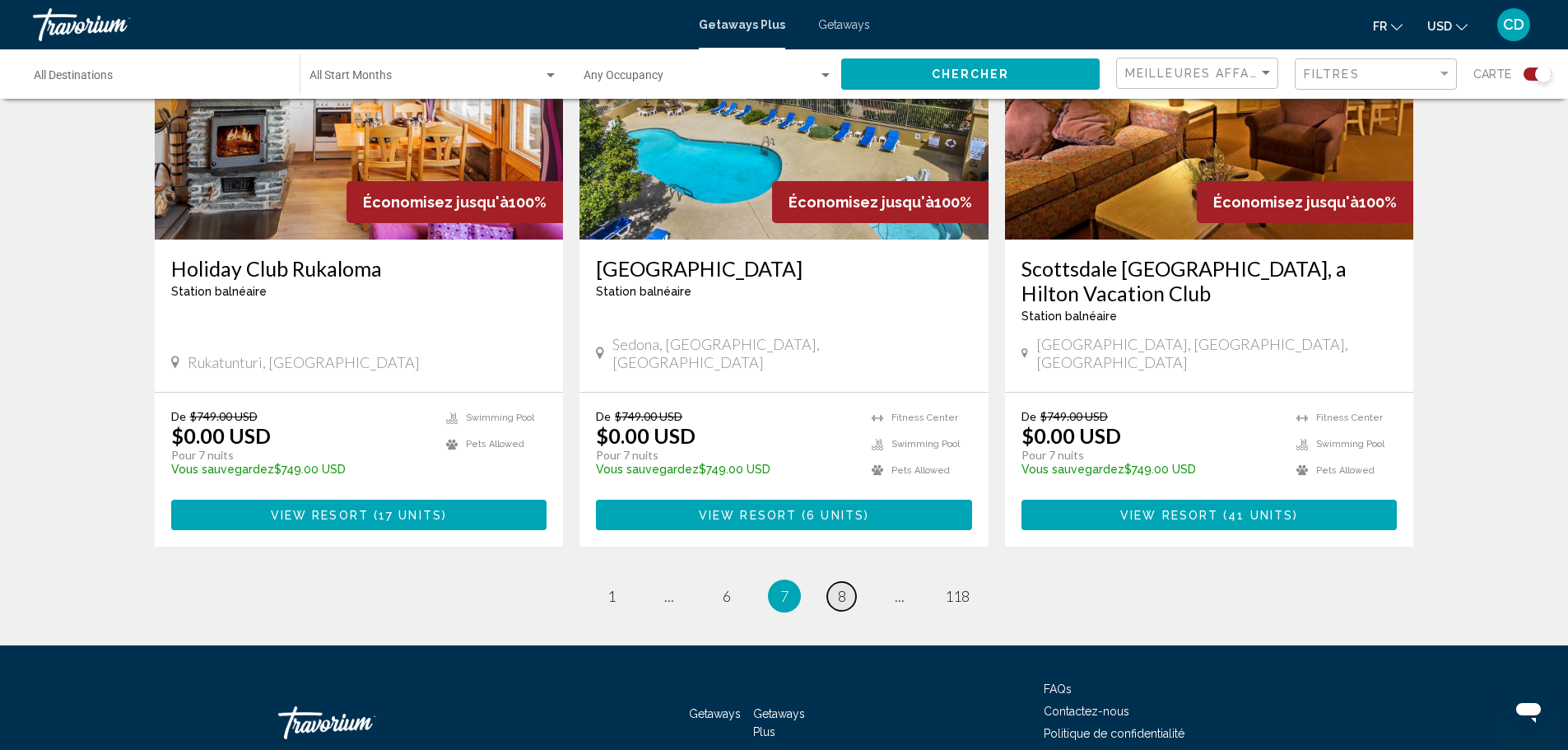
click at [841, 587] on span "8" at bounding box center [841, 596] width 8 height 18
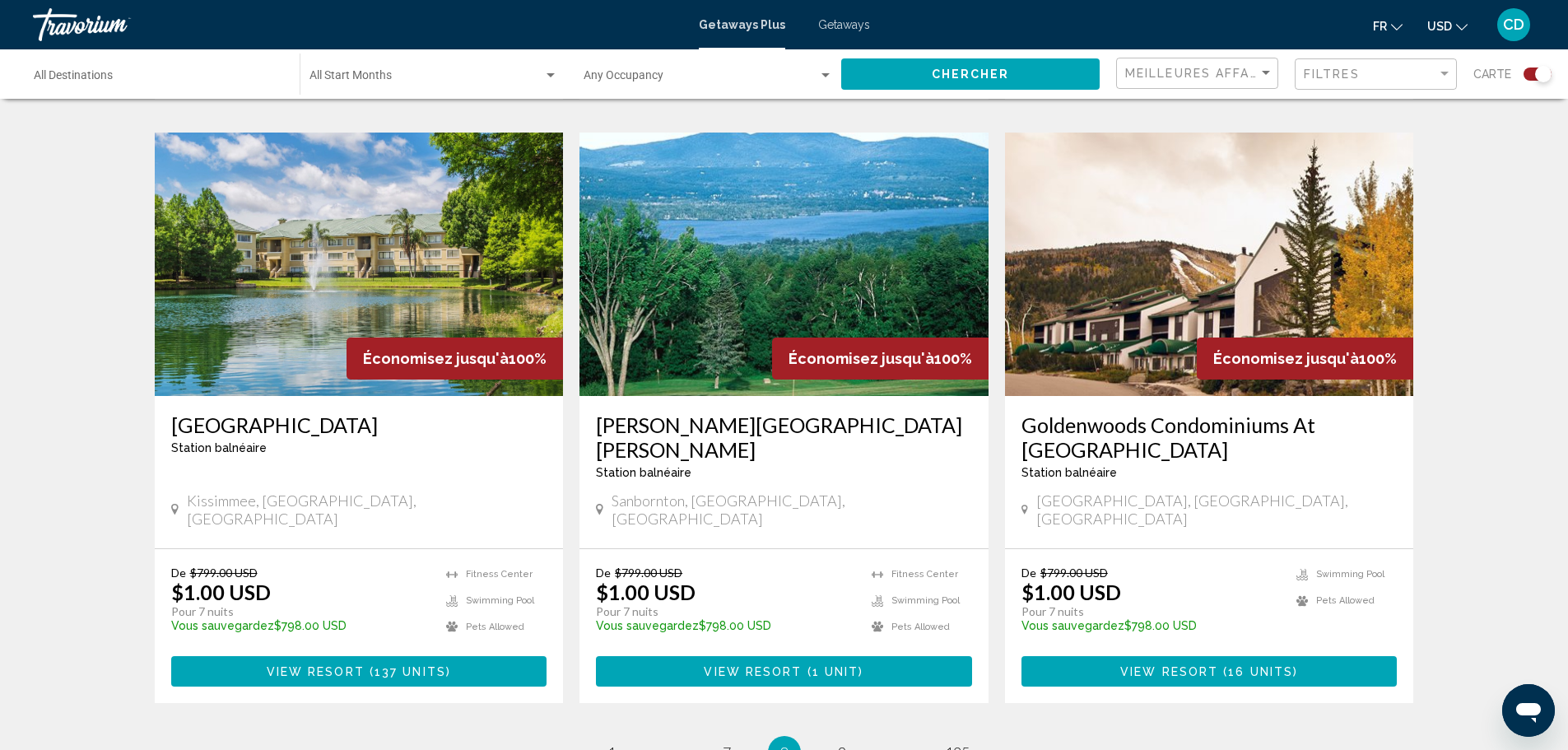
scroll to position [2493, 0]
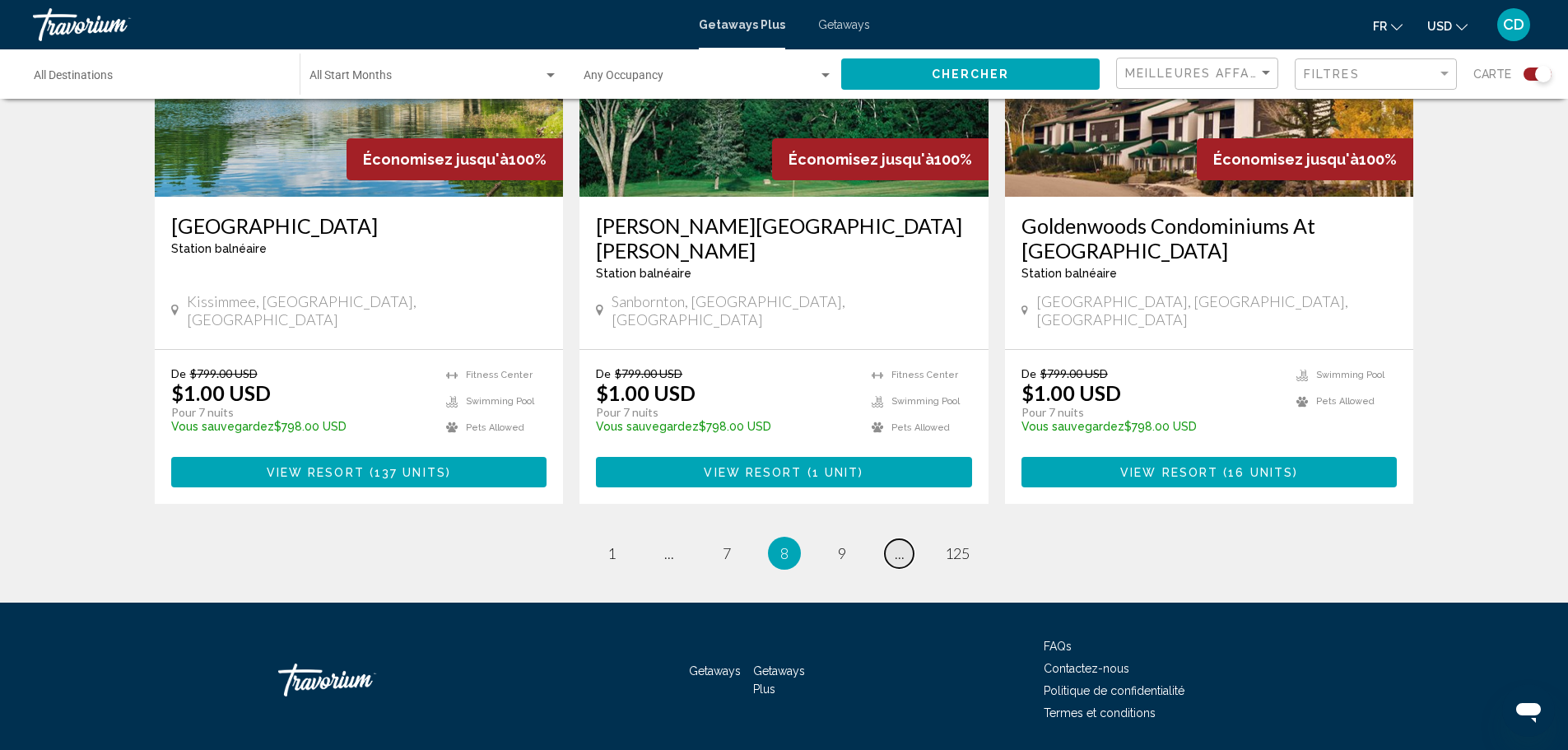
click at [906, 540] on link "page ..." at bounding box center [899, 554] width 29 height 29
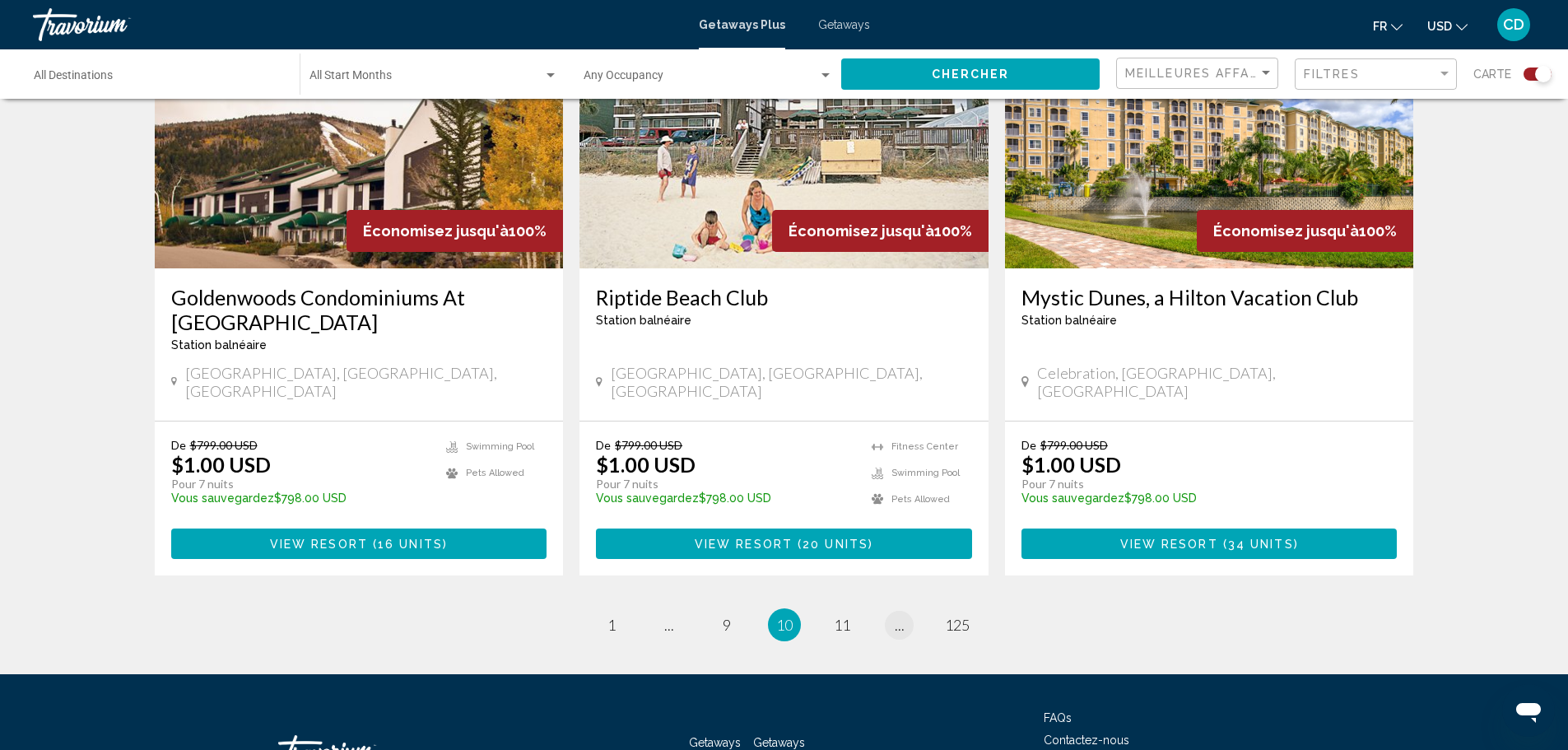
scroll to position [2518, 0]
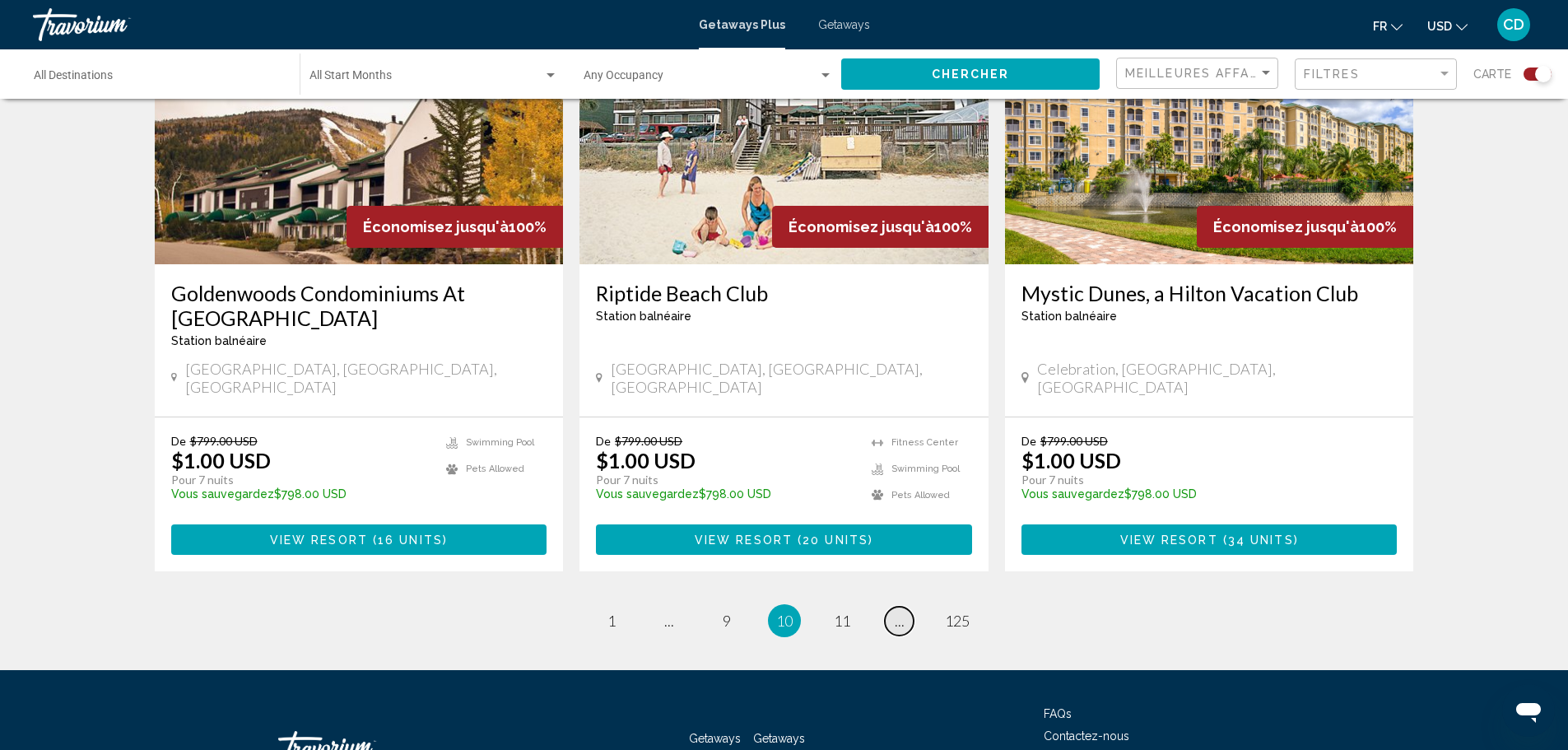
click at [896, 612] on span "..." at bounding box center [899, 621] width 10 height 18
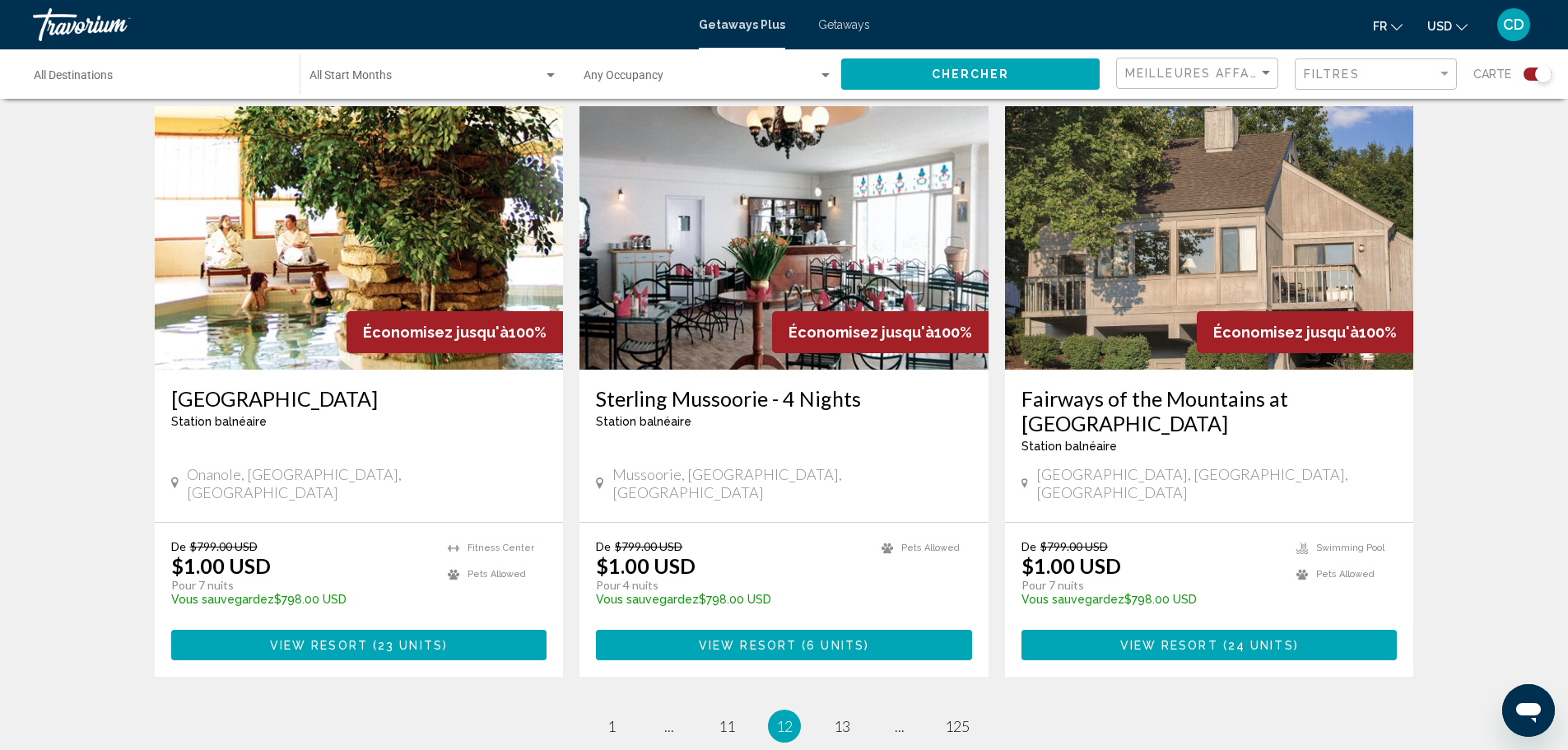
scroll to position [2387, 0]
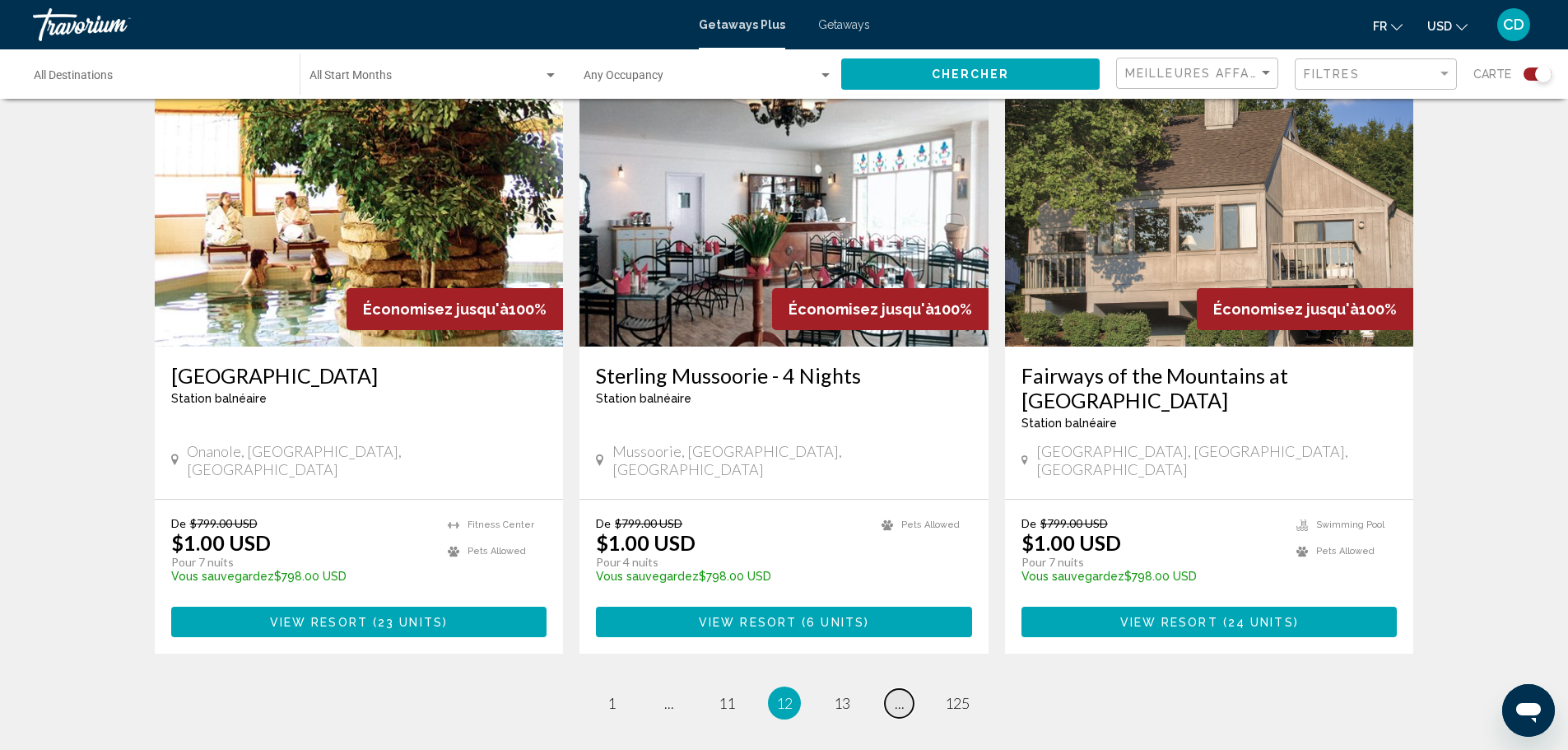
click at [896, 694] on span "..." at bounding box center [899, 703] width 10 height 18
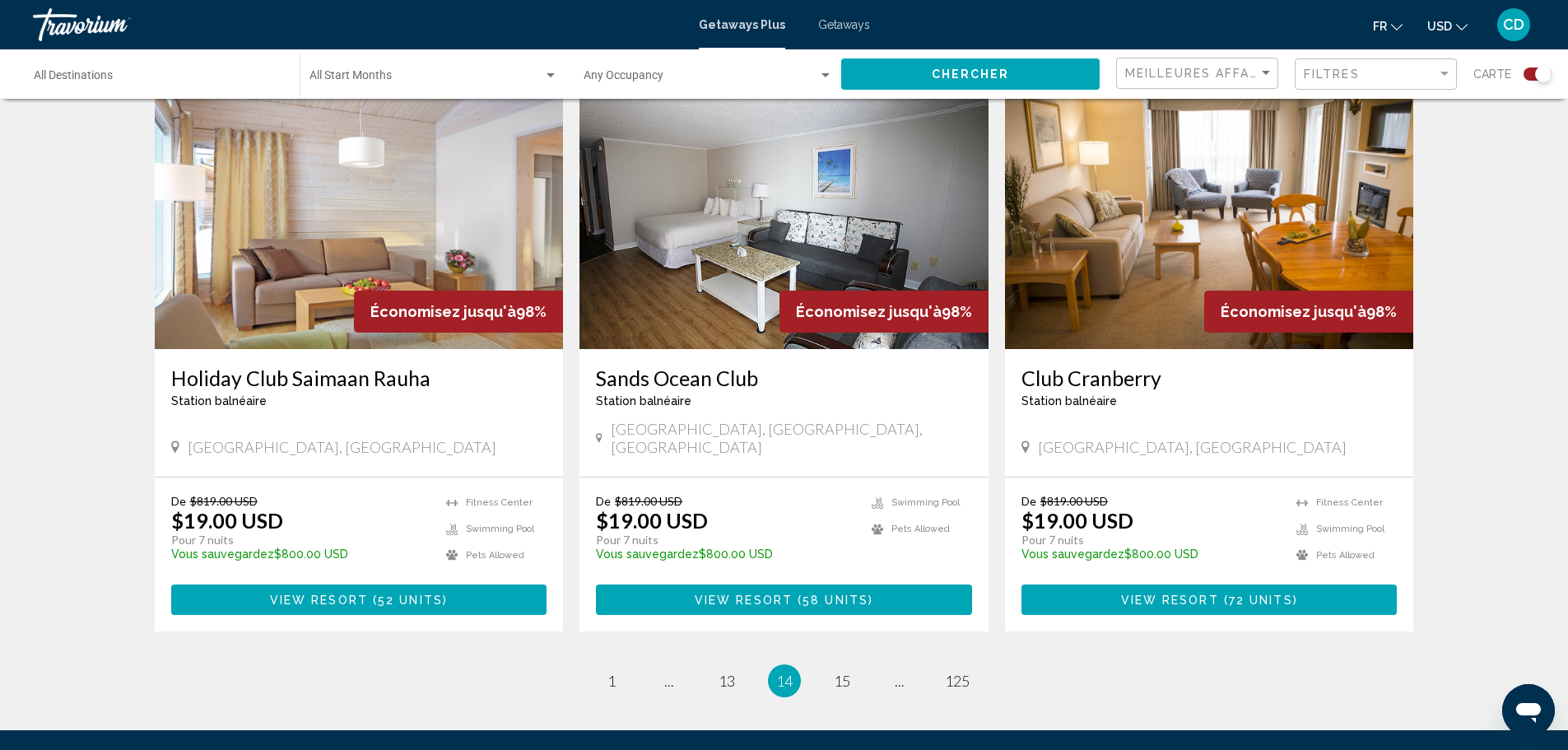
scroll to position [2444, 0]
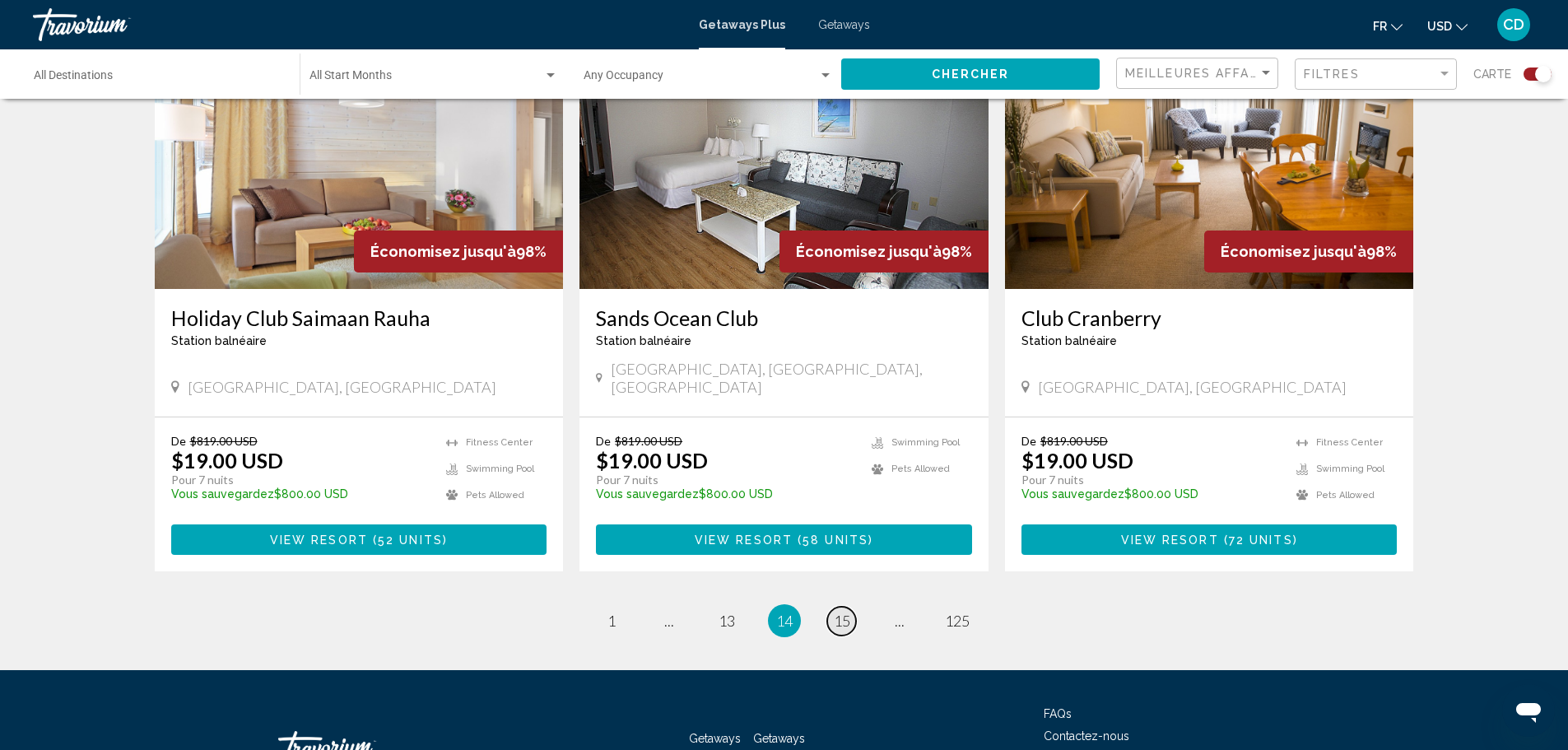
click at [836, 612] on span "15" at bounding box center [841, 621] width 16 height 18
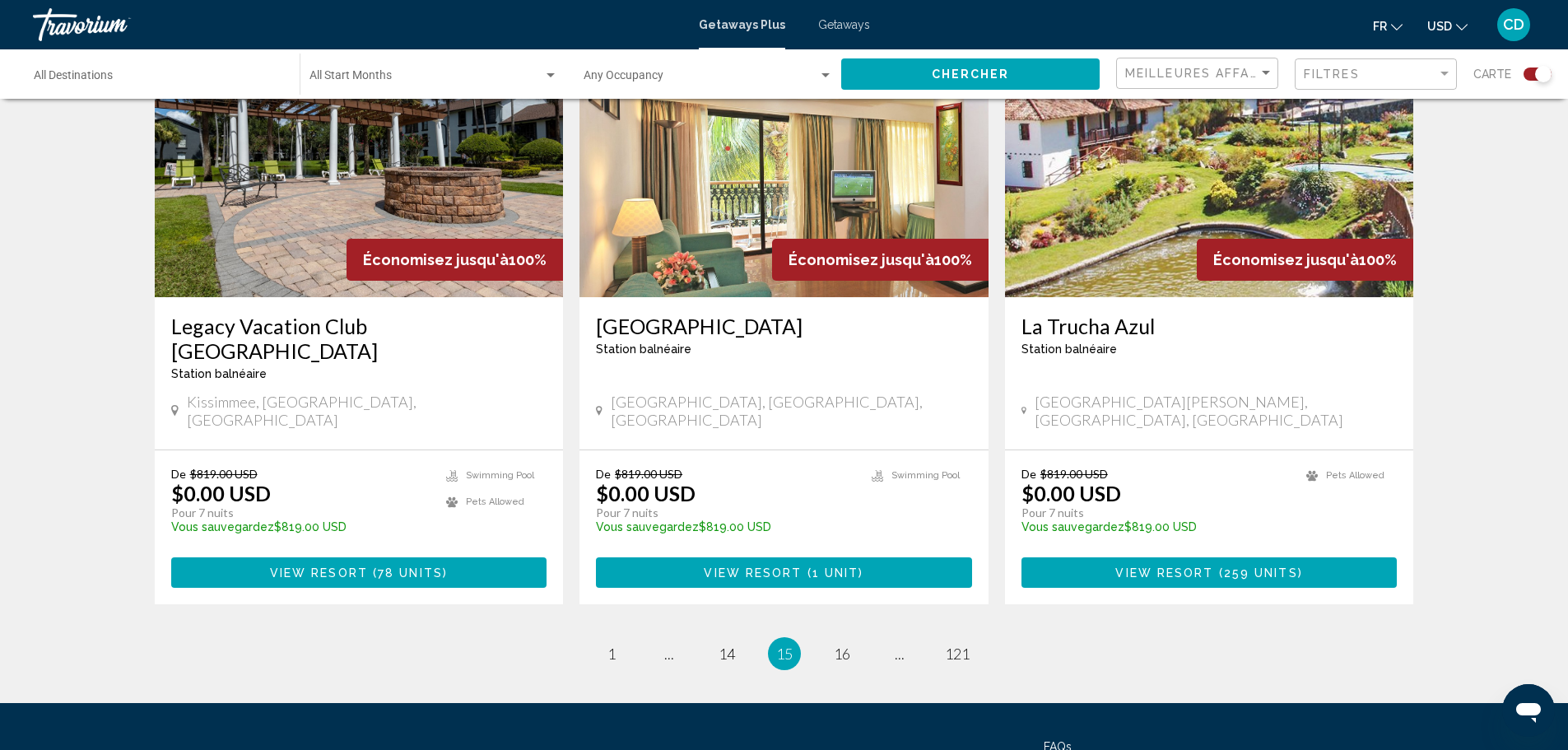
scroll to position [2444, 0]
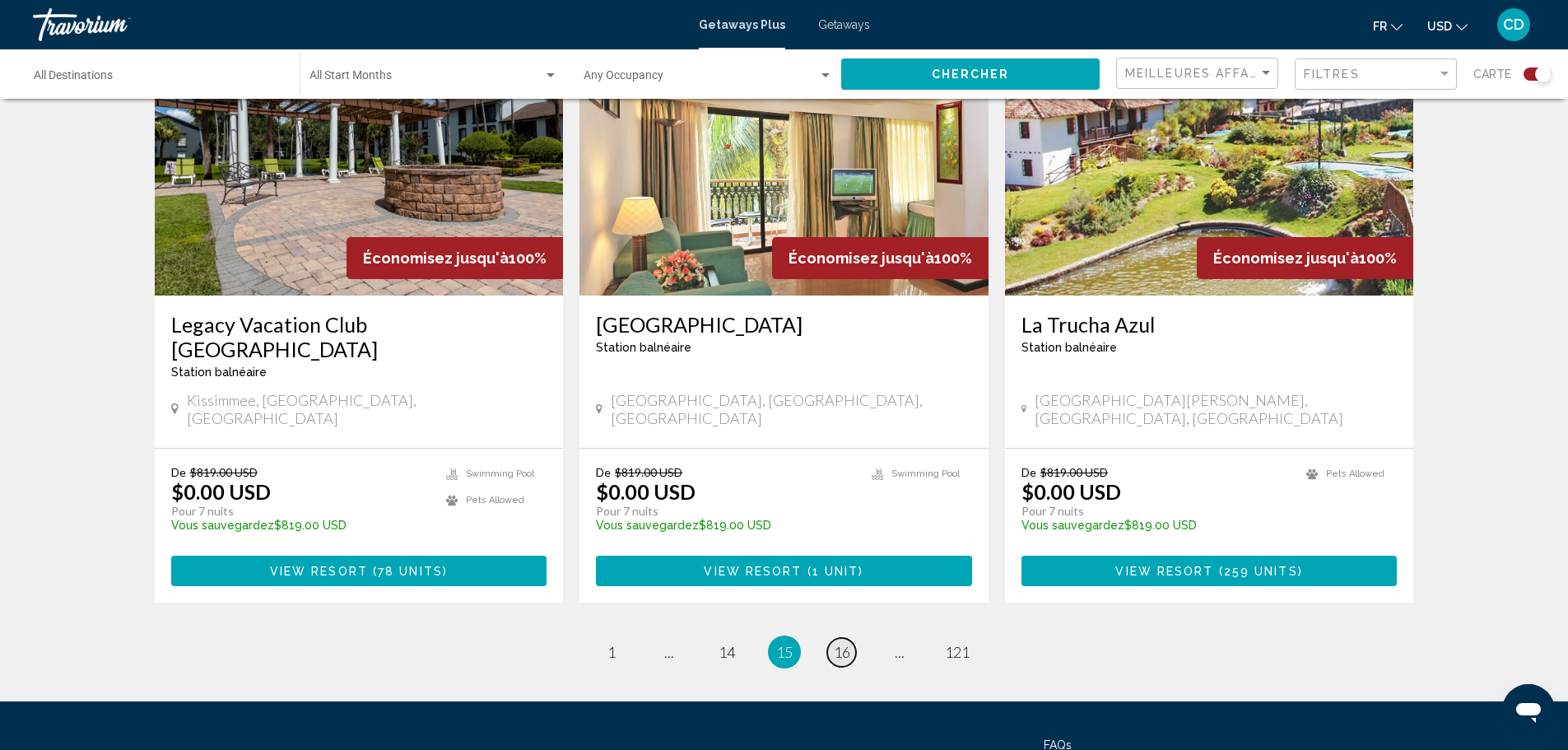
click at [838, 643] on span "16" at bounding box center [841, 652] width 16 height 18
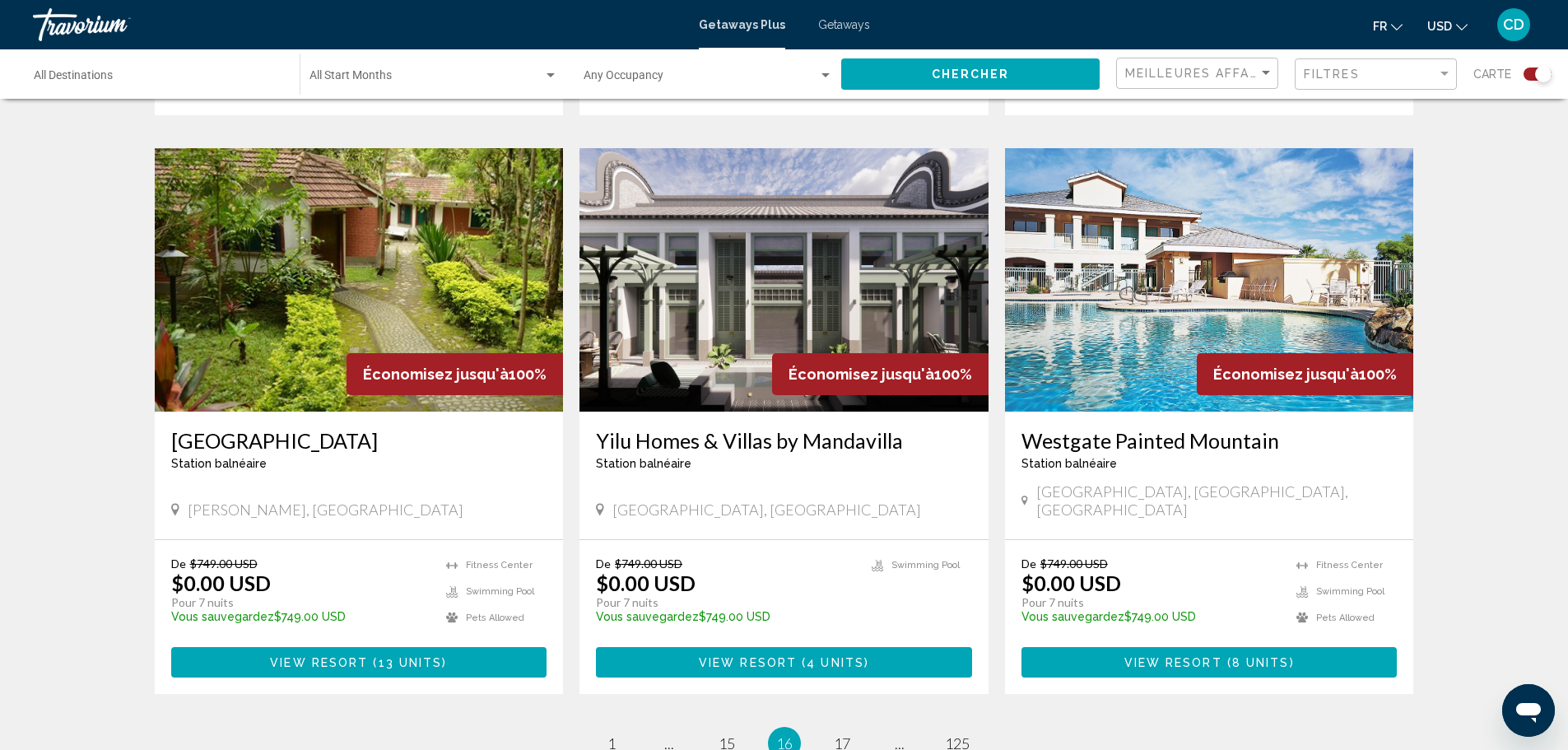
scroll to position [2444, 0]
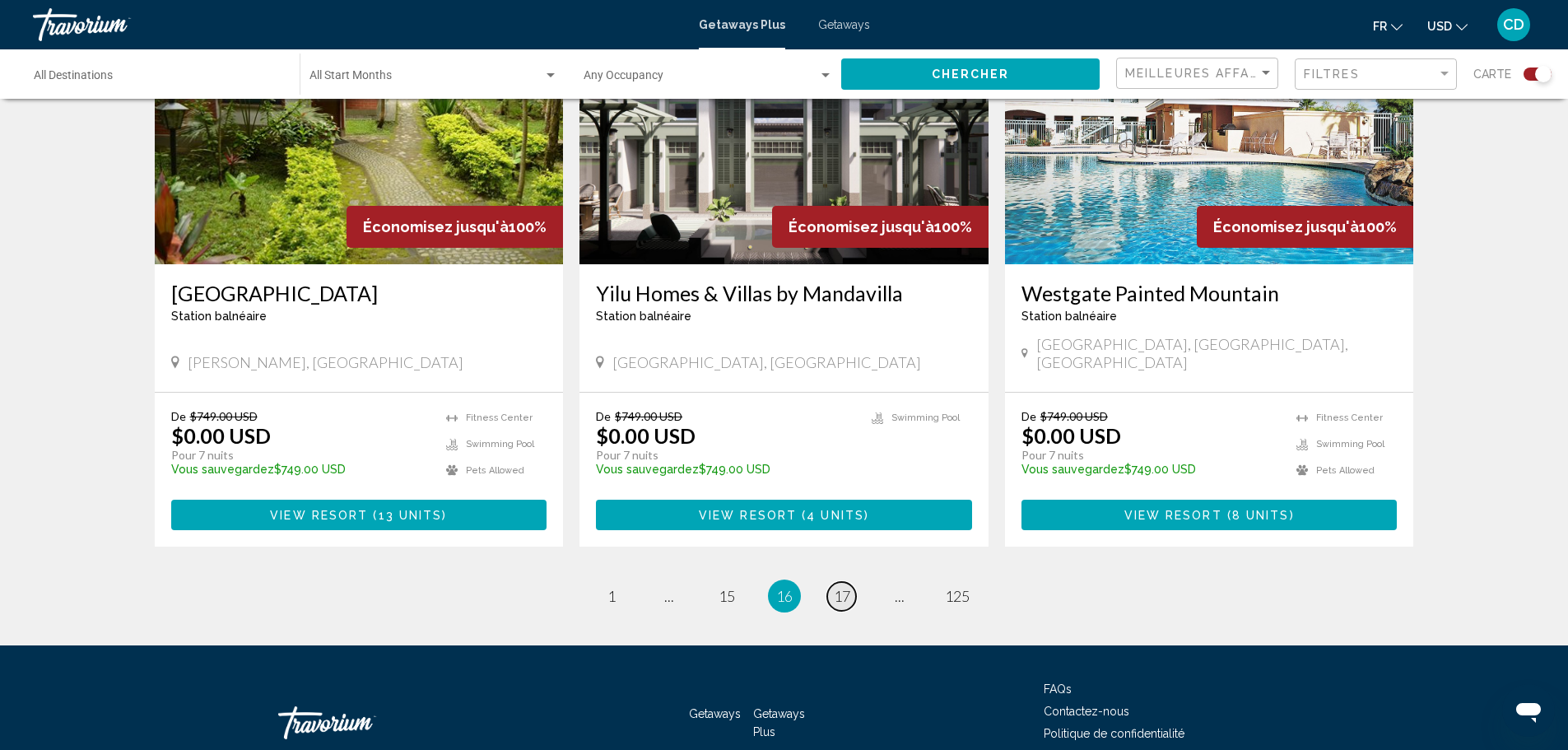
click at [837, 587] on span "17" at bounding box center [841, 596] width 16 height 18
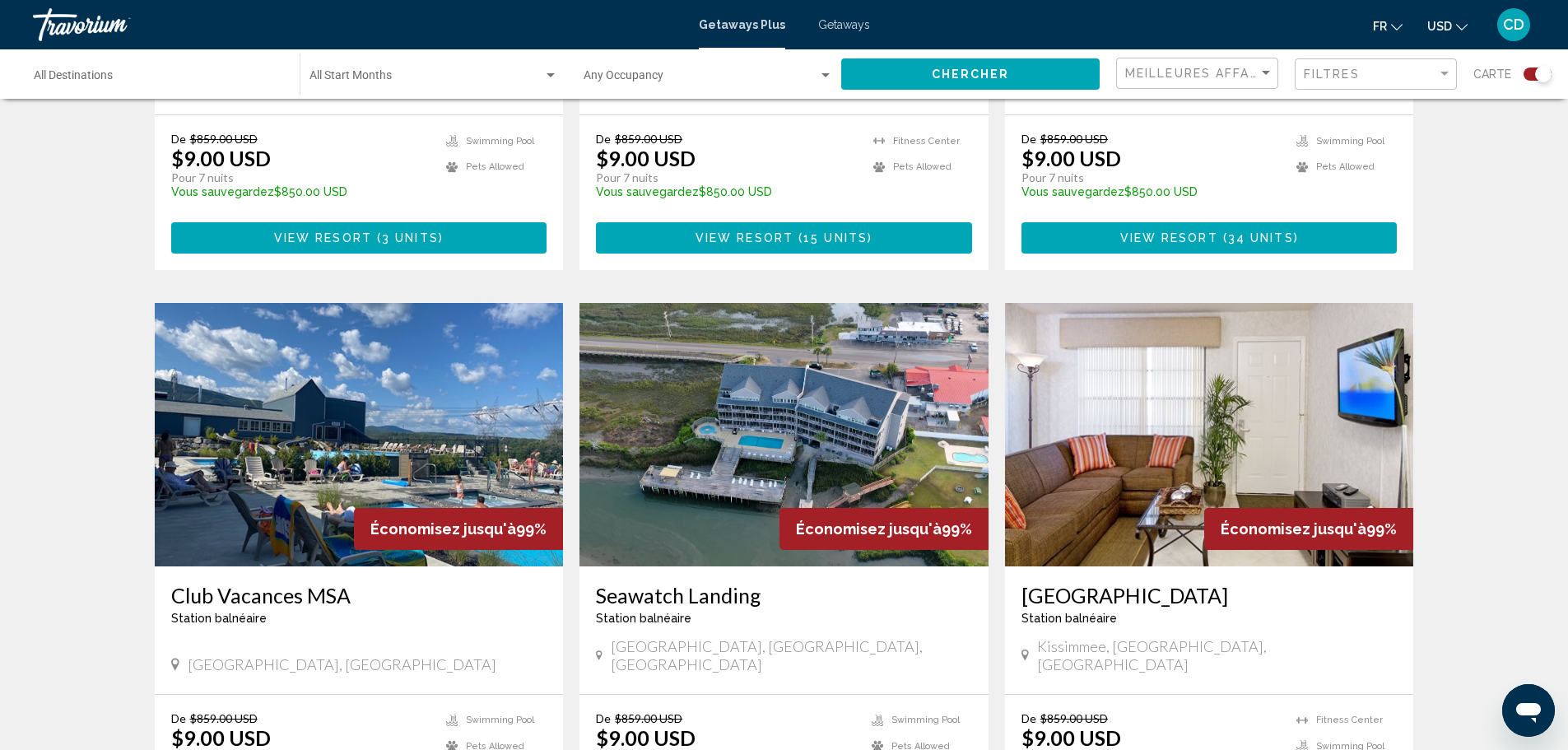
scroll to position [1576, 0]
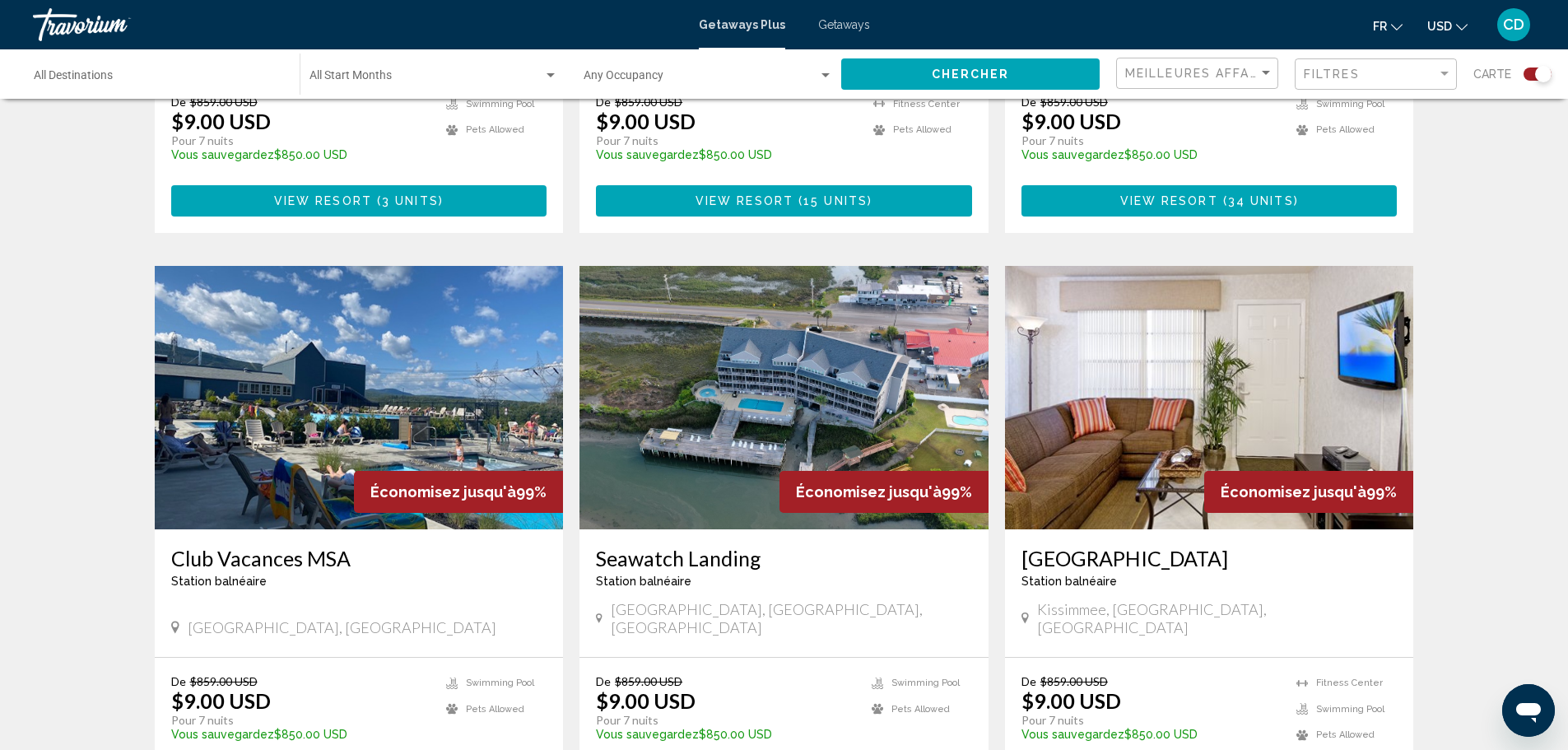
click at [397, 383] on img "Main content" at bounding box center [359, 397] width 409 height 263
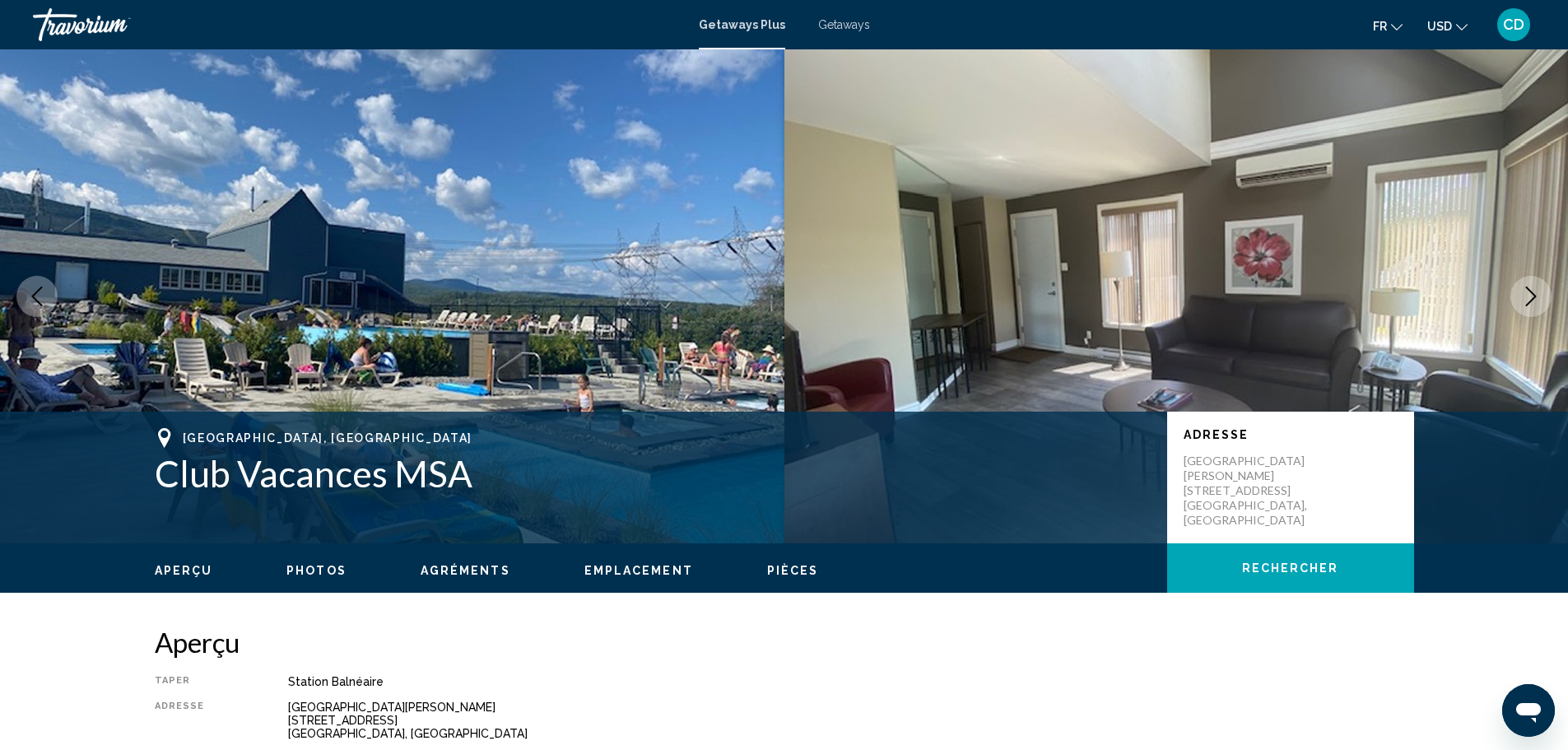
click at [1538, 292] on icon "Next image" at bounding box center [1531, 296] width 20 height 20
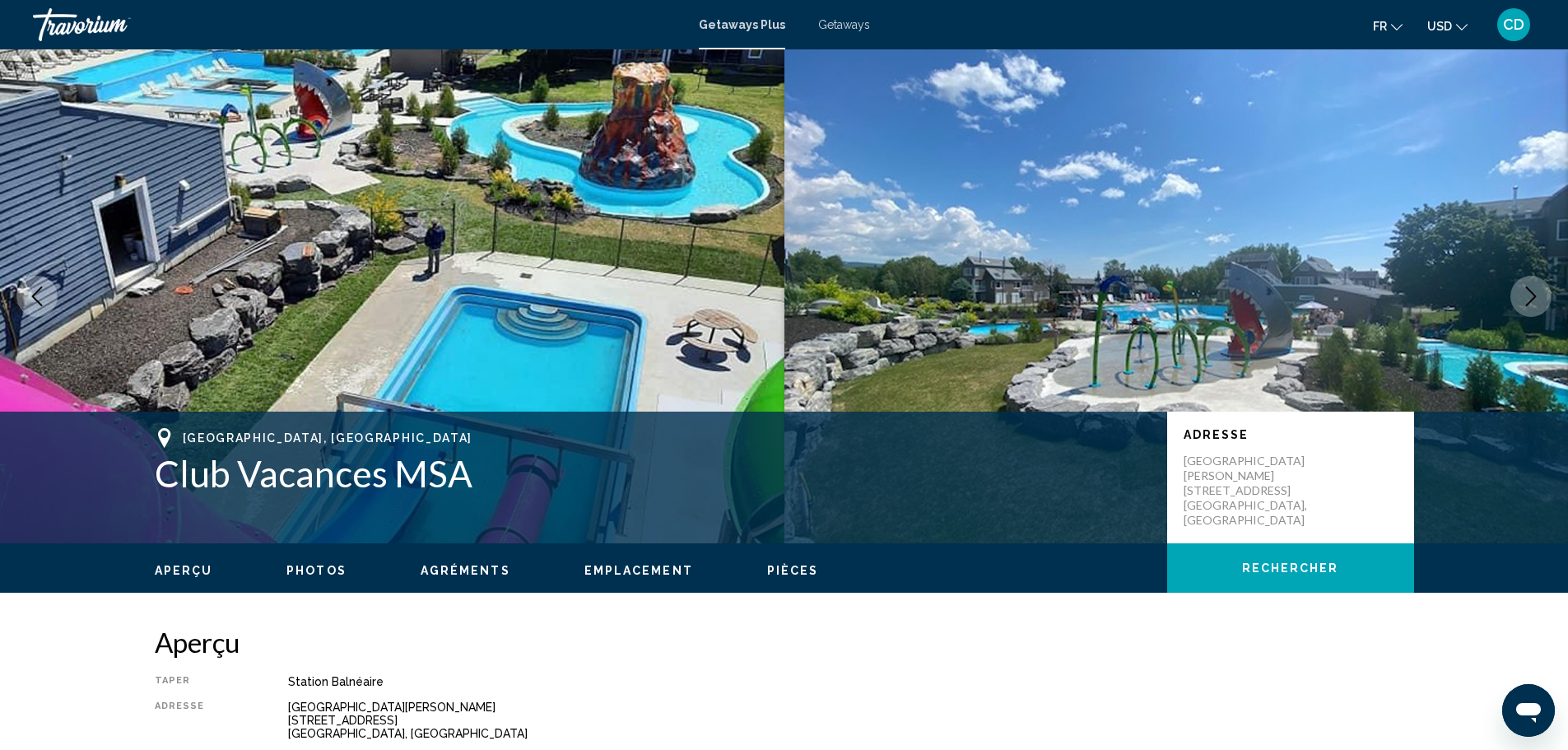
click at [1536, 289] on icon "Next image" at bounding box center [1531, 296] width 20 height 20
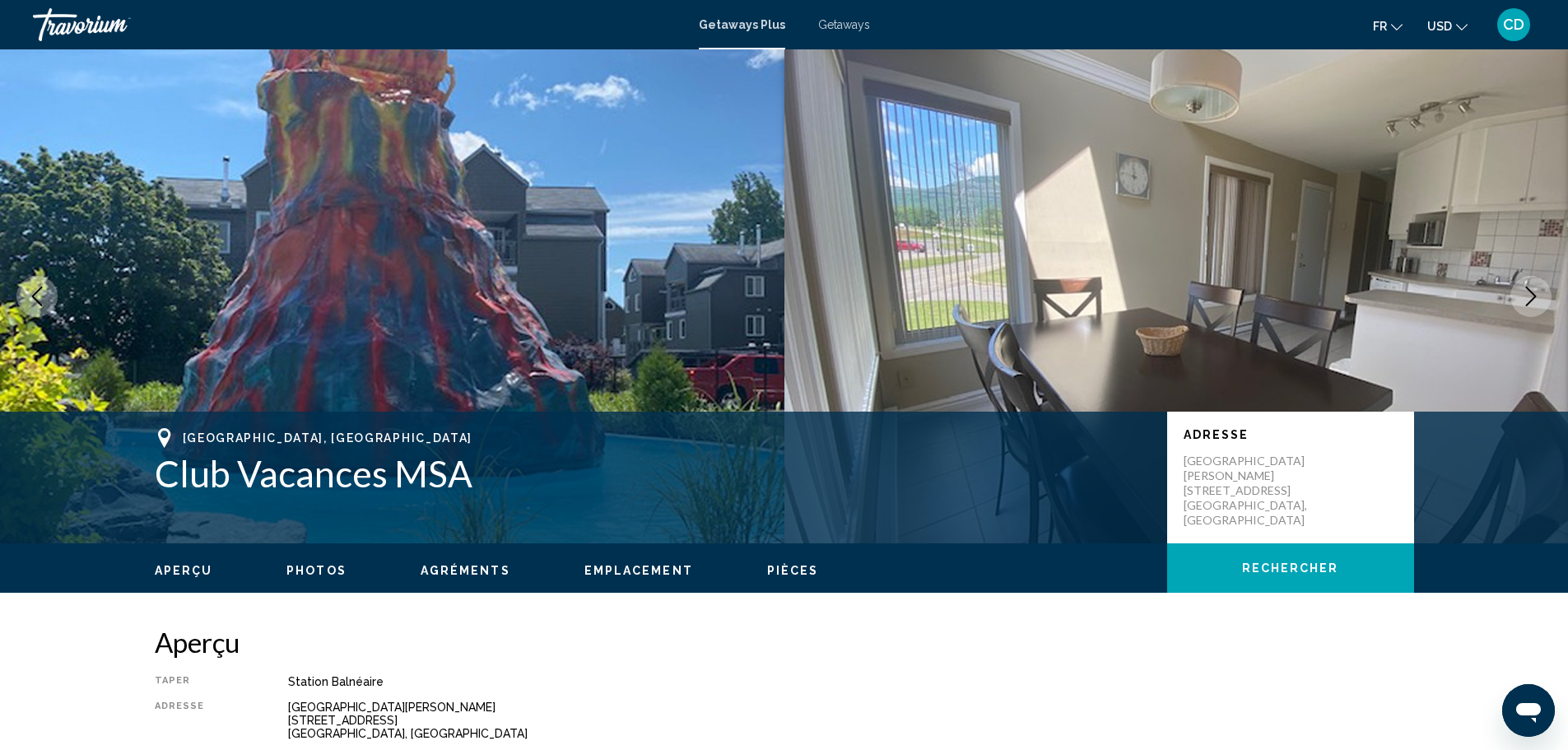
click at [1536, 289] on icon "Next image" at bounding box center [1531, 296] width 20 height 20
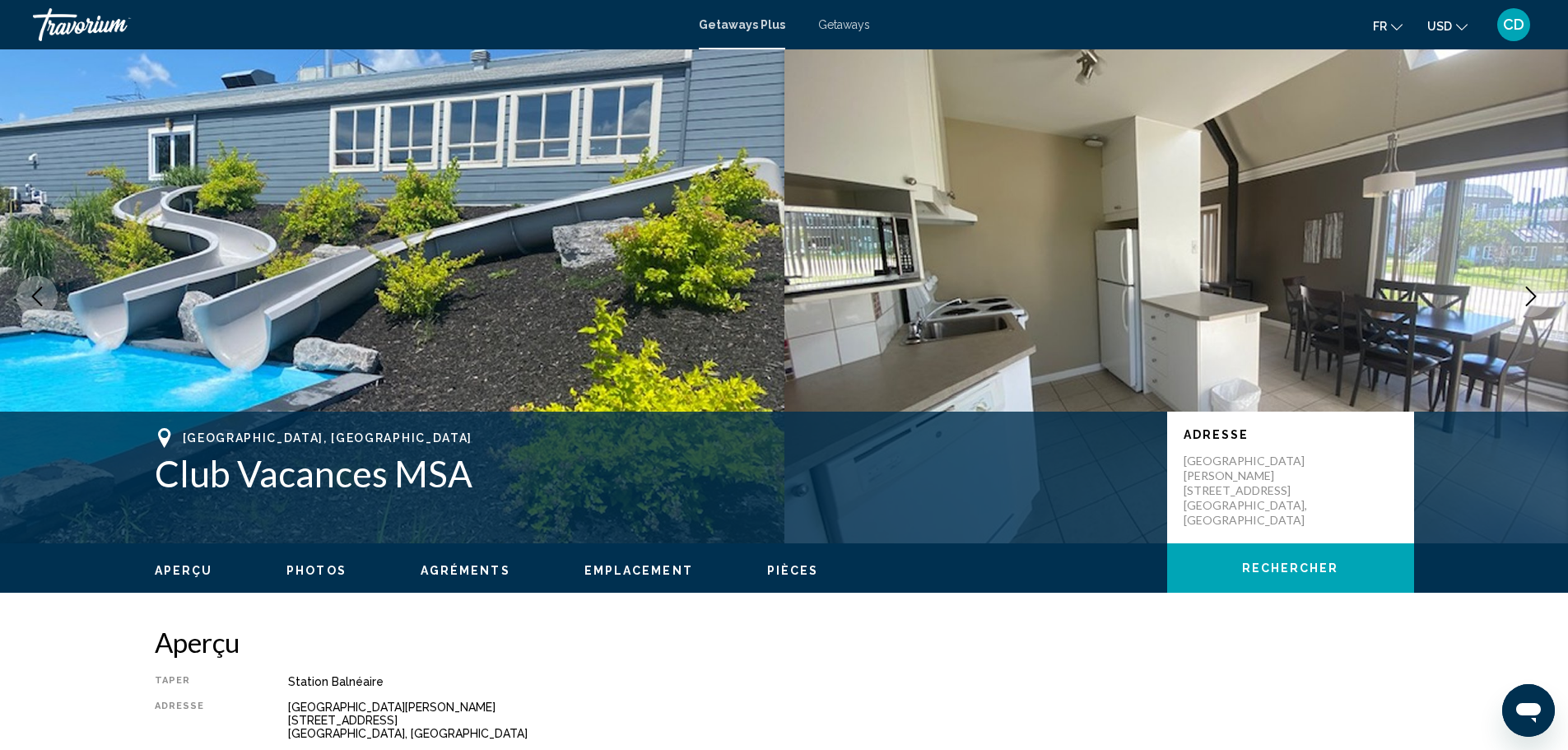
click at [1531, 289] on icon "Next image" at bounding box center [1531, 296] width 20 height 20
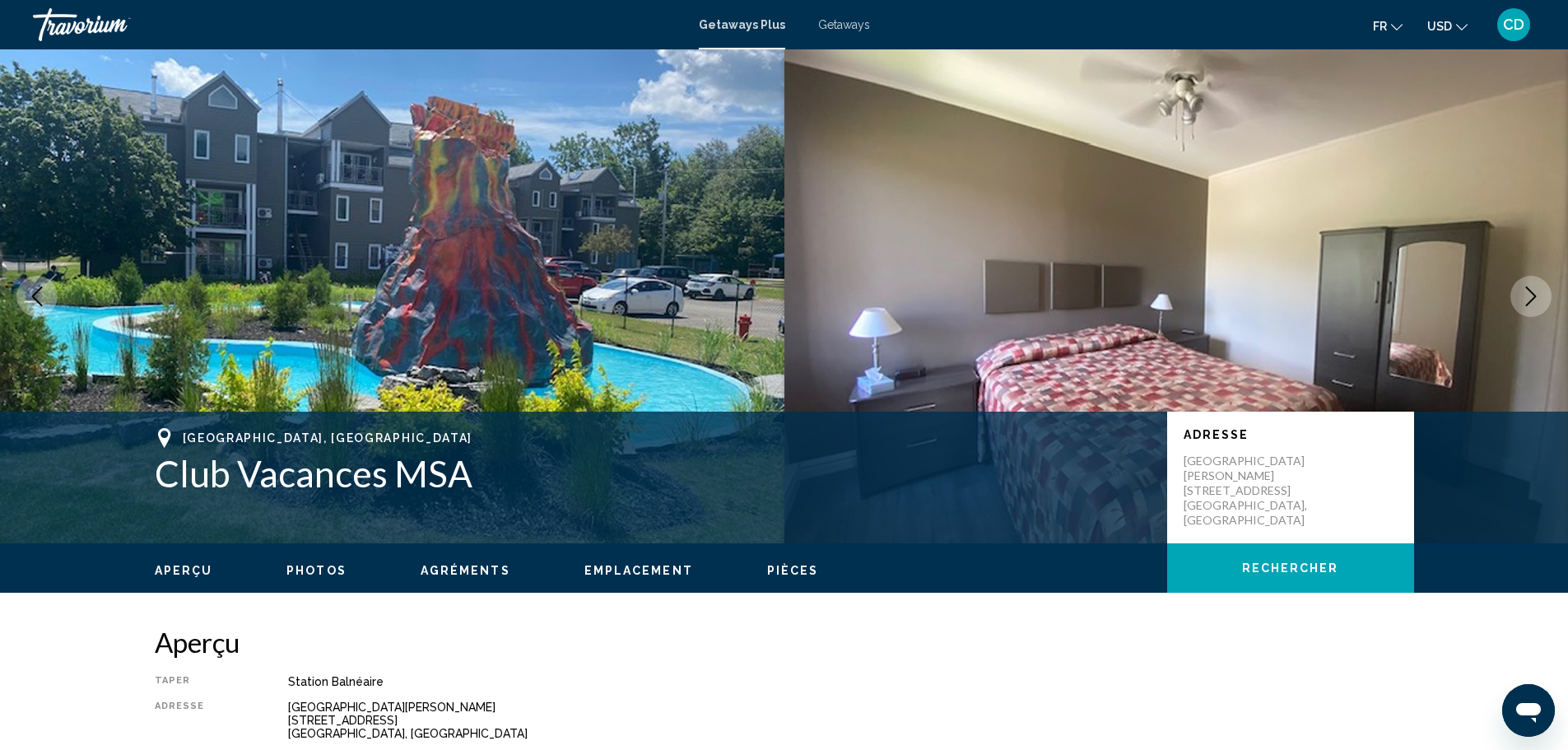
click at [1527, 290] on icon "Next image" at bounding box center [1531, 296] width 20 height 20
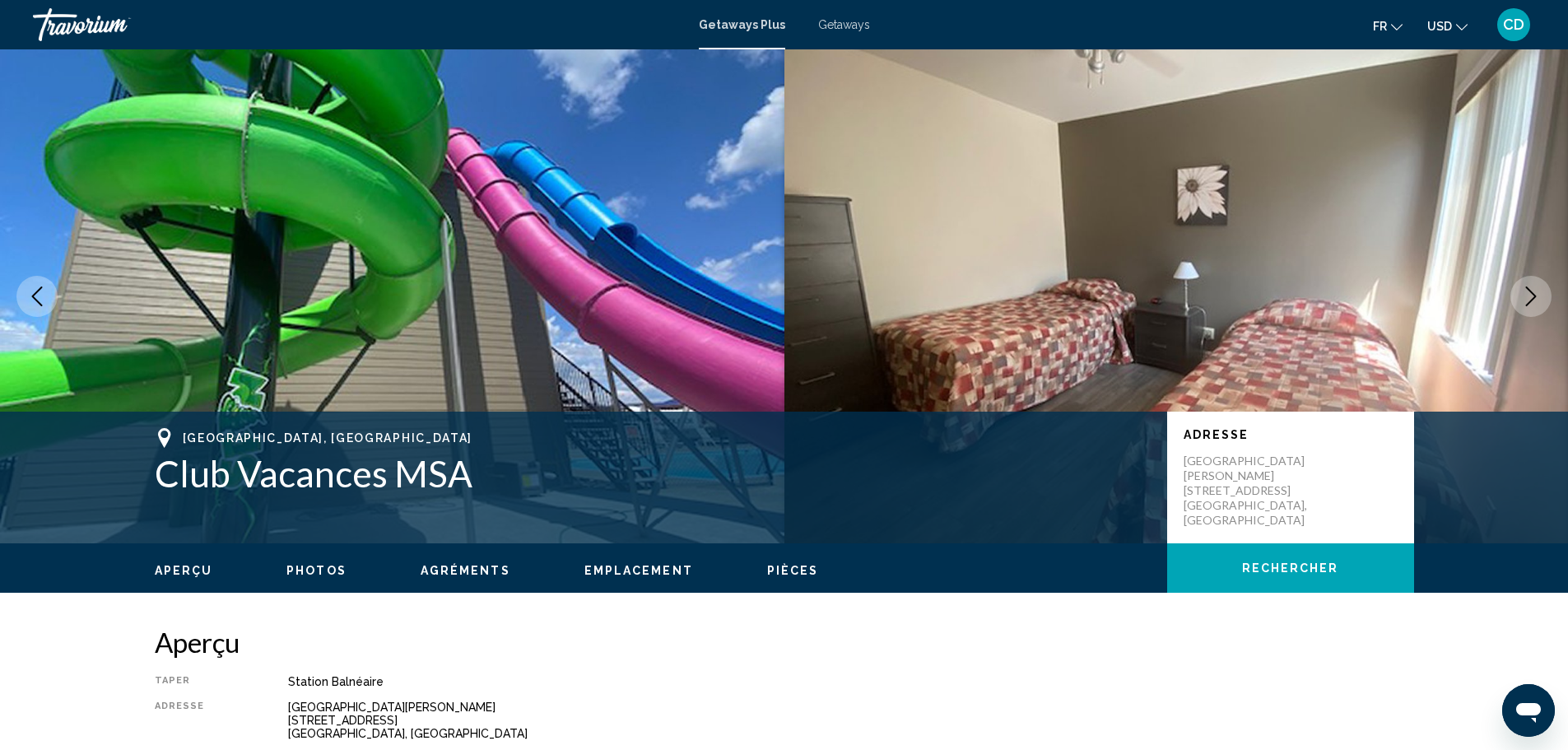
click at [1520, 295] on button "Next image" at bounding box center [1531, 296] width 41 height 41
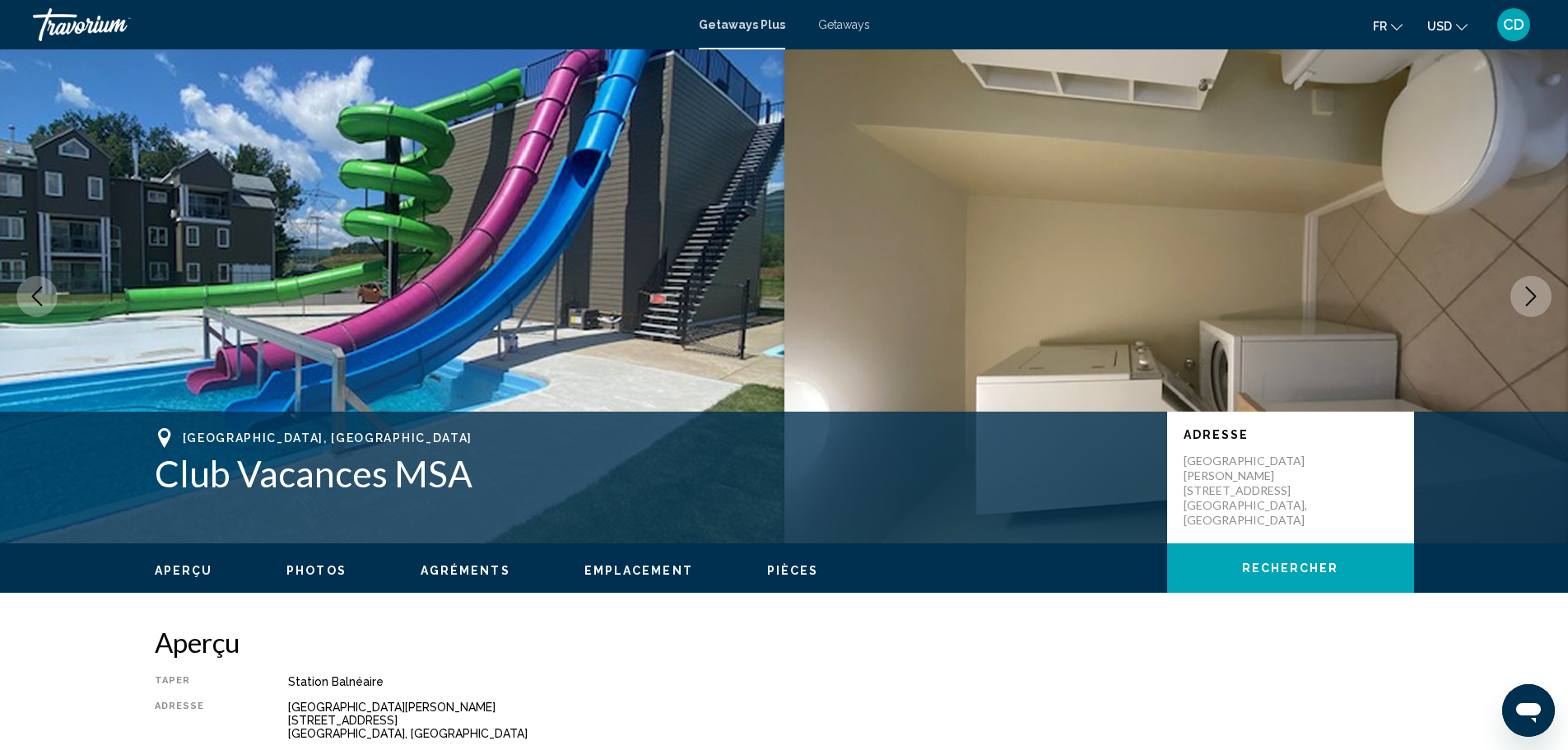
click at [1519, 295] on button "Next image" at bounding box center [1531, 296] width 41 height 41
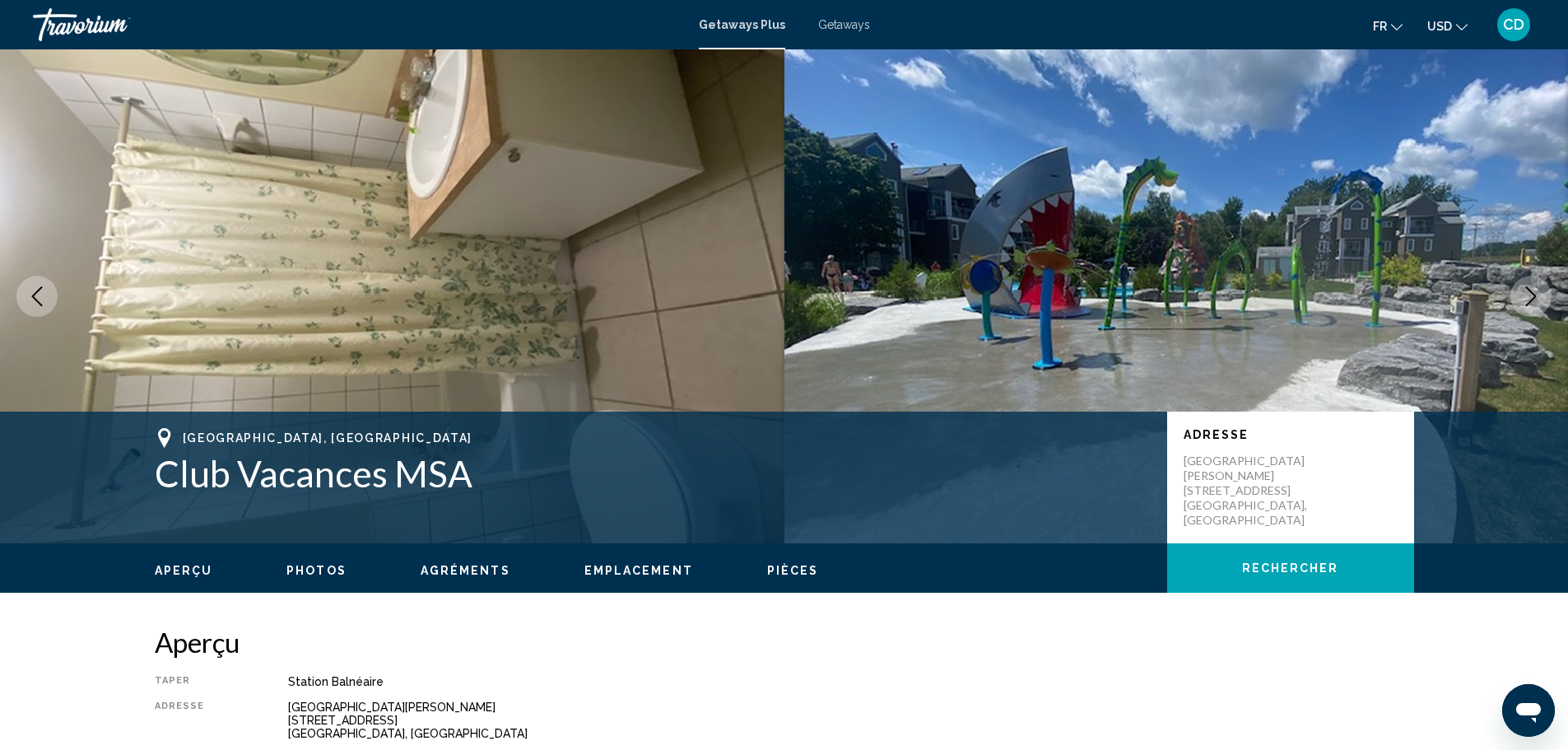
click at [1519, 295] on button "Next image" at bounding box center [1531, 296] width 41 height 41
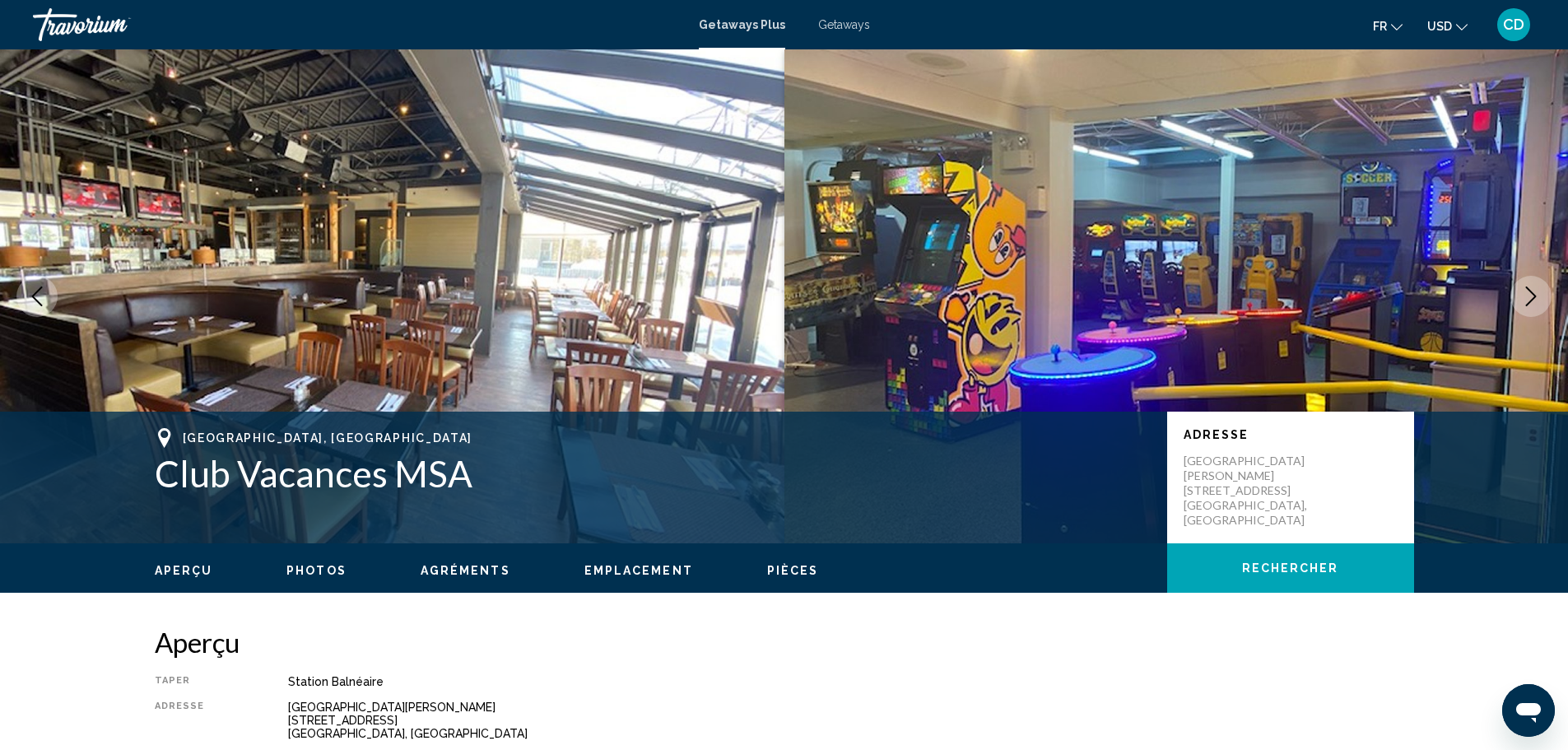
click at [1519, 296] on button "Next image" at bounding box center [1531, 296] width 41 height 41
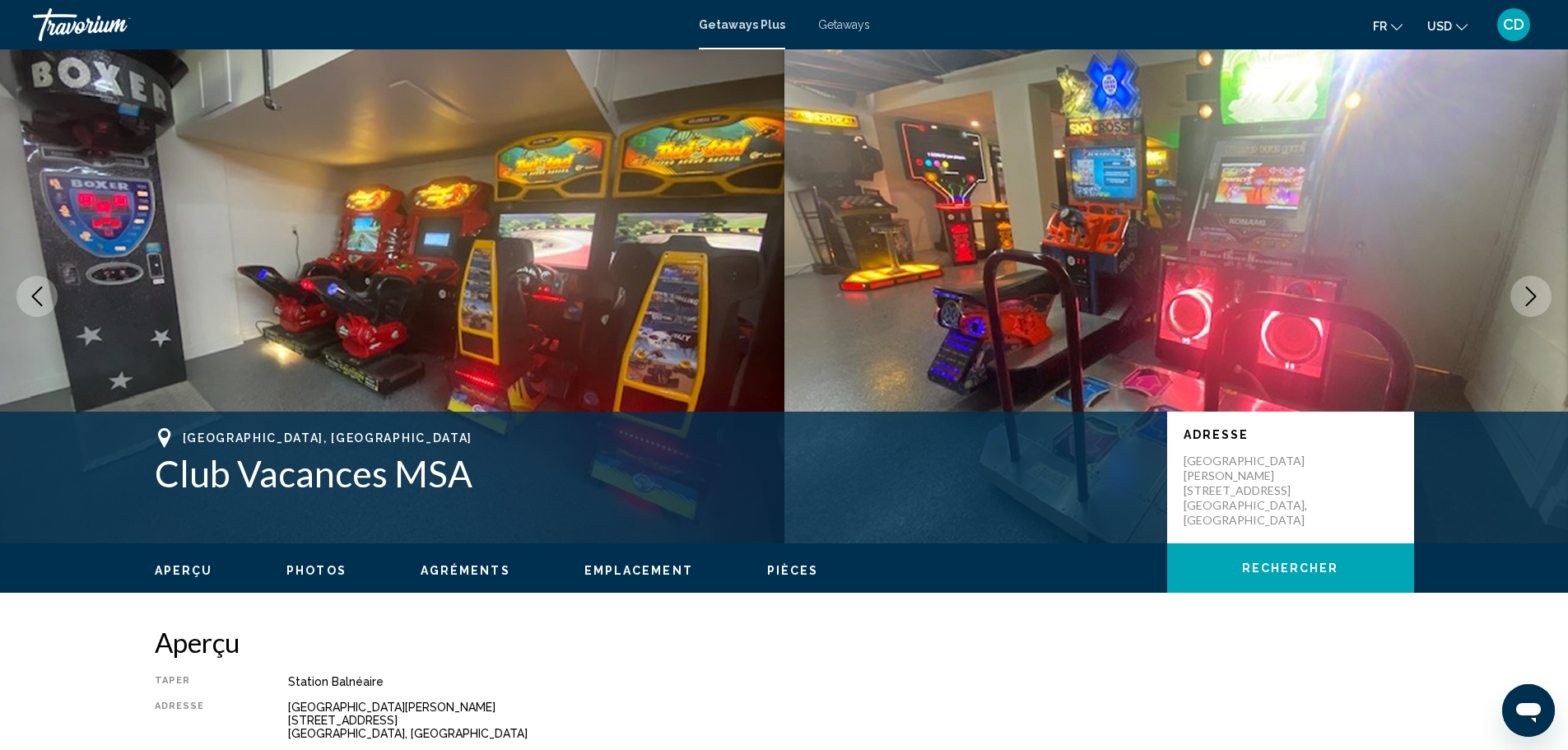
click at [1520, 296] on button "Next image" at bounding box center [1531, 296] width 41 height 41
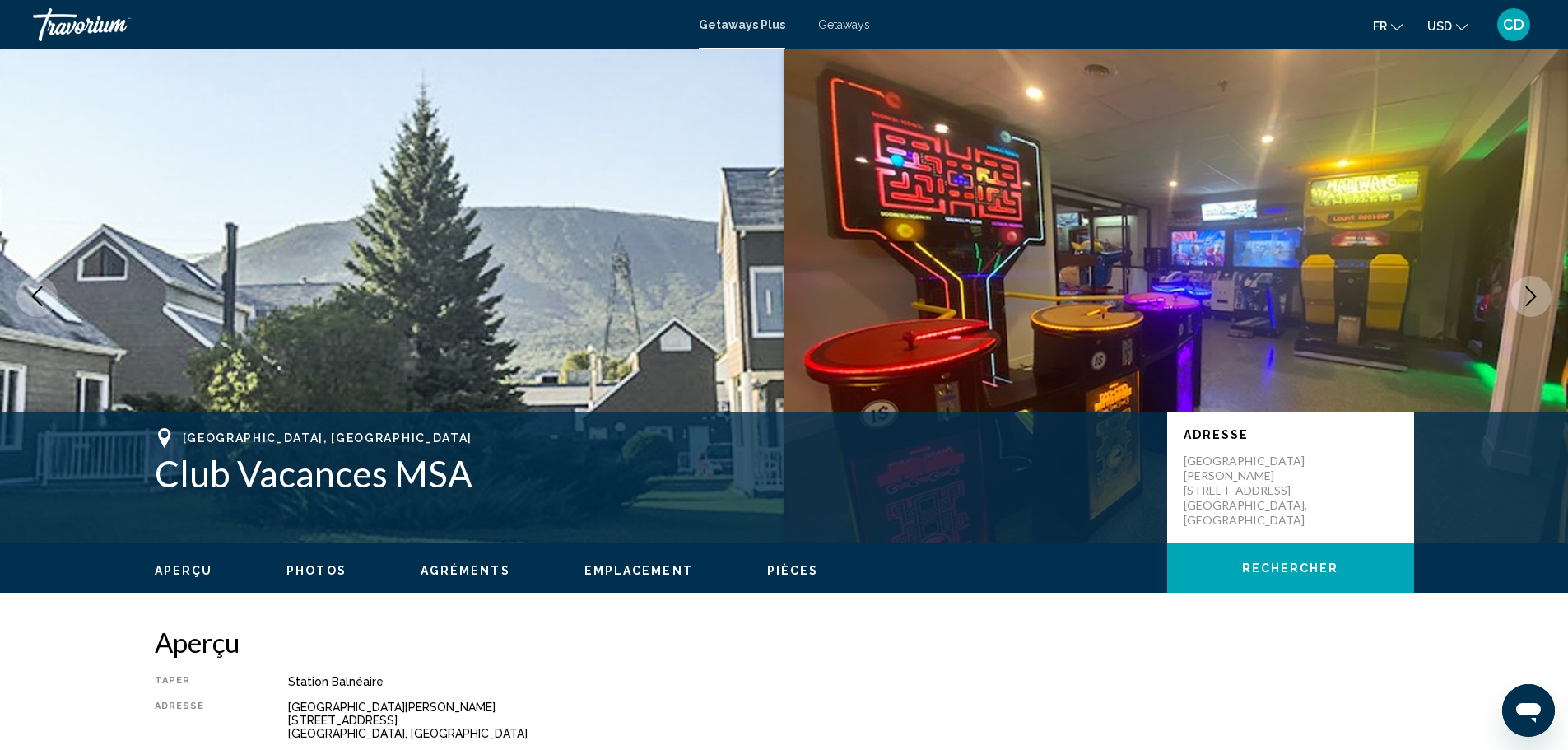
click at [1520, 296] on button "Next image" at bounding box center [1531, 296] width 41 height 41
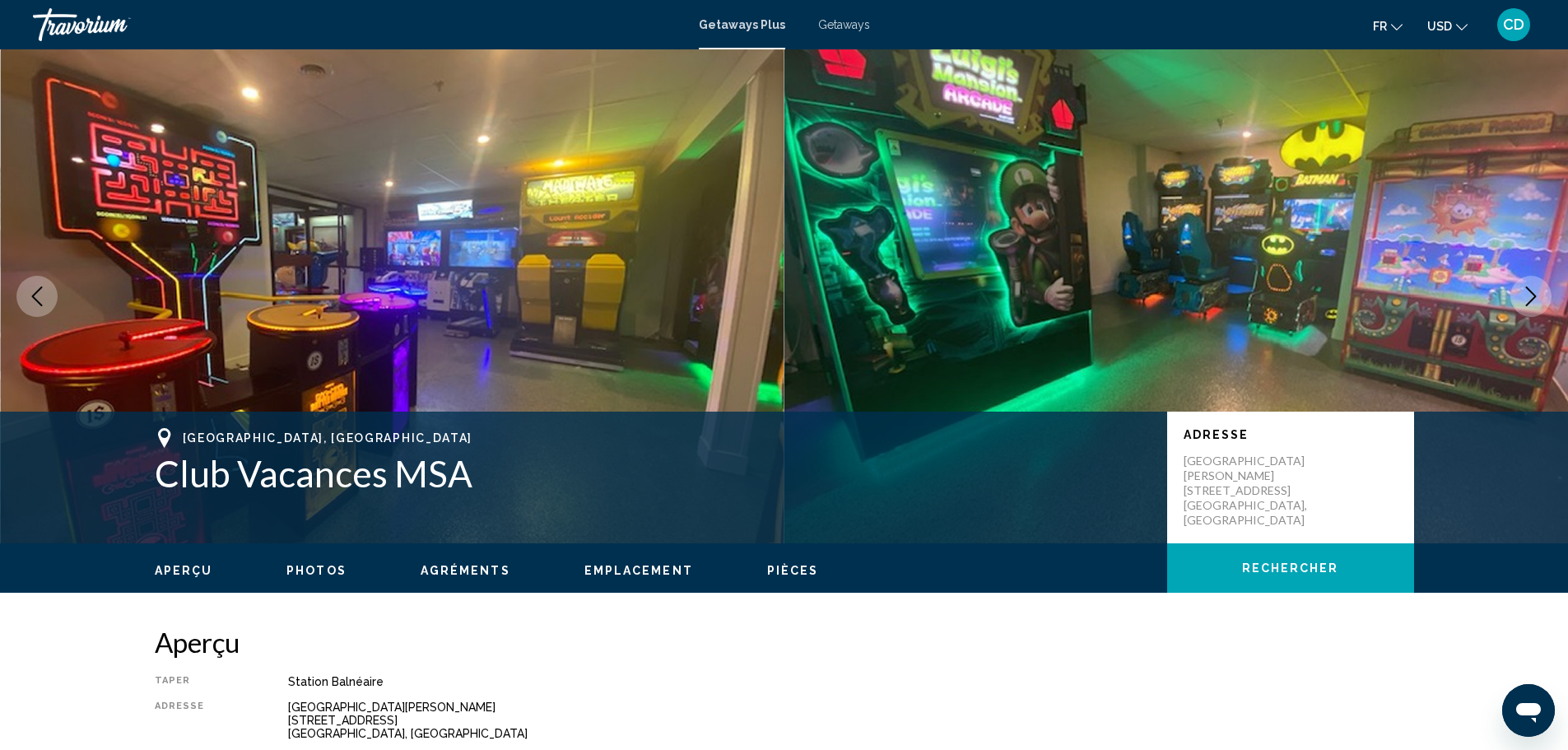
click at [1520, 296] on button "Next image" at bounding box center [1531, 296] width 41 height 41
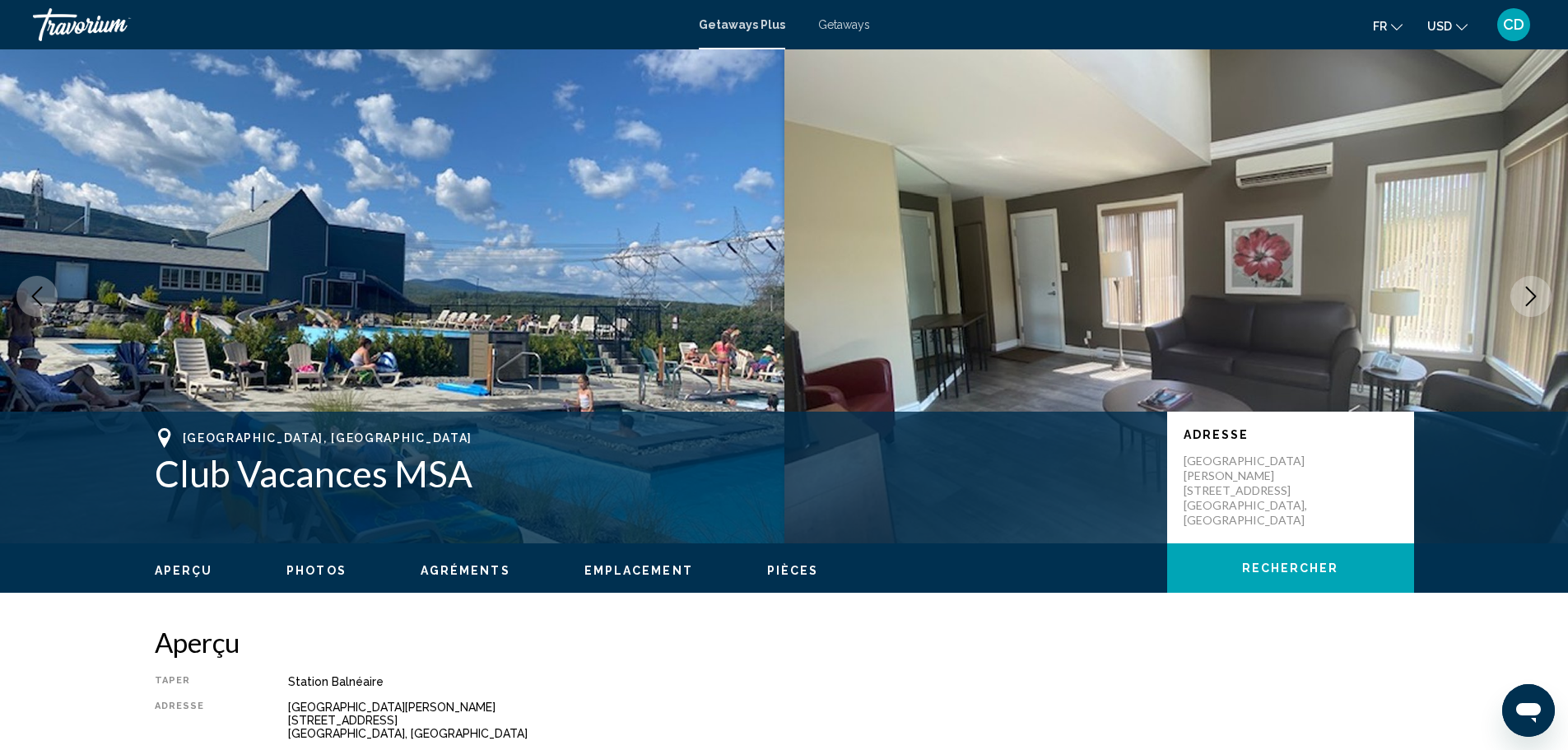
click at [1520, 296] on button "Next image" at bounding box center [1531, 296] width 41 height 41
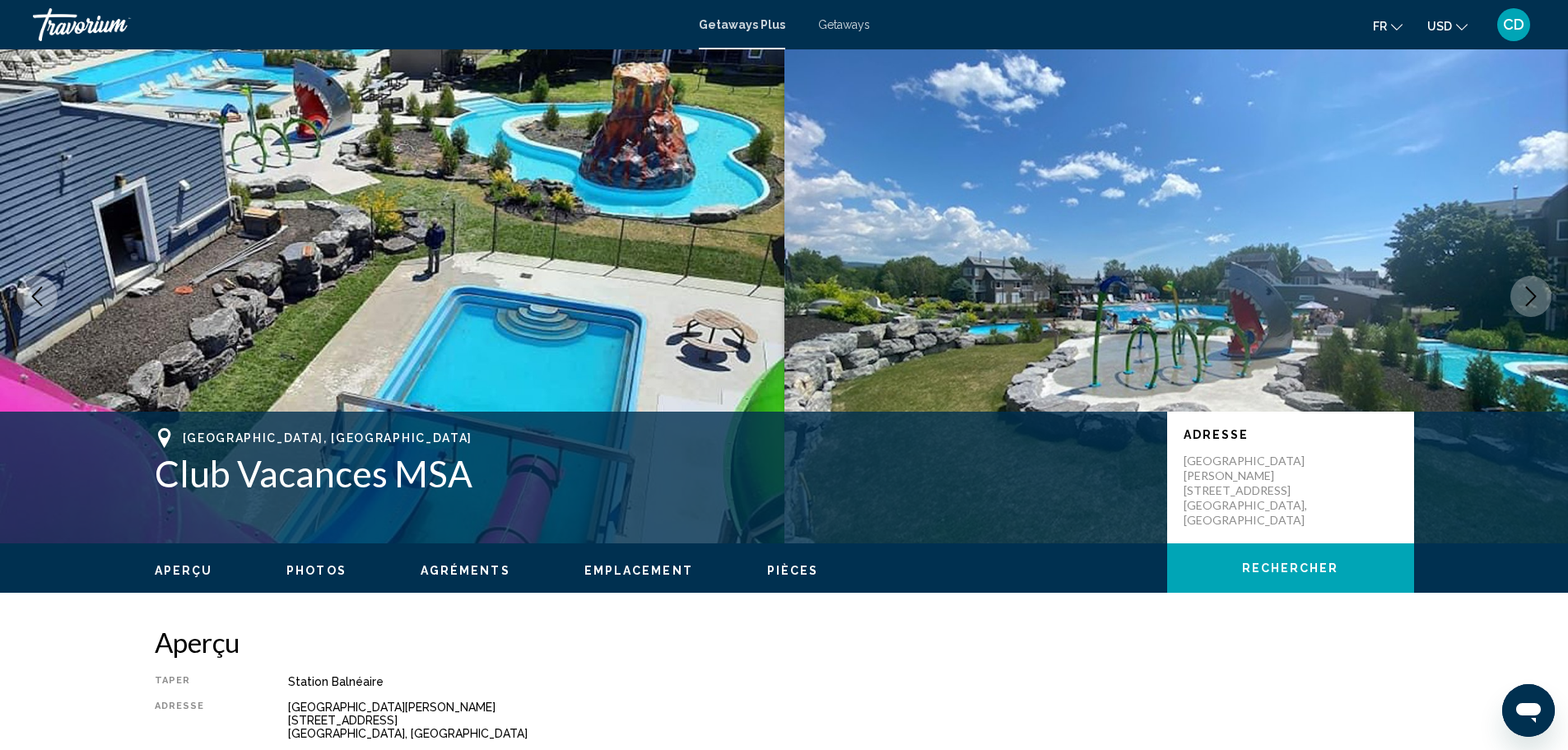
click at [1520, 296] on button "Next image" at bounding box center [1531, 296] width 41 height 41
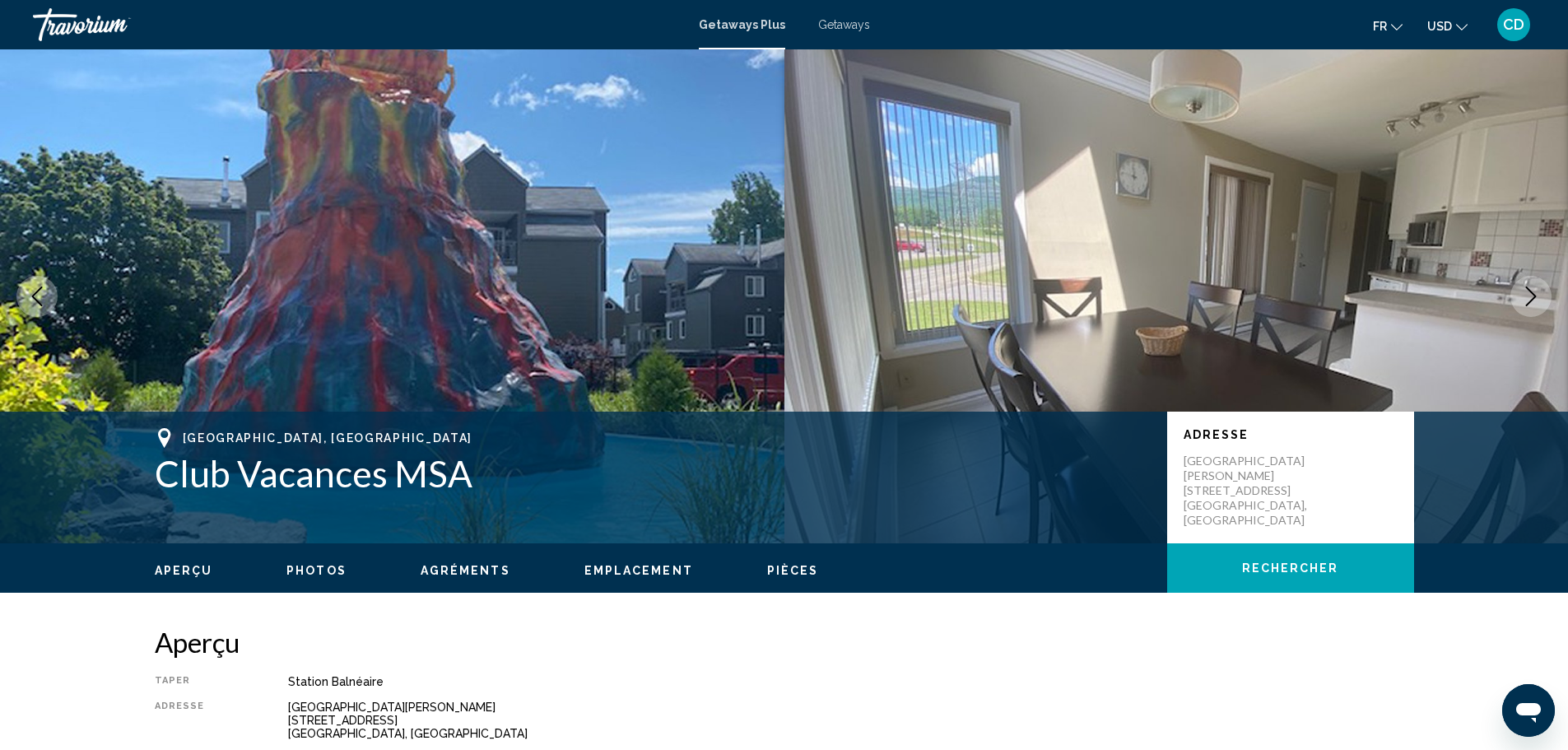
click at [1520, 296] on button "Next image" at bounding box center [1531, 296] width 41 height 41
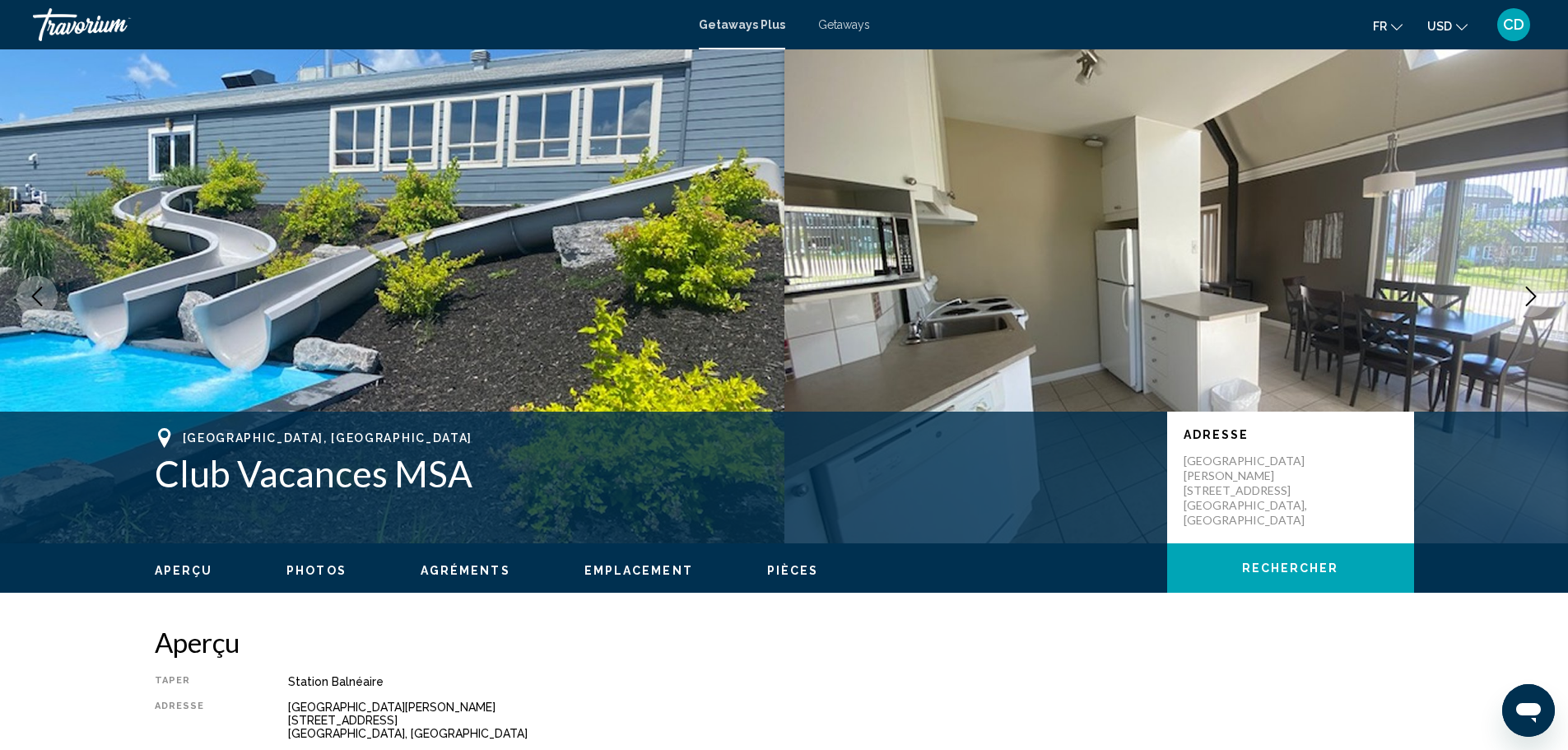
click at [1520, 296] on button "Next image" at bounding box center [1531, 296] width 41 height 41
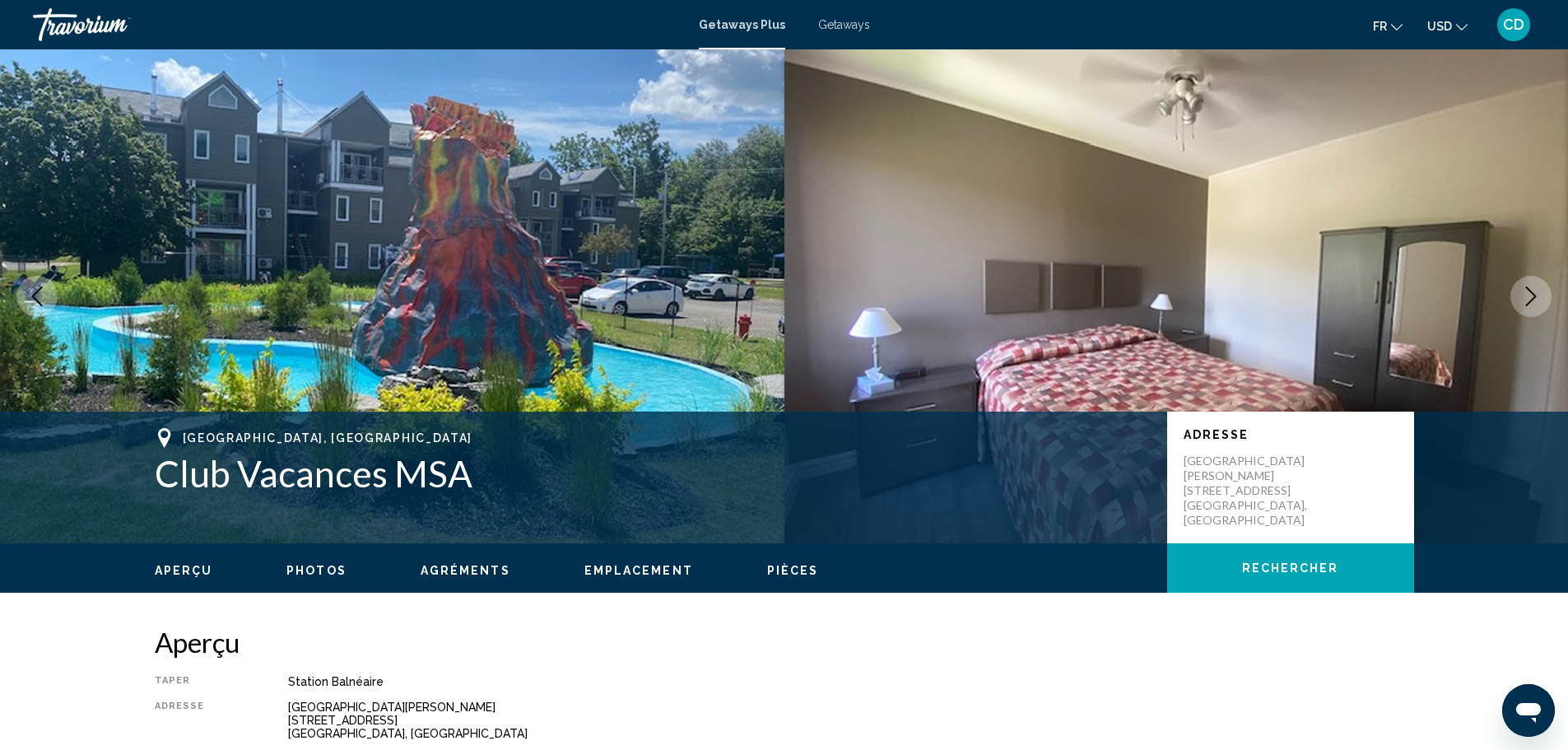
click at [1521, 296] on button "Next image" at bounding box center [1531, 296] width 41 height 41
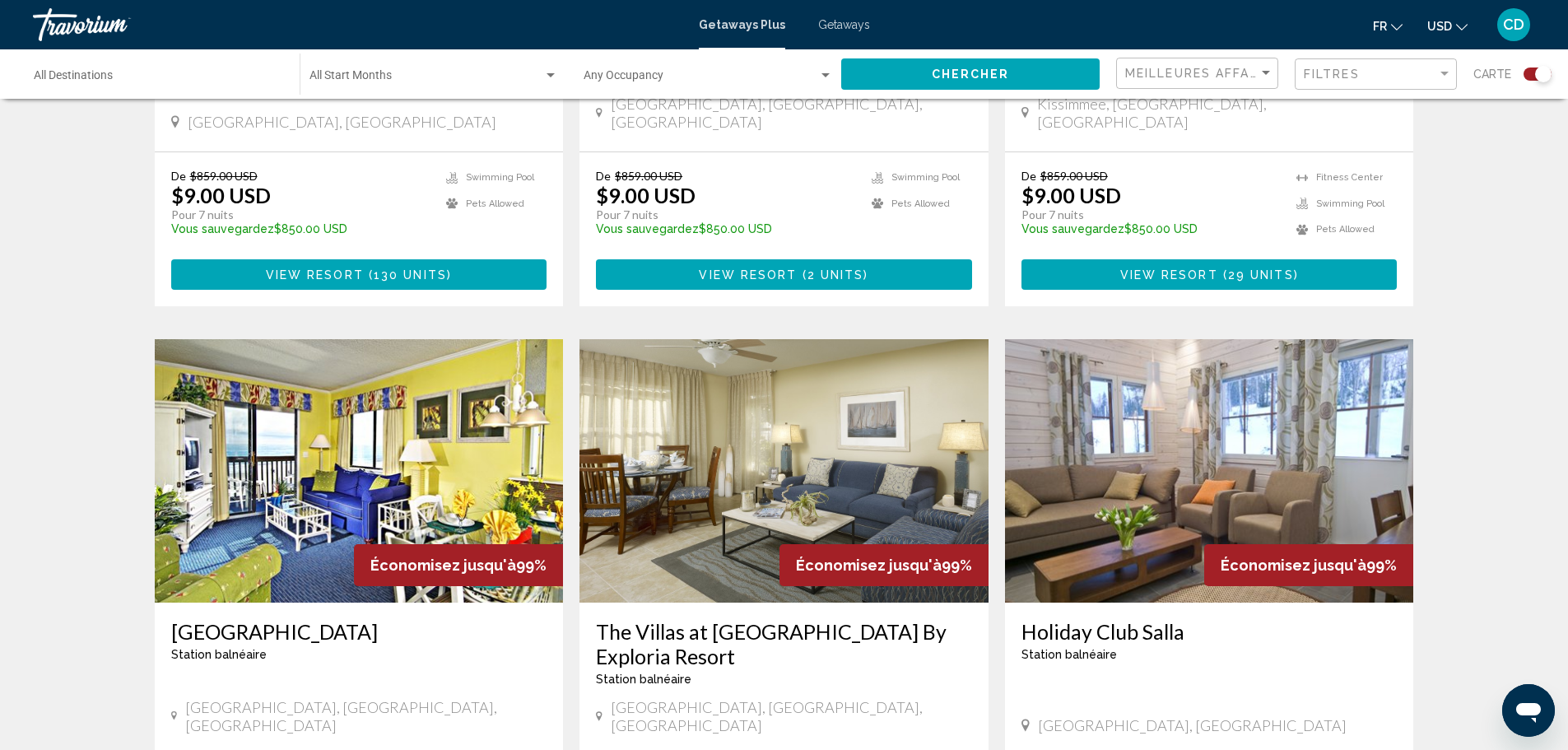
scroll to position [2387, 0]
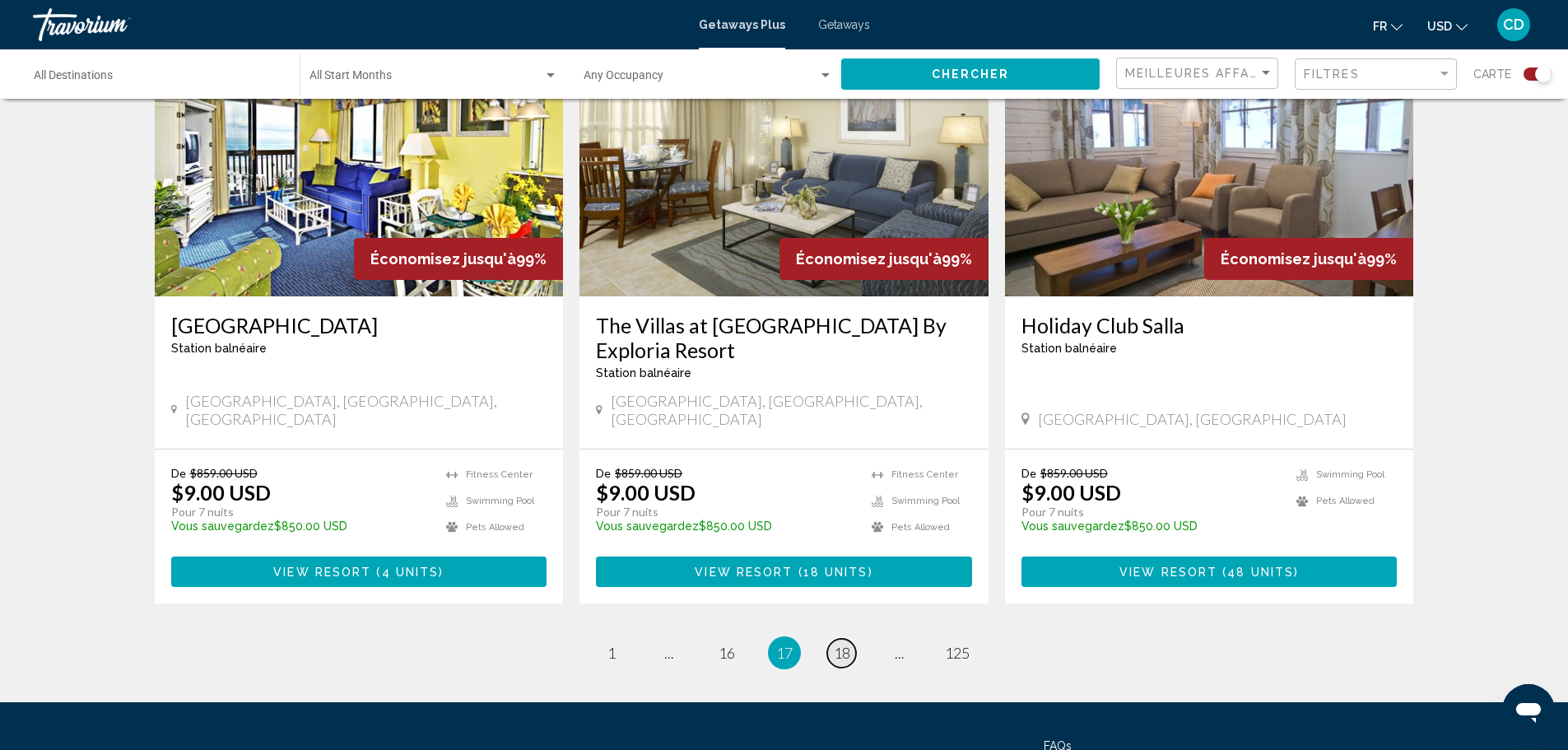
click at [850, 644] on span "18" at bounding box center [841, 653] width 16 height 18
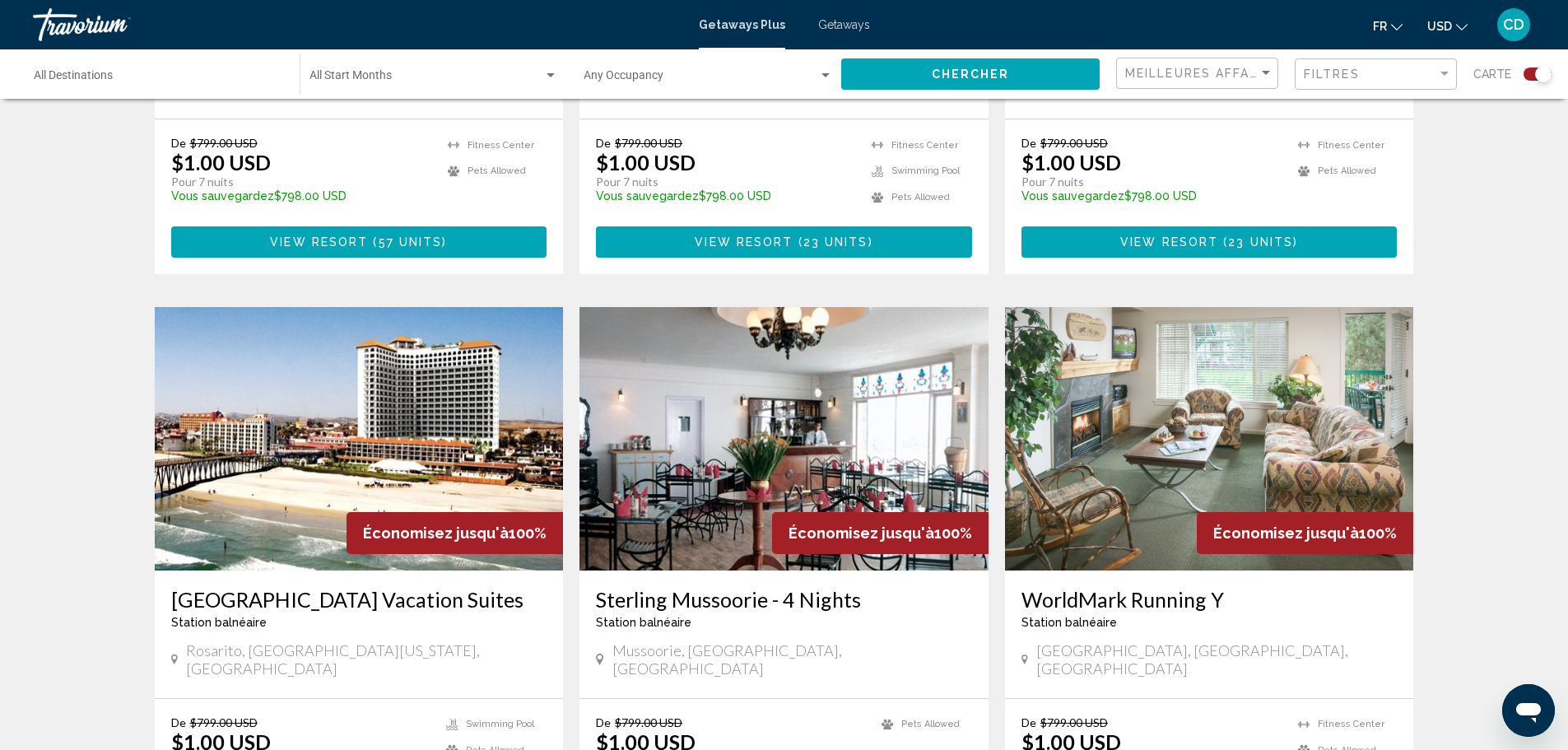
scroll to position [1564, 0]
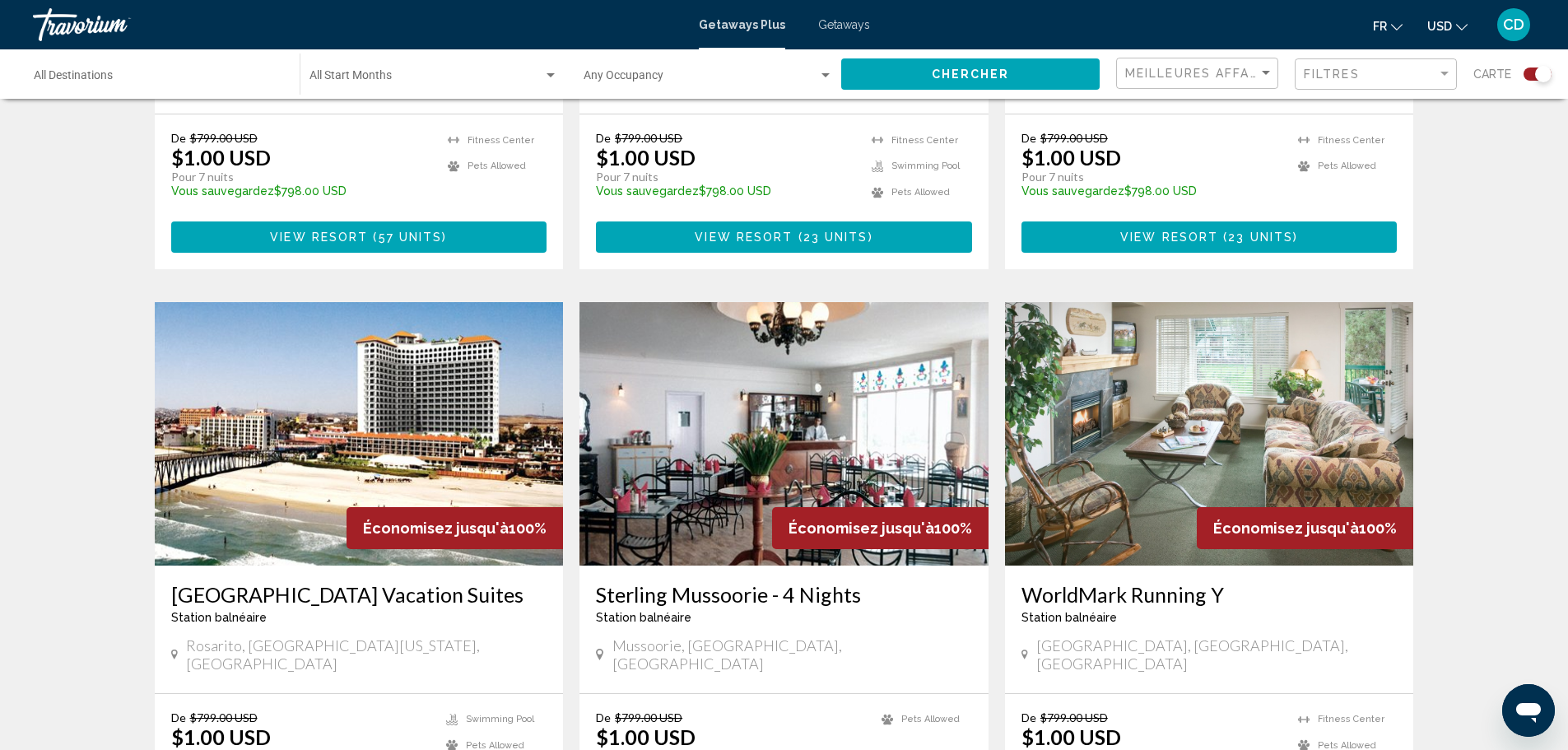
click at [415, 408] on img "Main content" at bounding box center [359, 433] width 409 height 263
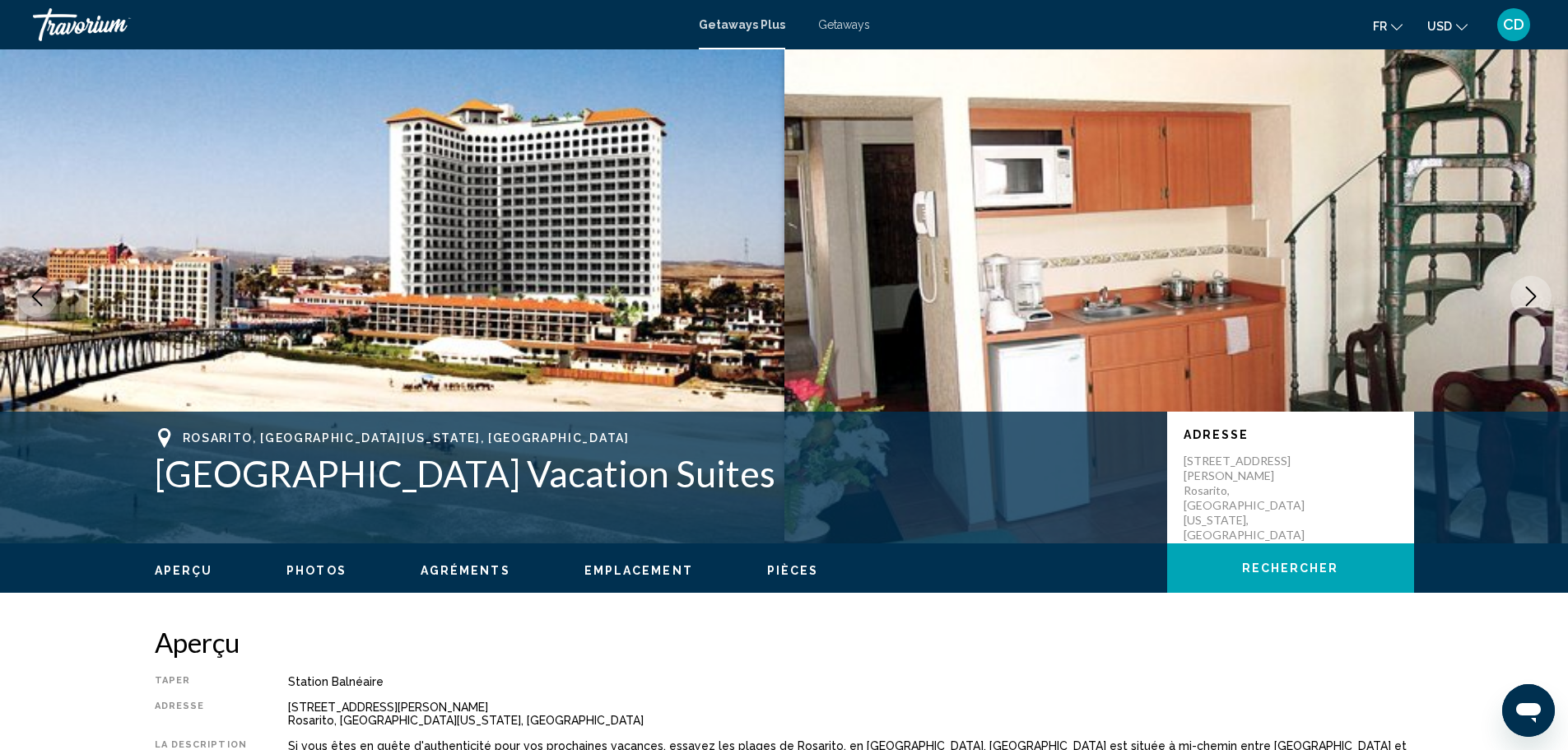
click at [1526, 285] on button "Next image" at bounding box center [1531, 296] width 41 height 41
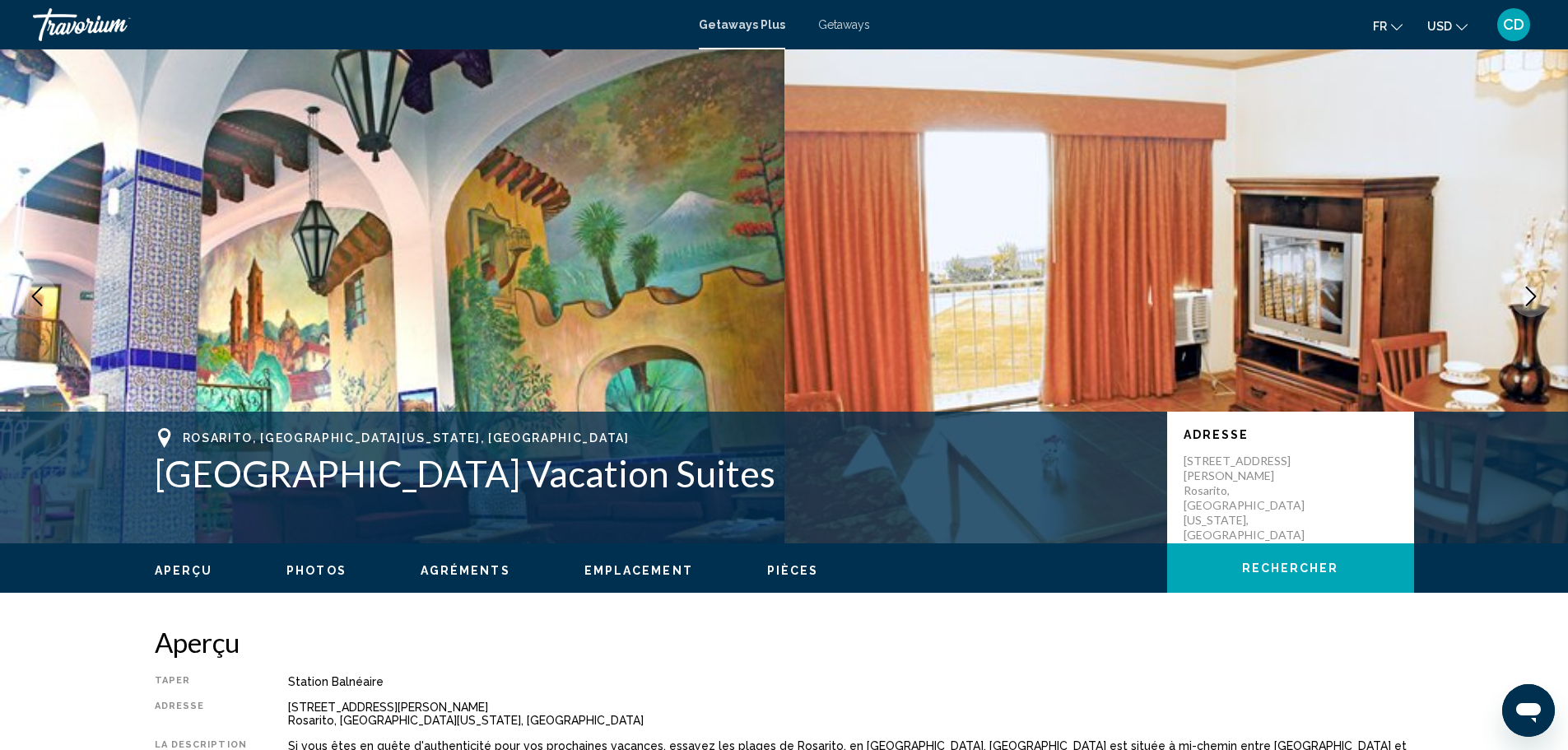
click at [1525, 285] on button "Next image" at bounding box center [1531, 296] width 41 height 41
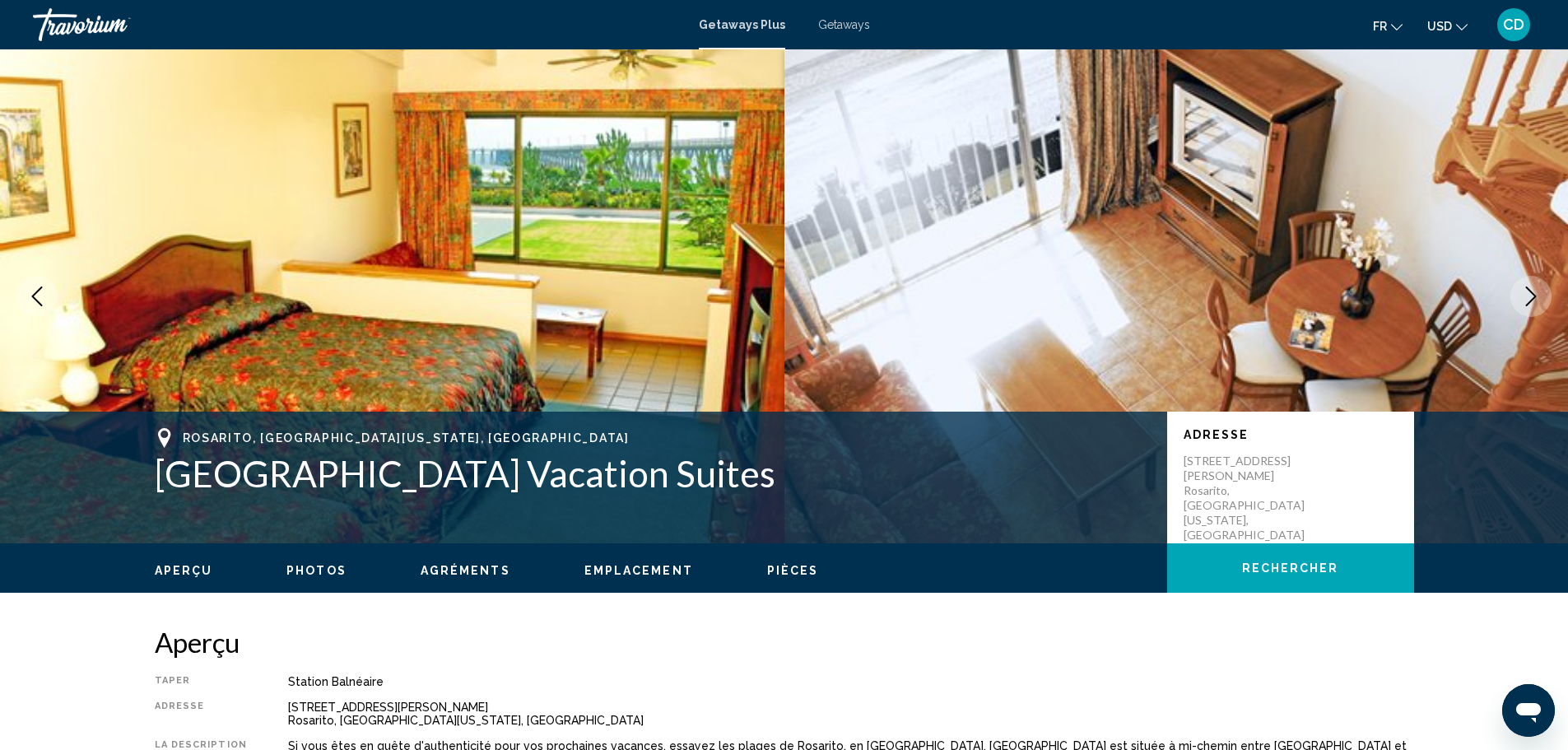
click at [1525, 285] on button "Next image" at bounding box center [1531, 296] width 41 height 41
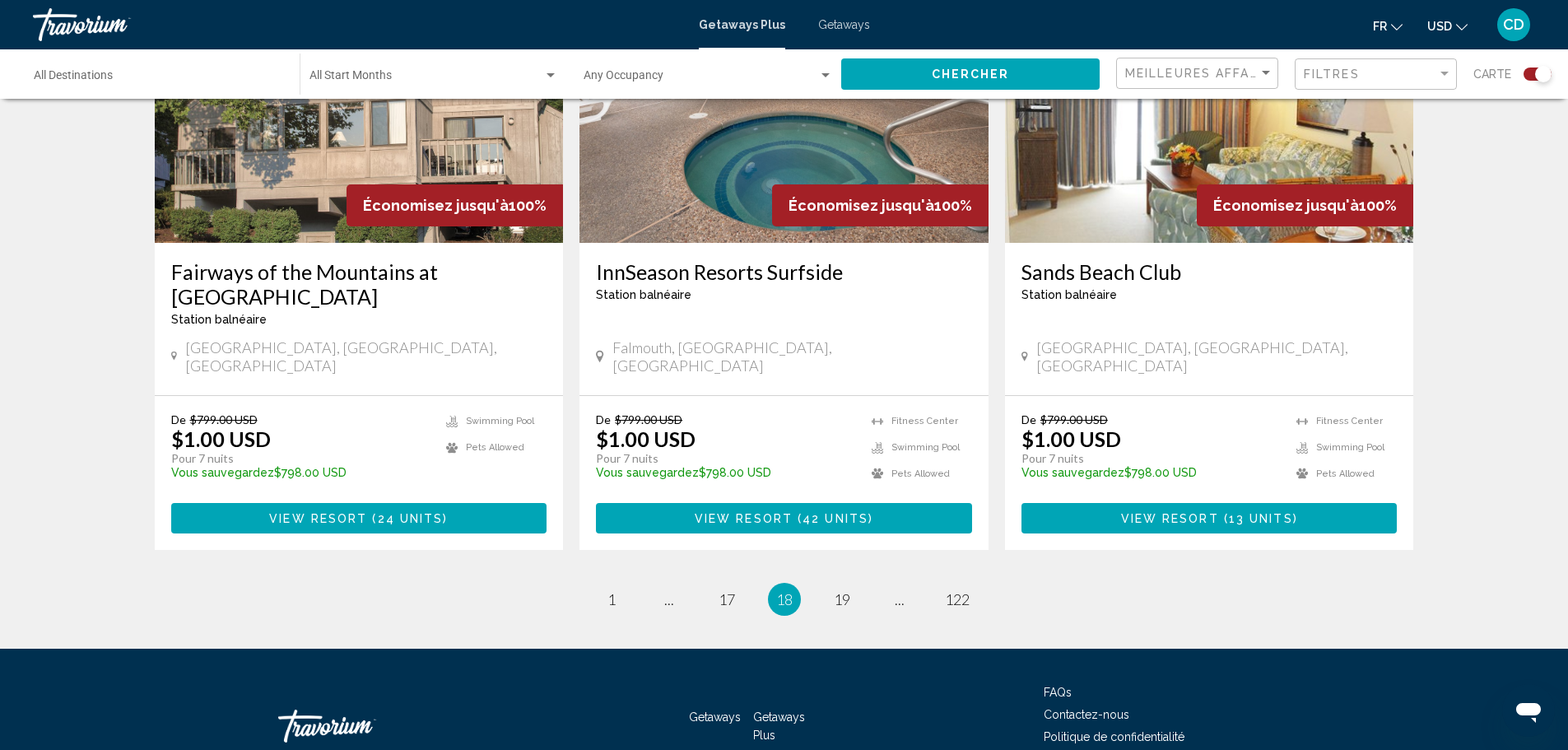
scroll to position [2493, 0]
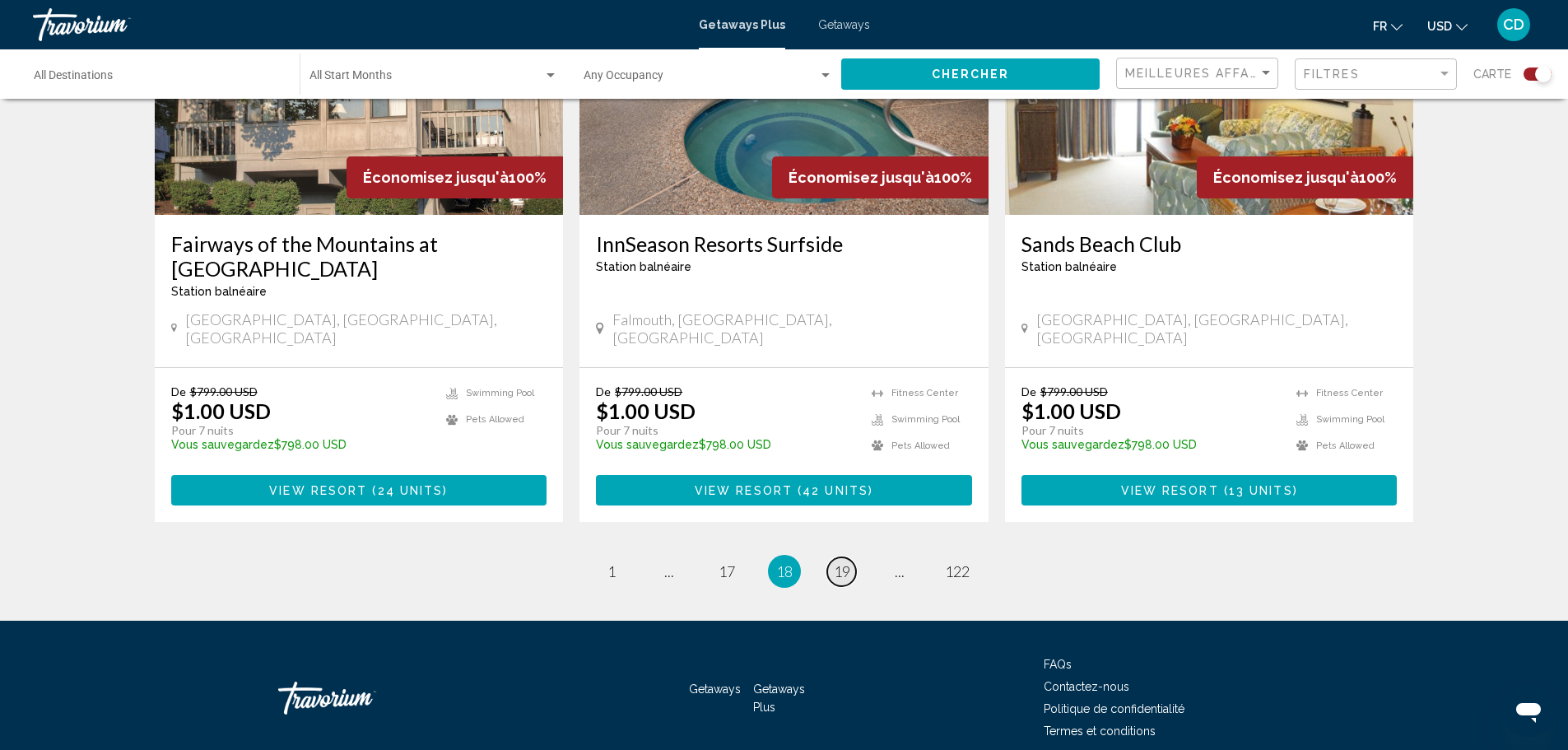
click at [845, 563] on span "19" at bounding box center [841, 572] width 16 height 18
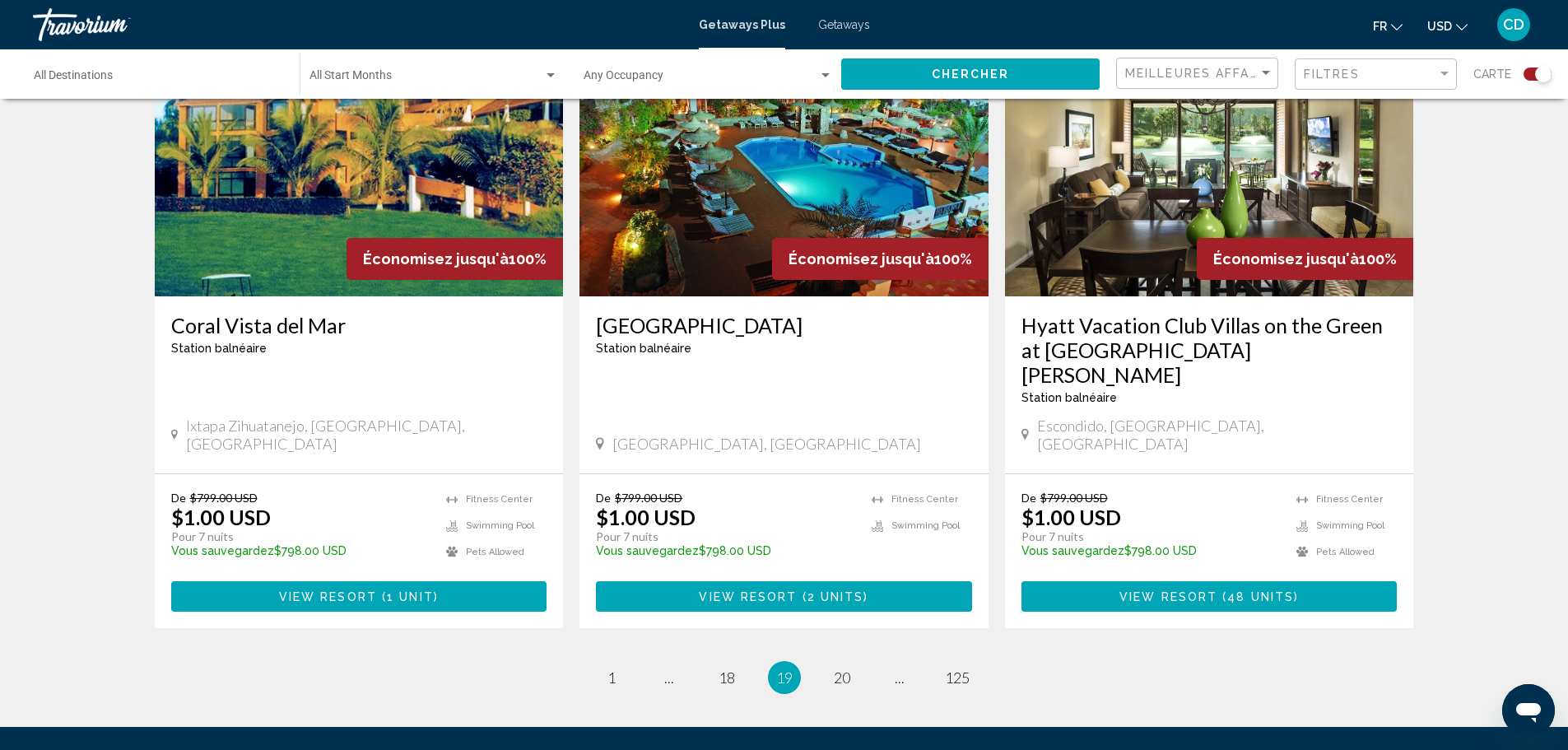
scroll to position [2469, 0]
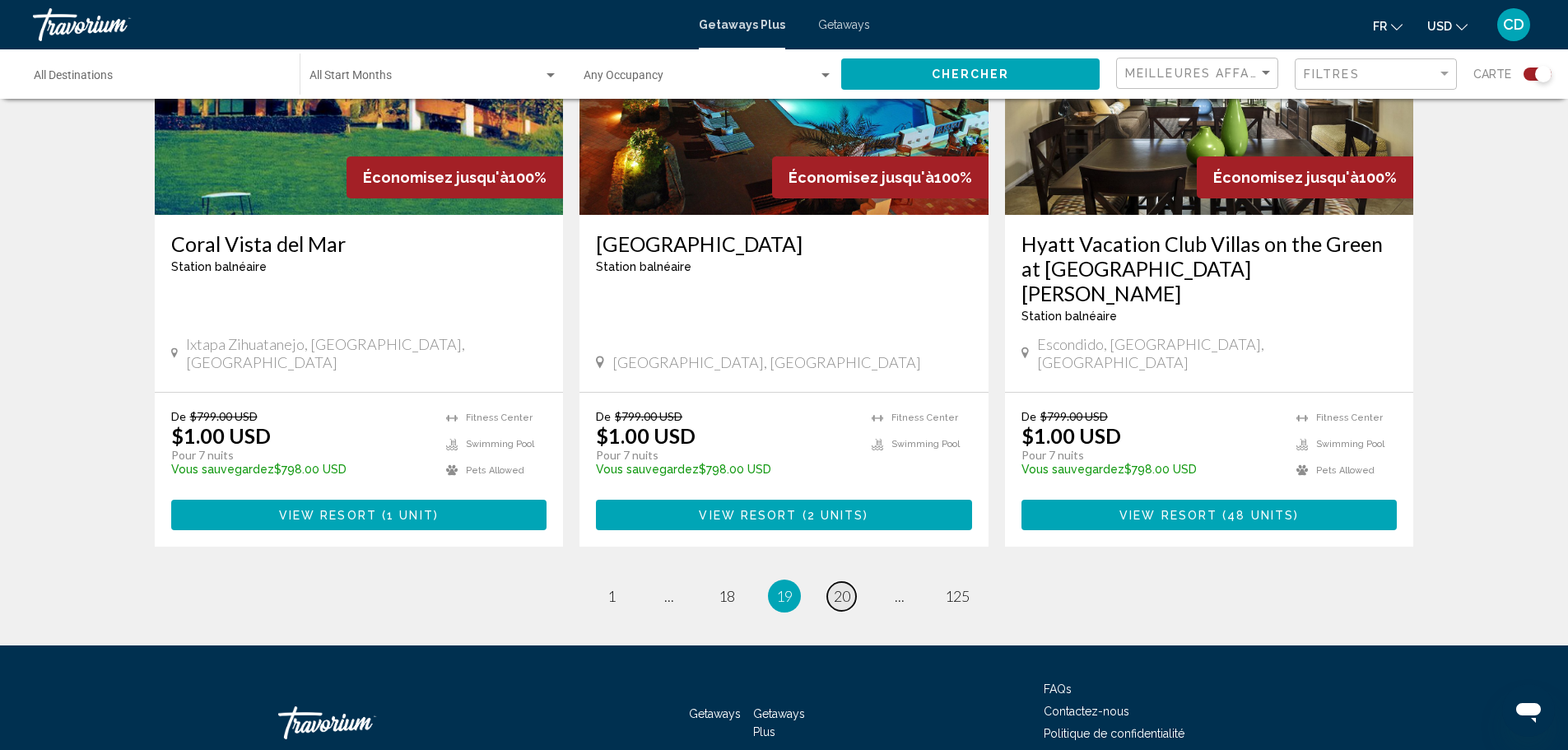
click at [835, 587] on span "20" at bounding box center [841, 596] width 16 height 18
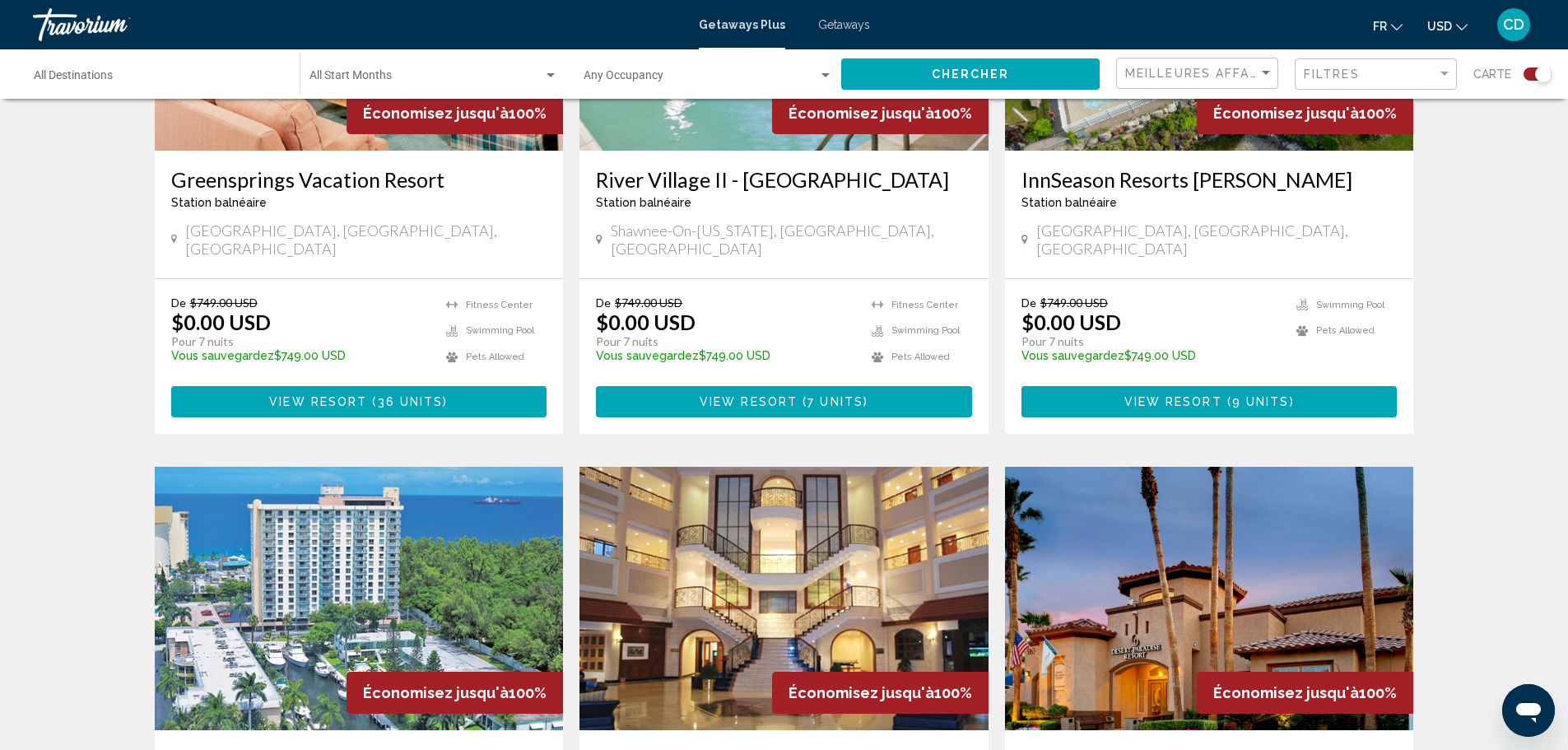
scroll to position [1564, 0]
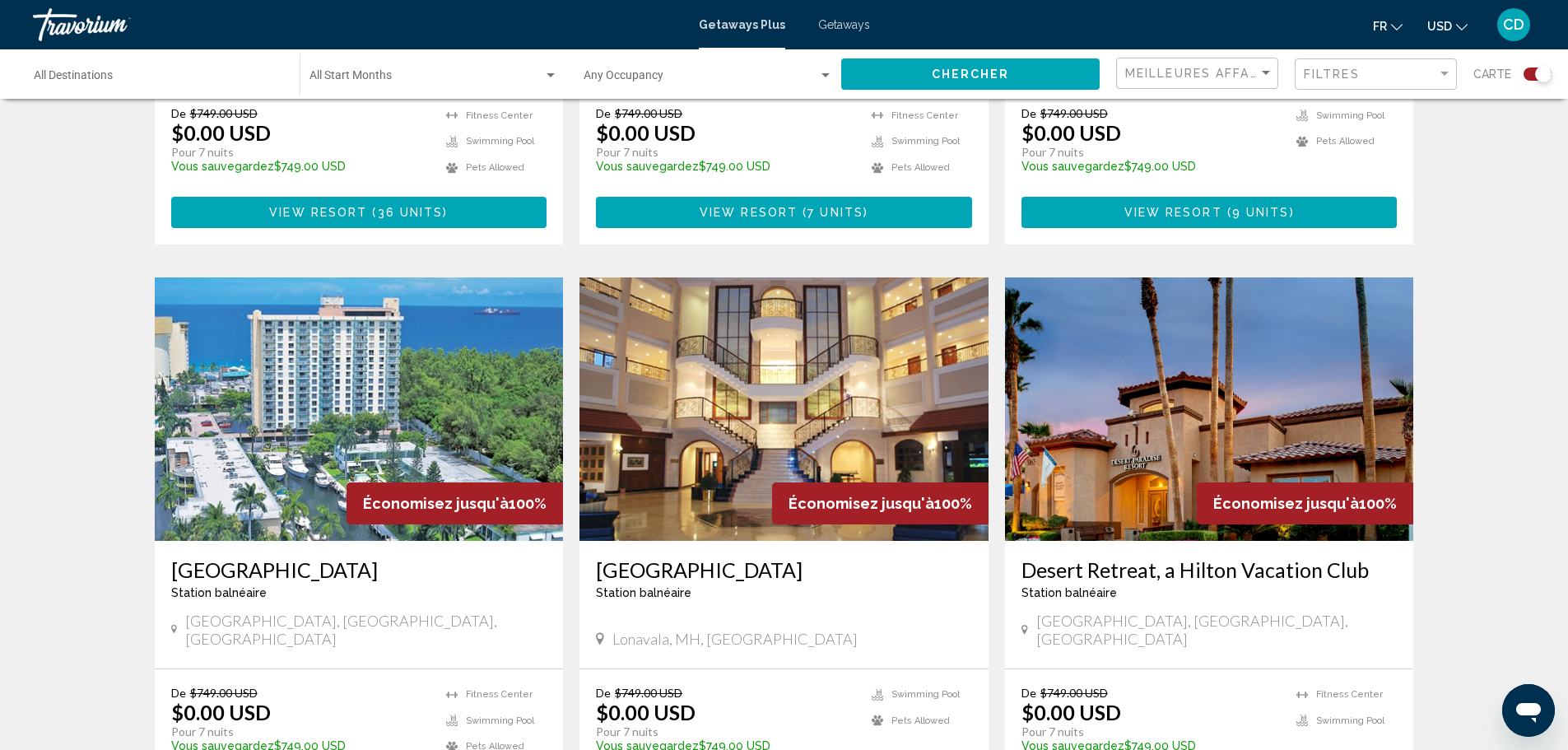
click at [291, 356] on img "Main content" at bounding box center [359, 408] width 409 height 263
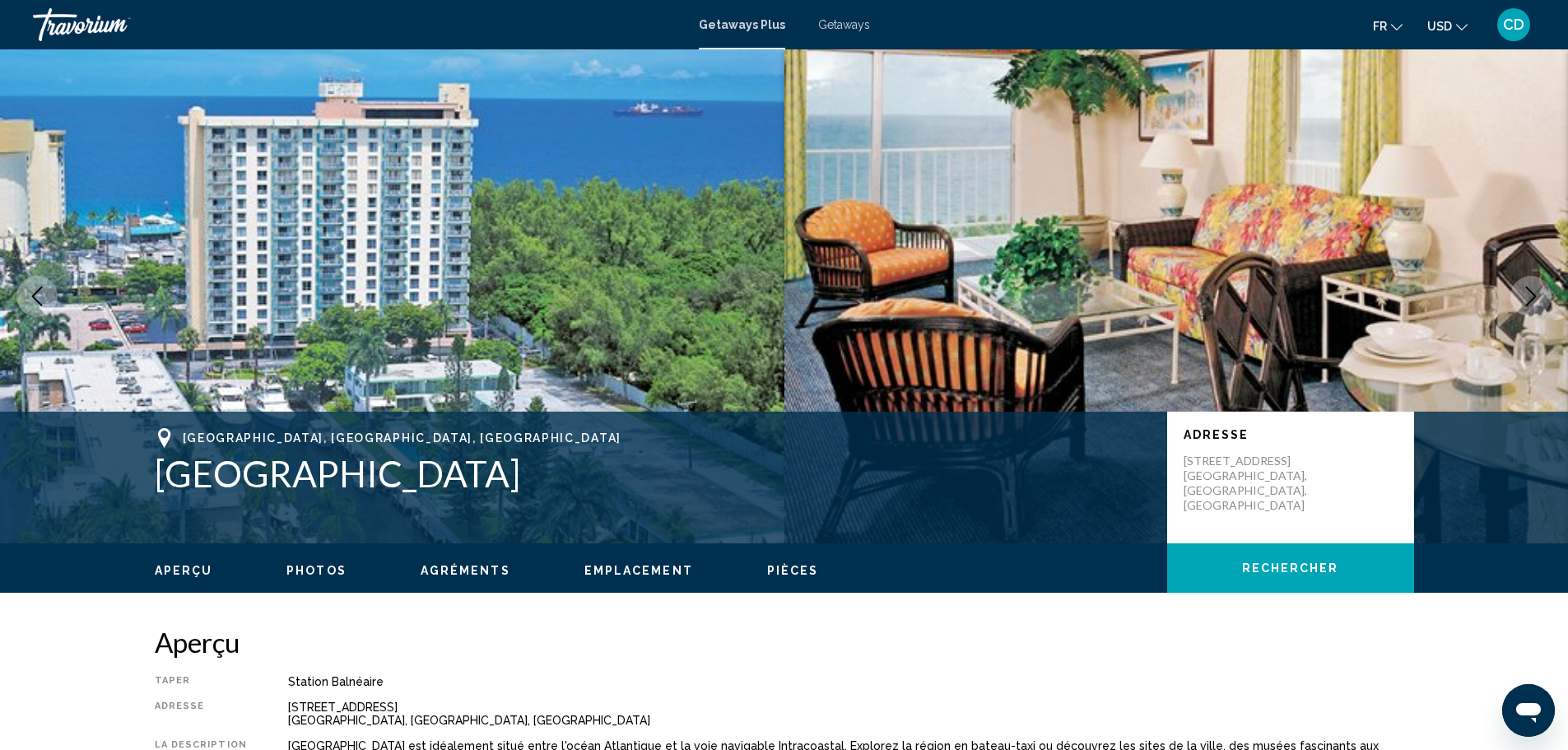
click at [1523, 283] on button "Next image" at bounding box center [1531, 296] width 41 height 41
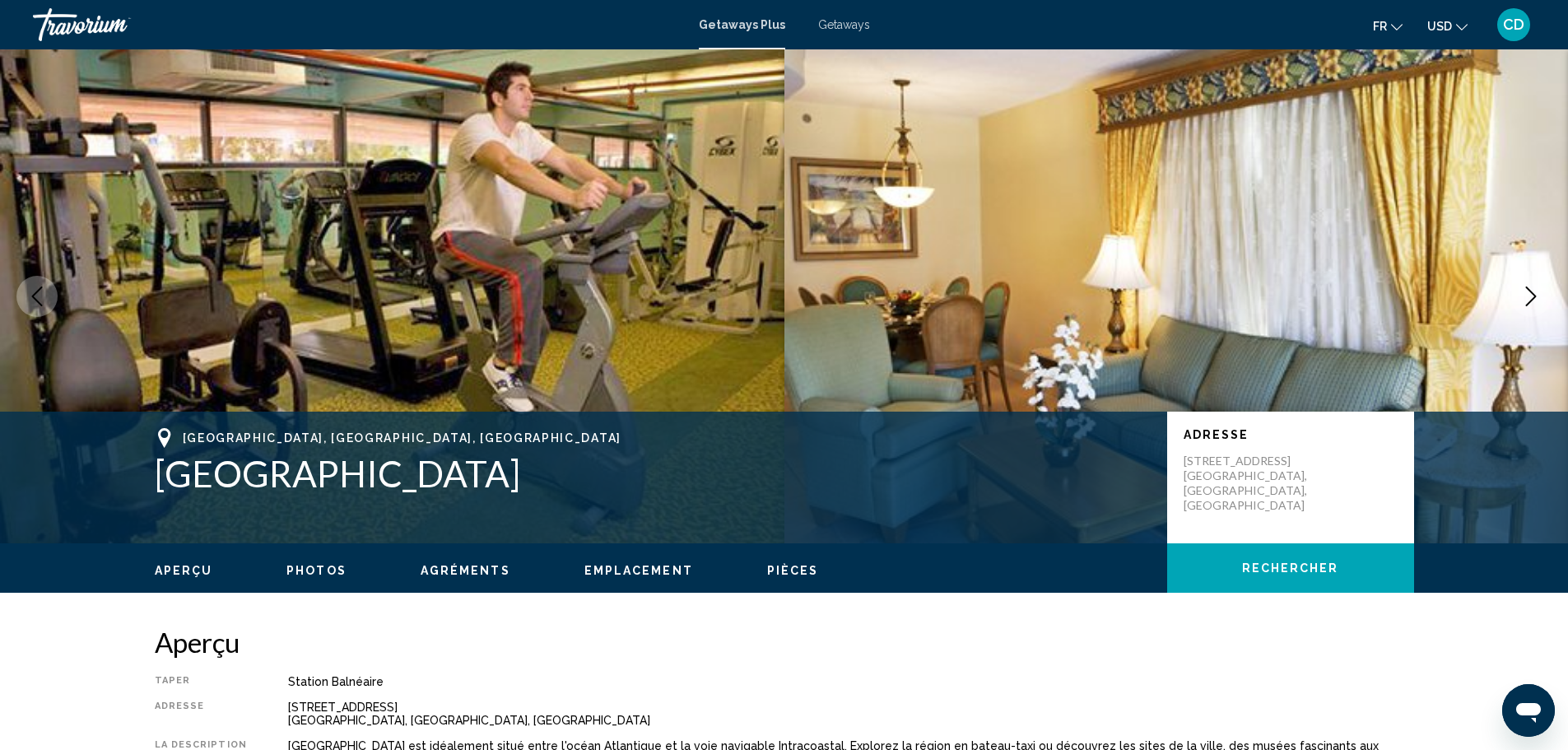
click at [1524, 295] on icon "Next image" at bounding box center [1531, 296] width 20 height 20
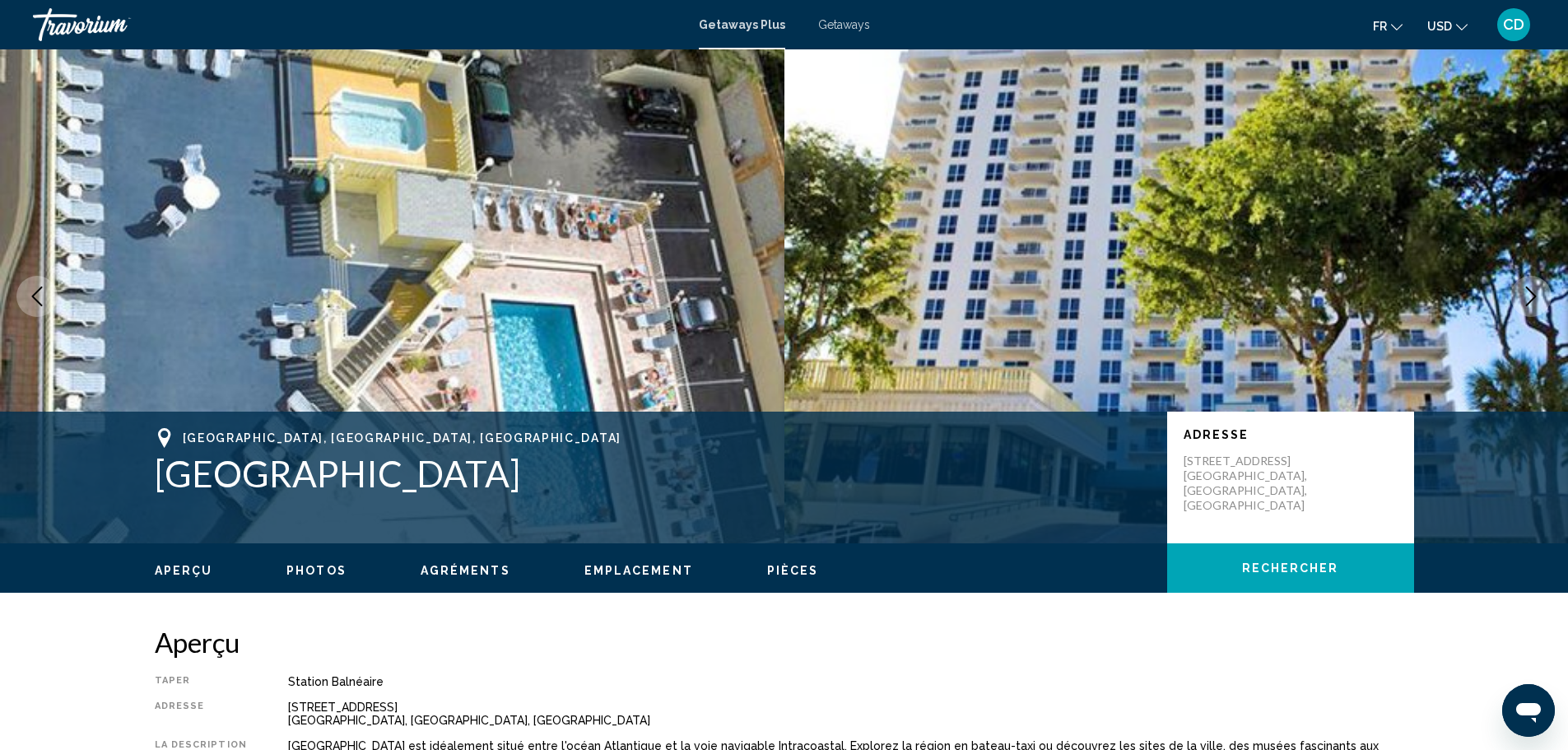
click at [1522, 296] on icon "Next image" at bounding box center [1531, 296] width 20 height 20
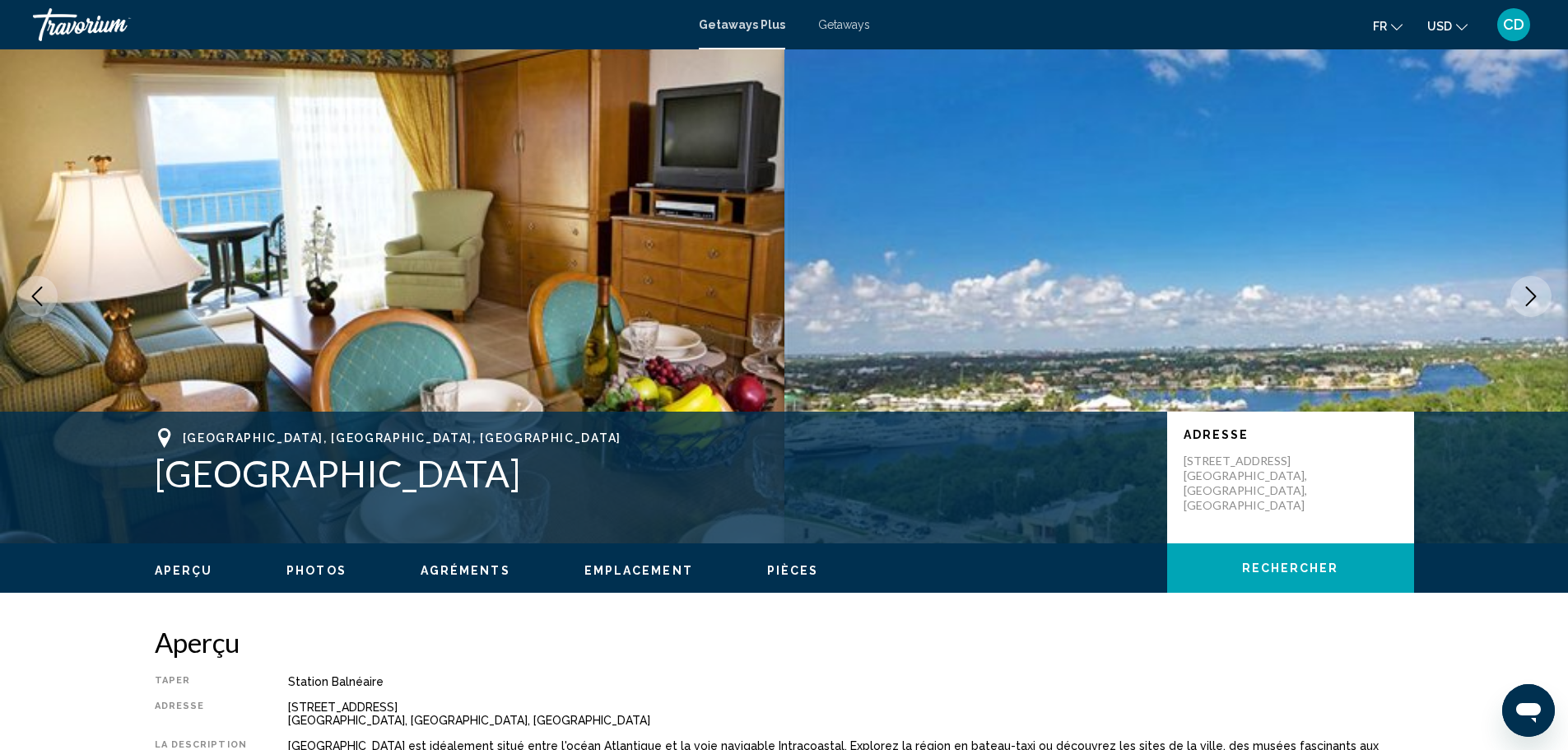
click at [1522, 297] on icon "Next image" at bounding box center [1531, 296] width 20 height 20
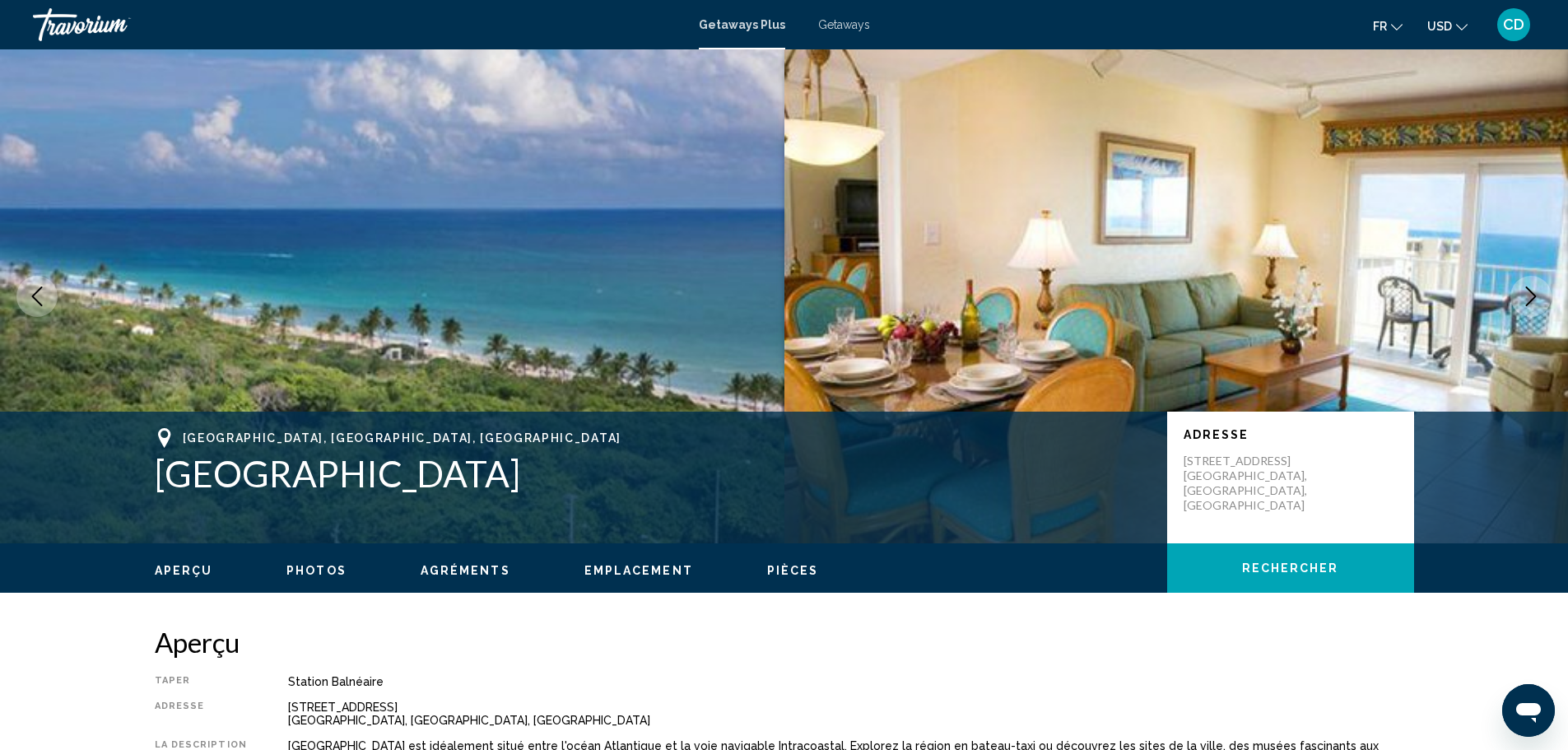
click at [1522, 297] on icon "Next image" at bounding box center [1531, 296] width 20 height 20
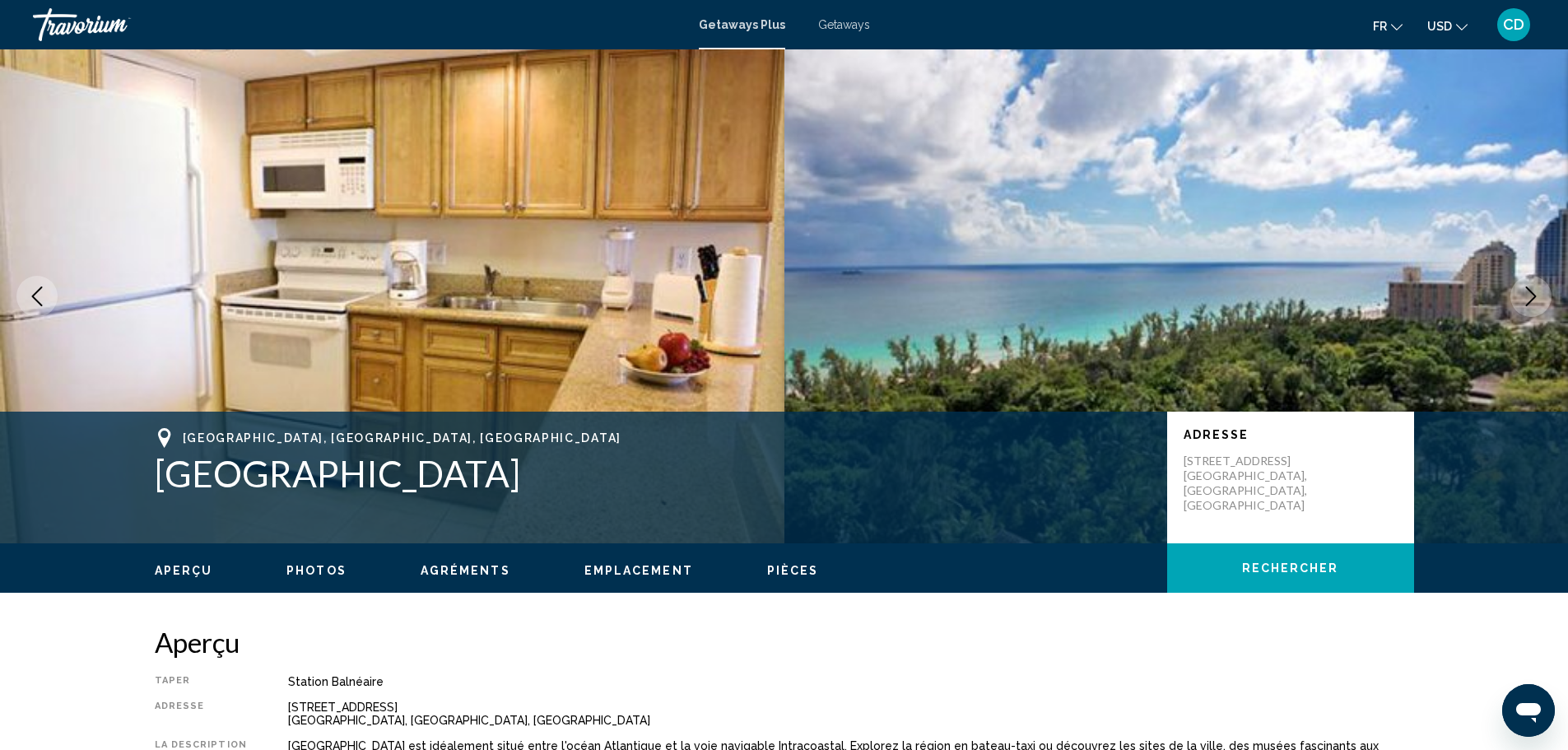
click at [1520, 297] on button "Next image" at bounding box center [1531, 296] width 41 height 41
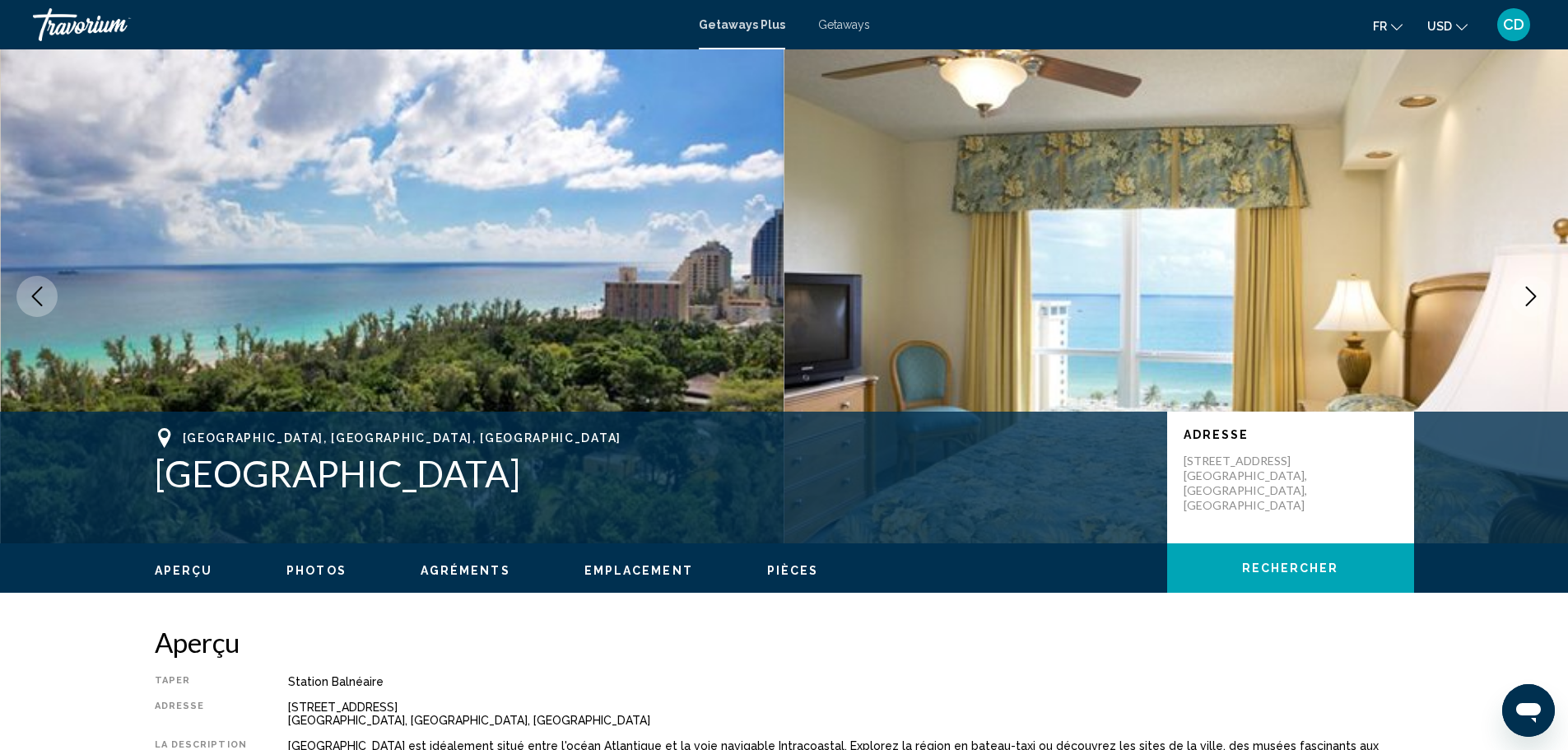
click at [1519, 297] on button "Next image" at bounding box center [1531, 296] width 41 height 41
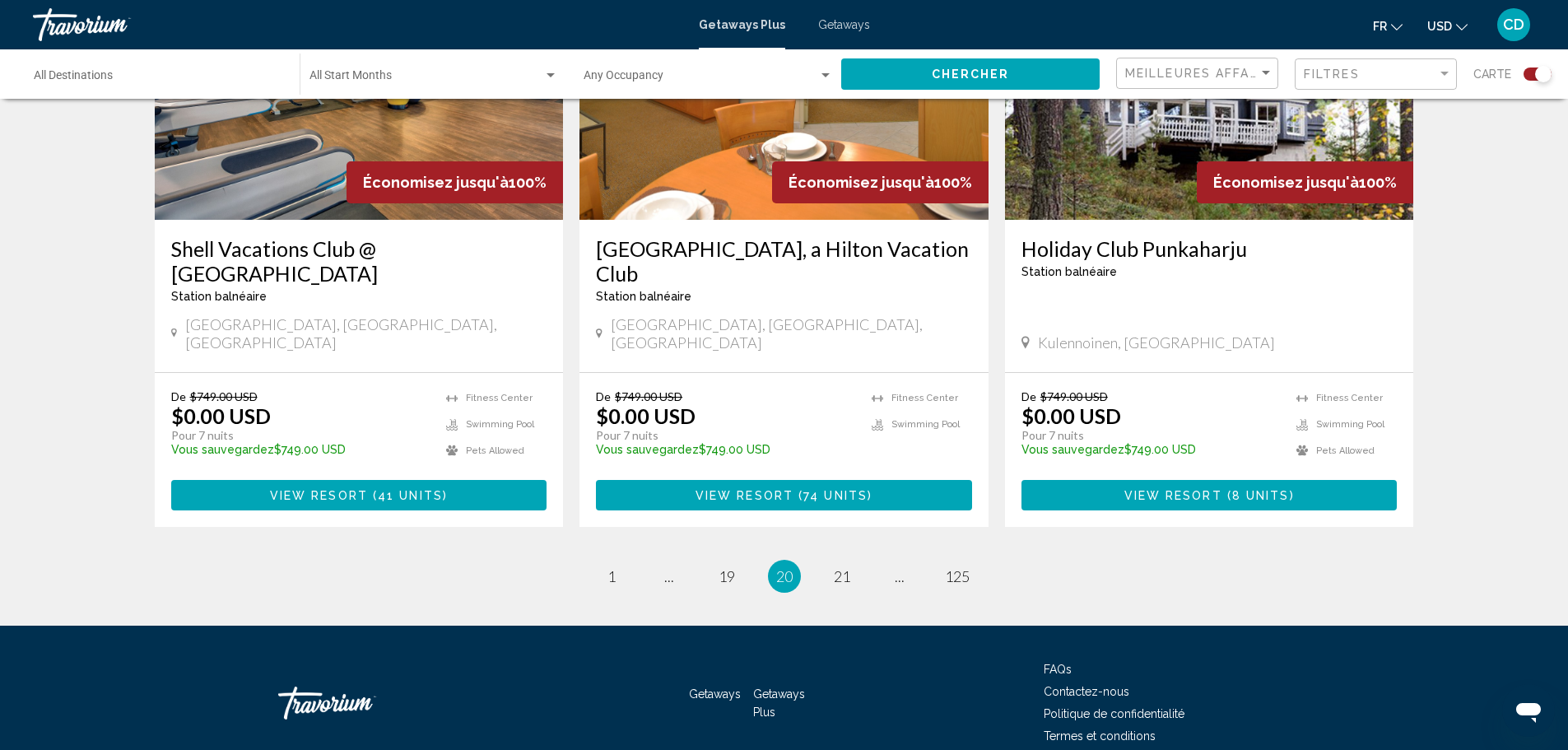
scroll to position [2469, 0]
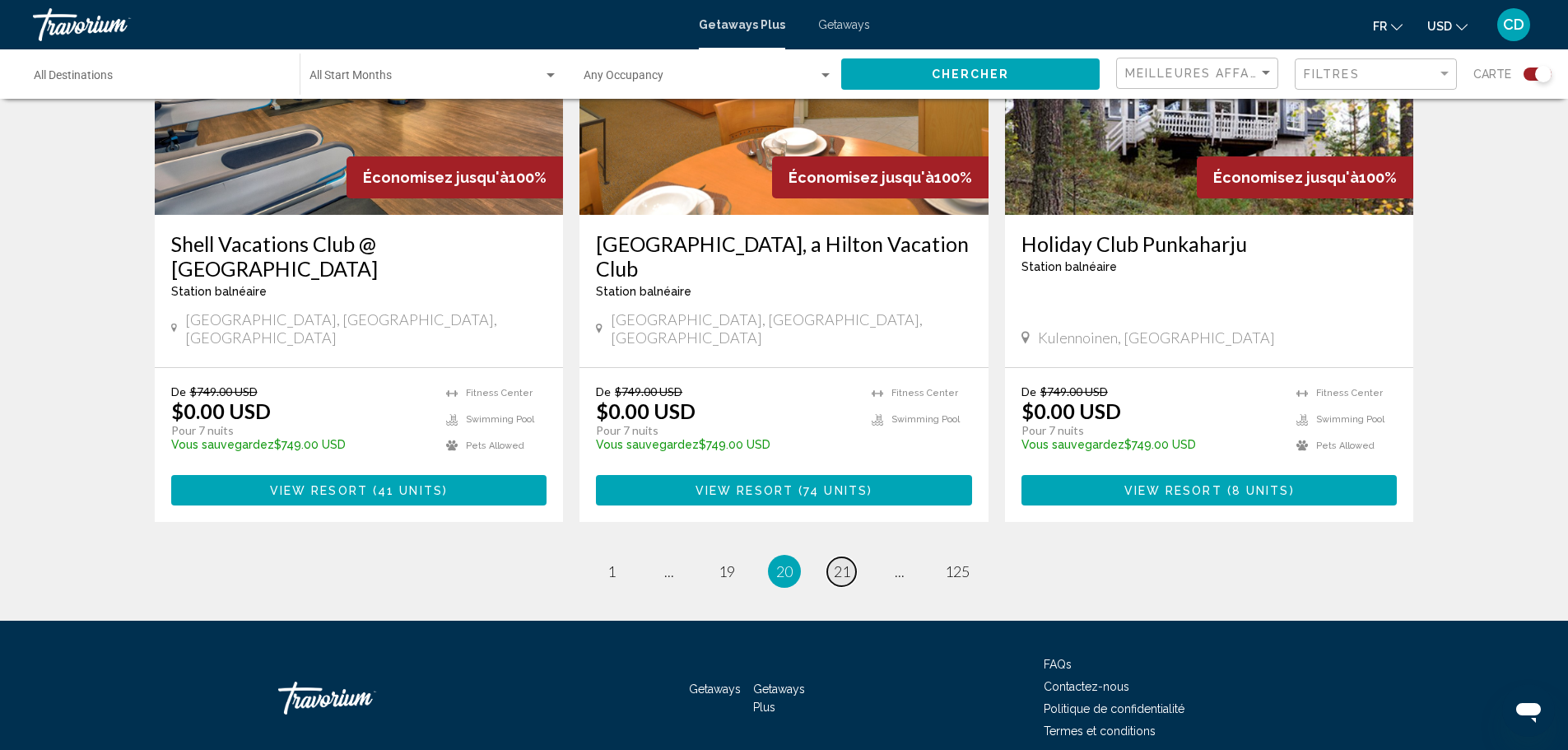
click at [837, 563] on span "21" at bounding box center [841, 572] width 16 height 18
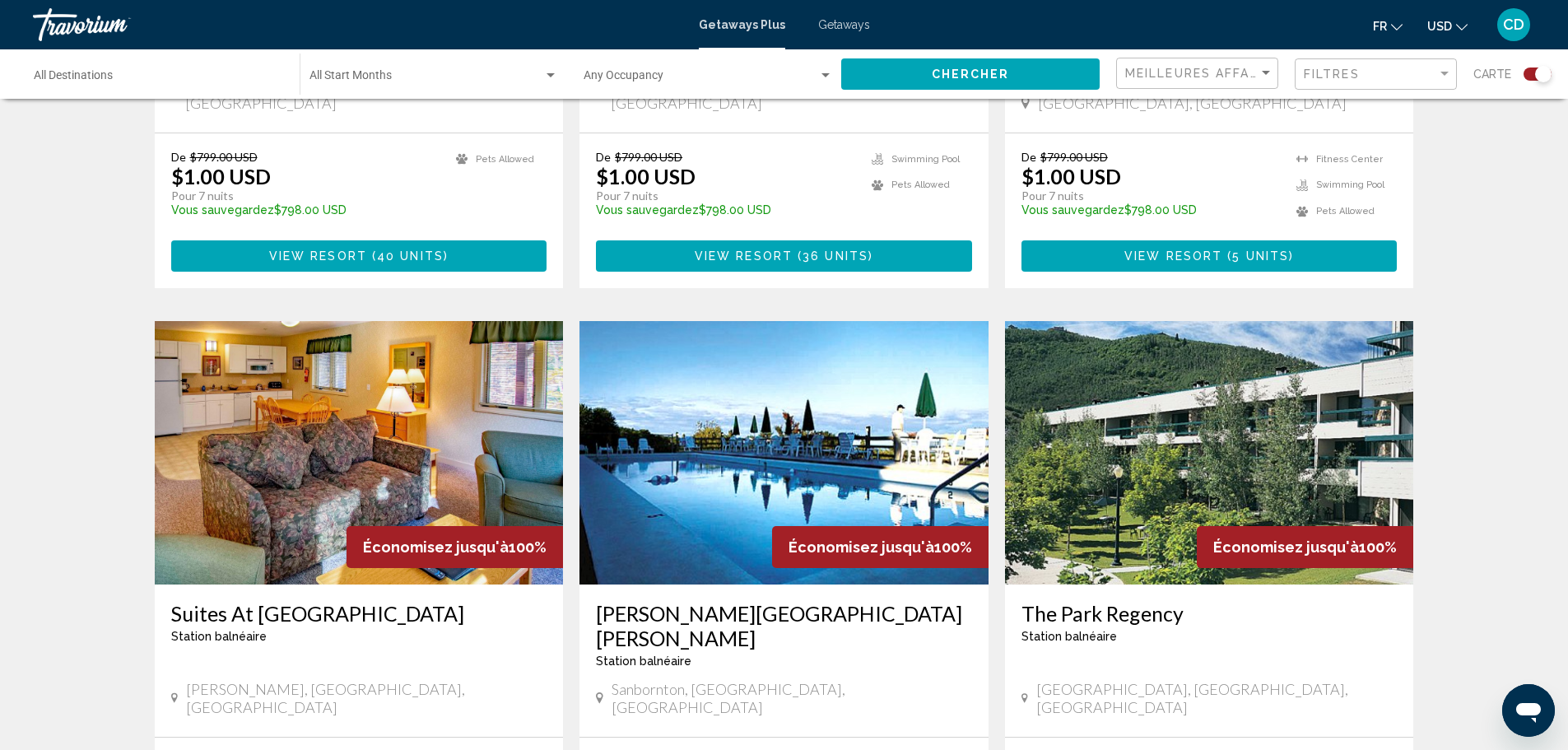
scroll to position [1564, 0]
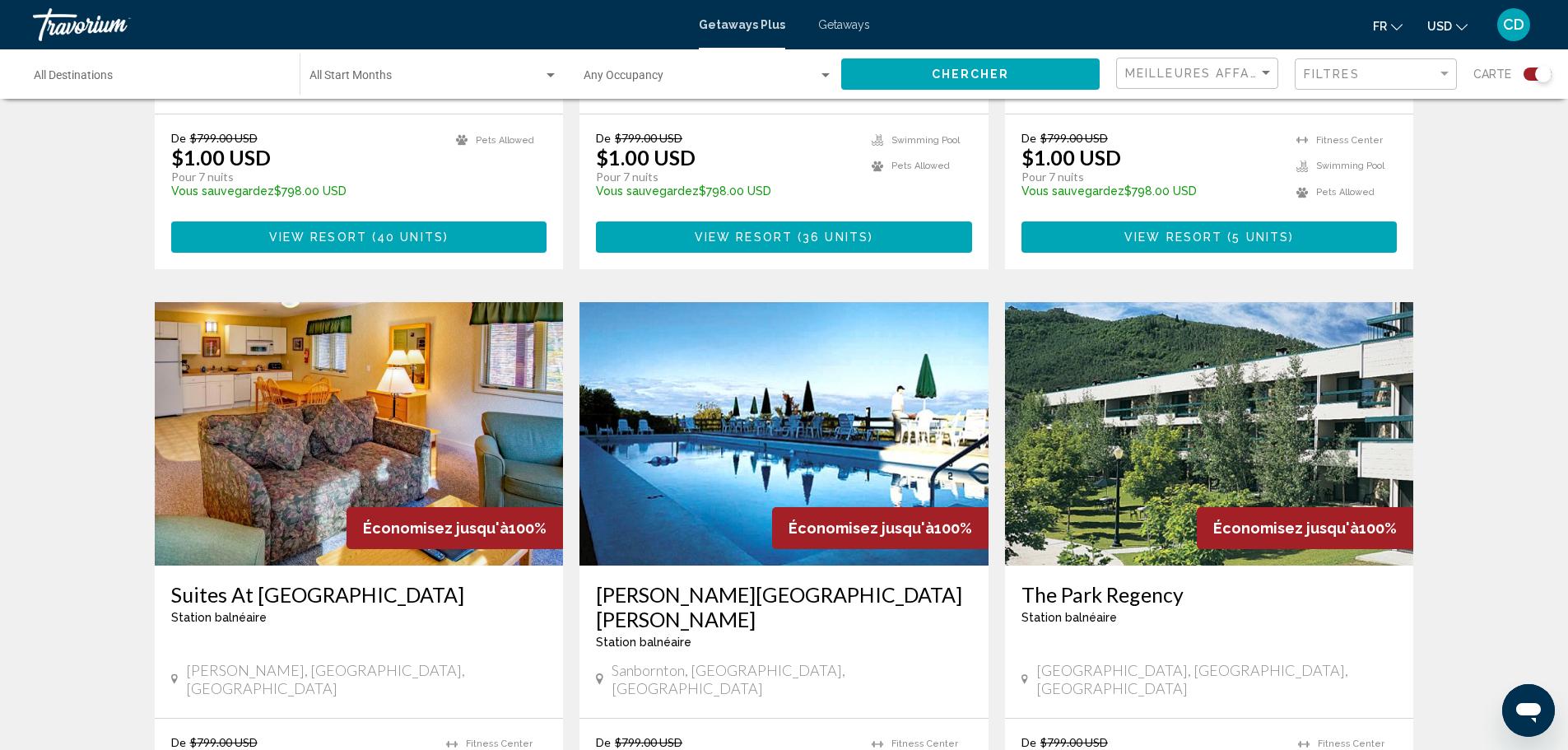
click at [859, 412] on img "Main content" at bounding box center [784, 433] width 409 height 263
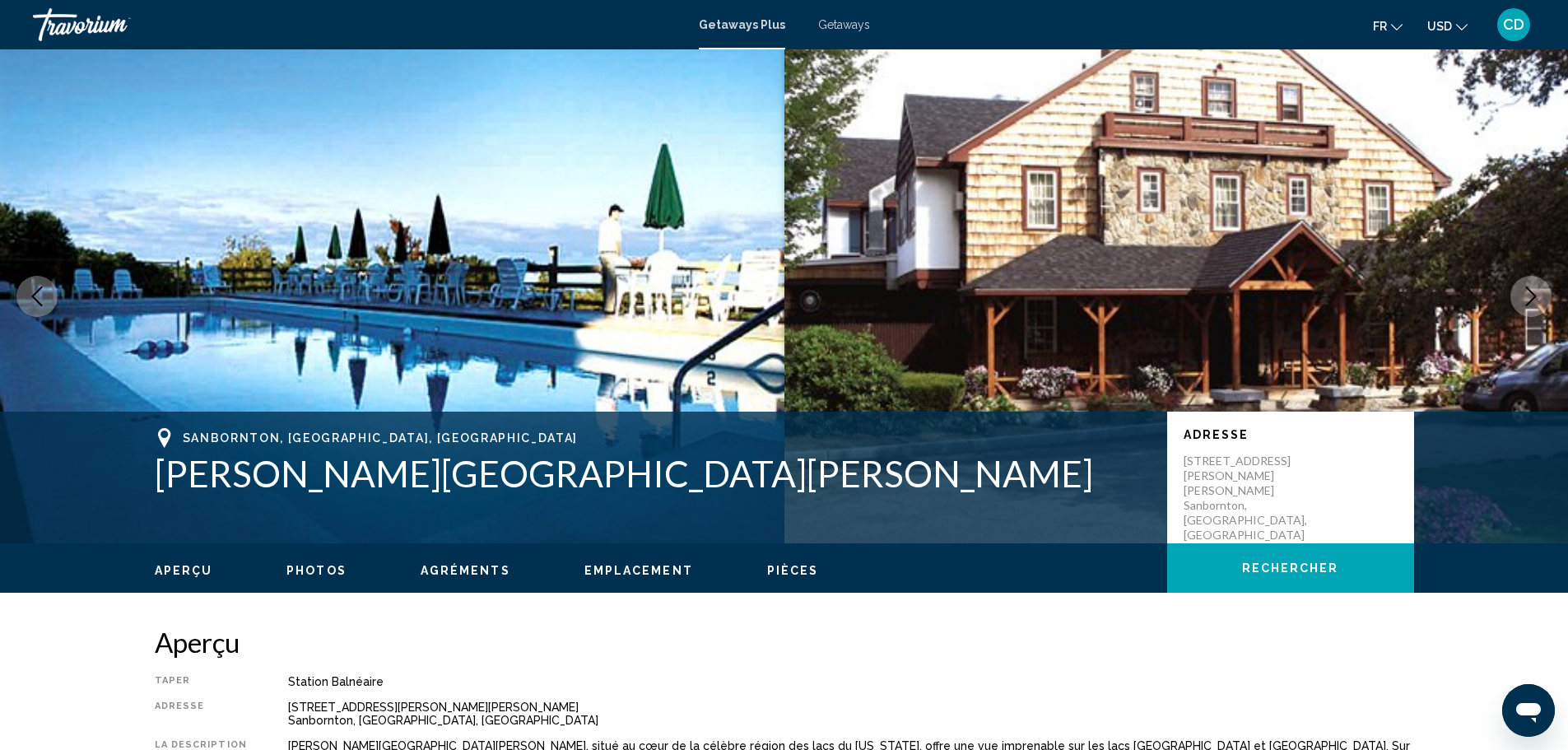
click at [1535, 293] on icon "Next image" at bounding box center [1531, 296] width 20 height 20
click at [1523, 294] on icon "Next image" at bounding box center [1531, 296] width 20 height 20
click at [1528, 297] on icon "Next image" at bounding box center [1531, 296] width 20 height 20
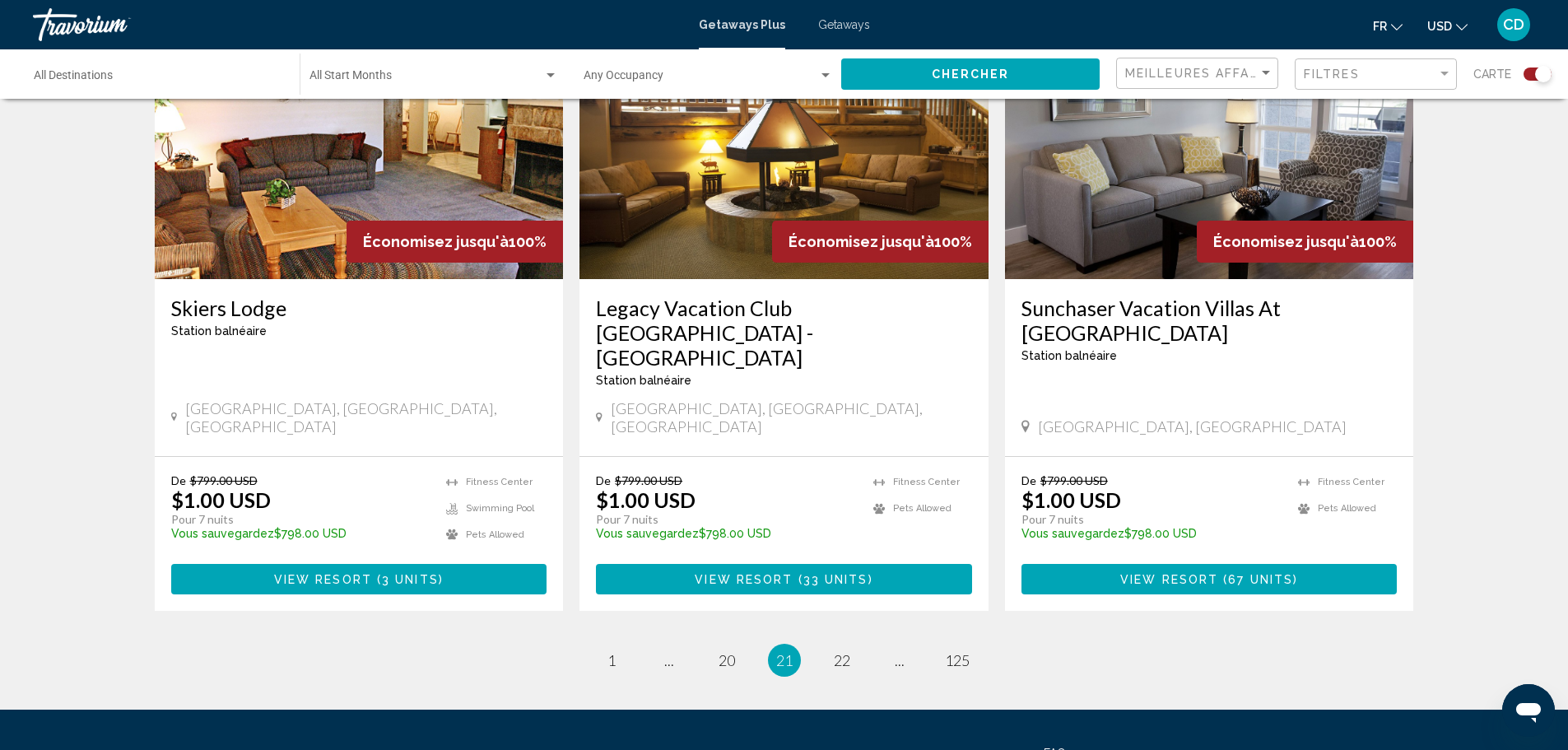
scroll to position [2493, 0]
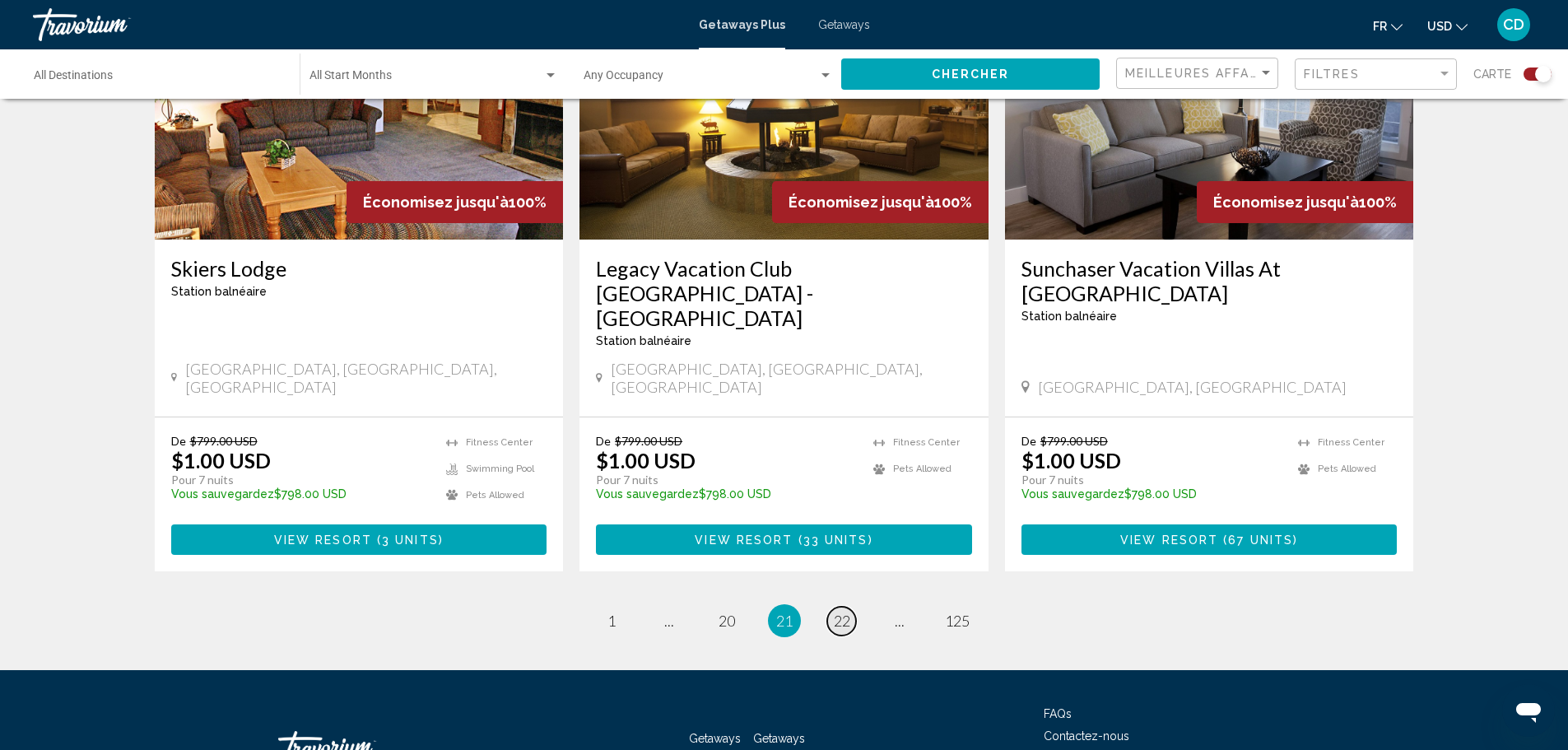
click at [841, 612] on span "22" at bounding box center [841, 621] width 16 height 18
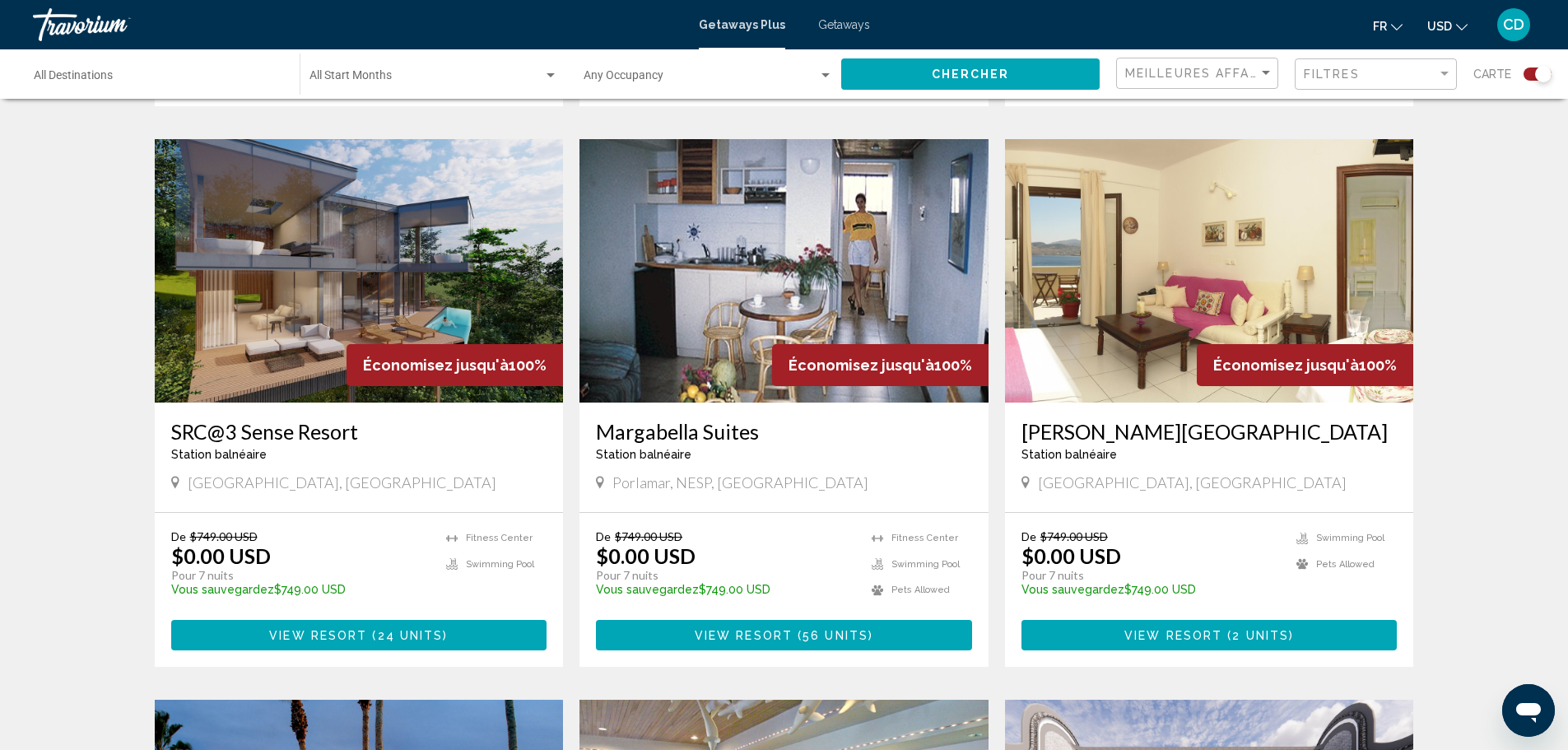
scroll to position [1729, 0]
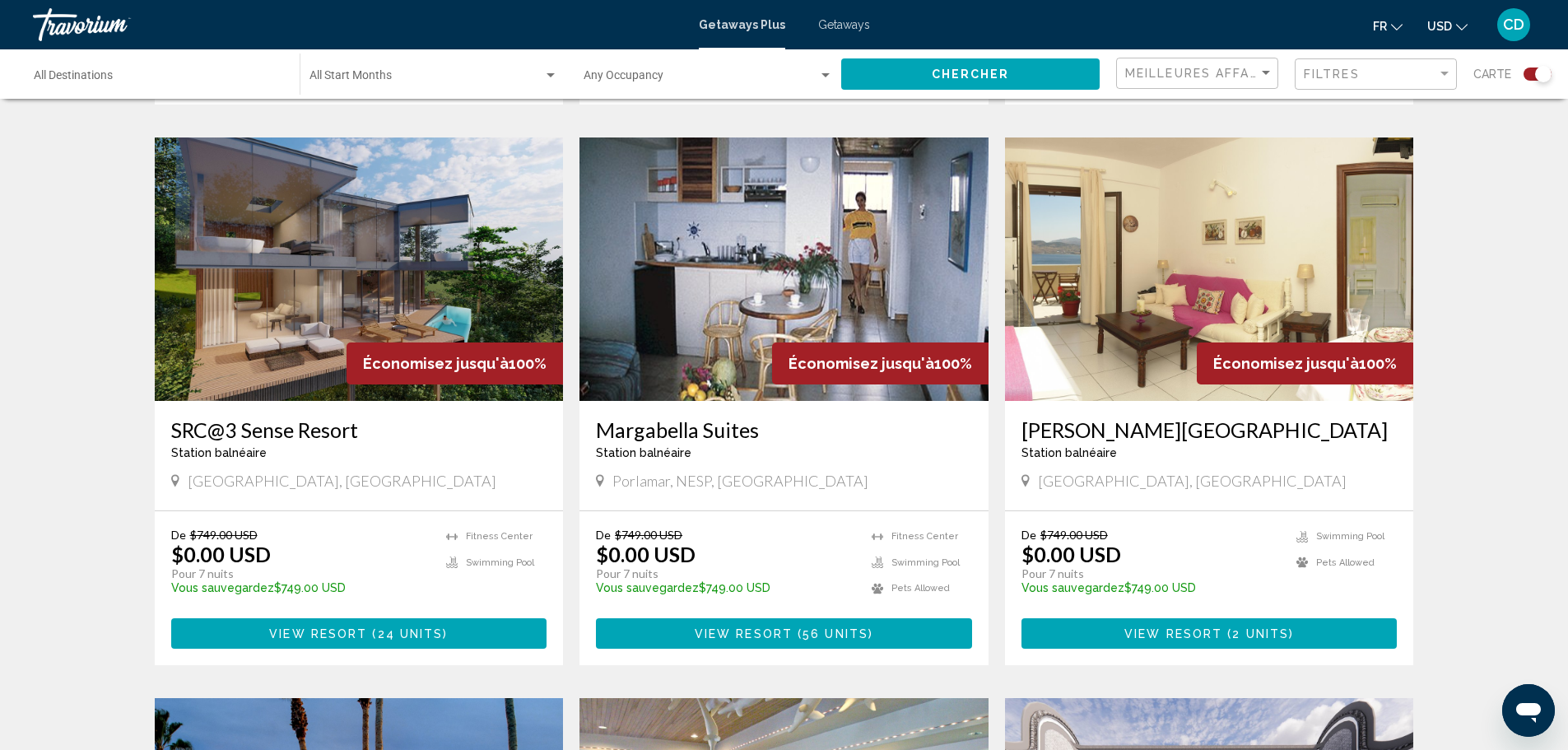
click at [871, 236] on img "Main content" at bounding box center [784, 268] width 409 height 263
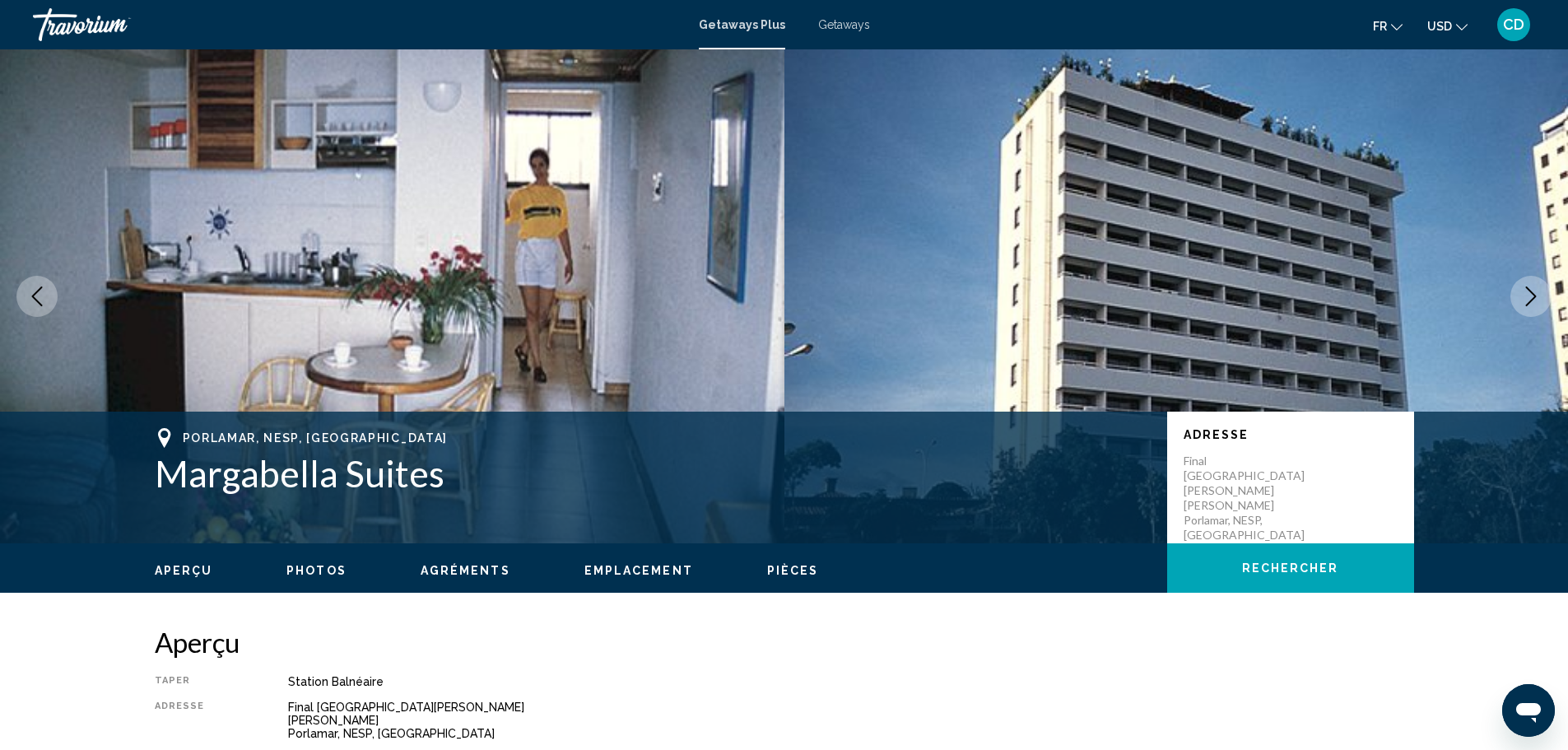
click at [1532, 293] on icon "Next image" at bounding box center [1531, 296] width 11 height 20
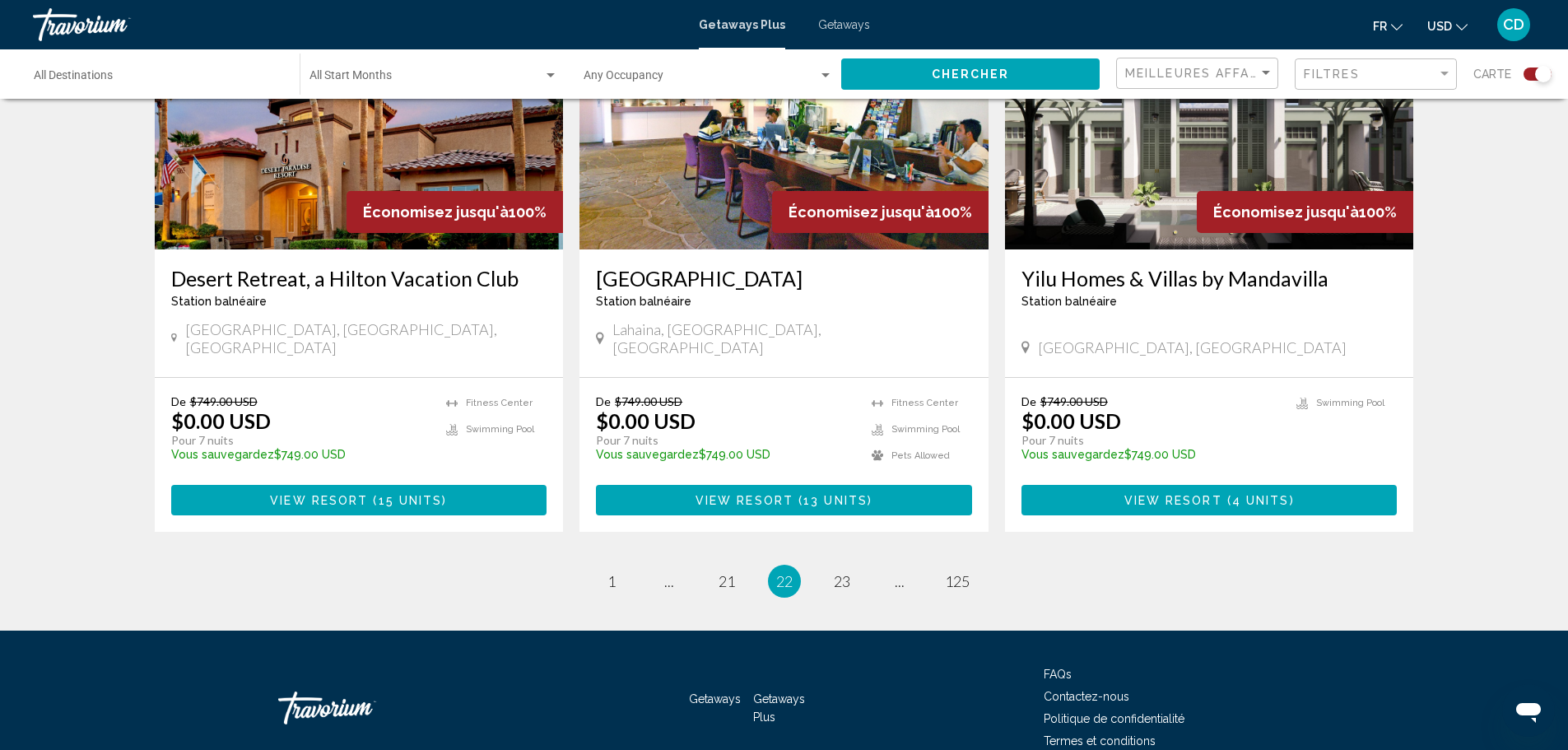
scroll to position [2444, 0]
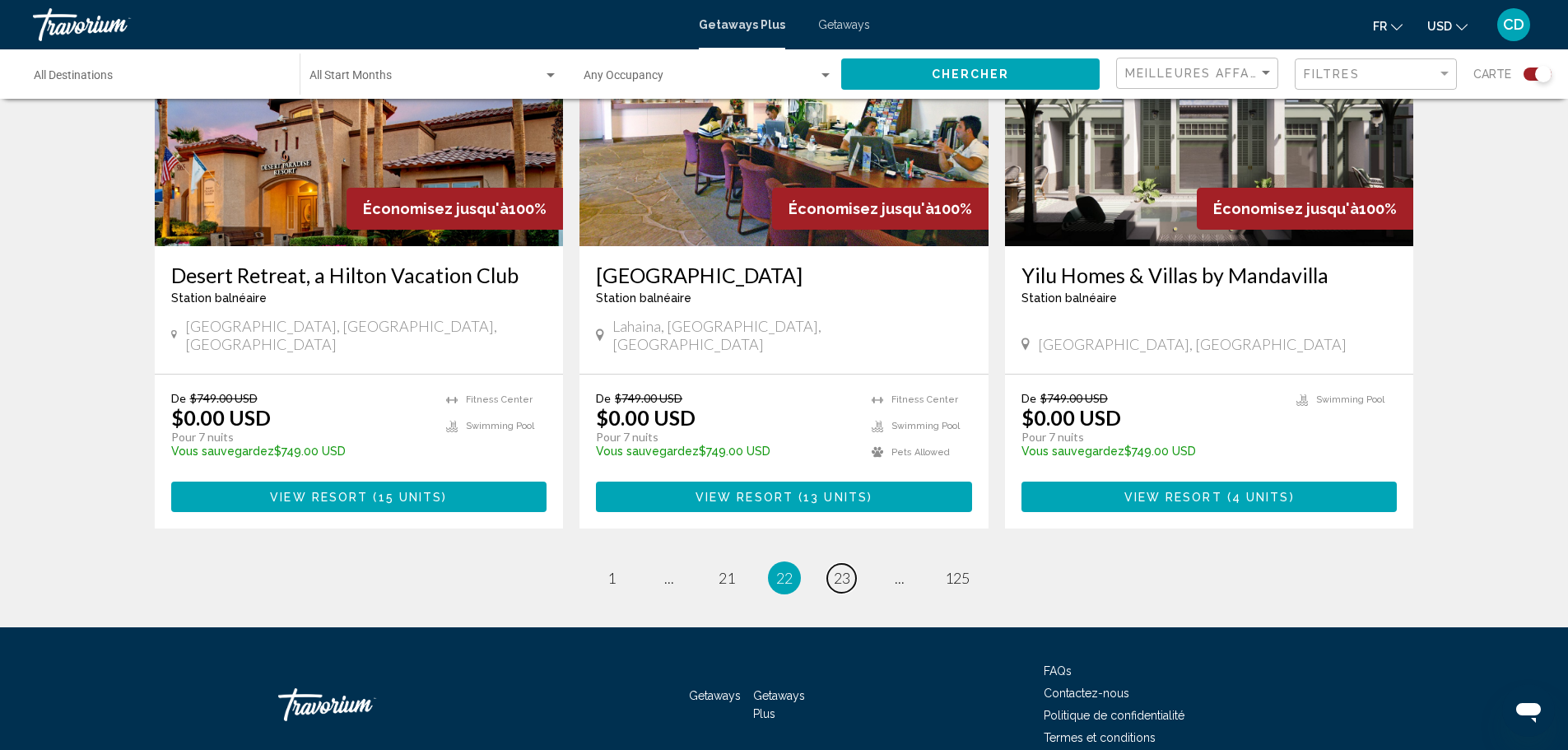
click at [842, 569] on span "23" at bounding box center [841, 578] width 16 height 18
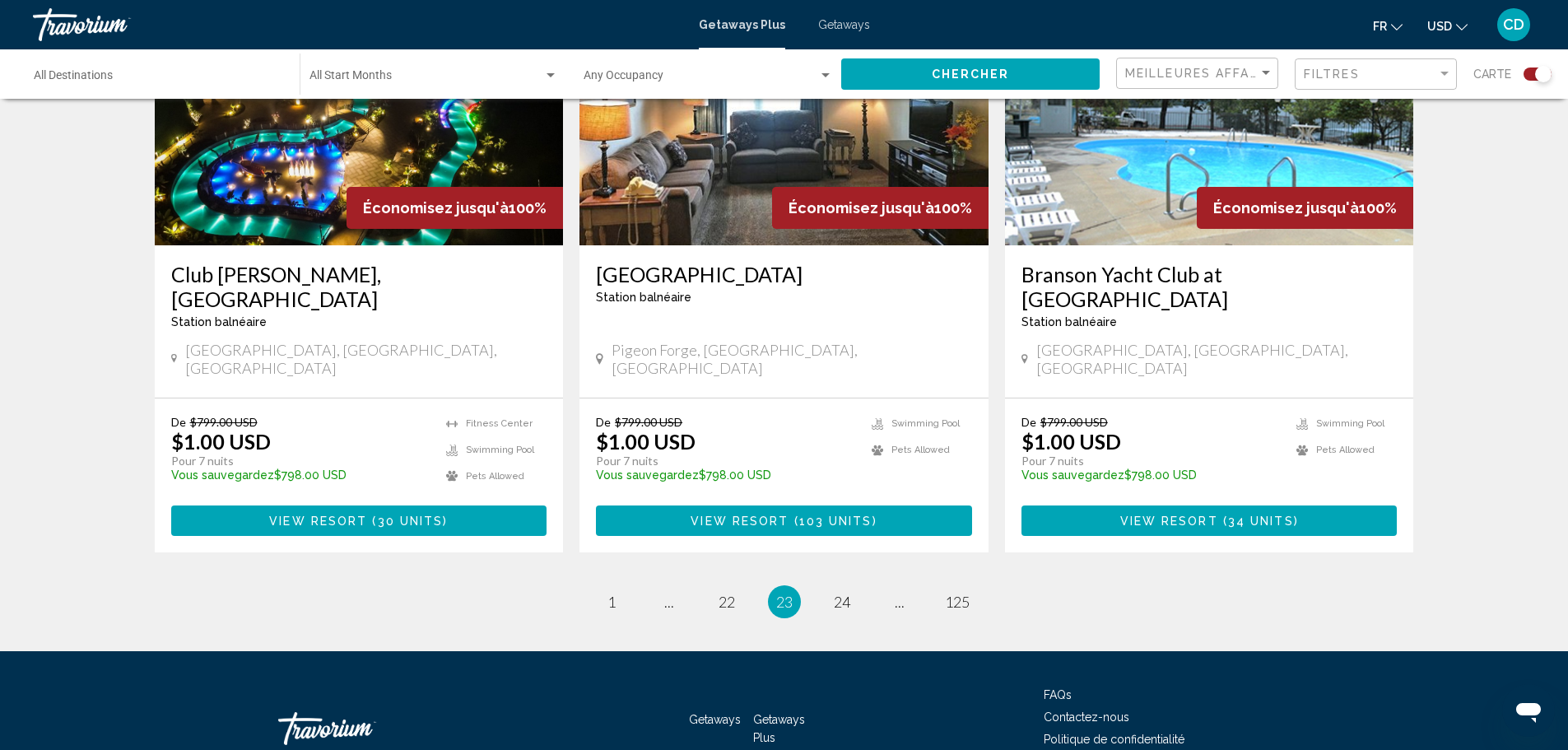
scroll to position [2494, 0]
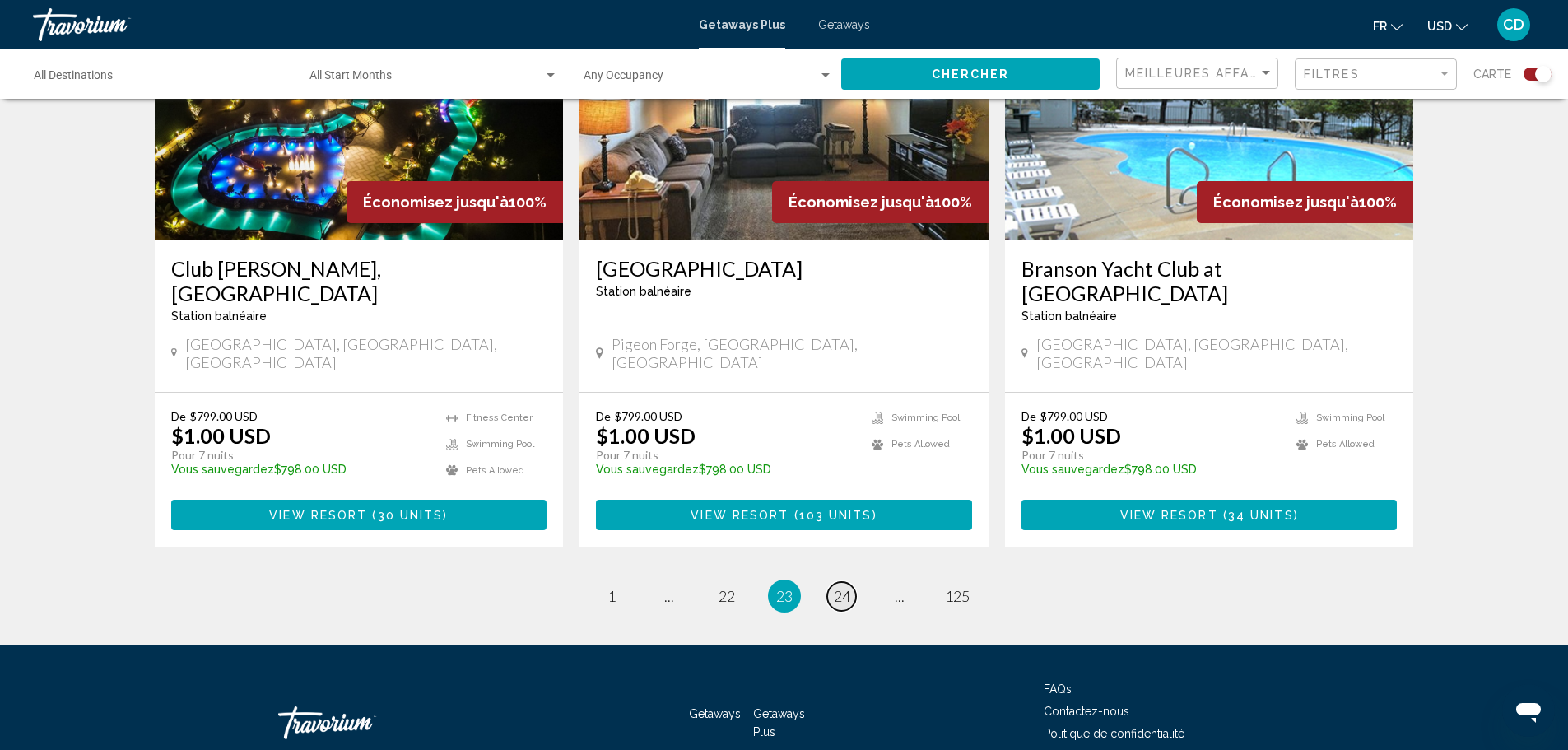
click at [844, 587] on span "24" at bounding box center [841, 596] width 16 height 18
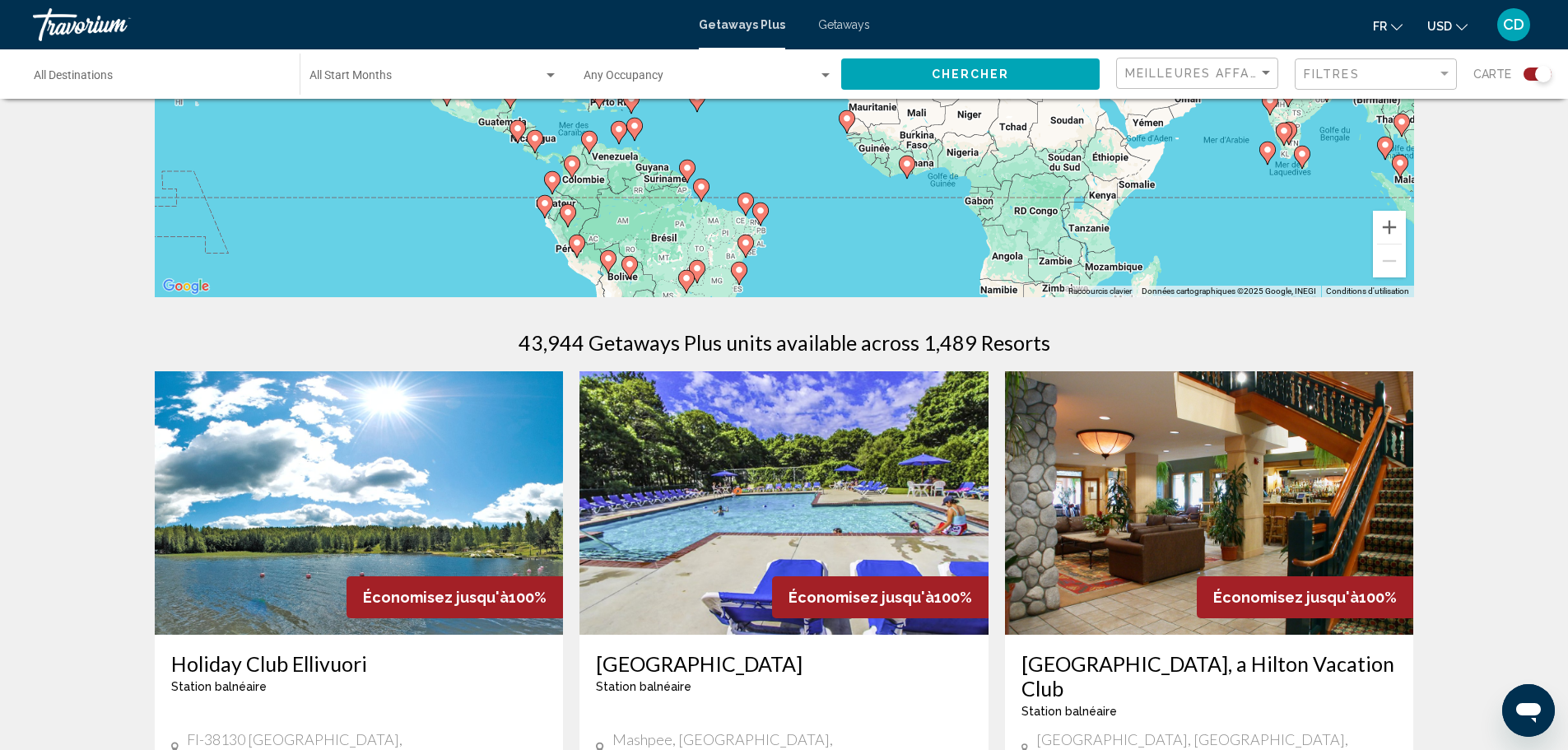
scroll to position [412, 0]
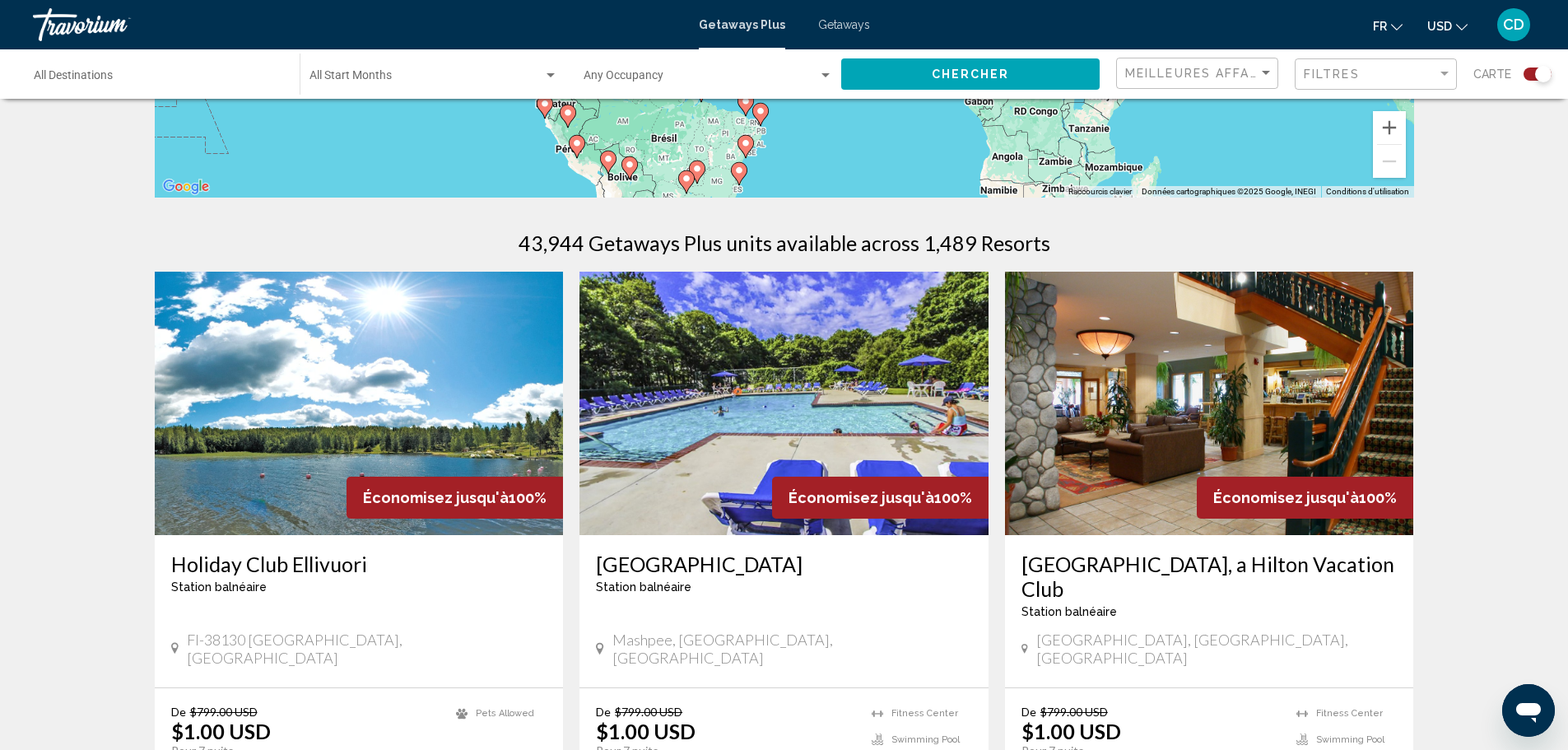
click at [1191, 415] on img "Main content" at bounding box center [1209, 403] width 409 height 263
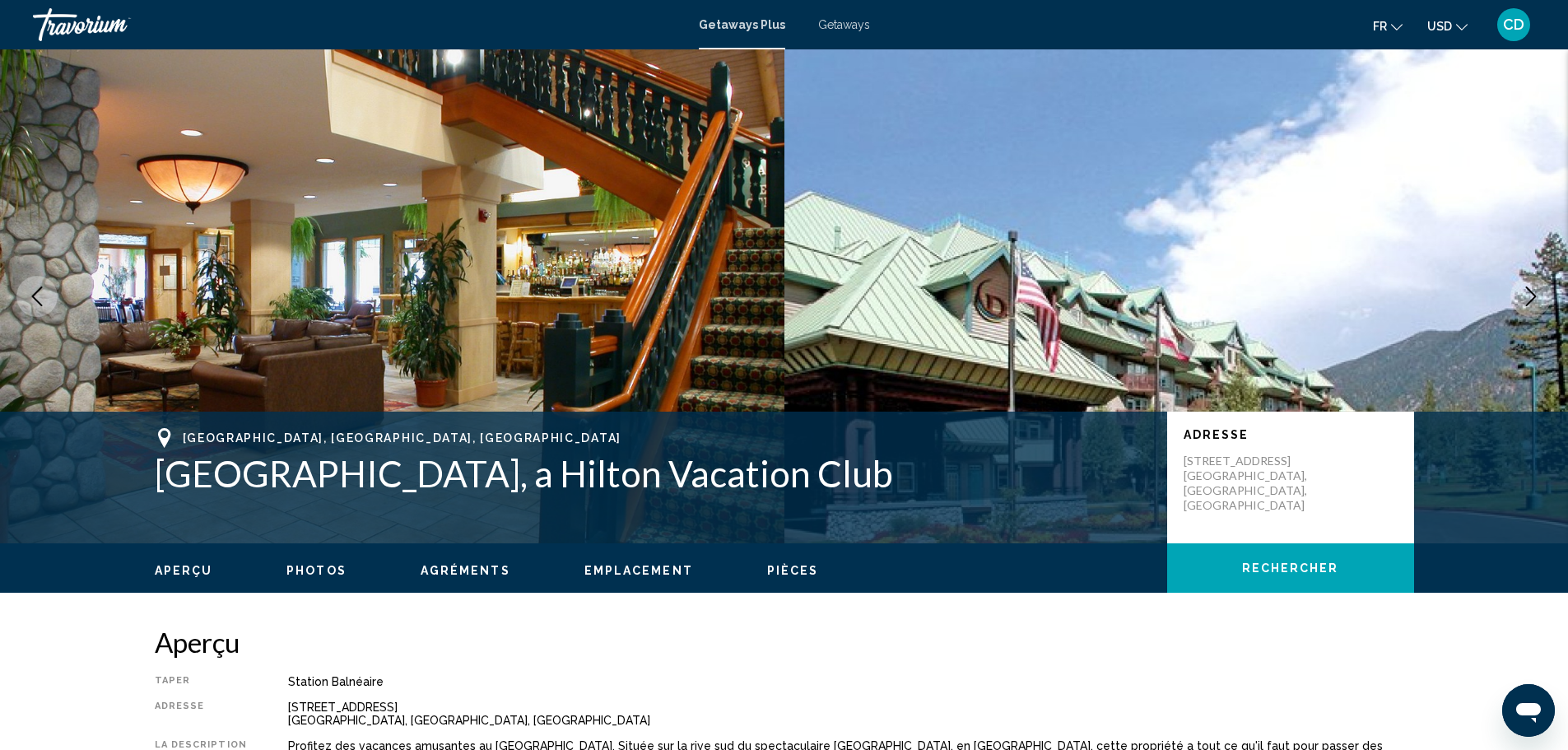
click at [1531, 293] on icon "Next image" at bounding box center [1531, 296] width 20 height 20
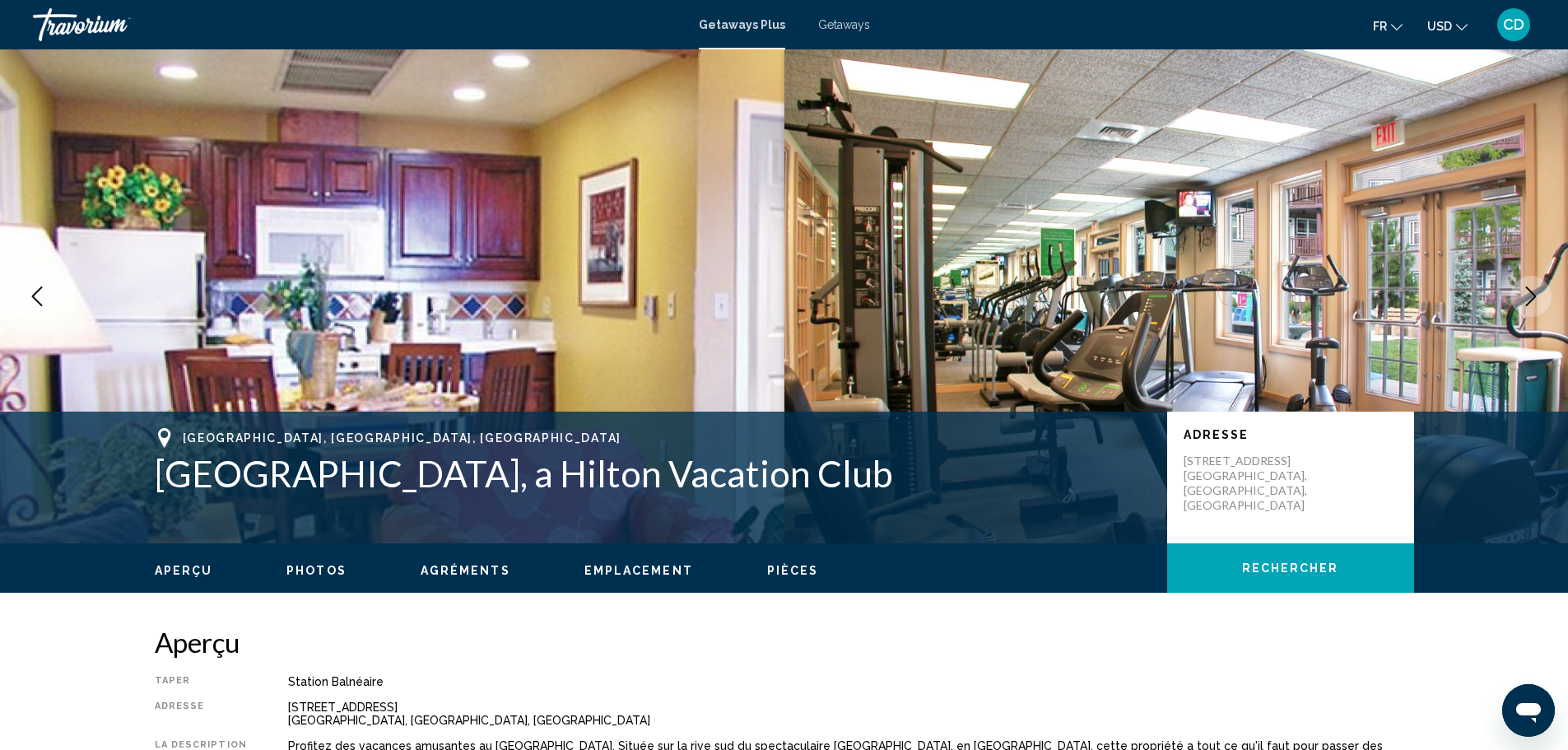
click at [1532, 293] on icon "Next image" at bounding box center [1531, 296] width 20 height 20
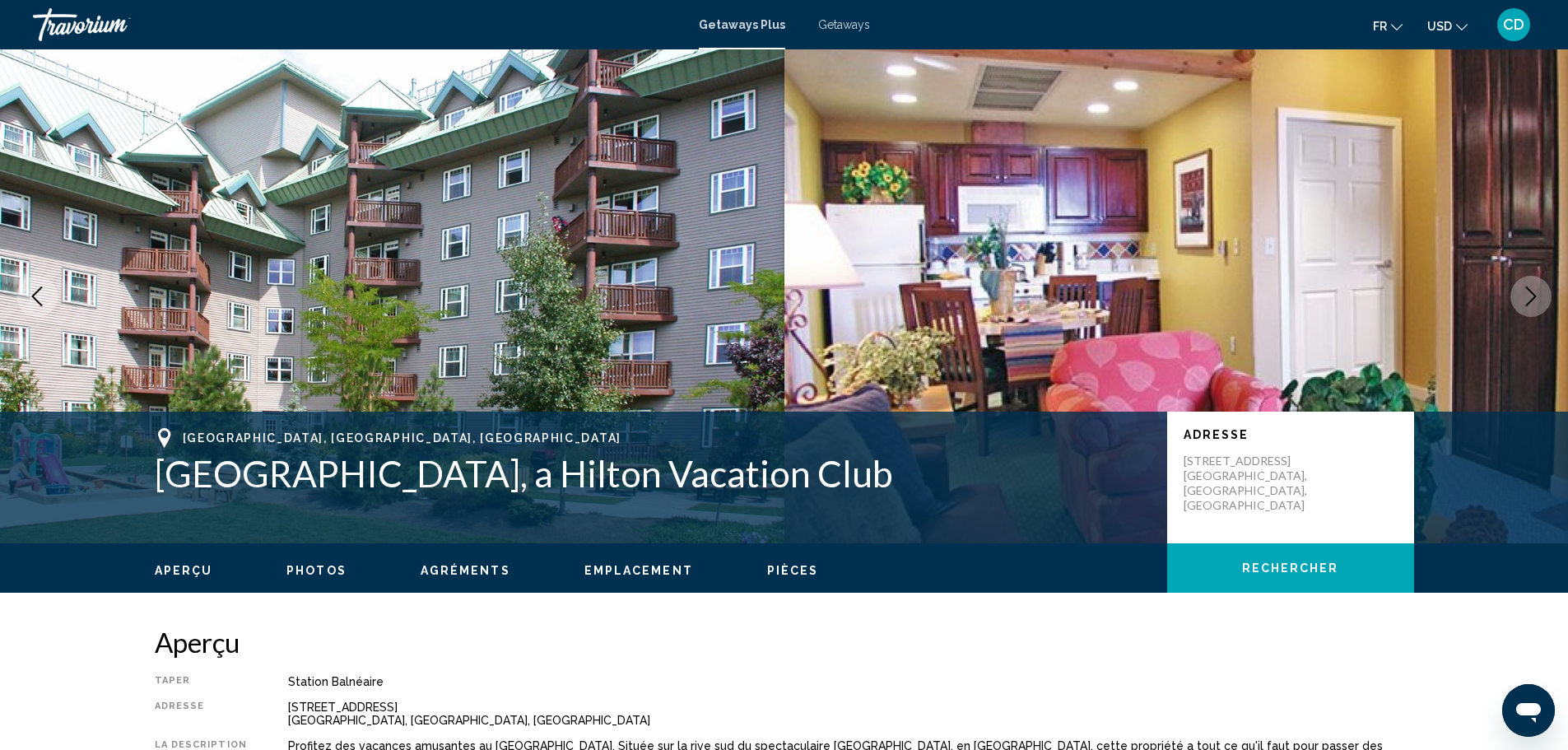
click at [1532, 293] on icon "Next image" at bounding box center [1531, 296] width 11 height 20
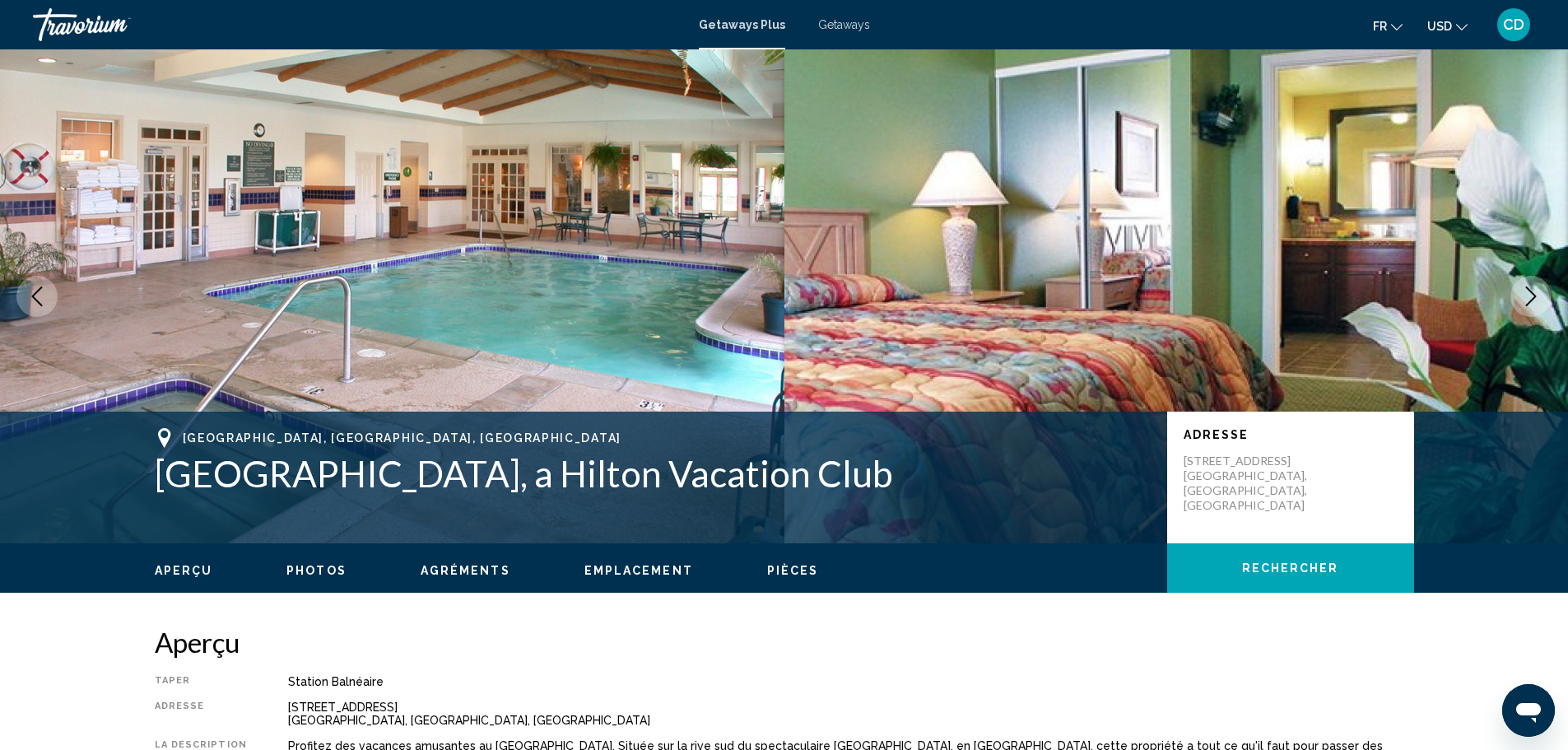
click at [1531, 293] on icon "Next image" at bounding box center [1531, 296] width 11 height 20
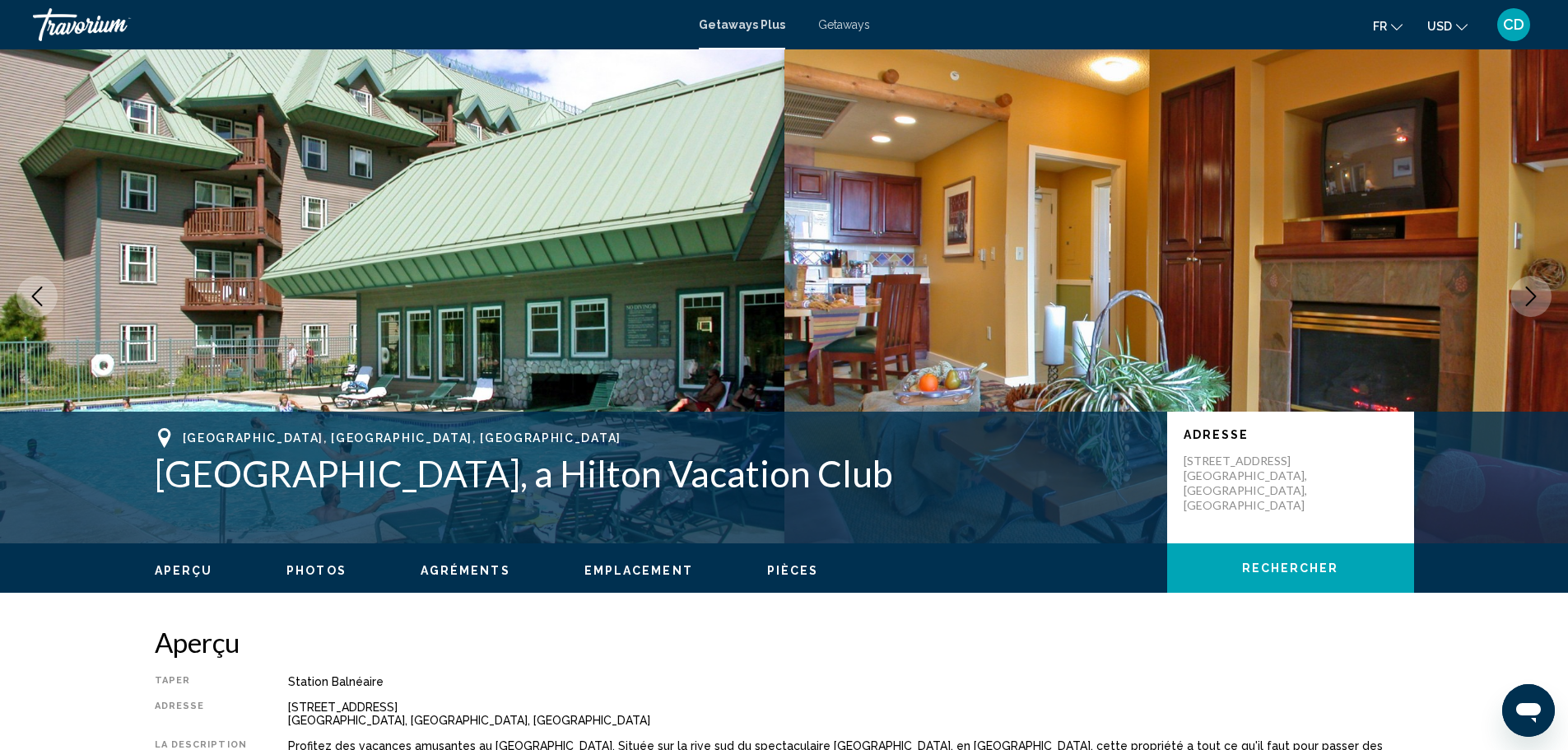
click at [1531, 293] on icon "Next image" at bounding box center [1531, 296] width 11 height 20
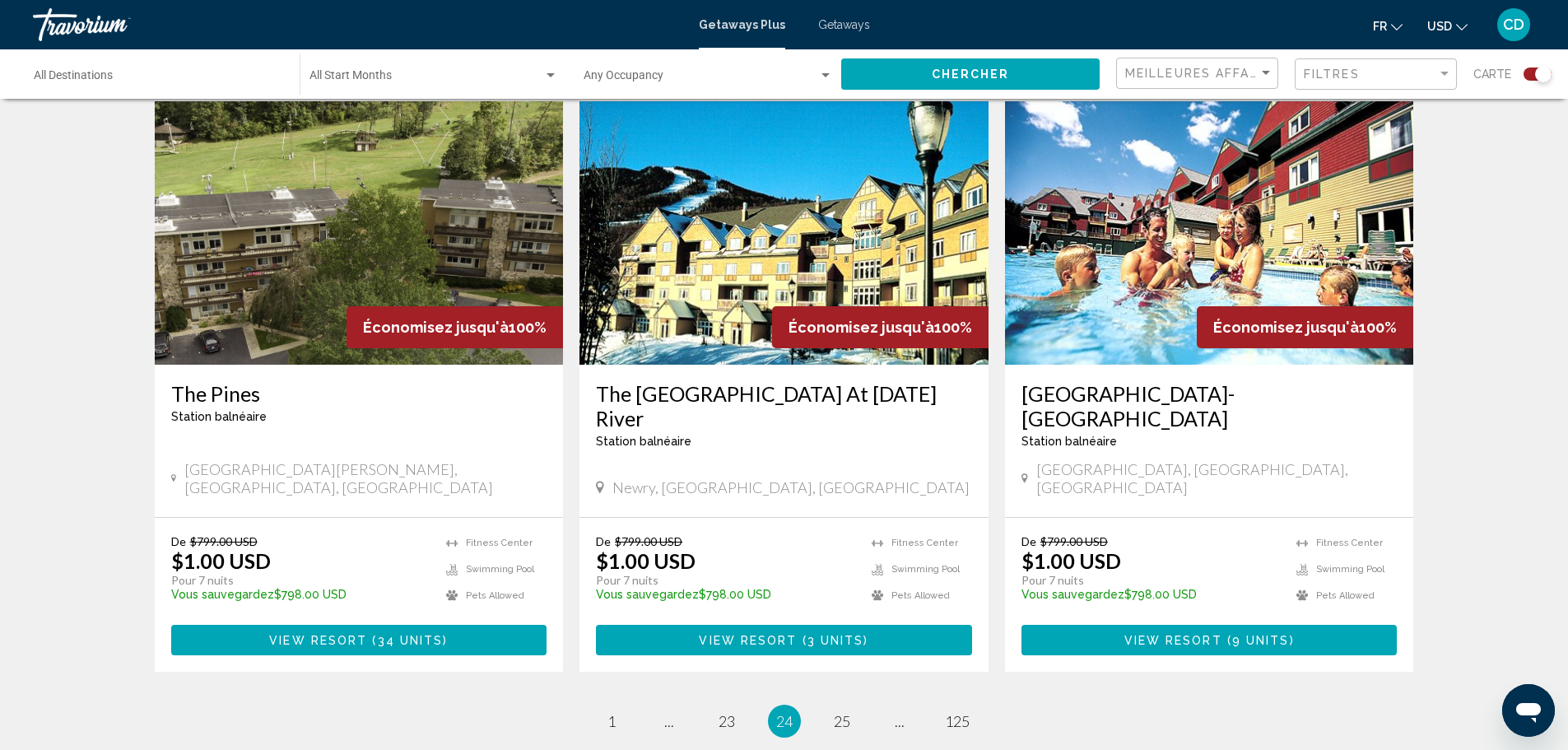
scroll to position [2444, 0]
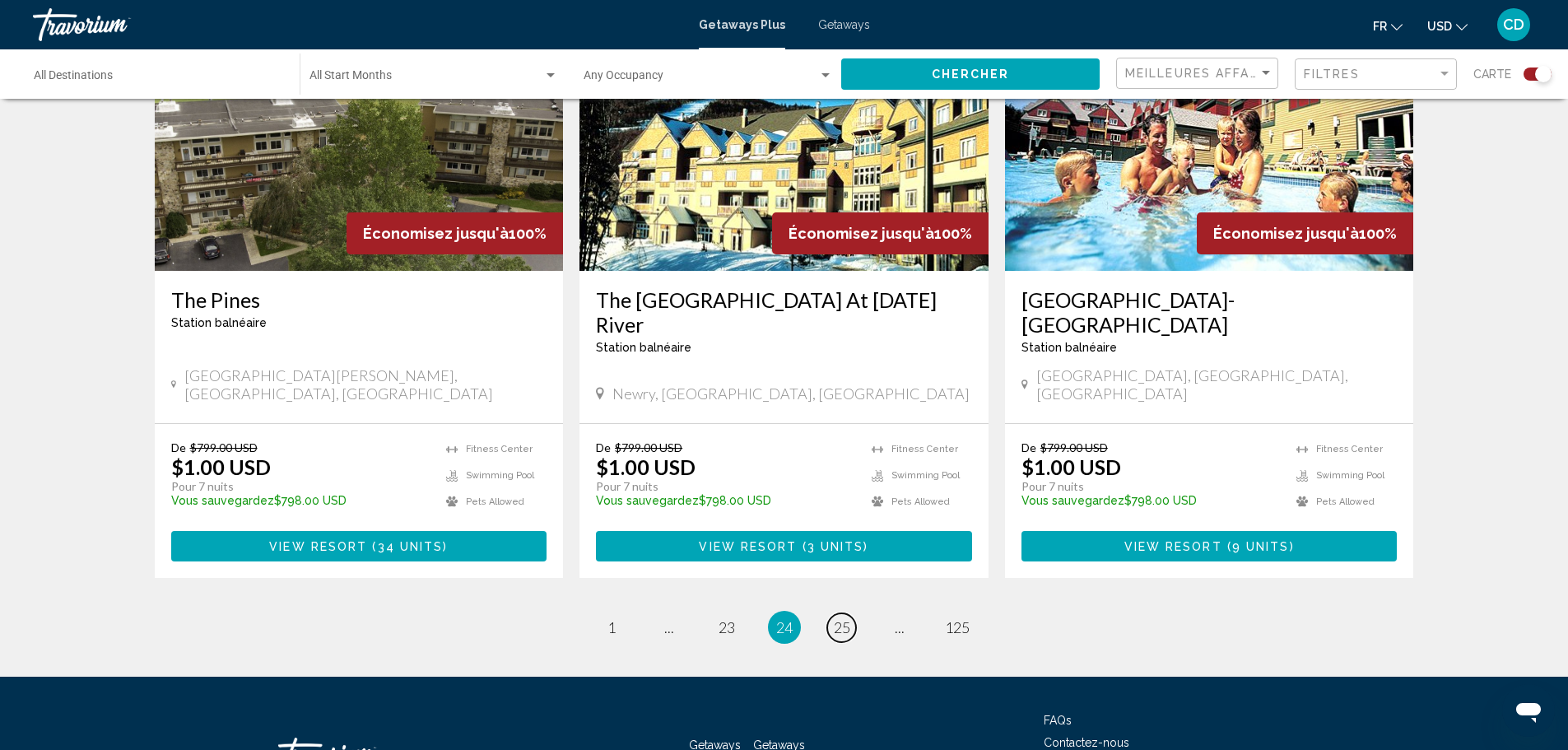
click at [844, 618] on span "25" at bounding box center [841, 627] width 16 height 18
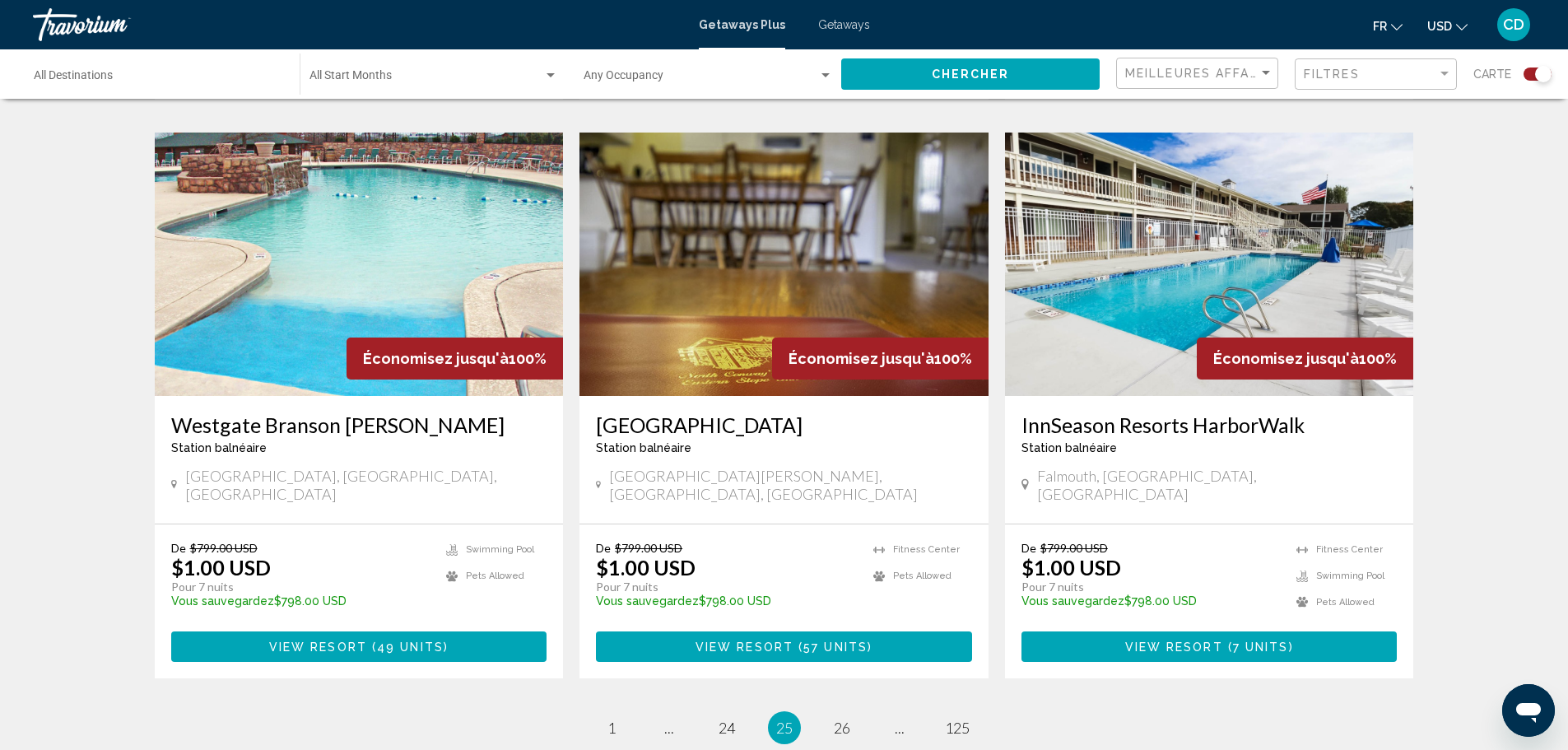
scroll to position [2387, 0]
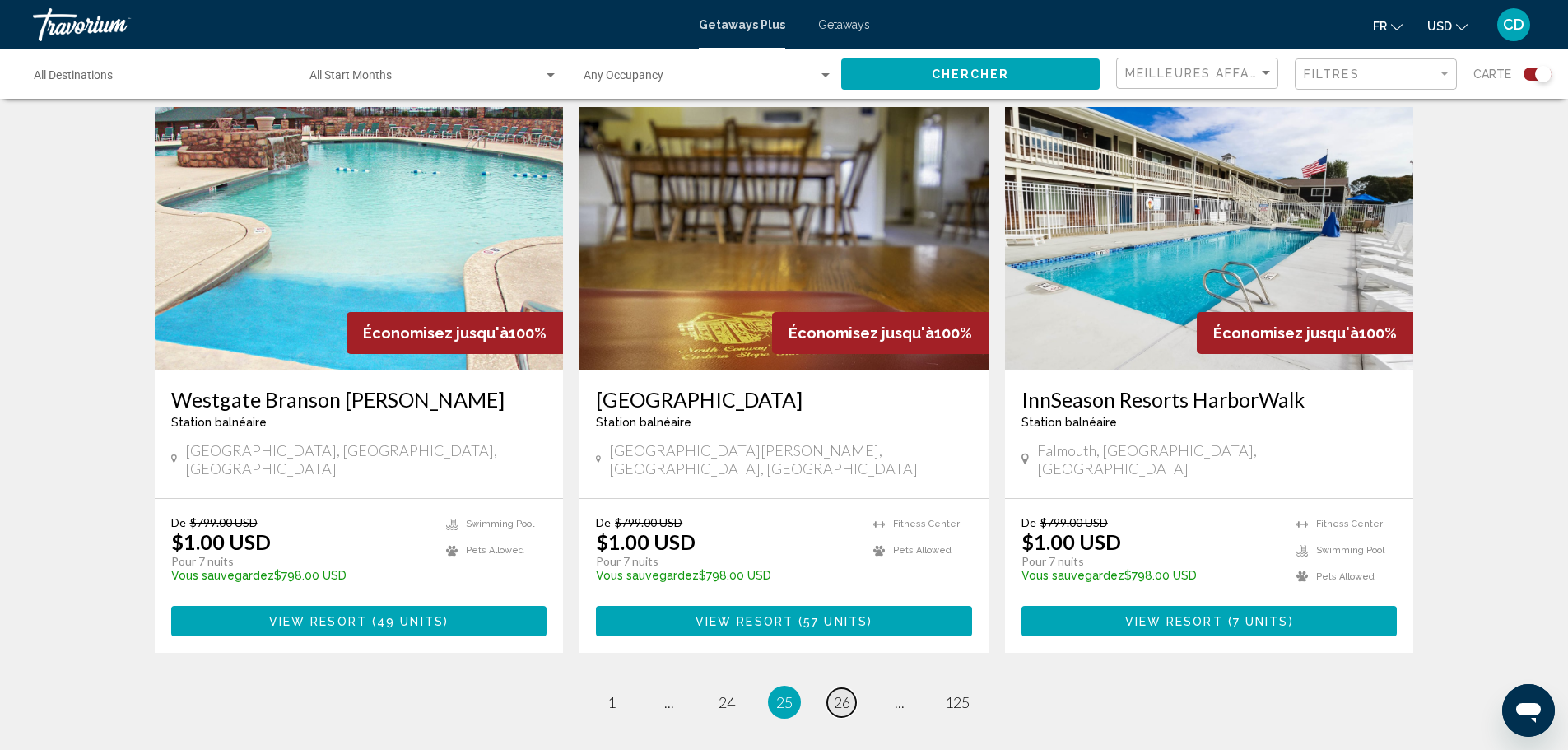
click at [841, 693] on span "26" at bounding box center [841, 702] width 16 height 18
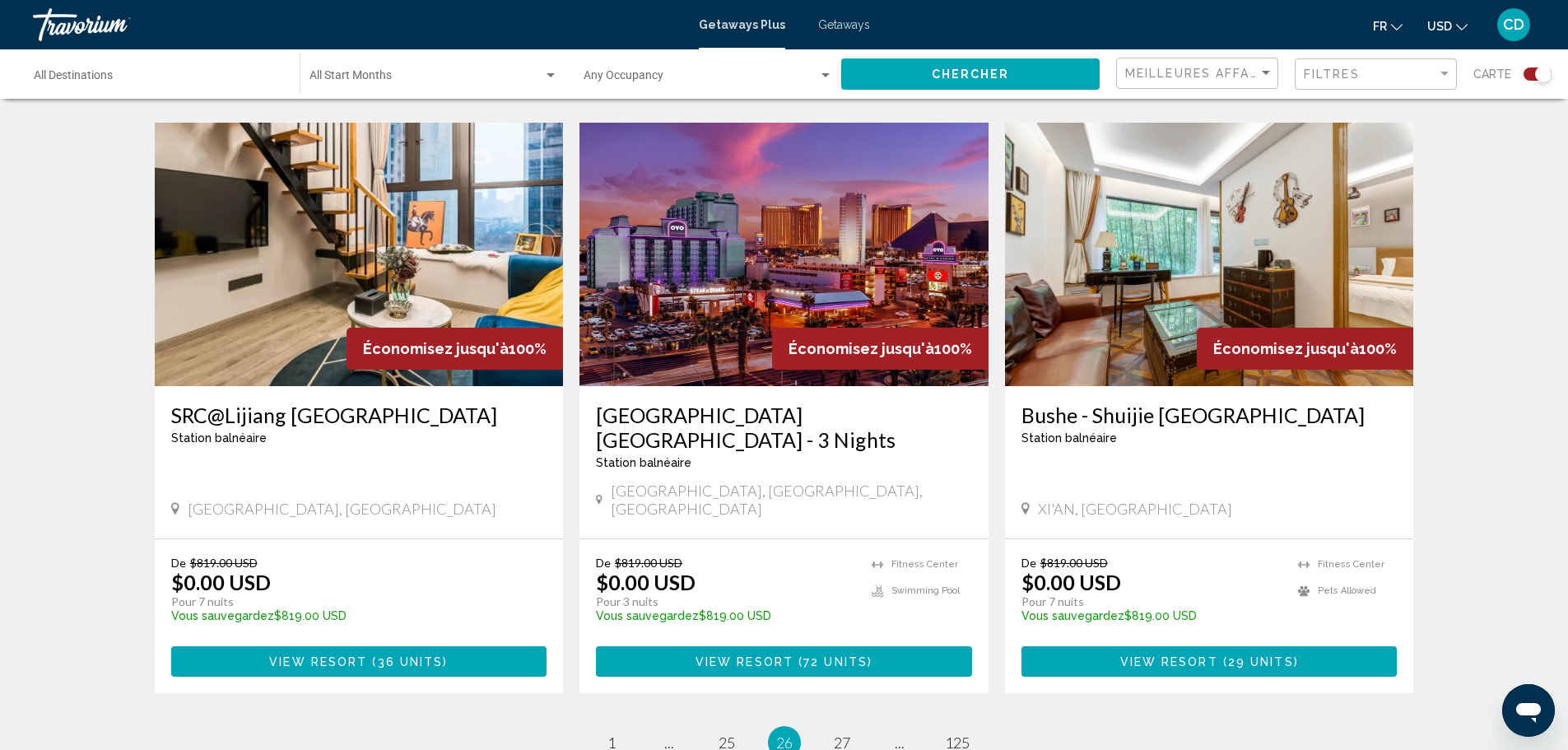
scroll to position [2469, 0]
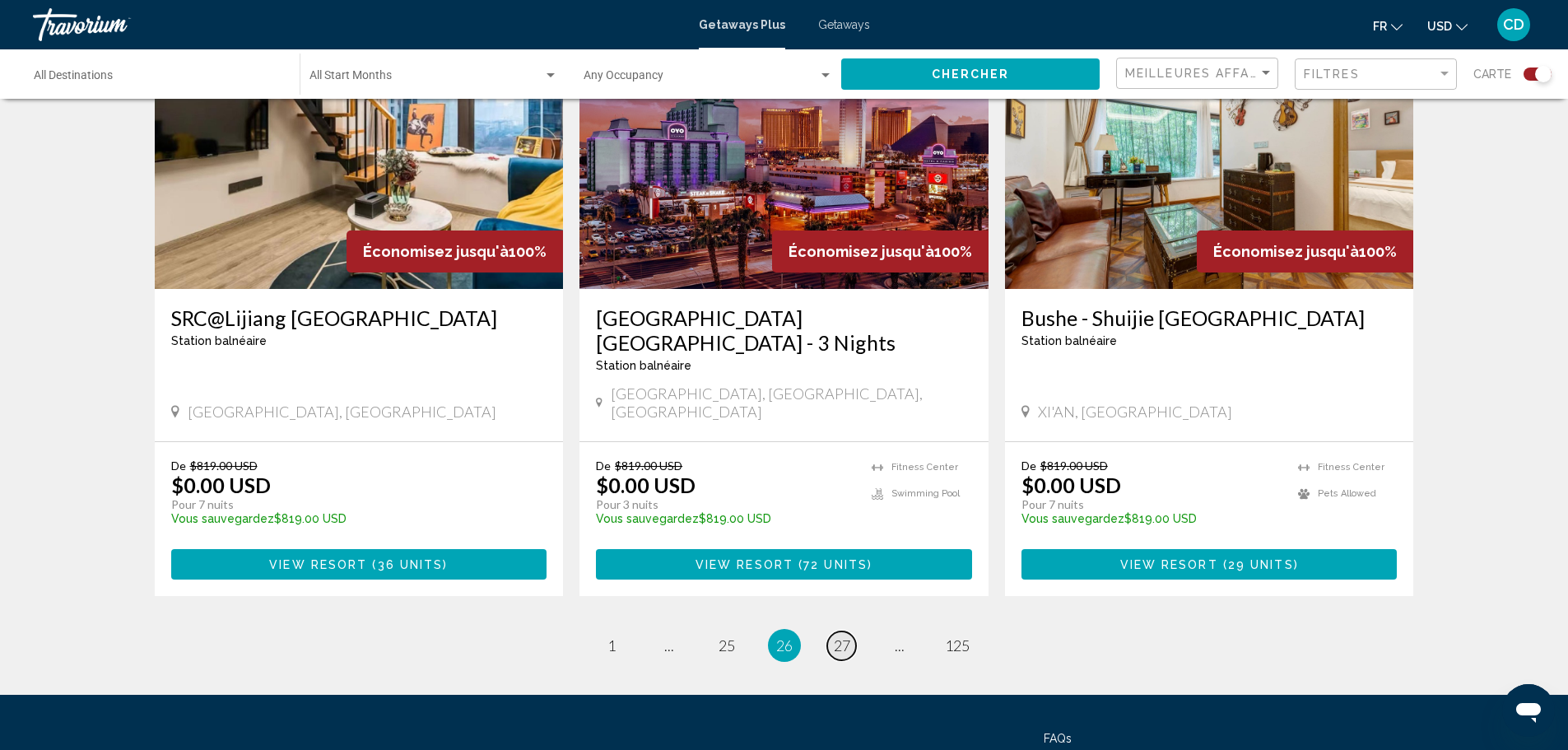
click at [841, 637] on span "27" at bounding box center [841, 646] width 16 height 18
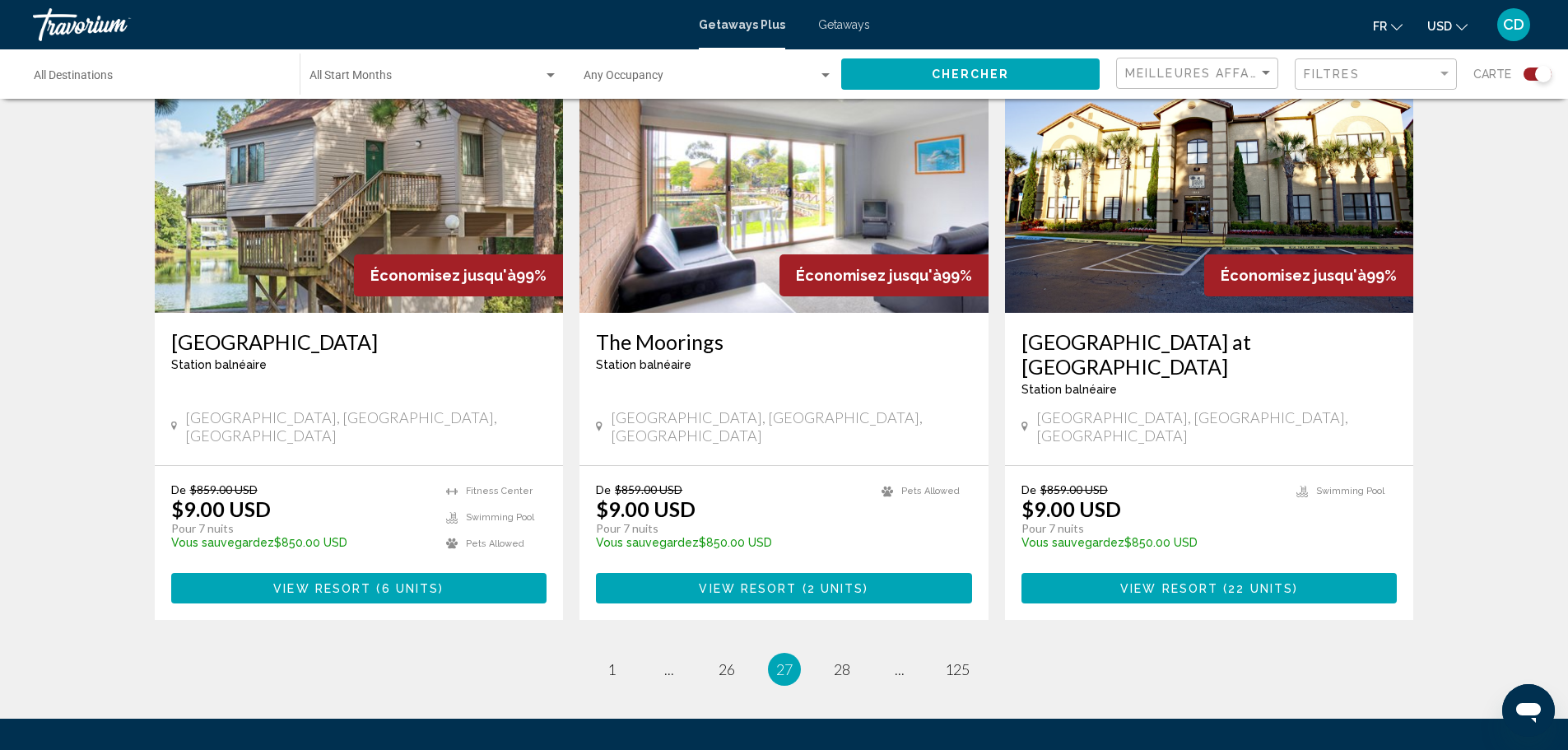
scroll to position [2469, 0]
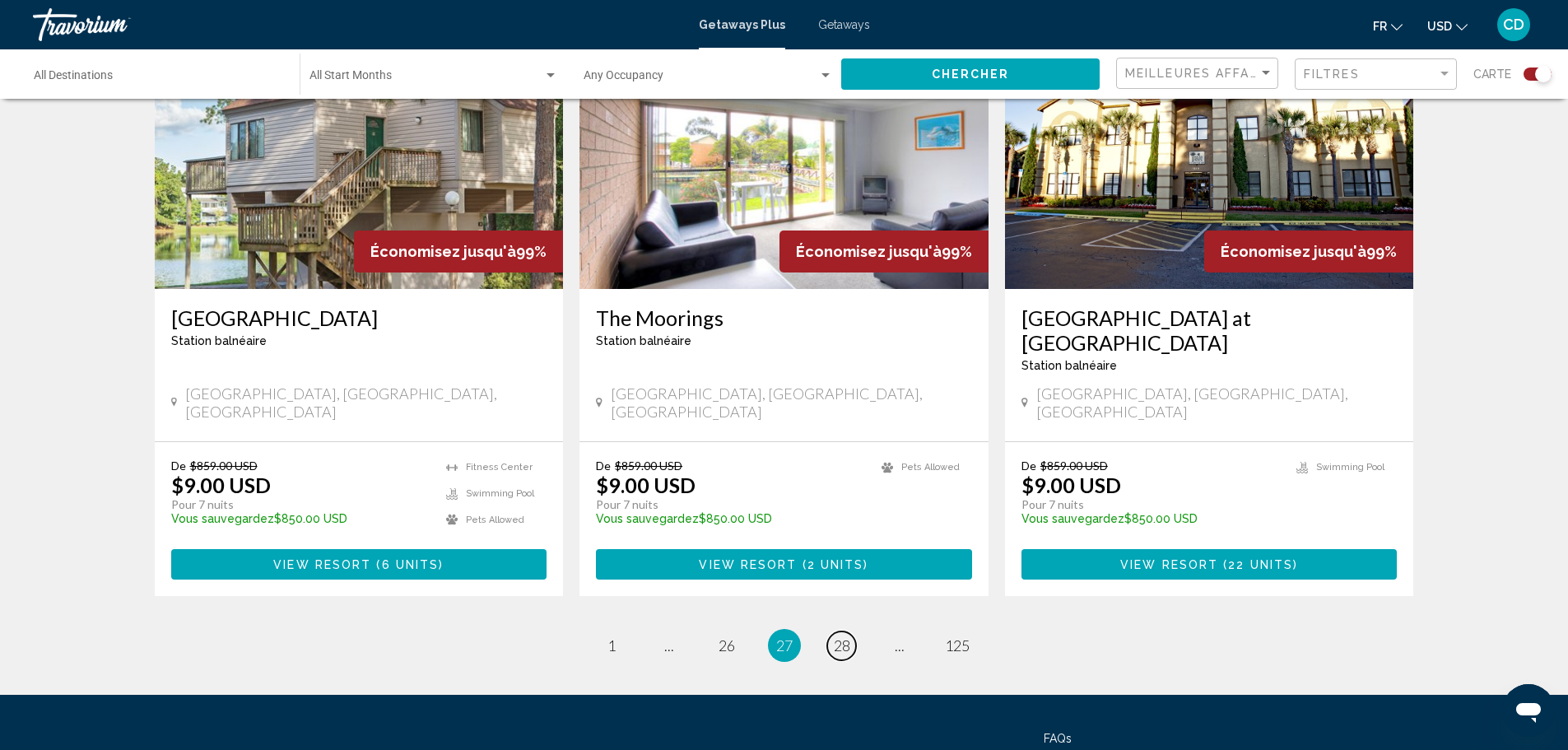
drag, startPoint x: 834, startPoint y: 496, endPoint x: 850, endPoint y: 499, distance: 16.3
click at [836, 637] on span "28" at bounding box center [841, 646] width 16 height 18
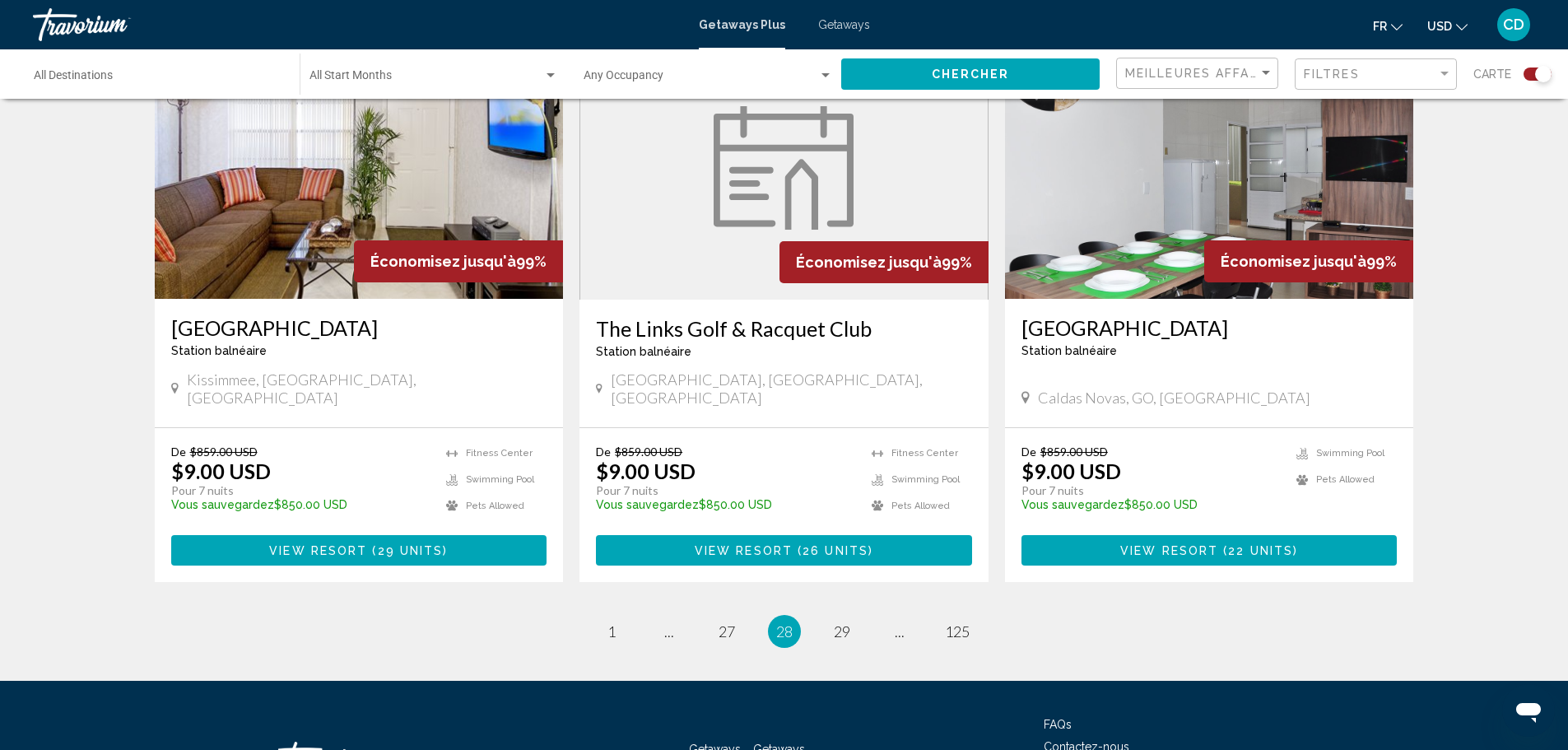
scroll to position [2494, 0]
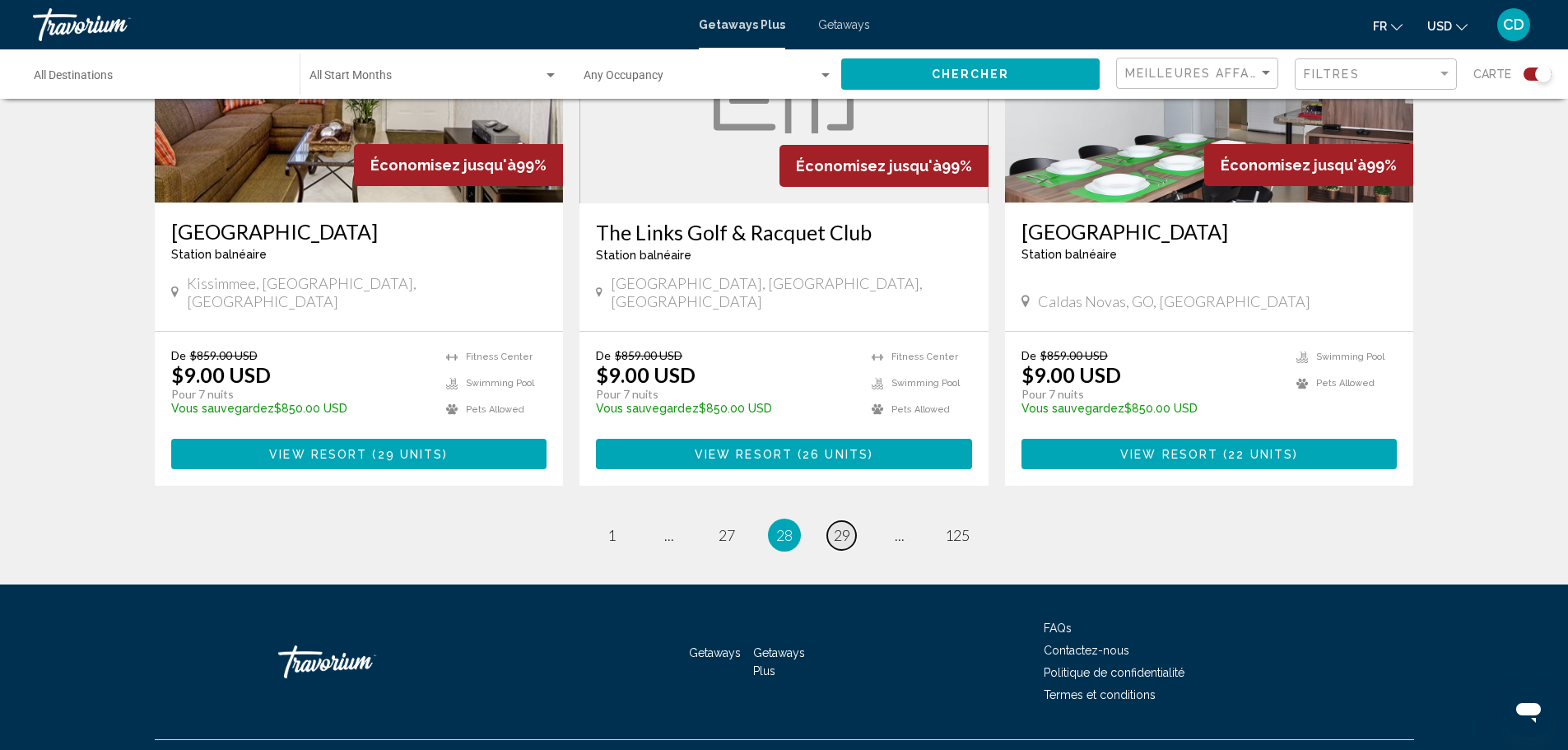
click at [837, 526] on span "29" at bounding box center [841, 535] width 16 height 18
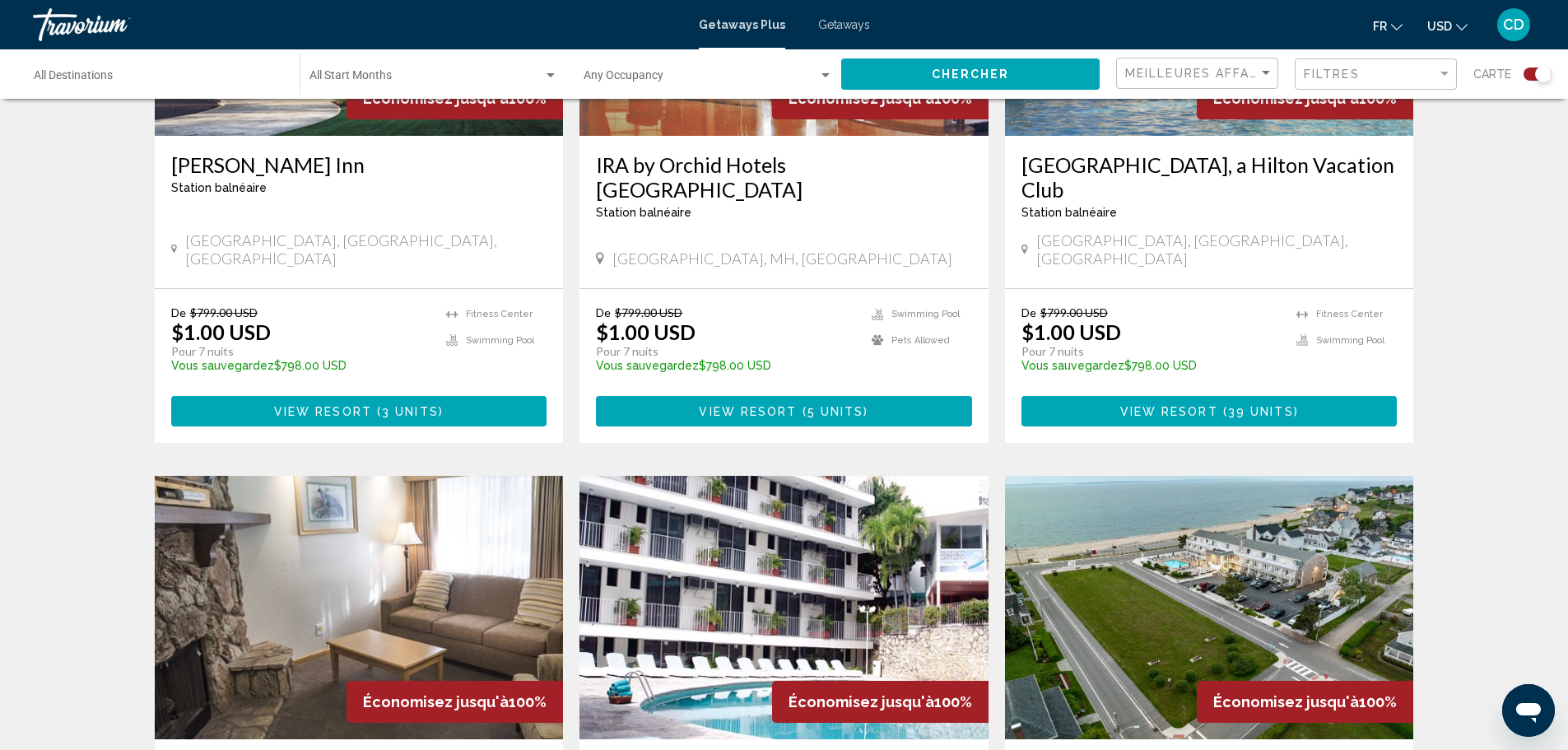
scroll to position [988, 0]
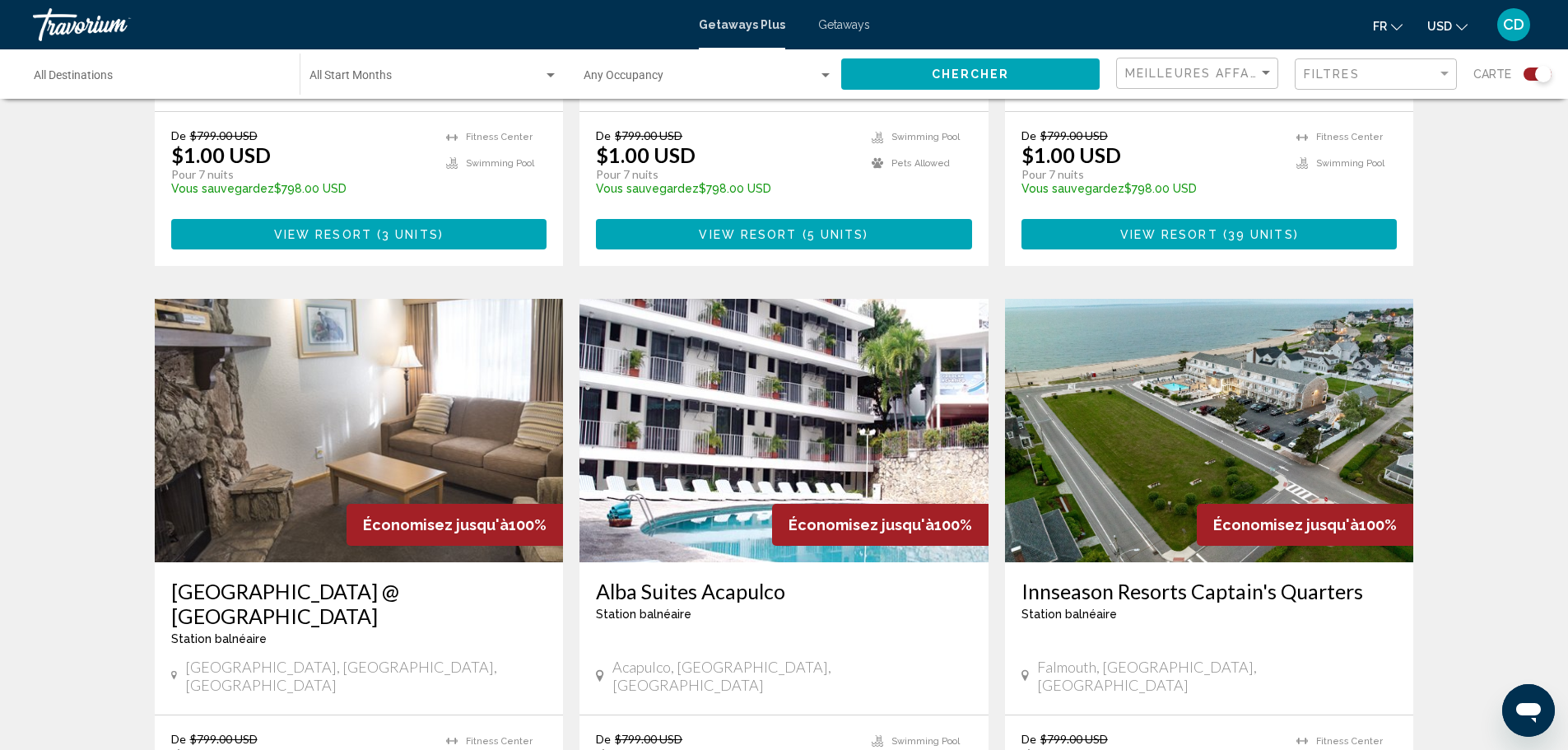
click at [1215, 378] on img "Main content" at bounding box center [1209, 430] width 409 height 263
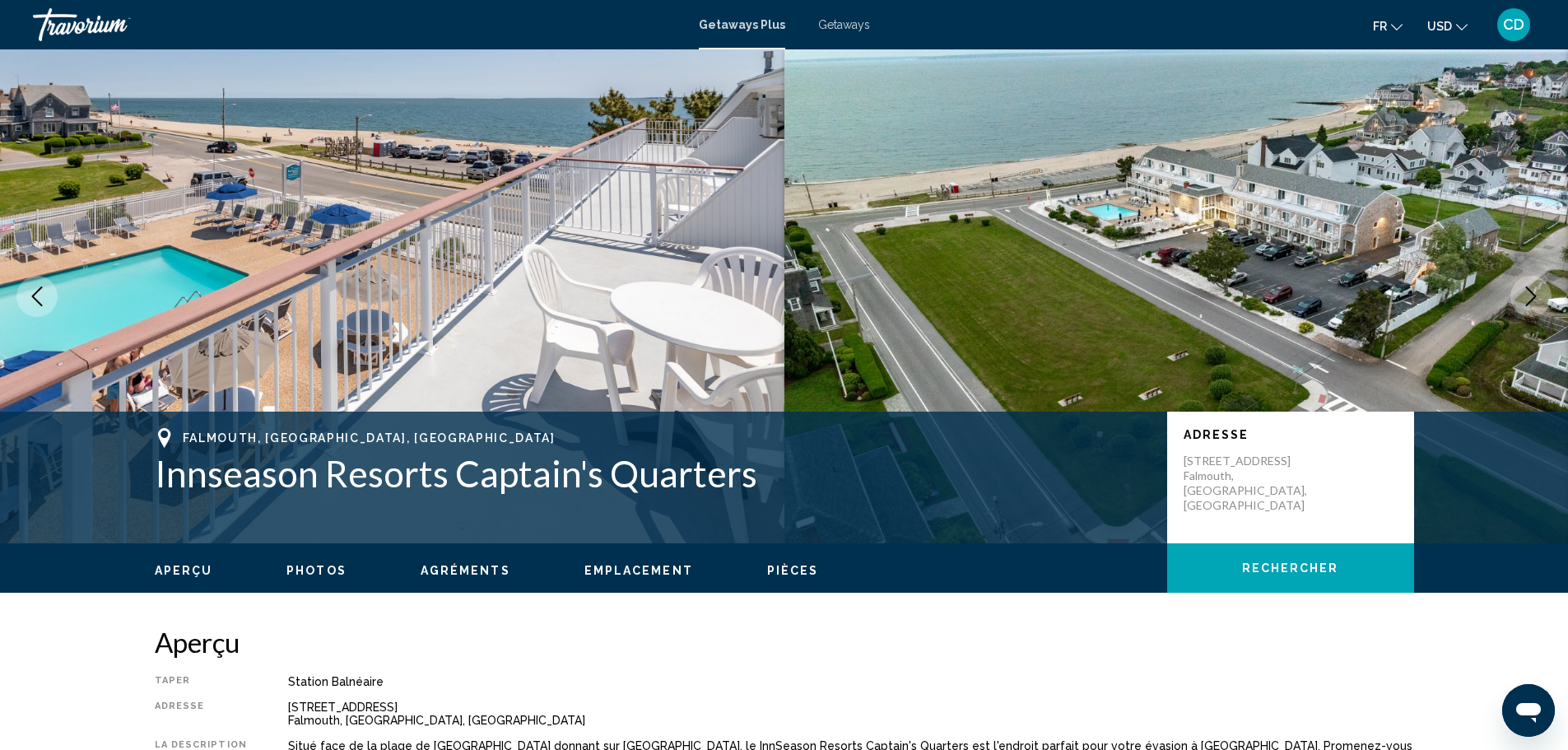
click at [1523, 290] on icon "Next image" at bounding box center [1531, 296] width 20 height 20
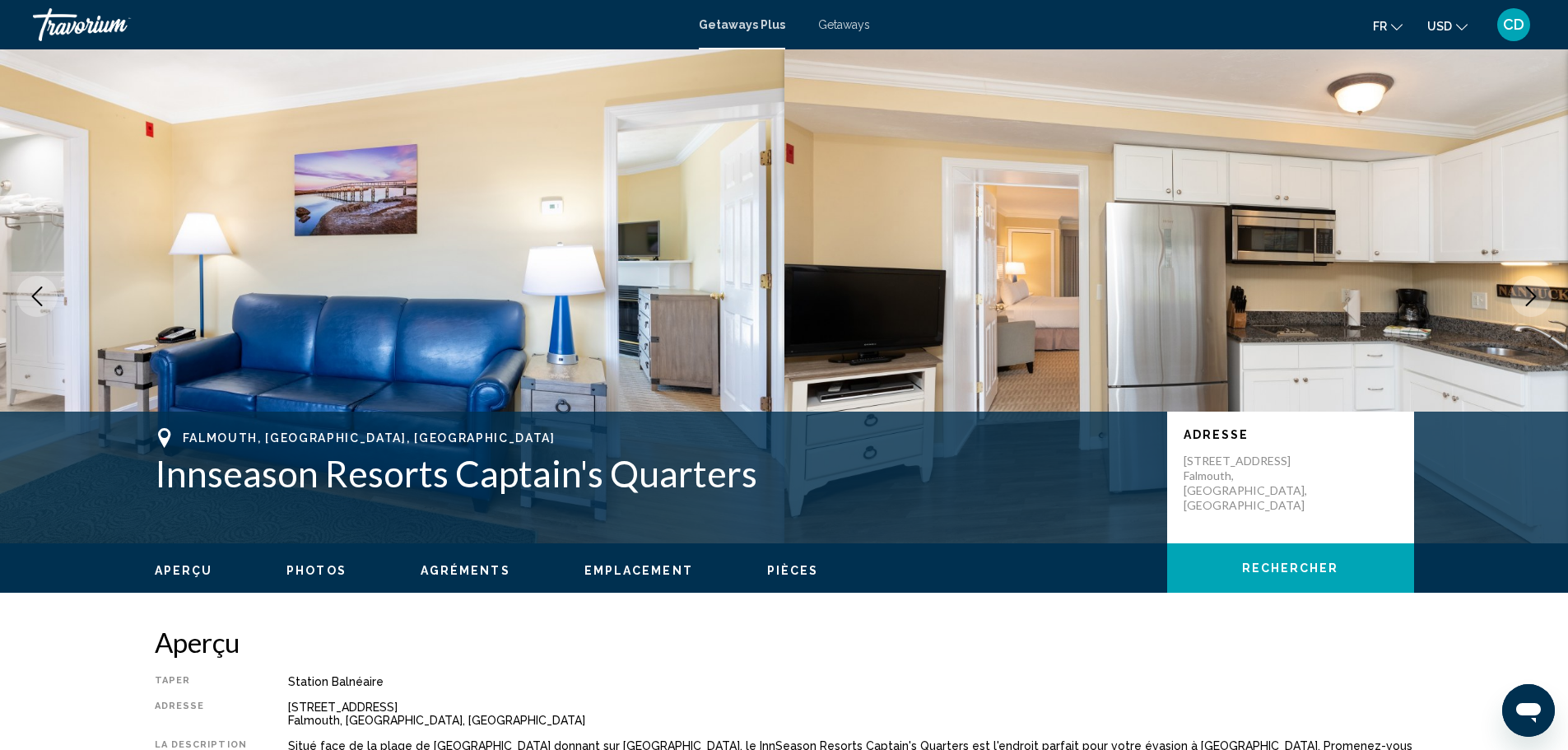
click at [1523, 289] on icon "Next image" at bounding box center [1531, 296] width 20 height 20
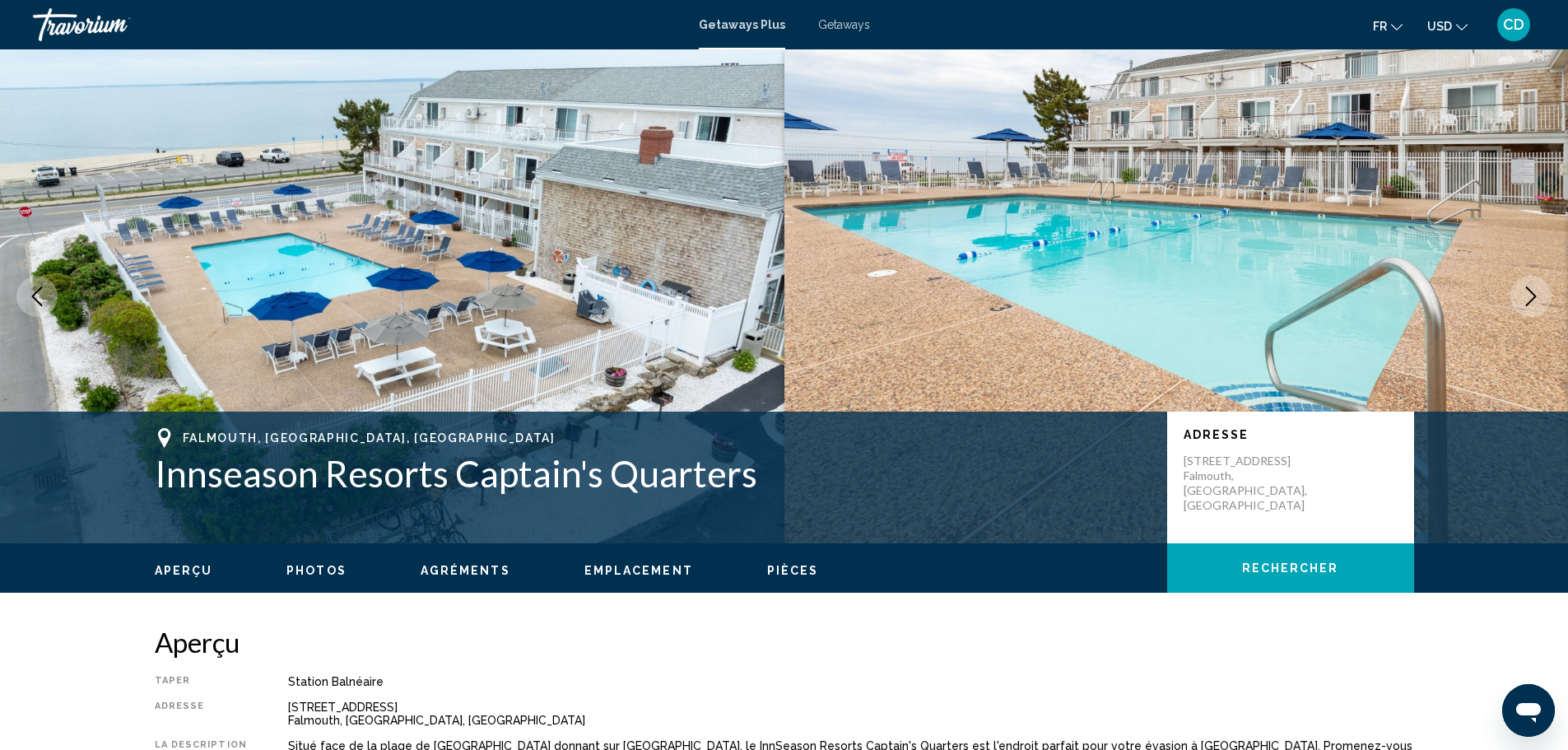
click at [1519, 288] on button "Next image" at bounding box center [1531, 296] width 41 height 41
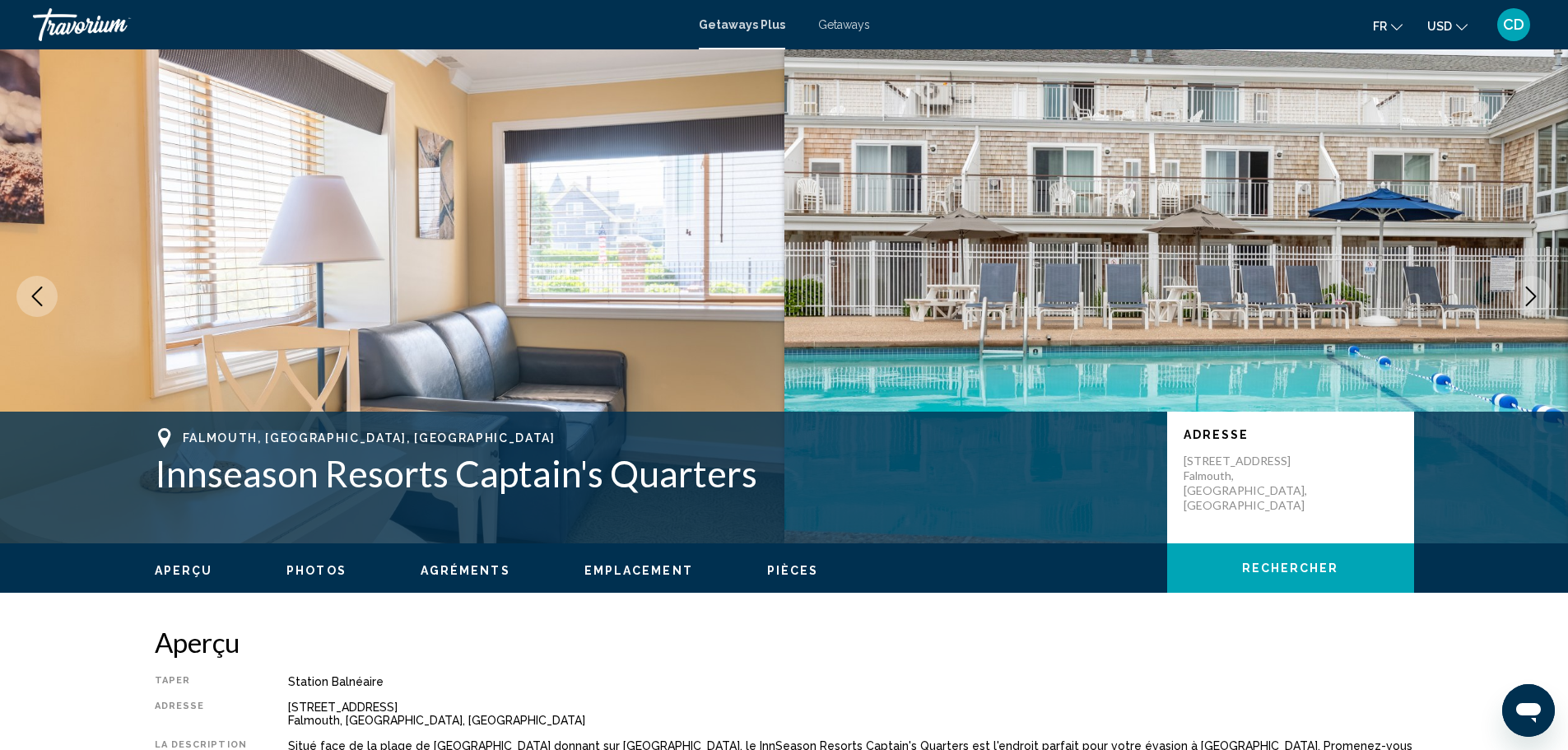
click at [1519, 288] on button "Next image" at bounding box center [1531, 296] width 41 height 41
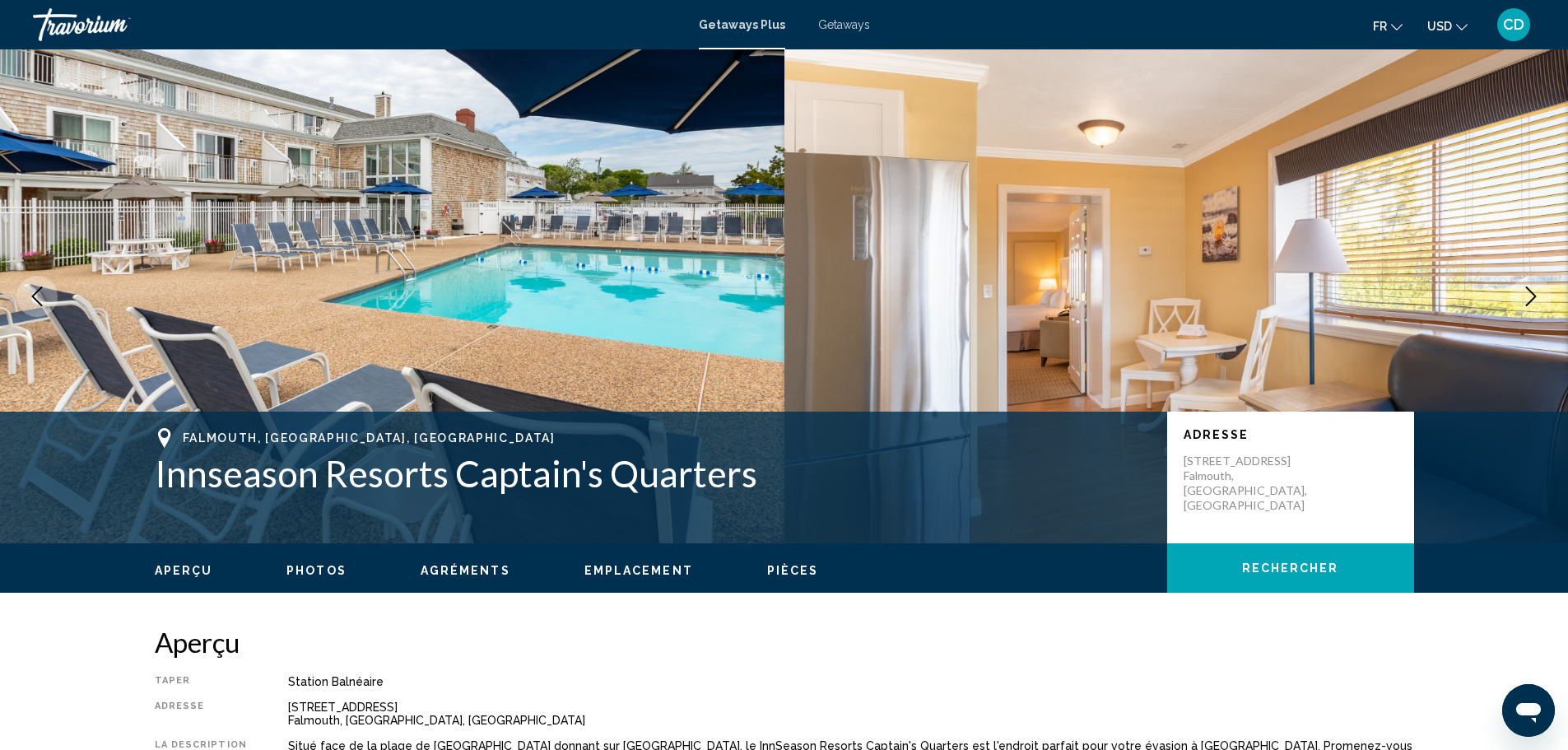
click at [1519, 288] on button "Next image" at bounding box center [1531, 296] width 41 height 41
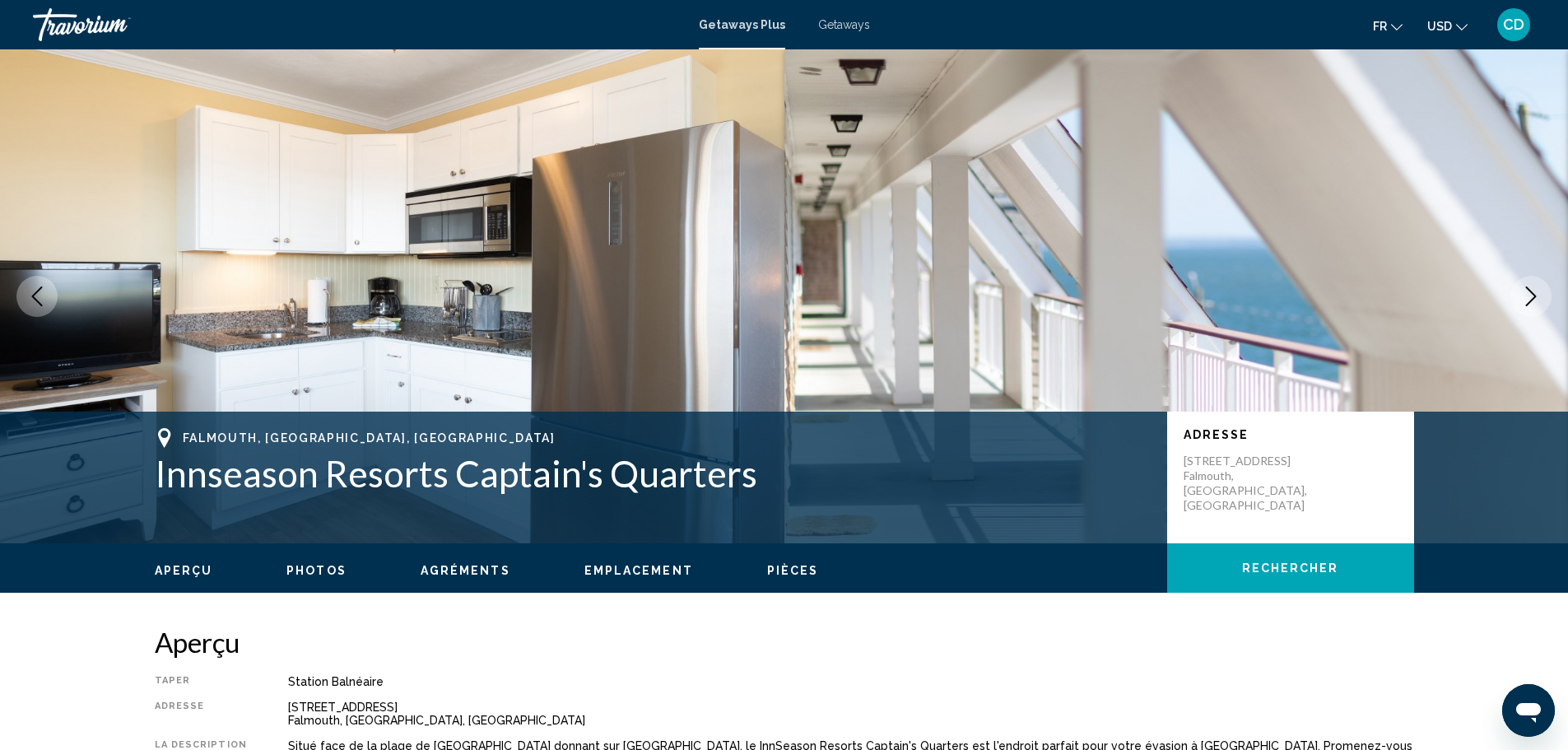
click at [1519, 288] on button "Next image" at bounding box center [1531, 296] width 41 height 41
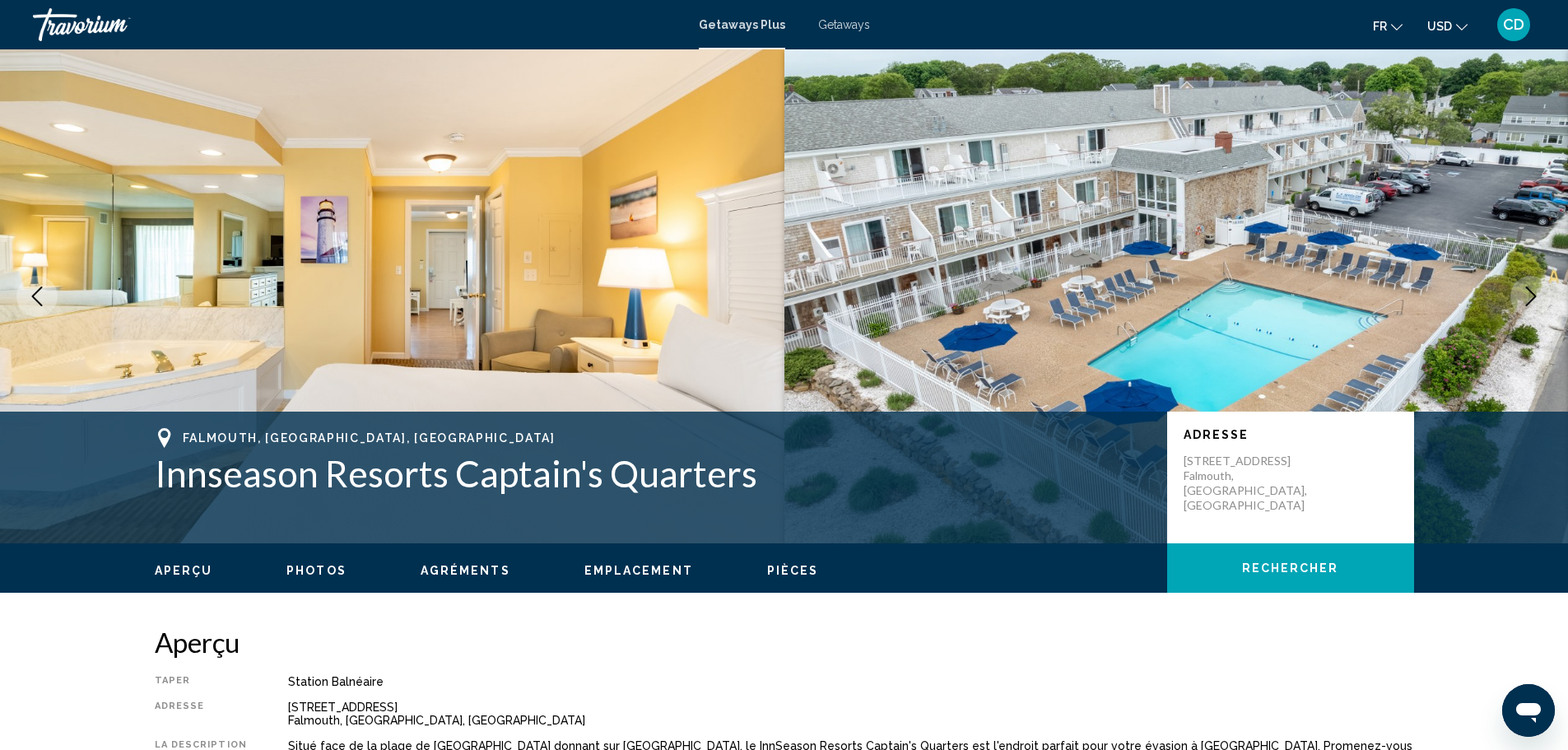
click at [1519, 288] on button "Next image" at bounding box center [1531, 296] width 41 height 41
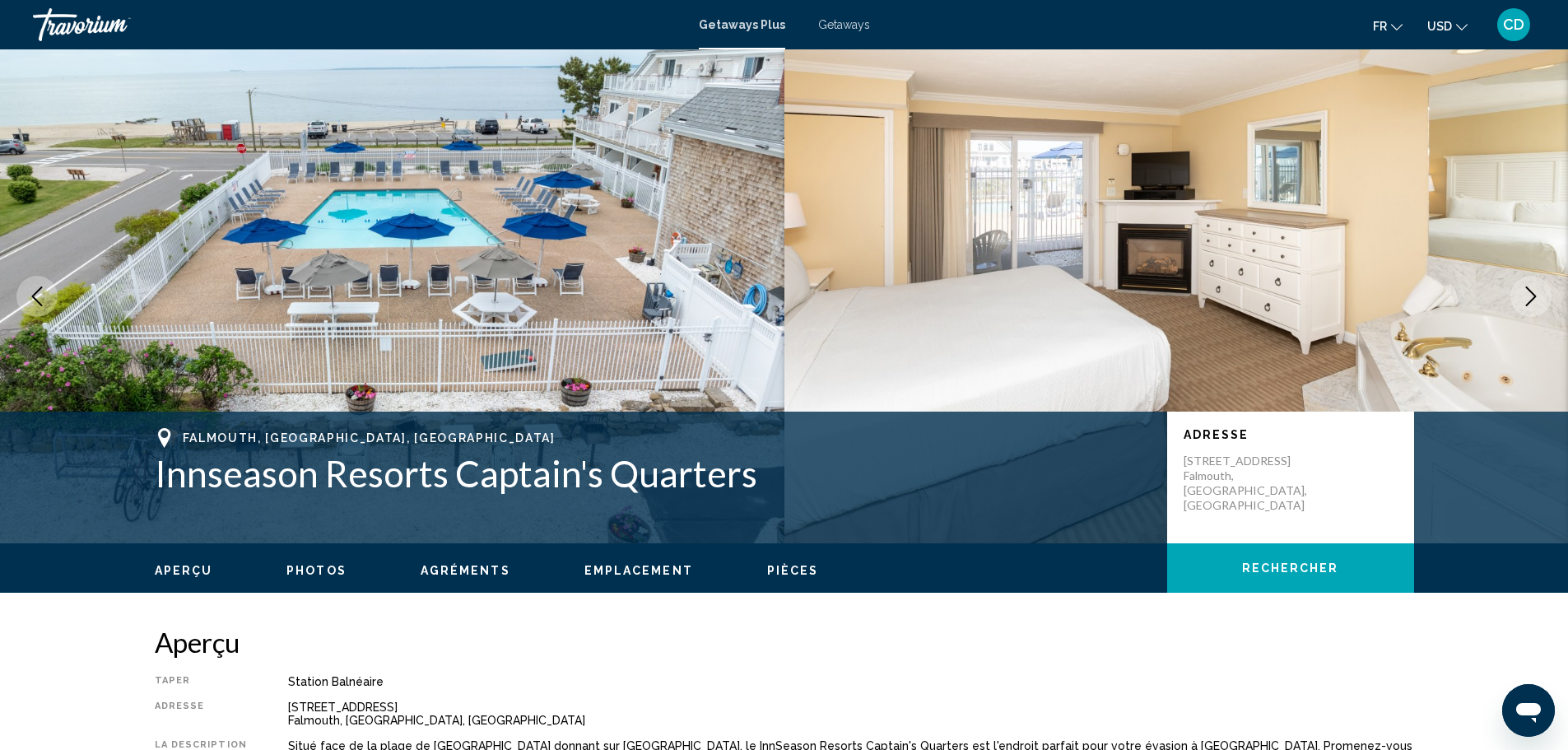
click at [1519, 288] on button "Next image" at bounding box center [1531, 296] width 41 height 41
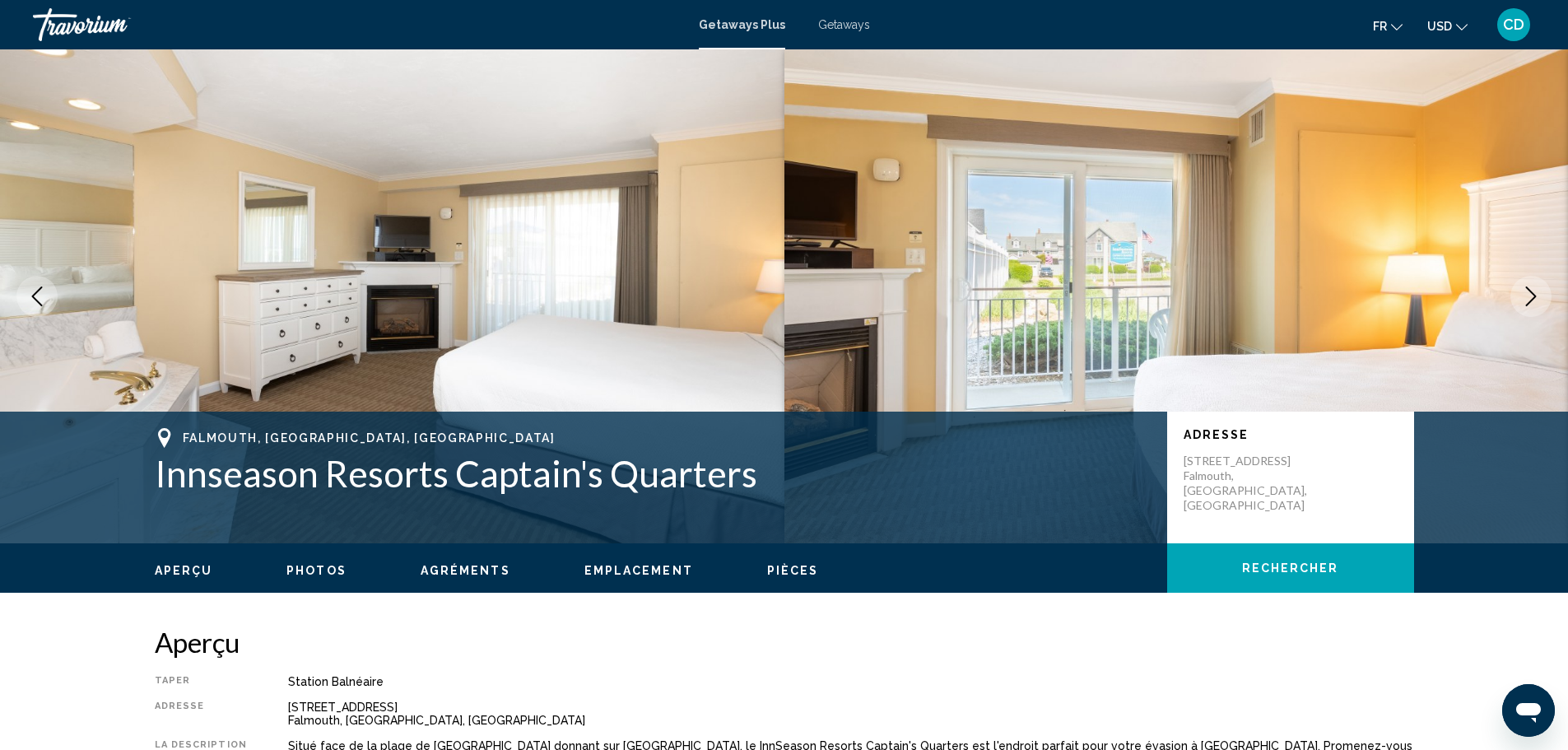
click at [1519, 288] on button "Next image" at bounding box center [1531, 296] width 41 height 41
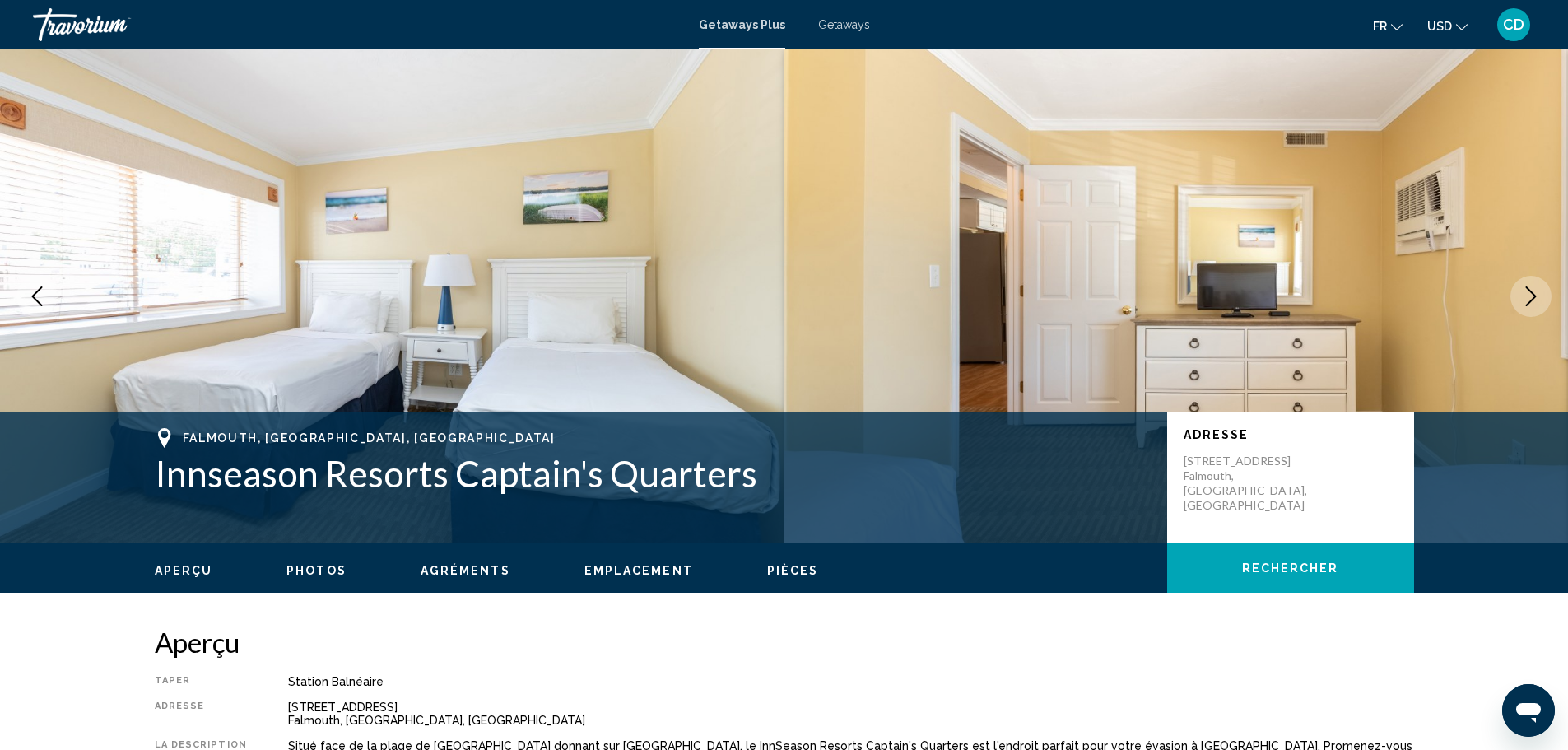
click at [1519, 288] on button "Next image" at bounding box center [1531, 296] width 41 height 41
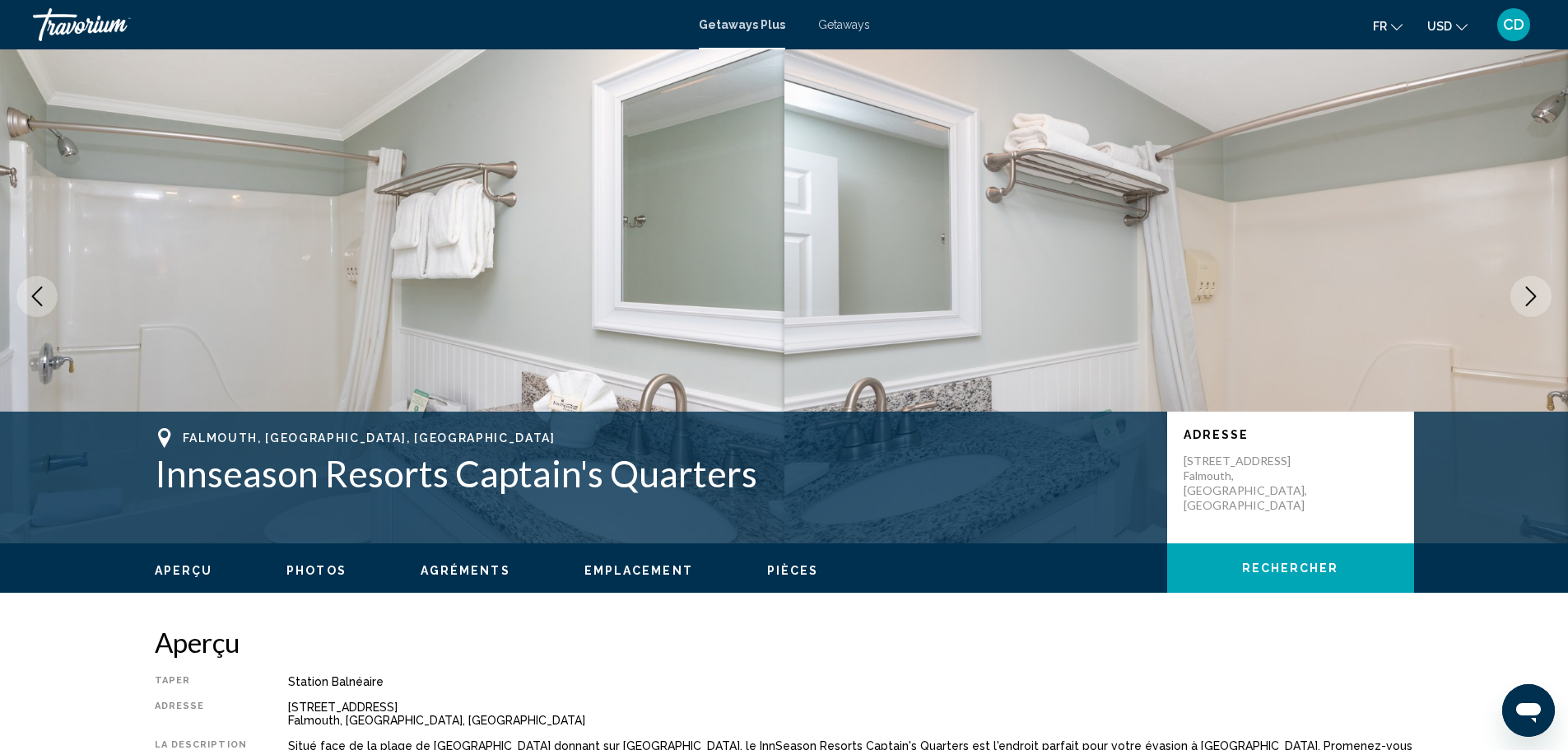
click at [1520, 288] on button "Next image" at bounding box center [1531, 296] width 41 height 41
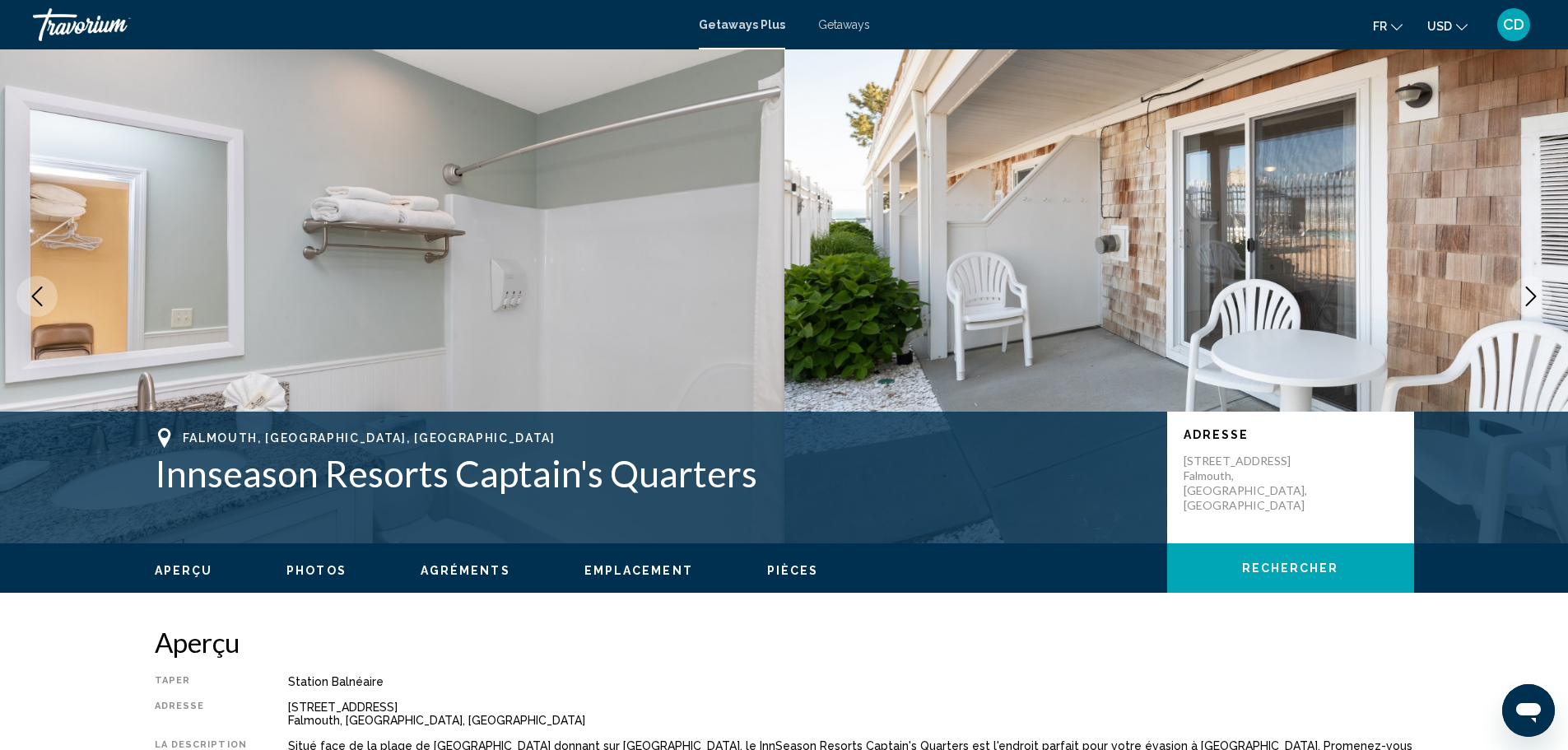
click at [1520, 288] on button "Next image" at bounding box center [1531, 296] width 41 height 41
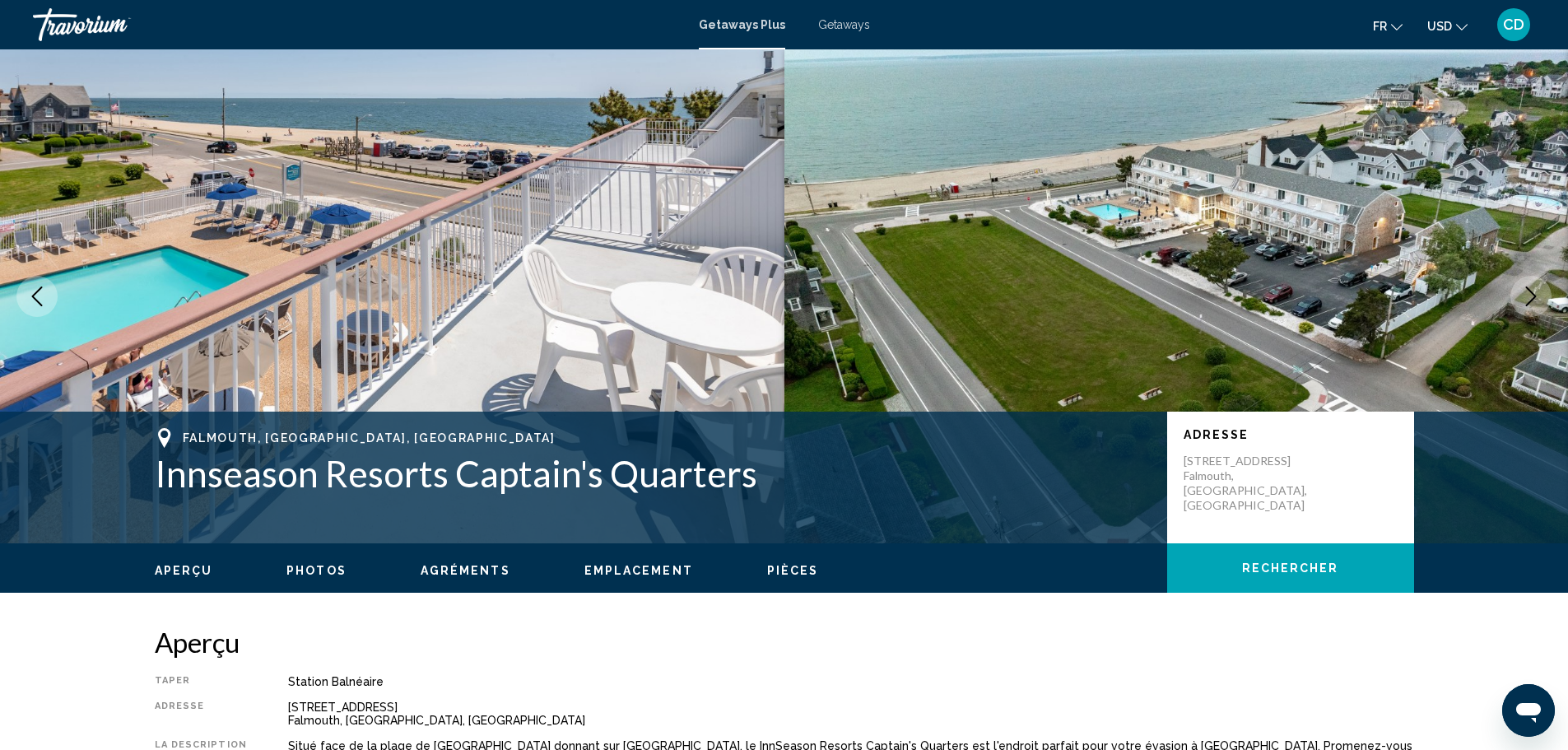
click at [1520, 288] on button "Next image" at bounding box center [1531, 296] width 41 height 41
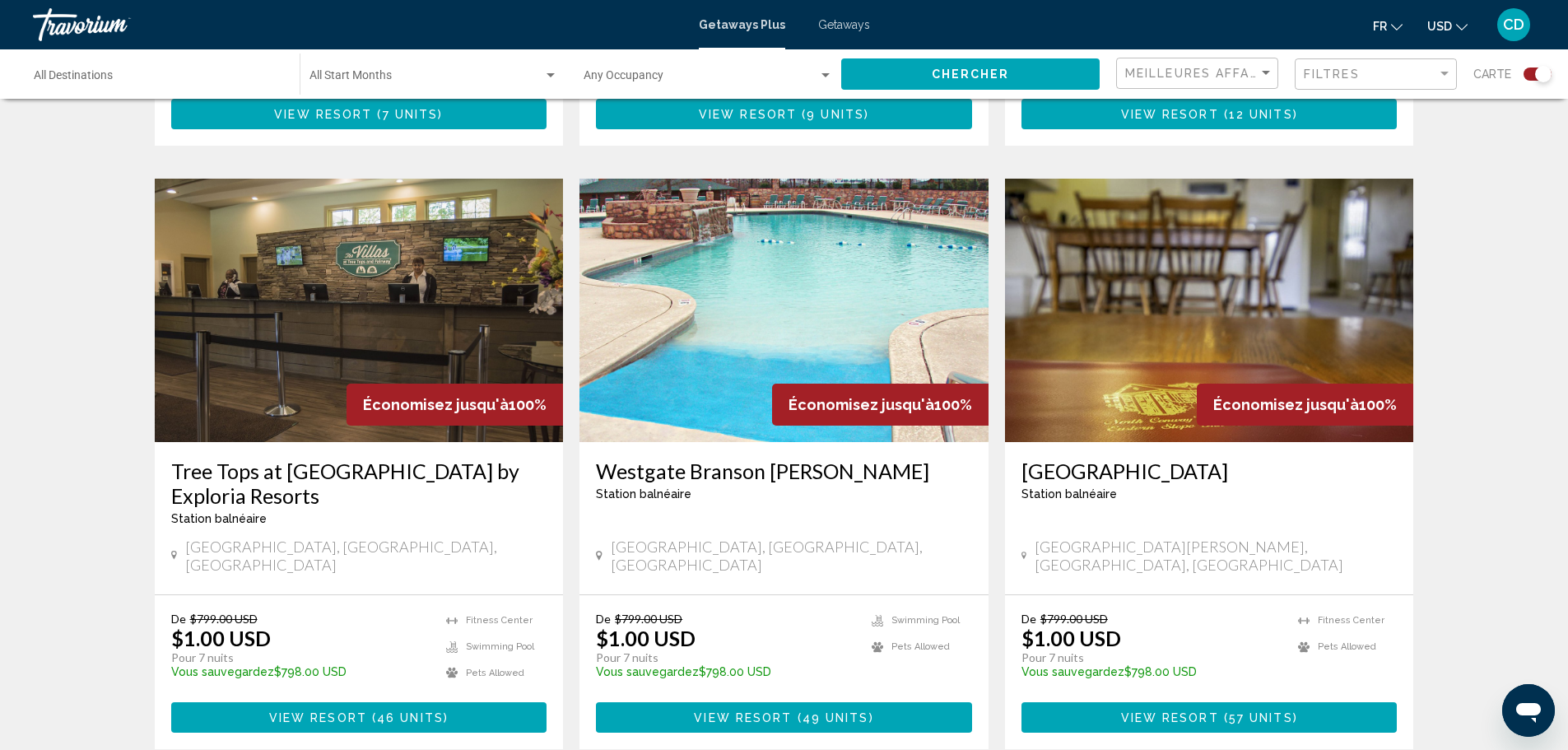
scroll to position [2387, 0]
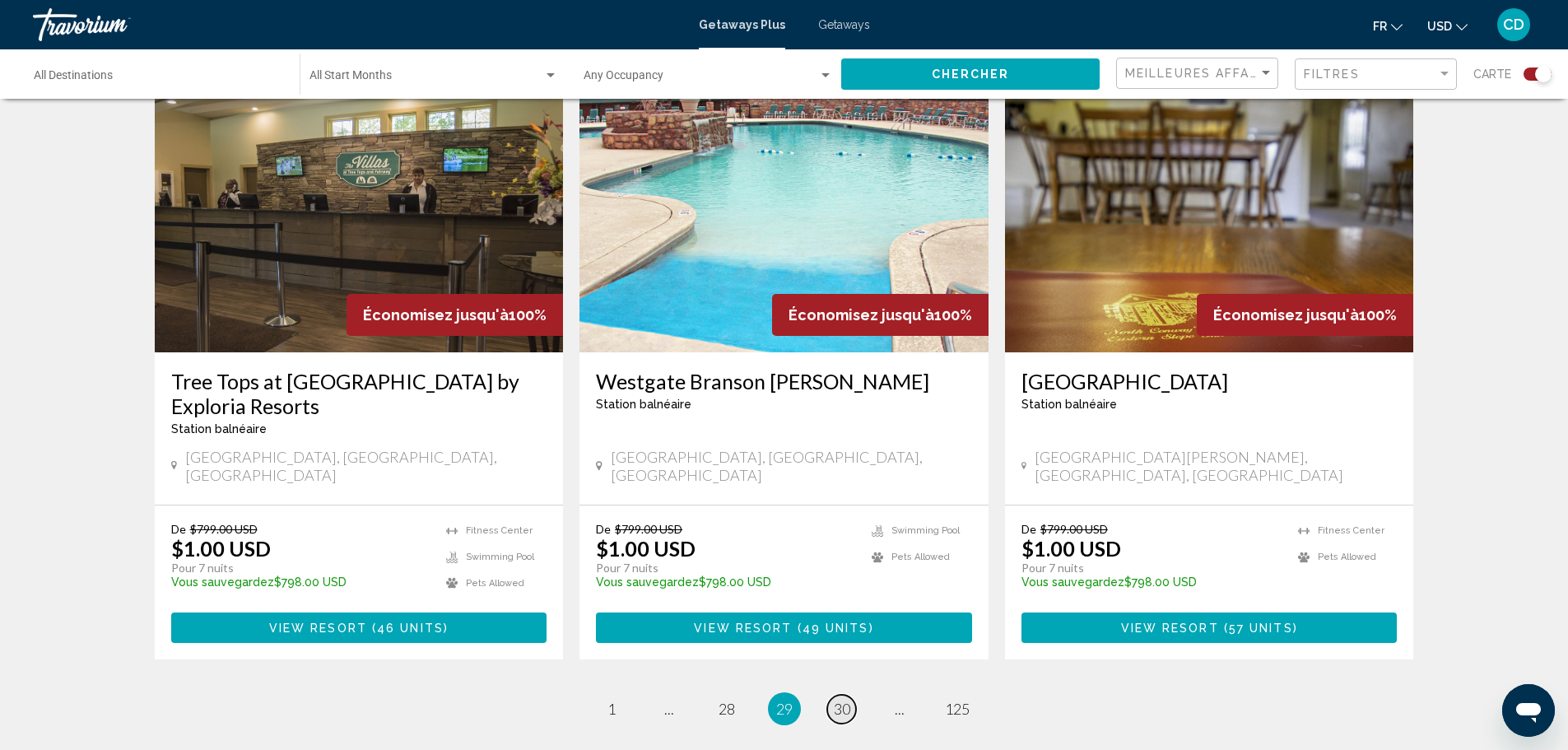
click at [832, 695] on link "page 30" at bounding box center [841, 709] width 29 height 29
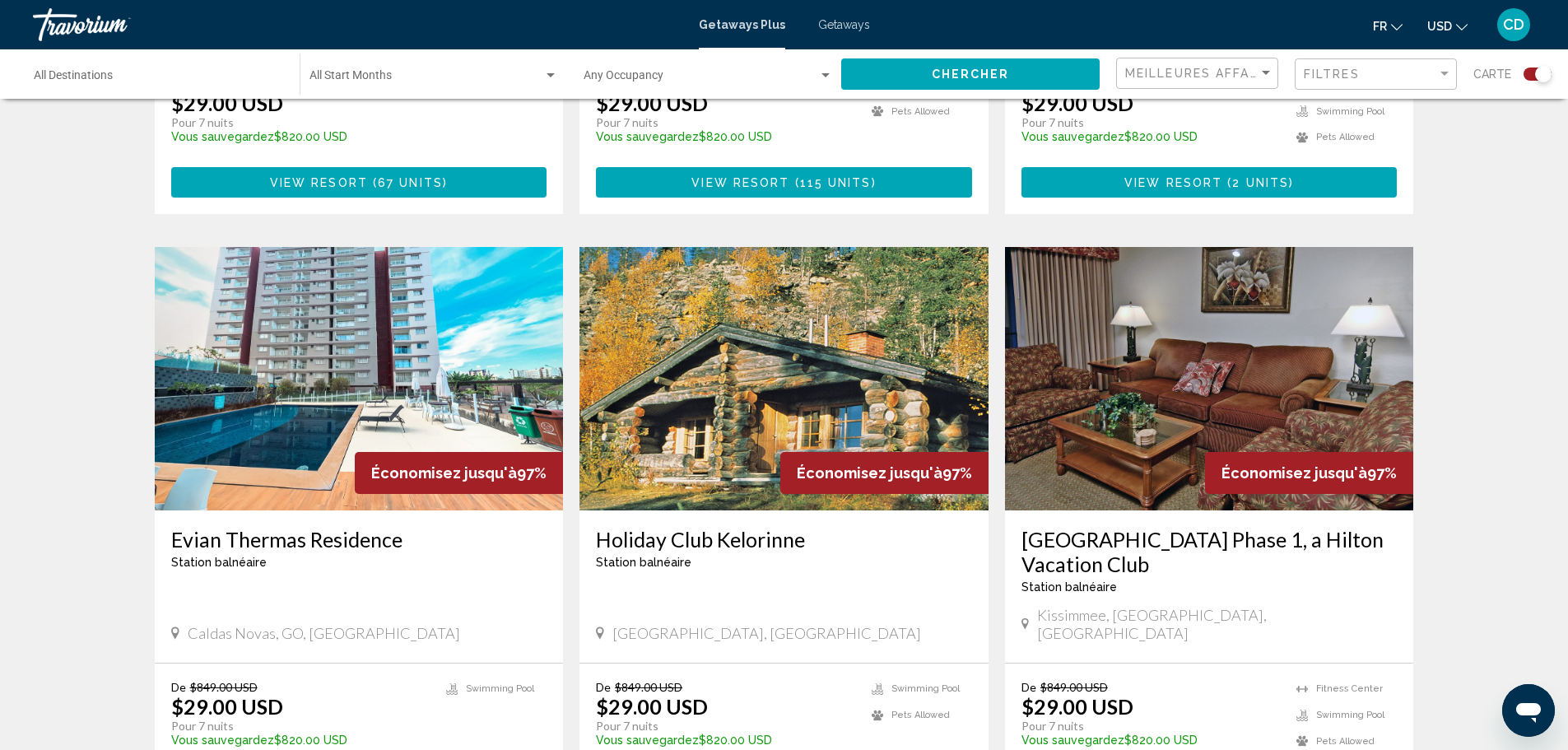
scroll to position [2493, 0]
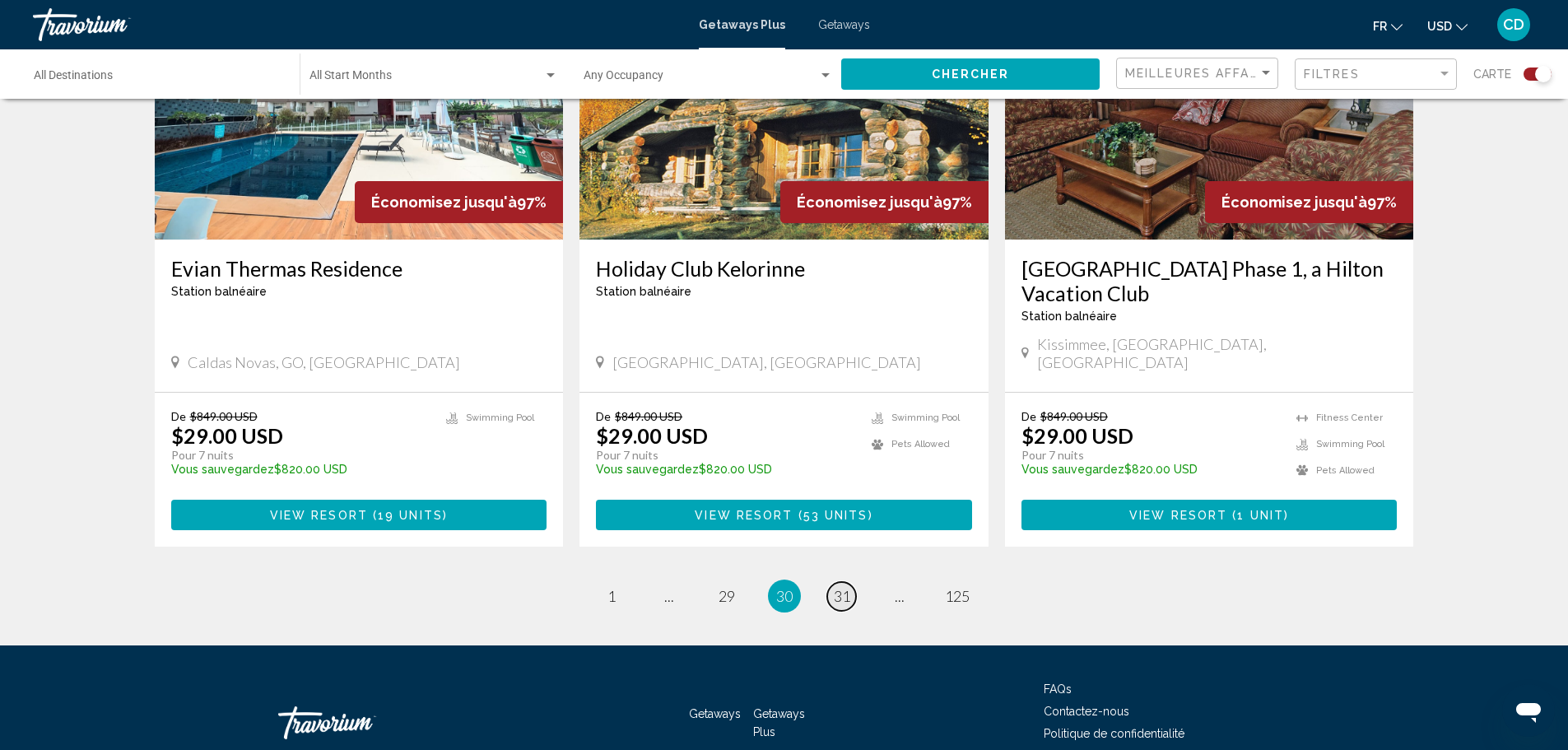
click at [833, 587] on span "31" at bounding box center [841, 596] width 16 height 18
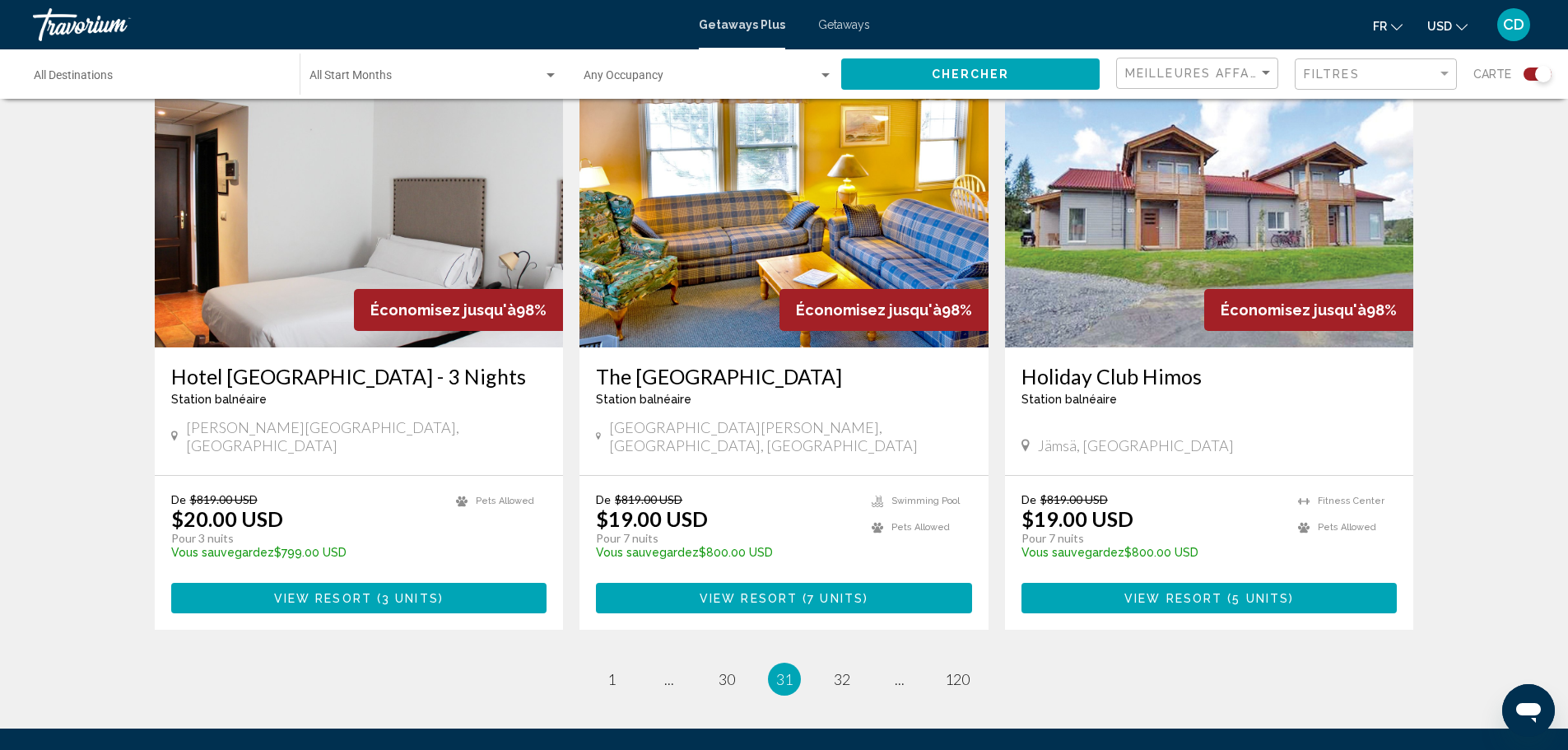
scroll to position [2387, 0]
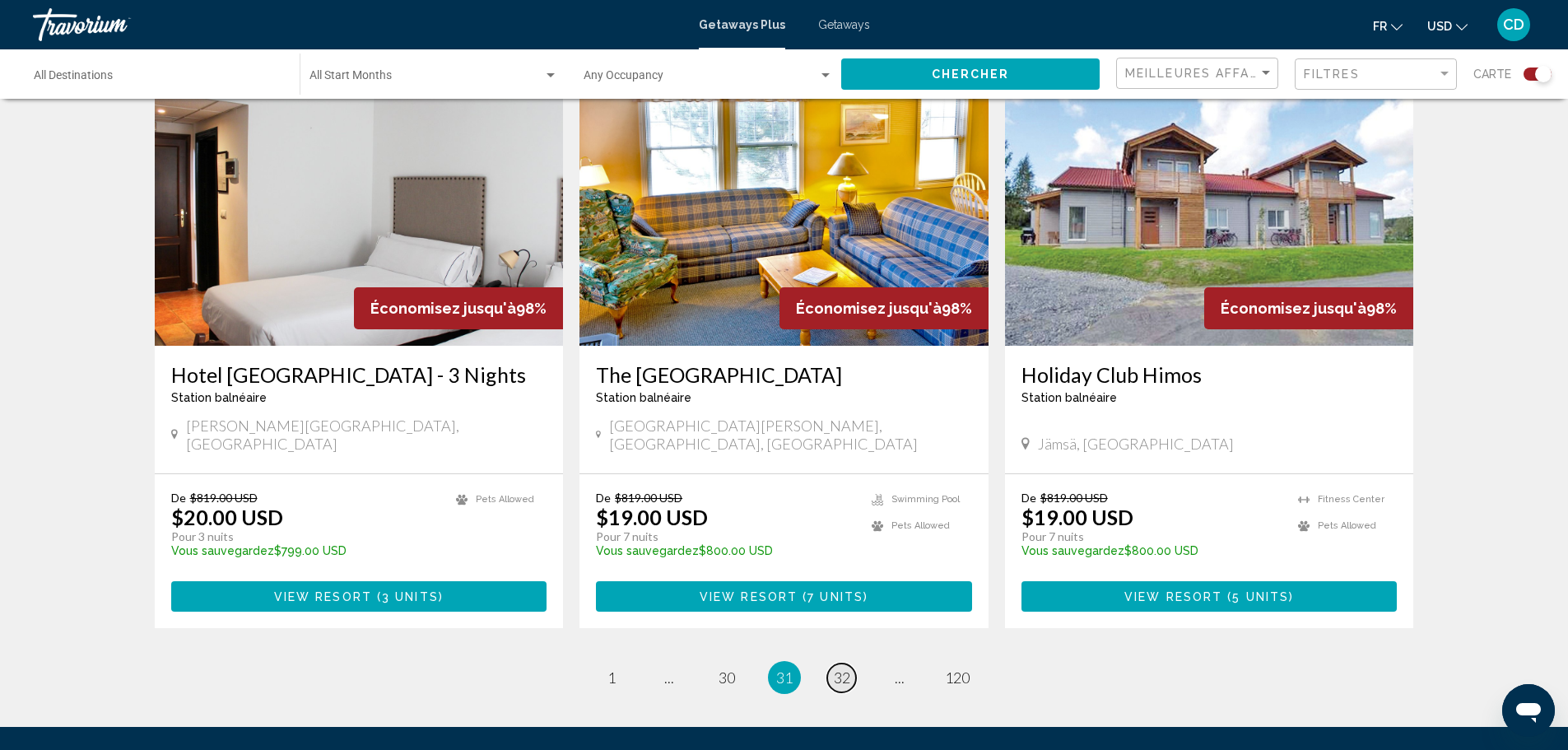
click at [841, 669] on span "32" at bounding box center [841, 678] width 16 height 18
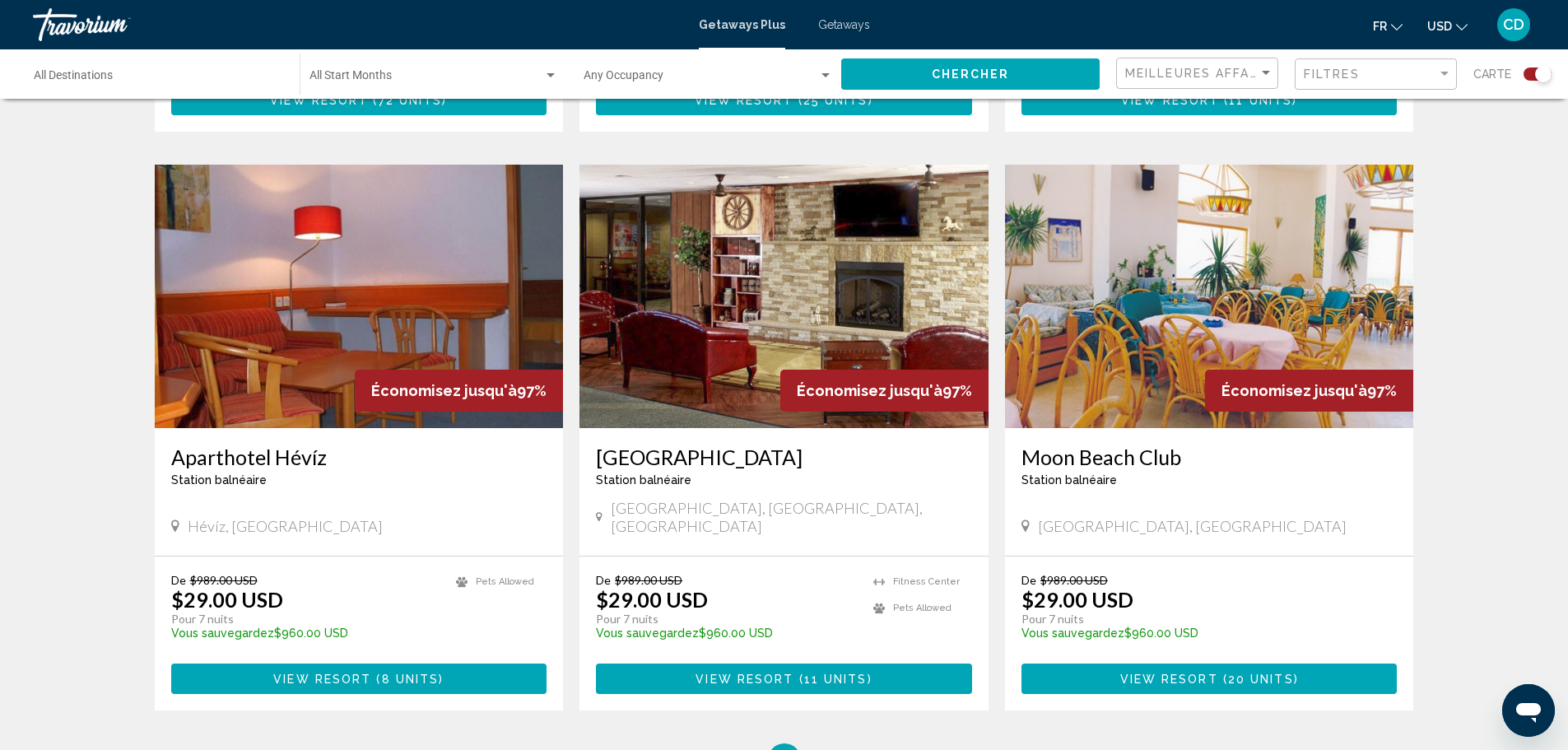
scroll to position [2305, 0]
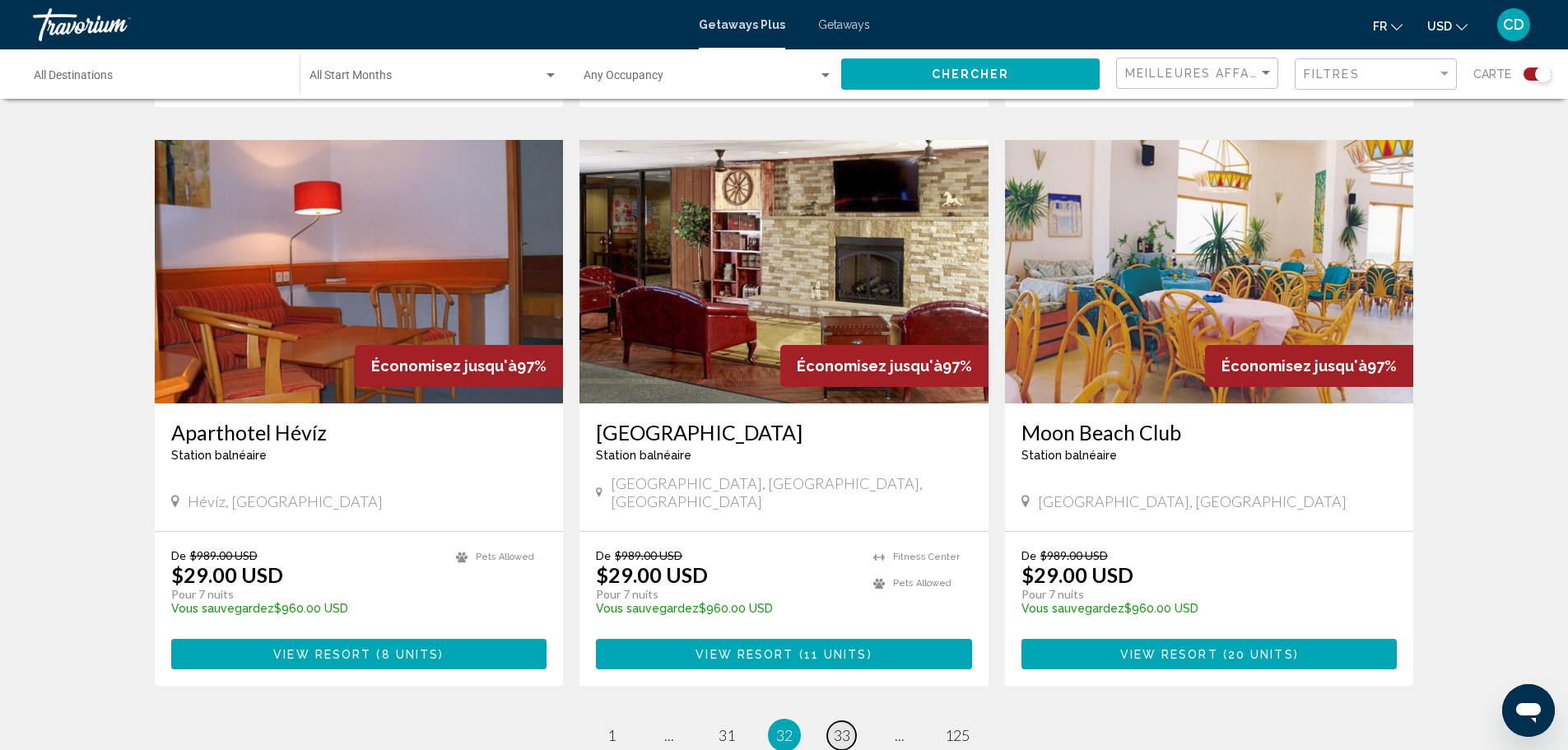
click at [841, 726] on span "33" at bounding box center [841, 735] width 16 height 18
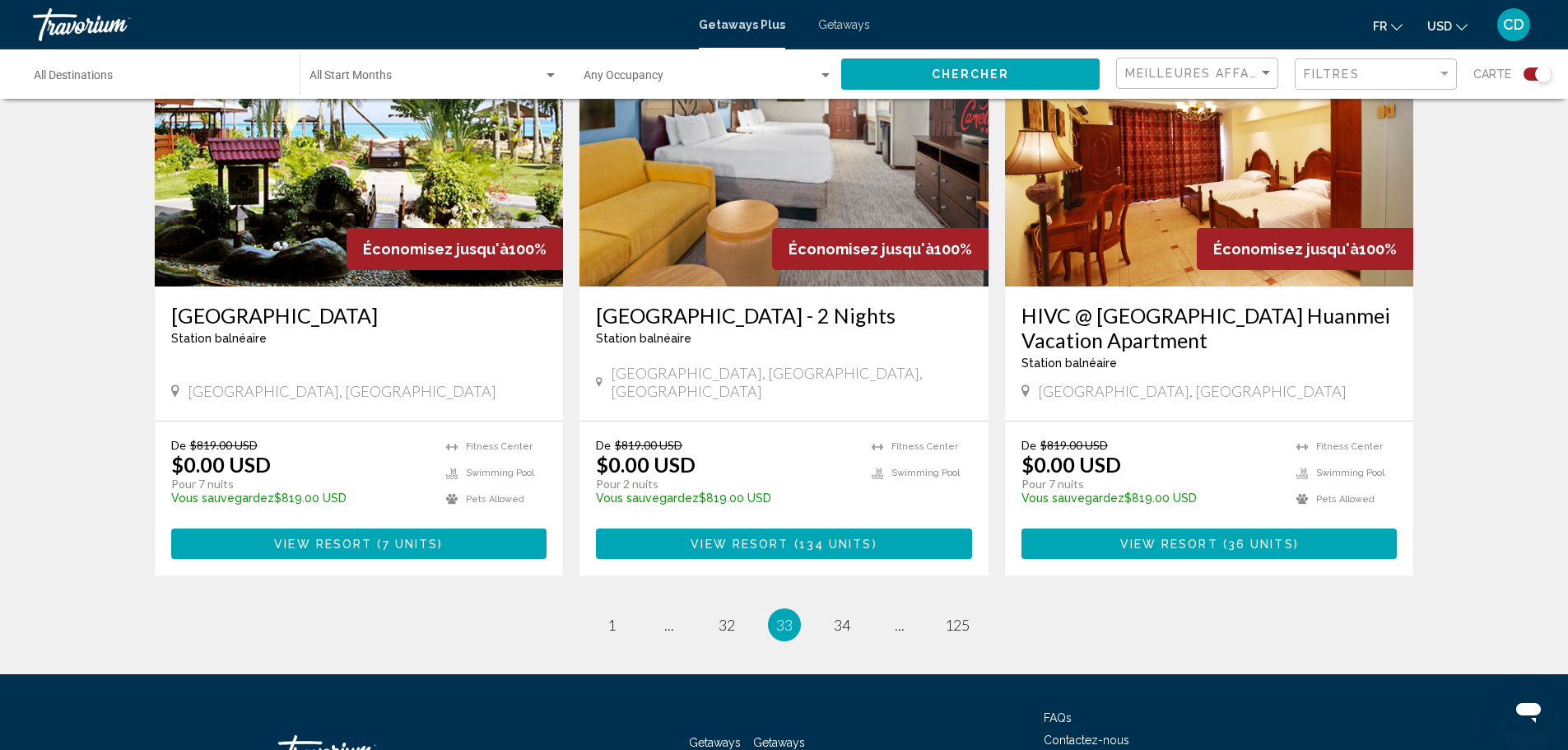
scroll to position [2470, 0]
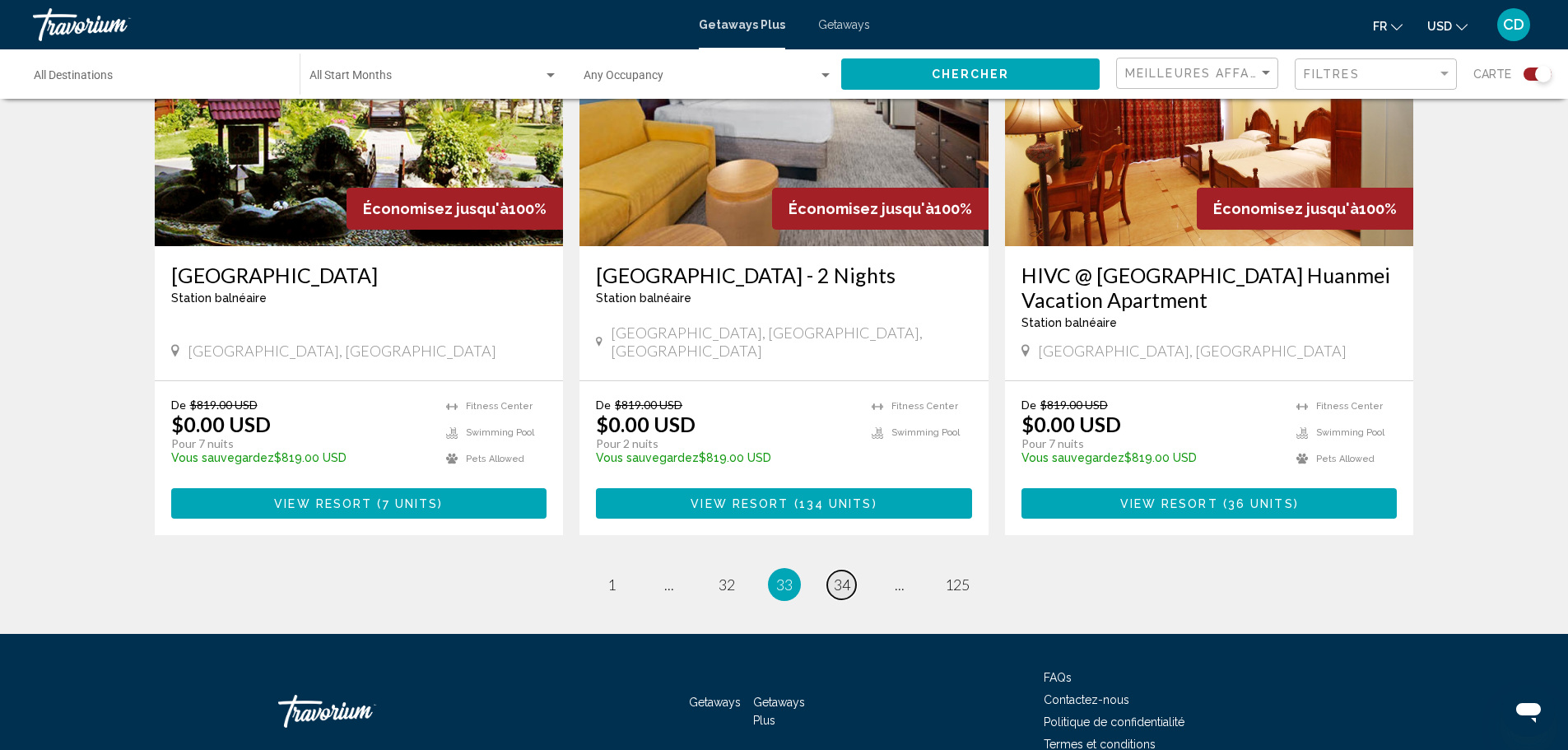
click at [833, 575] on span "34" at bounding box center [841, 584] width 16 height 18
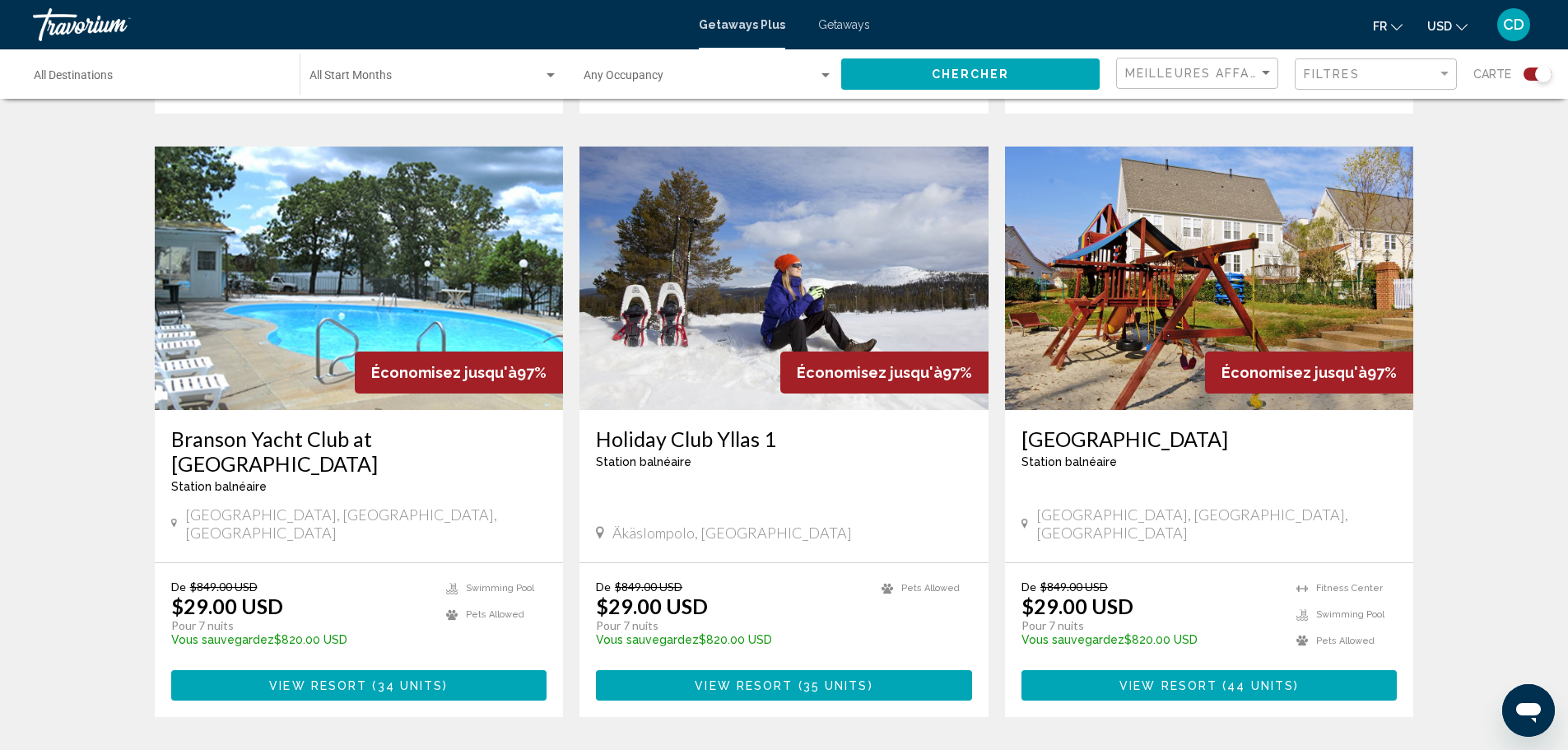
scroll to position [2387, 0]
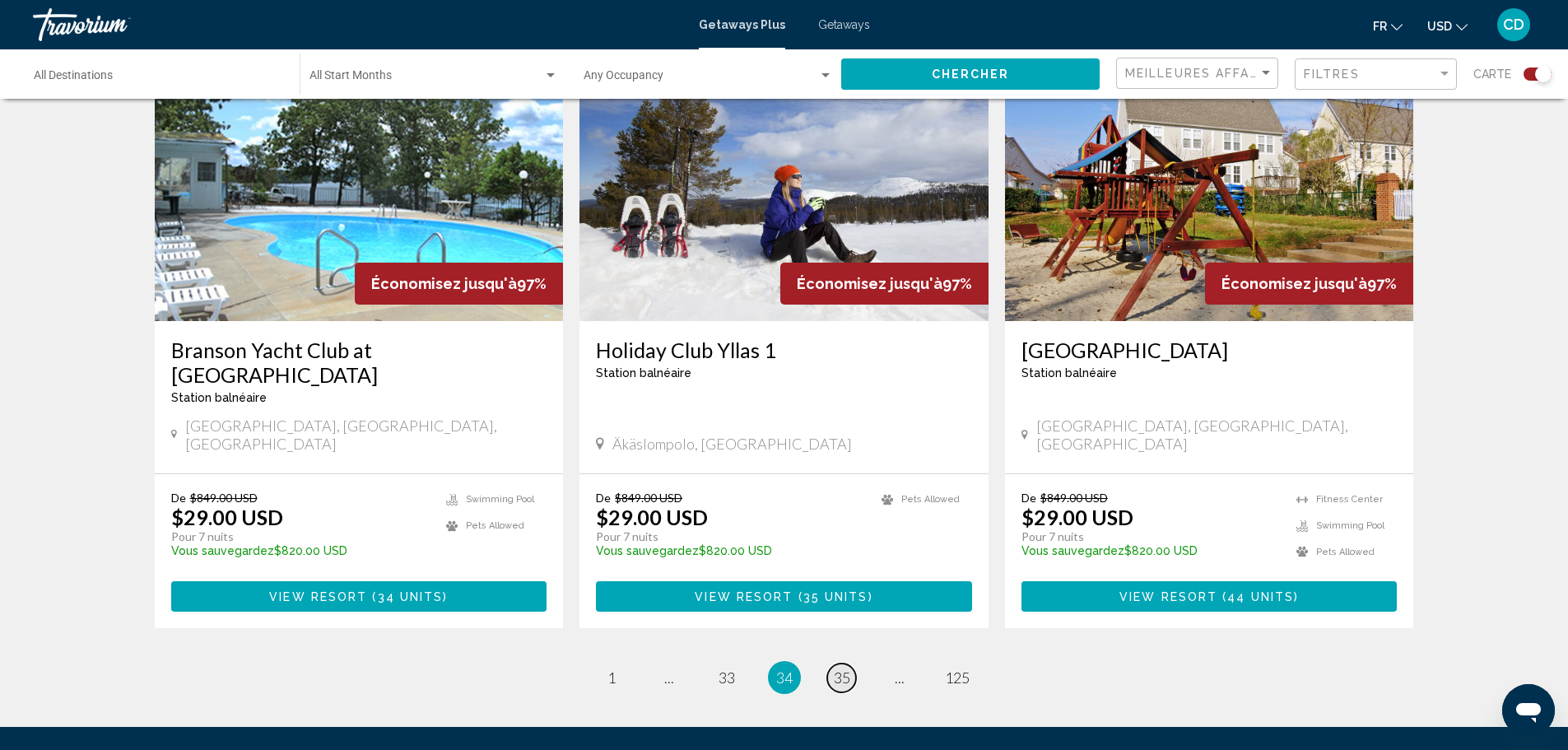
click at [843, 669] on span "35" at bounding box center [841, 678] width 16 height 18
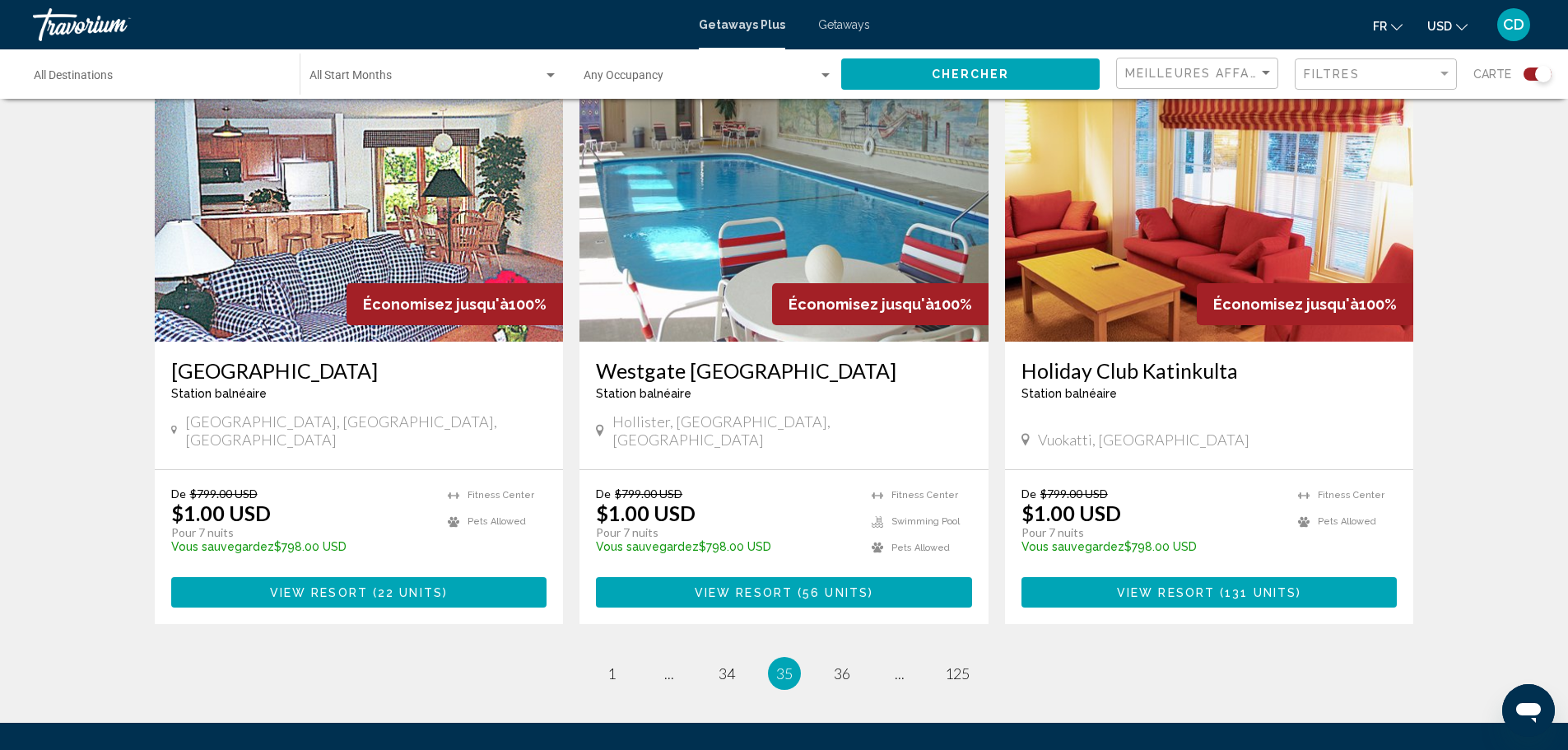
scroll to position [2469, 0]
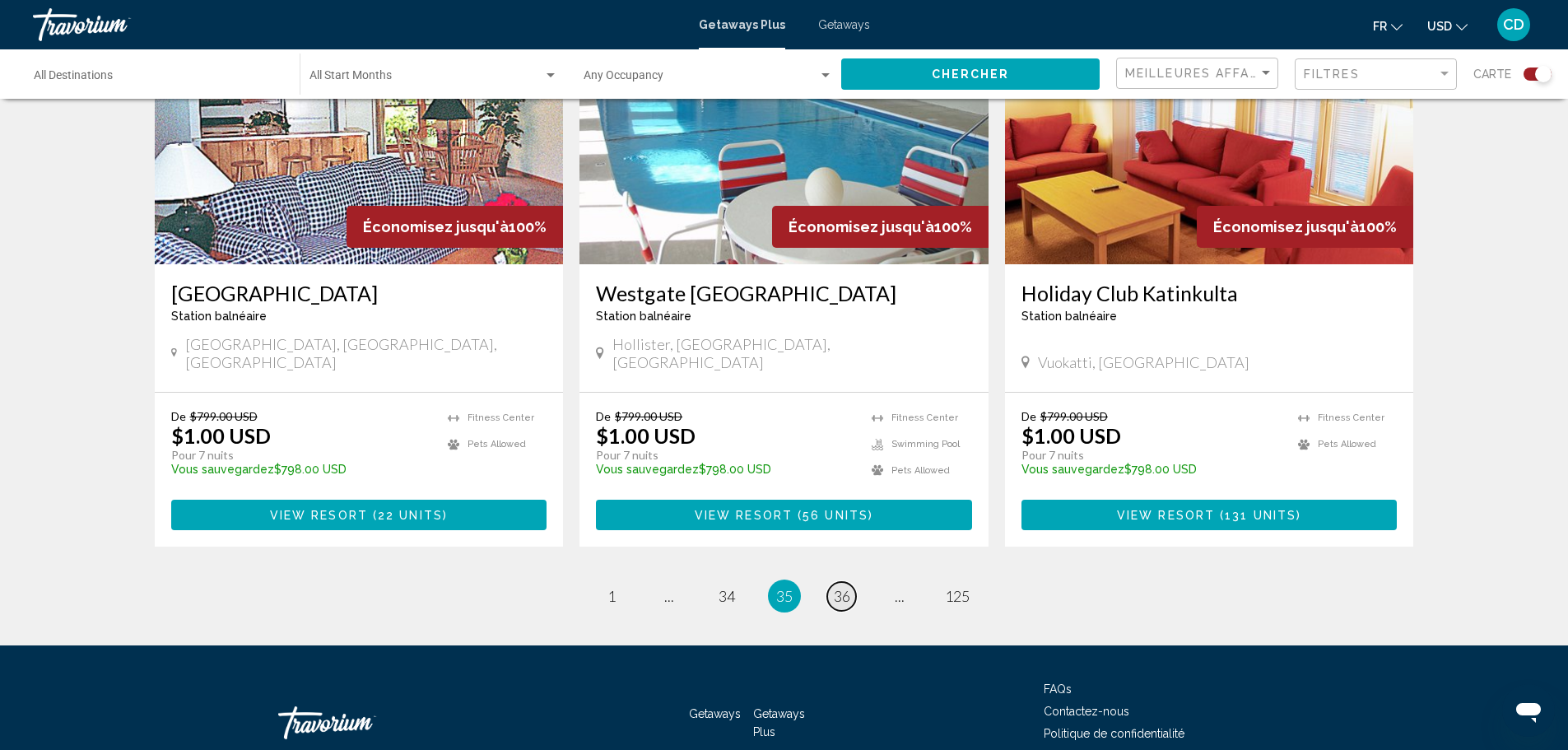
click at [844, 587] on span "36" at bounding box center [841, 596] width 16 height 18
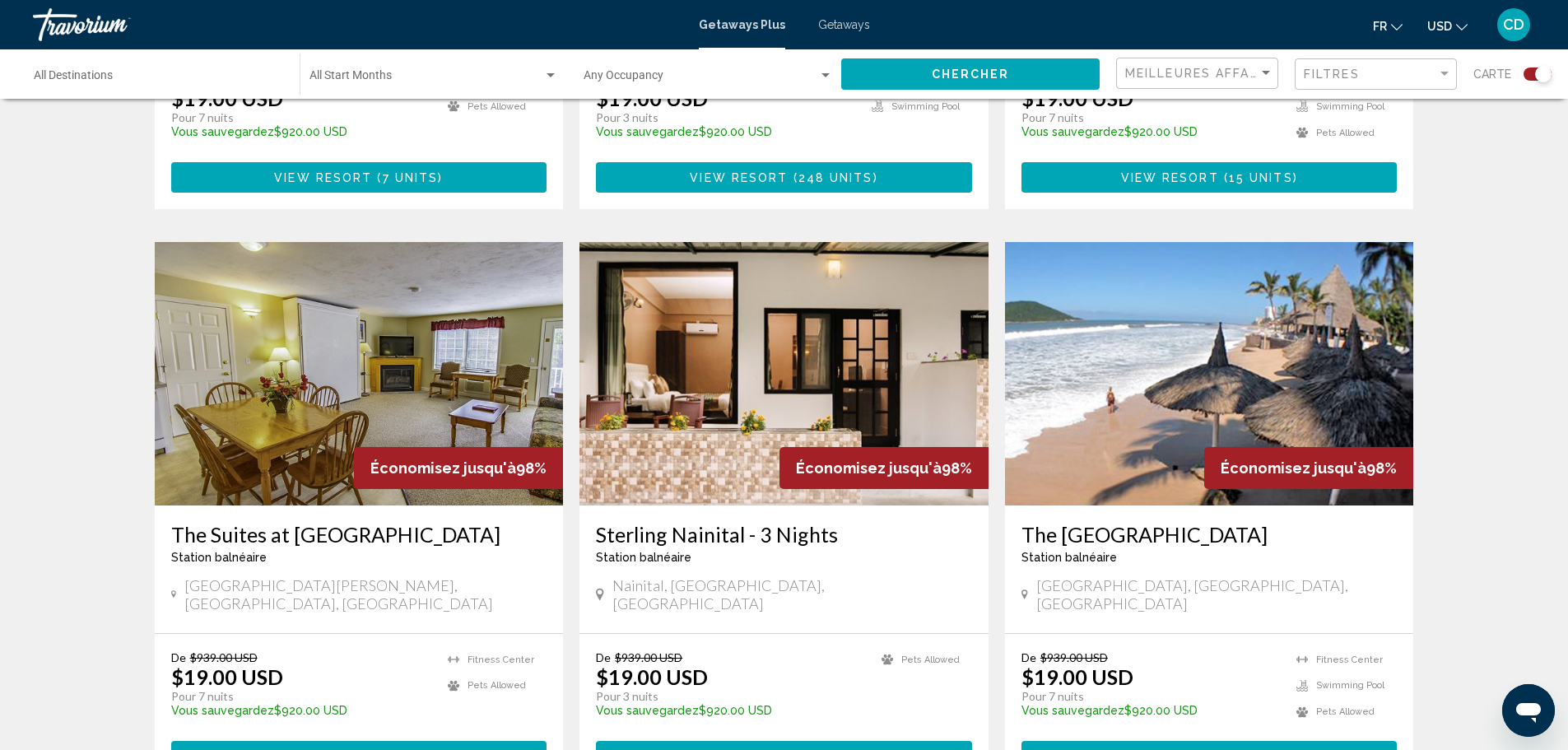
scroll to position [1070, 0]
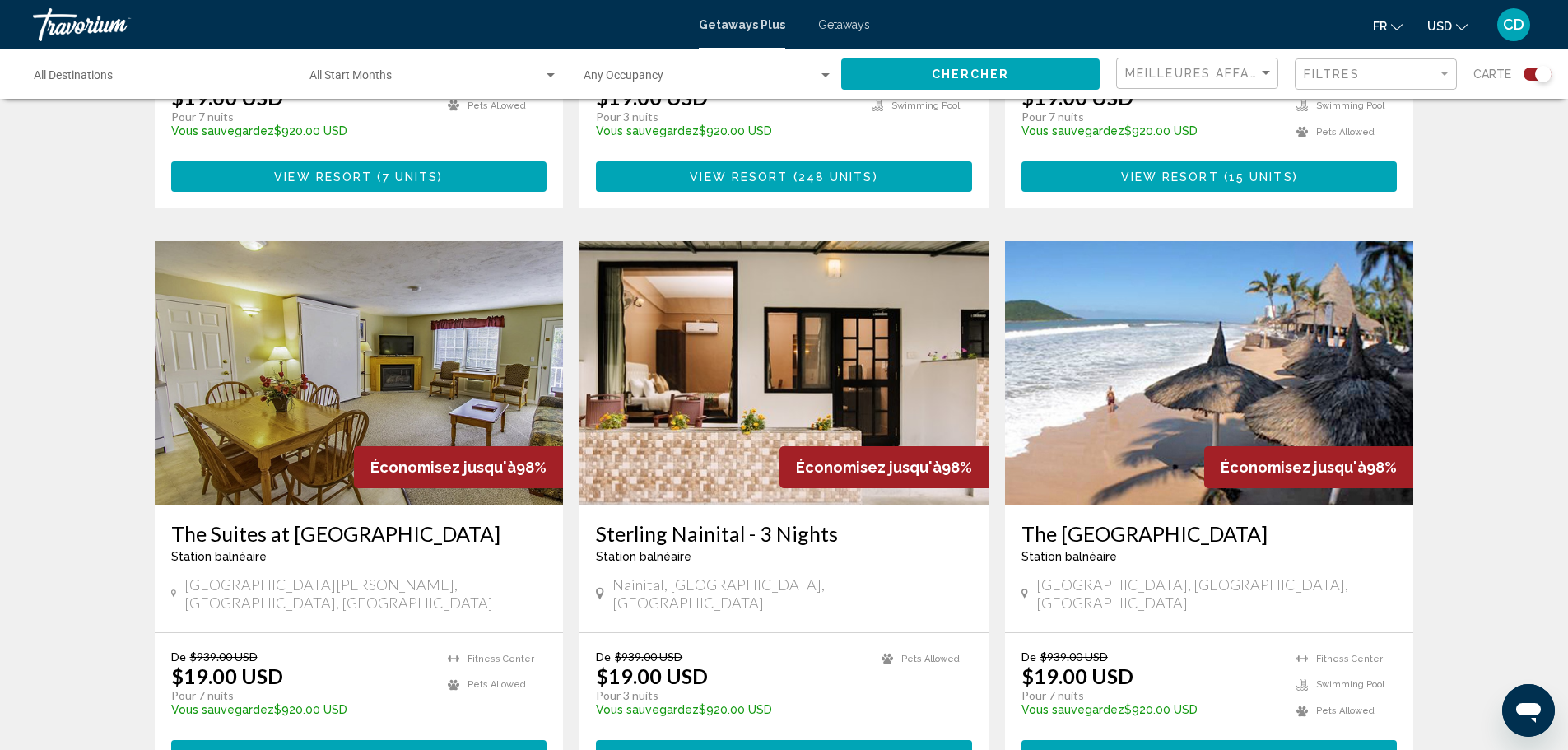
click at [1189, 363] on img "Main content" at bounding box center [1209, 373] width 409 height 263
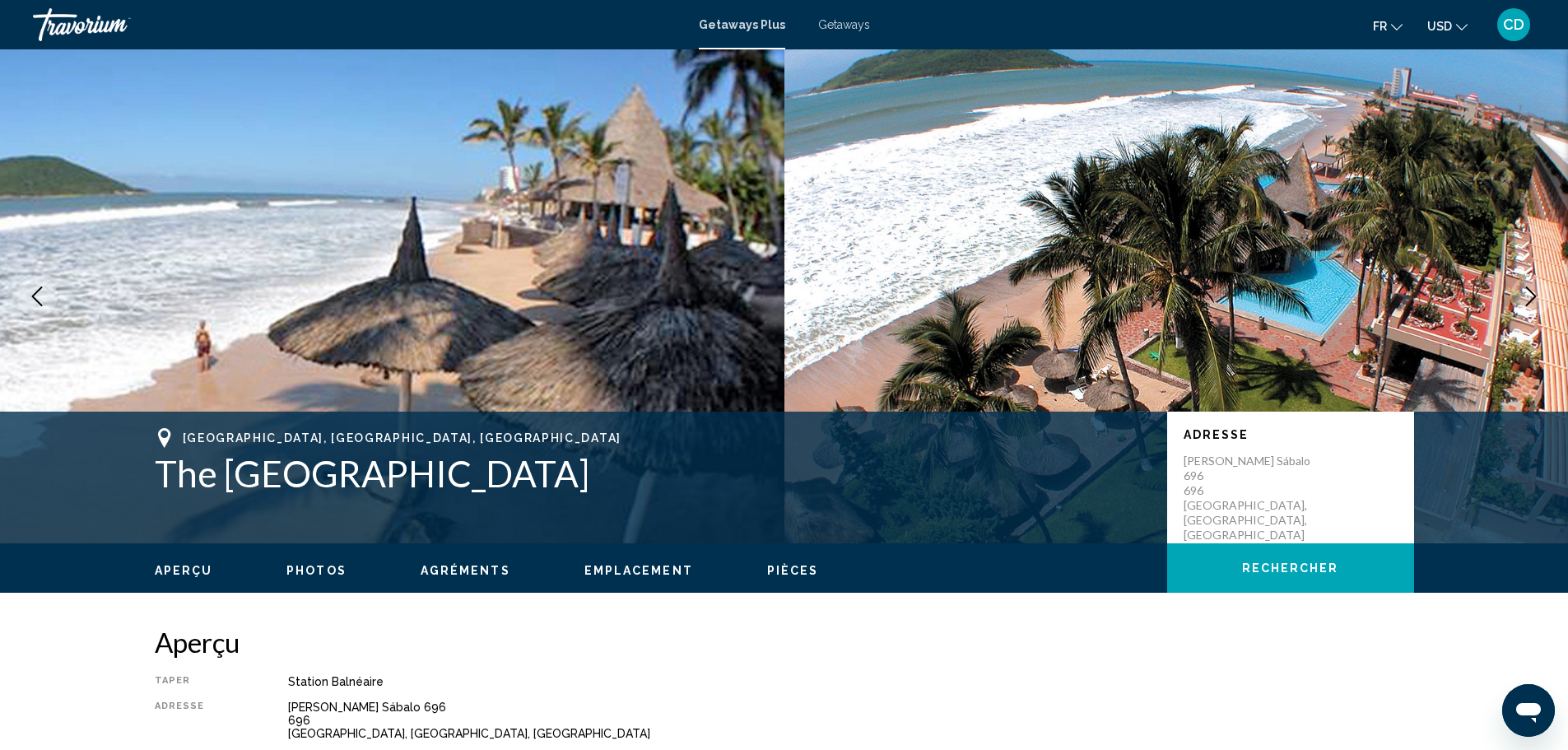
click at [1531, 293] on icon "Next image" at bounding box center [1531, 296] width 20 height 20
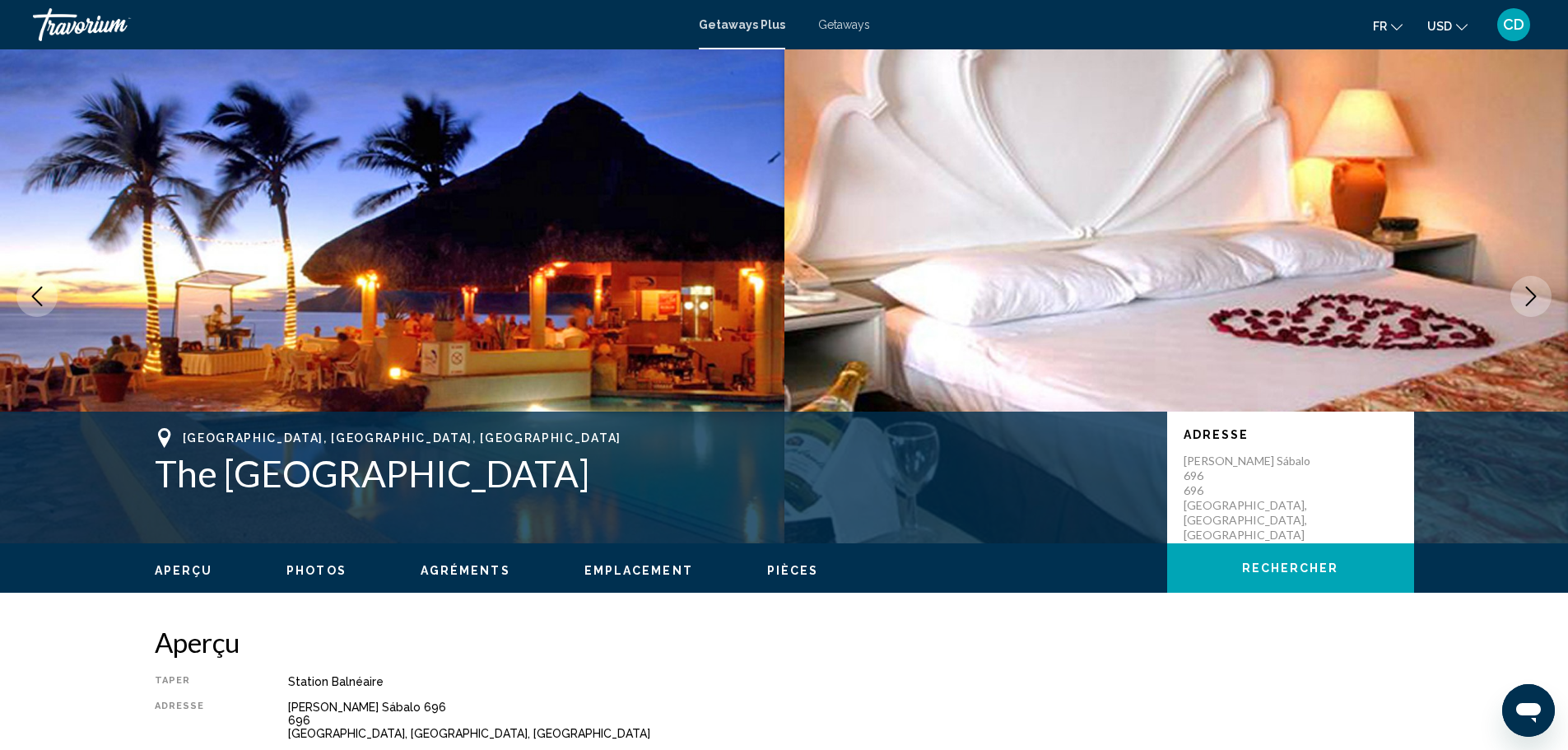
click at [1527, 292] on icon "Next image" at bounding box center [1531, 296] width 20 height 20
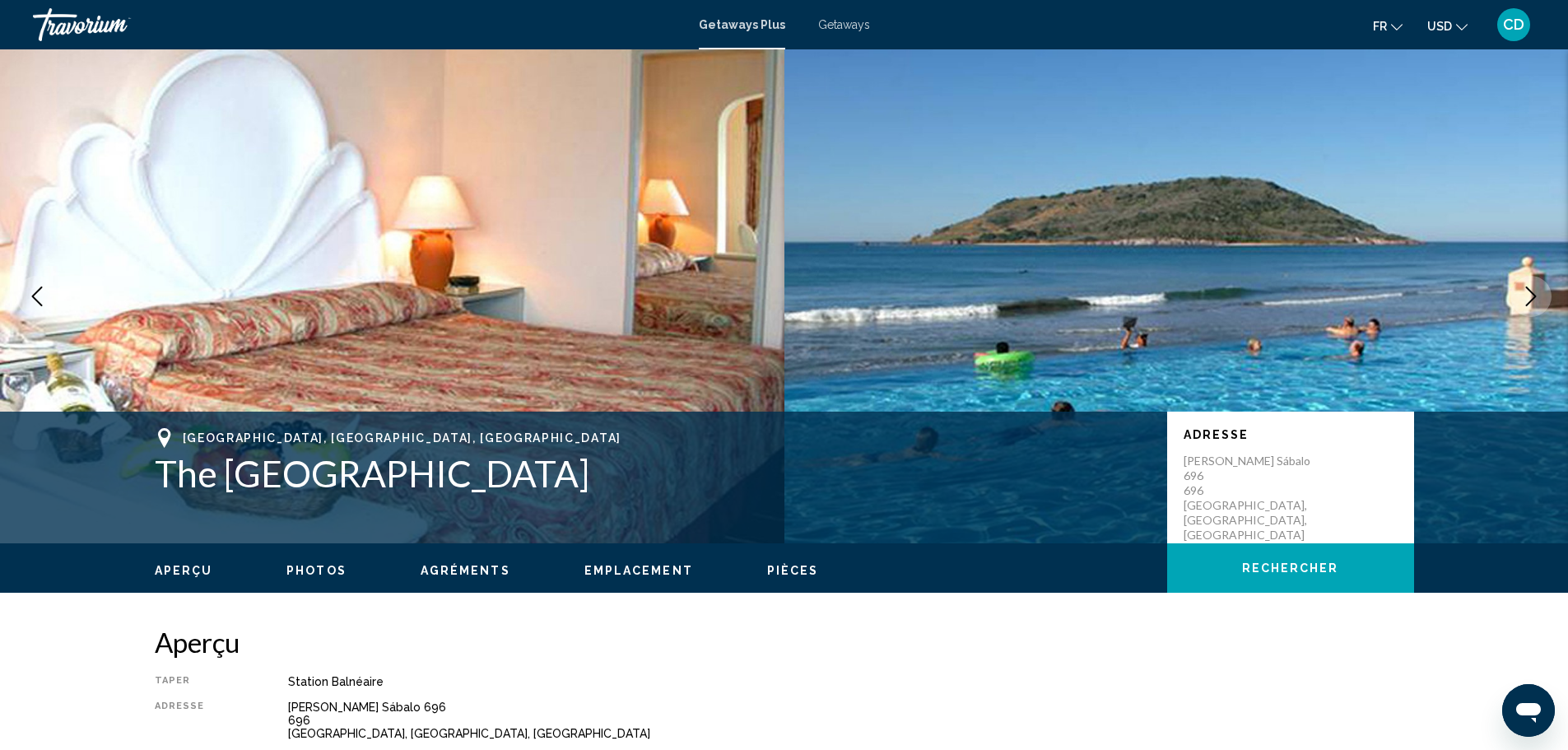
click at [1526, 292] on icon "Next image" at bounding box center [1531, 296] width 20 height 20
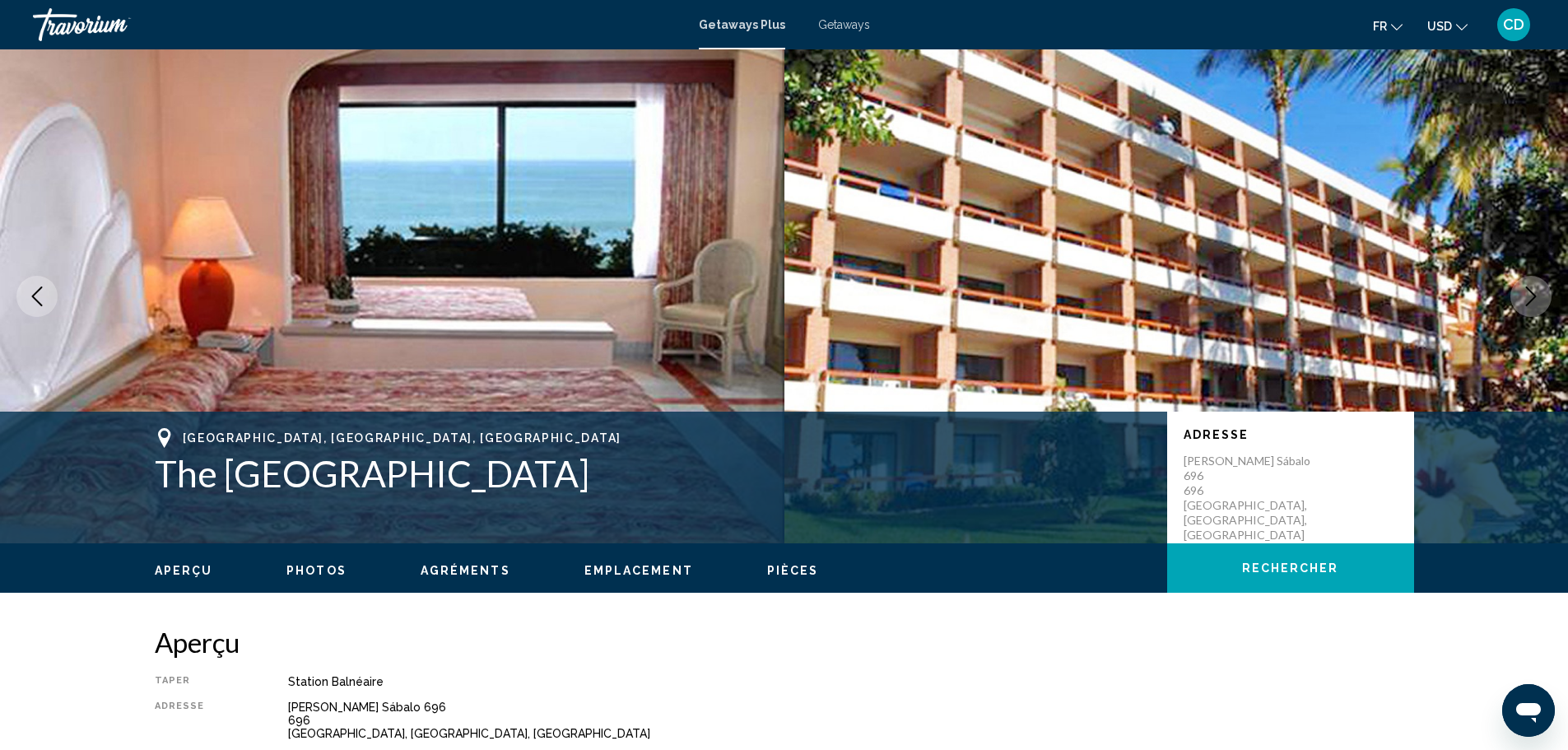
click at [1525, 291] on icon "Next image" at bounding box center [1531, 296] width 20 height 20
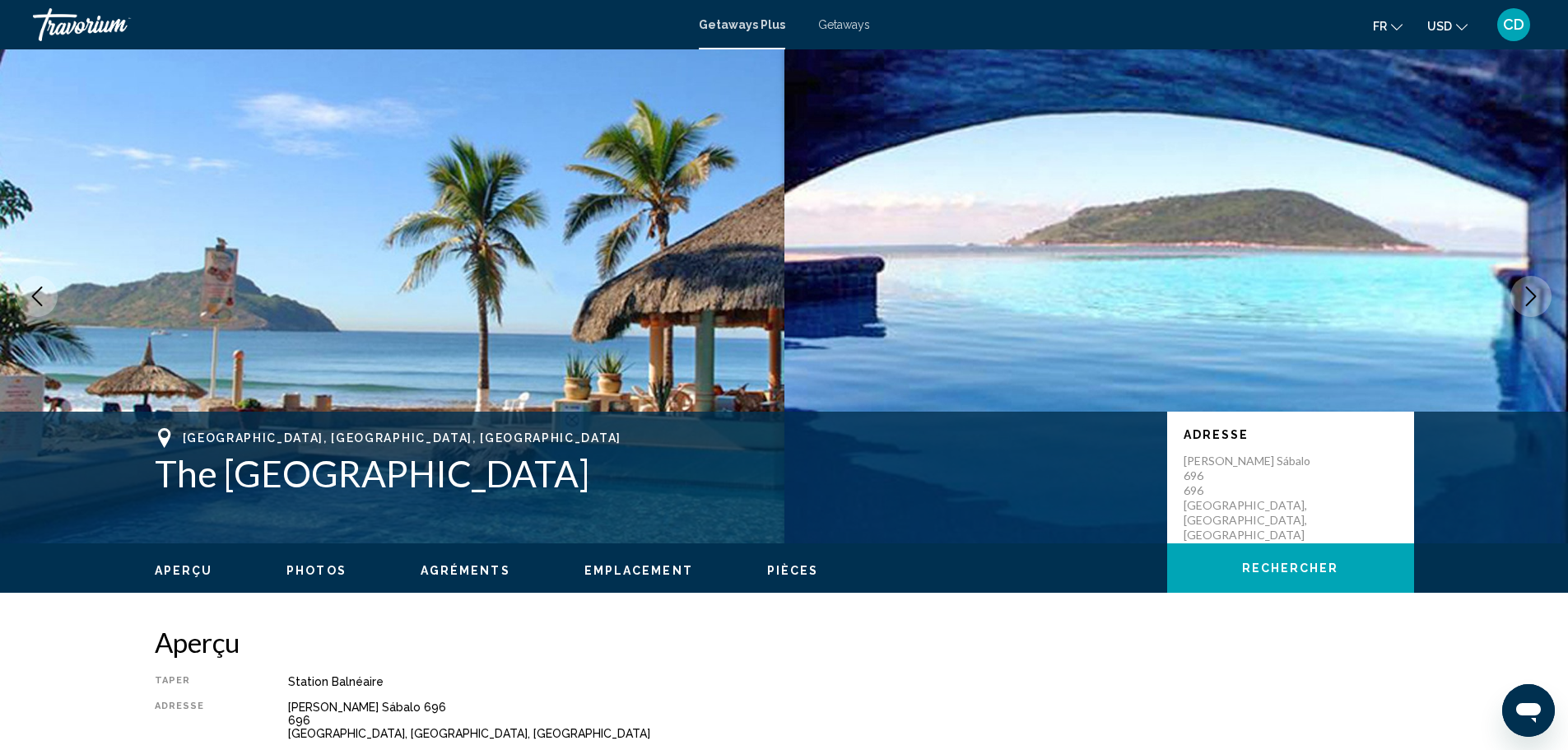
click at [1525, 291] on icon "Next image" at bounding box center [1531, 296] width 20 height 20
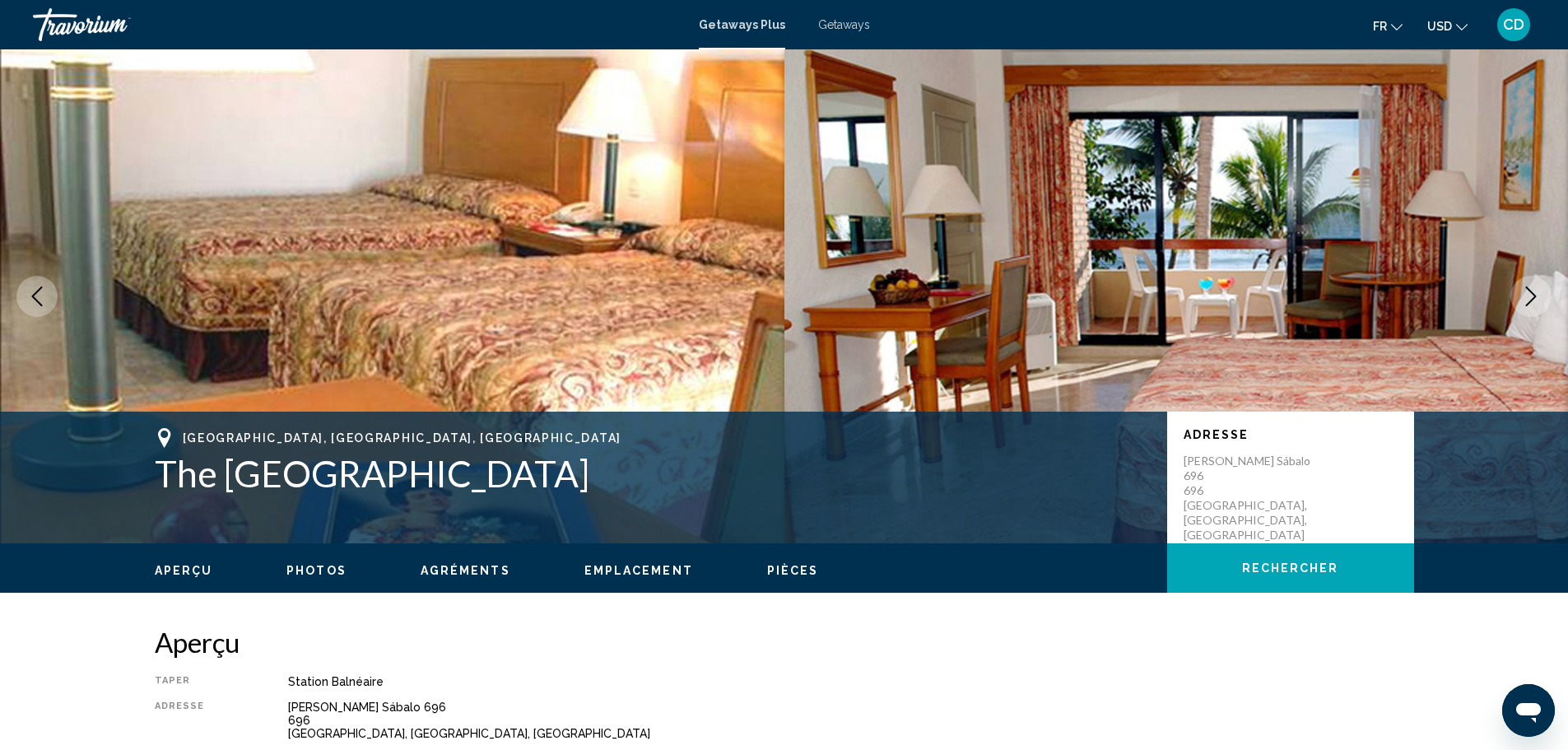
click at [1525, 290] on icon "Next image" at bounding box center [1531, 296] width 20 height 20
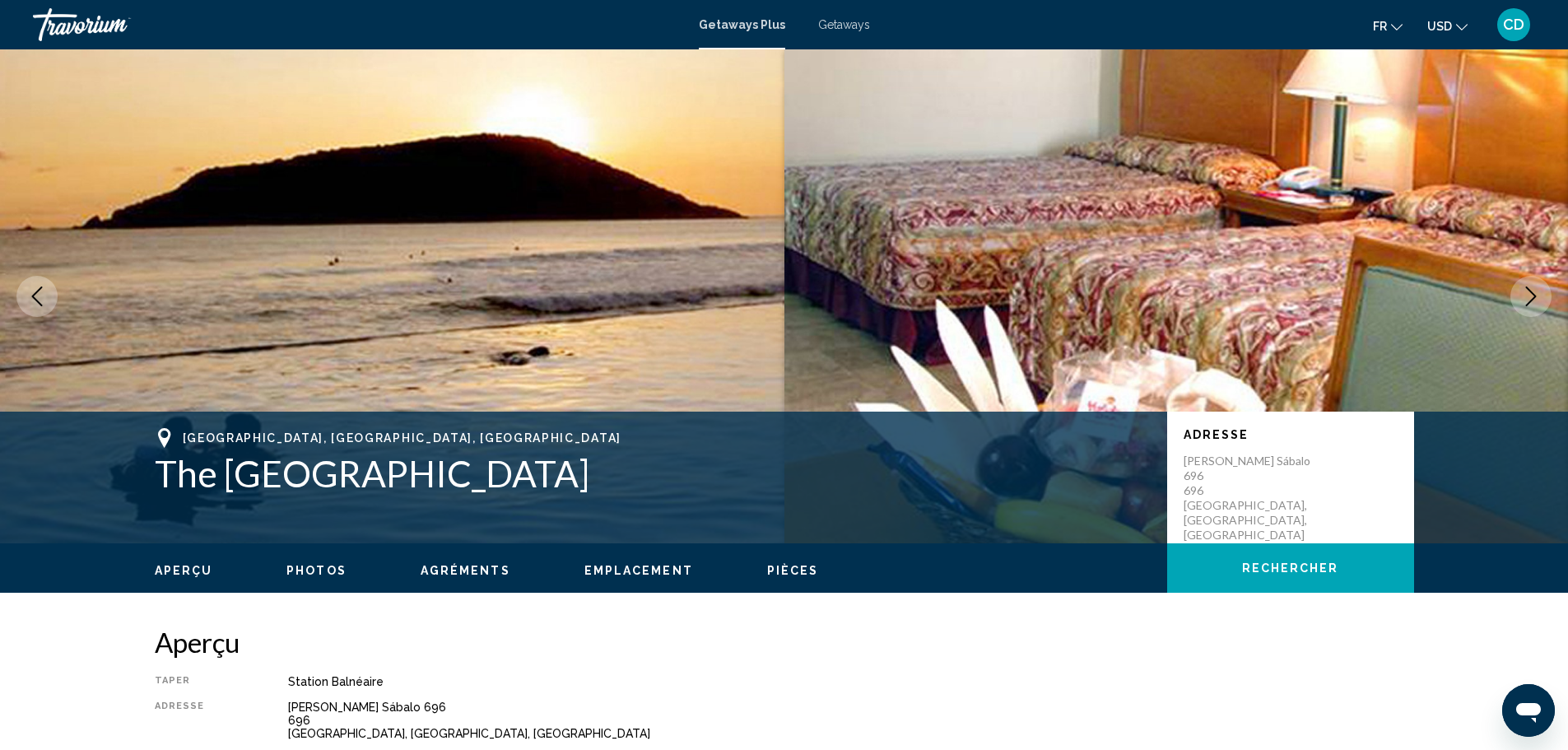
click at [1525, 289] on icon "Next image" at bounding box center [1531, 296] width 20 height 20
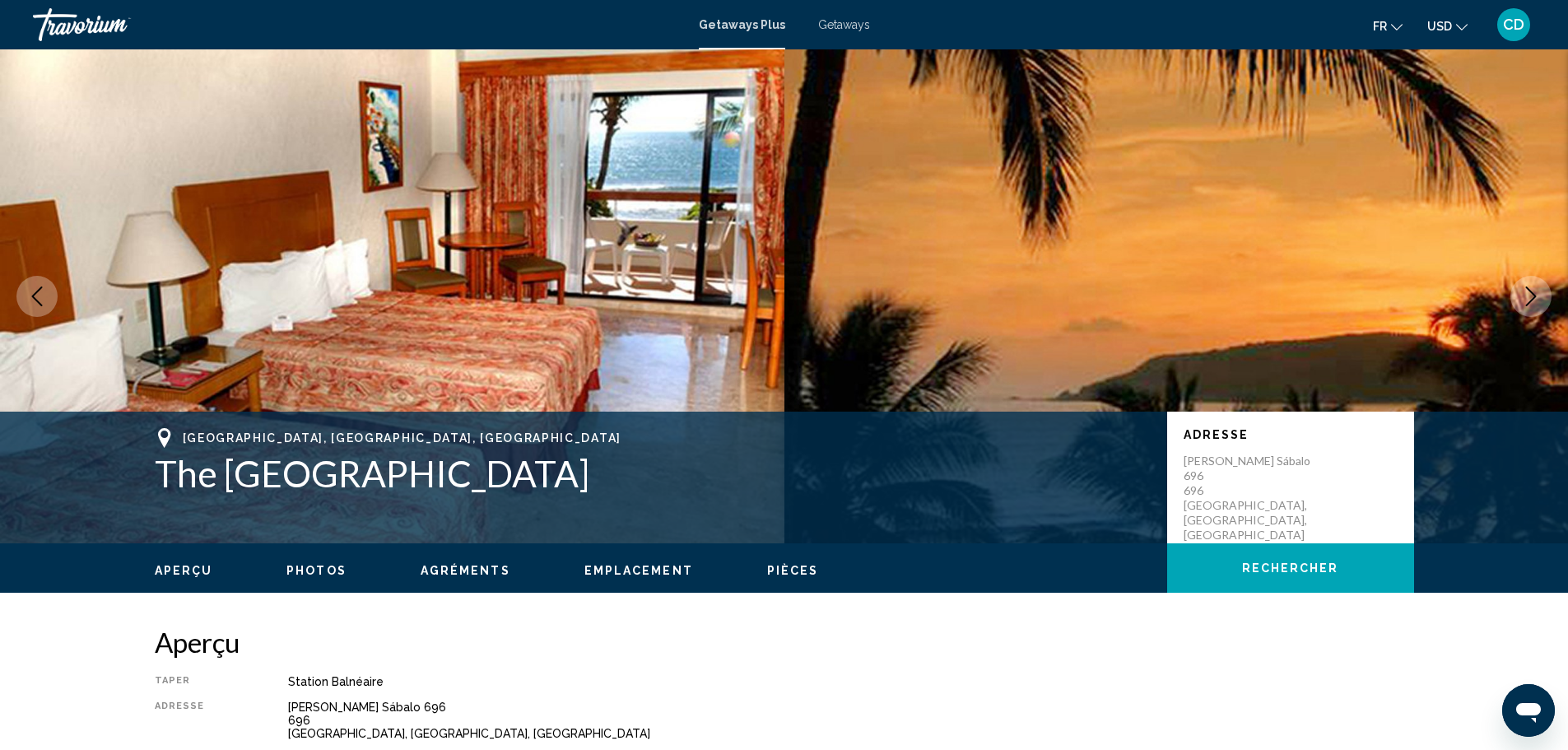
click at [1524, 289] on icon "Next image" at bounding box center [1531, 296] width 20 height 20
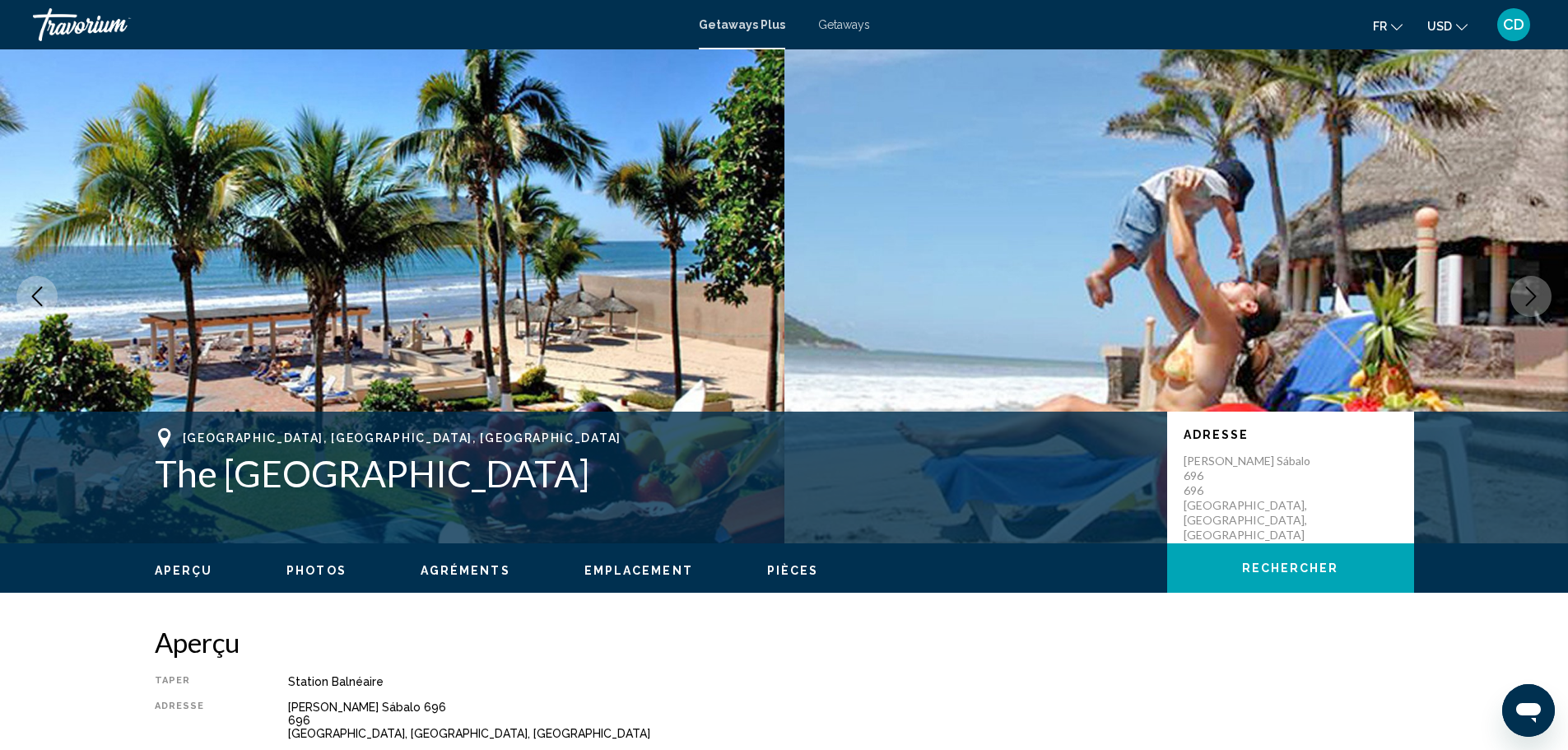
click at [1524, 289] on icon "Next image" at bounding box center [1531, 296] width 20 height 20
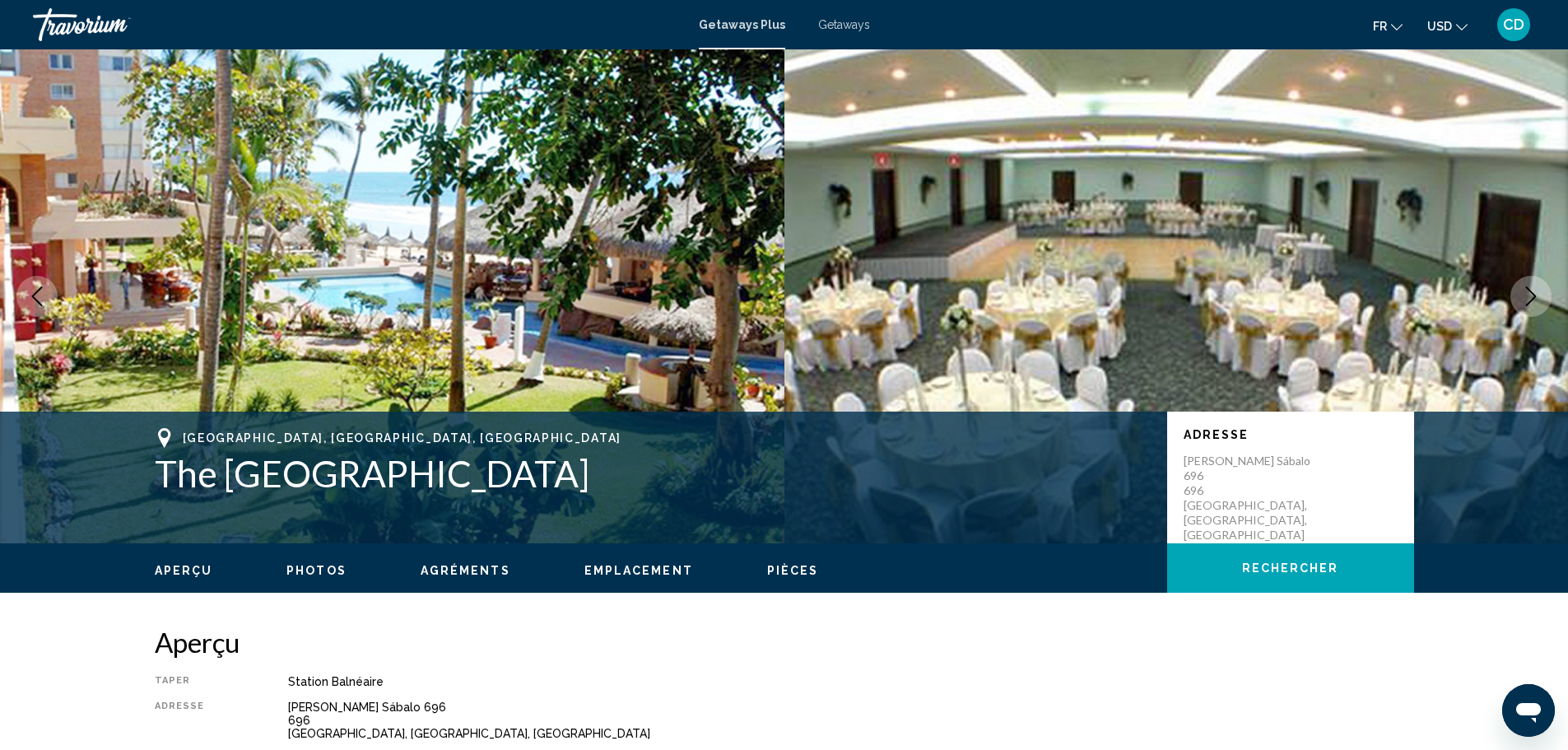
click at [1524, 289] on icon "Next image" at bounding box center [1531, 296] width 20 height 20
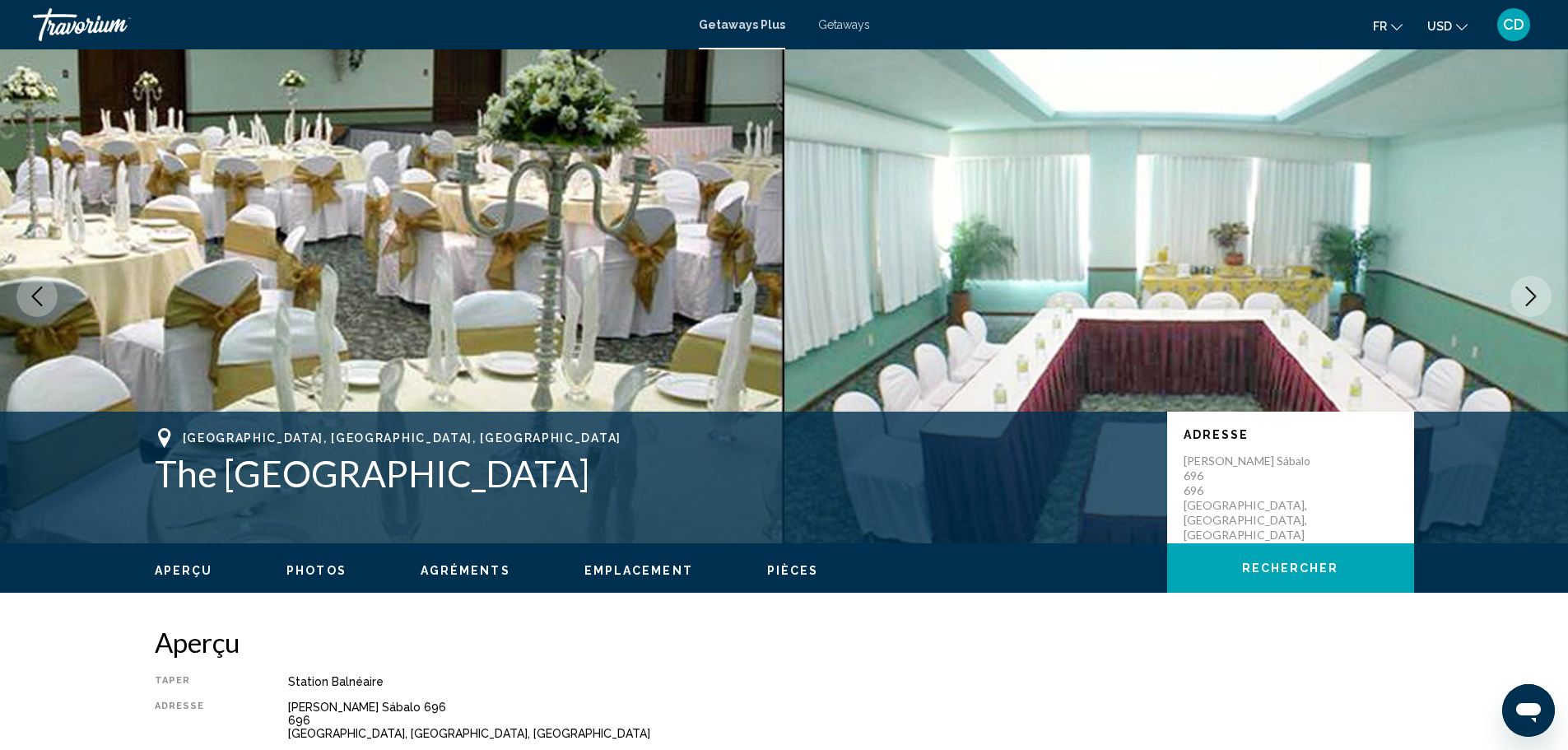
click at [1523, 290] on icon "Next image" at bounding box center [1531, 296] width 20 height 20
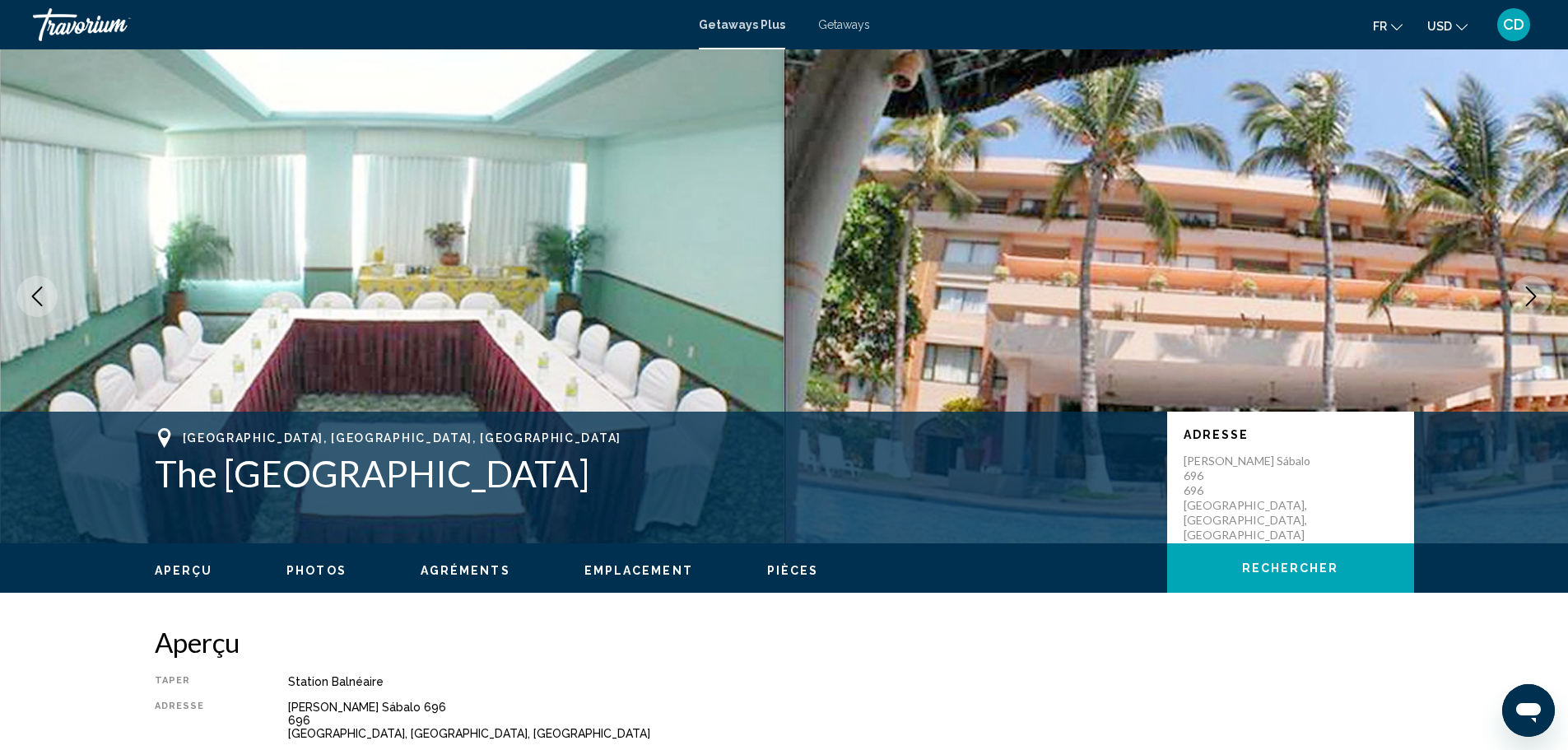
click at [1523, 290] on icon "Next image" at bounding box center [1531, 296] width 20 height 20
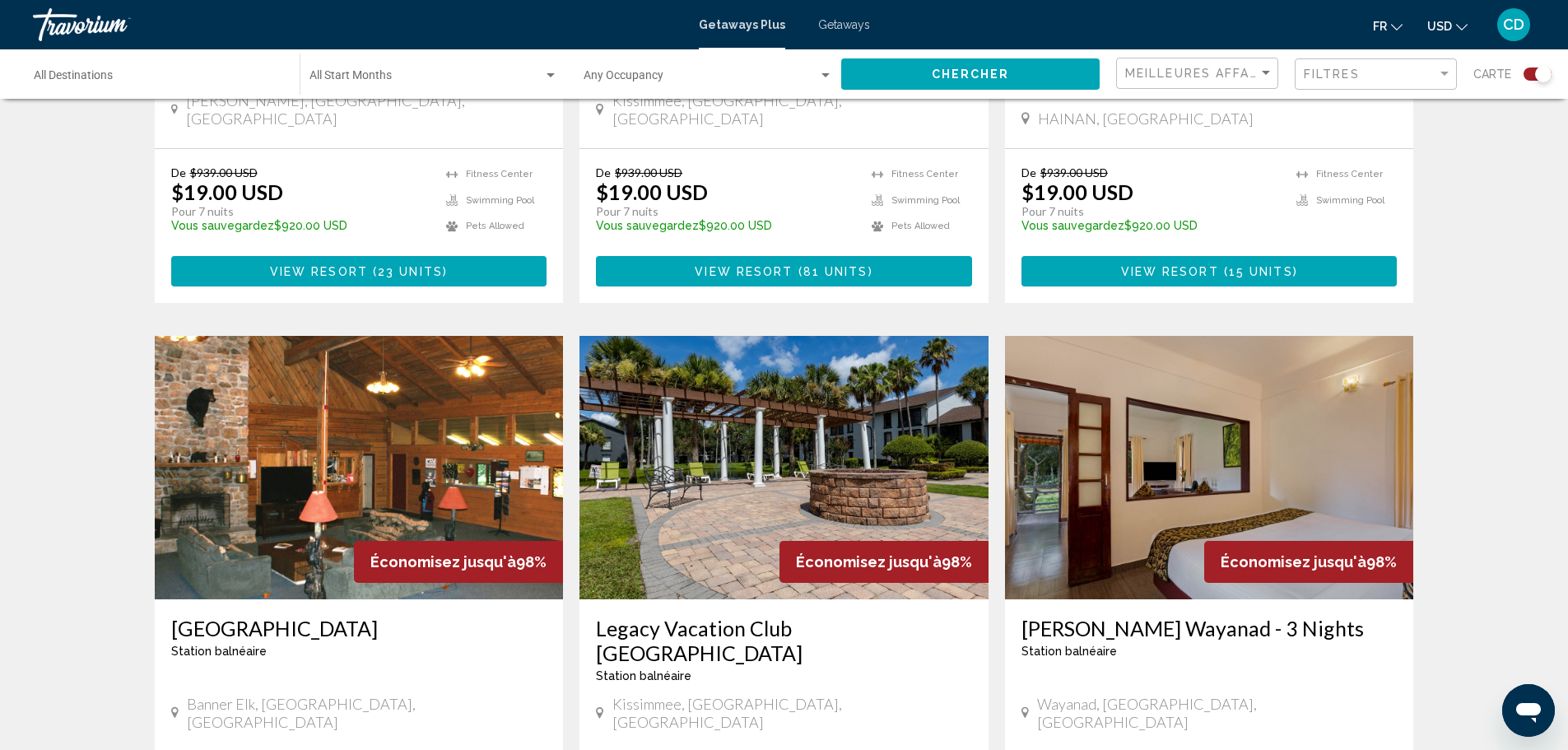
scroll to position [2469, 0]
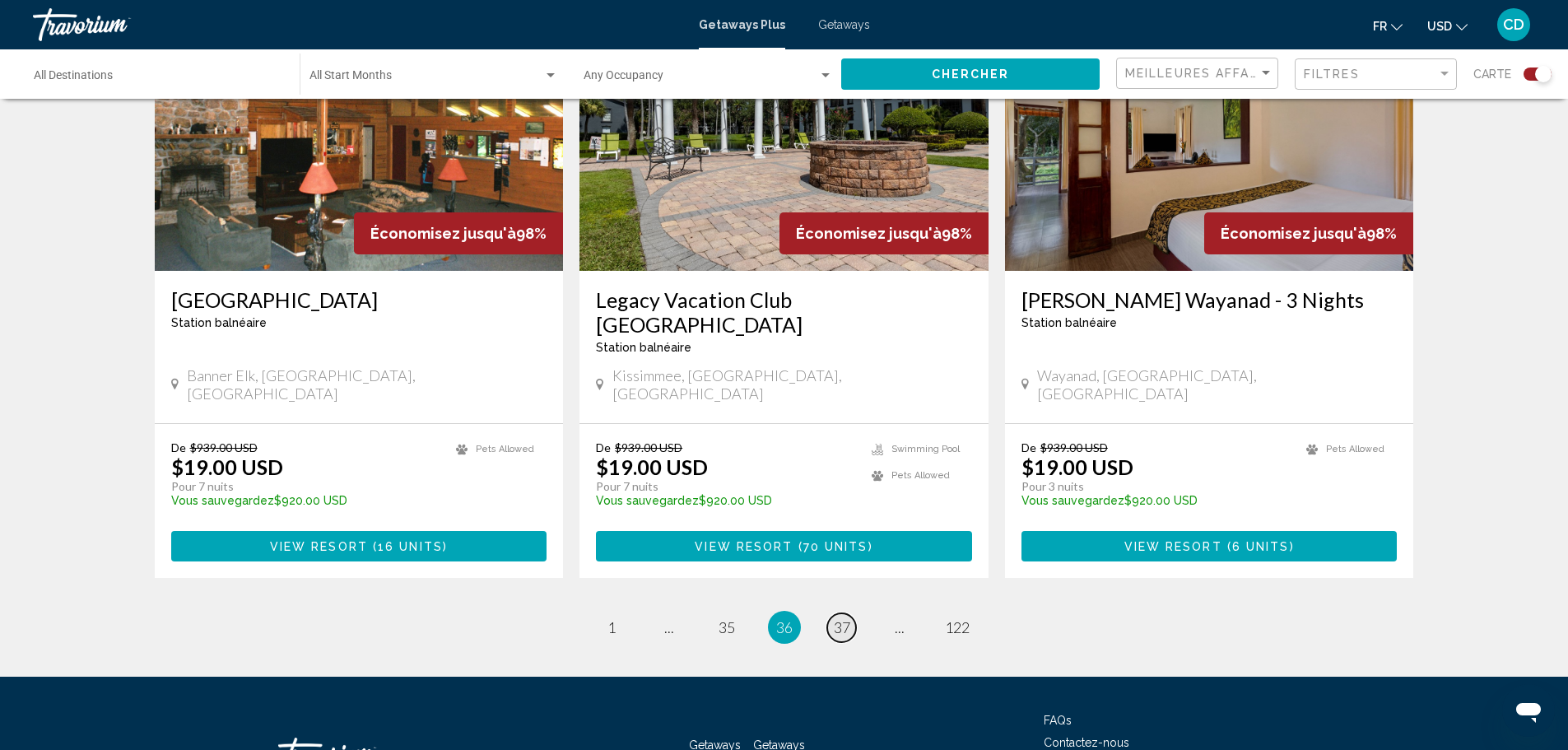
click at [836, 618] on span "37" at bounding box center [841, 627] width 16 height 18
